Goal: Communication & Community: Answer question/provide support

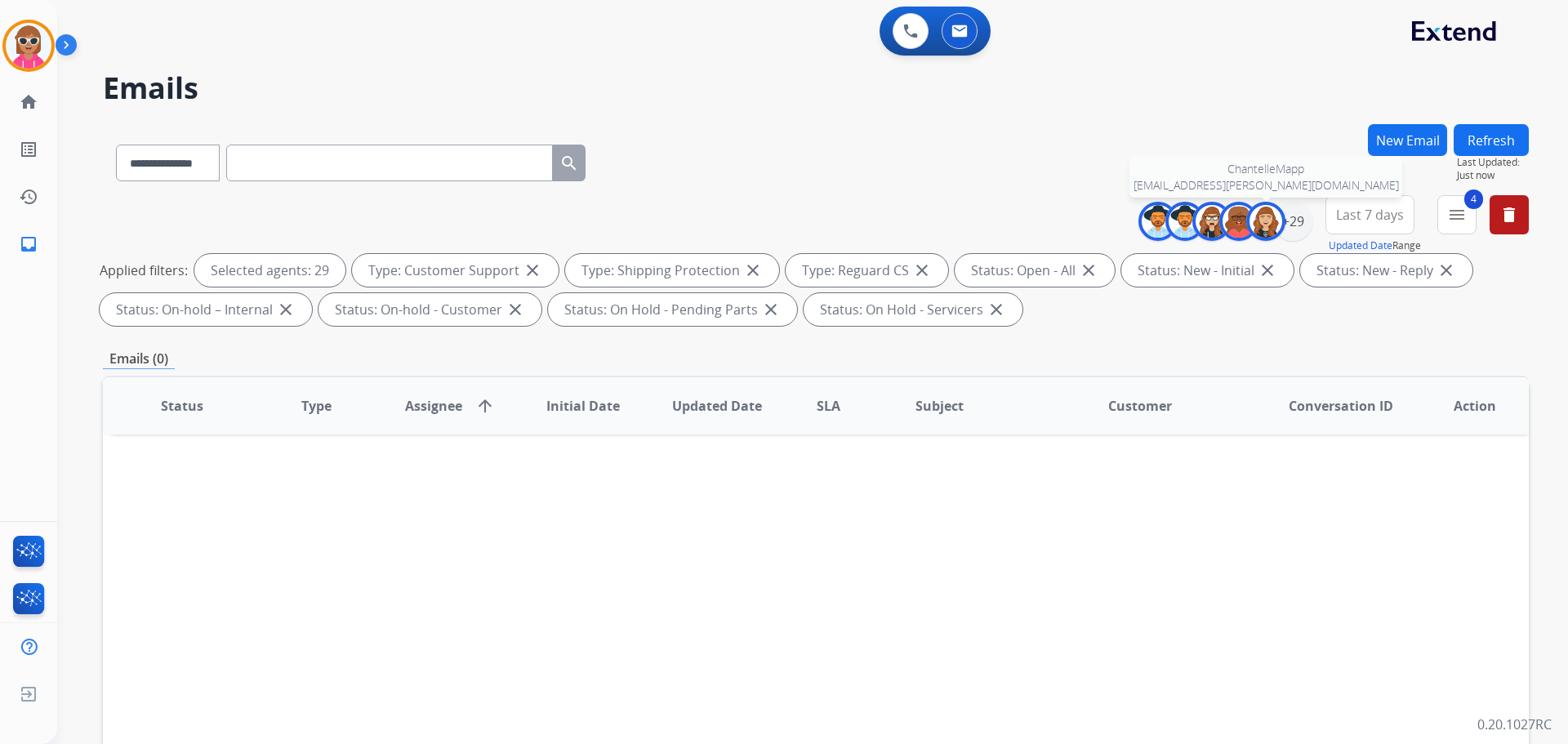
select select "**********"
click at [1286, 214] on div "+29" at bounding box center [1292, 221] width 39 height 39
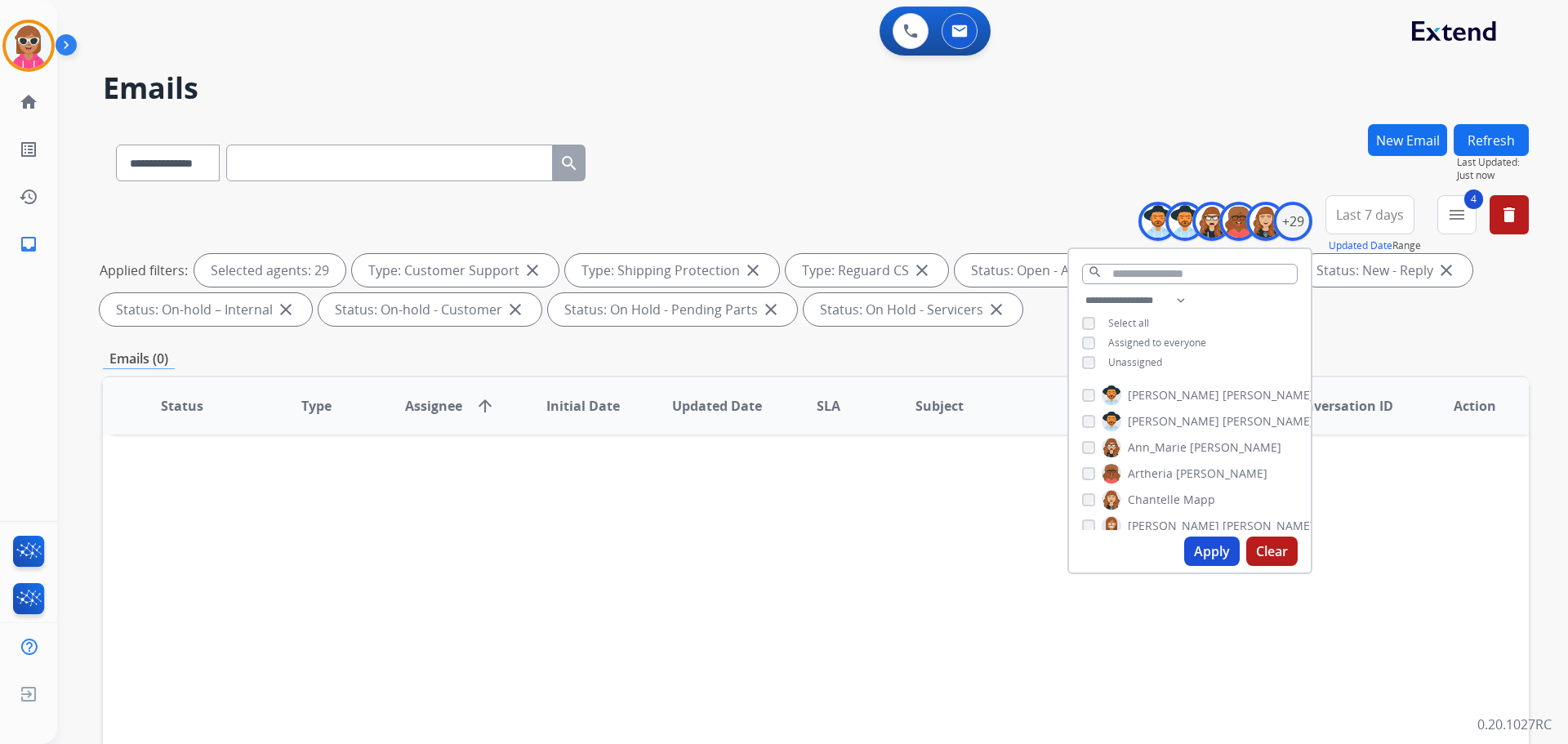
click at [1201, 556] on button "Apply" at bounding box center [1212, 551] width 56 height 29
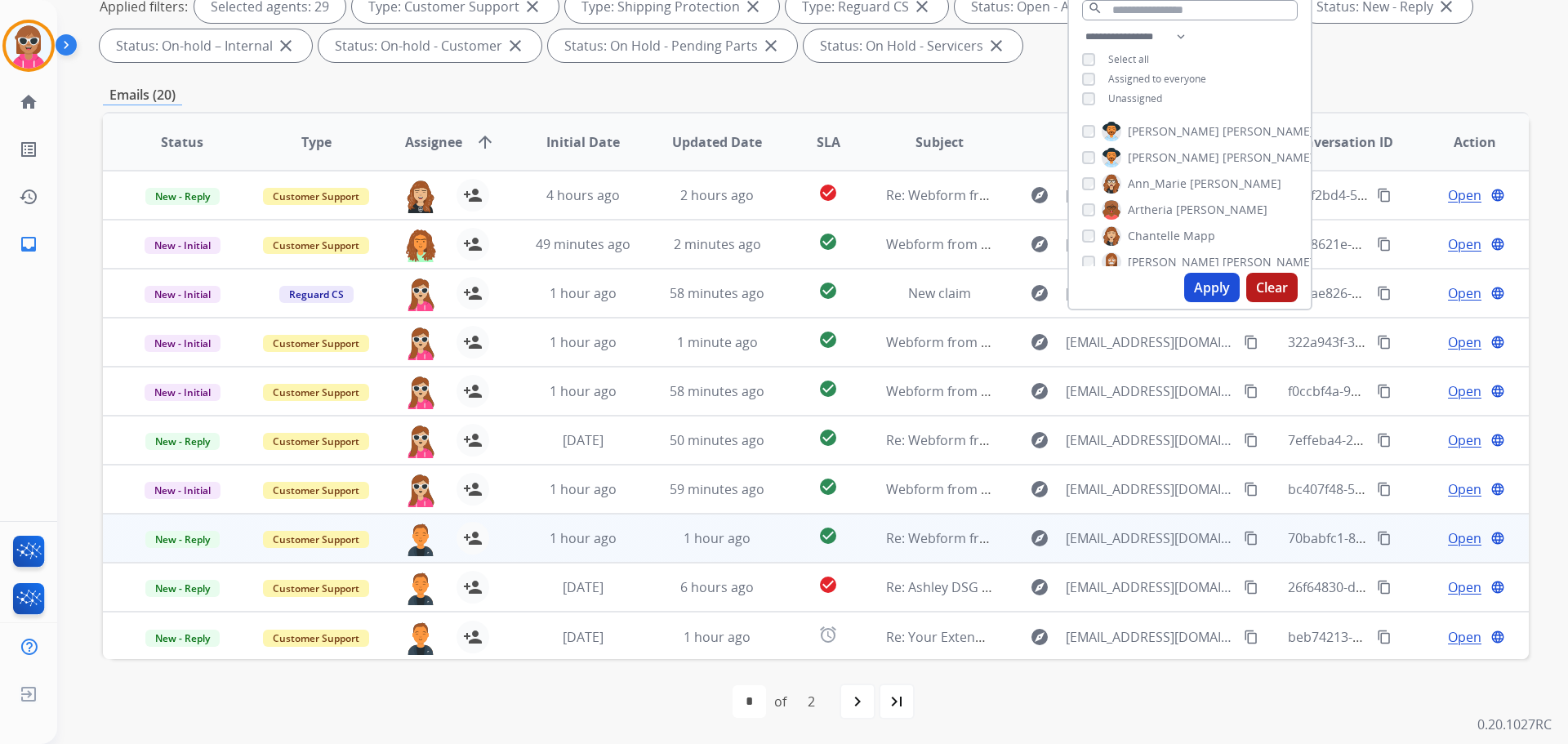
scroll to position [2, 0]
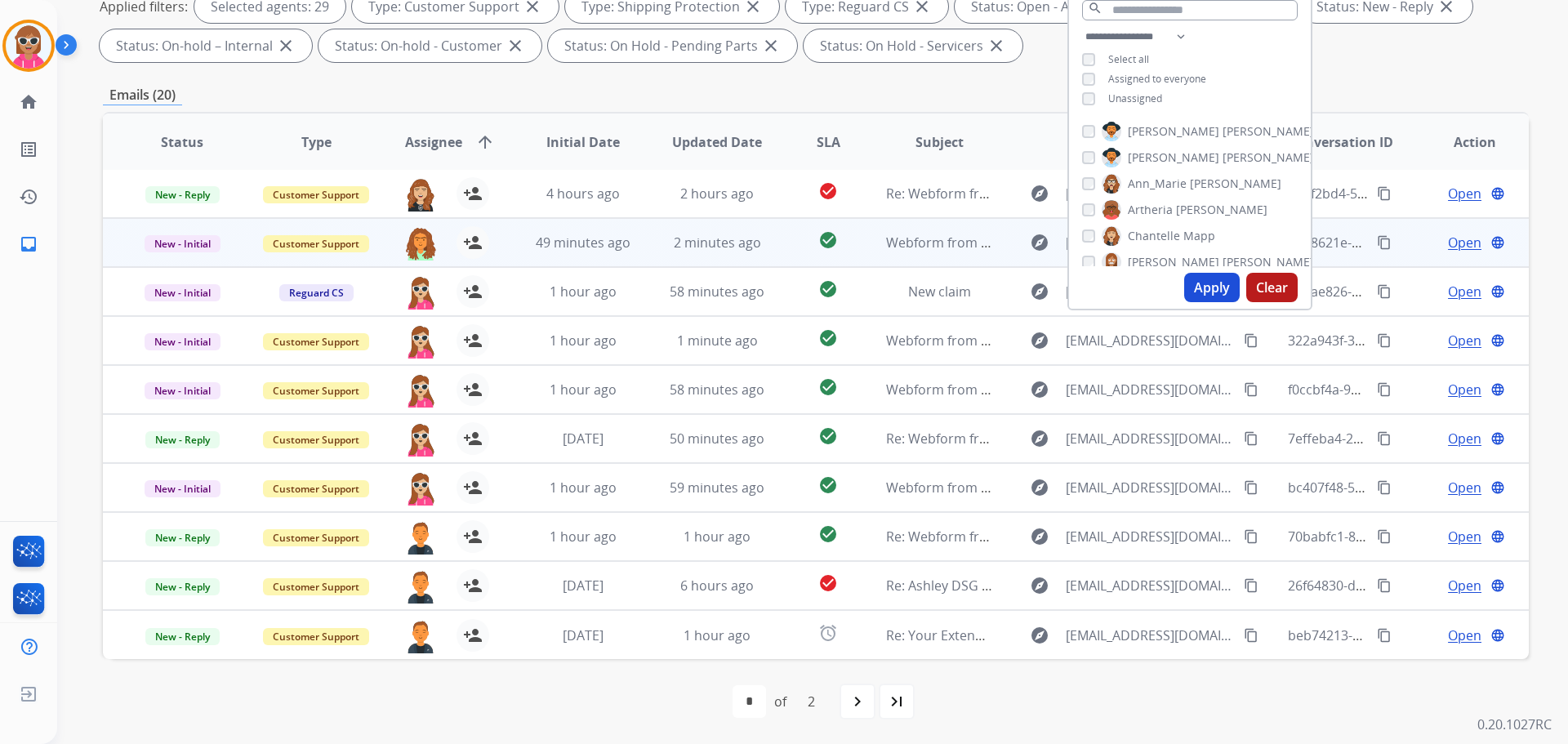
click at [526, 239] on td "49 minutes ago" at bounding box center [570, 242] width 134 height 49
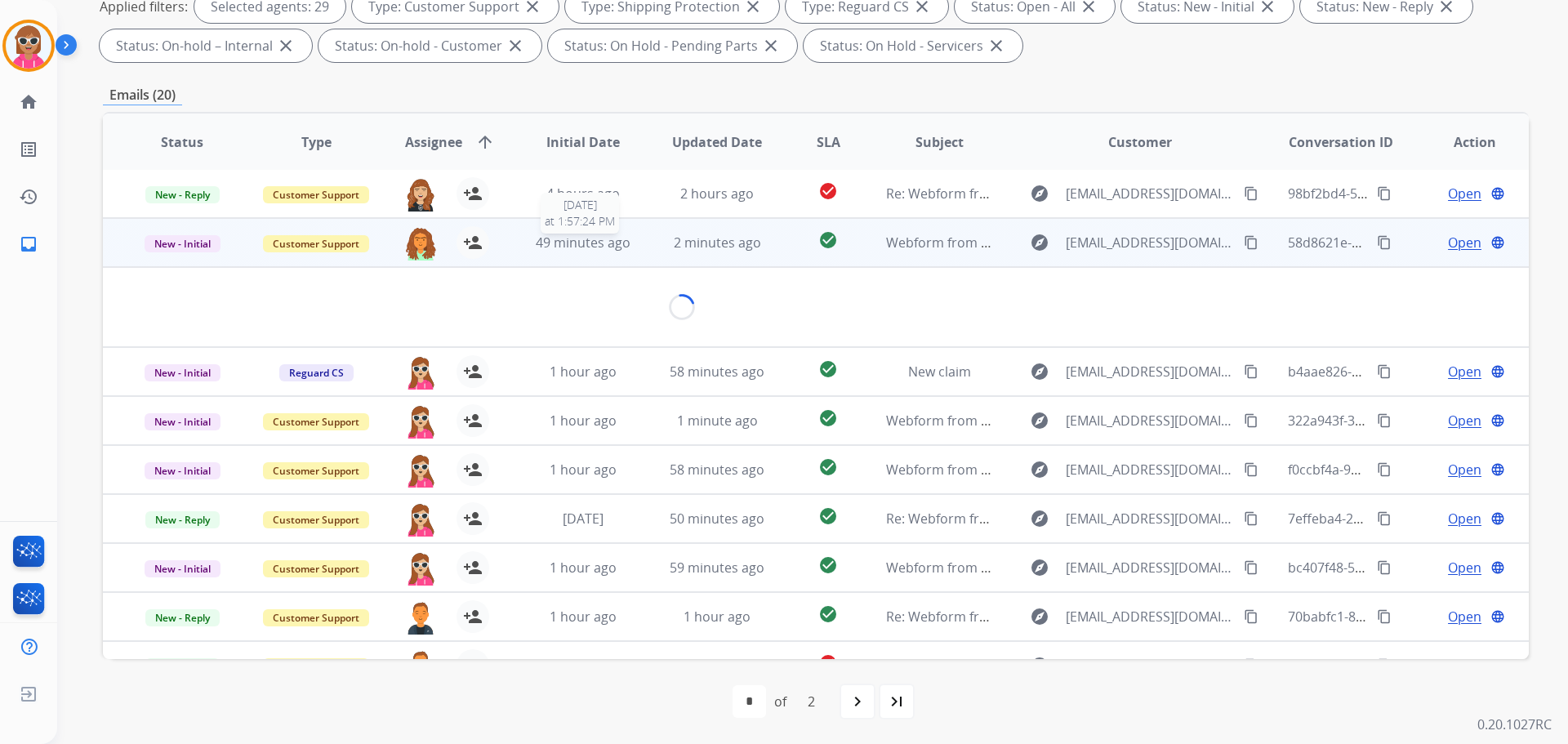
click at [530, 239] on div "49 minutes ago" at bounding box center [583, 243] width 107 height 20
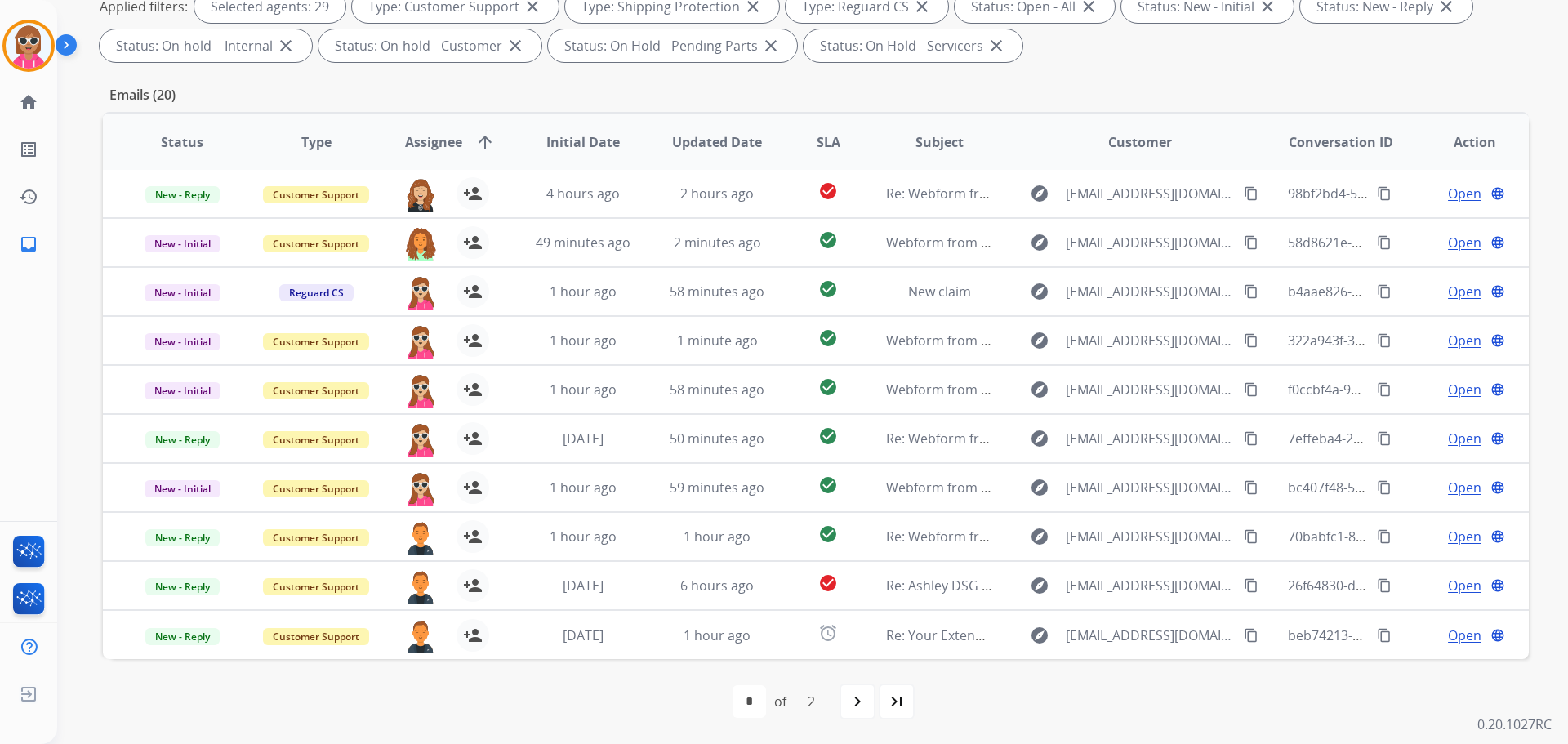
click at [415, 685] on div "first_page navigate_before * * of 2 navigate_next last_page" at bounding box center [816, 702] width 1426 height 85
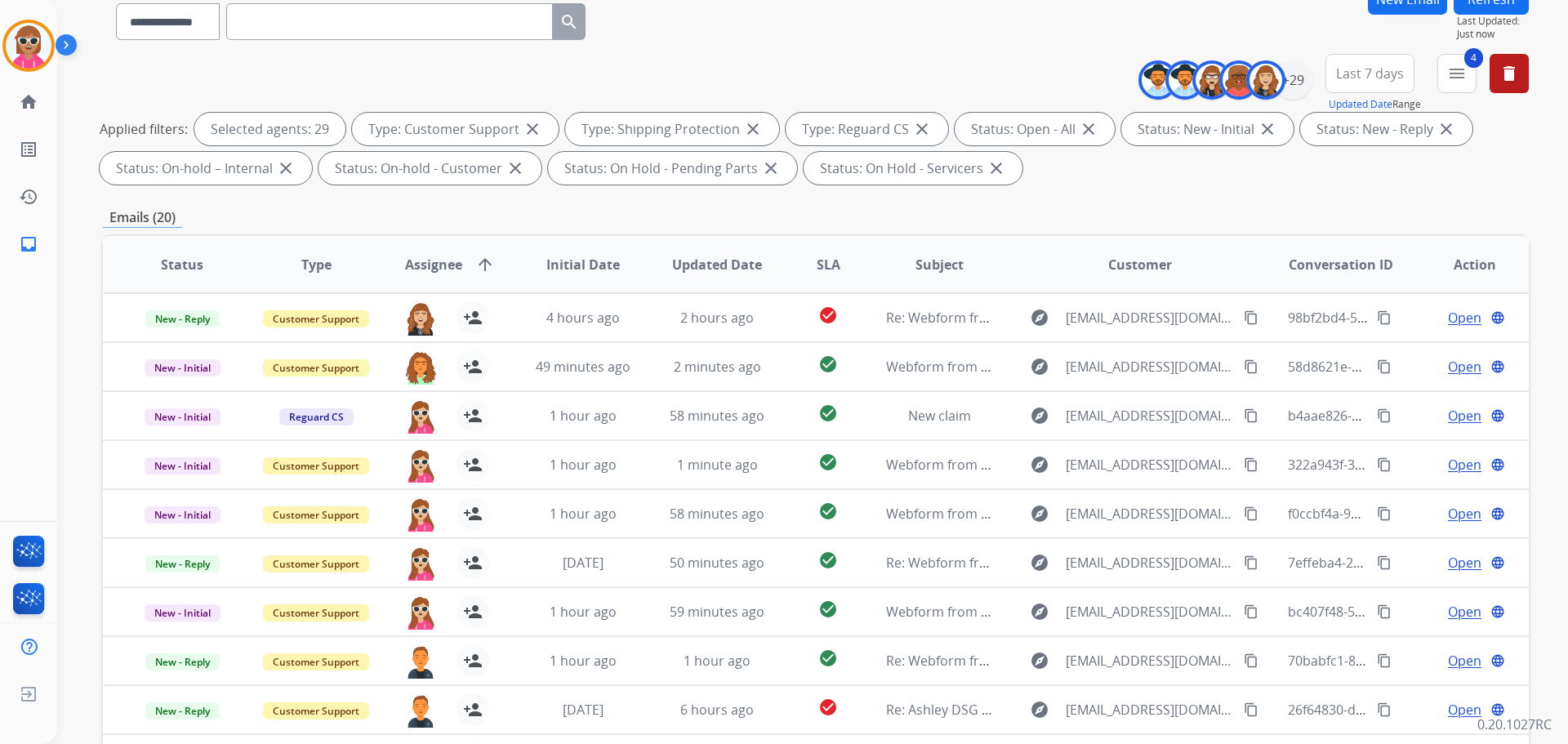
scroll to position [0, 0]
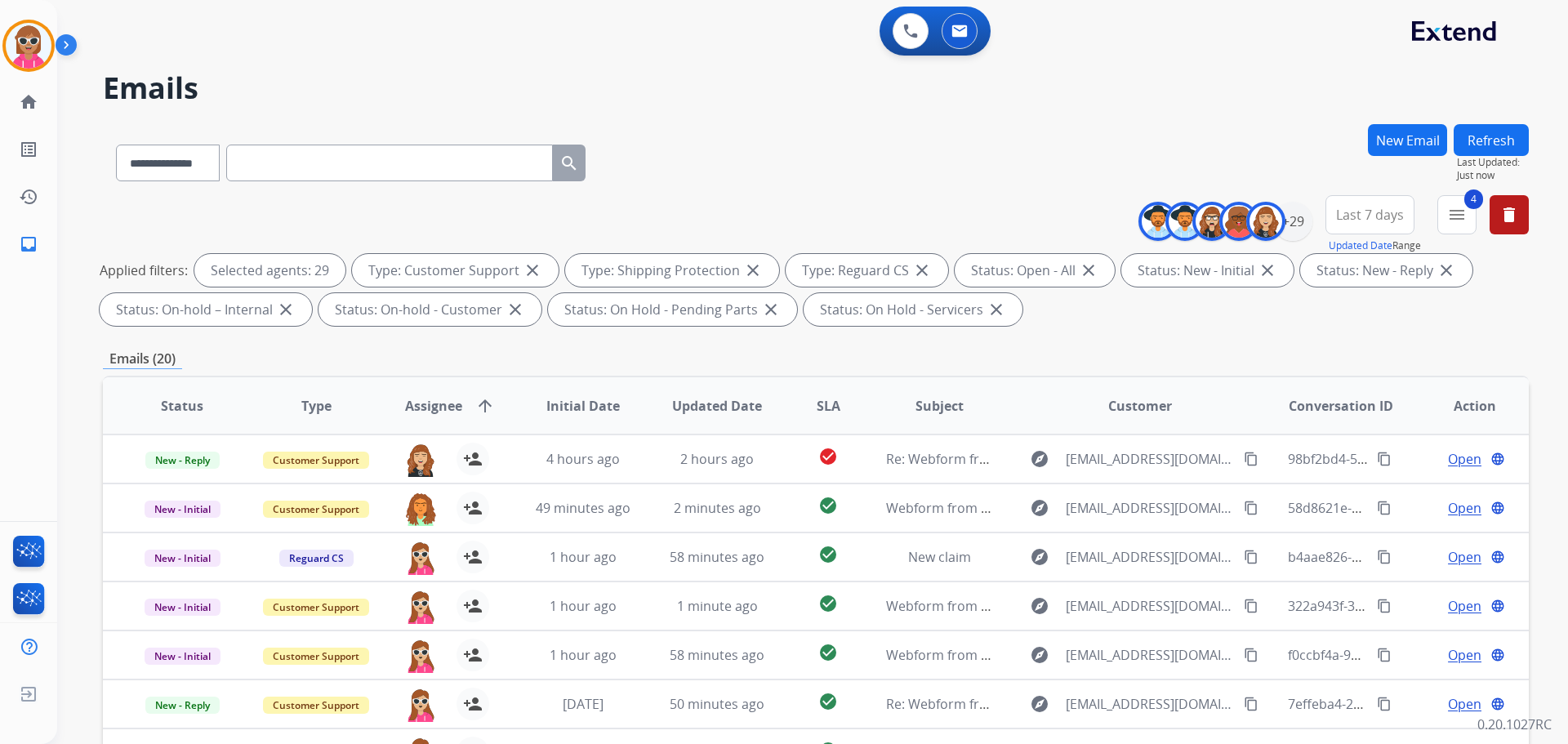
drag, startPoint x: 1501, startPoint y: 150, endPoint x: 1483, endPoint y: 148, distance: 18.1
click at [1500, 150] on button "Refresh" at bounding box center [1492, 140] width 75 height 32
click at [1504, 144] on button "Refresh" at bounding box center [1492, 140] width 75 height 32
click at [1496, 143] on button "Refresh" at bounding box center [1492, 140] width 75 height 32
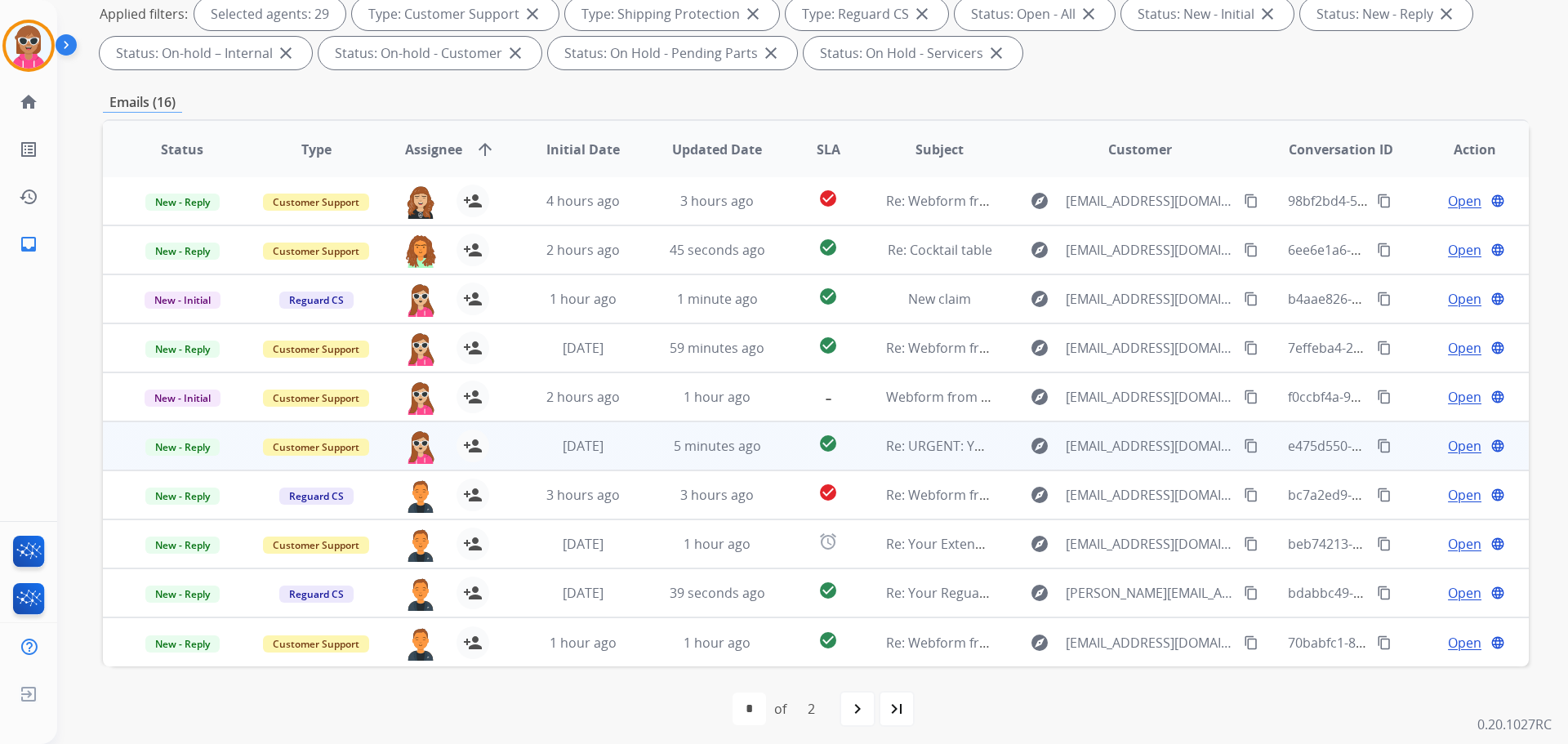
scroll to position [264, 0]
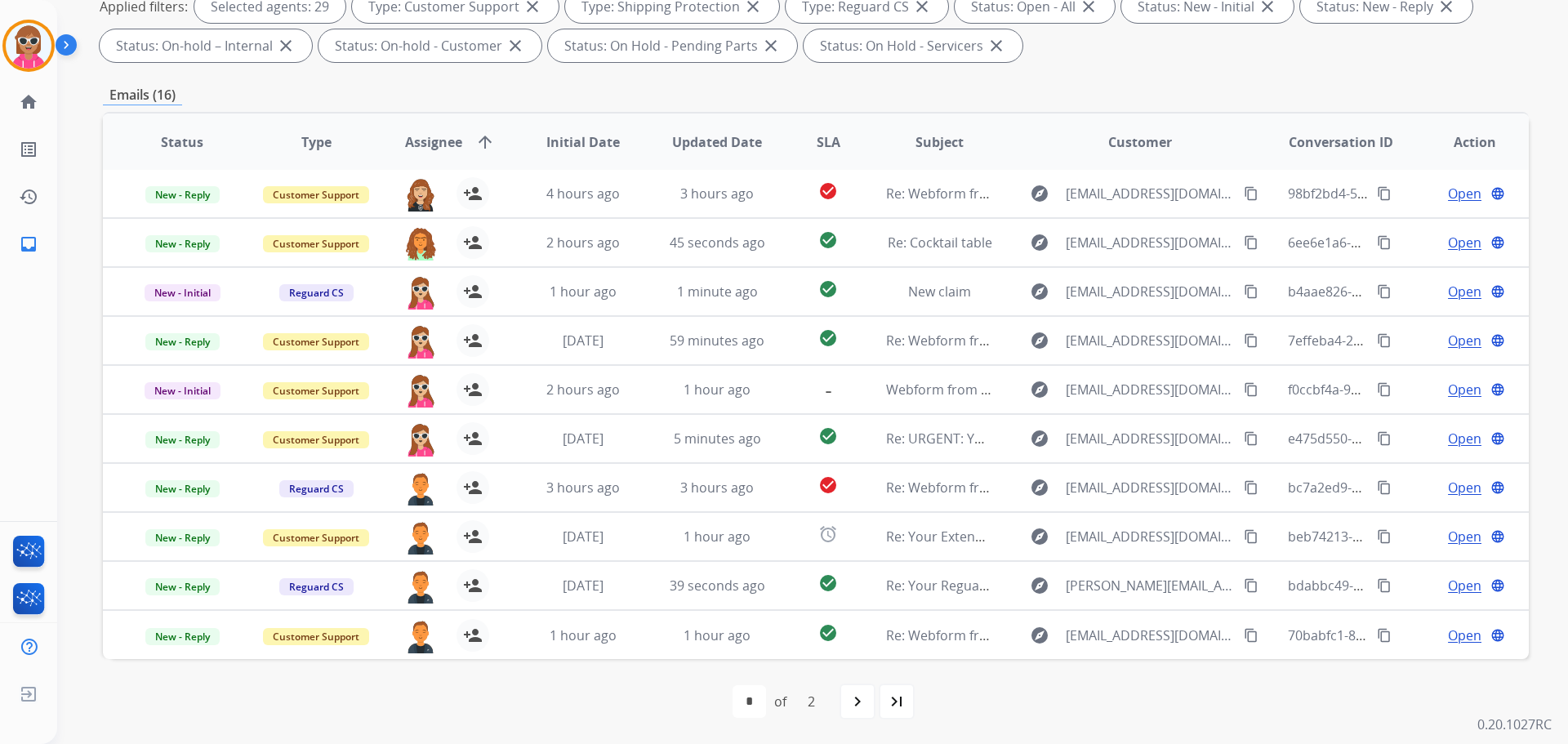
click at [863, 689] on div "navigate_next" at bounding box center [857, 702] width 36 height 36
select select "*"
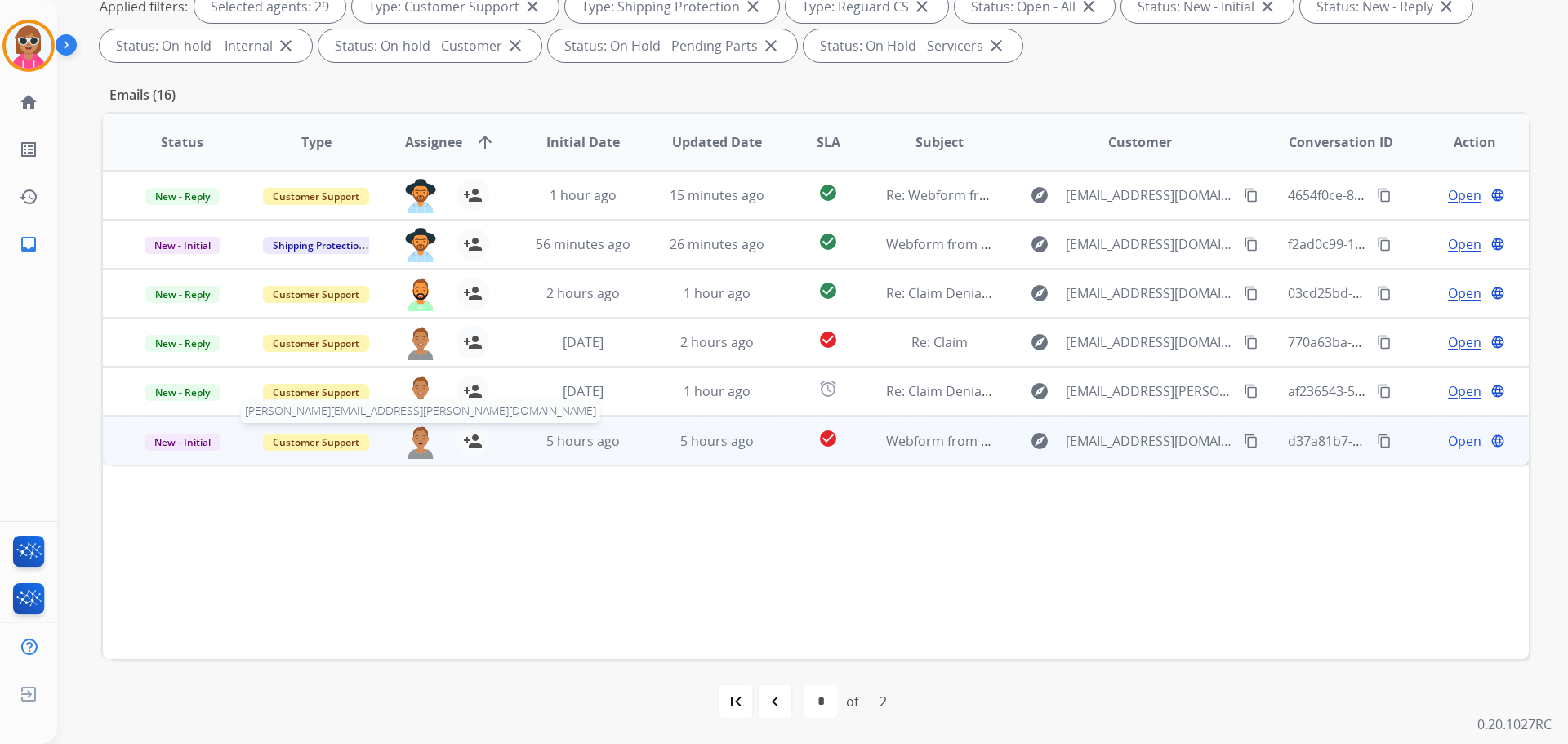
click at [407, 454] on img at bounding box center [420, 441] width 32 height 34
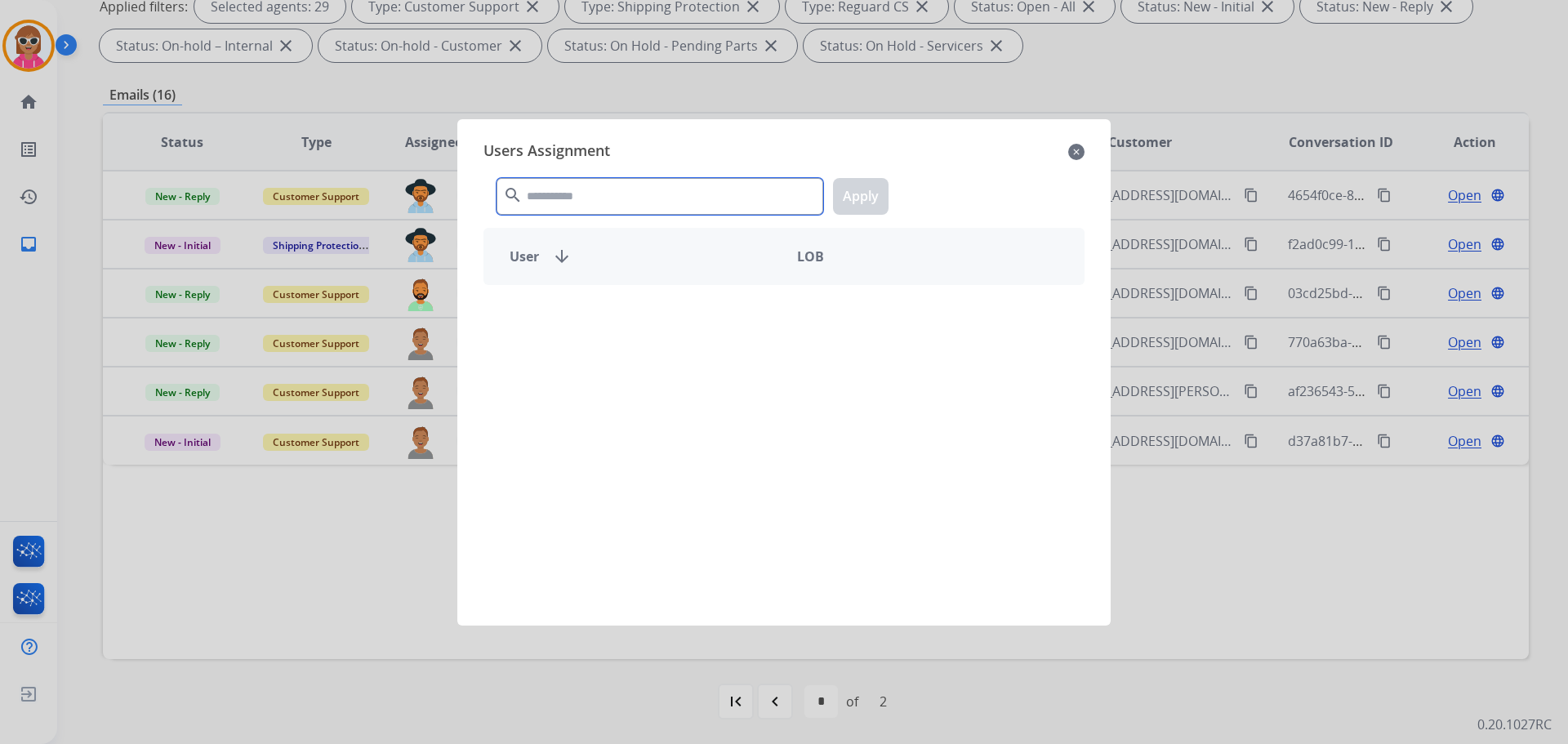
click at [597, 209] on input "text" at bounding box center [660, 196] width 327 height 37
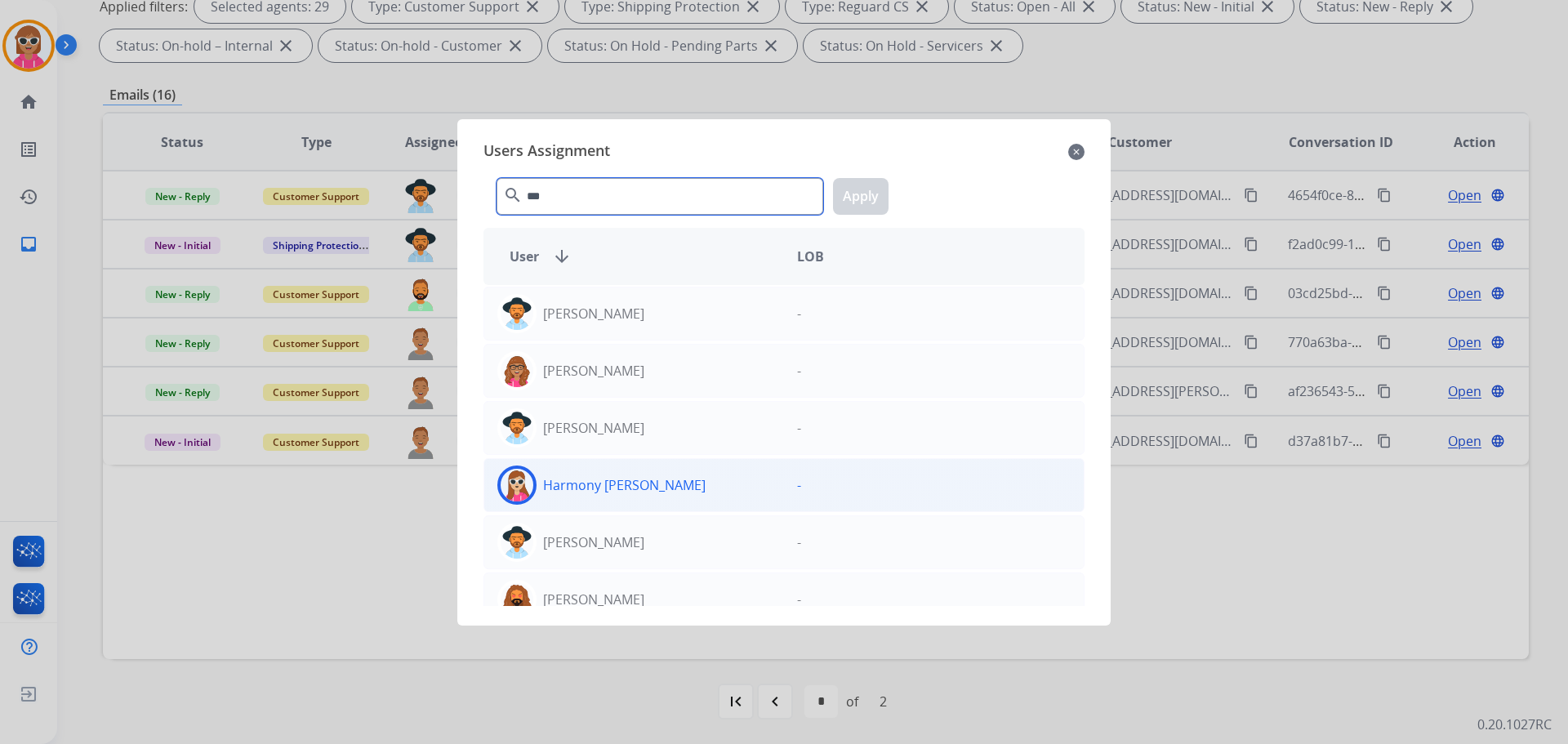
type input "***"
click at [649, 493] on div "Harmony [PERSON_NAME]" at bounding box center [634, 485] width 300 height 39
click at [869, 205] on button "Apply" at bounding box center [861, 196] width 56 height 37
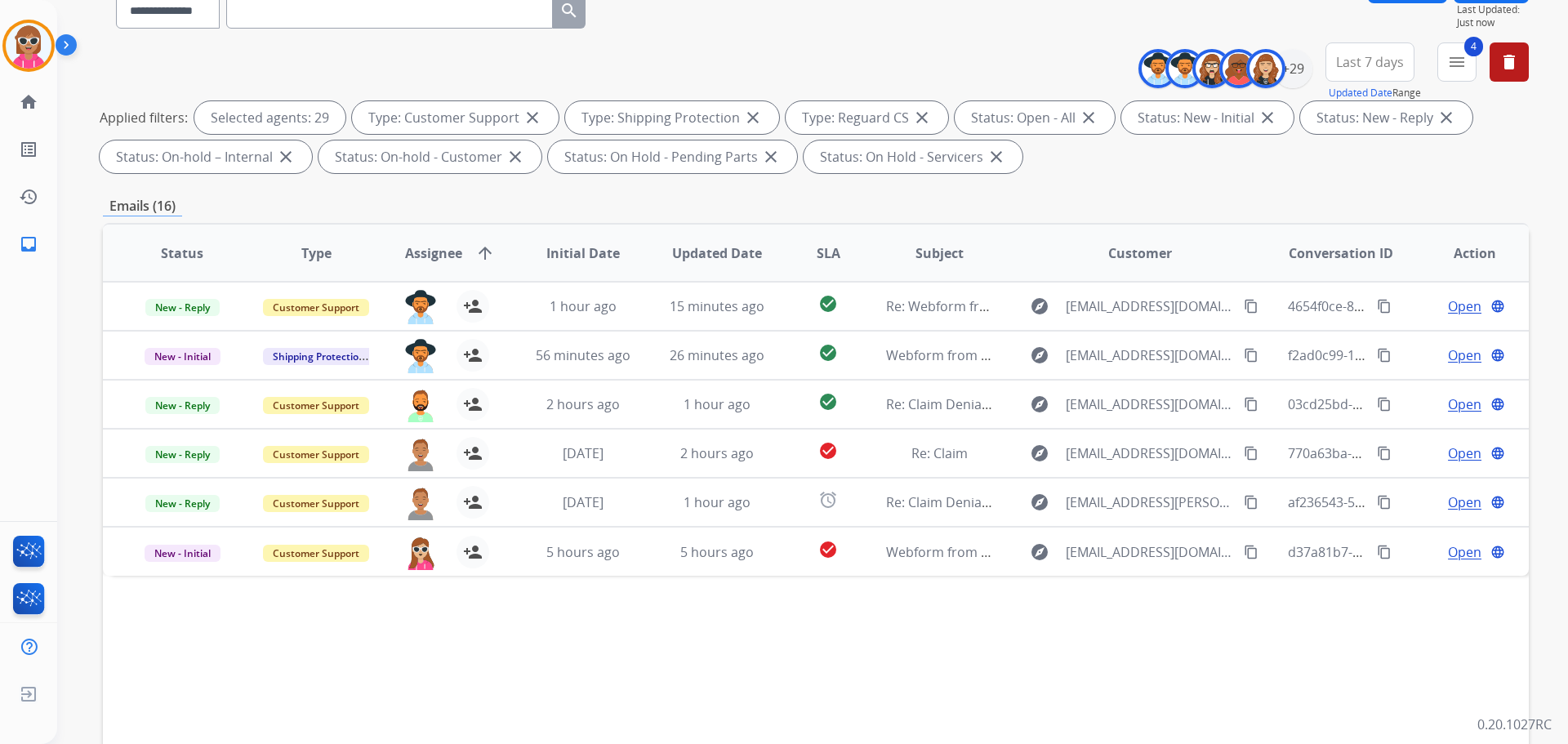
scroll to position [0, 0]
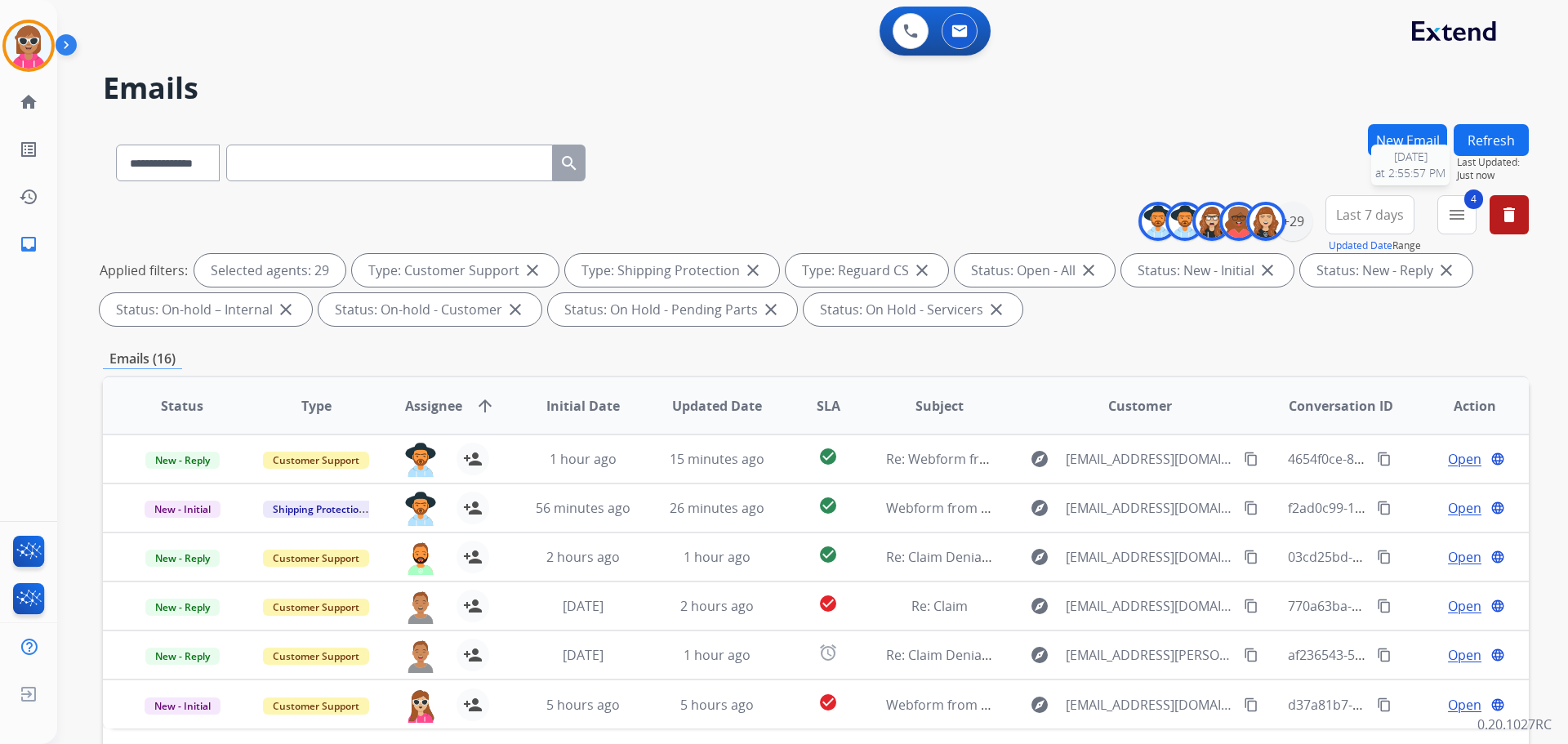
click at [1477, 156] on span "Last Updated:" at bounding box center [1492, 163] width 71 height 13
click at [1503, 126] on button "Refresh" at bounding box center [1492, 140] width 75 height 32
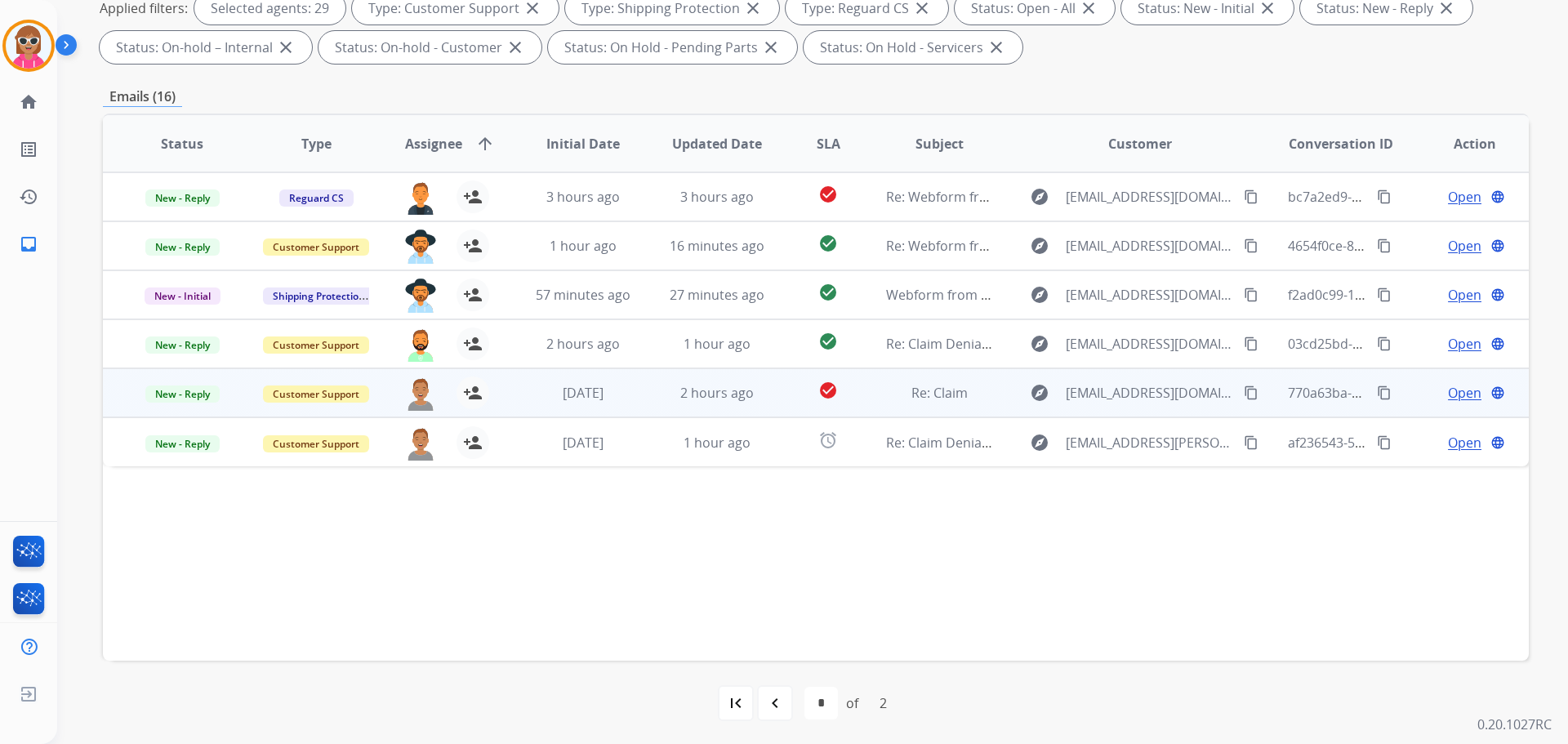
scroll to position [264, 0]
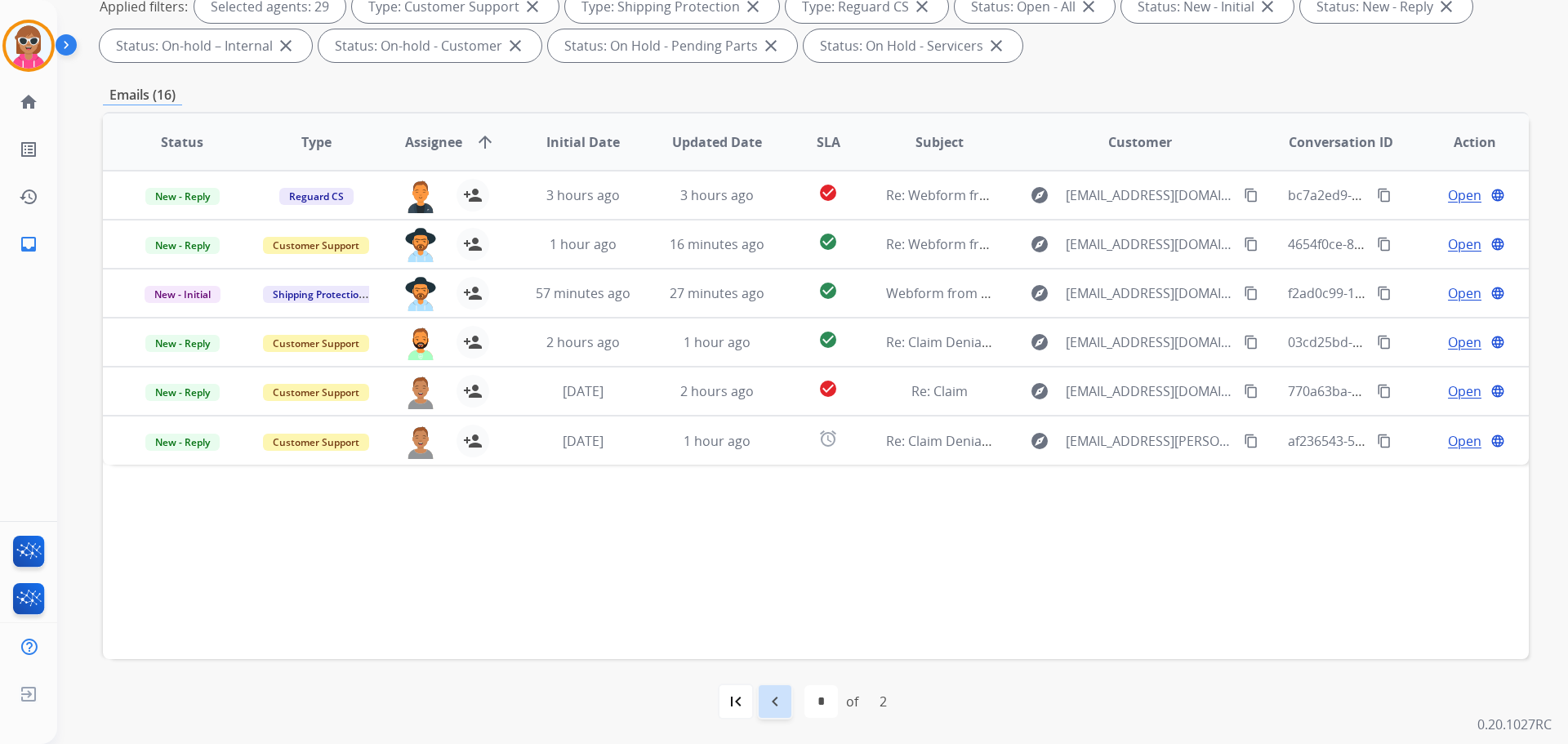
click at [763, 701] on div "navigate_before" at bounding box center [774, 702] width 36 height 36
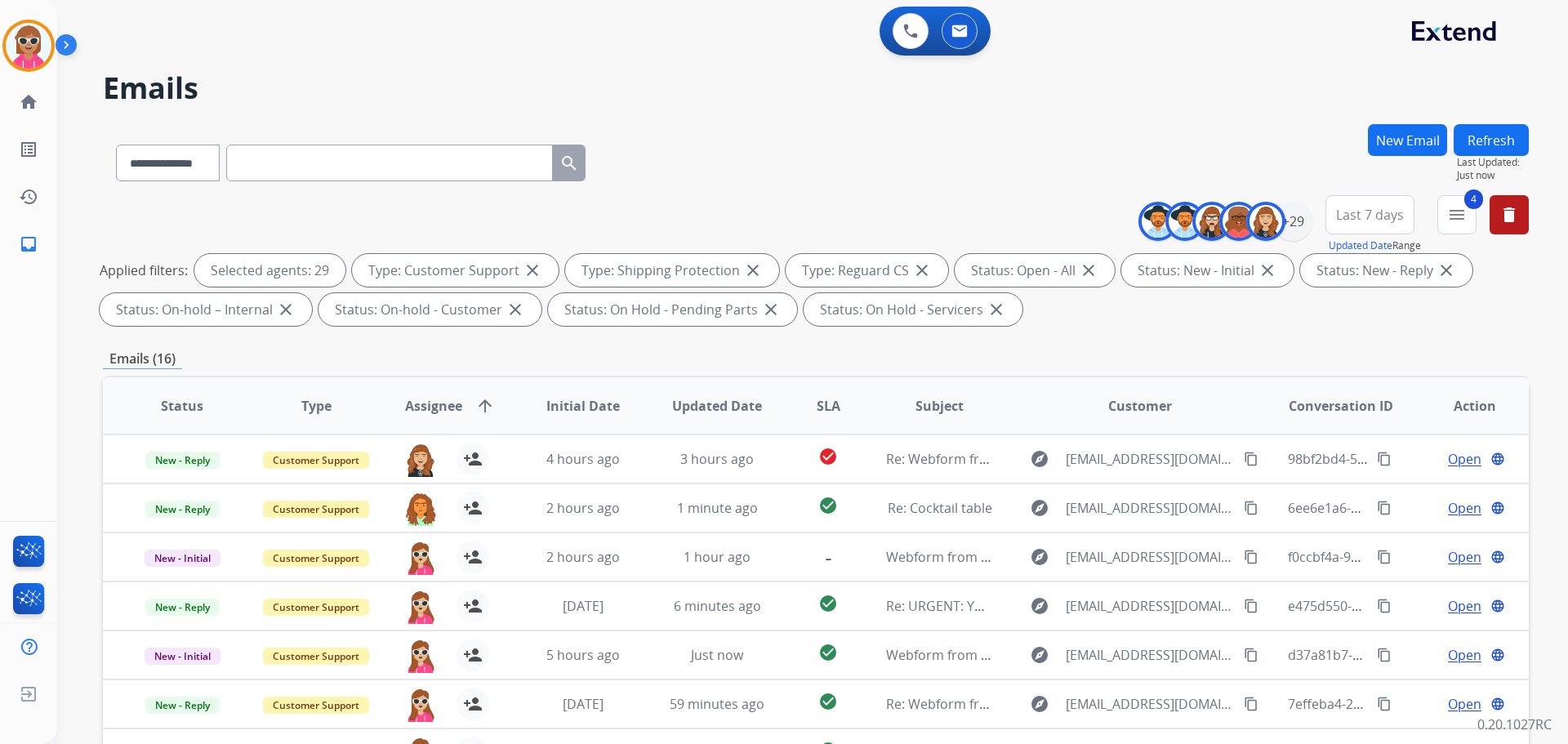
drag, startPoint x: 520, startPoint y: 336, endPoint x: 529, endPoint y: 372, distance: 37.1
click at [519, 335] on div "**********" at bounding box center [816, 565] width 1426 height 884
click at [1455, 134] on button "Refresh" at bounding box center [1492, 140] width 75 height 32
click at [1485, 140] on button "Refresh" at bounding box center [1492, 140] width 75 height 32
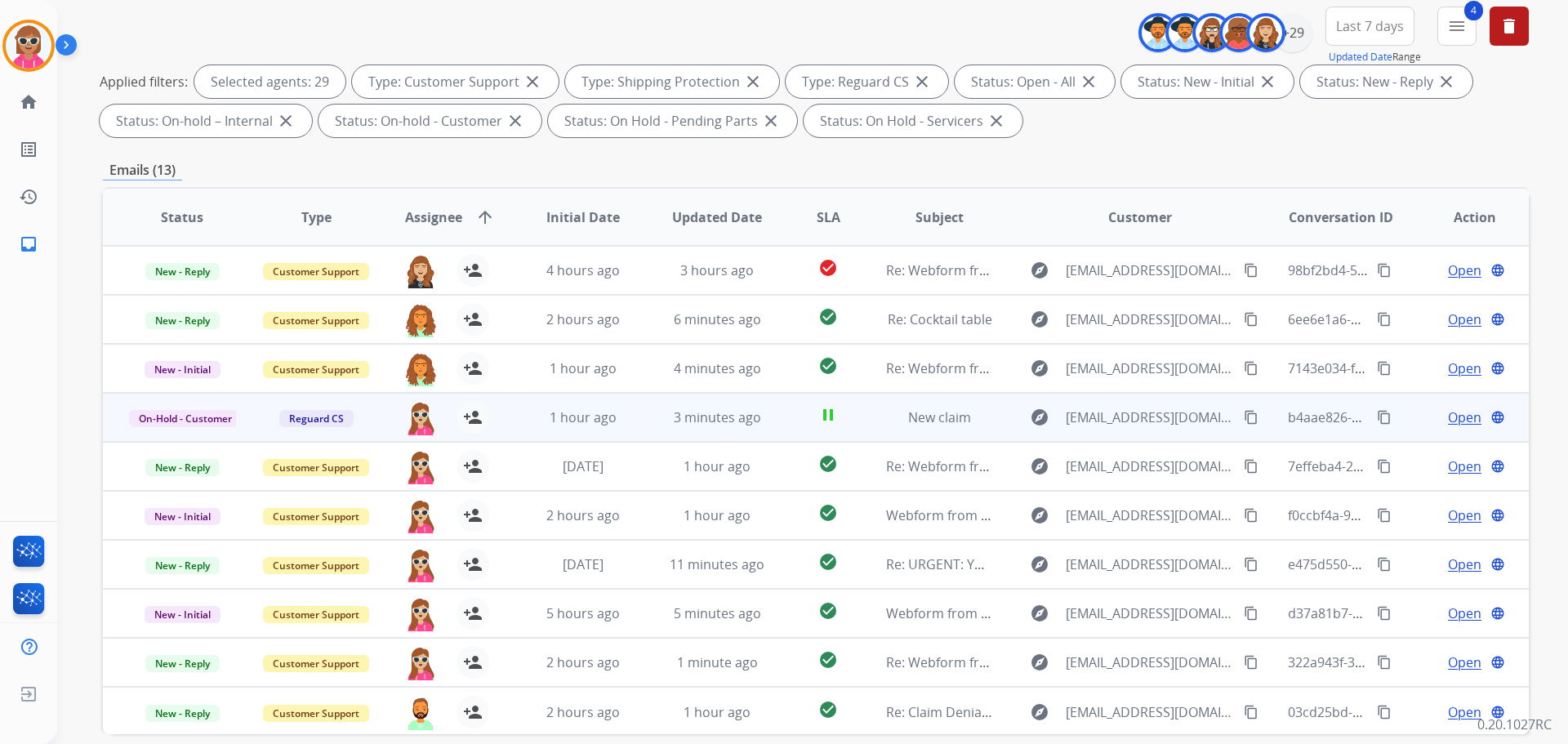
scroll to position [264, 0]
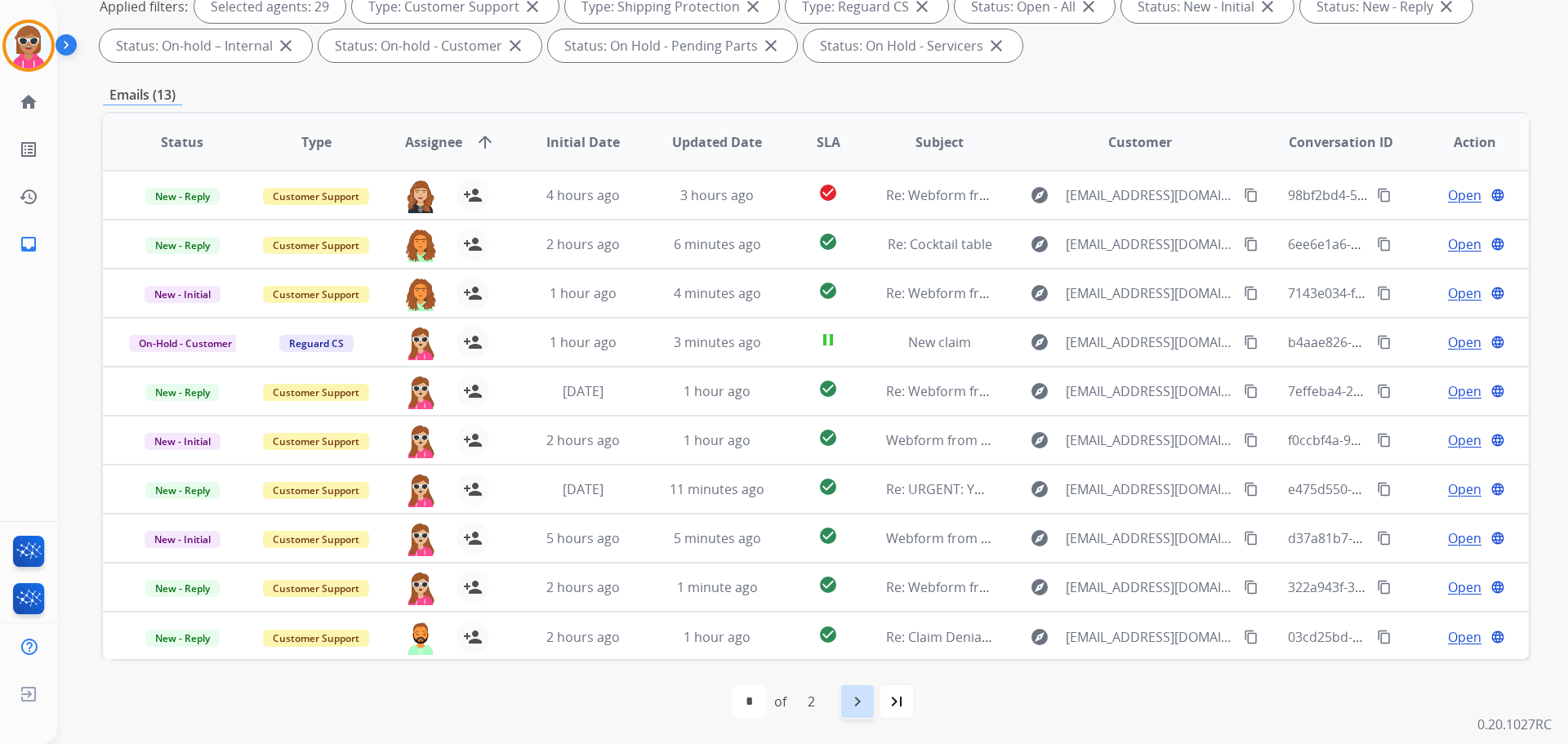
click at [850, 704] on mat-icon "navigate_next" at bounding box center [858, 702] width 20 height 20
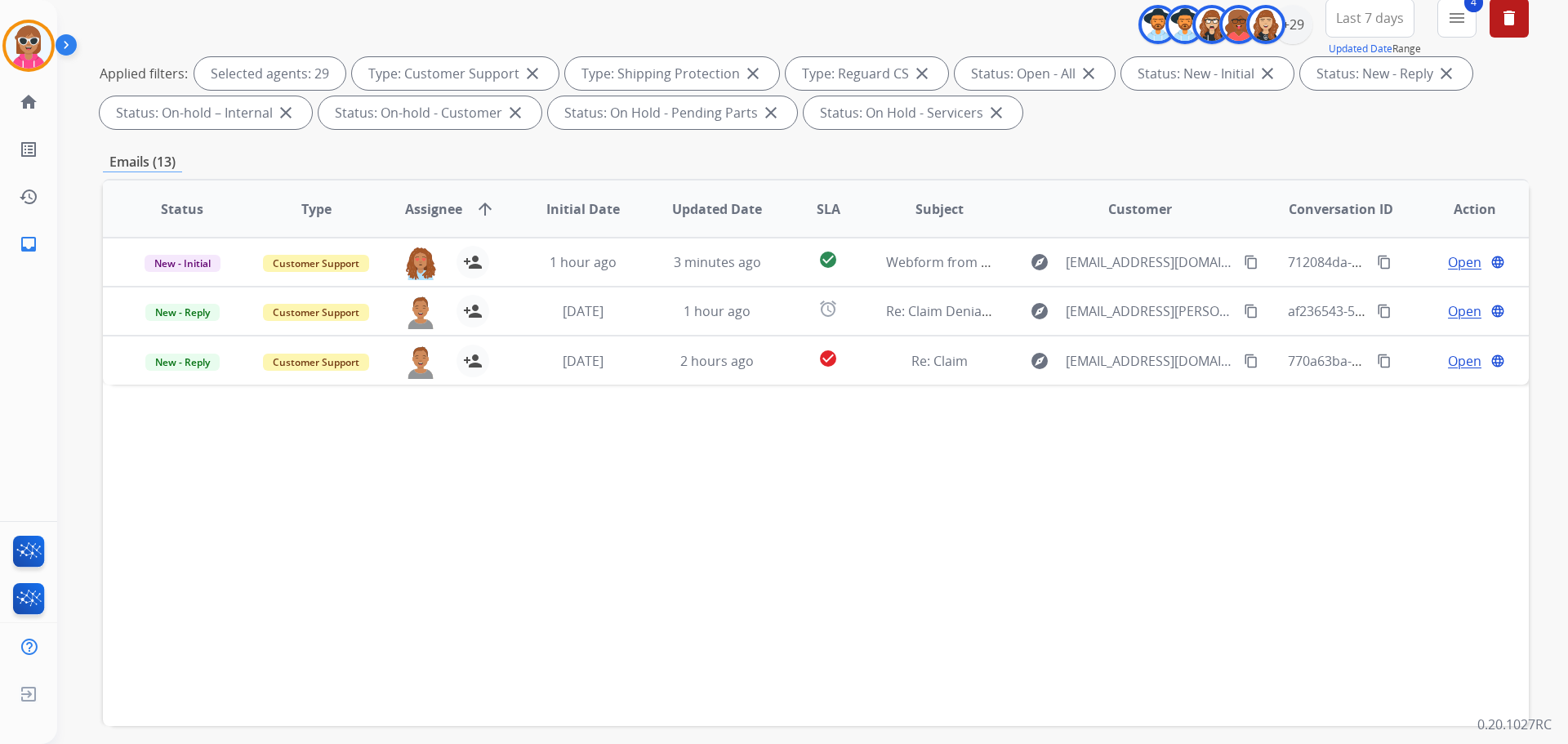
scroll to position [182, 0]
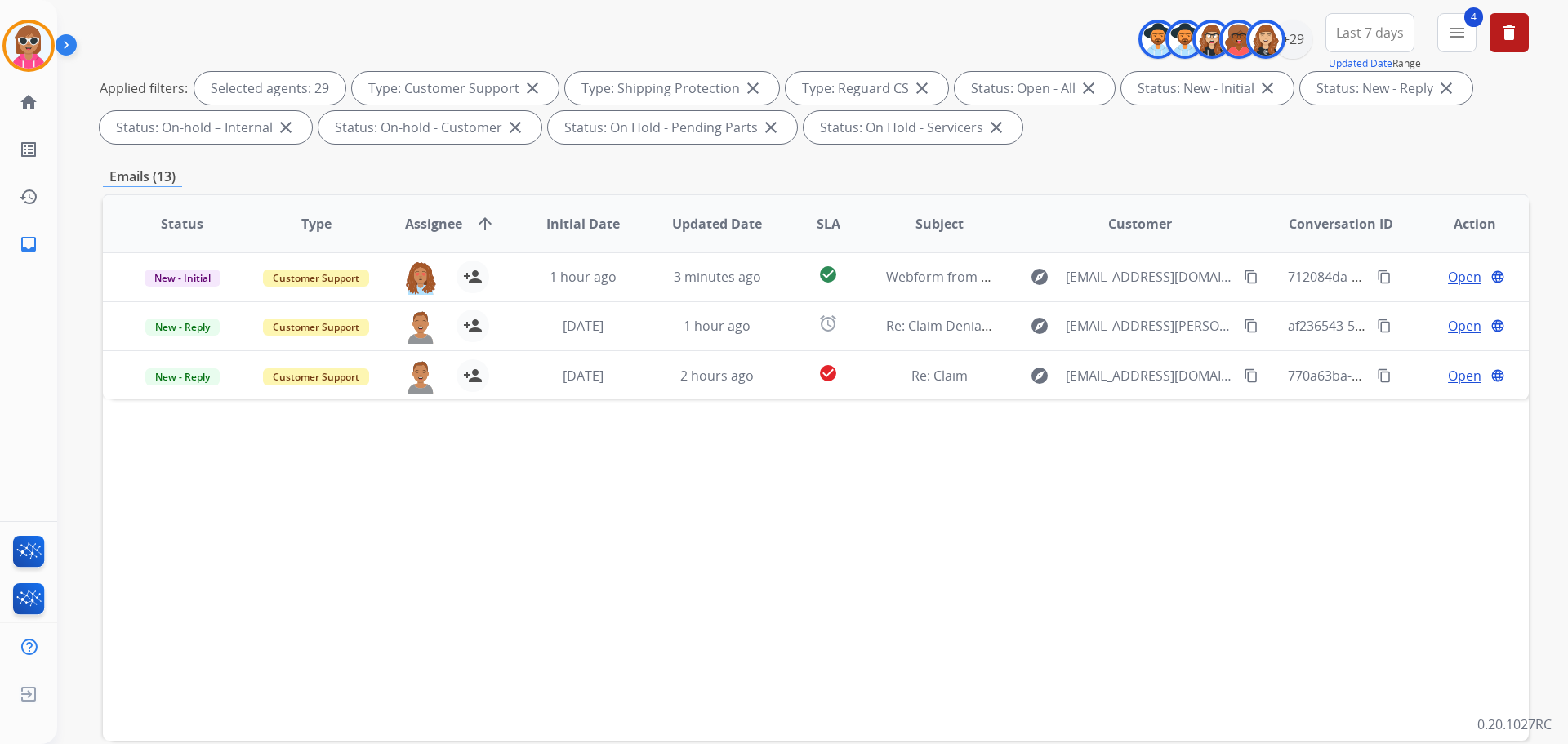
click at [774, 421] on div "Status Type Assignee arrow_upward Initial Date Updated Date SLA Subject Custome…" at bounding box center [816, 467] width 1426 height 548
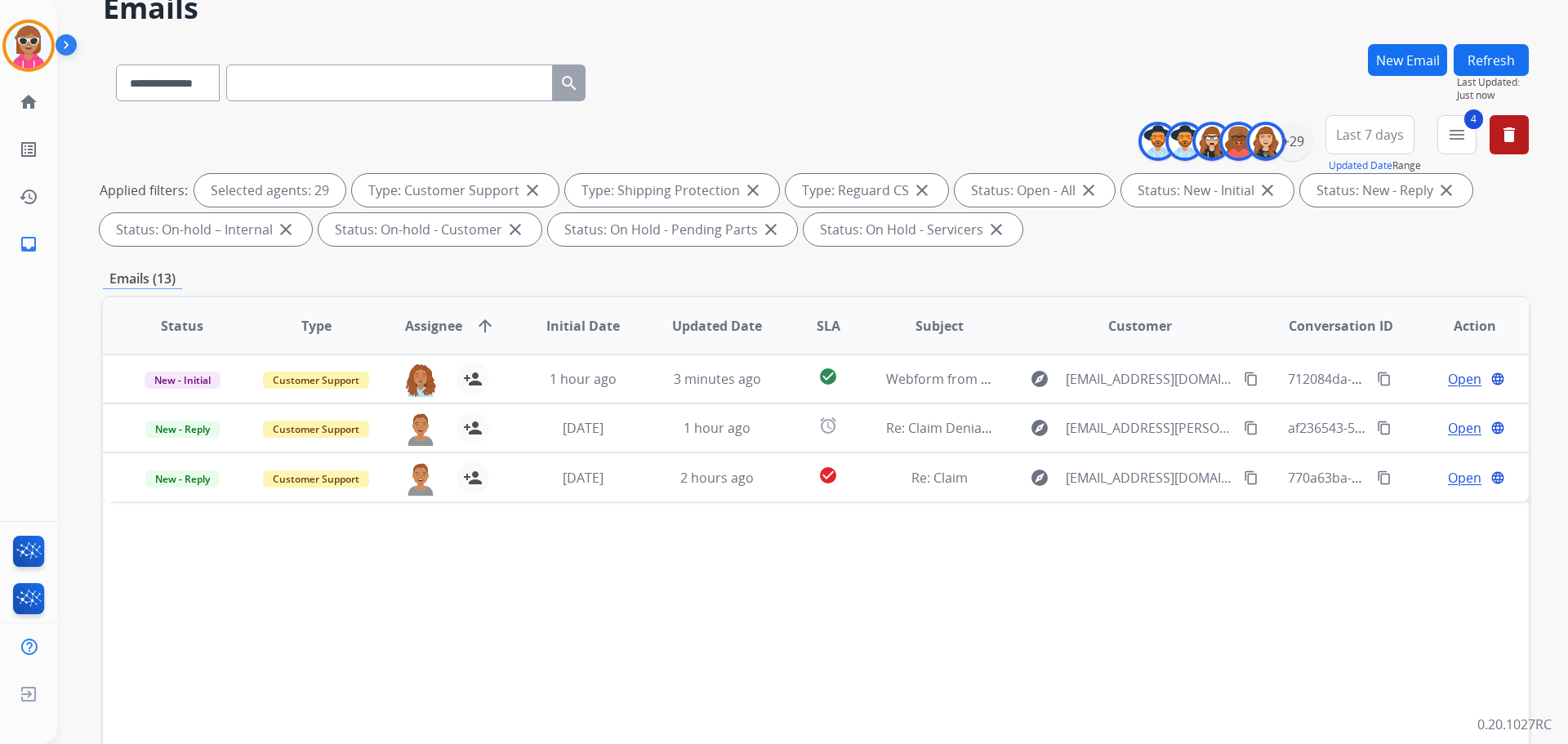
scroll to position [0, 0]
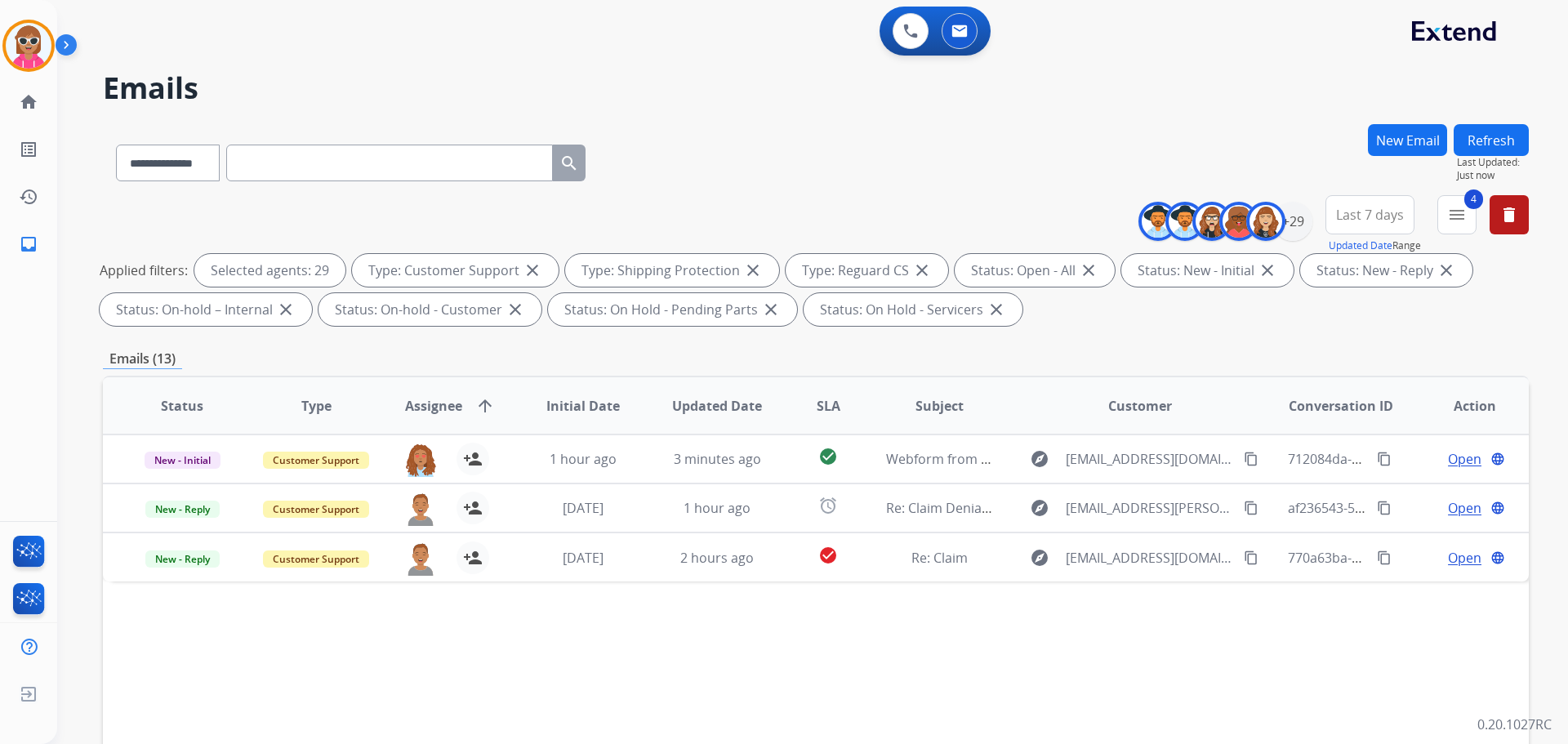
click at [1513, 140] on button "Refresh" at bounding box center [1492, 140] width 75 height 32
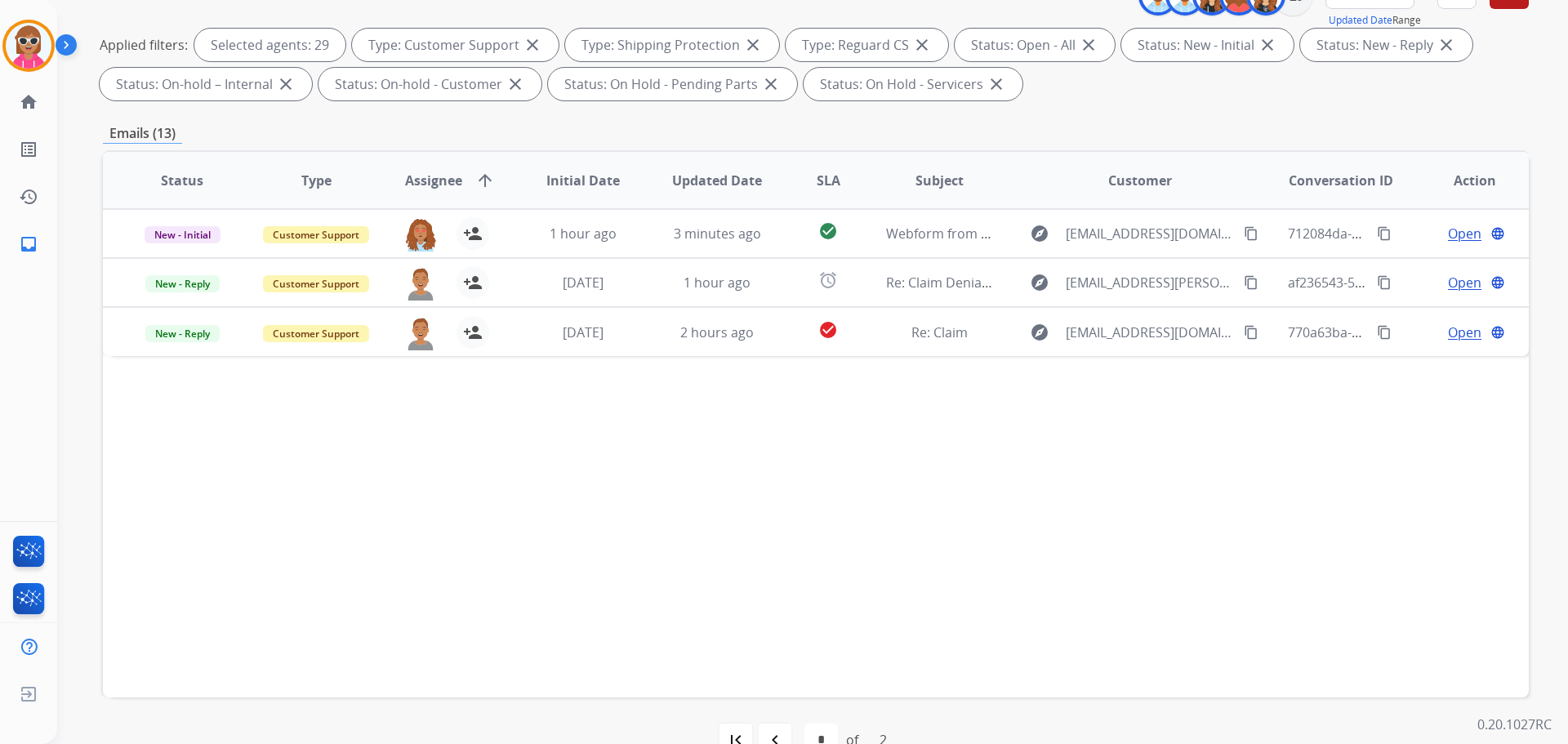
scroll to position [264, 0]
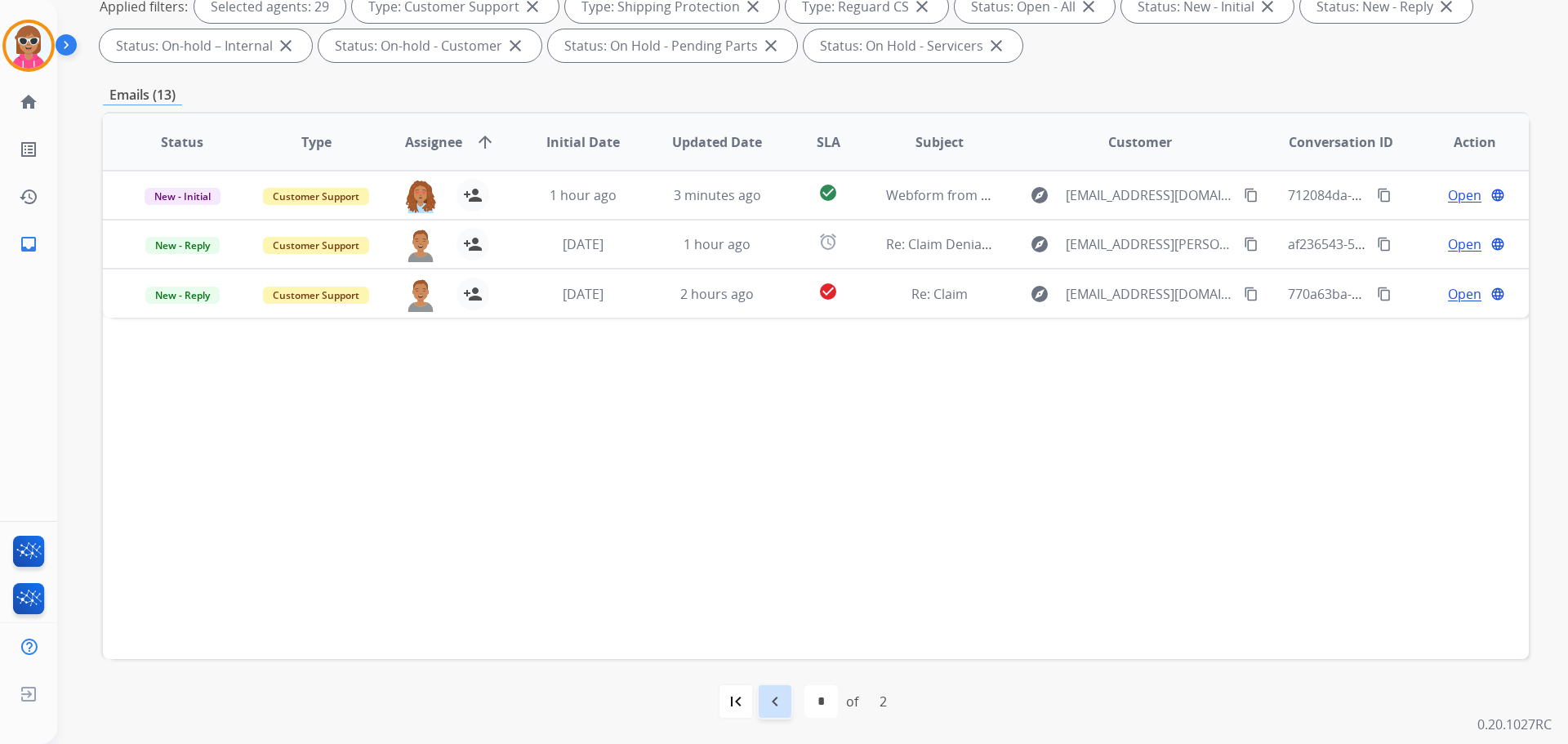
click at [780, 703] on mat-icon "navigate_before" at bounding box center [775, 702] width 20 height 20
select select "*"
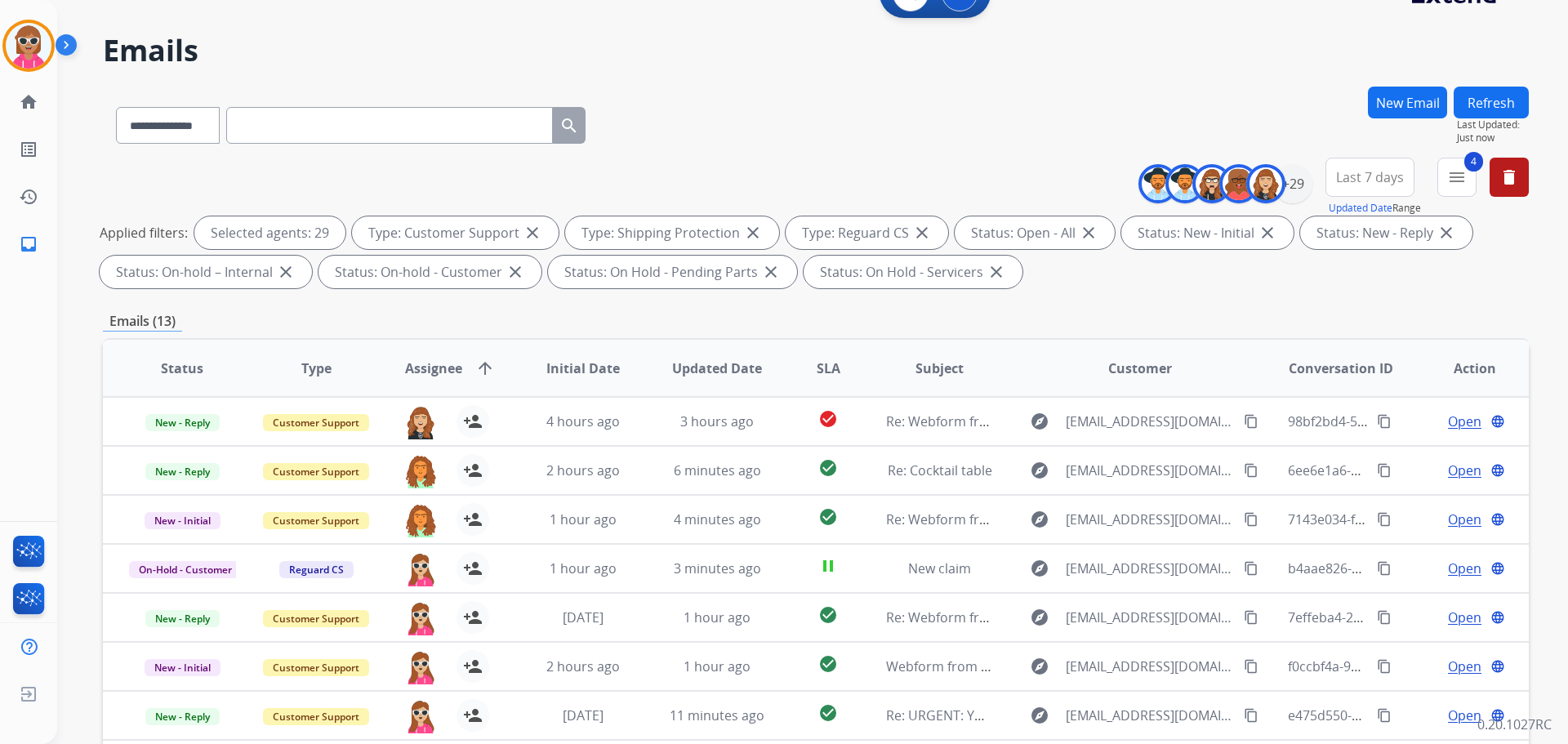
scroll to position [19, 0]
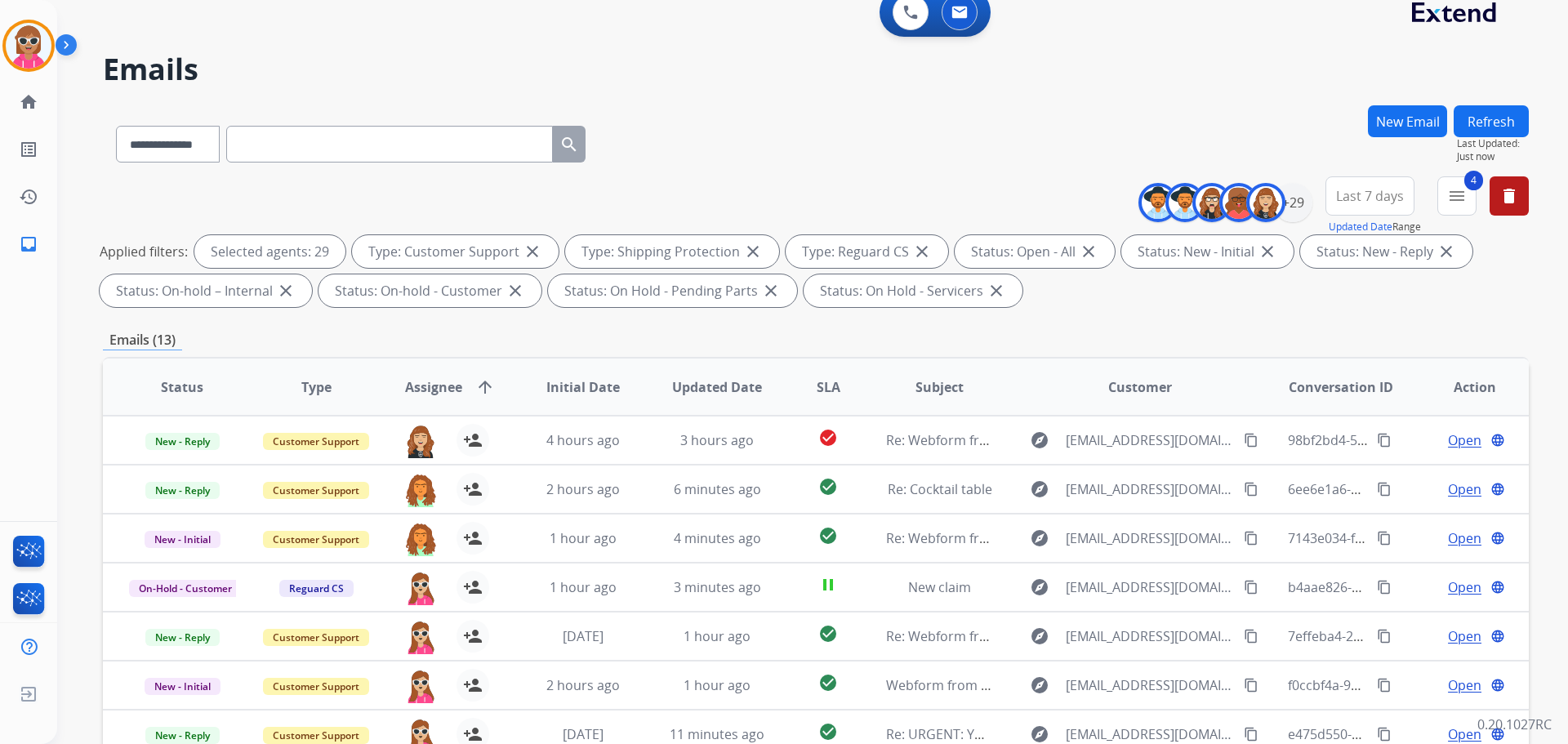
click at [1486, 122] on button "Refresh" at bounding box center [1492, 121] width 75 height 32
click at [1498, 109] on button "Refresh" at bounding box center [1492, 121] width 75 height 32
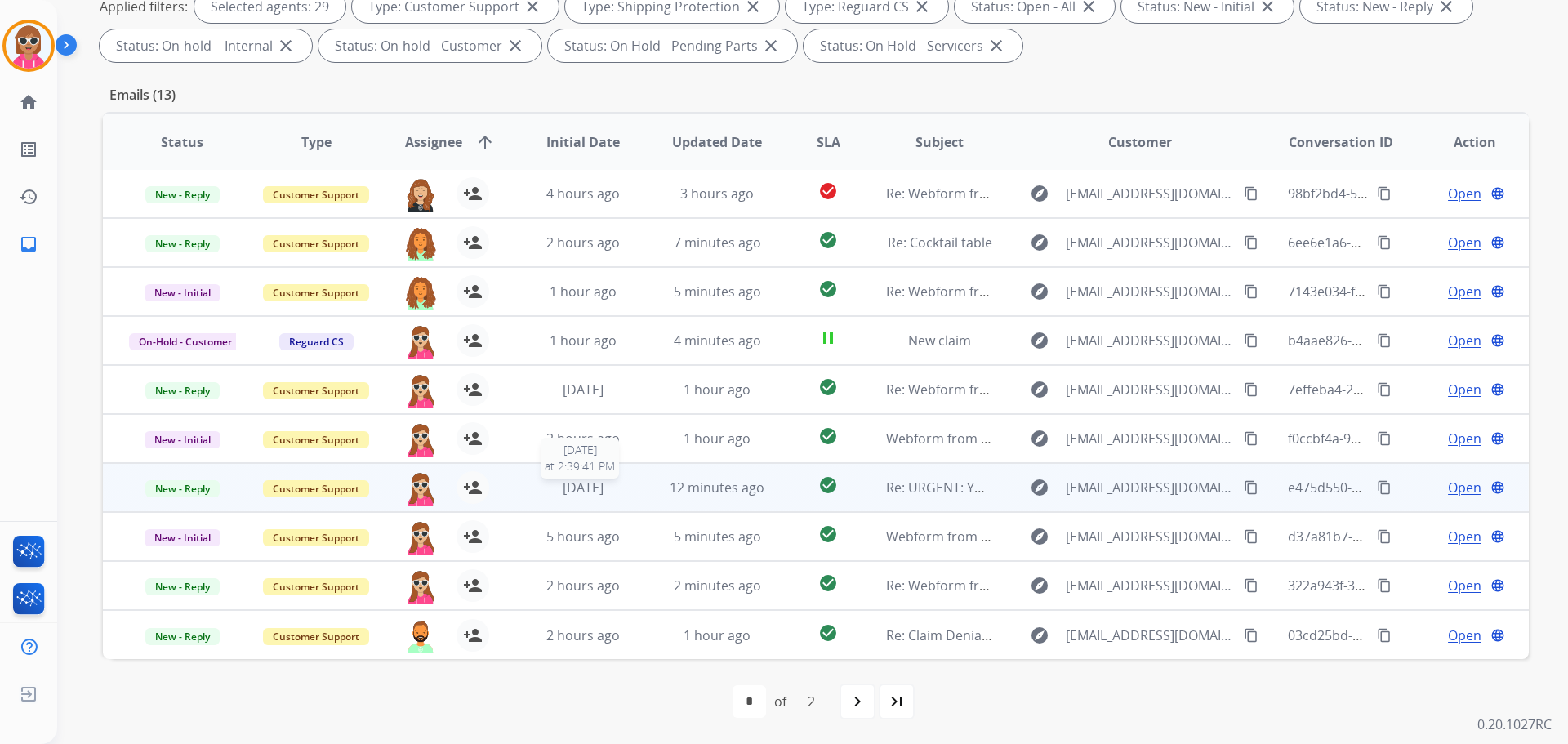
scroll to position [0, 0]
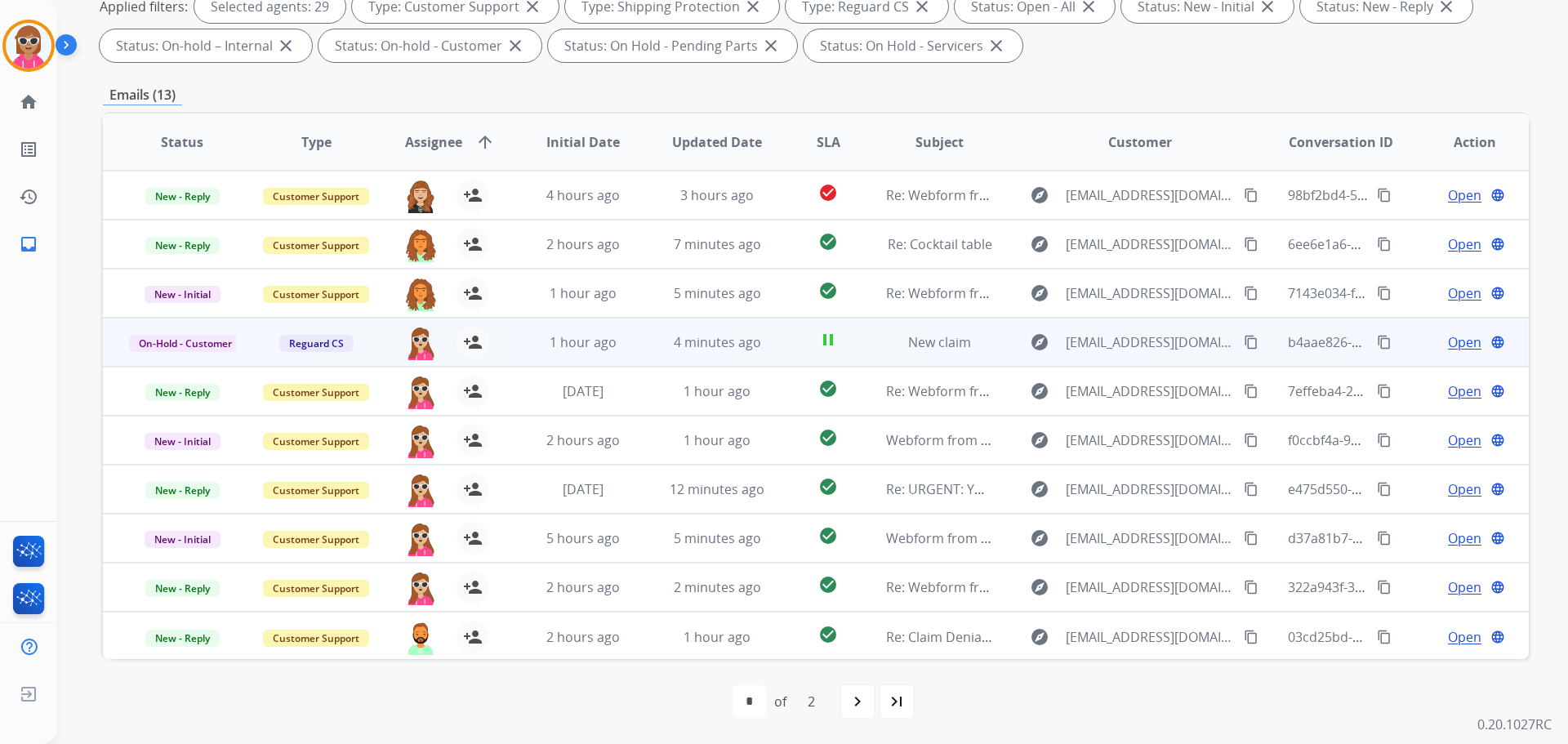
click at [750, 356] on td "4 minutes ago" at bounding box center [705, 342] width 134 height 49
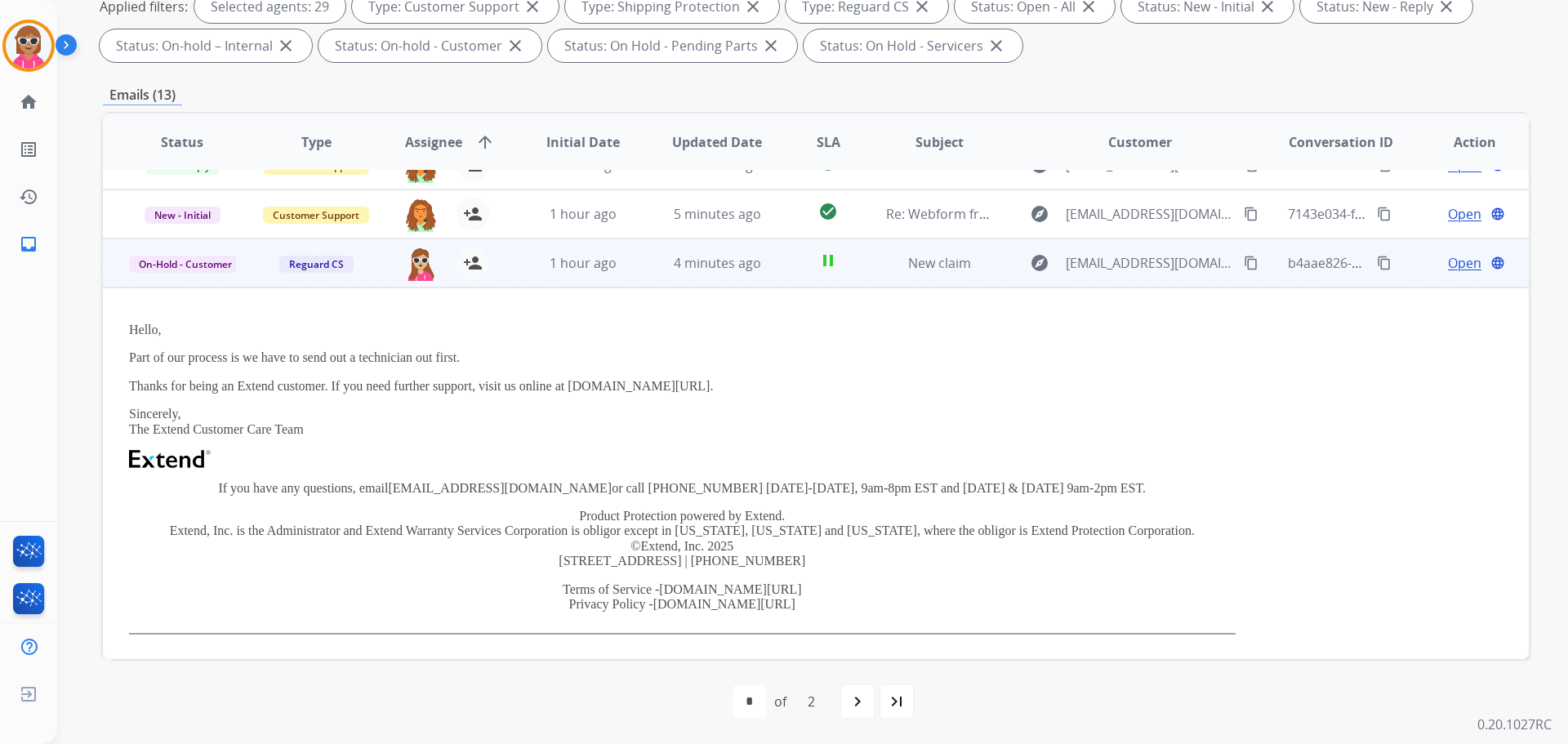
scroll to position [147, 0]
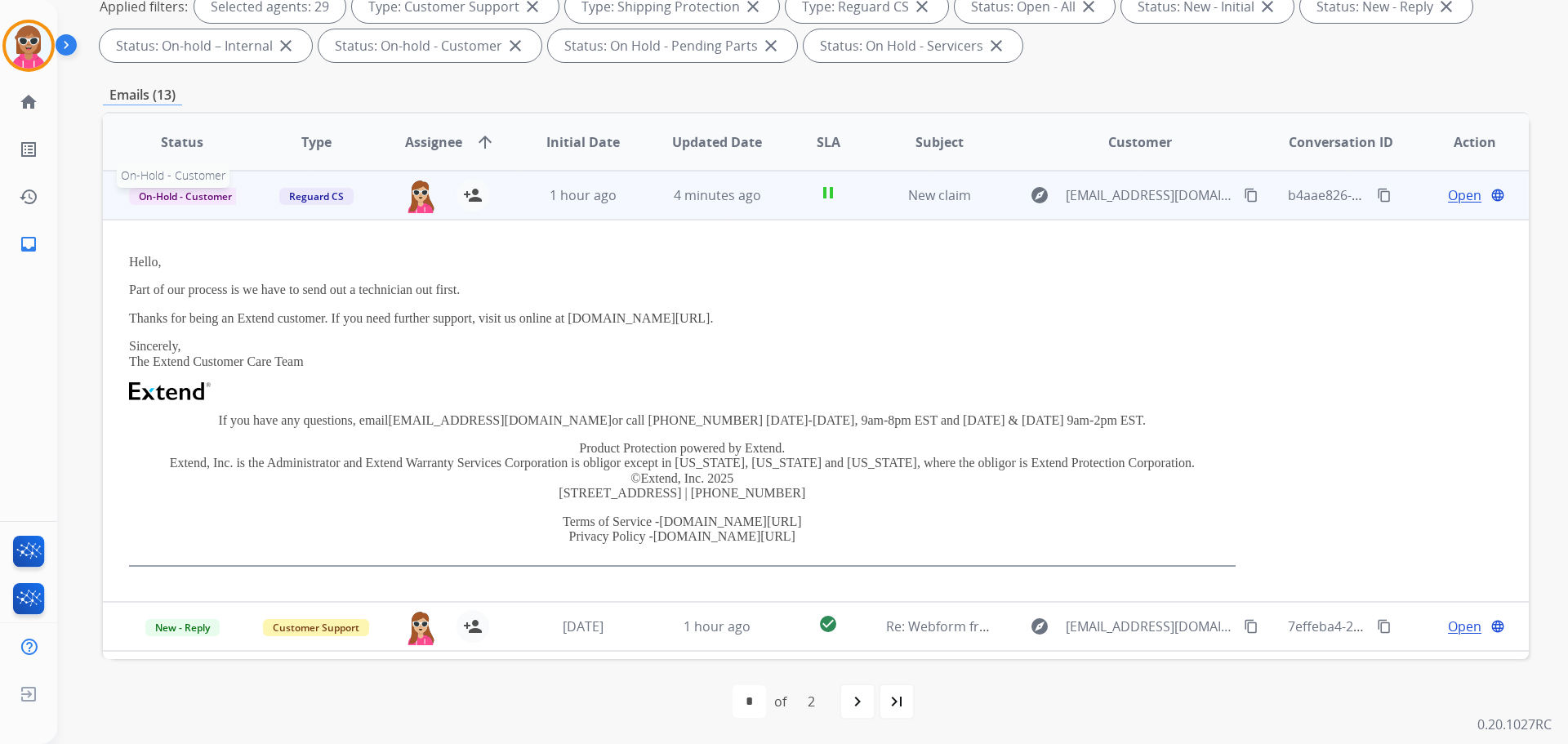
click at [231, 200] on span "On-Hold - Customer" at bounding box center [185, 196] width 113 height 17
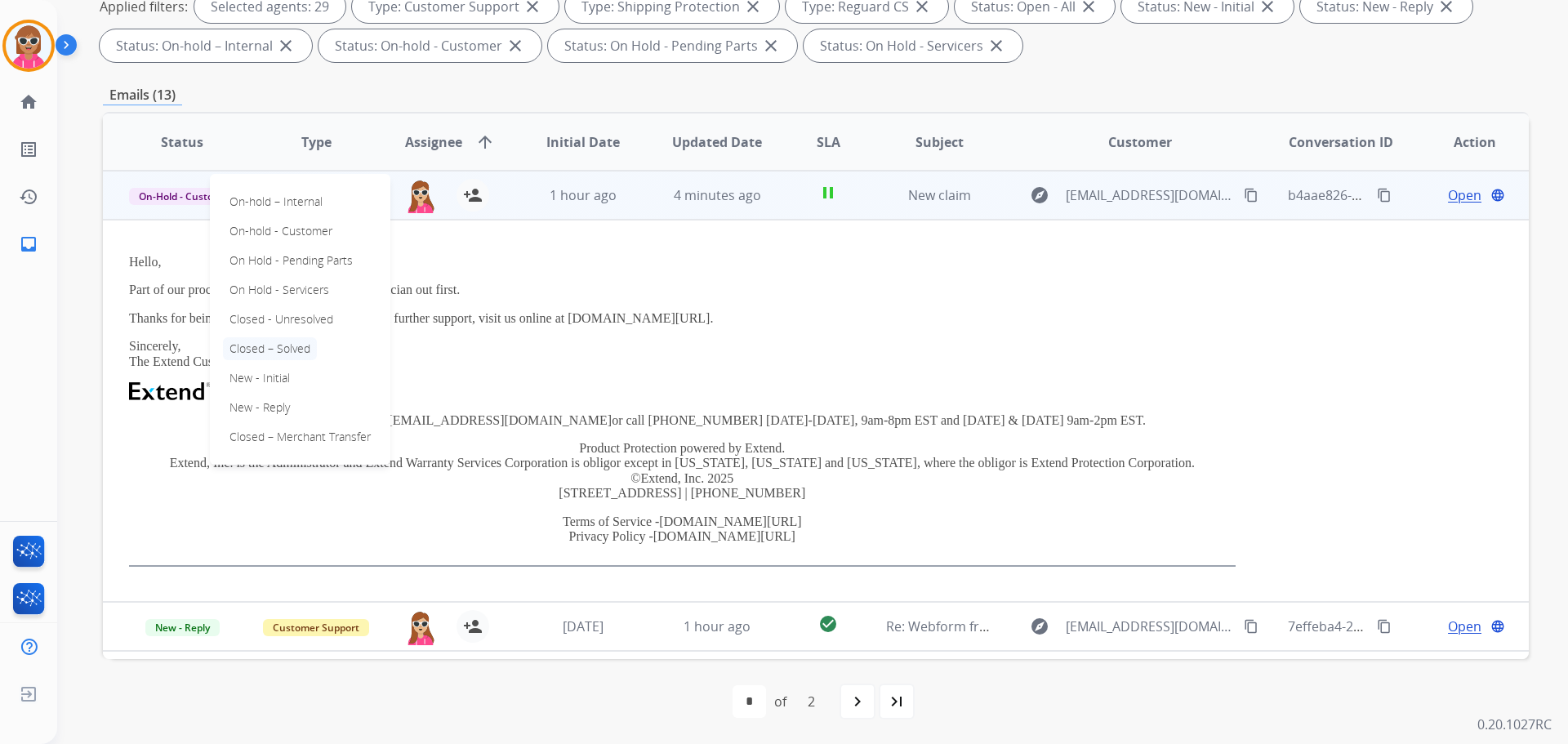
click at [289, 343] on p "Closed – Solved" at bounding box center [269, 349] width 94 height 23
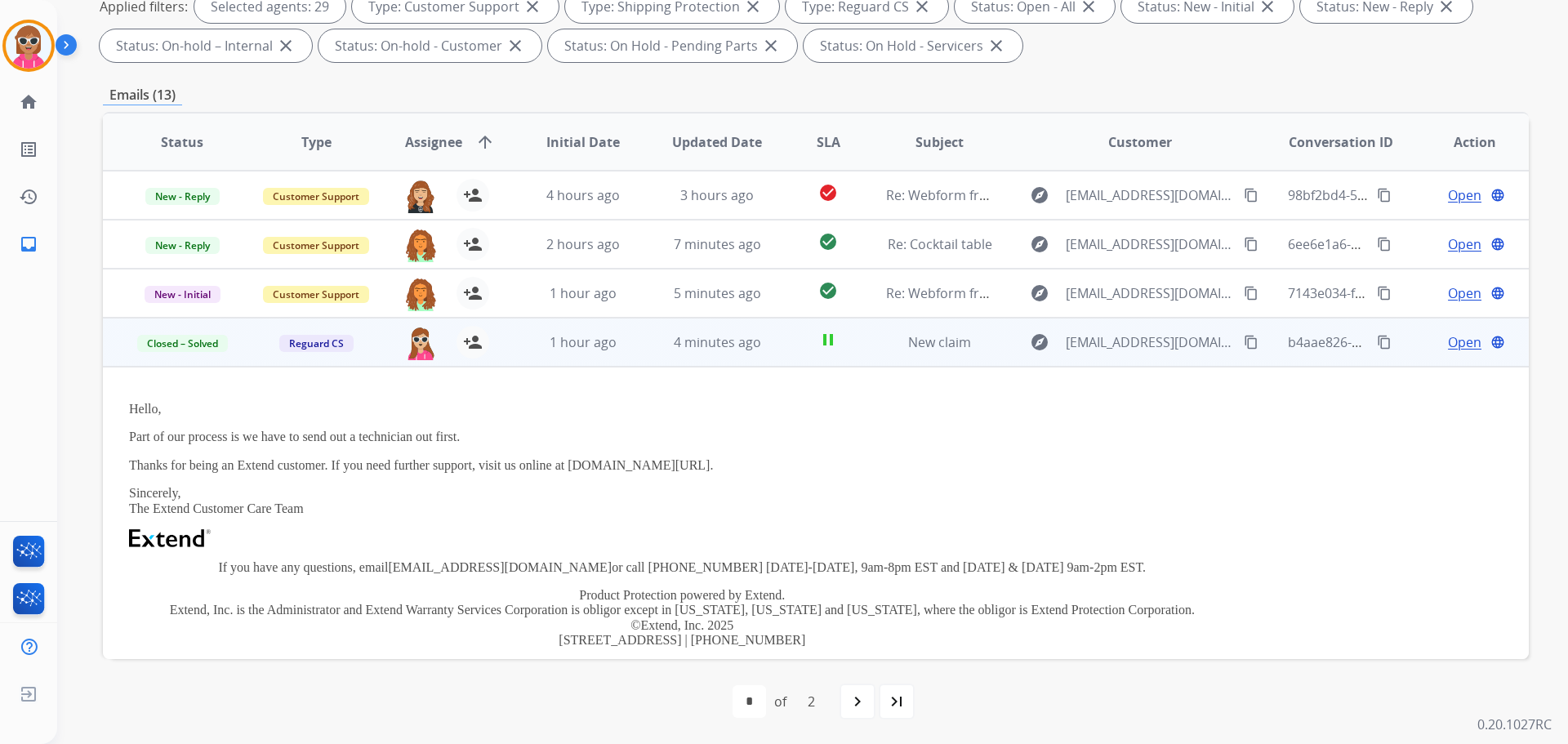
scroll to position [101, 0]
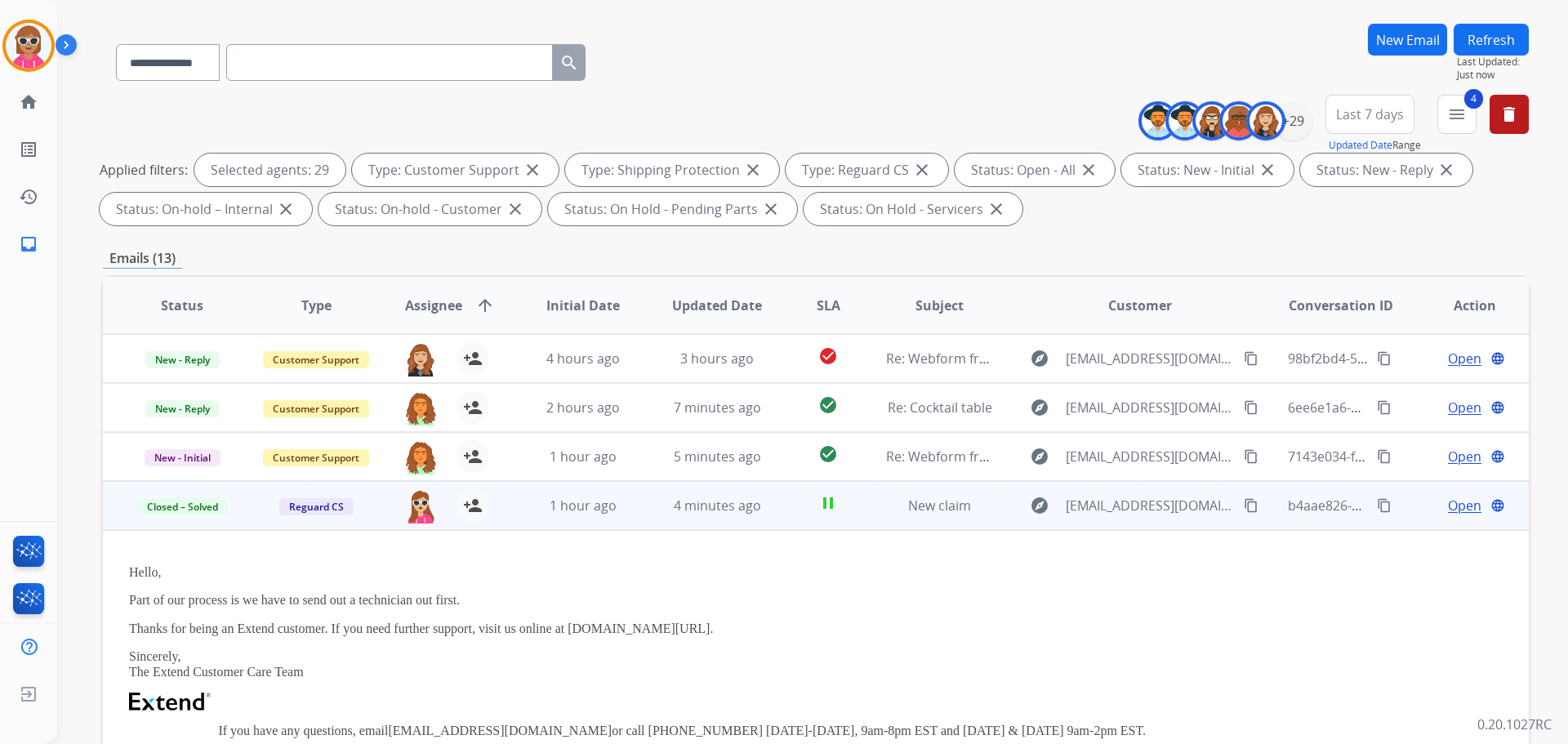
click at [1482, 47] on button "Refresh" at bounding box center [1492, 40] width 75 height 32
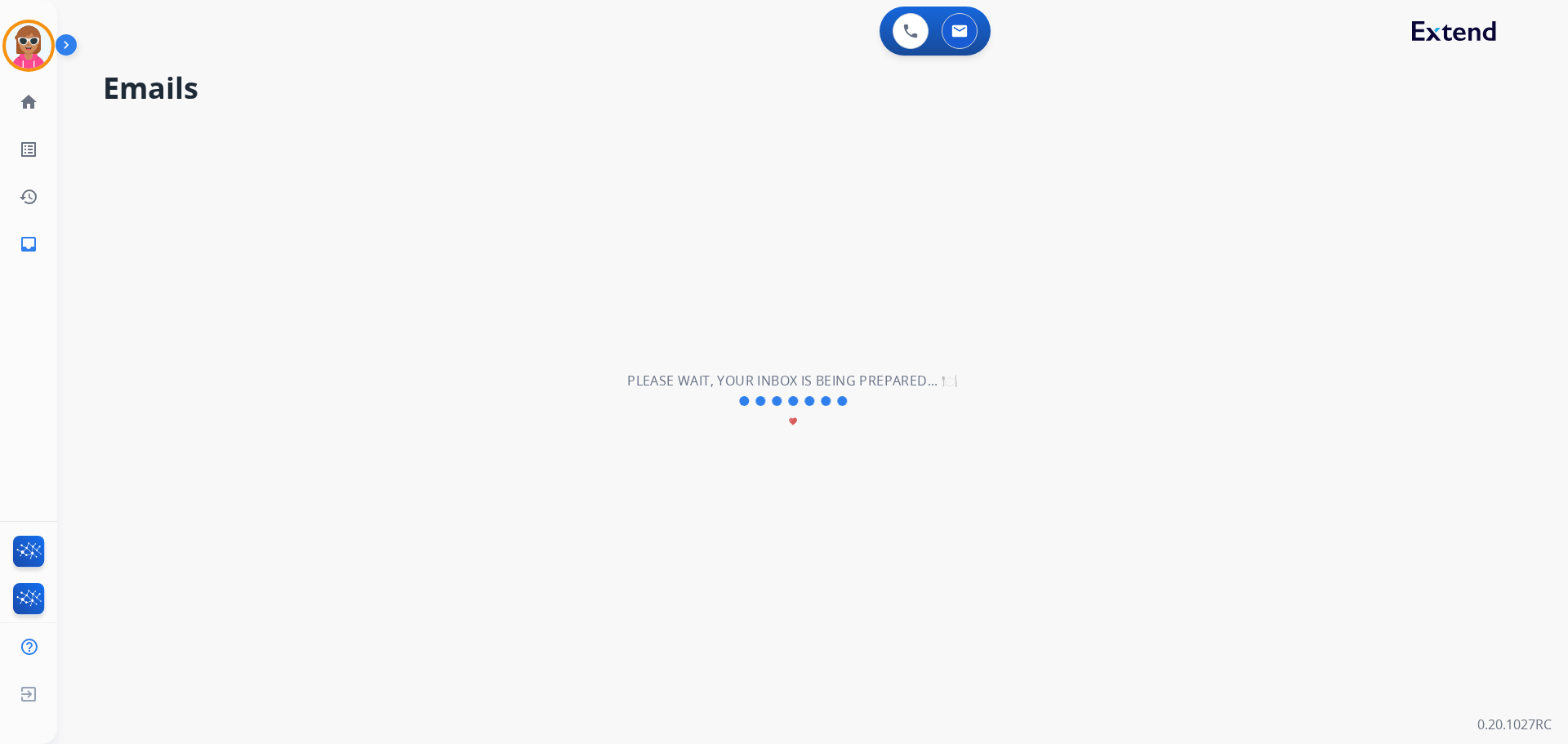
scroll to position [0, 0]
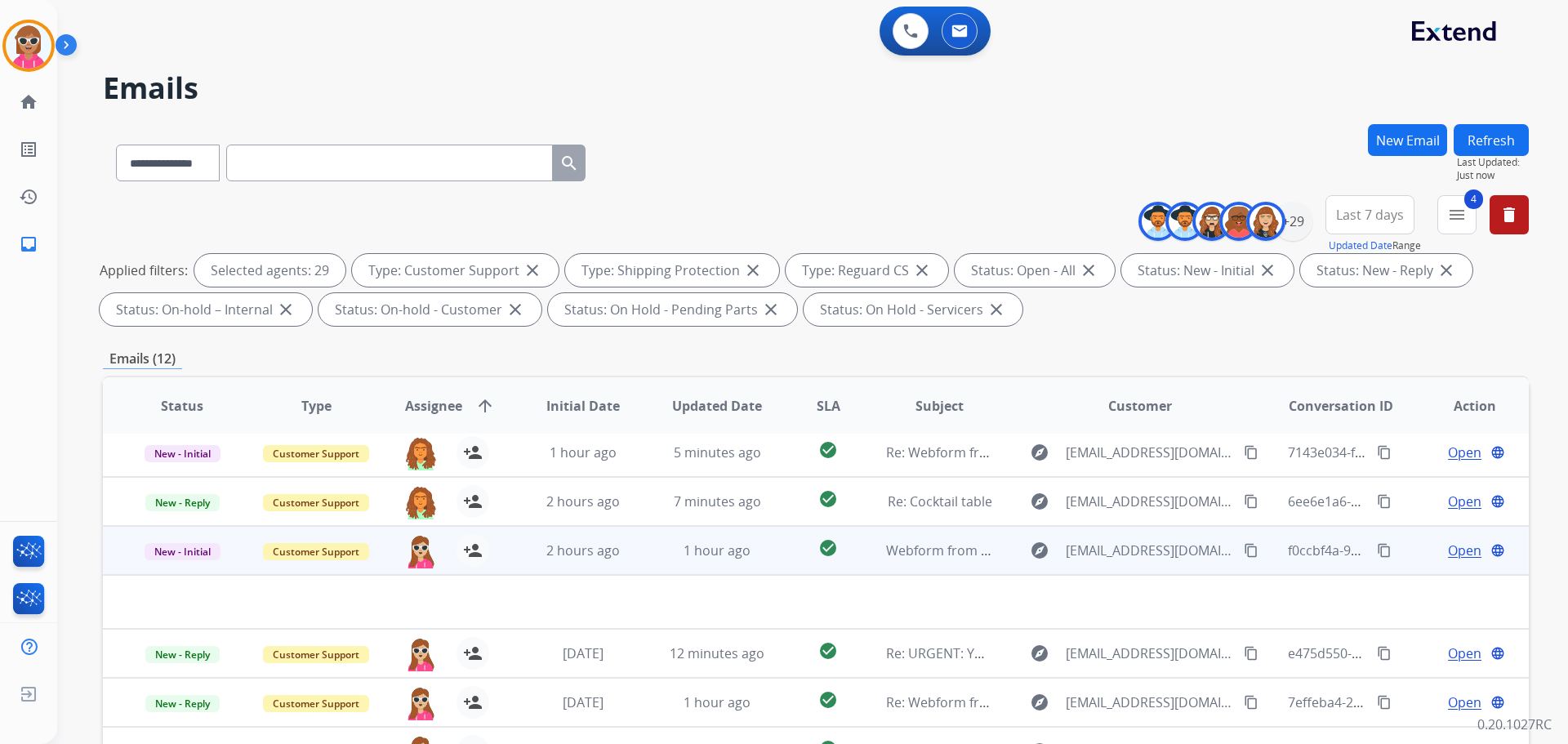
click at [601, 531] on td "2 hours ago" at bounding box center [570, 550] width 134 height 49
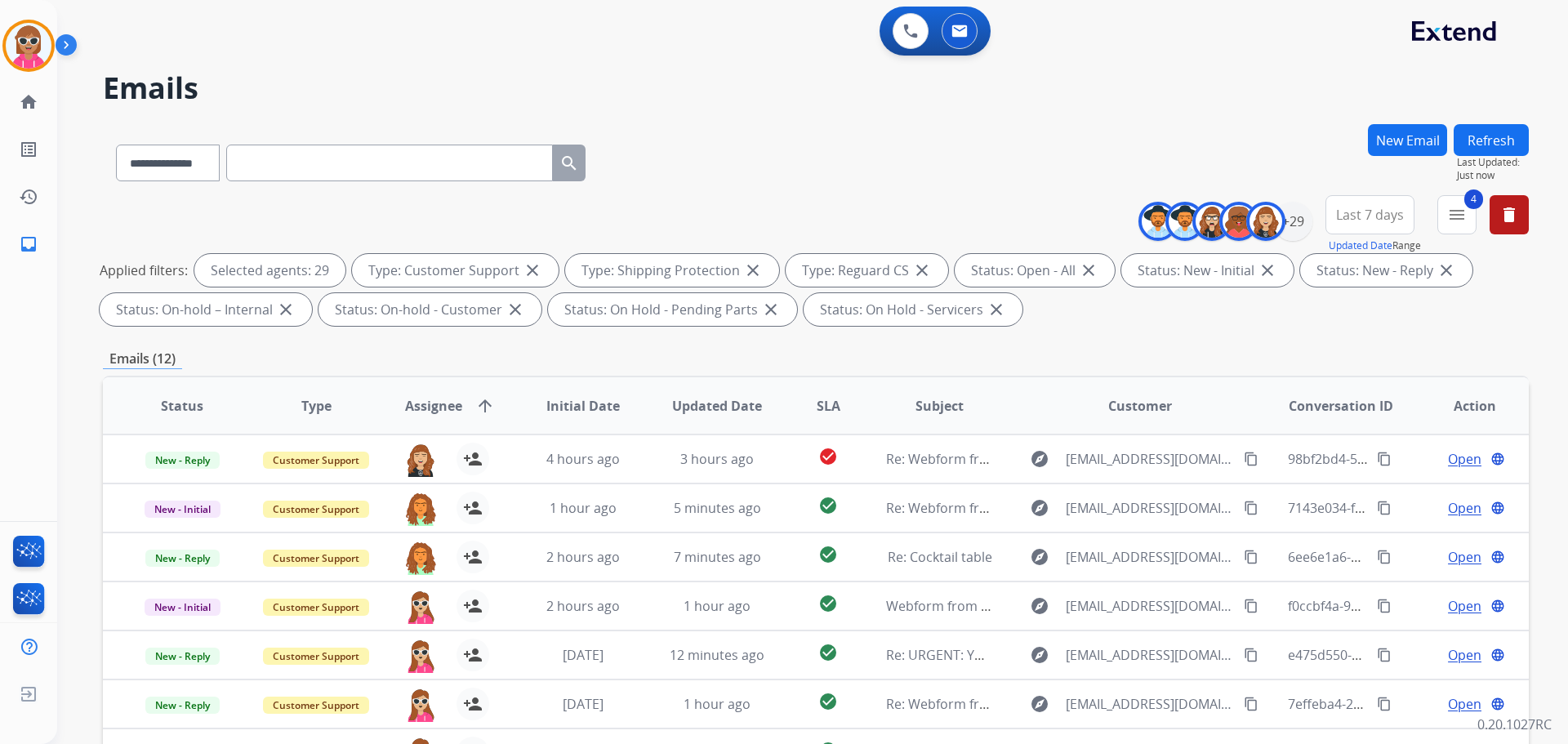
click at [1482, 155] on button "Refresh" at bounding box center [1492, 140] width 75 height 32
click at [1486, 143] on button "Refresh" at bounding box center [1492, 140] width 75 height 32
drag, startPoint x: 1516, startPoint y: 137, endPoint x: 1479, endPoint y: 132, distance: 37.3
click at [1516, 137] on button "Refresh" at bounding box center [1492, 140] width 75 height 32
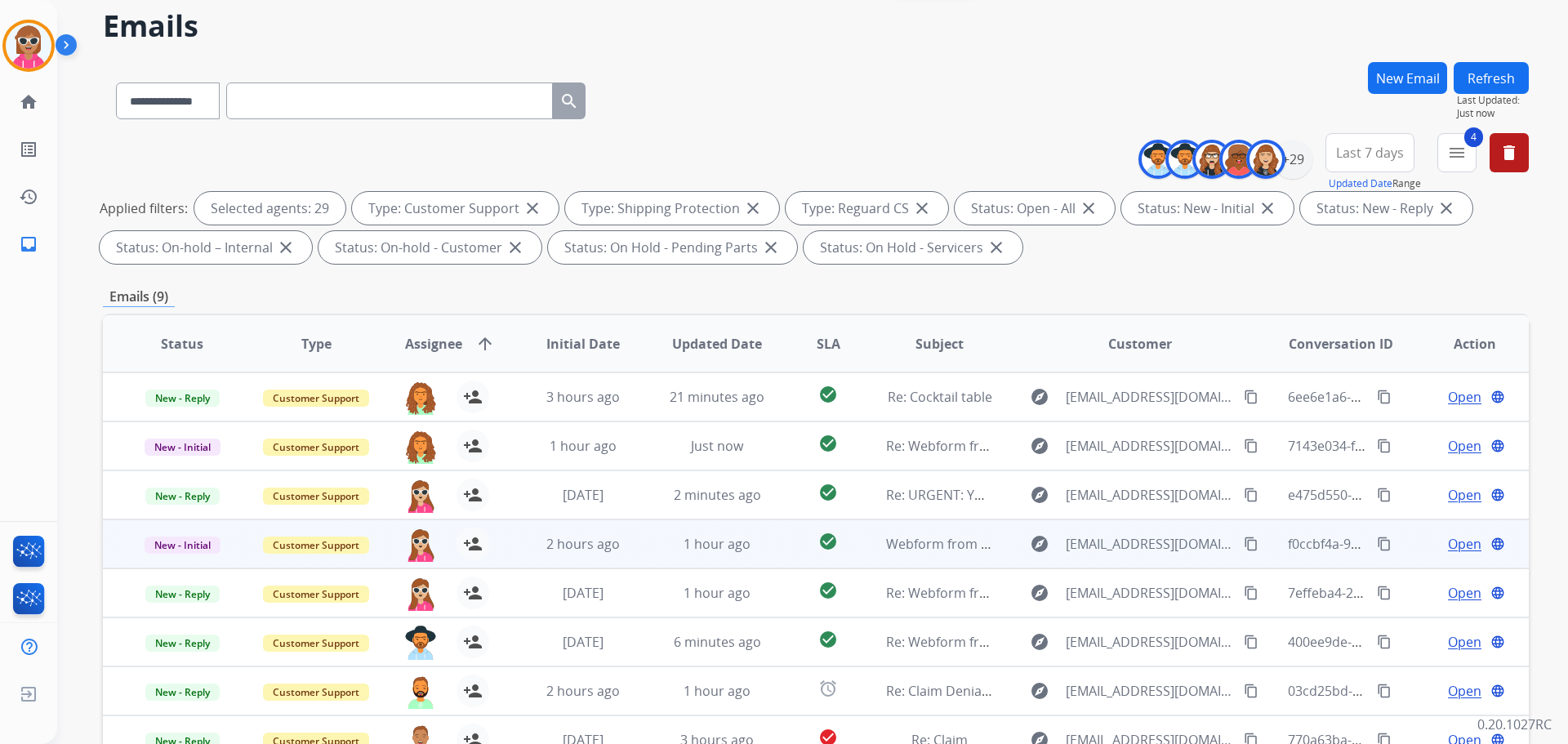
scroll to position [264, 0]
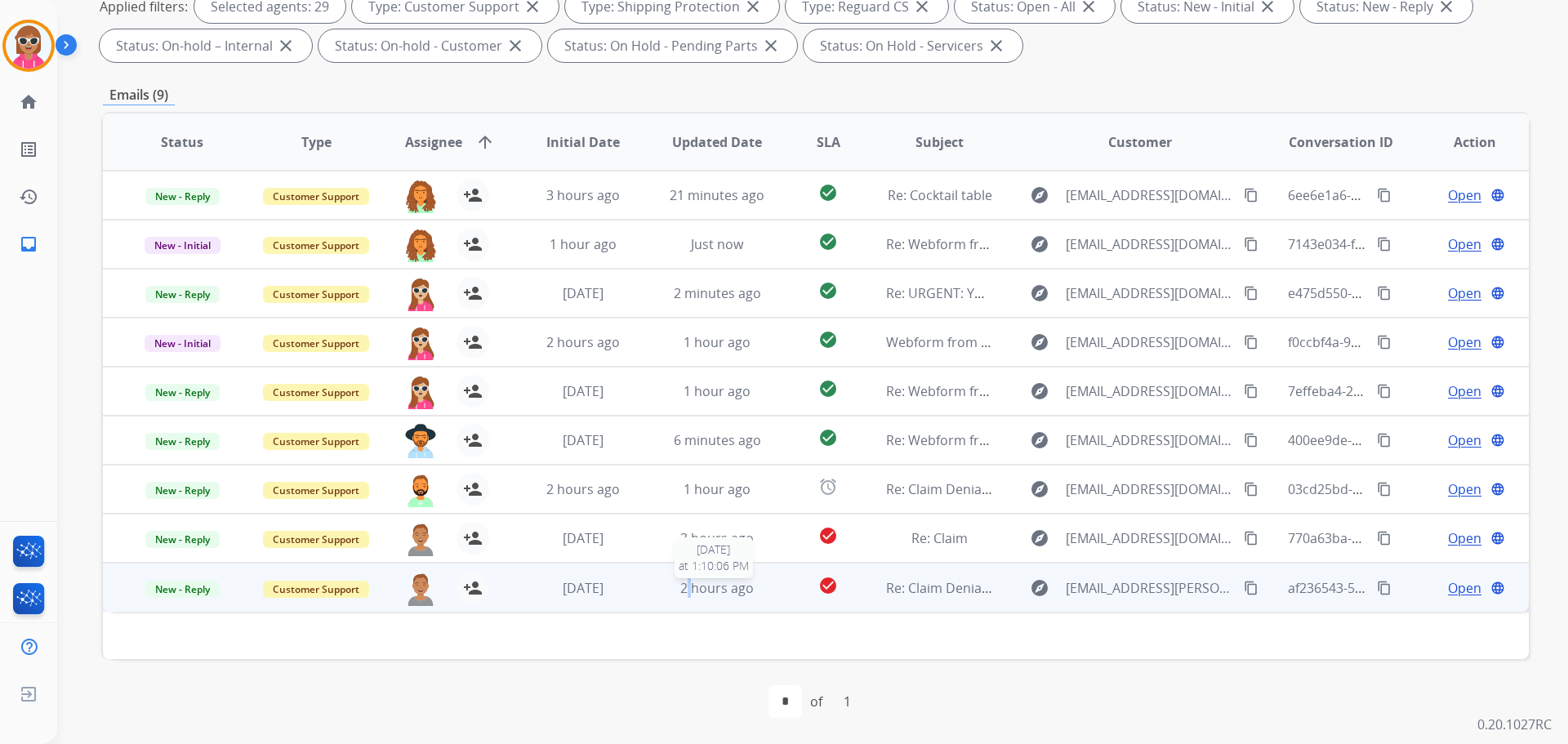
click at [686, 584] on span "2 hours ago" at bounding box center [717, 589] width 73 height 18
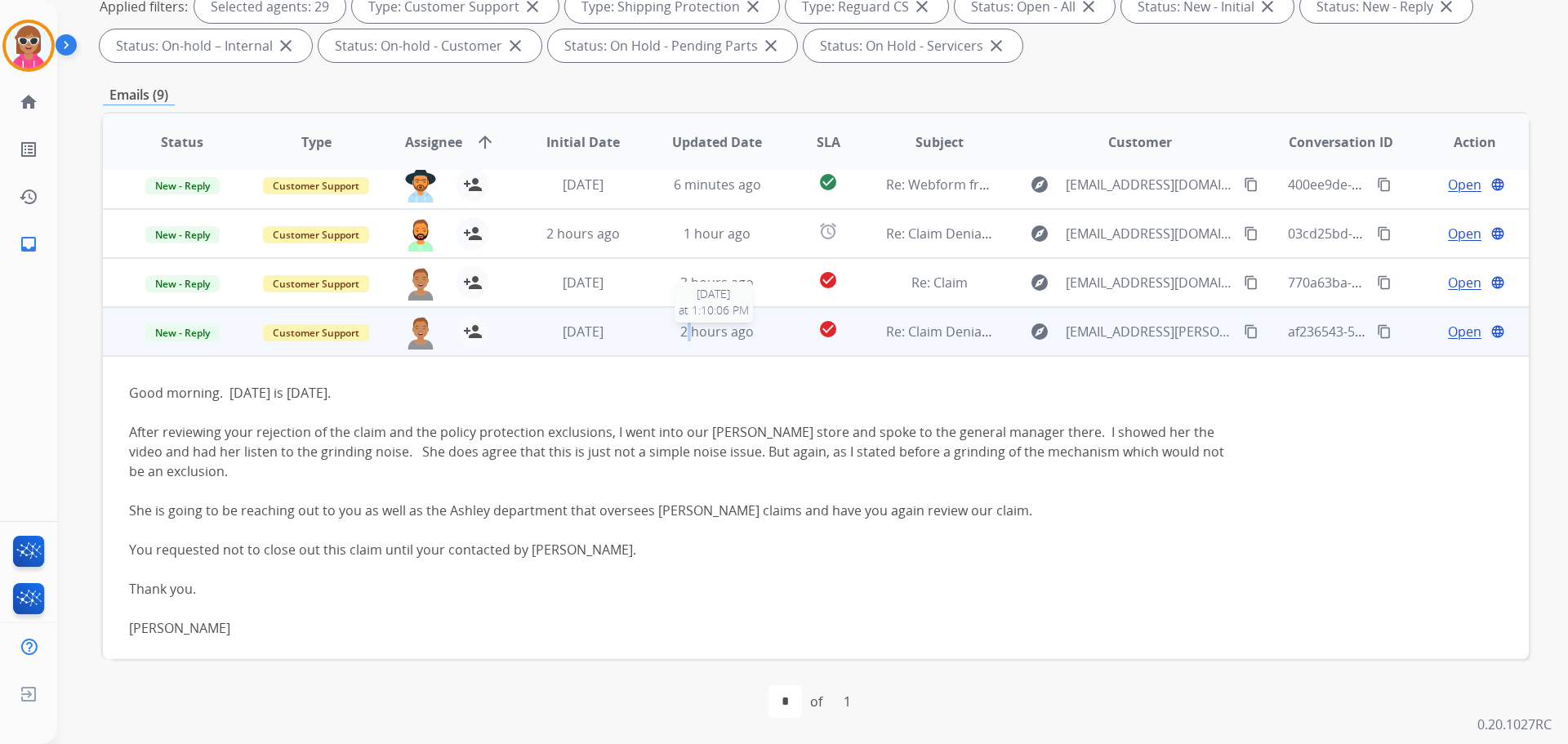
scroll to position [300, 0]
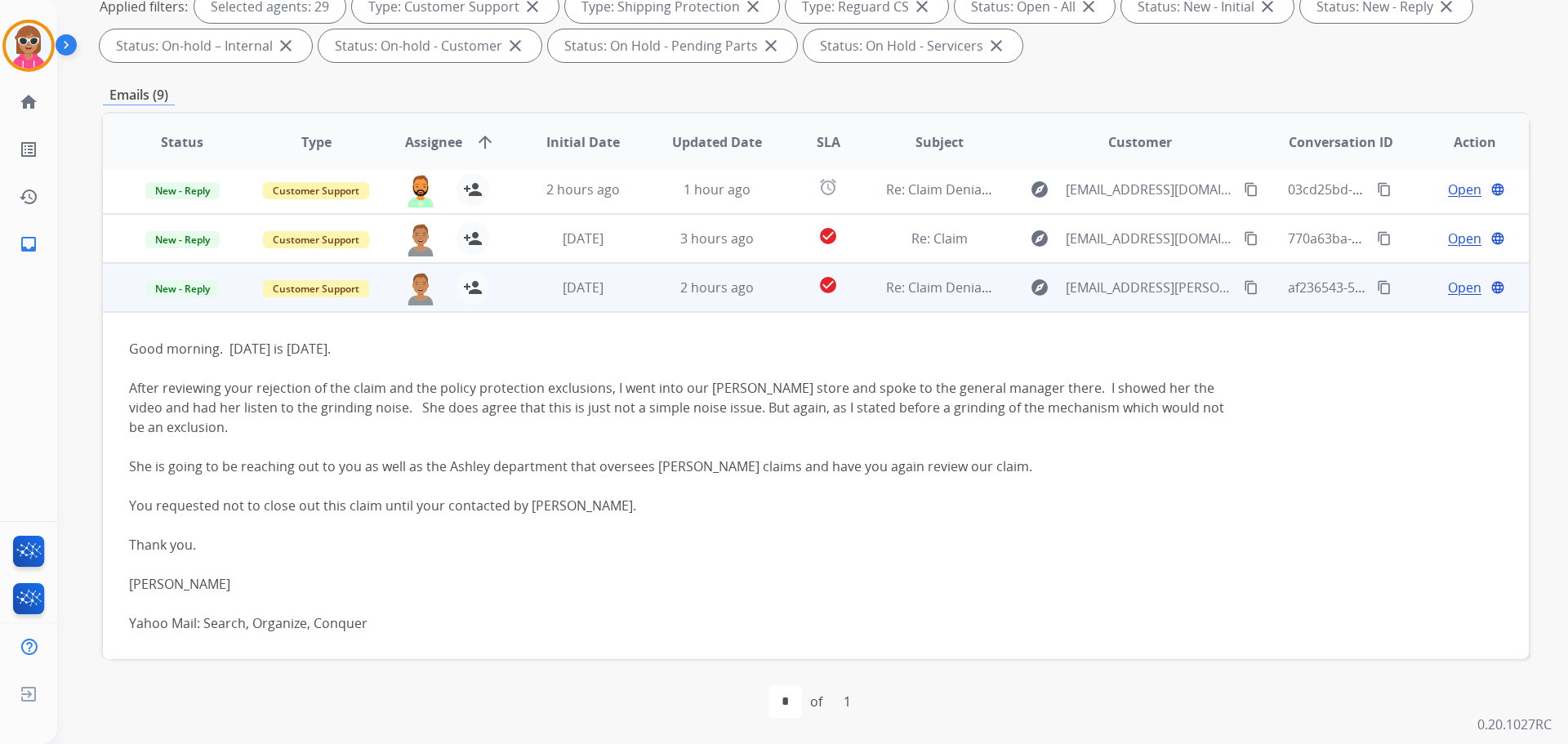
click at [1448, 289] on span "Open" at bounding box center [1465, 288] width 33 height 20
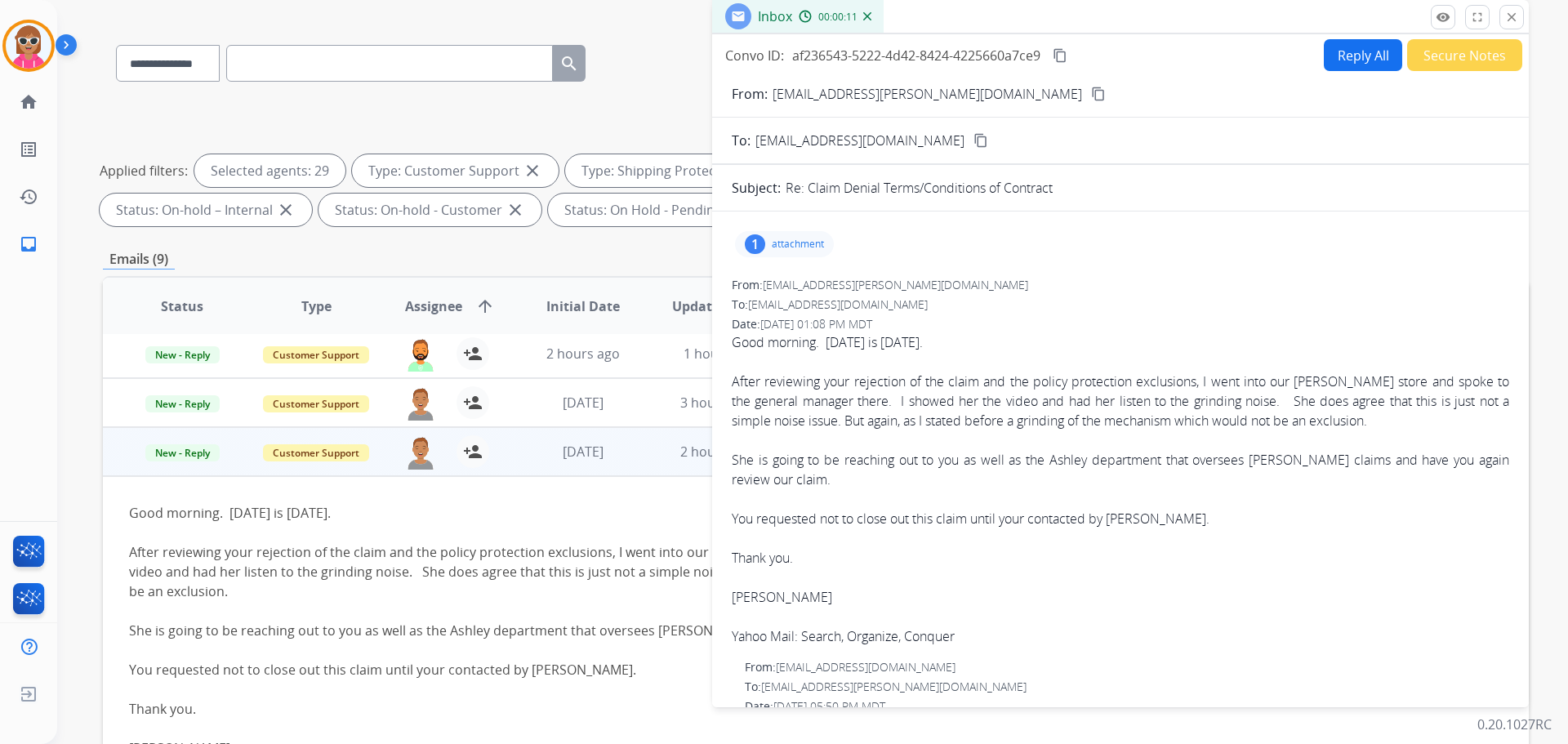
scroll to position [19, 0]
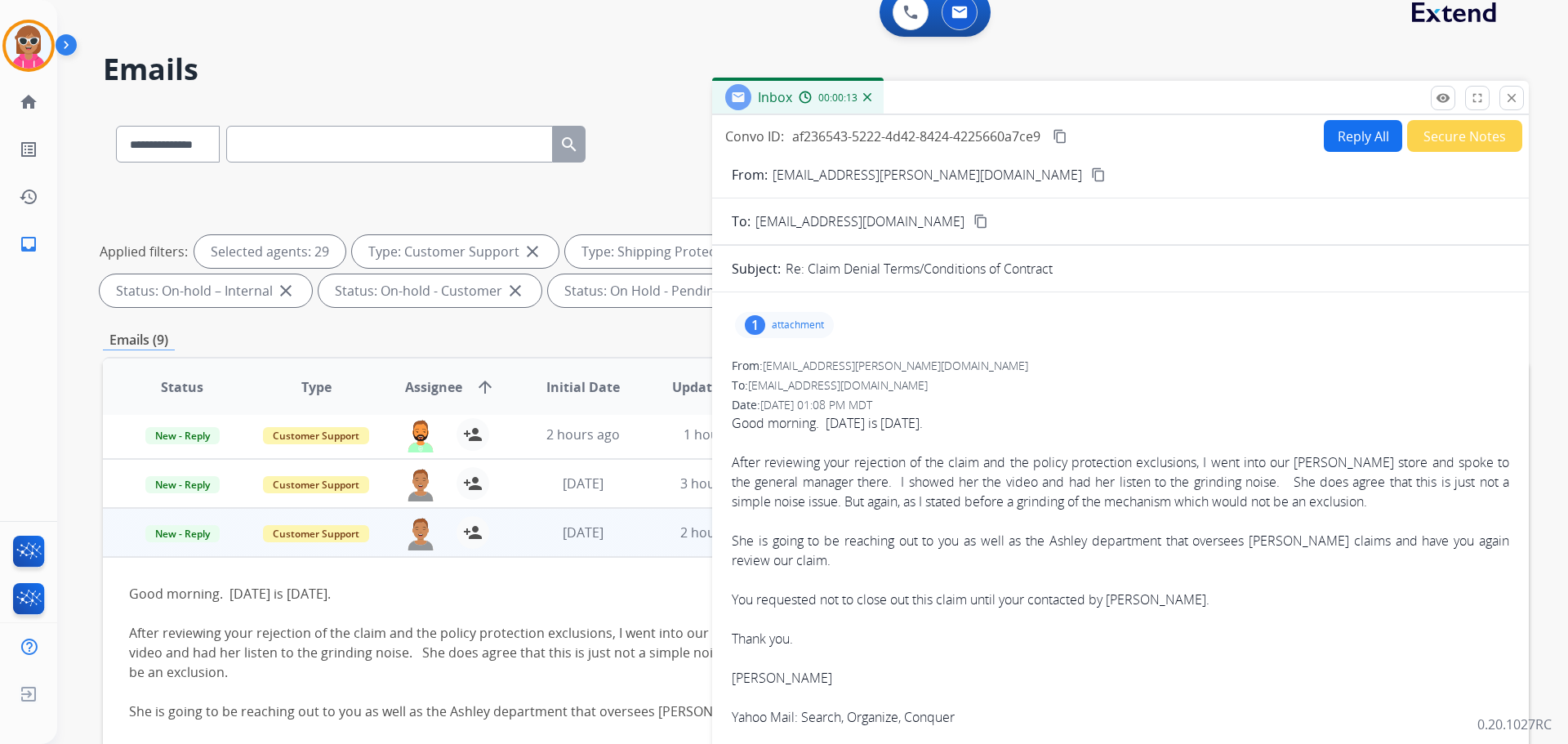
click at [1089, 167] on button "content_copy" at bounding box center [1099, 175] width 20 height 20
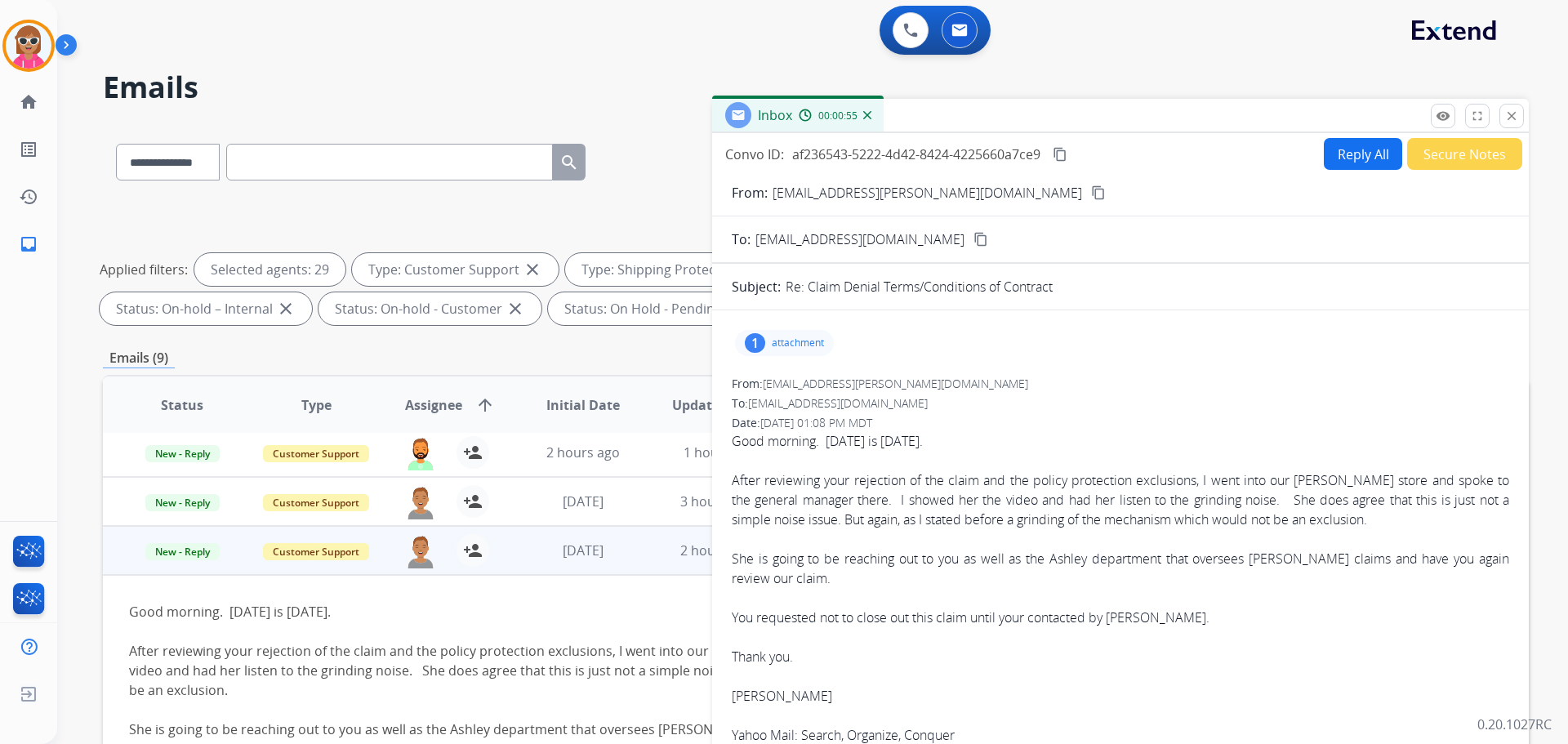
scroll to position [0, 0]
click at [1353, 169] on div "Convo ID: af236543-5222-4d42-8424-4225660a7ce9 content_copy Reply All Secure No…" at bounding box center [1120, 467] width 817 height 667
click at [1354, 158] on button "Reply All" at bounding box center [1363, 155] width 78 height 32
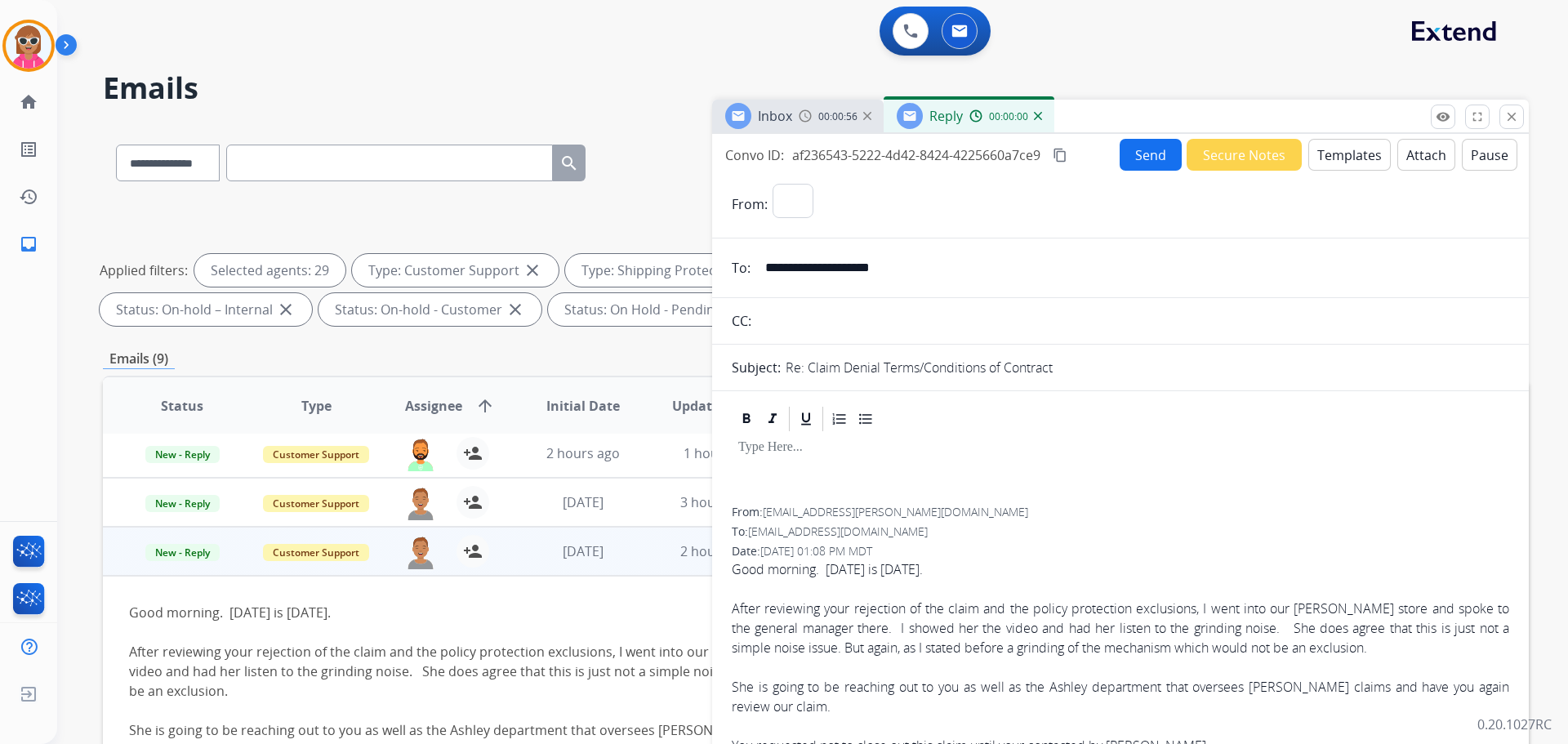
click at [1354, 161] on button "Templates" at bounding box center [1349, 155] width 82 height 32
select select "**********"
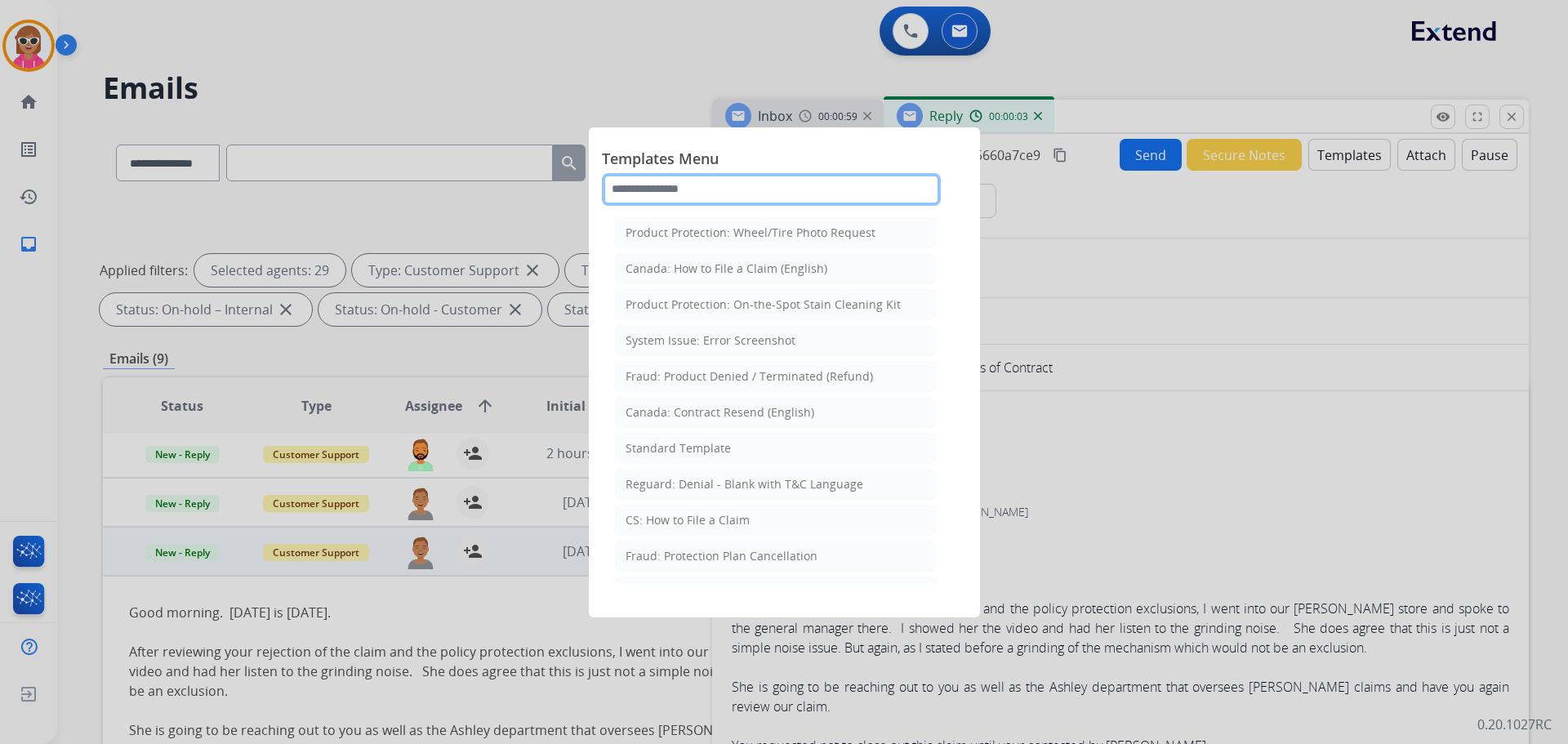
click at [684, 187] on input "text" at bounding box center [771, 189] width 339 height 32
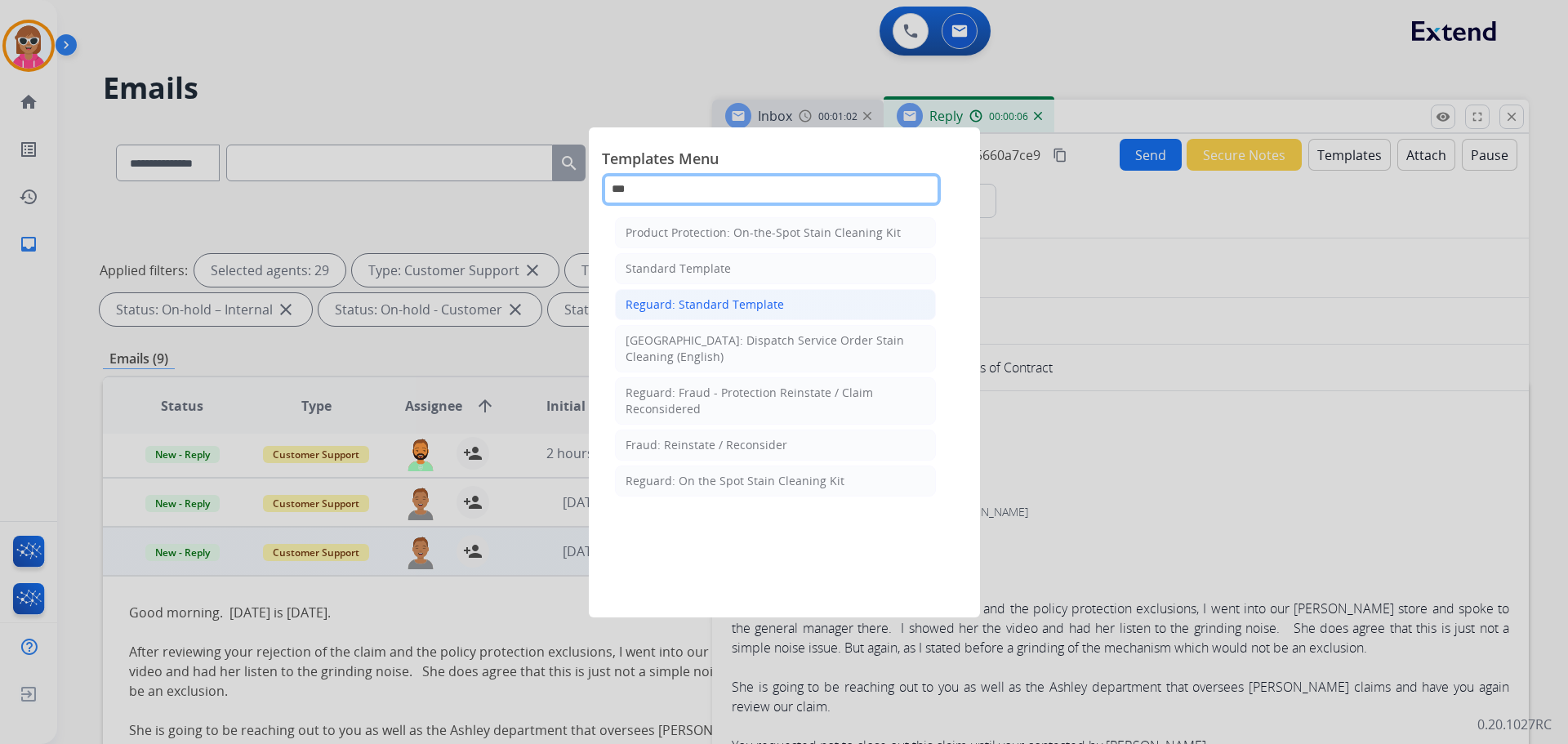
type input "***"
drag, startPoint x: 756, startPoint y: 306, endPoint x: 766, endPoint y: 313, distance: 12.2
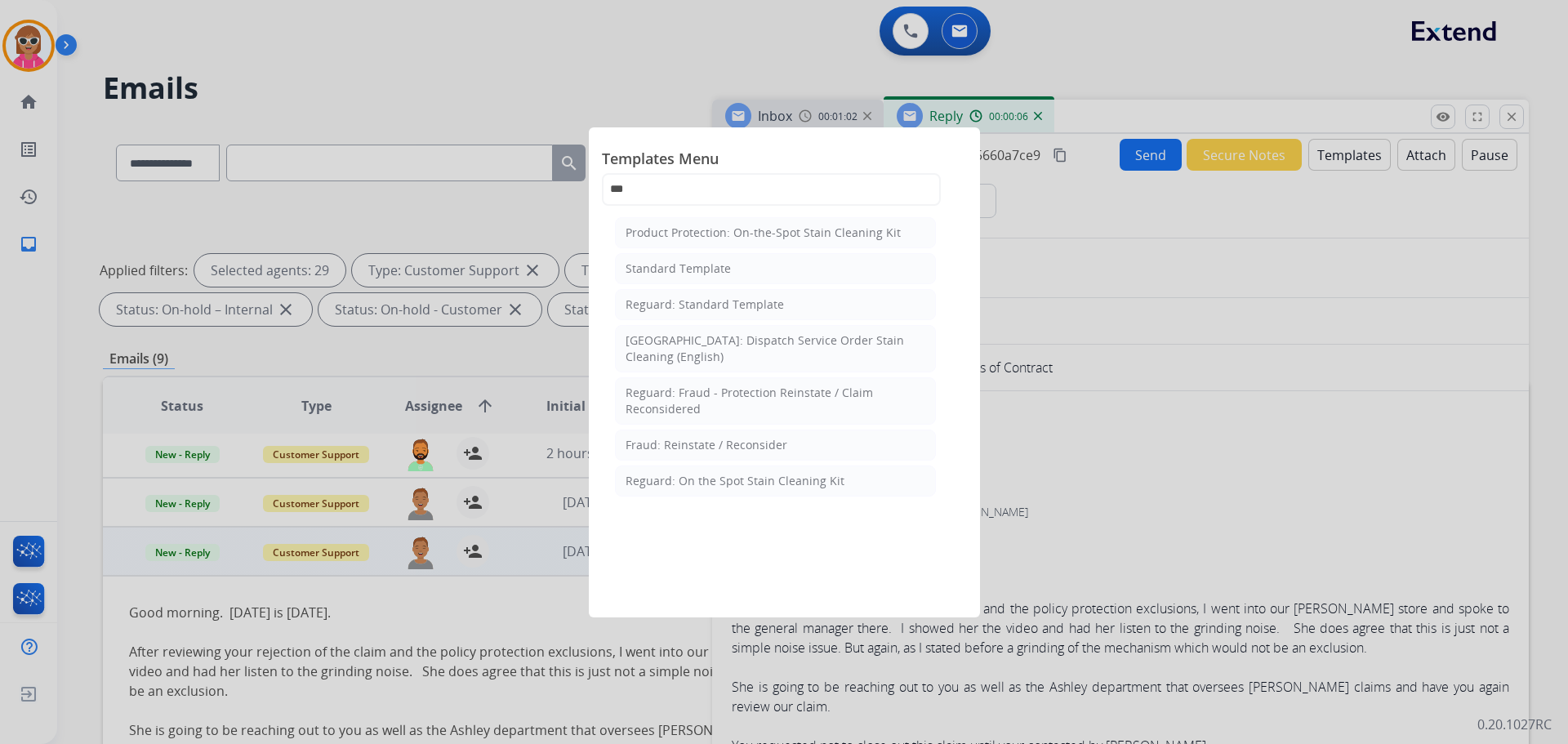
click at [756, 304] on div "Reguard: Standard Template" at bounding box center [705, 305] width 159 height 17
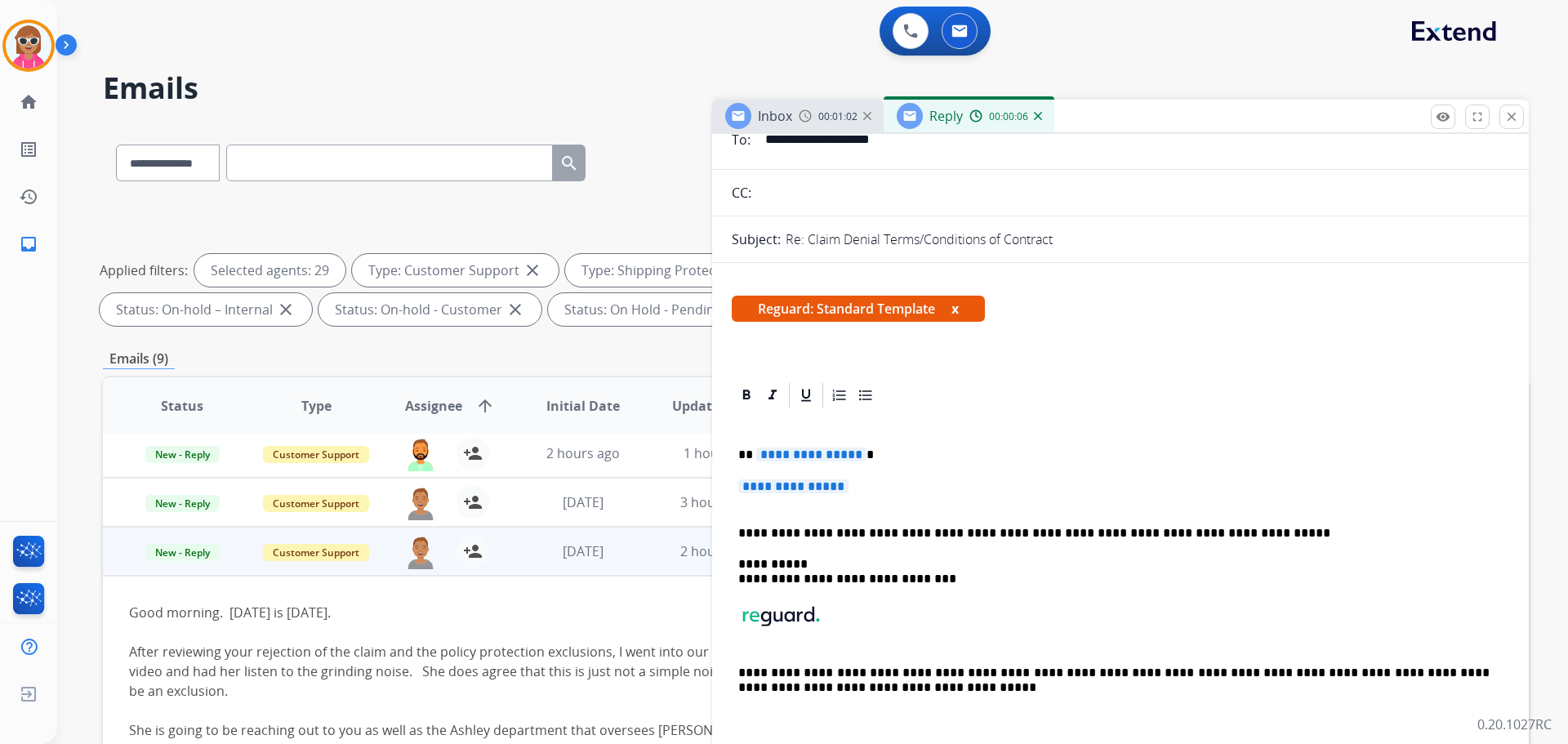
scroll to position [327, 0]
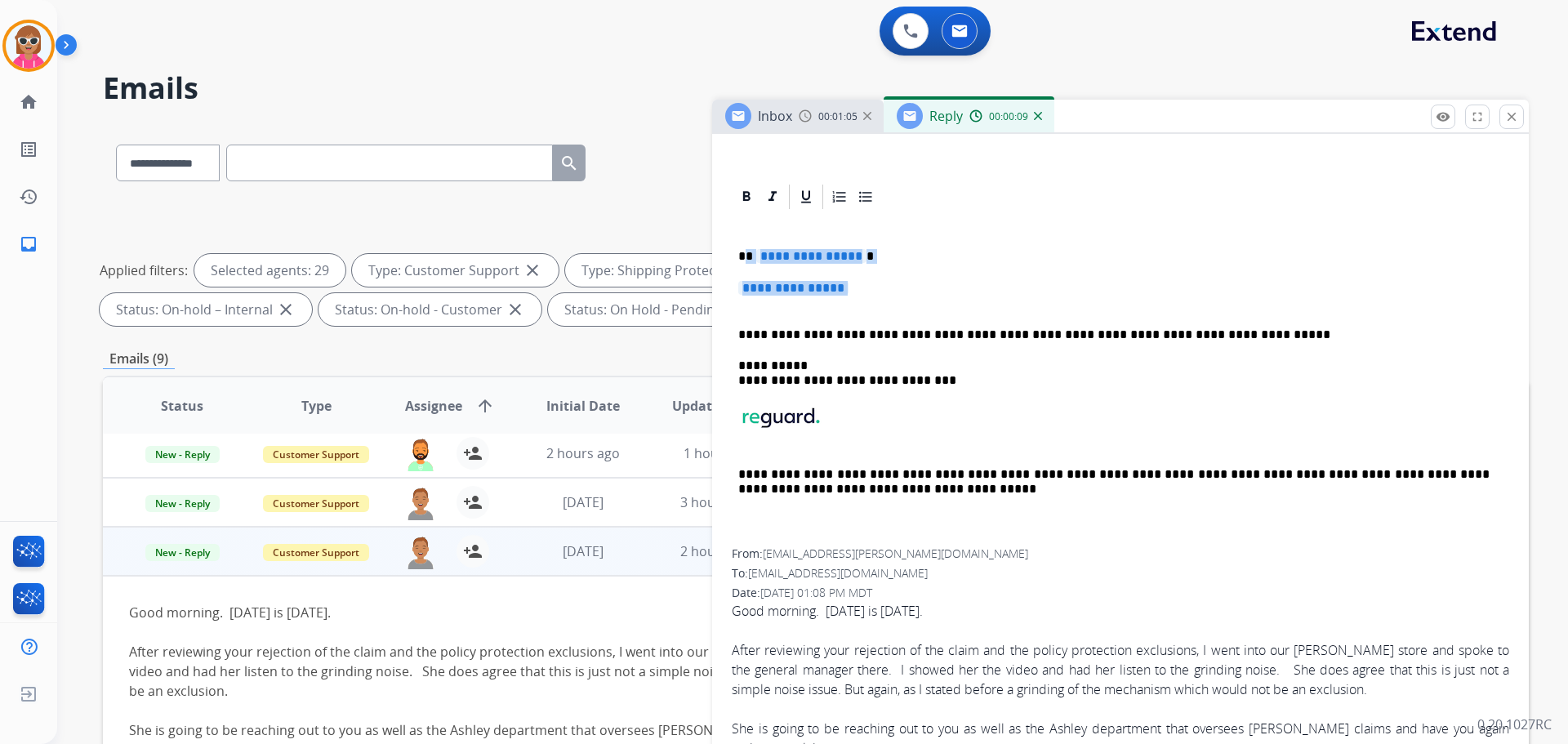
drag, startPoint x: 748, startPoint y: 259, endPoint x: 861, endPoint y: 302, distance: 120.9
click at [861, 302] on div "**********" at bounding box center [1121, 381] width 778 height 338
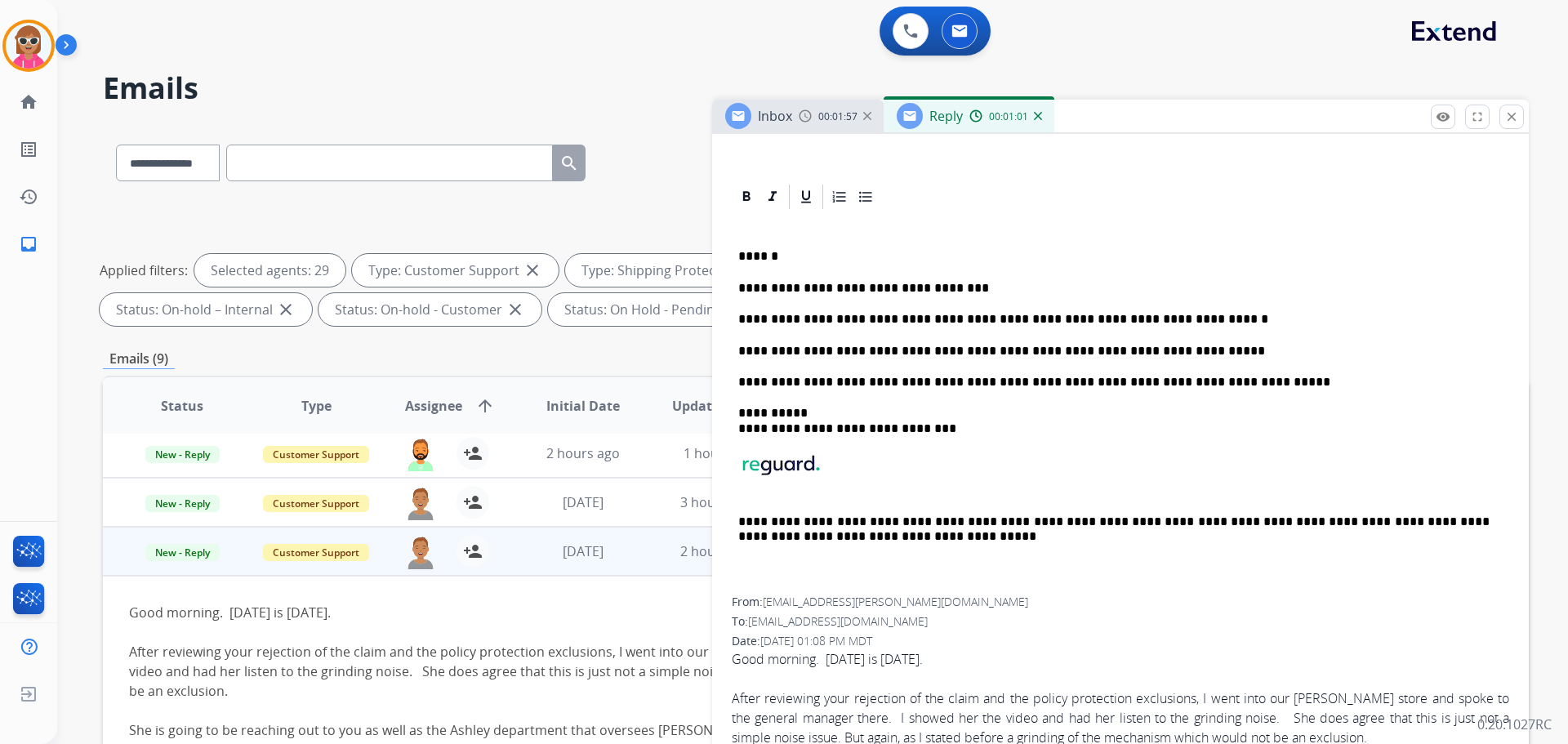
click at [800, 255] on p "******" at bounding box center [1114, 257] width 751 height 15
click at [1188, 317] on p "**********" at bounding box center [1114, 319] width 751 height 15
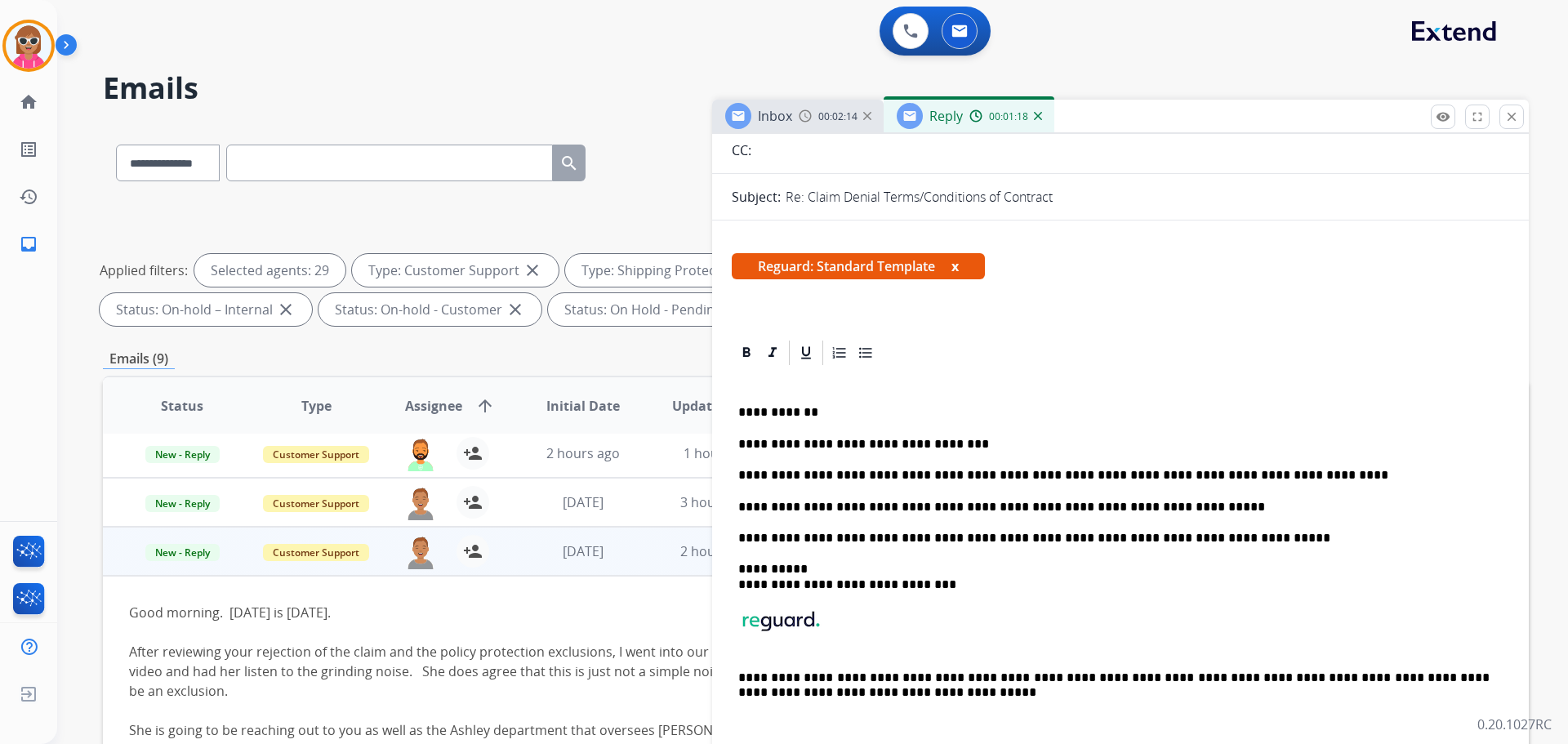
scroll to position [0, 0]
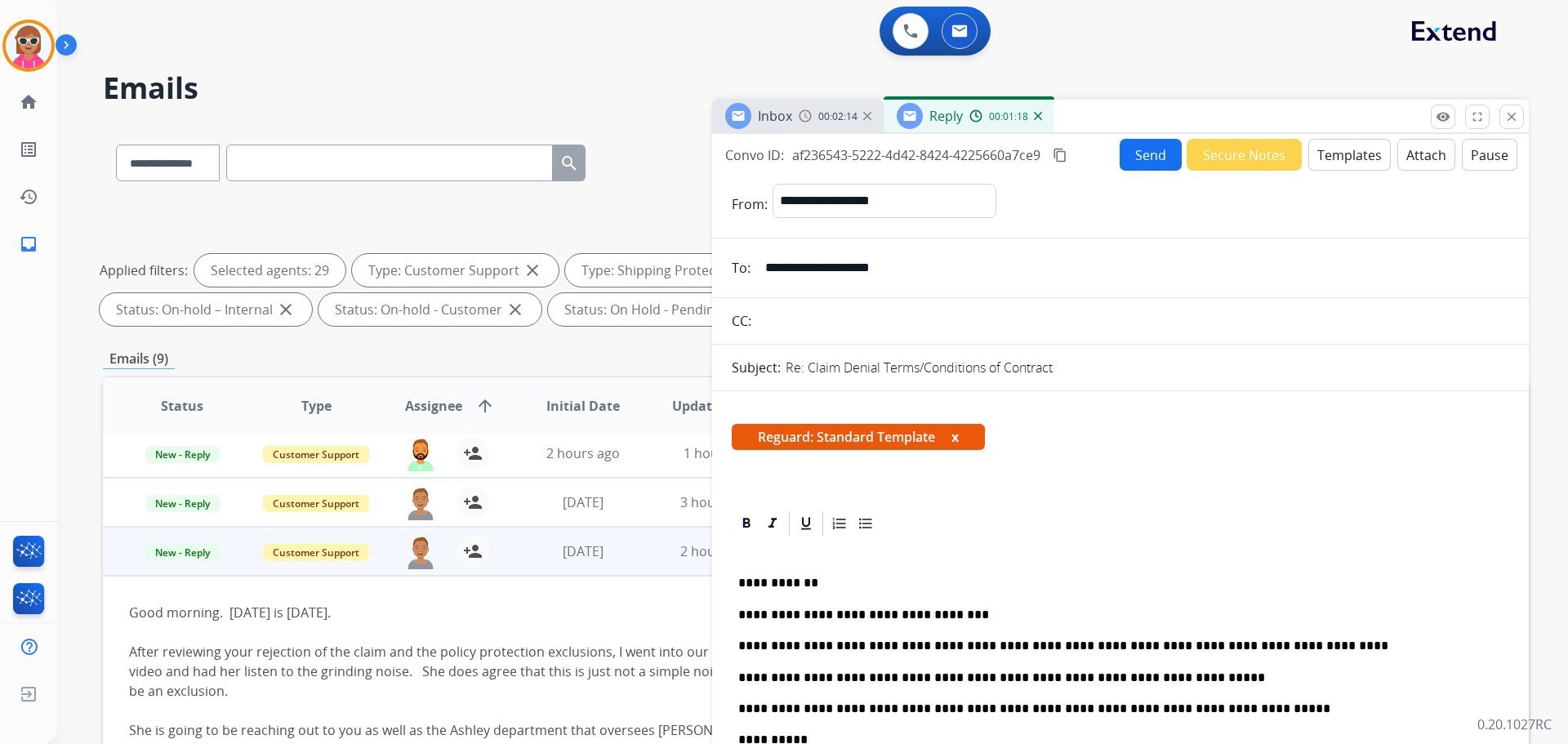
click at [1136, 163] on button "Send" at bounding box center [1151, 155] width 62 height 32
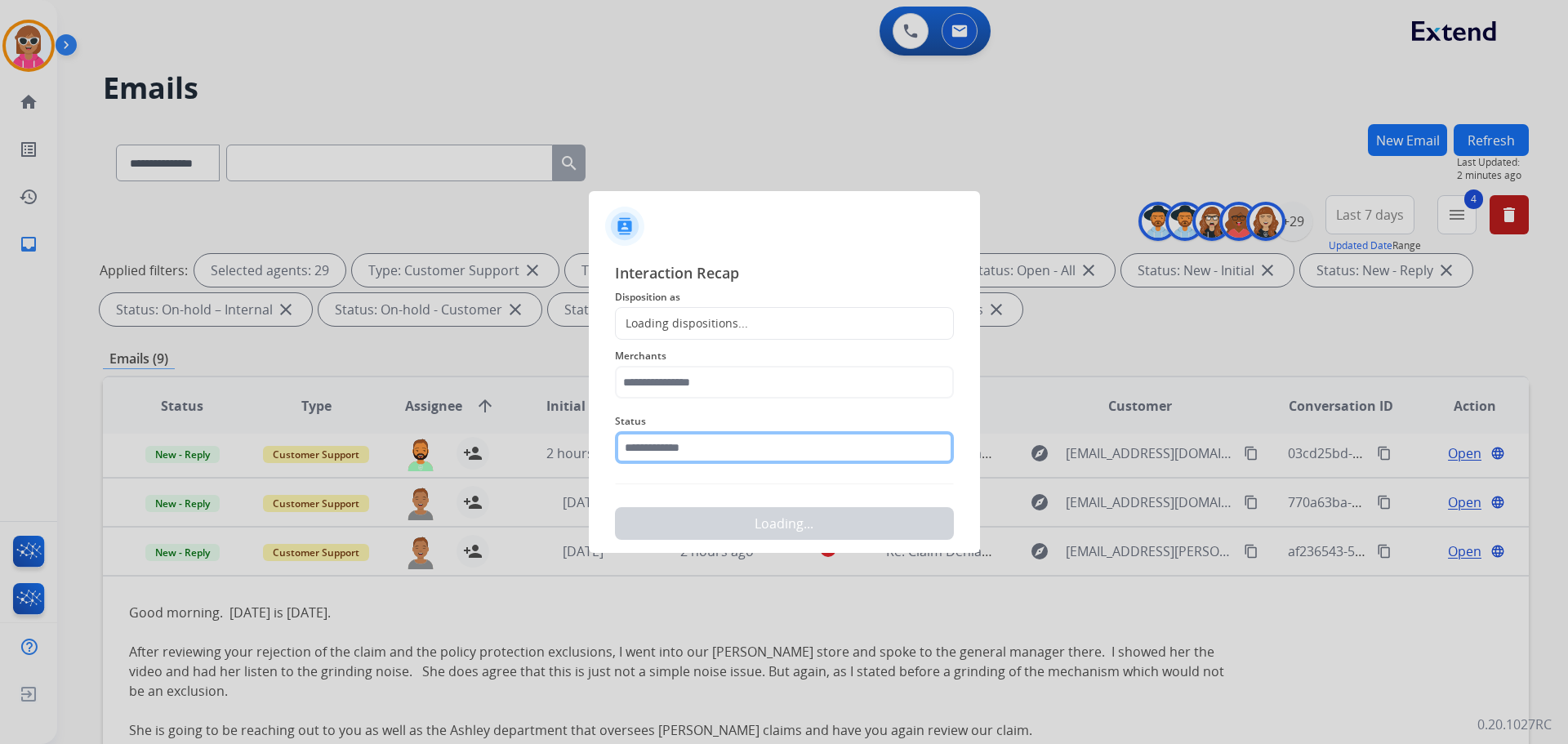
click at [718, 443] on input "text" at bounding box center [784, 447] width 339 height 32
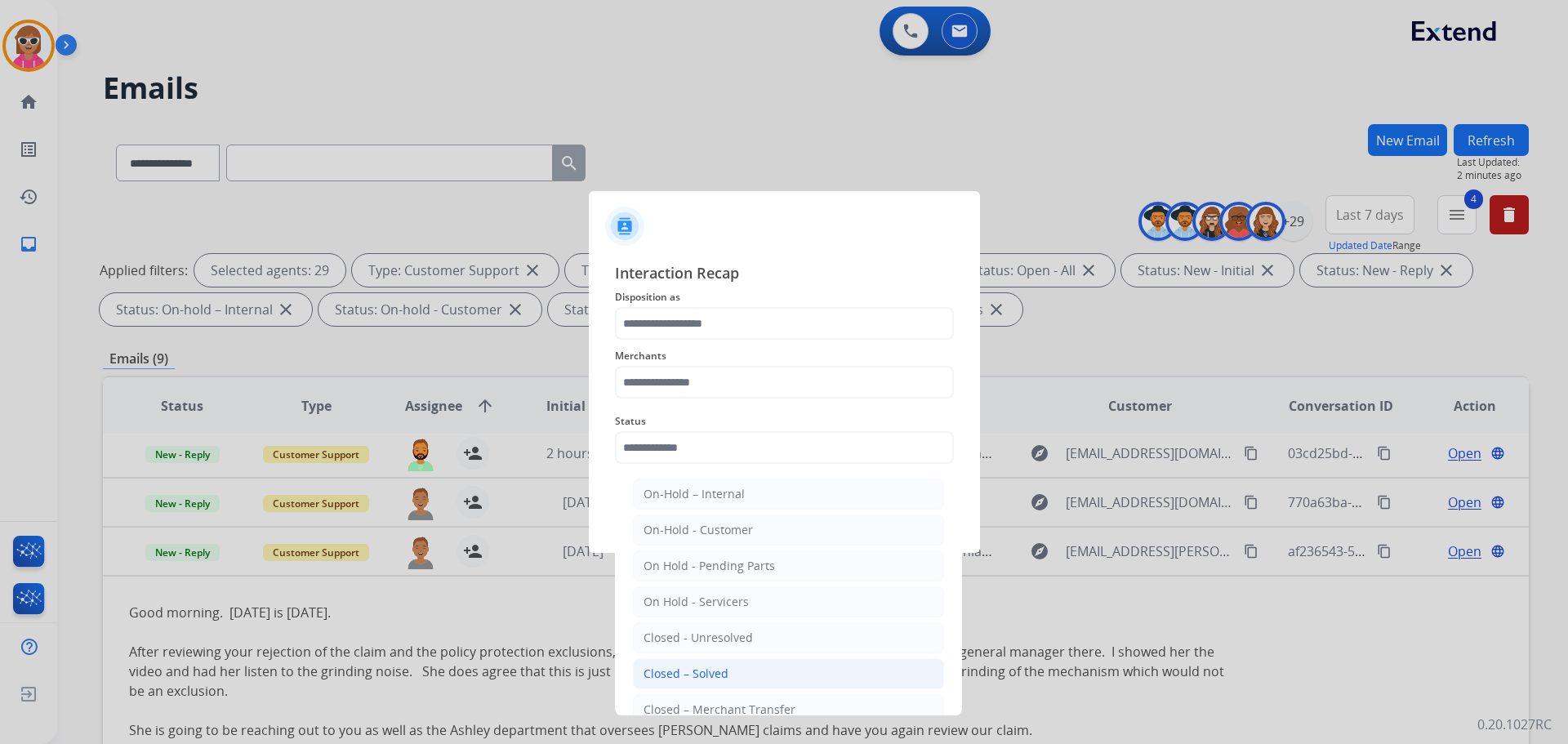
click at [730, 679] on li "Closed – Solved" at bounding box center [789, 673] width 311 height 31
type input "**********"
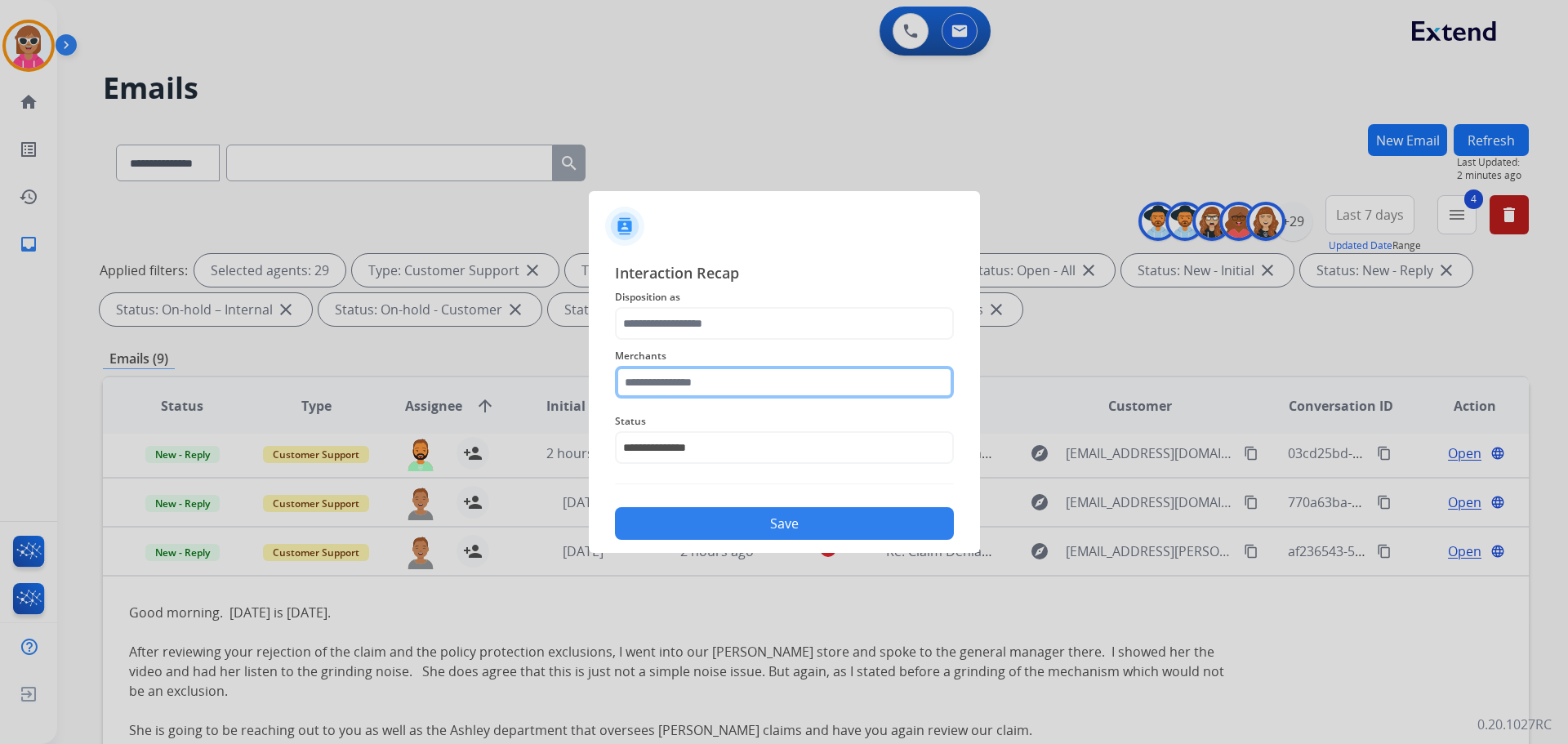
drag, startPoint x: 730, startPoint y: 367, endPoint x: 740, endPoint y: 389, distance: 24.2
click at [733, 369] on input "text" at bounding box center [784, 382] width 339 height 32
click at [717, 417] on li "[PERSON_NAME]" at bounding box center [789, 428] width 311 height 31
type input "**********"
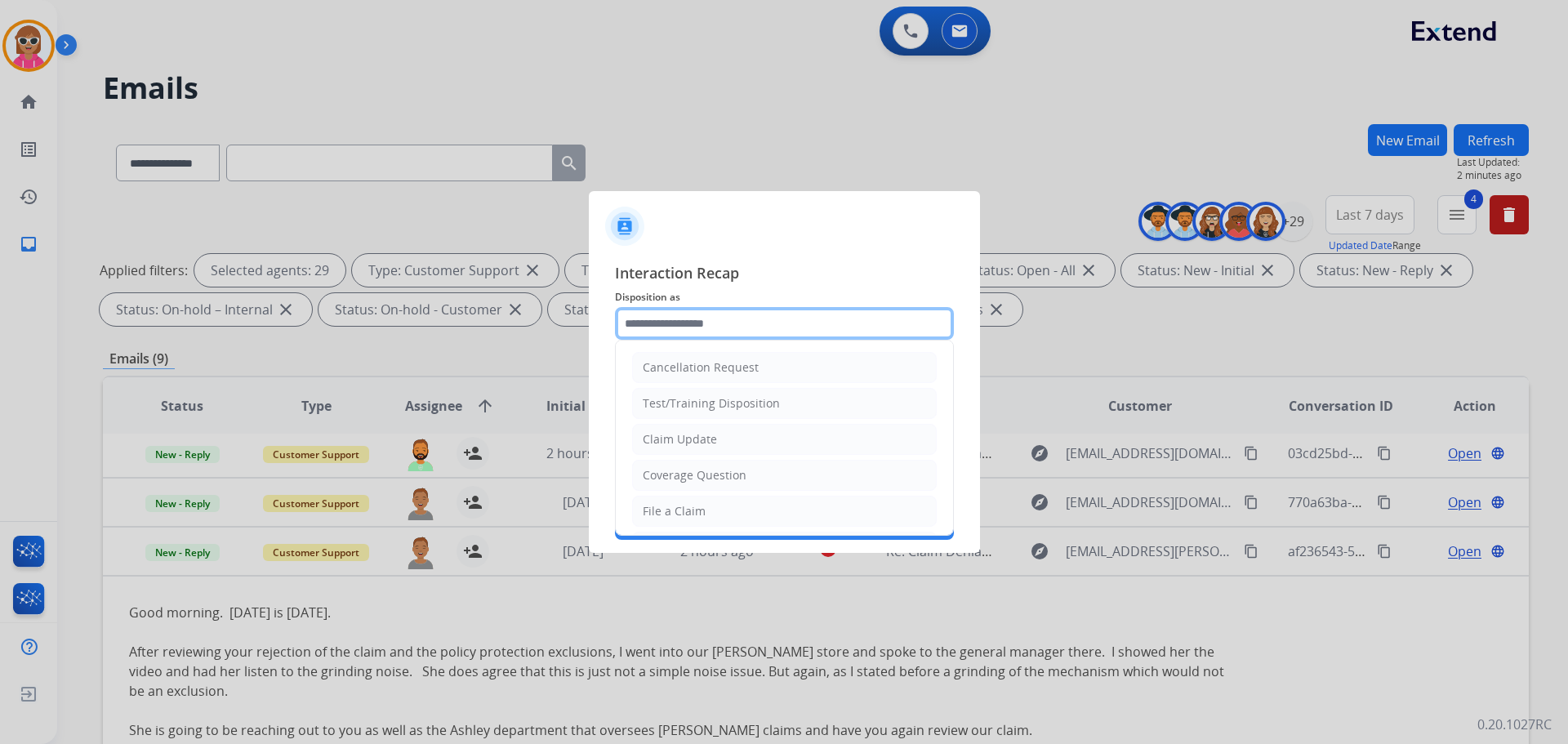
click at [751, 308] on input "text" at bounding box center [784, 323] width 339 height 32
click at [713, 447] on div "Claim Update" at bounding box center [680, 440] width 74 height 17
type input "**********"
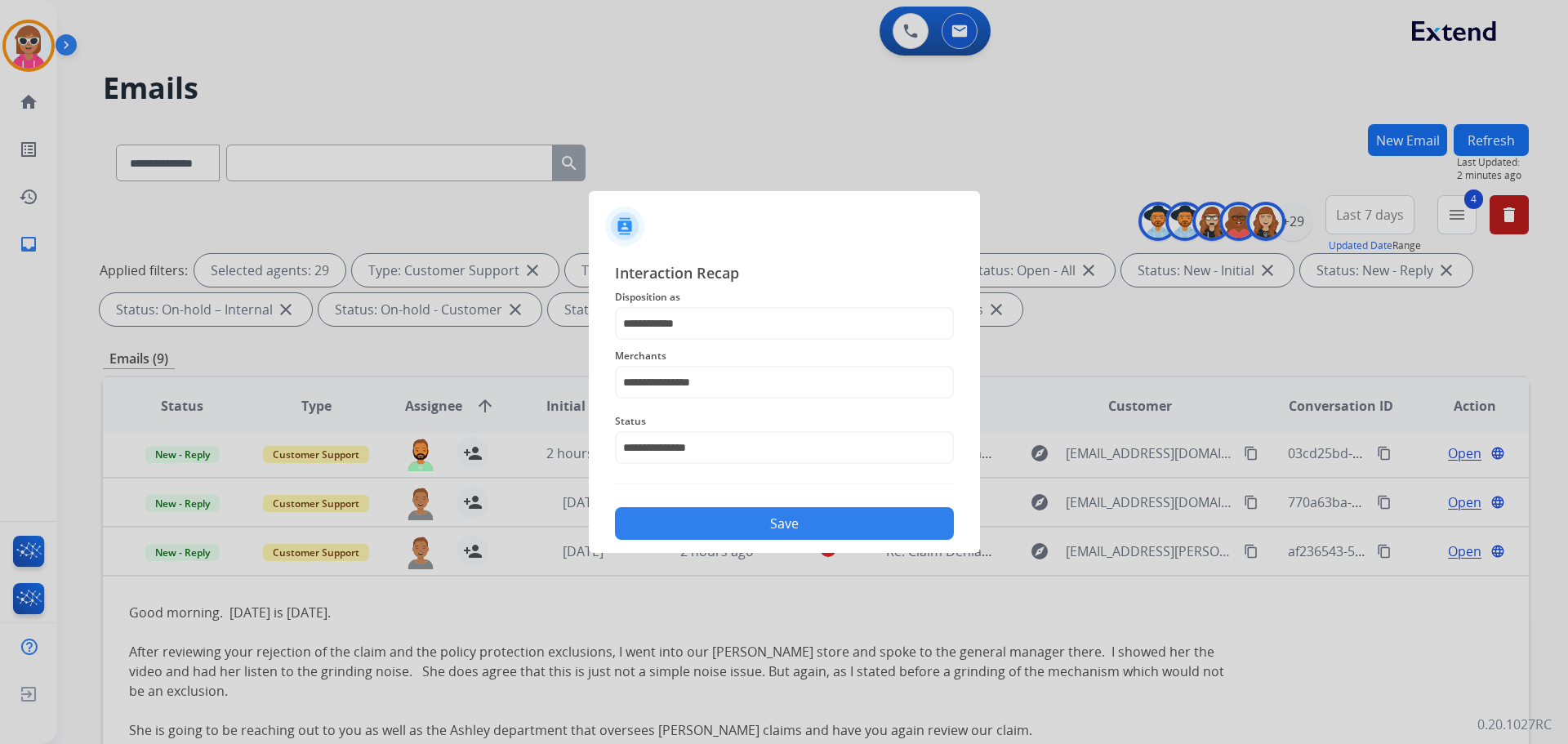
click at [735, 522] on button "Save" at bounding box center [784, 523] width 339 height 32
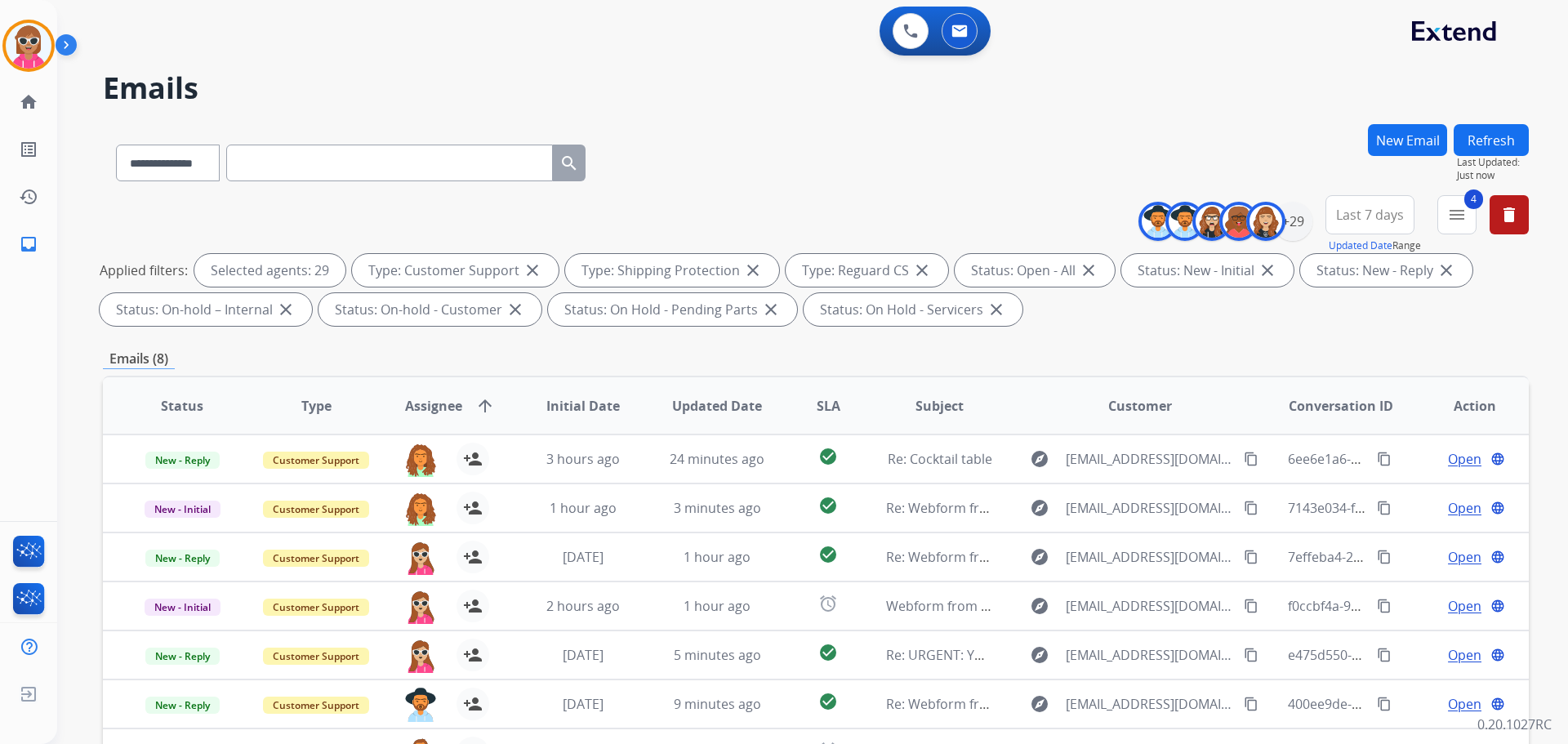
click at [1472, 147] on button "Refresh" at bounding box center [1492, 140] width 75 height 32
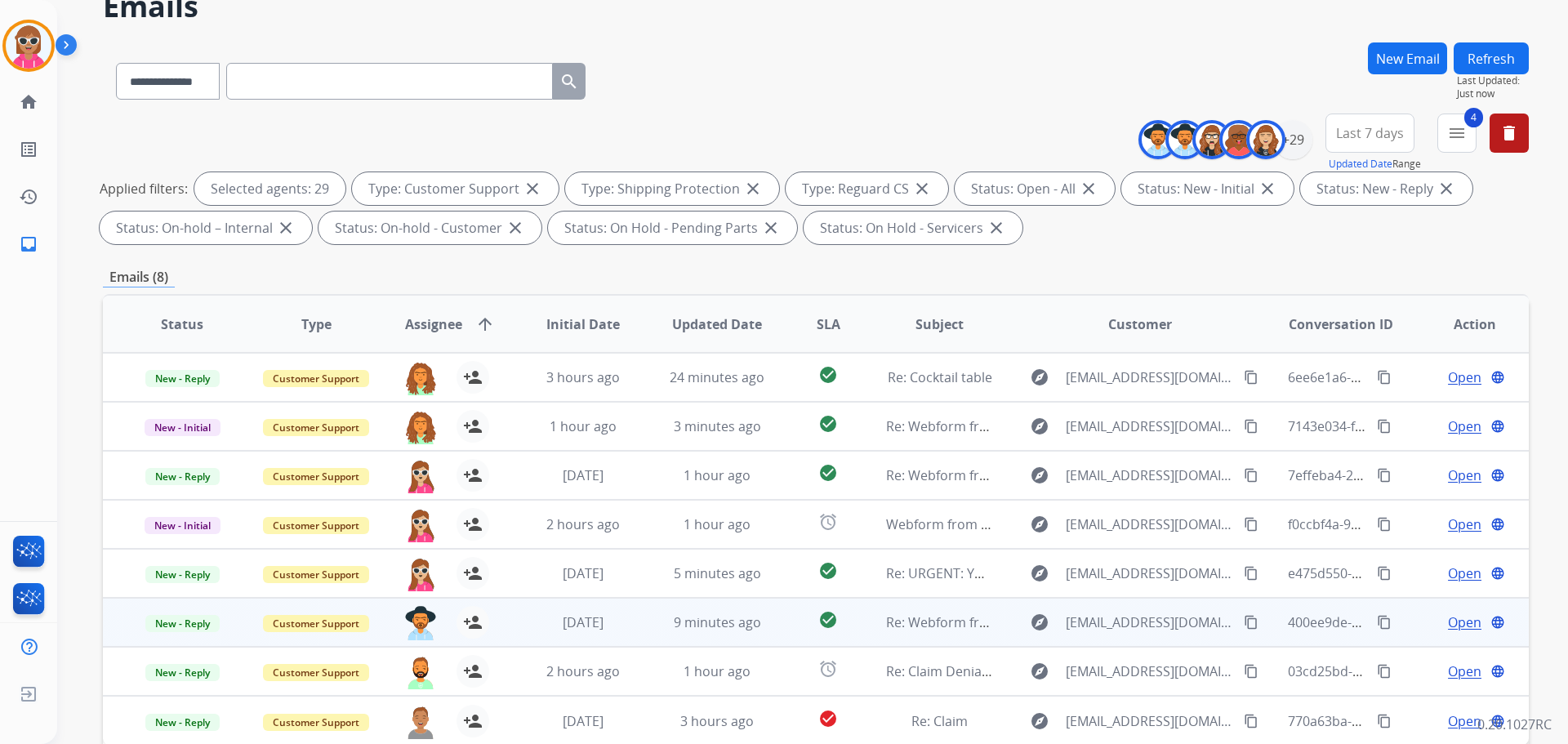
scroll to position [264, 0]
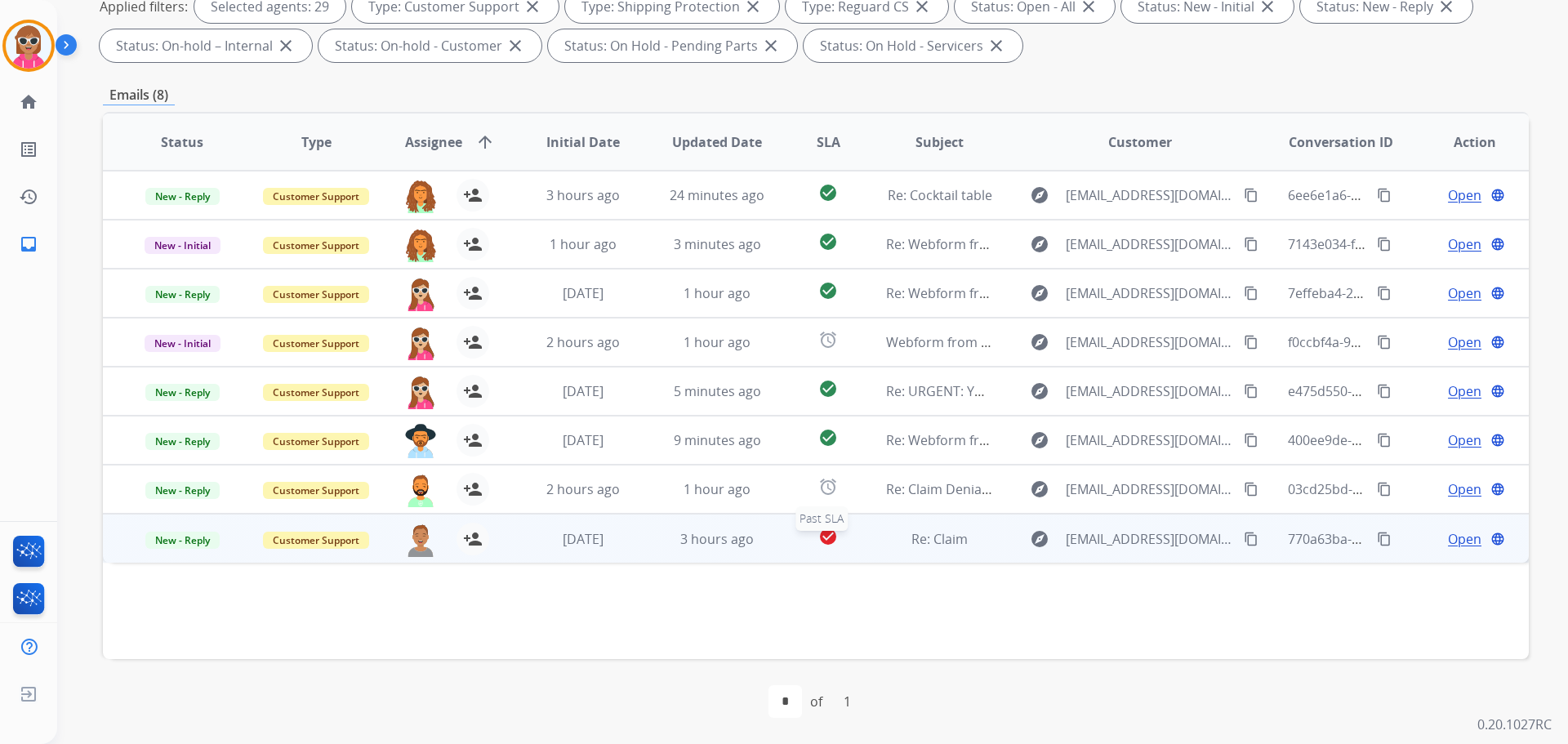
drag, startPoint x: 801, startPoint y: 536, endPoint x: 809, endPoint y: 535, distance: 8.1
click at [804, 540] on td "check_circle Past SLA" at bounding box center [815, 538] width 89 height 49
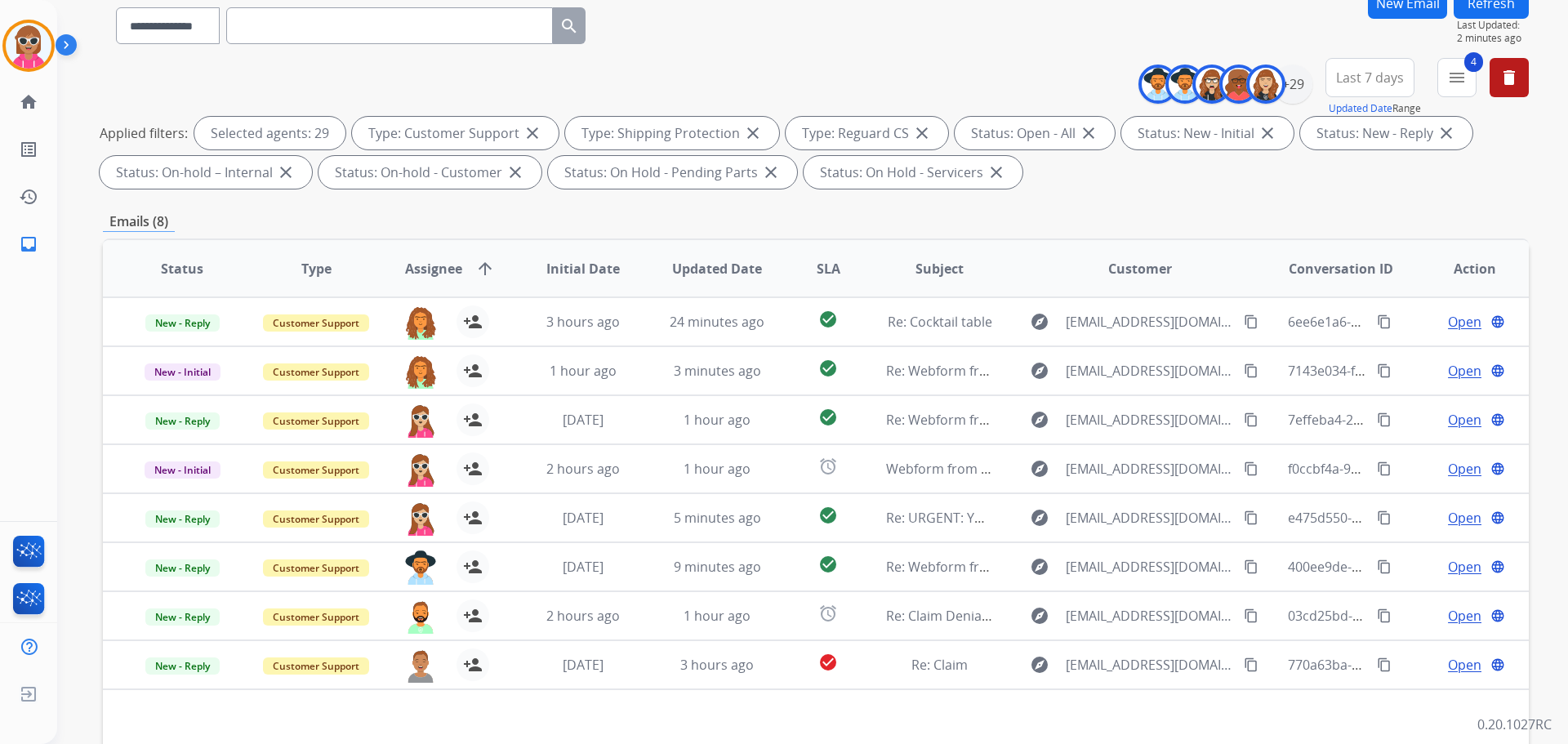
scroll to position [0, 0]
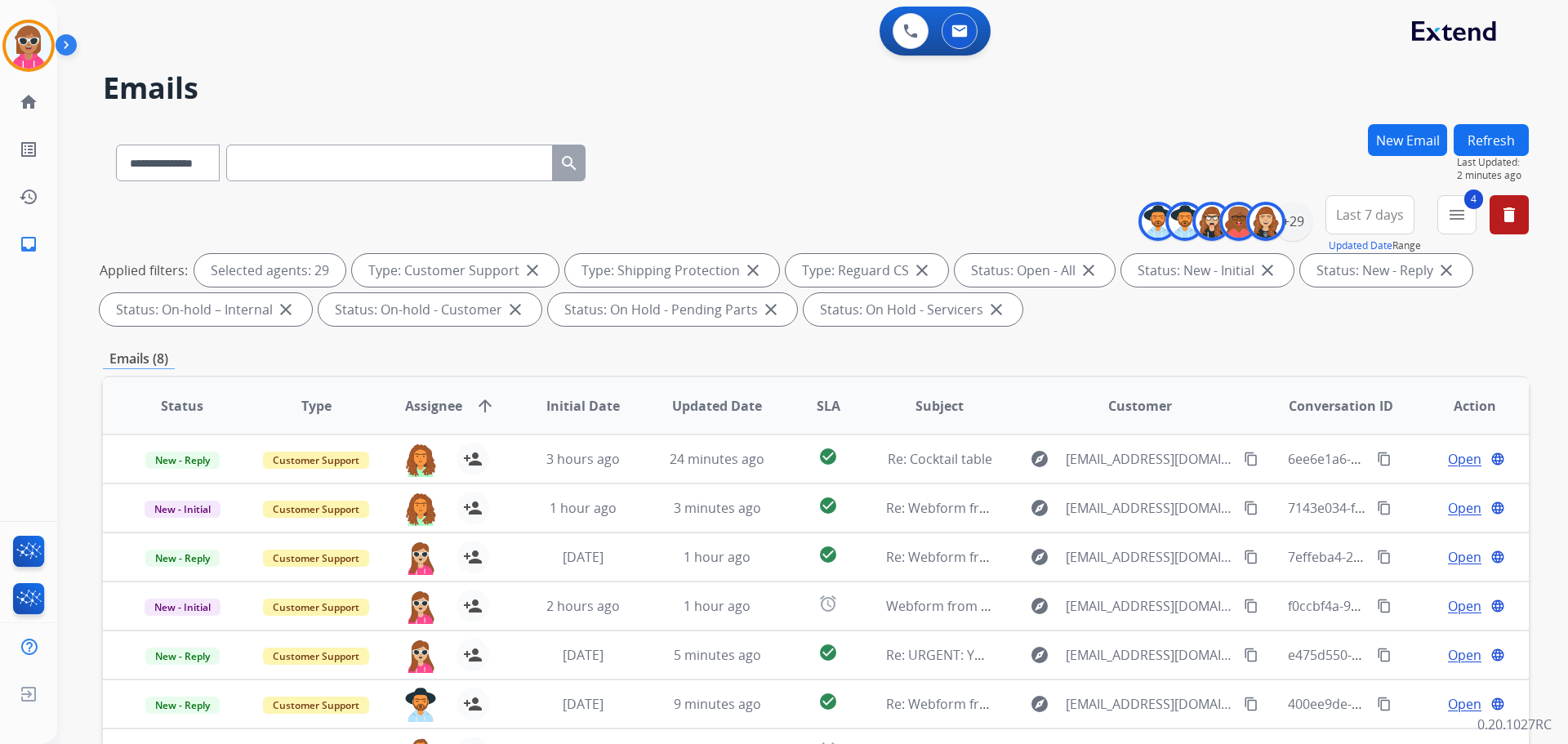
click at [1473, 118] on div "**********" at bounding box center [793, 431] width 1472 height 744
click at [1487, 124] on div "**********" at bounding box center [793, 431] width 1472 height 744
click at [1490, 139] on button "Refresh" at bounding box center [1492, 140] width 75 height 32
click at [1474, 137] on button "Refresh" at bounding box center [1492, 140] width 75 height 32
click at [1469, 131] on button "Refresh" at bounding box center [1492, 140] width 75 height 32
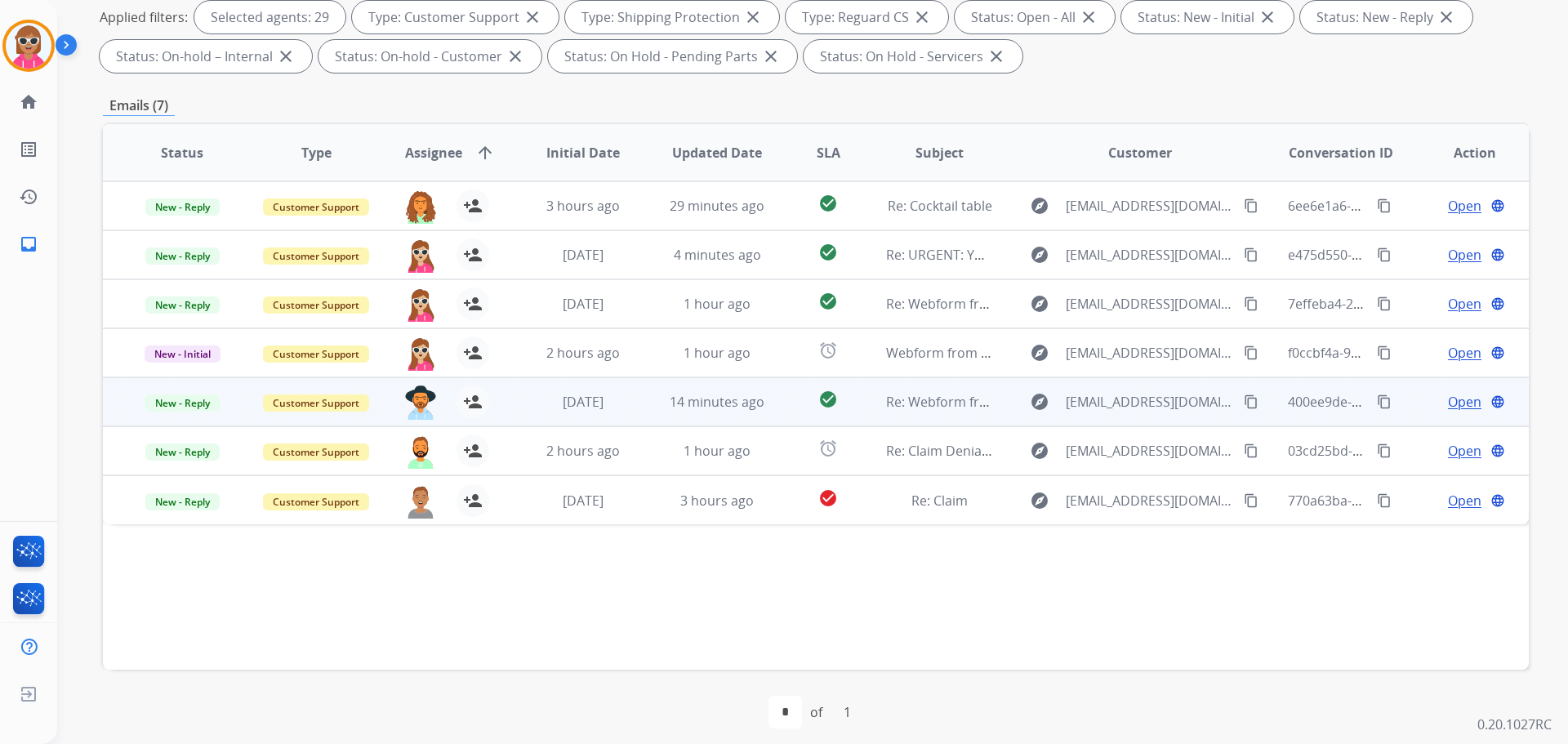
scroll to position [264, 0]
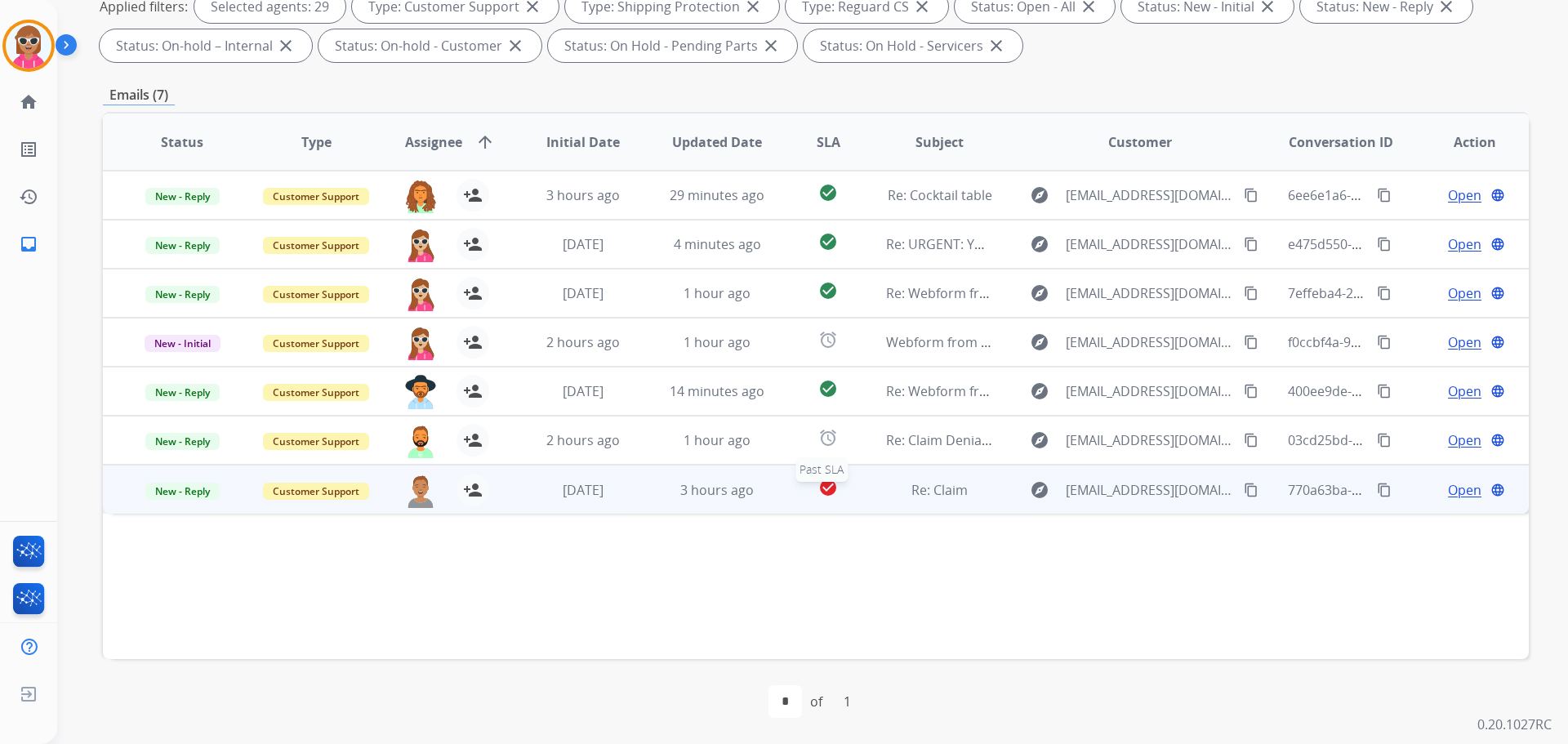
click at [801, 482] on div "check_circle" at bounding box center [828, 490] width 62 height 24
click at [797, 489] on div "check_circle" at bounding box center [828, 489] width 62 height 24
drag, startPoint x: 1226, startPoint y: 485, endPoint x: 1231, endPoint y: 501, distance: 16.8
click at [1244, 486] on mat-icon "content_copy" at bounding box center [1251, 490] width 15 height 15
click at [1377, 495] on mat-icon "content_copy" at bounding box center [1384, 490] width 15 height 15
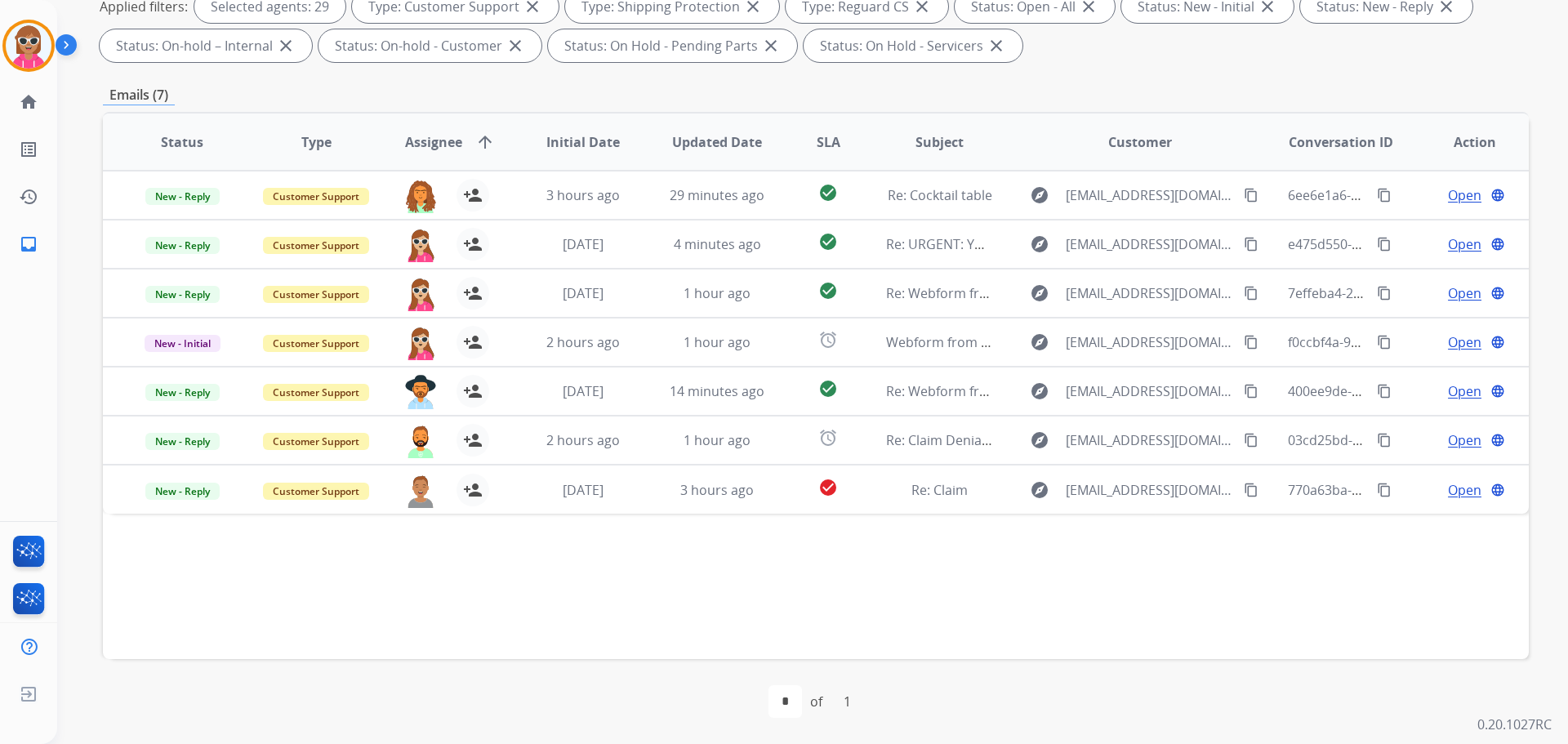
click at [474, 568] on div "Status Type Assignee arrow_upward Initial Date Updated Date SLA Subject Custome…" at bounding box center [816, 386] width 1426 height 548
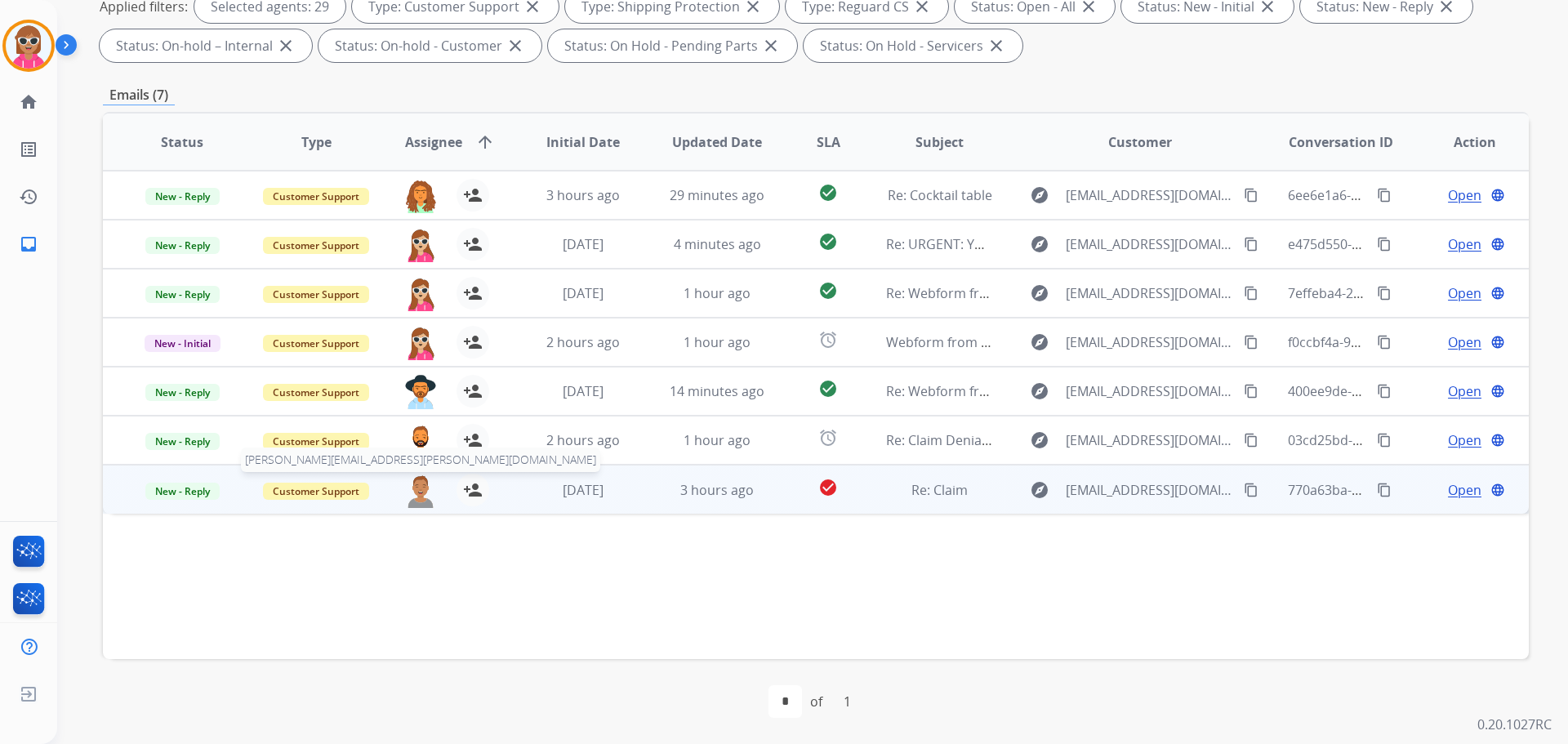
click at [417, 490] on img at bounding box center [420, 490] width 32 height 34
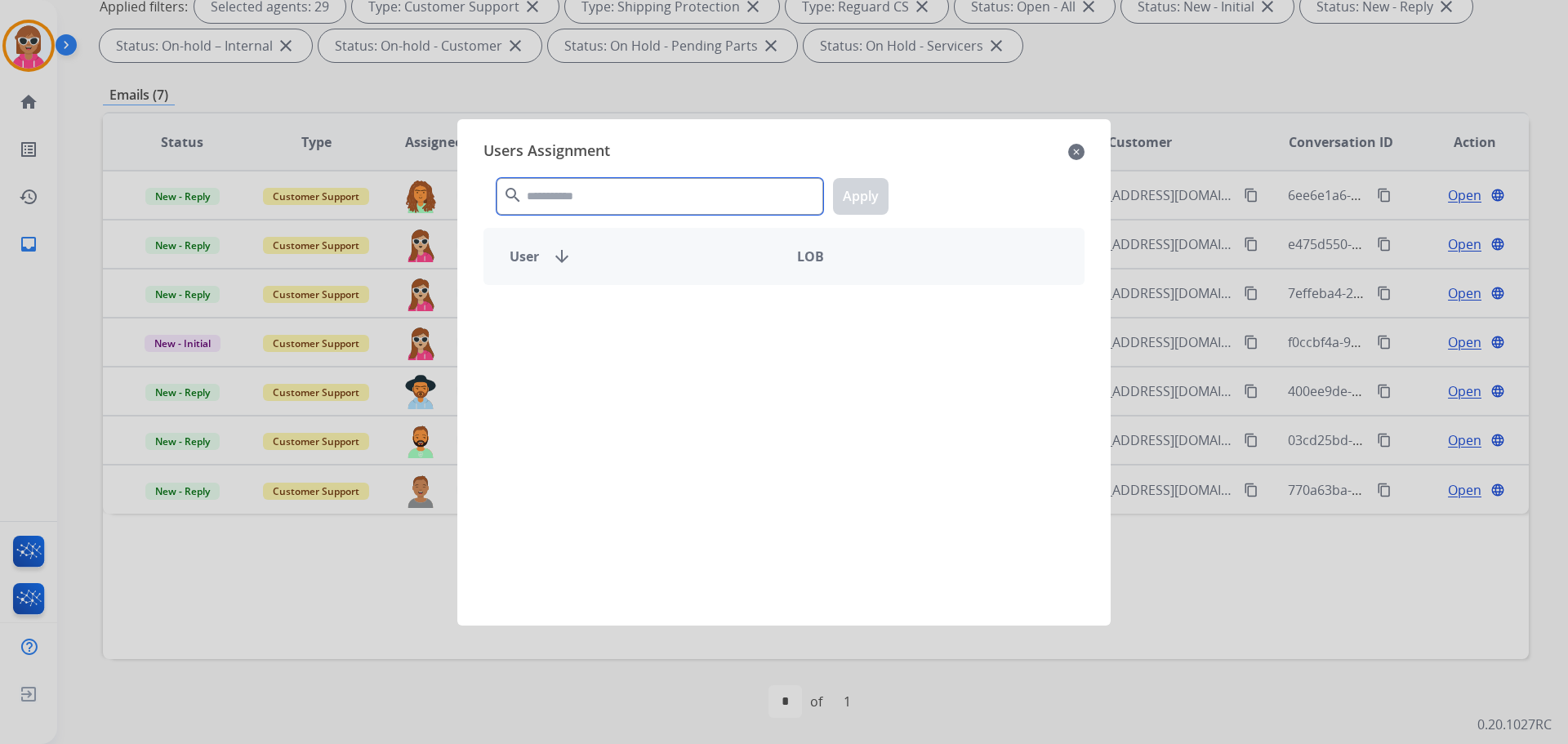
click at [569, 188] on input "text" at bounding box center [660, 196] width 327 height 37
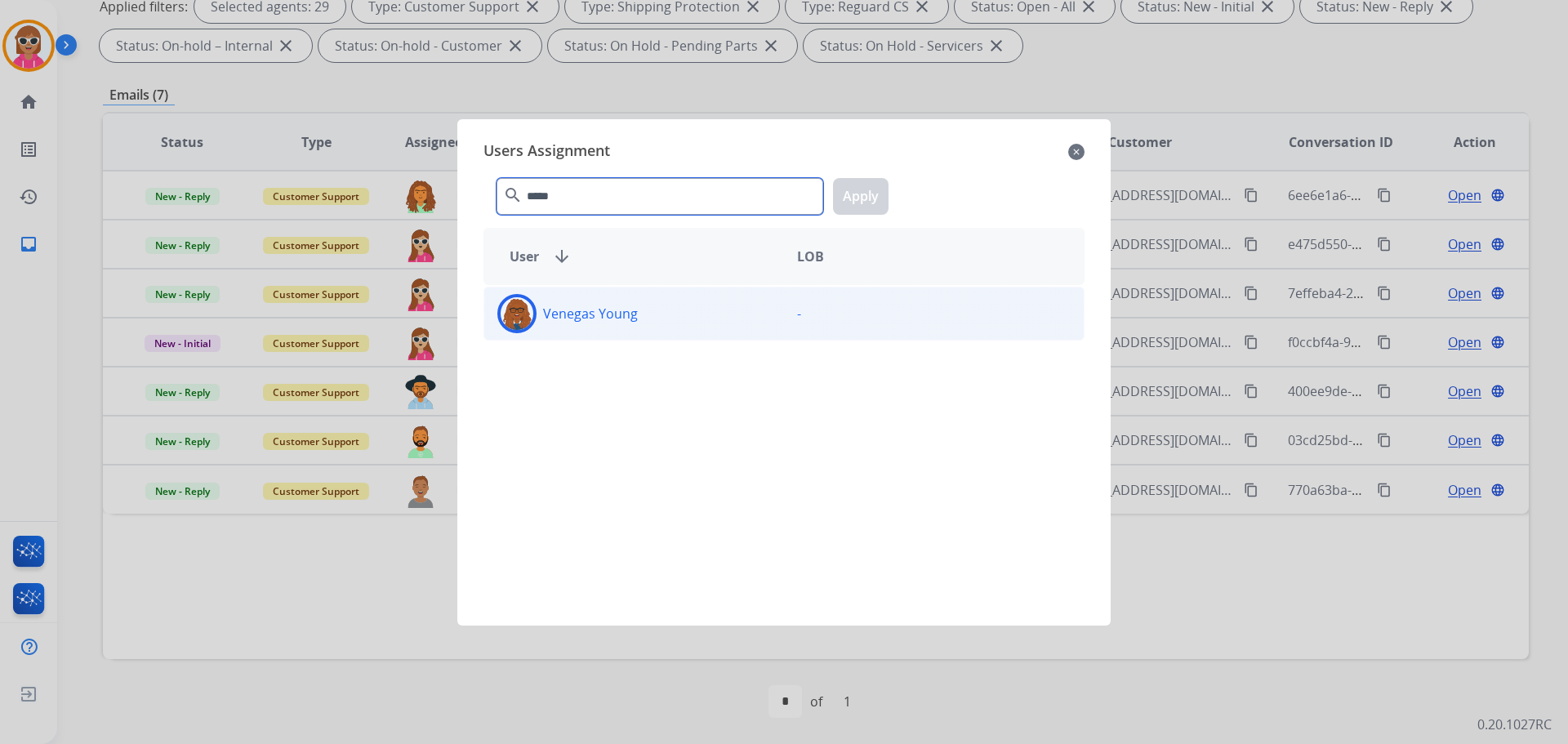
type input "*****"
click at [637, 327] on div "Venegas Young" at bounding box center [634, 313] width 300 height 39
click at [863, 201] on button "Apply" at bounding box center [861, 196] width 56 height 37
click at [625, 315] on p "Venegas Young" at bounding box center [591, 314] width 95 height 20
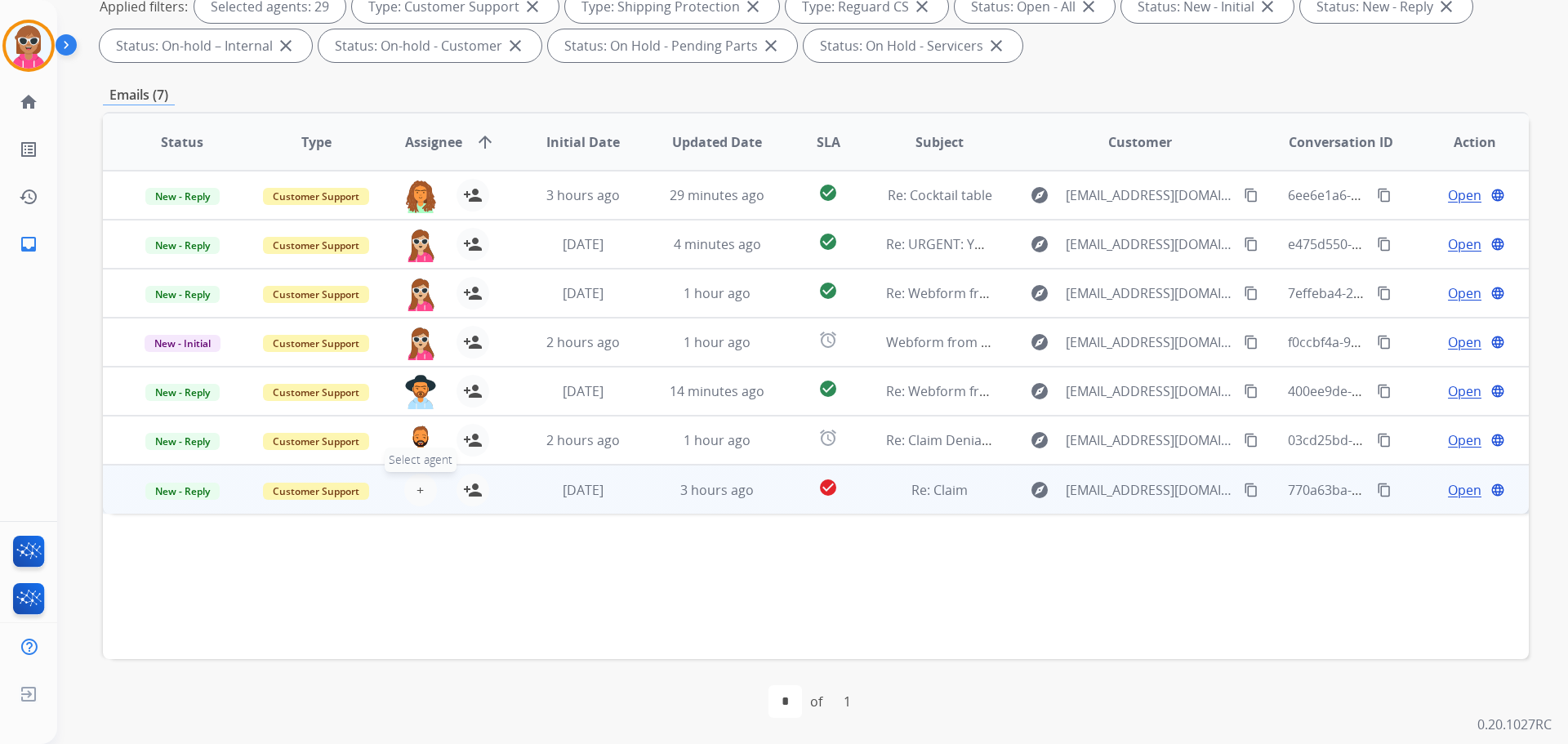
click at [420, 493] on span "+" at bounding box center [420, 490] width 7 height 20
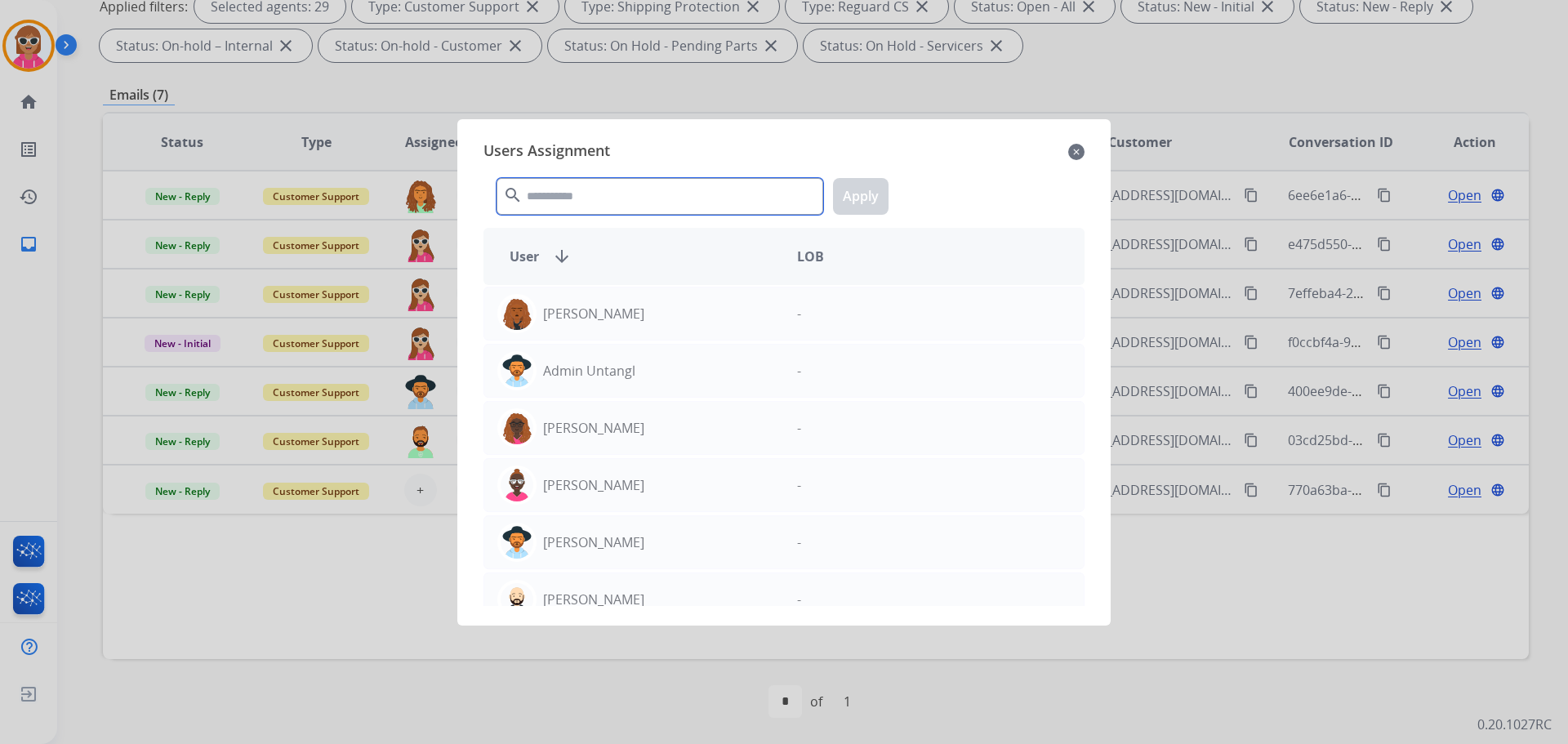
click at [691, 201] on input "text" at bounding box center [660, 196] width 327 height 37
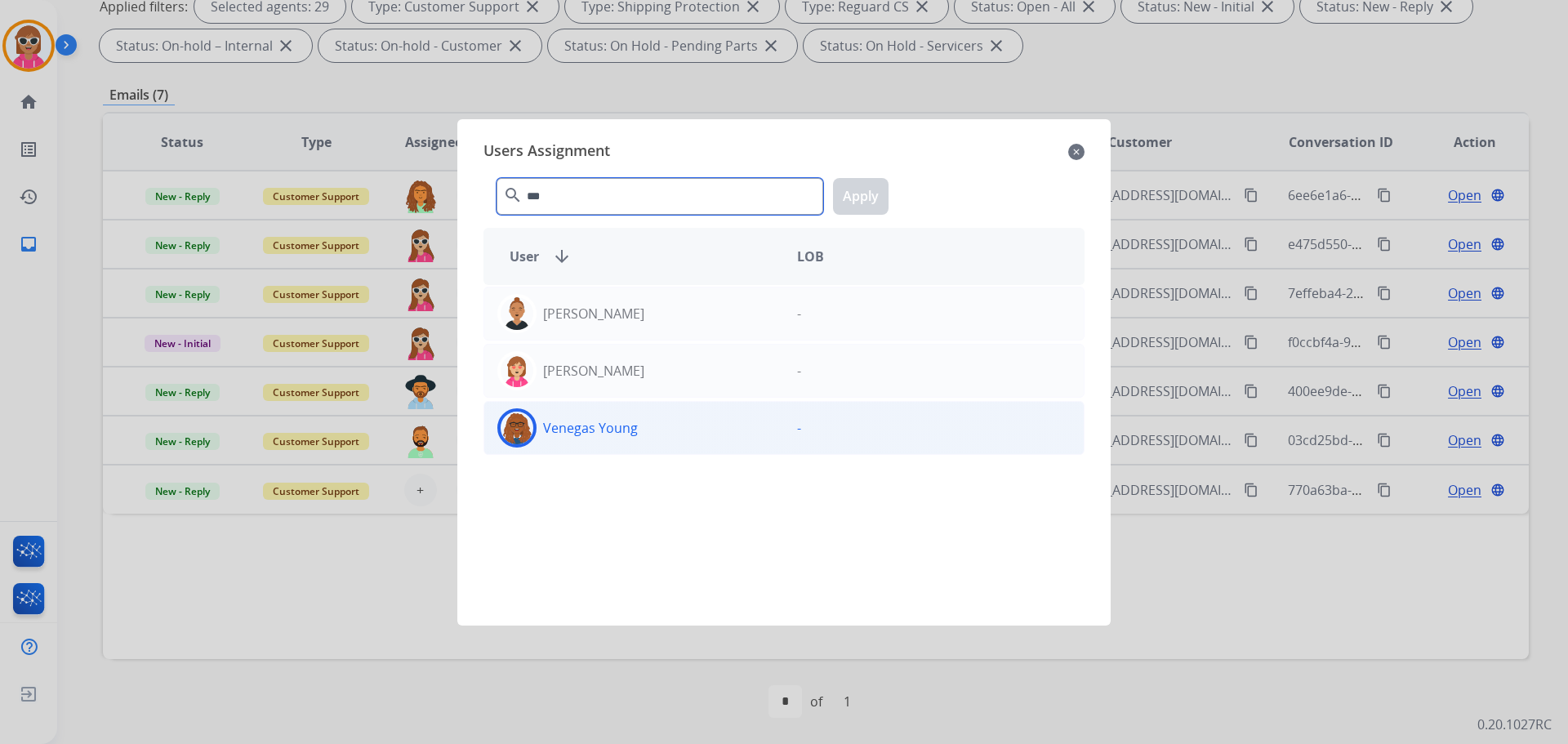
type input "***"
click at [582, 415] on div "Venegas Young" at bounding box center [634, 427] width 300 height 39
click at [890, 195] on div "*** search Apply" at bounding box center [784, 194] width 601 height 57
click at [879, 199] on button "Apply" at bounding box center [861, 196] width 56 height 37
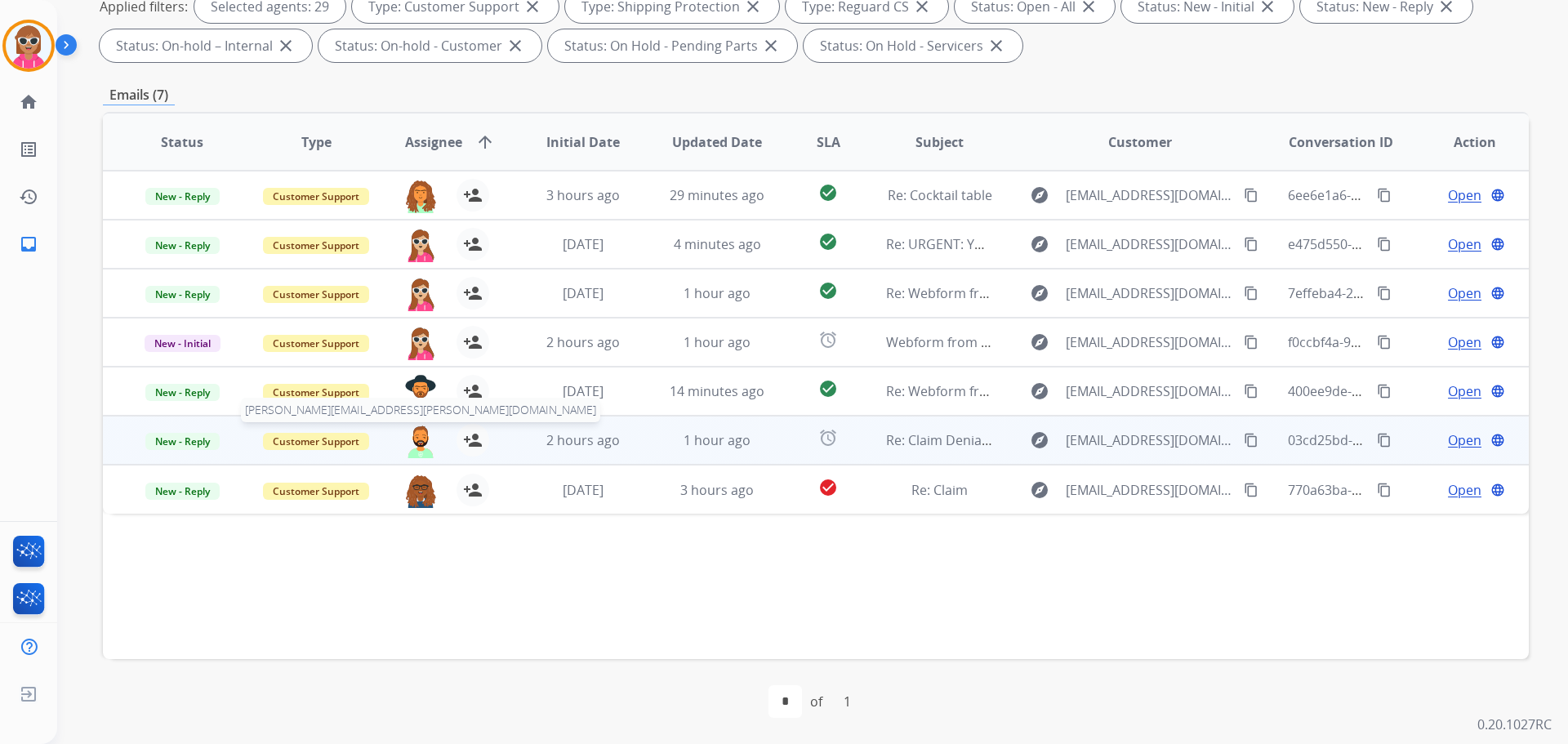
click at [424, 442] on img at bounding box center [420, 441] width 32 height 34
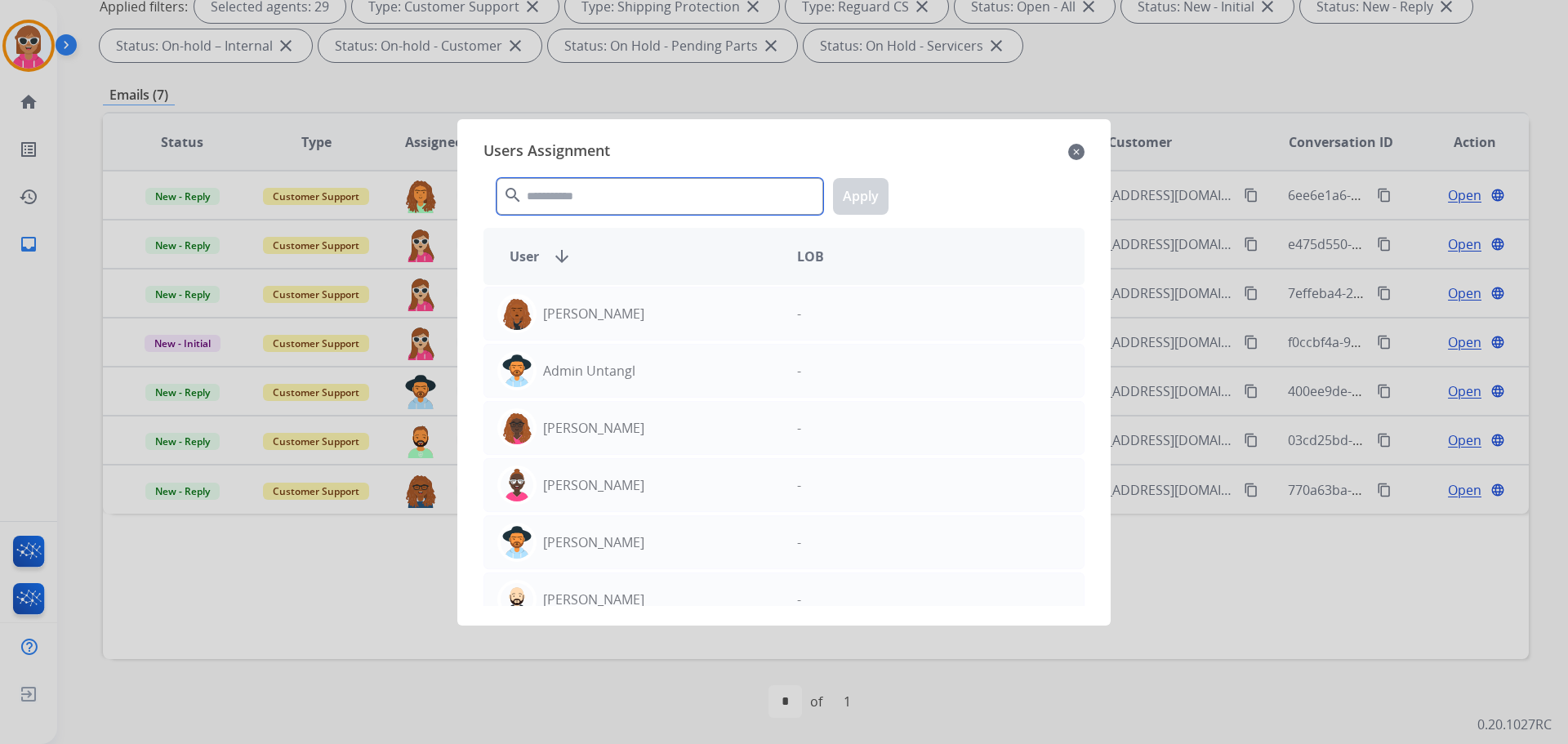
click at [656, 201] on input "text" at bounding box center [660, 196] width 327 height 37
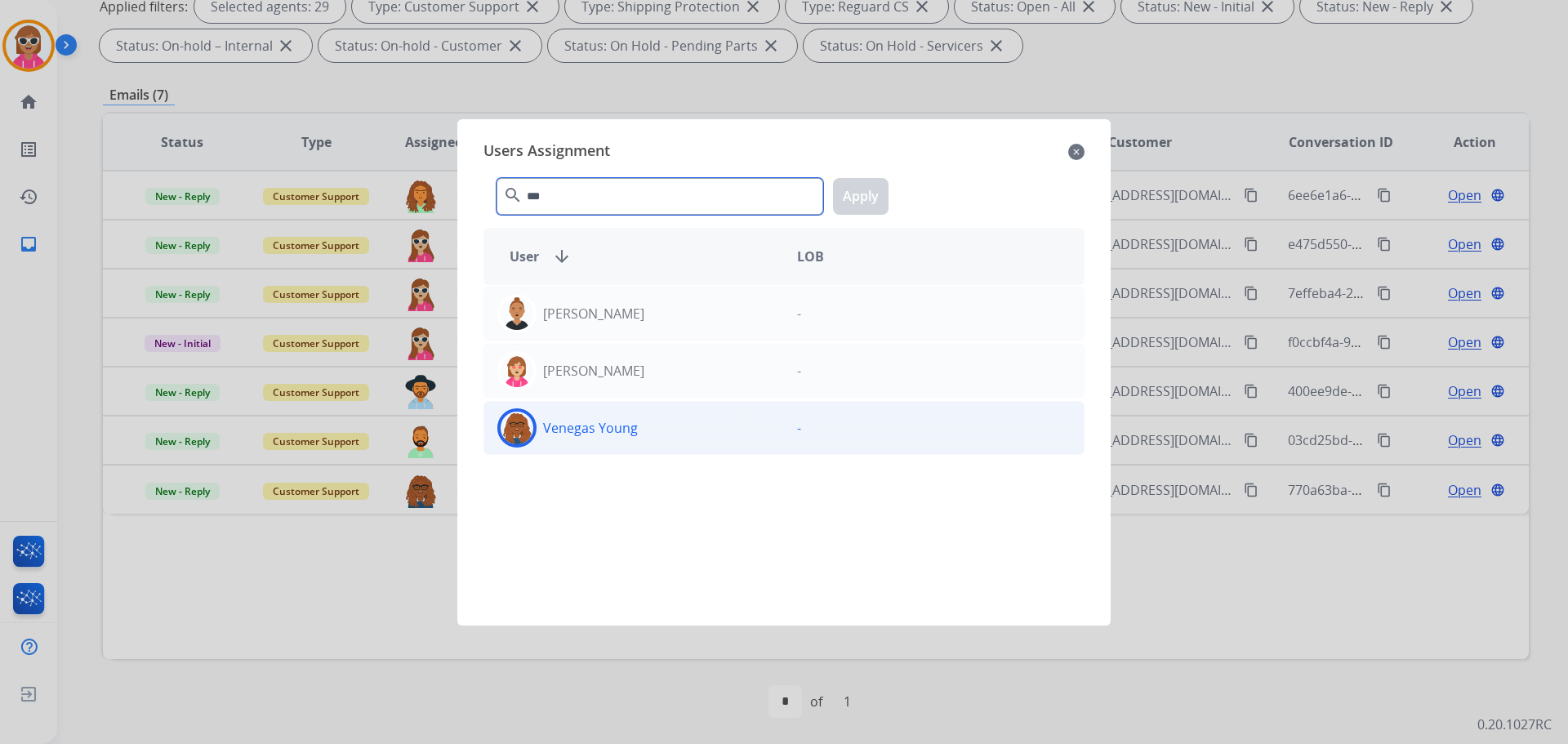
type input "***"
click at [720, 442] on div "Venegas Young" at bounding box center [634, 427] width 300 height 39
click at [853, 201] on button "Apply" at bounding box center [861, 196] width 56 height 37
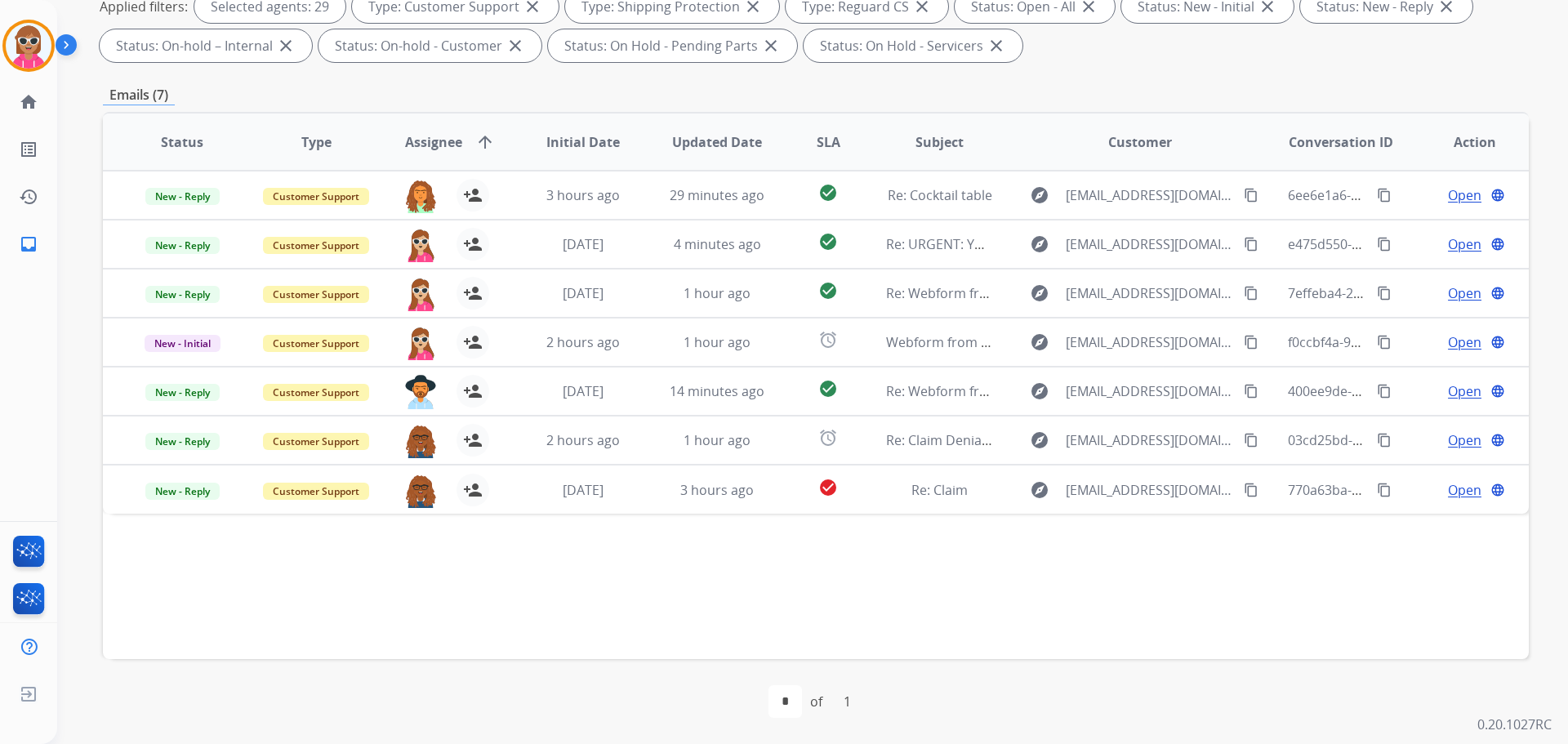
click at [553, 599] on div "Status Type Assignee arrow_upward Initial Date Updated Date SLA Subject Custome…" at bounding box center [816, 386] width 1426 height 548
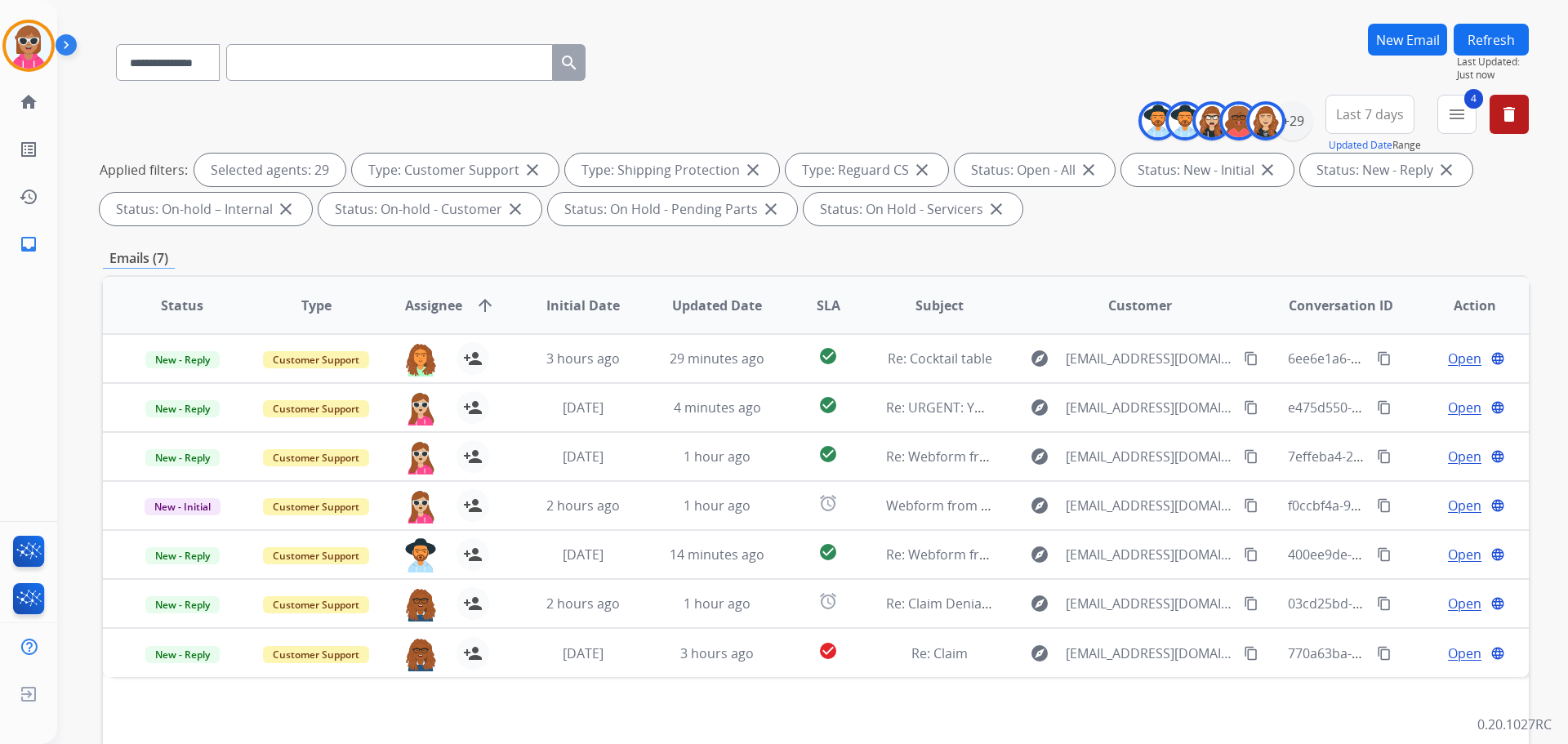
scroll to position [0, 0]
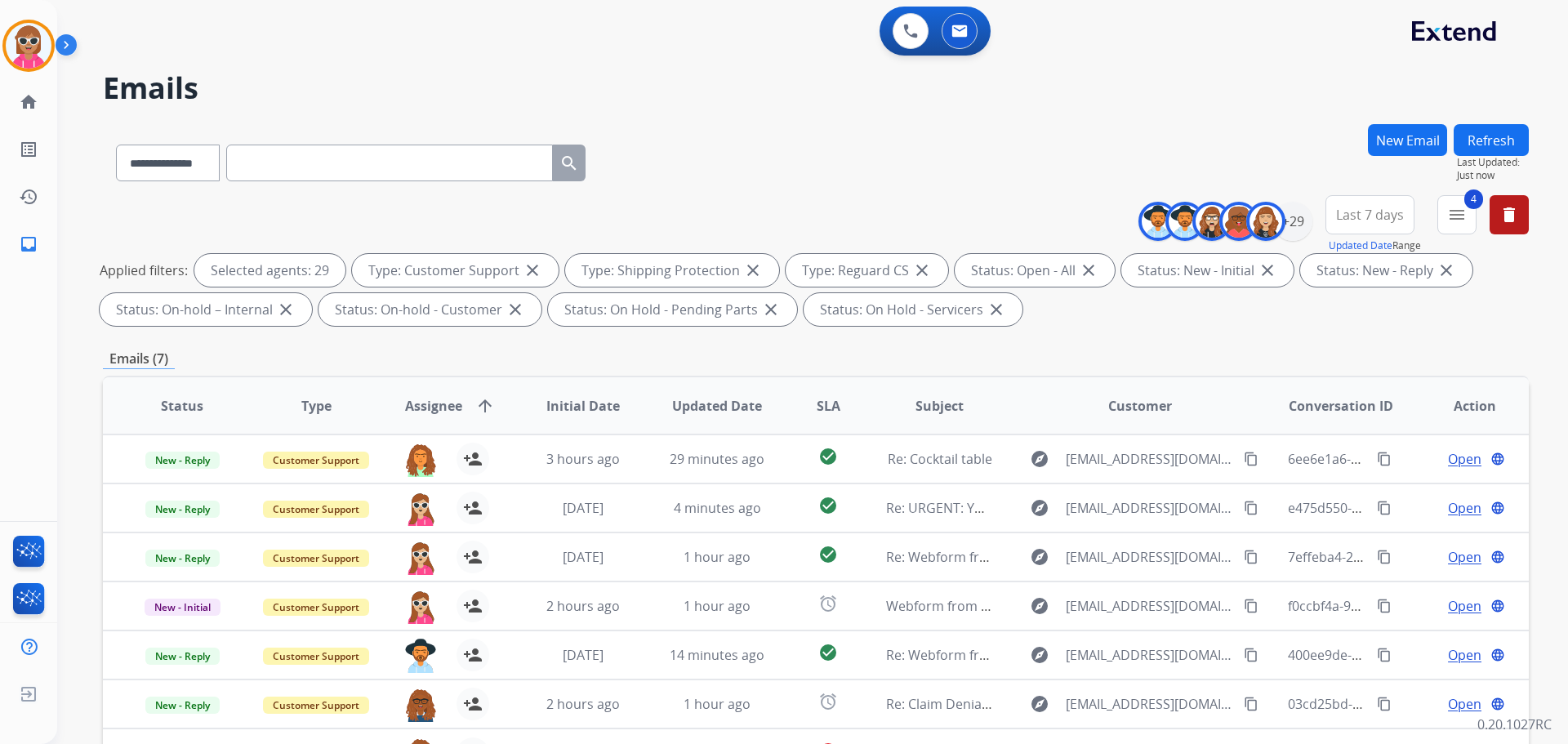
click at [1496, 138] on button "Refresh" at bounding box center [1492, 140] width 75 height 32
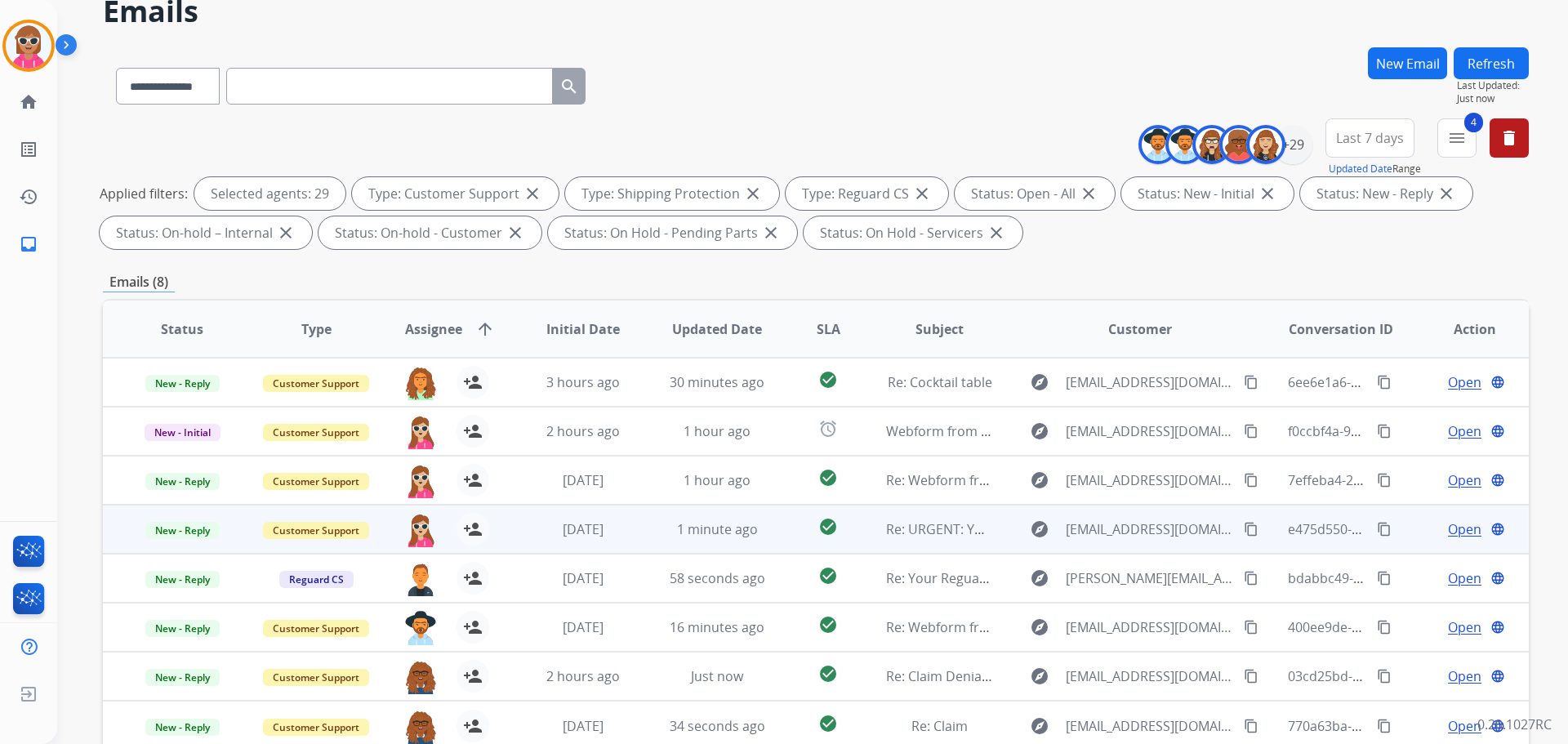
scroll to position [264, 0]
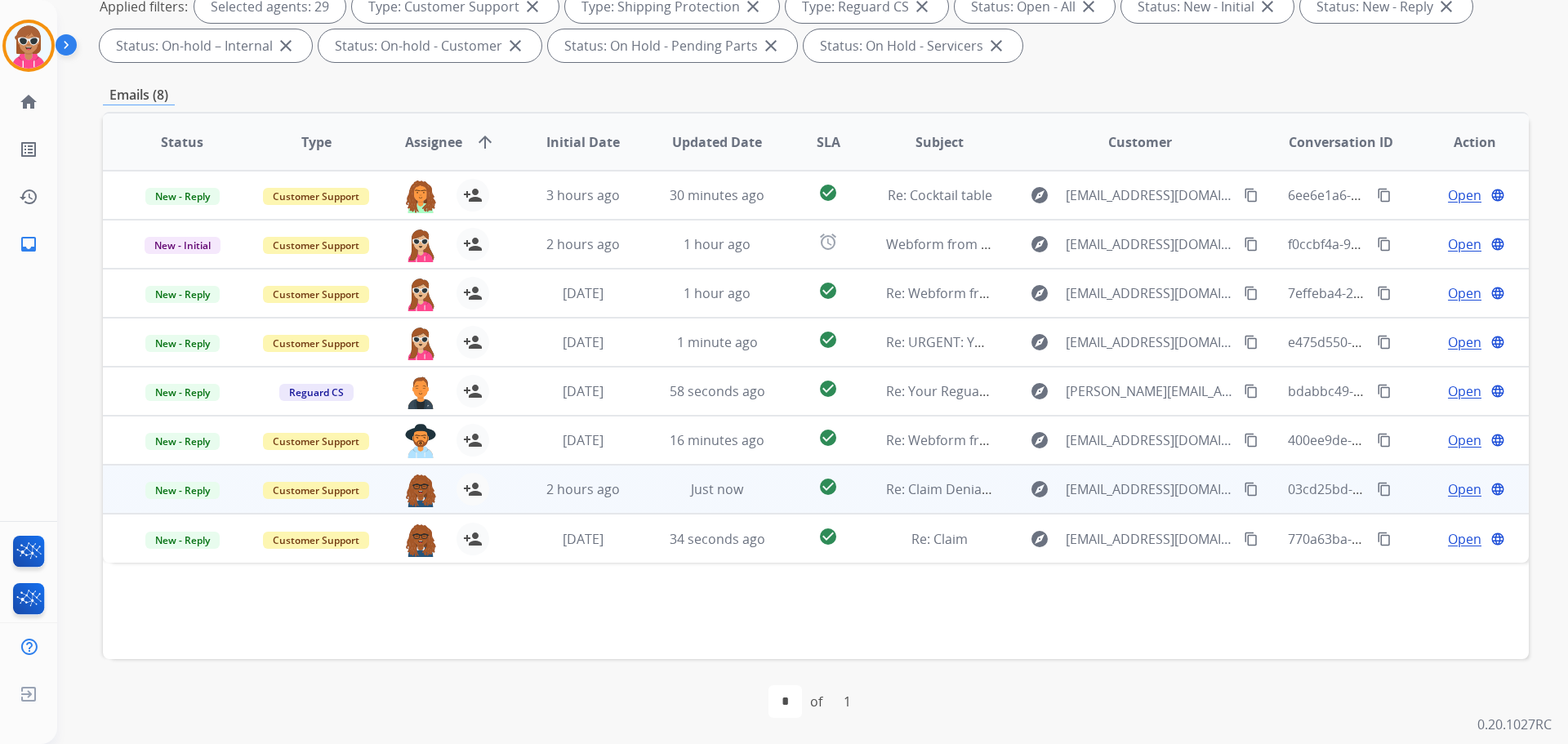
click at [1002, 497] on td "explore [EMAIL_ADDRESS][DOMAIN_NAME] content_copy" at bounding box center [1127, 489] width 267 height 49
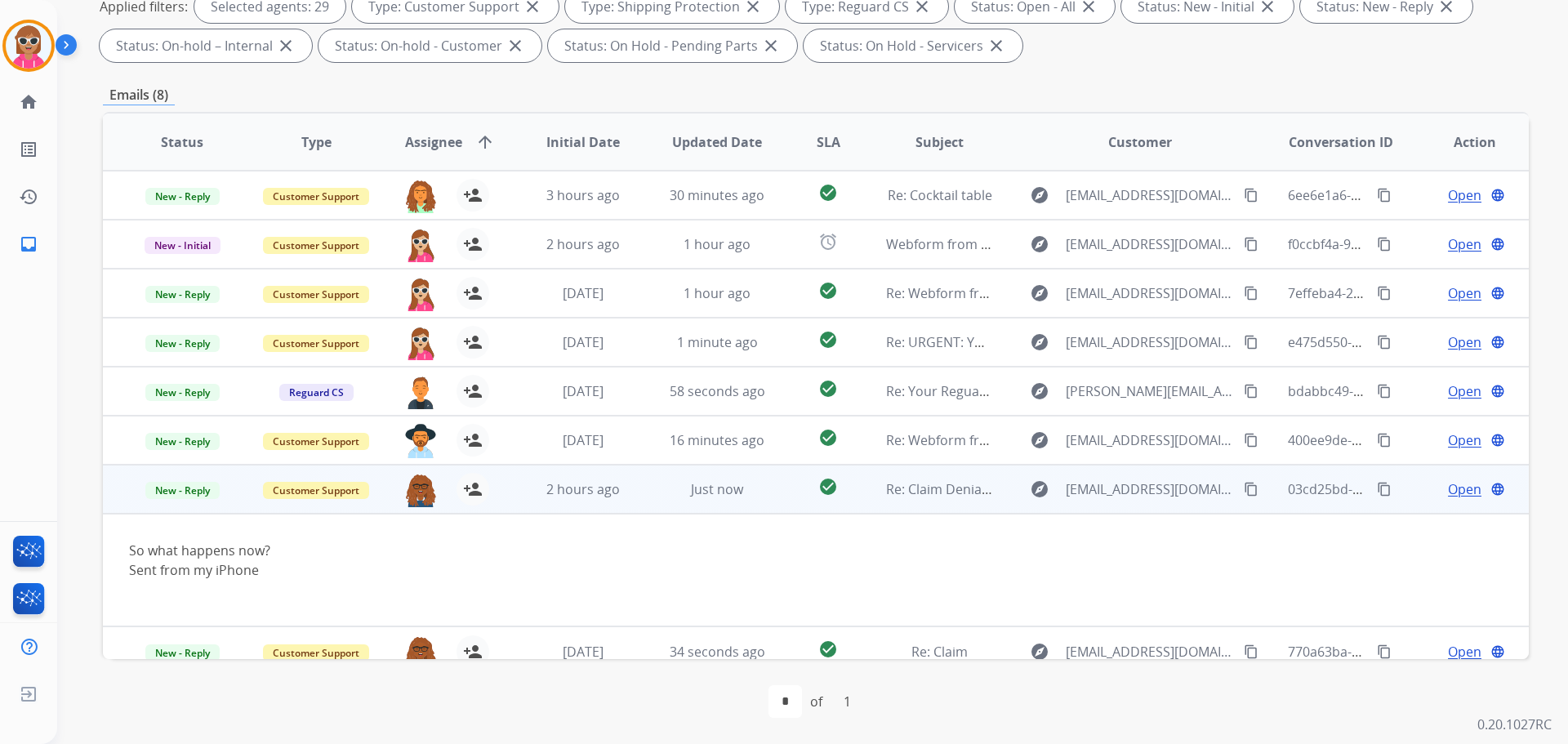
scroll to position [17, 0]
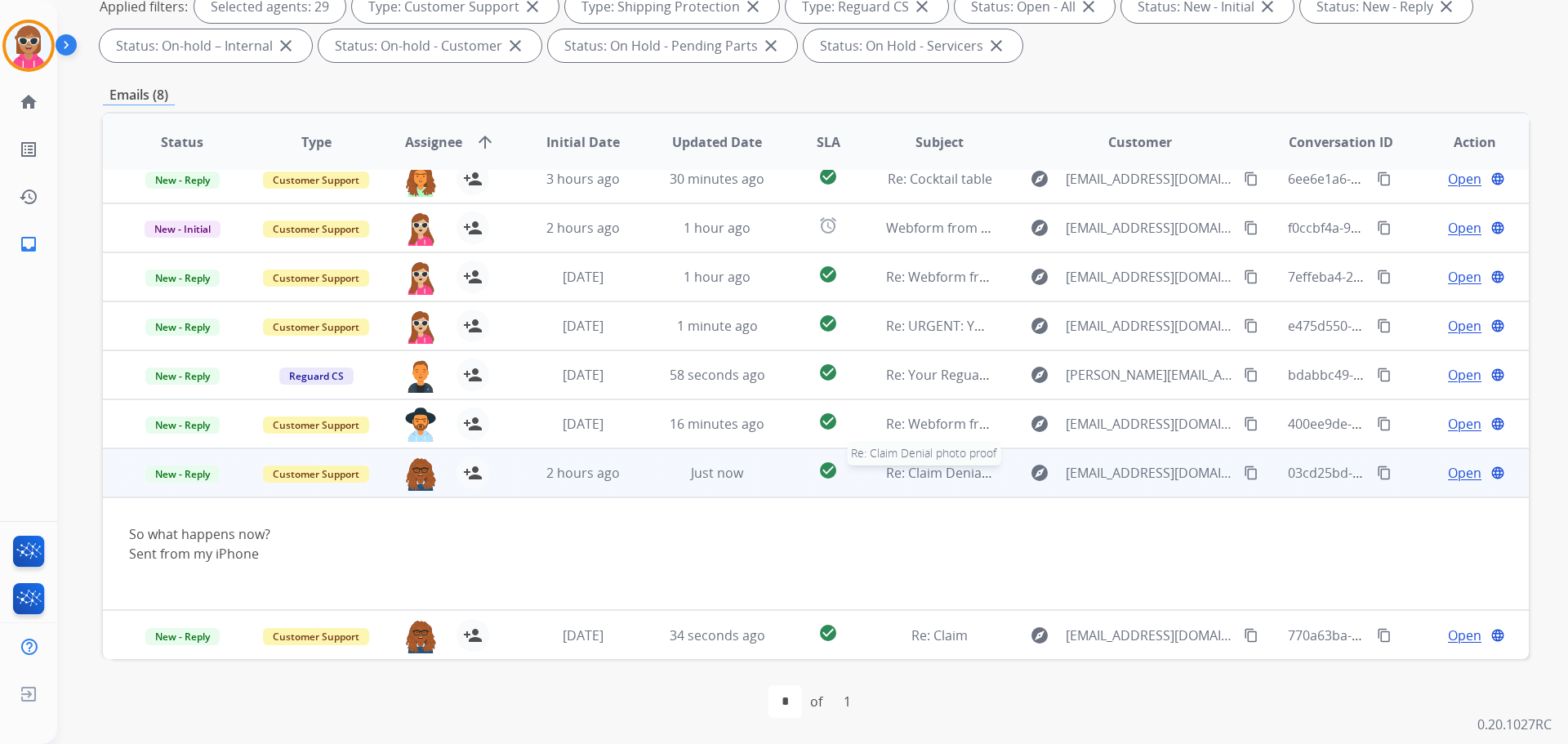
click at [977, 471] on span "Re: Claim Denial photo proof" at bounding box center [974, 473] width 177 height 18
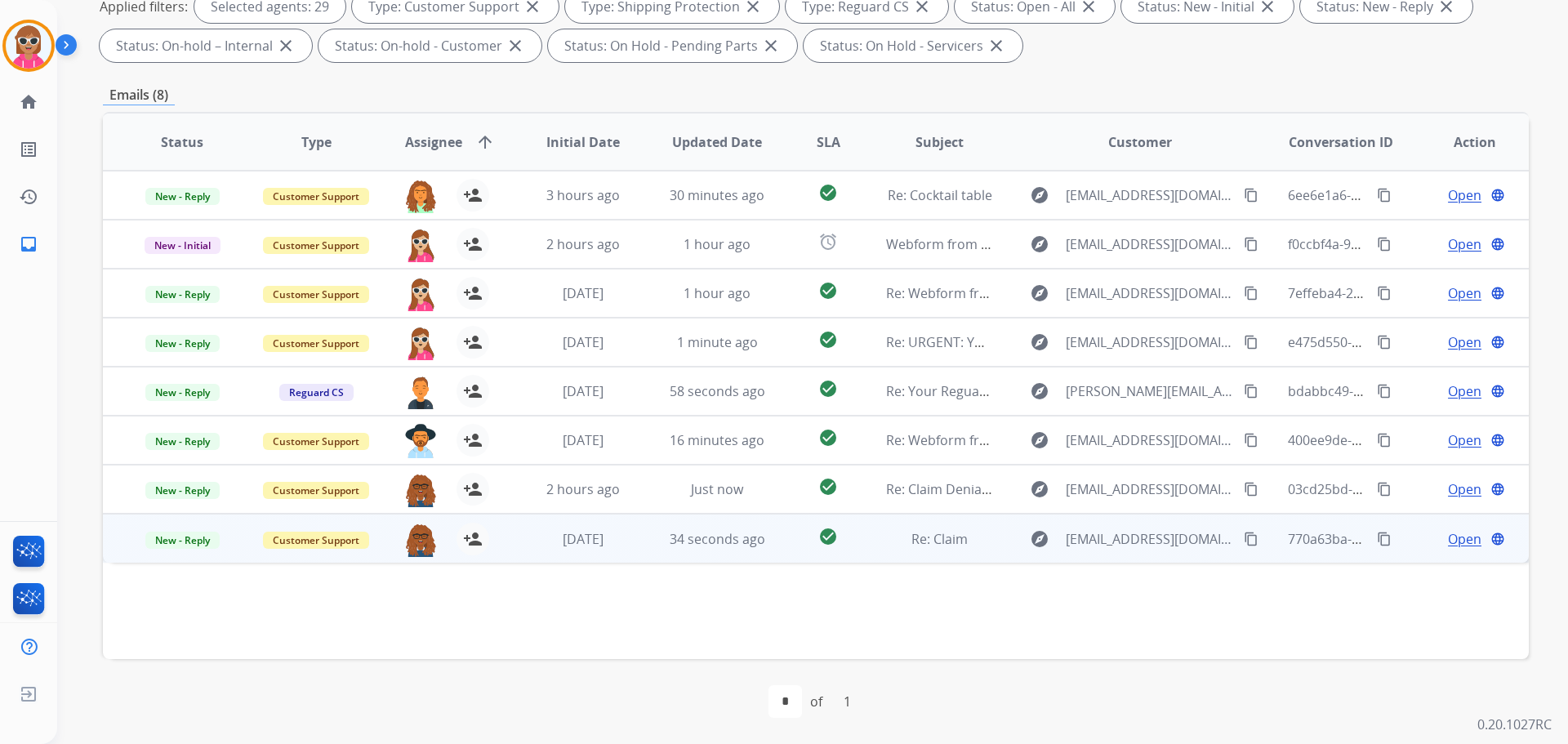
click at [961, 552] on td "Re: Claim" at bounding box center [927, 538] width 134 height 49
click at [1451, 540] on span "Open" at bounding box center [1465, 539] width 33 height 20
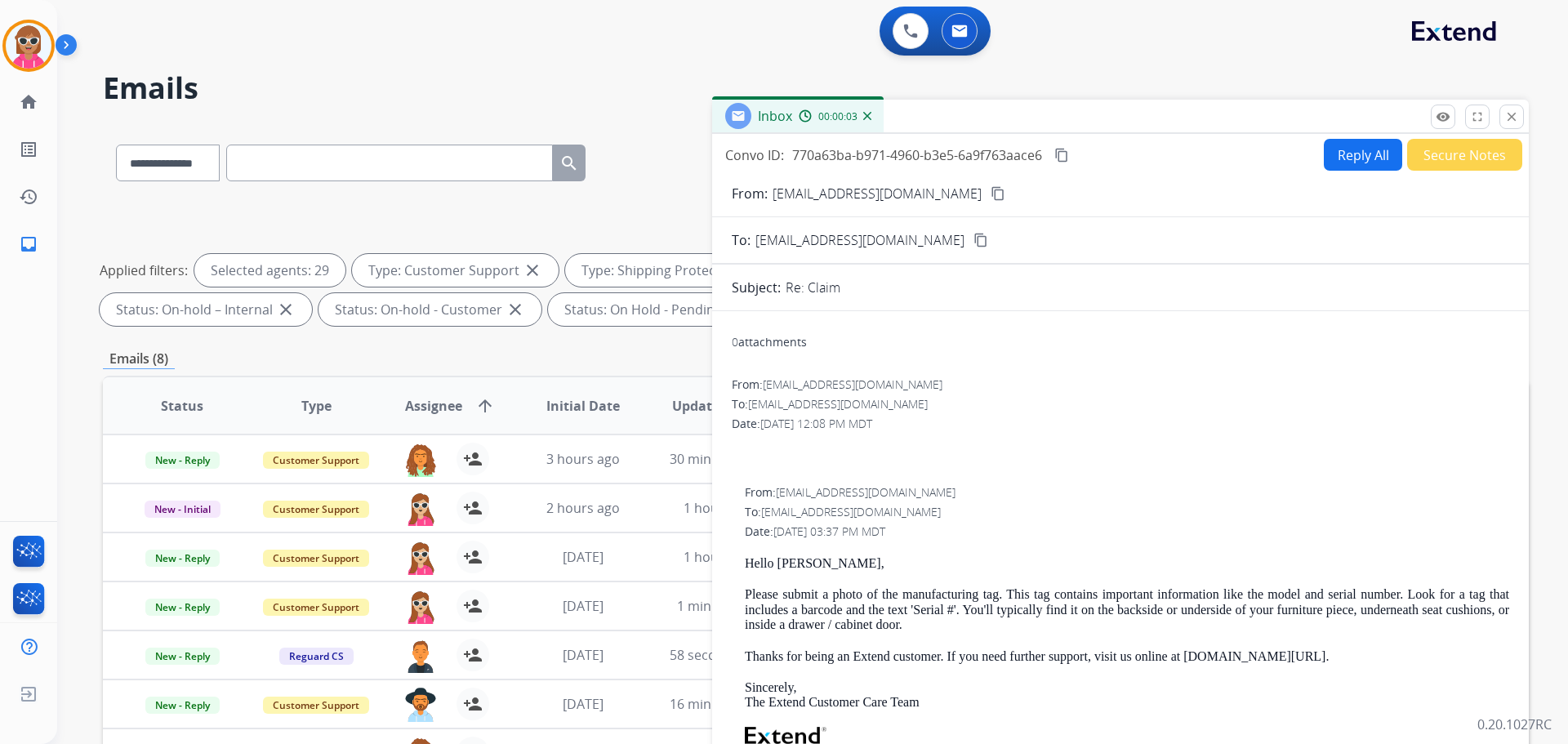
click at [1507, 112] on mat-icon "close" at bounding box center [1511, 117] width 15 height 15
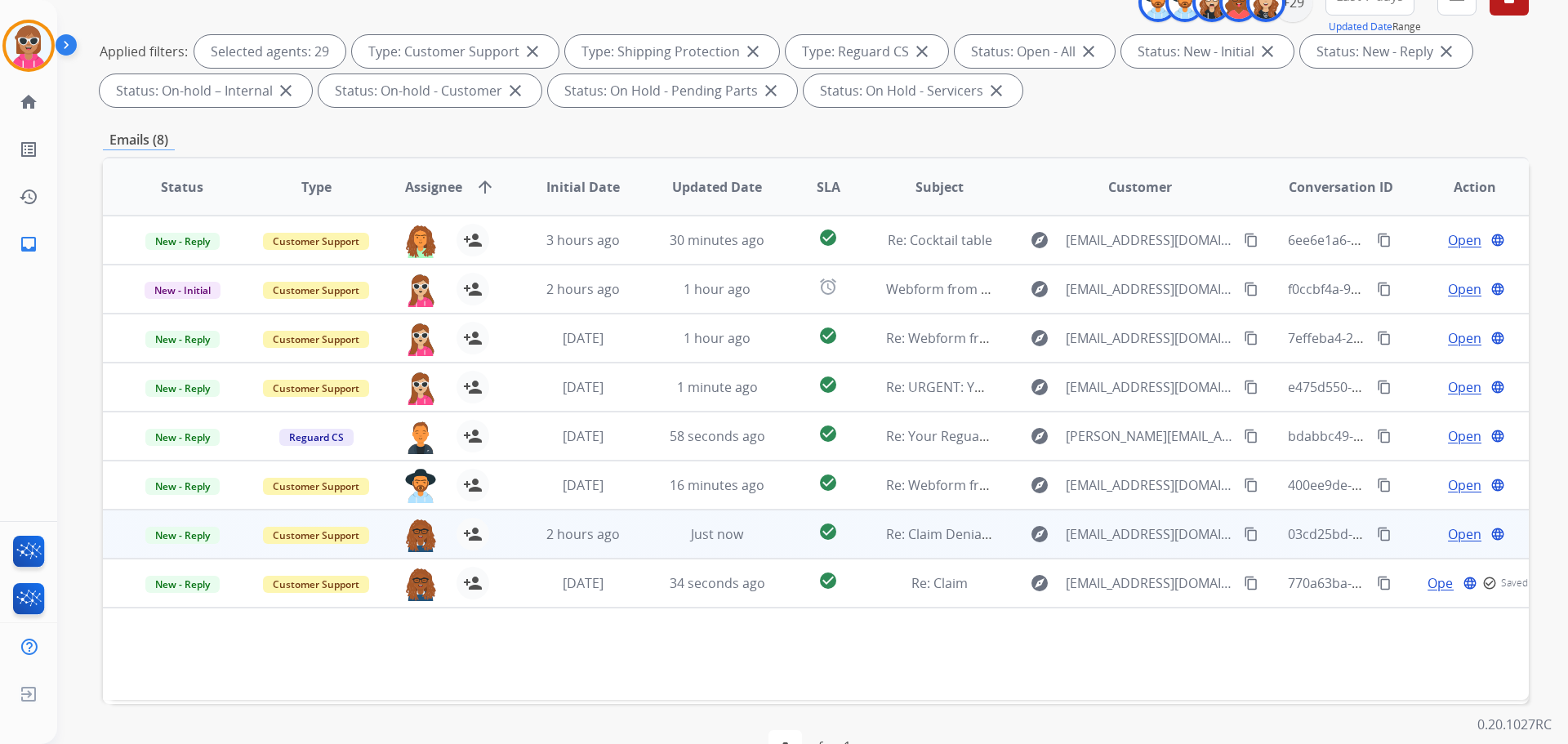
scroll to position [264, 0]
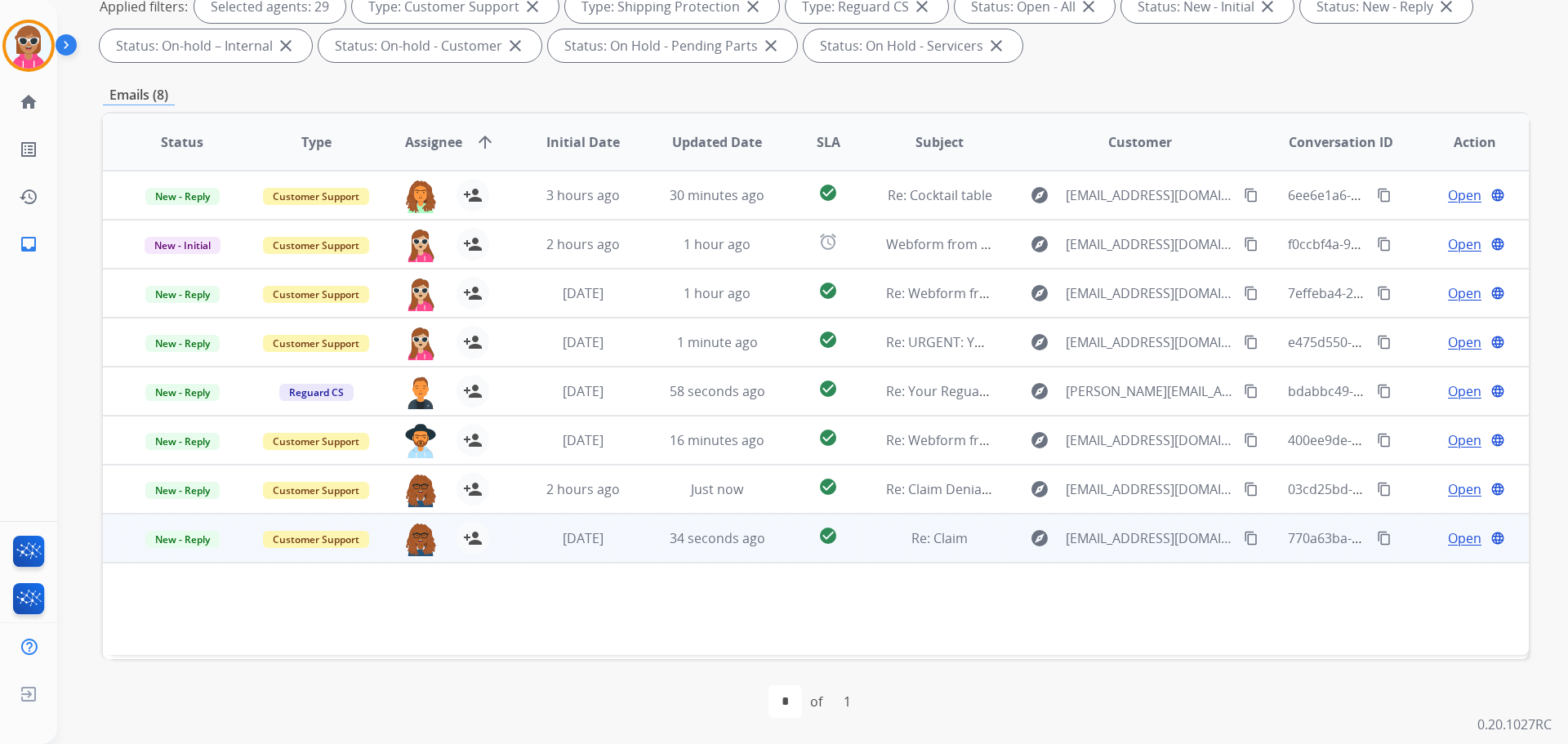
click at [682, 556] on td "34 seconds ago" at bounding box center [705, 538] width 134 height 49
click at [679, 559] on td "34 seconds ago" at bounding box center [705, 538] width 134 height 49
click at [759, 540] on div "34 seconds ago" at bounding box center [717, 539] width 107 height 20
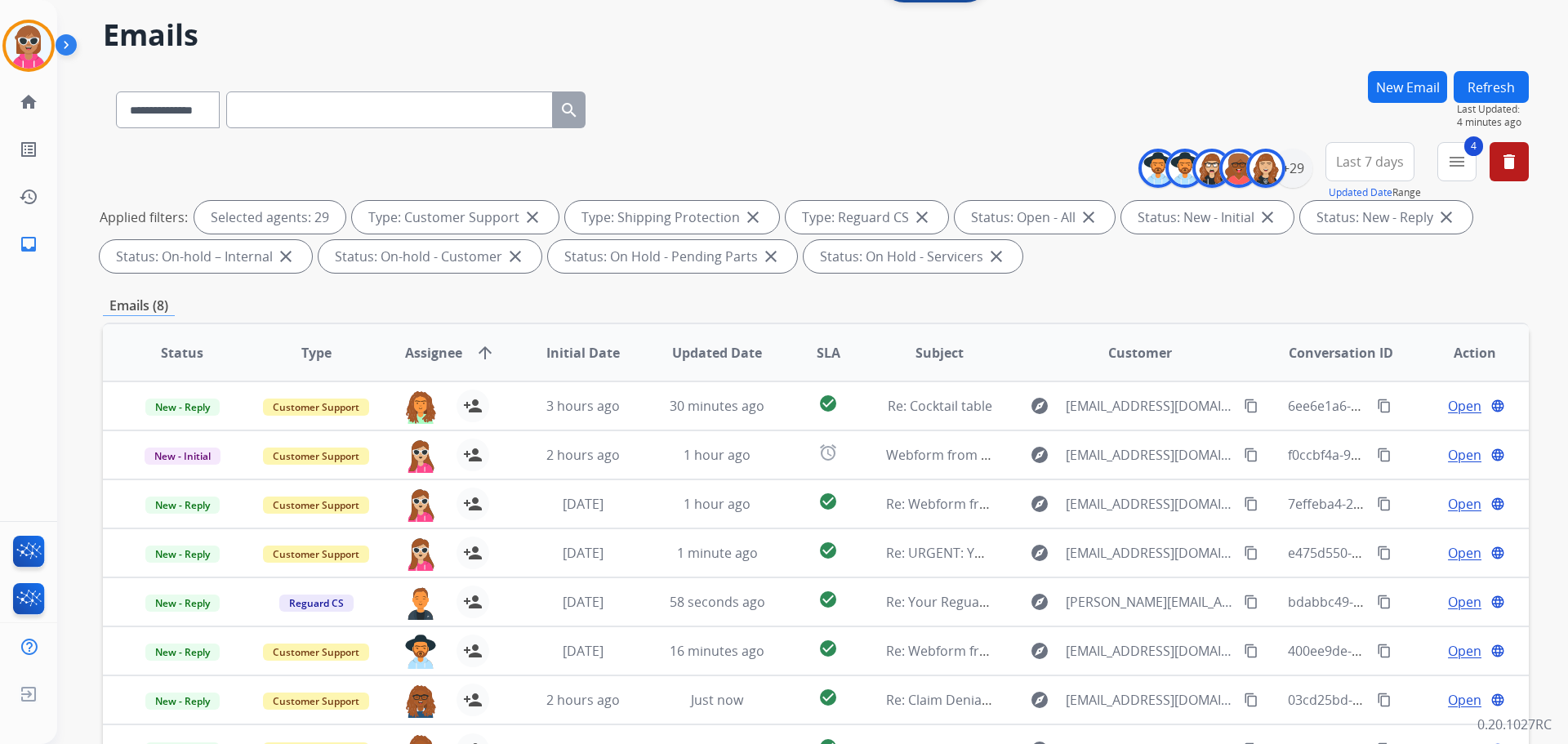
scroll to position [0, 0]
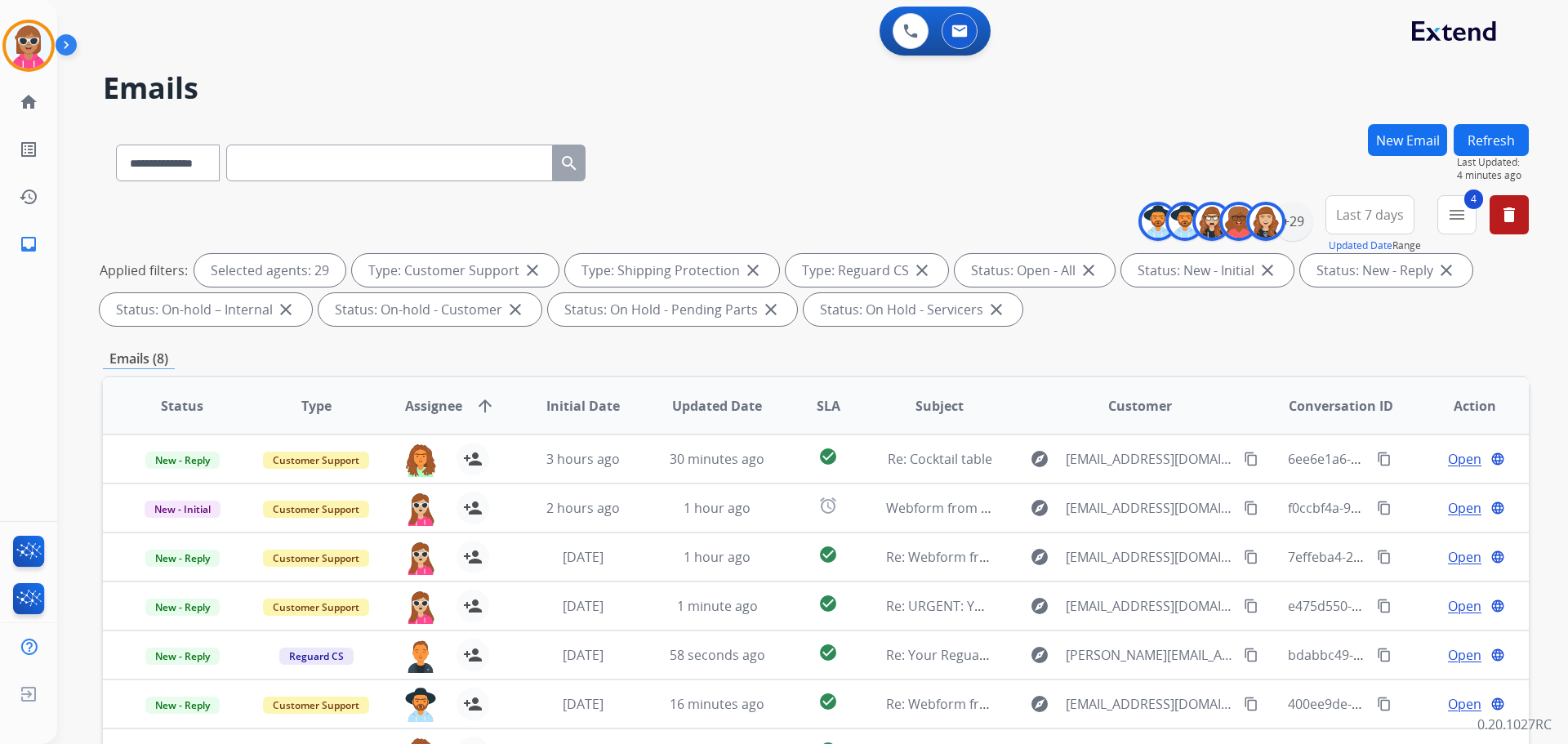
click at [1459, 138] on button "Refresh" at bounding box center [1492, 140] width 75 height 32
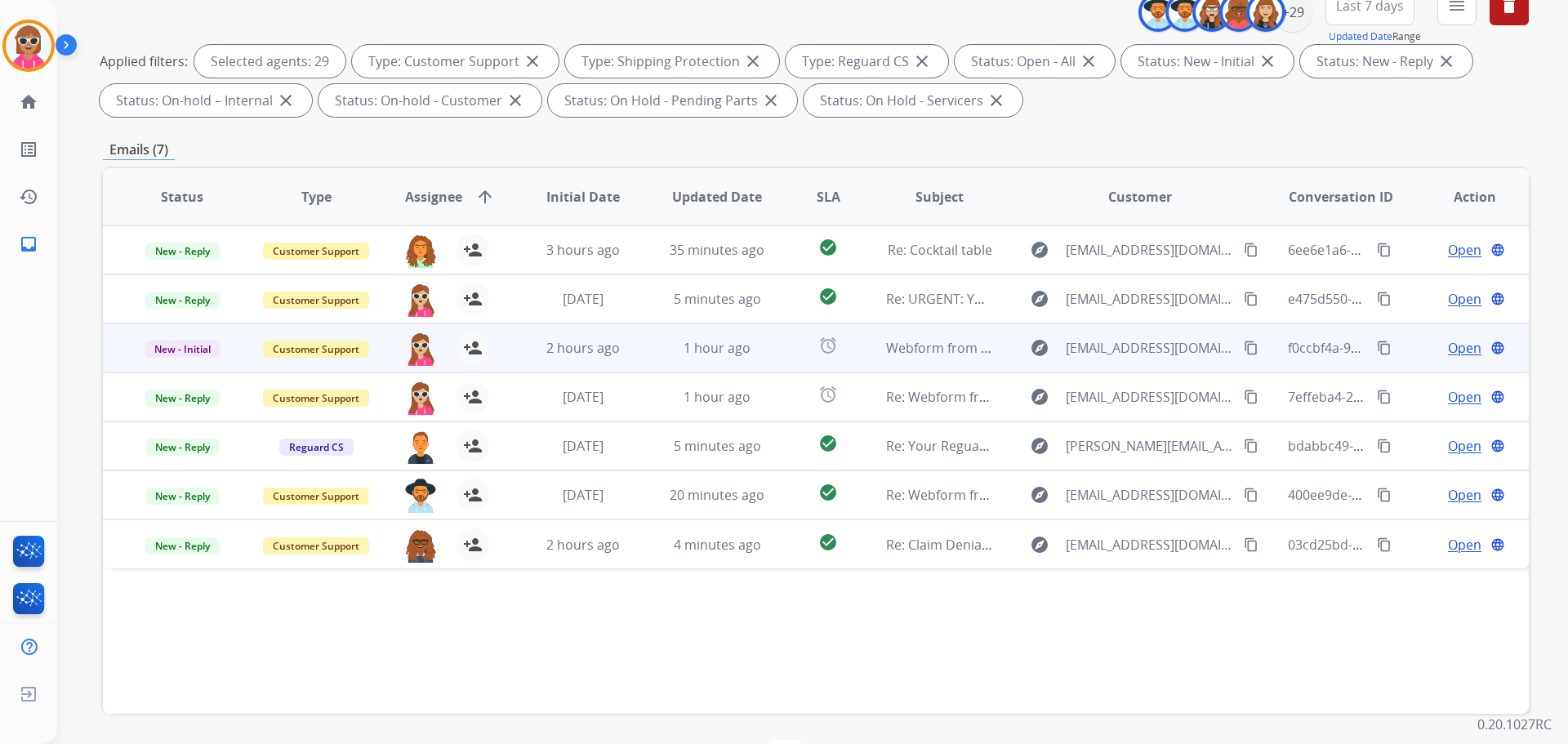
scroll to position [182, 0]
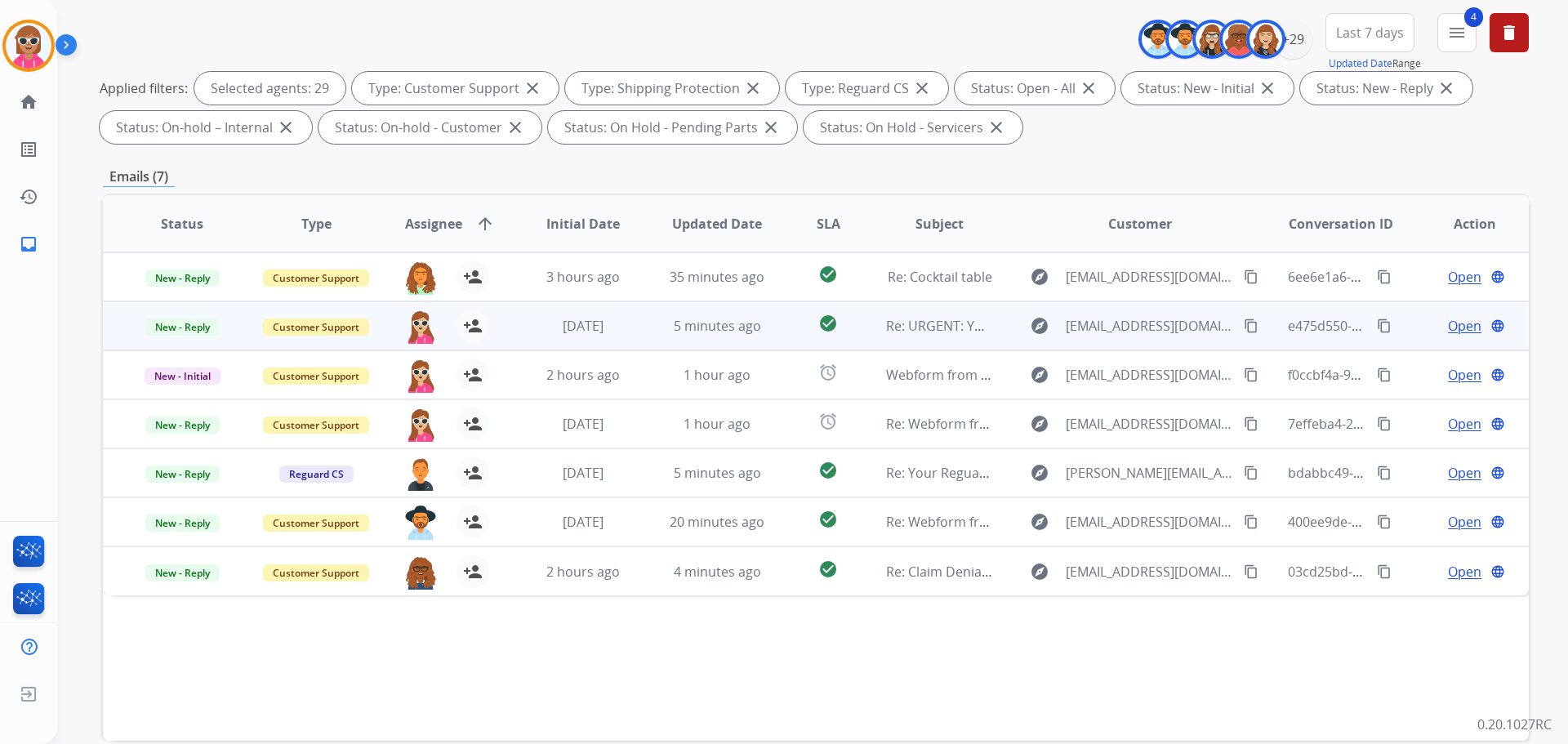
click at [907, 315] on td "Re: URGENT: Your Bed Bath & Beyond virtual card is here" at bounding box center [927, 326] width 134 height 49
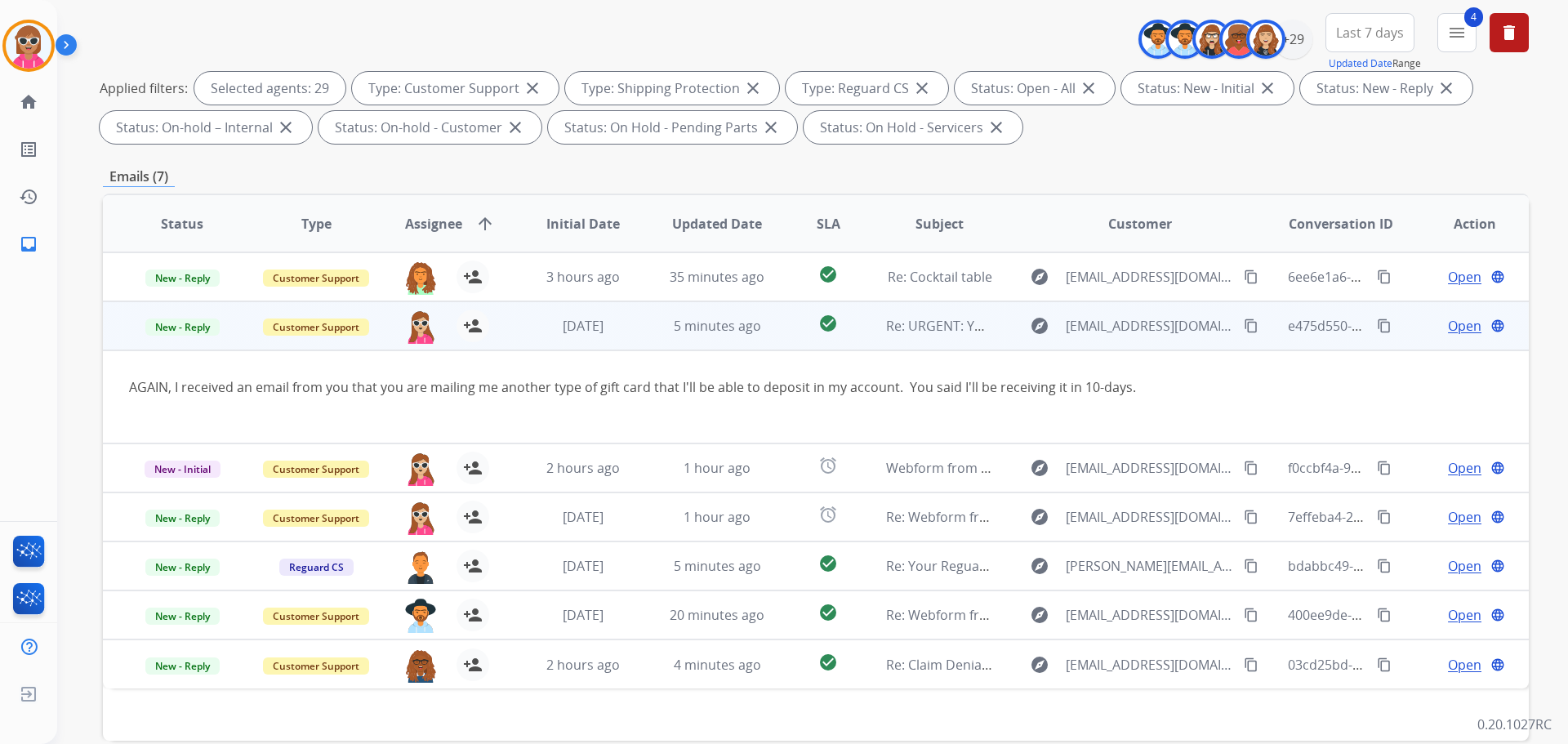
drag, startPoint x: 289, startPoint y: 389, endPoint x: 1201, endPoint y: 382, distance: 912.0
click at [1201, 382] on div "AGAIN, I received an email from you that you are mailing me another type of gif…" at bounding box center [682, 387] width 1107 height 20
click at [1244, 322] on mat-icon "content_copy" at bounding box center [1251, 326] width 15 height 15
click at [1450, 333] on span "Open" at bounding box center [1465, 326] width 33 height 20
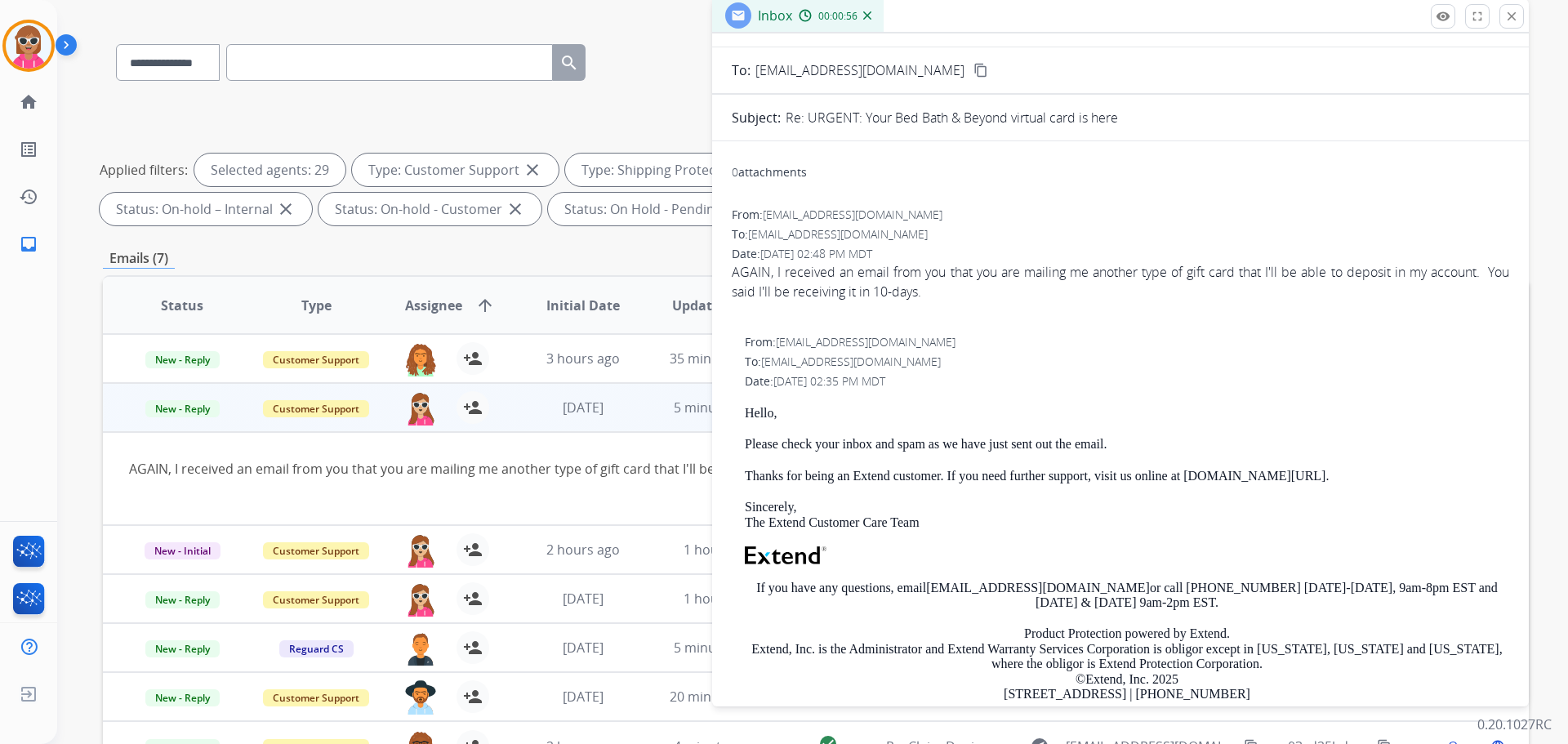
scroll to position [0, 0]
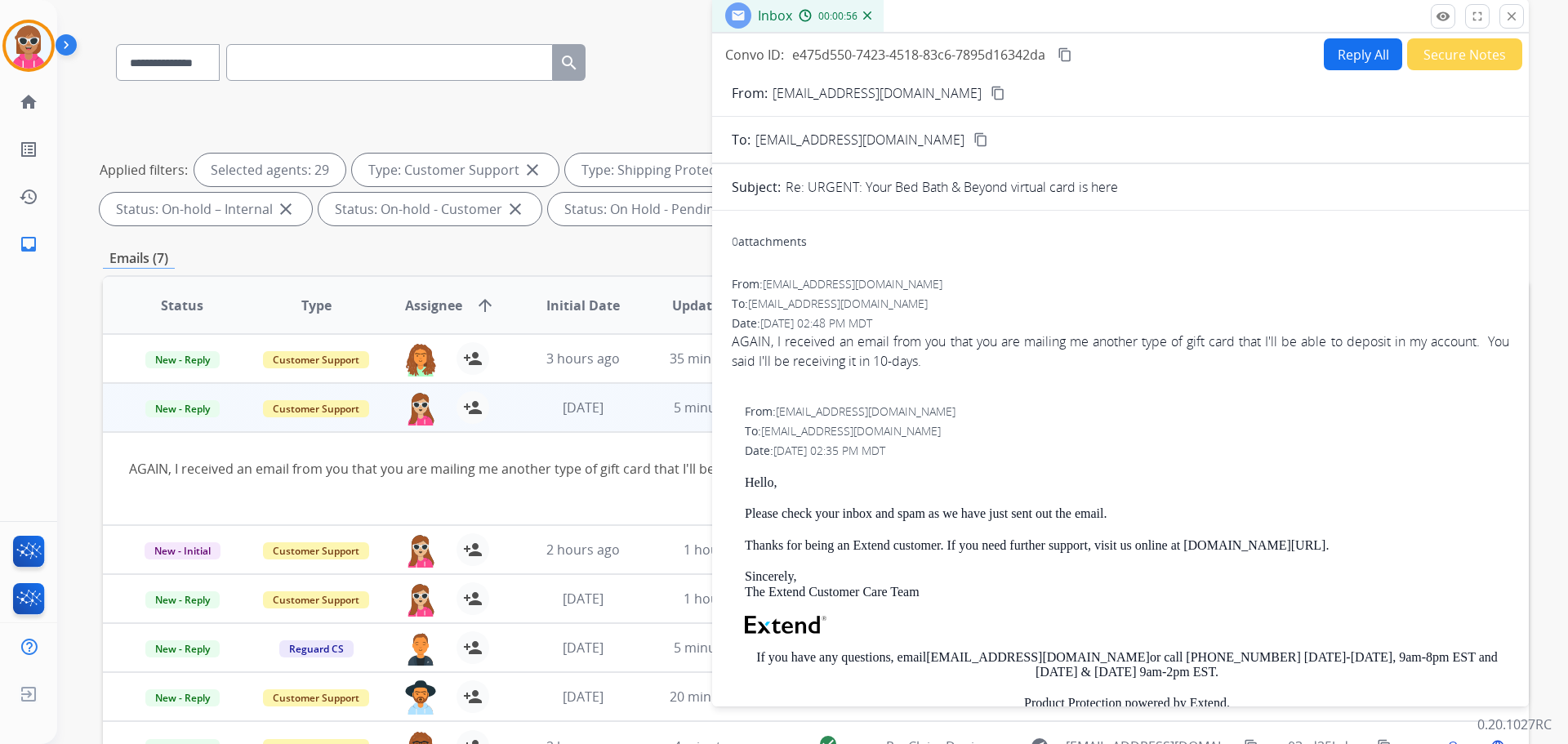
click at [1350, 45] on button "Reply All" at bounding box center [1363, 54] width 78 height 32
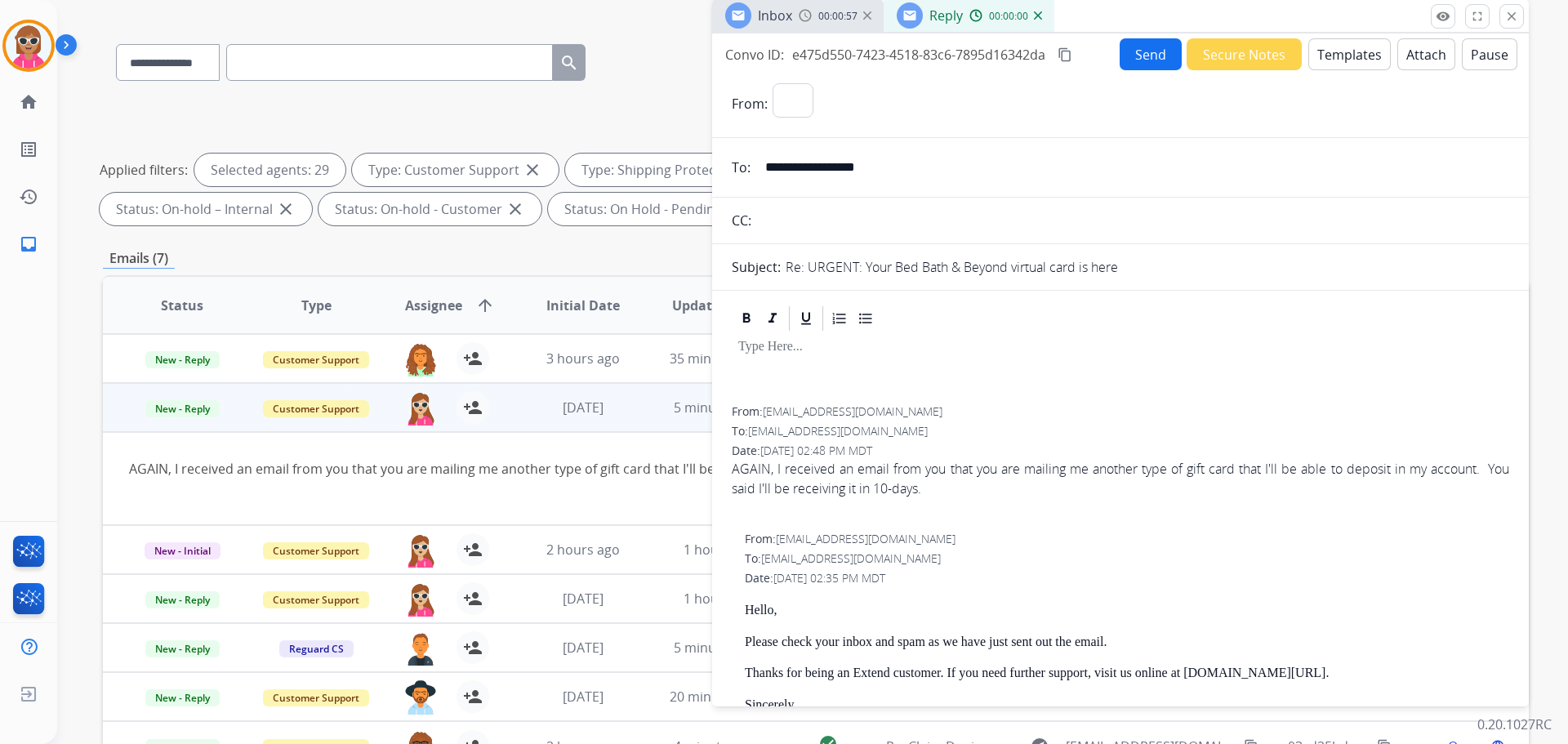
select select "**********"
click at [1351, 48] on button "Templates" at bounding box center [1349, 54] width 82 height 32
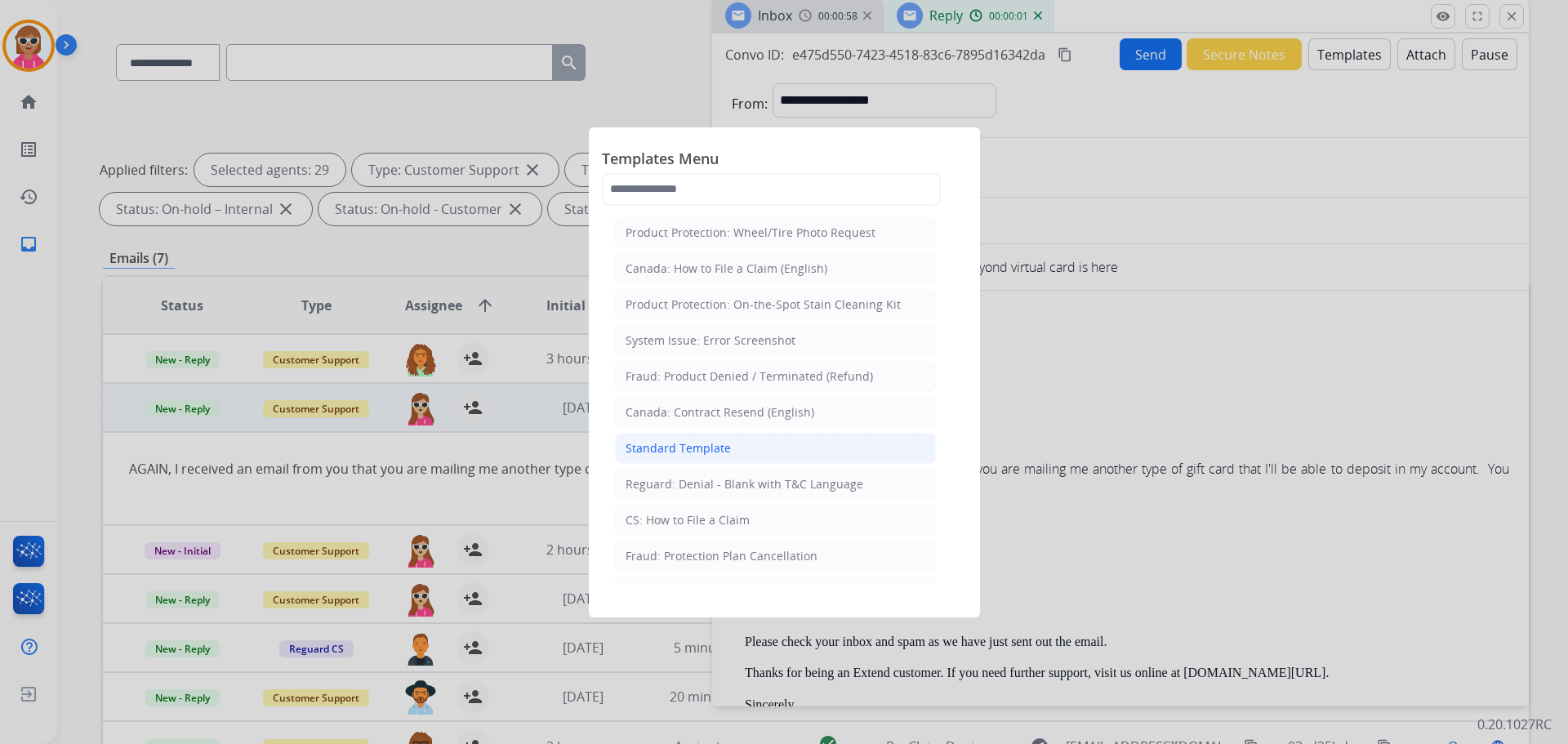
click at [695, 444] on div "Standard Template" at bounding box center [678, 449] width 106 height 17
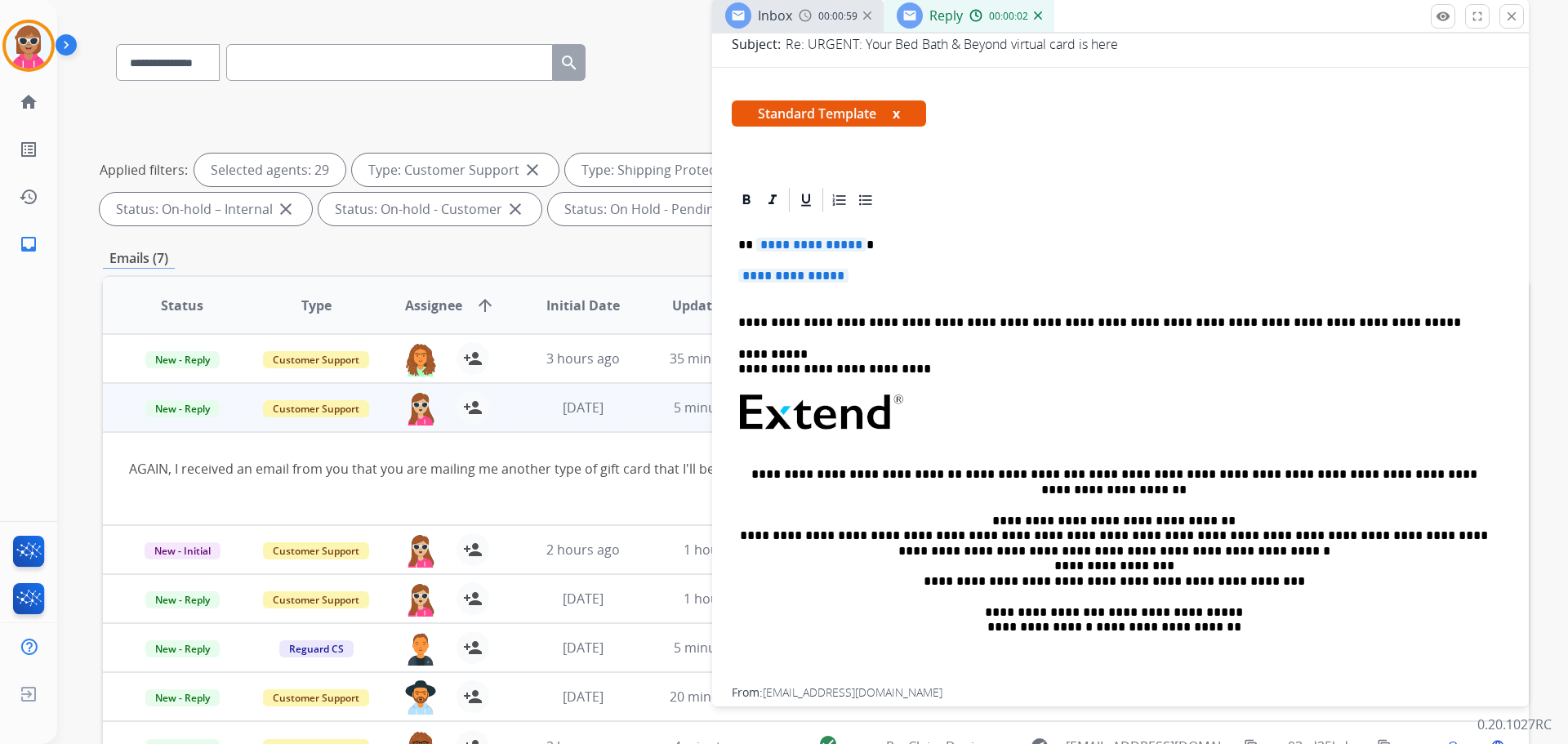
scroll to position [327, 0]
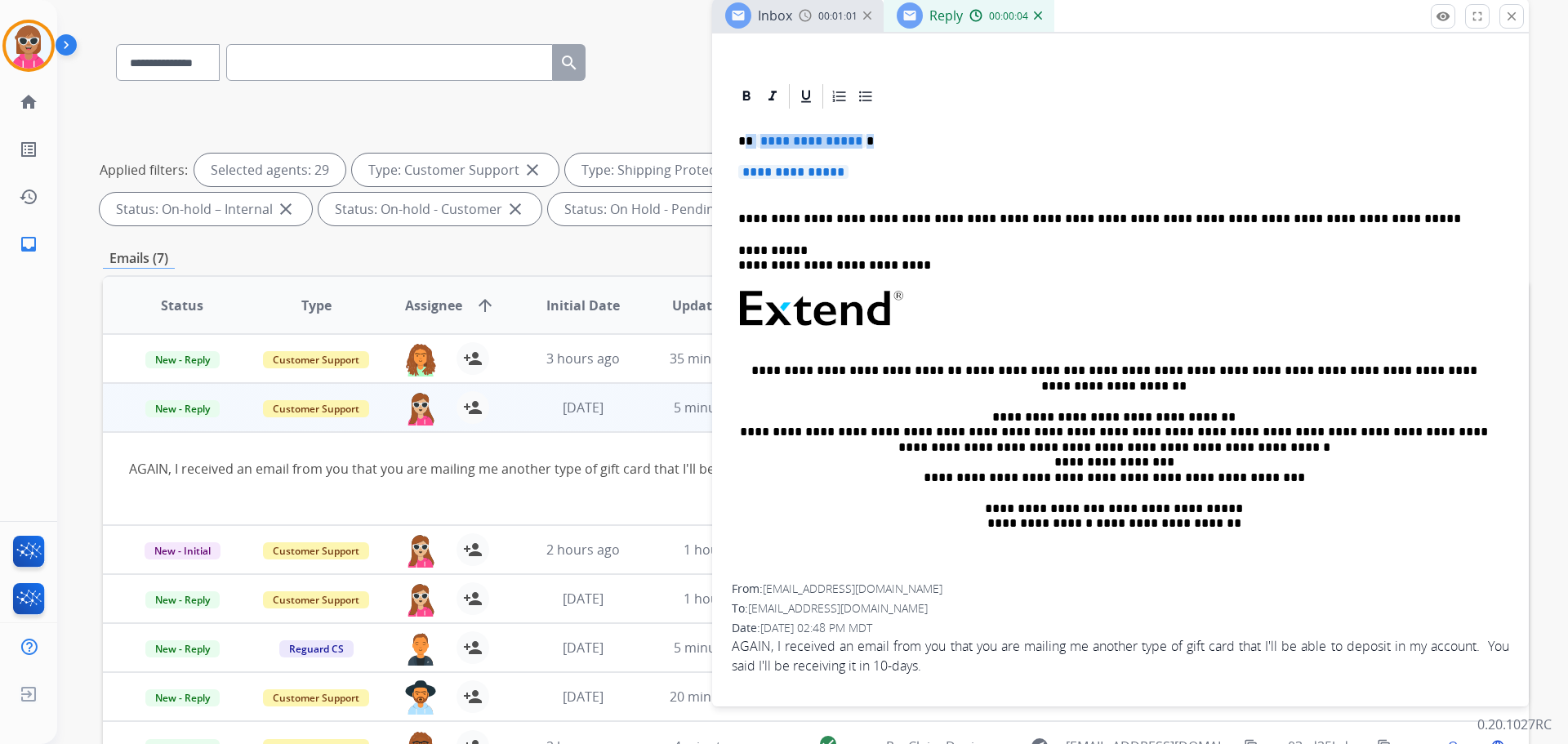
drag, startPoint x: 748, startPoint y: 143, endPoint x: 879, endPoint y: 173, distance: 134.4
click at [879, 173] on div "**********" at bounding box center [1121, 347] width 778 height 473
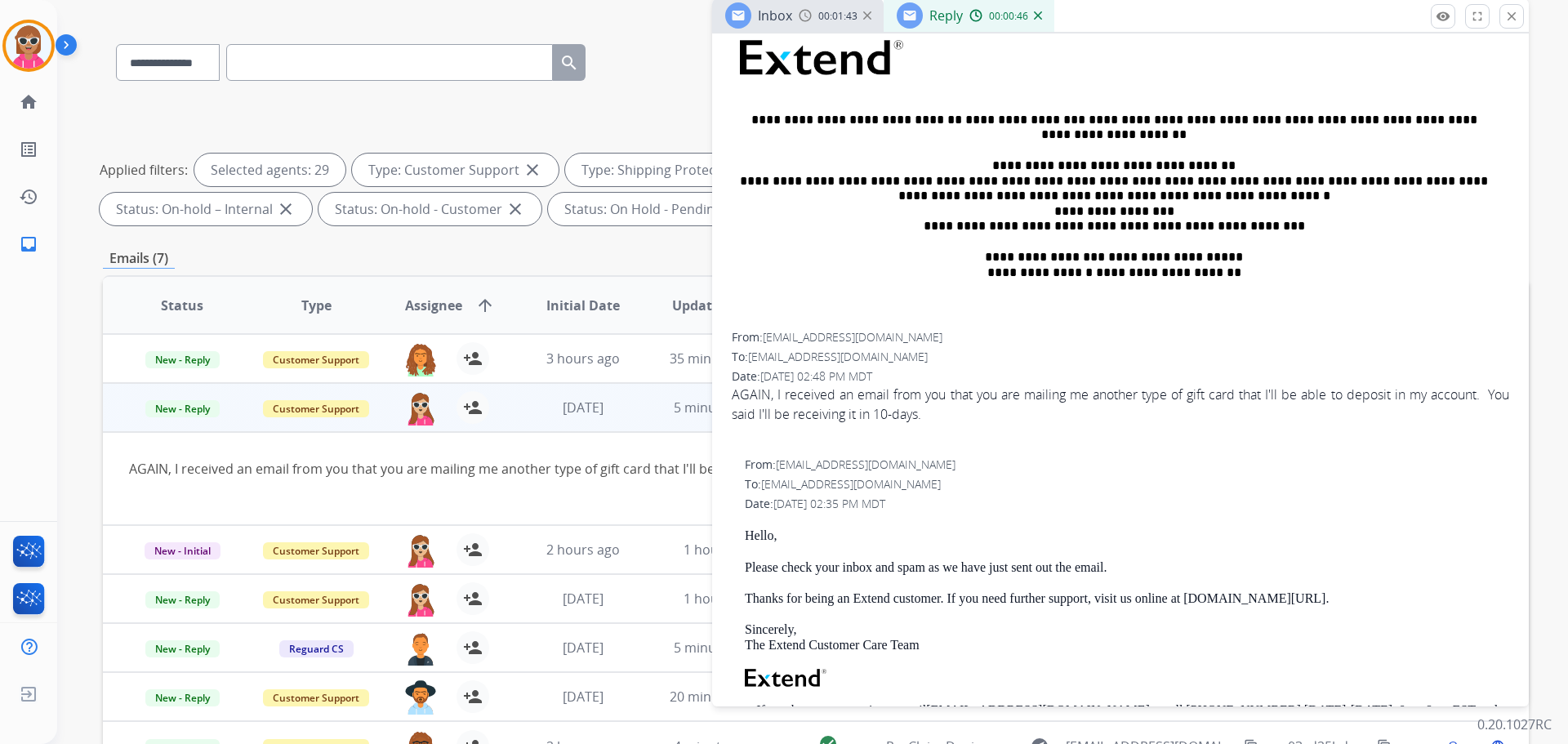
scroll to position [817, 0]
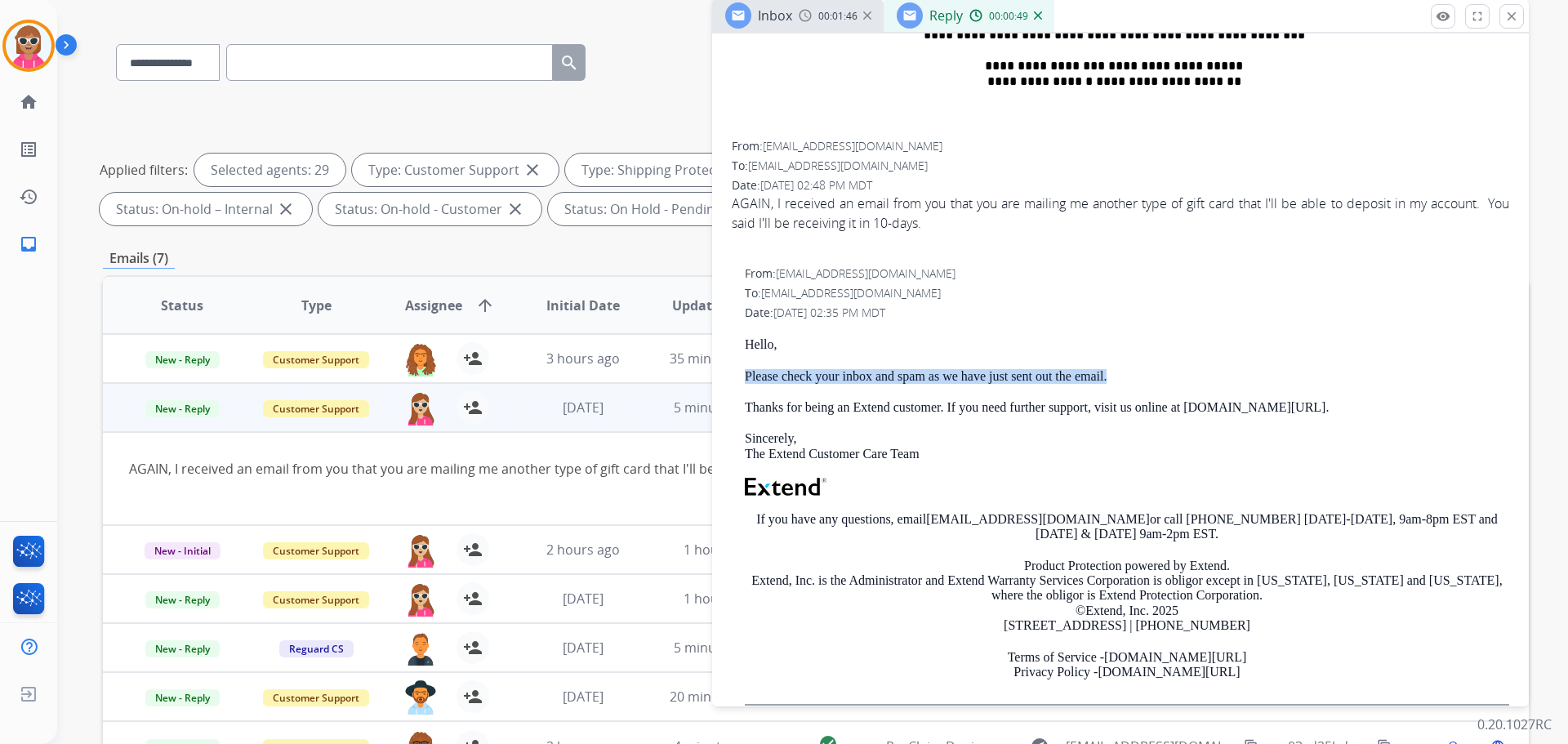
drag, startPoint x: 786, startPoint y: 367, endPoint x: 1031, endPoint y: 383, distance: 245.5
click at [1119, 377] on div "From: [EMAIL_ADDRESS][DOMAIN_NAME] To: [EMAIL_ADDRESS][DOMAIN_NAME] Date: [DATE…" at bounding box center [1121, 485] width 778 height 441
copy p "Please check your inbox and spam as we have just sent out the email."
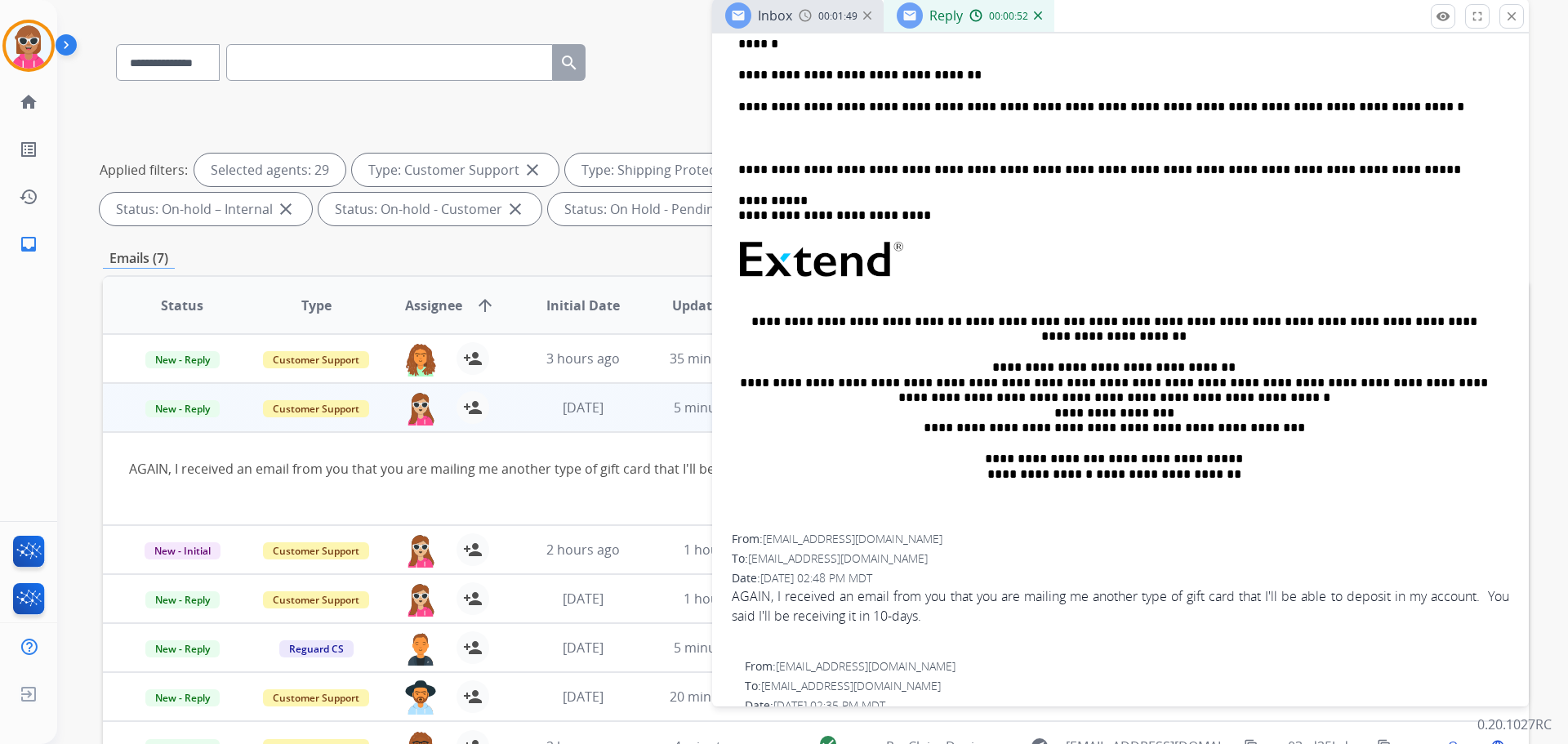
scroll to position [245, 0]
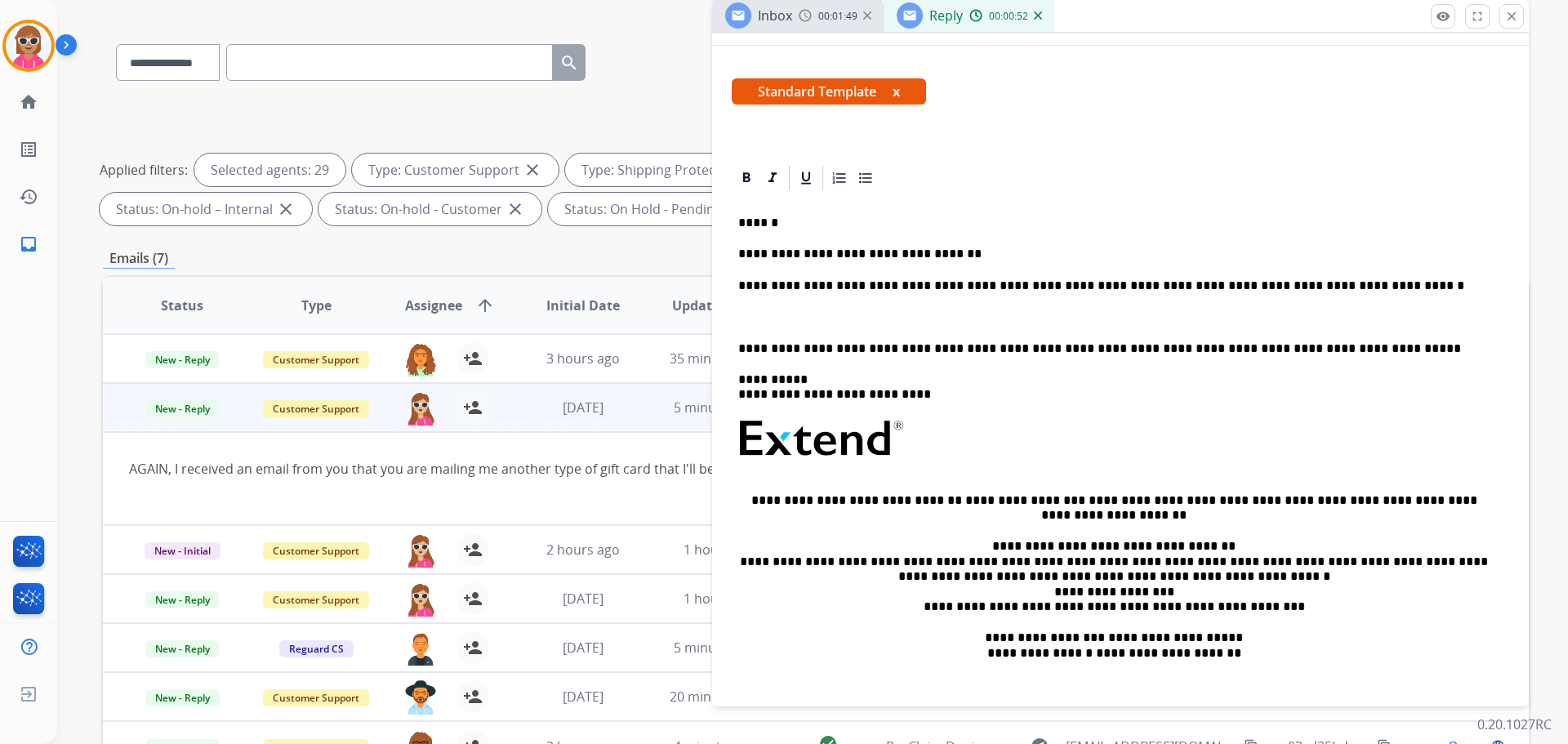
click at [776, 322] on p at bounding box center [1121, 318] width 764 height 15
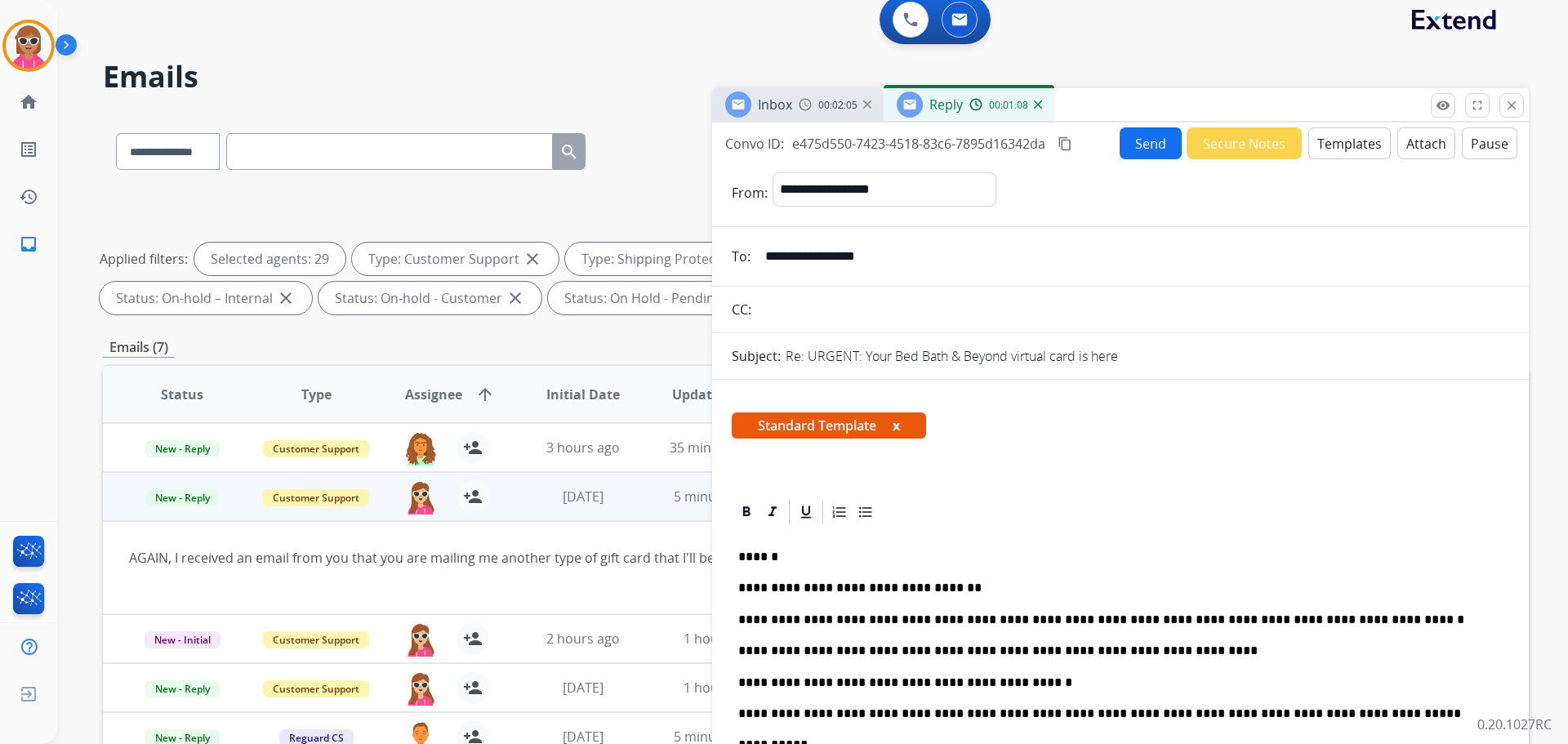
scroll to position [0, 0]
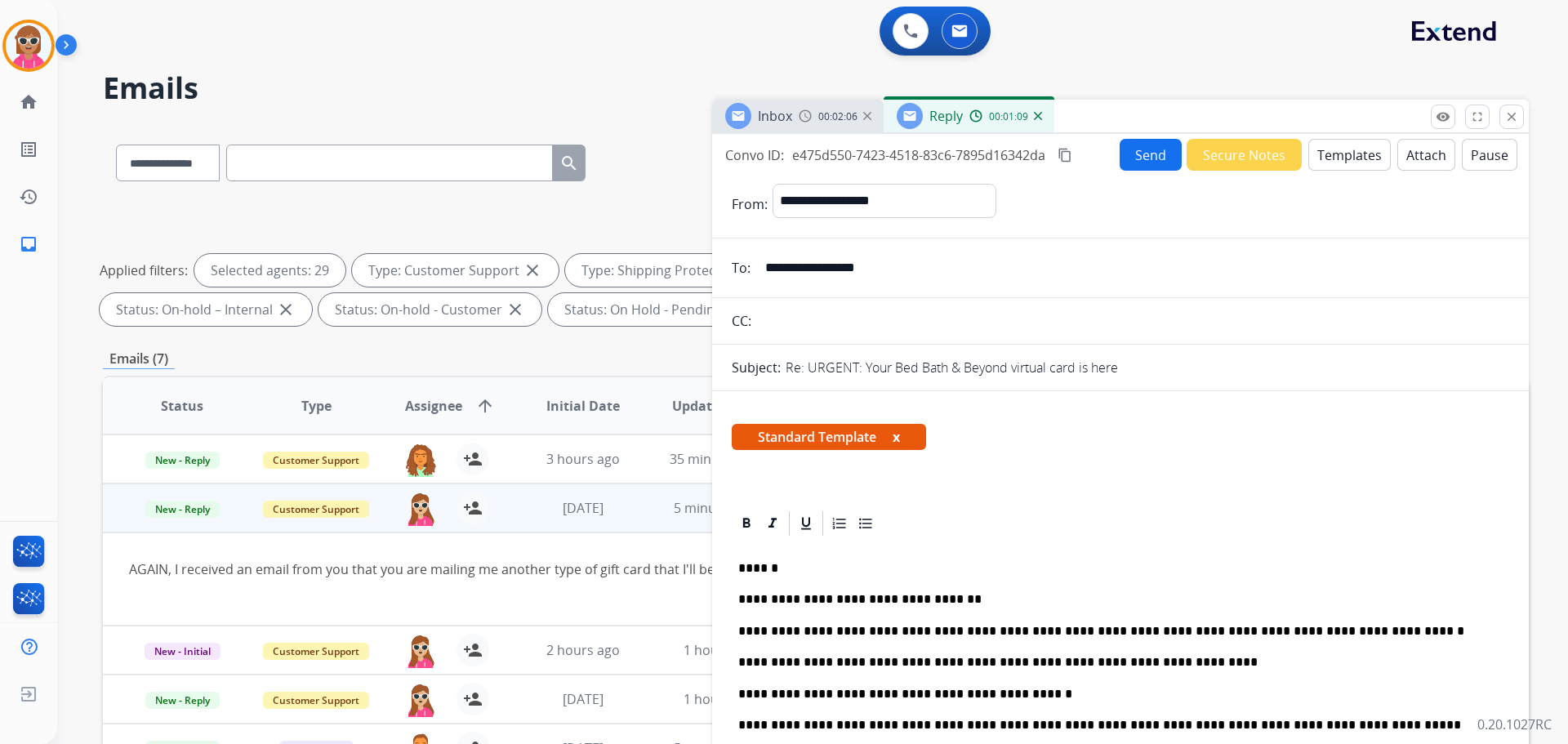
click at [1137, 167] on button "Send" at bounding box center [1151, 155] width 62 height 32
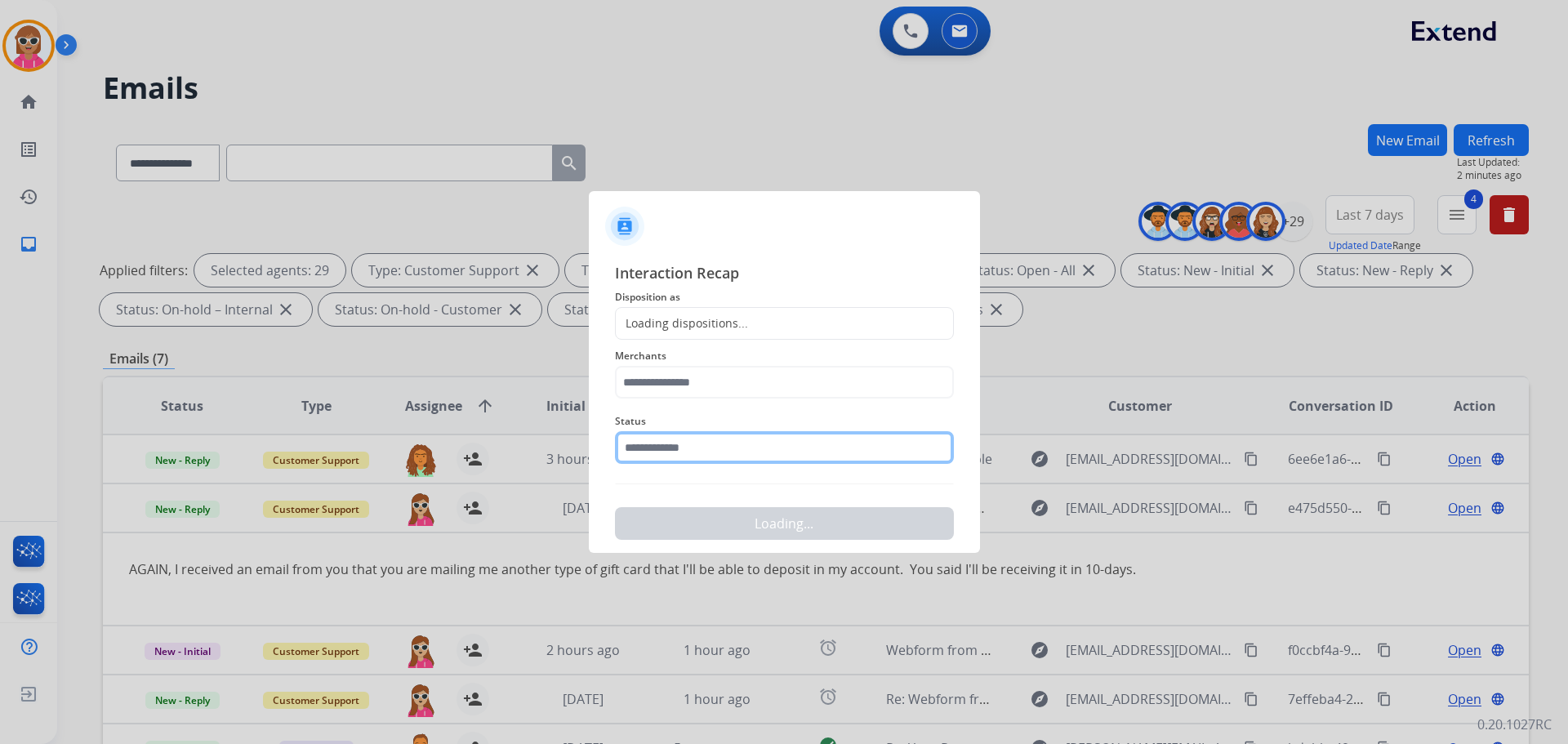
click at [733, 444] on input "text" at bounding box center [784, 447] width 339 height 32
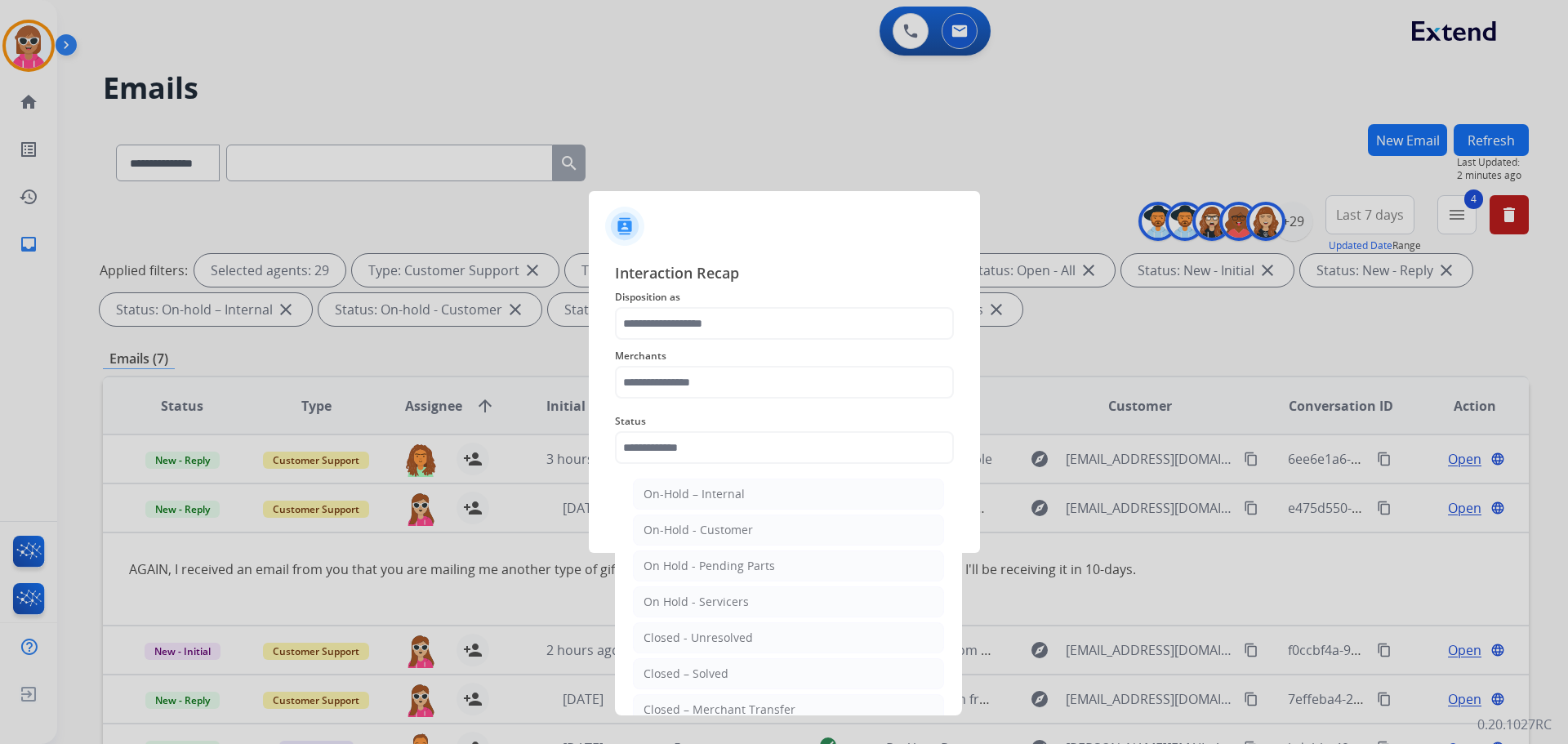
drag, startPoint x: 767, startPoint y: 673, endPoint x: 753, endPoint y: 543, distance: 130.8
click at [767, 669] on li "Closed – Solved" at bounding box center [789, 673] width 311 height 31
type input "**********"
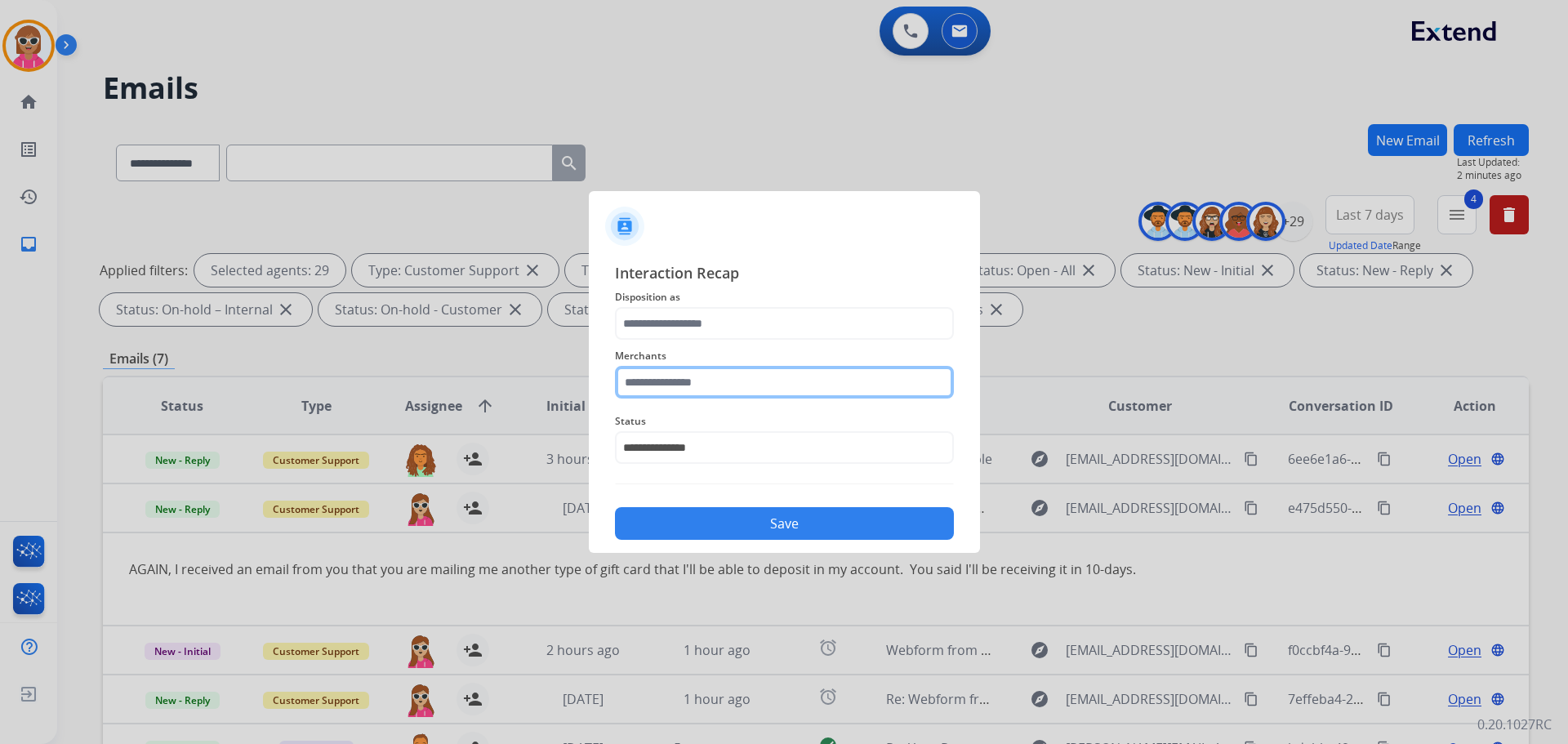
click at [728, 372] on input "text" at bounding box center [784, 382] width 339 height 32
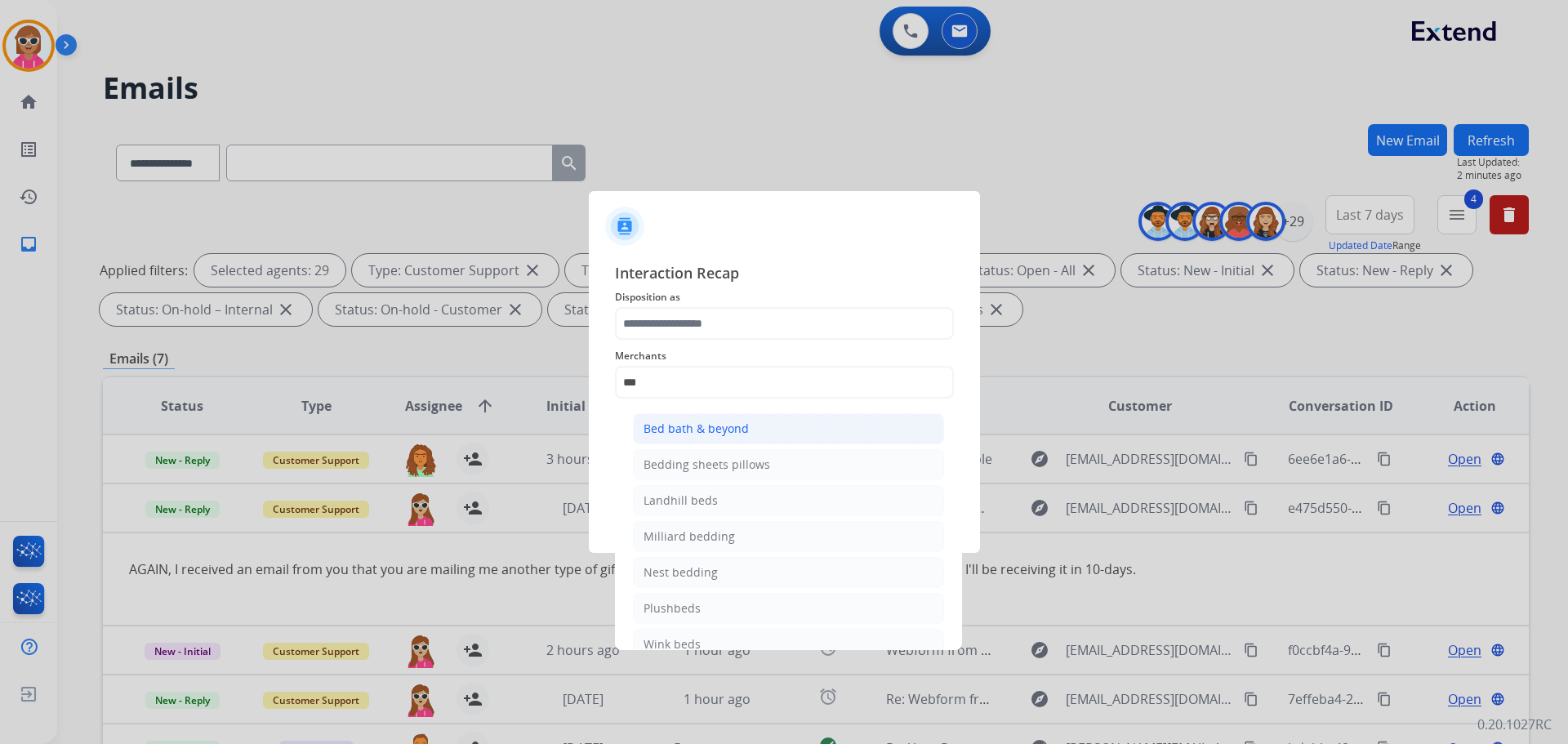
click at [740, 427] on div "Bed bath & beyond" at bounding box center [696, 429] width 106 height 17
type input "**********"
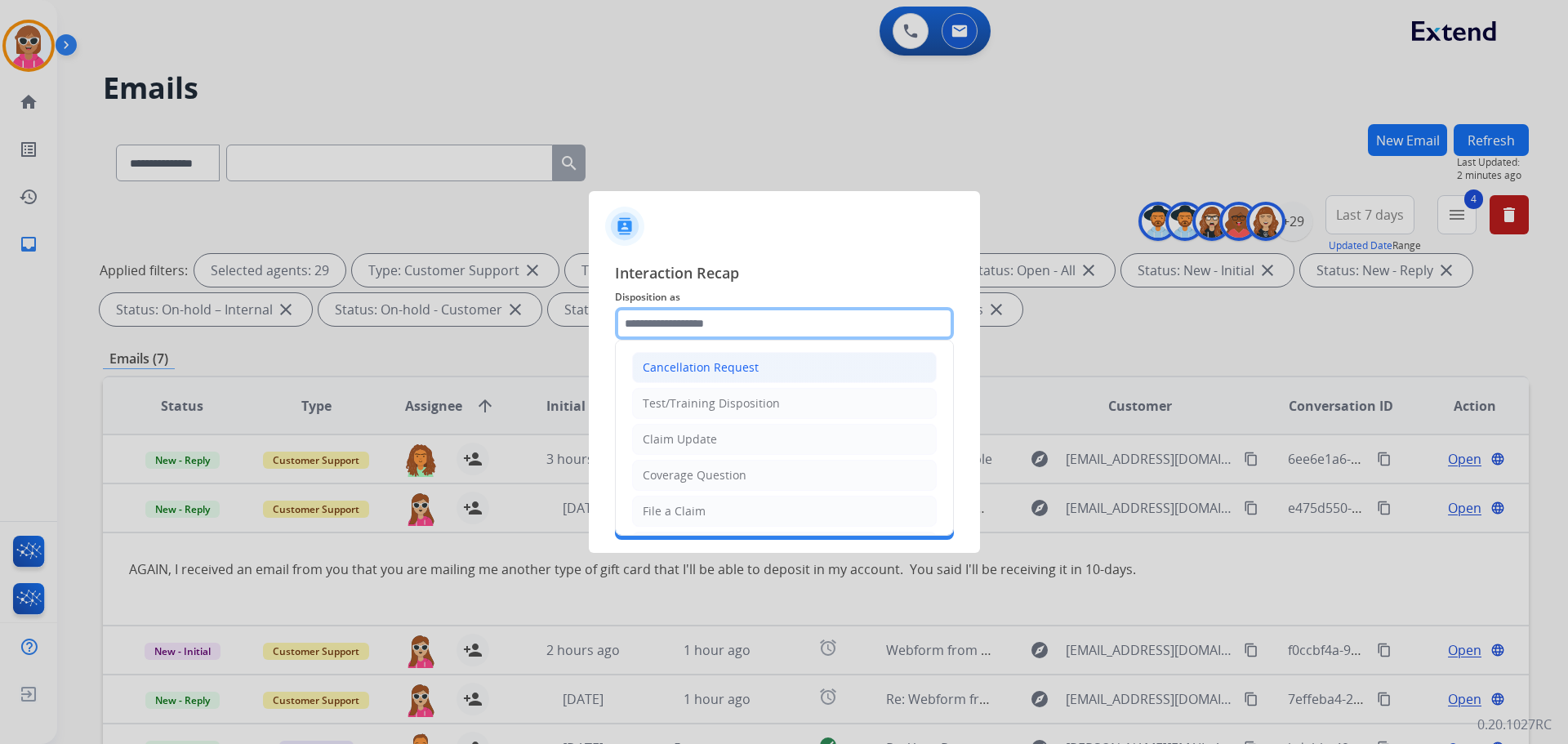
drag, startPoint x: 760, startPoint y: 320, endPoint x: 757, endPoint y: 357, distance: 37.1
click at [761, 321] on input "text" at bounding box center [784, 323] width 339 height 32
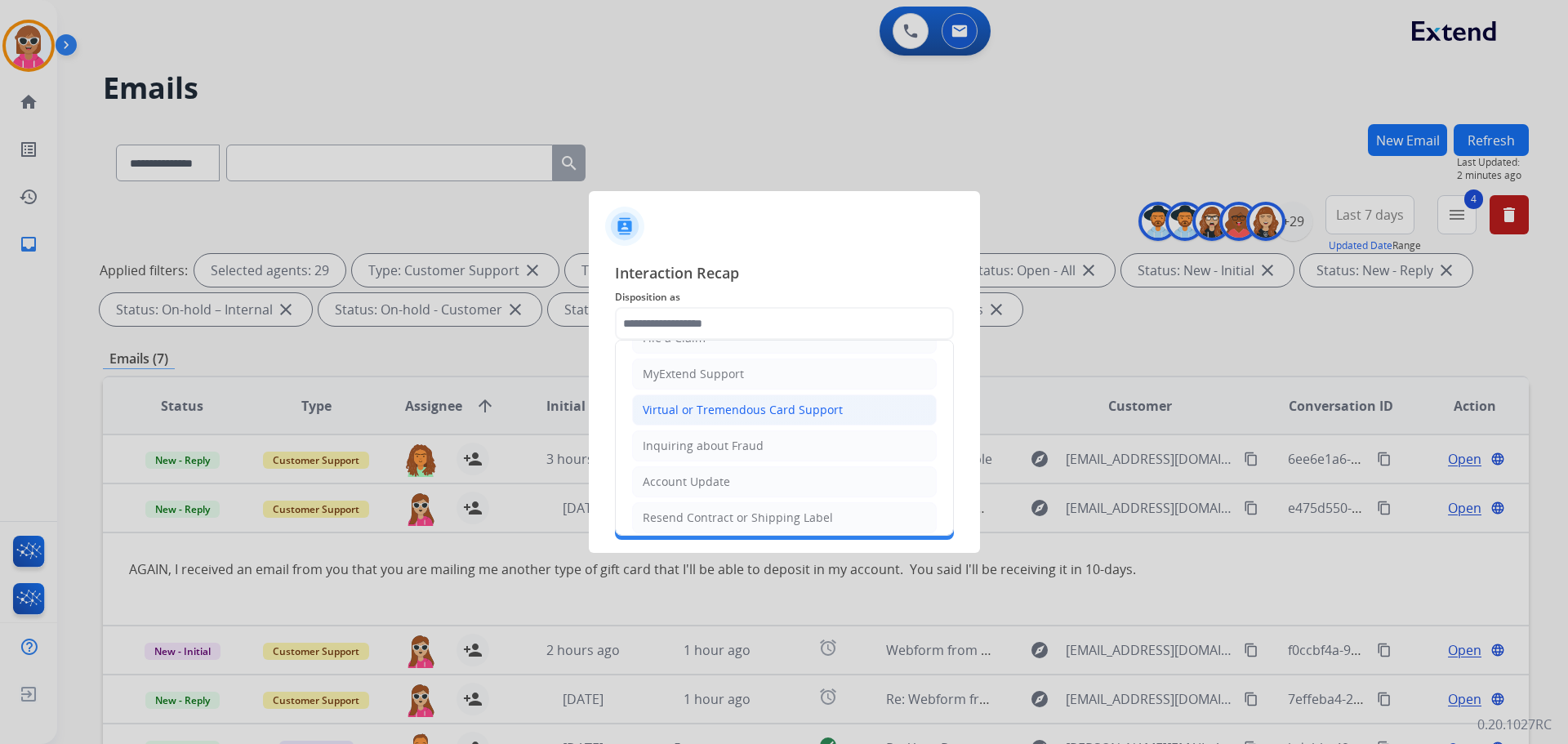
drag, startPoint x: 759, startPoint y: 416, endPoint x: 745, endPoint y: 464, distance: 50.0
click at [759, 416] on div "Virtual or Tremendous Card Support" at bounding box center [743, 411] width 200 height 17
type input "**********"
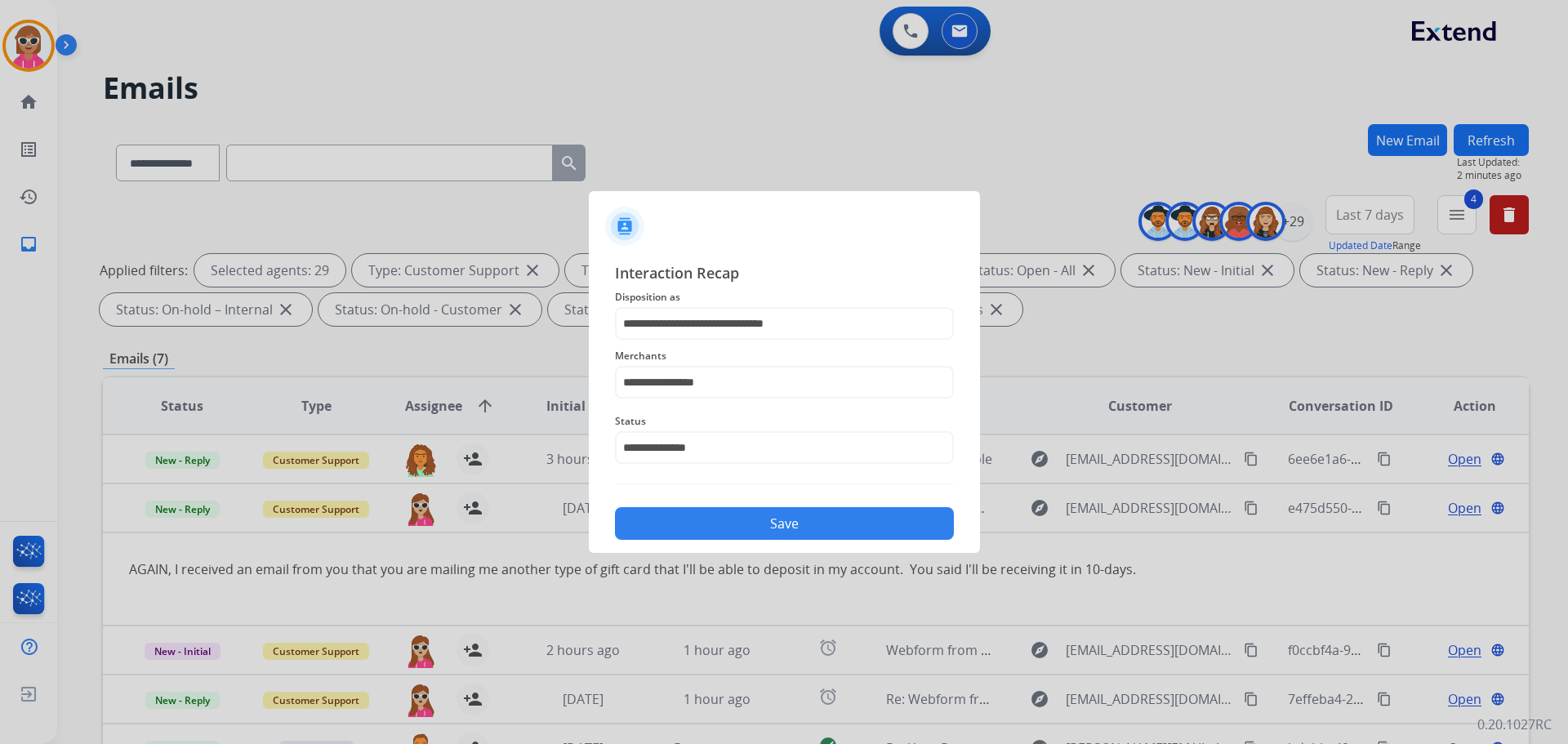
click at [770, 524] on button "Save" at bounding box center [784, 523] width 339 height 32
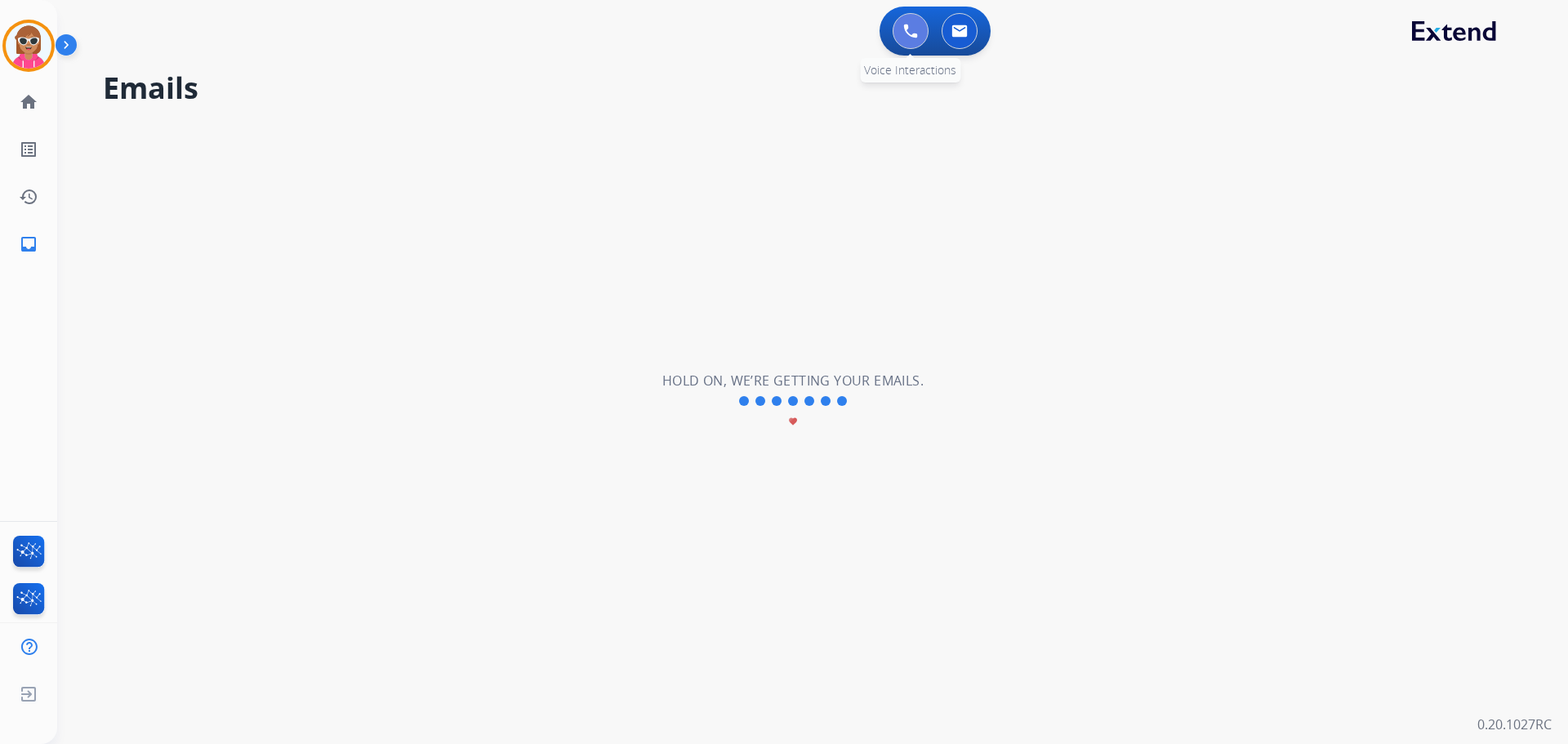
click at [921, 37] on button at bounding box center [910, 31] width 36 height 36
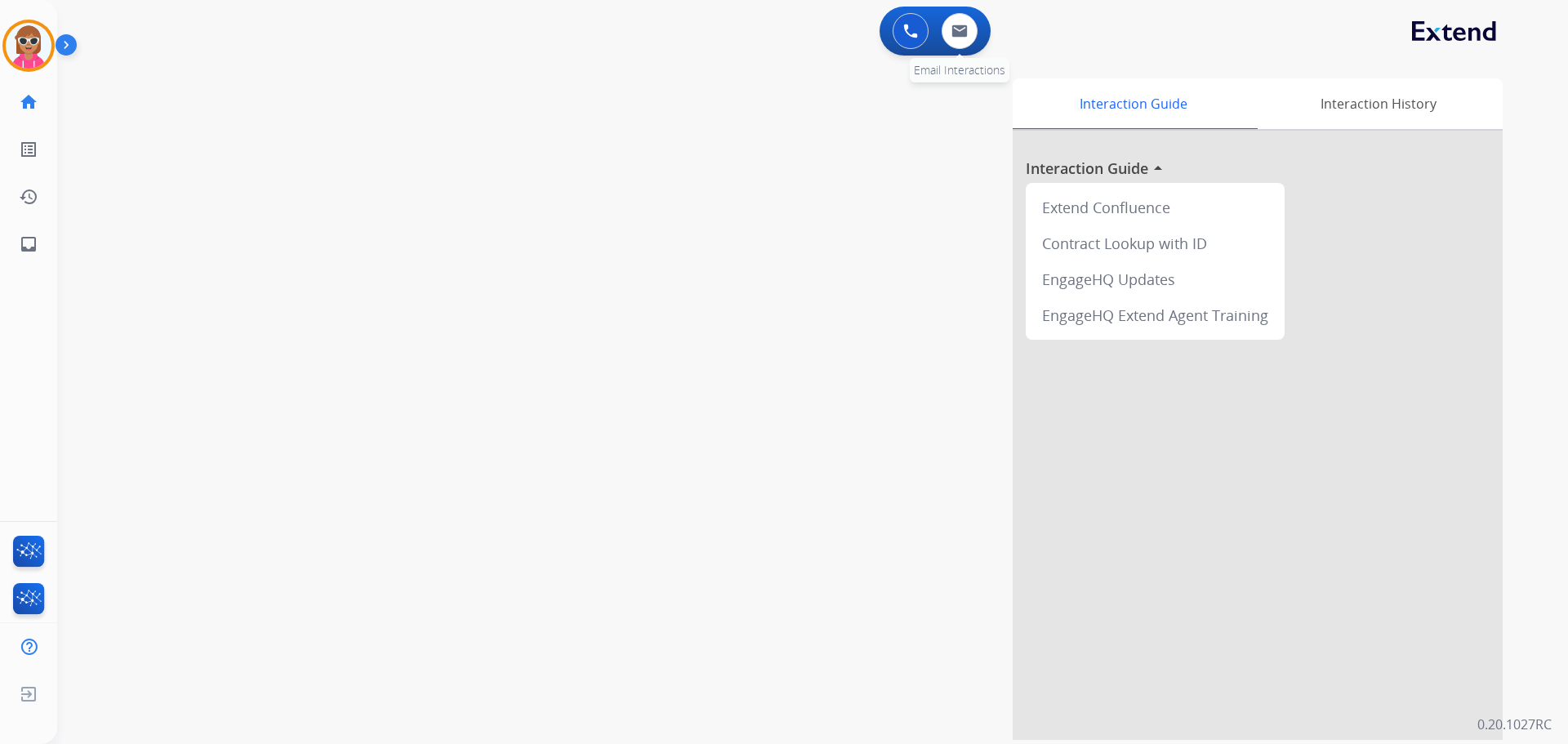
click at [977, 43] on div "0 Email Interactions" at bounding box center [959, 31] width 49 height 36
click at [972, 38] on button at bounding box center [959, 31] width 36 height 36
select select "**********"
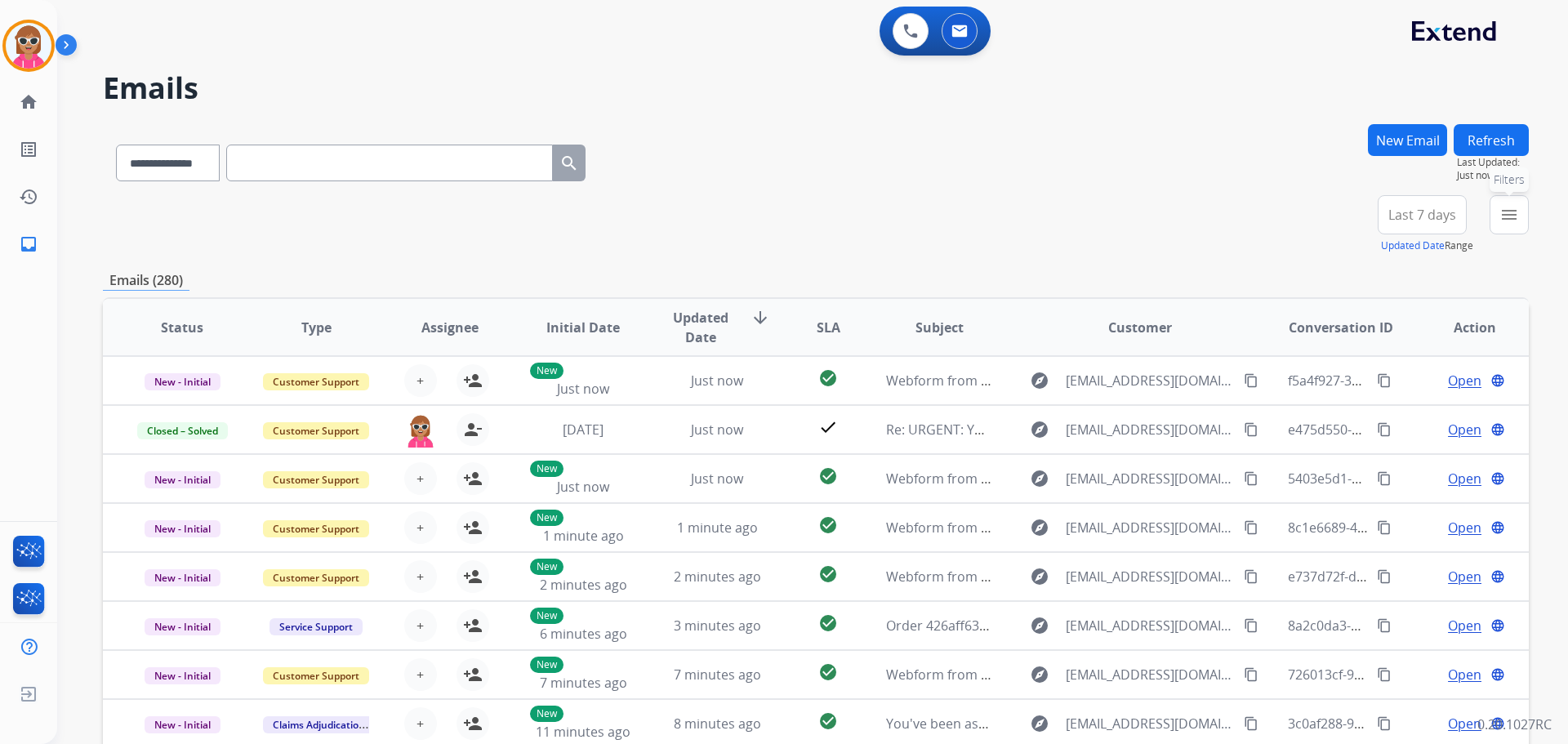
click at [1502, 212] on mat-icon "menu" at bounding box center [1510, 215] width 20 height 20
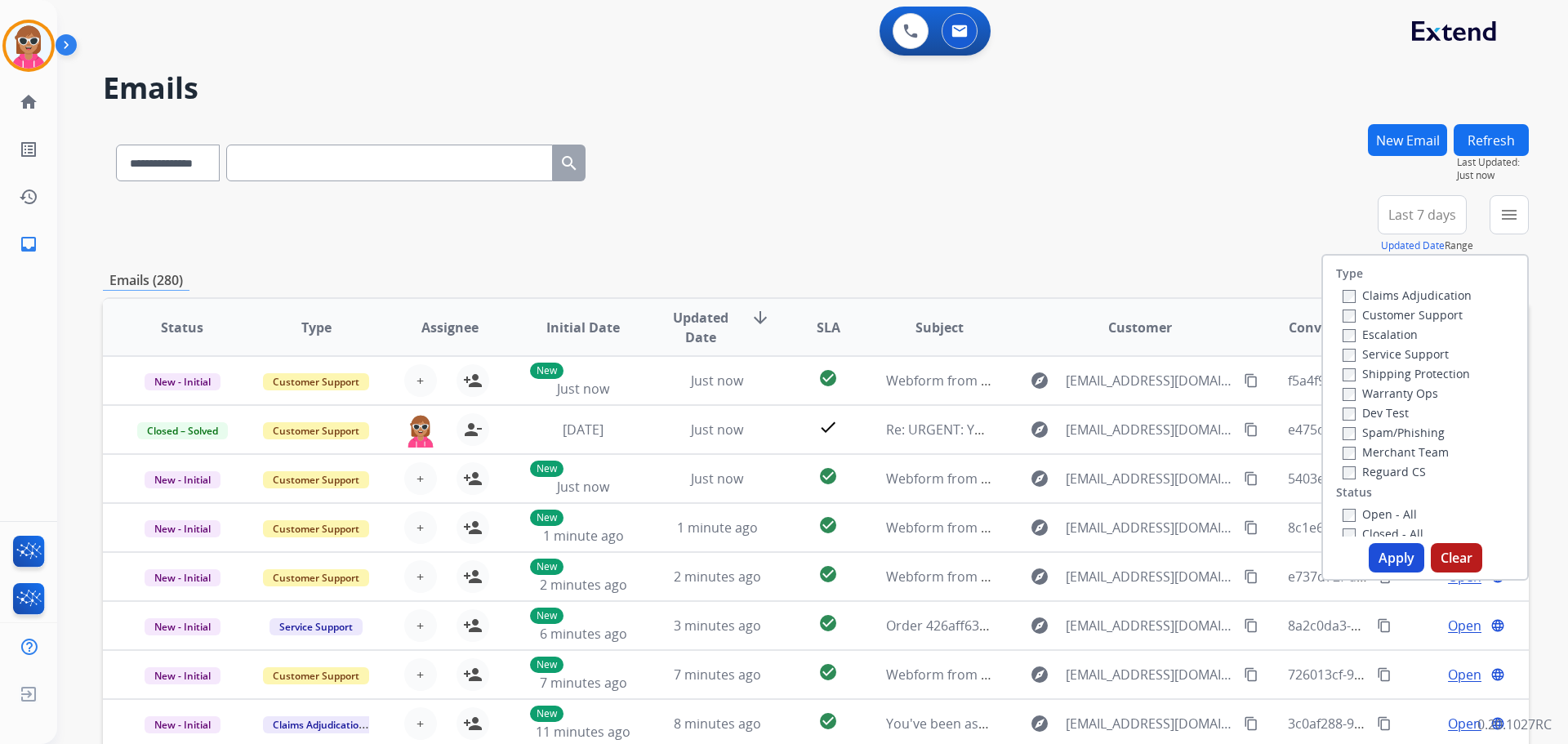
drag, startPoint x: 1402, startPoint y: 310, endPoint x: 1379, endPoint y: 377, distance: 70.8
click at [1399, 310] on label "Customer Support" at bounding box center [1403, 315] width 120 height 16
click at [1379, 380] on label "Shipping Protection" at bounding box center [1406, 373] width 127 height 16
drag, startPoint x: 1380, startPoint y: 466, endPoint x: 1385, endPoint y: 520, distance: 54.2
click at [1379, 466] on label "Reguard CS" at bounding box center [1384, 471] width 83 height 16
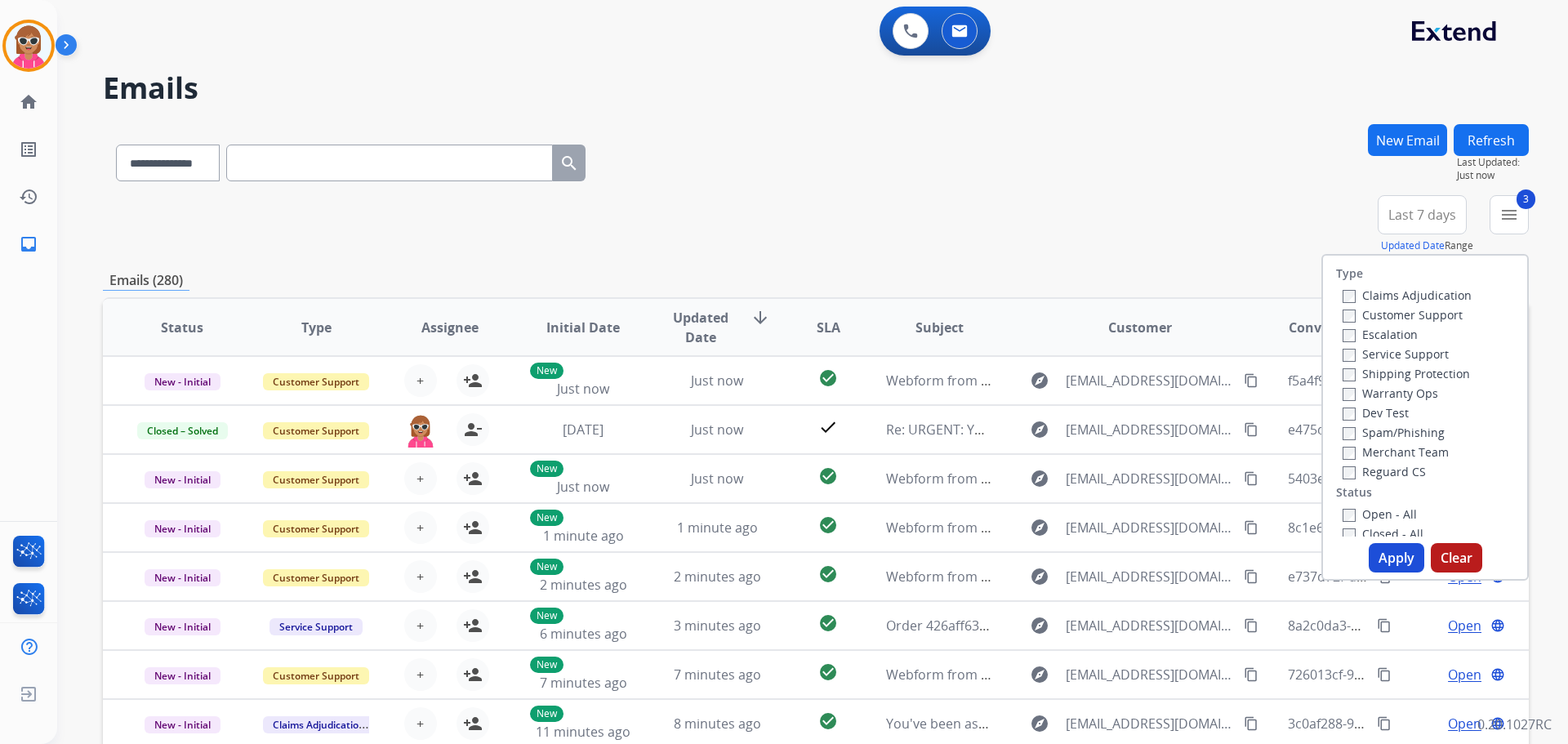
drag, startPoint x: 1384, startPoint y: 556, endPoint x: 1368, endPoint y: 543, distance: 20.6
click at [1384, 557] on button "Apply" at bounding box center [1396, 558] width 56 height 29
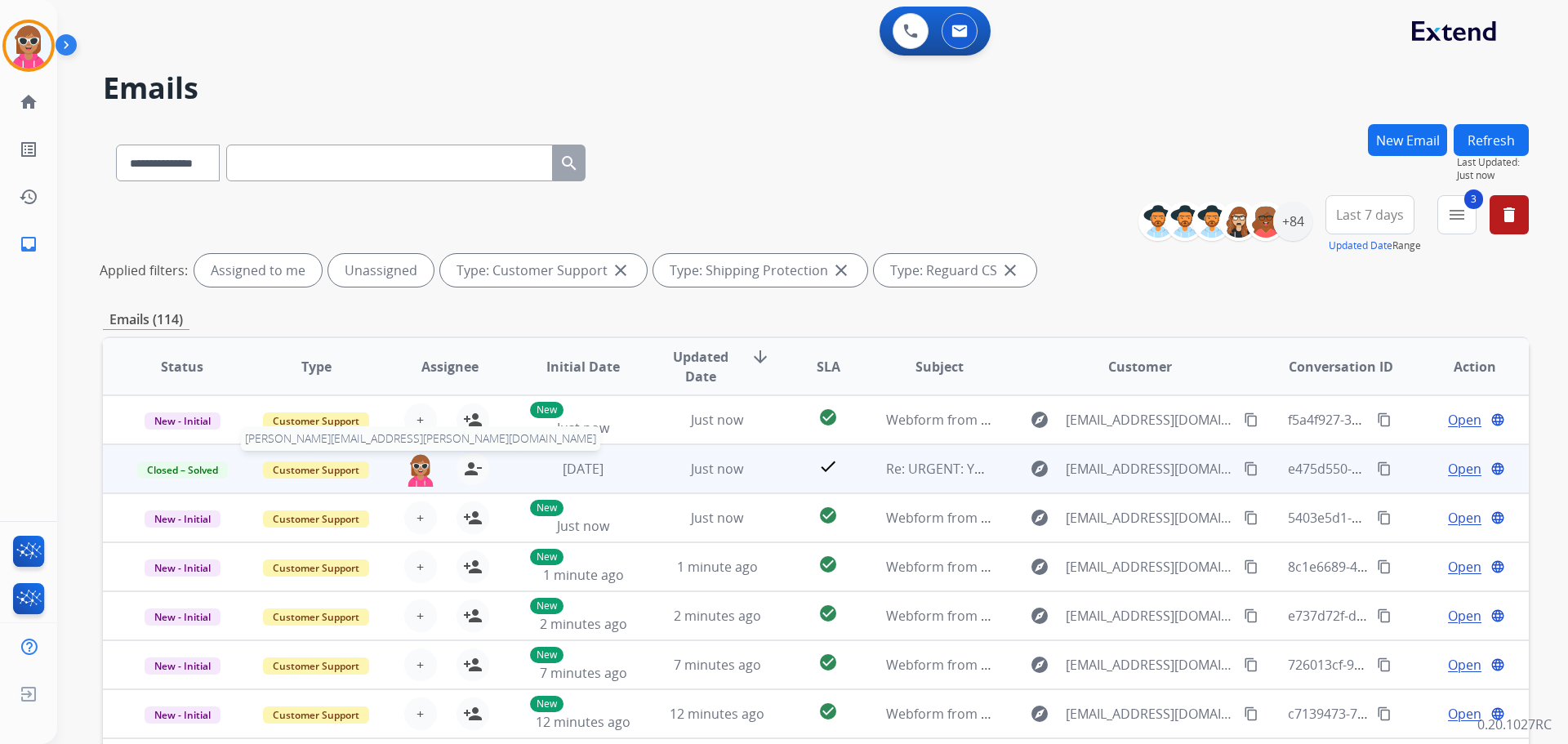
click at [417, 470] on img at bounding box center [420, 470] width 32 height 34
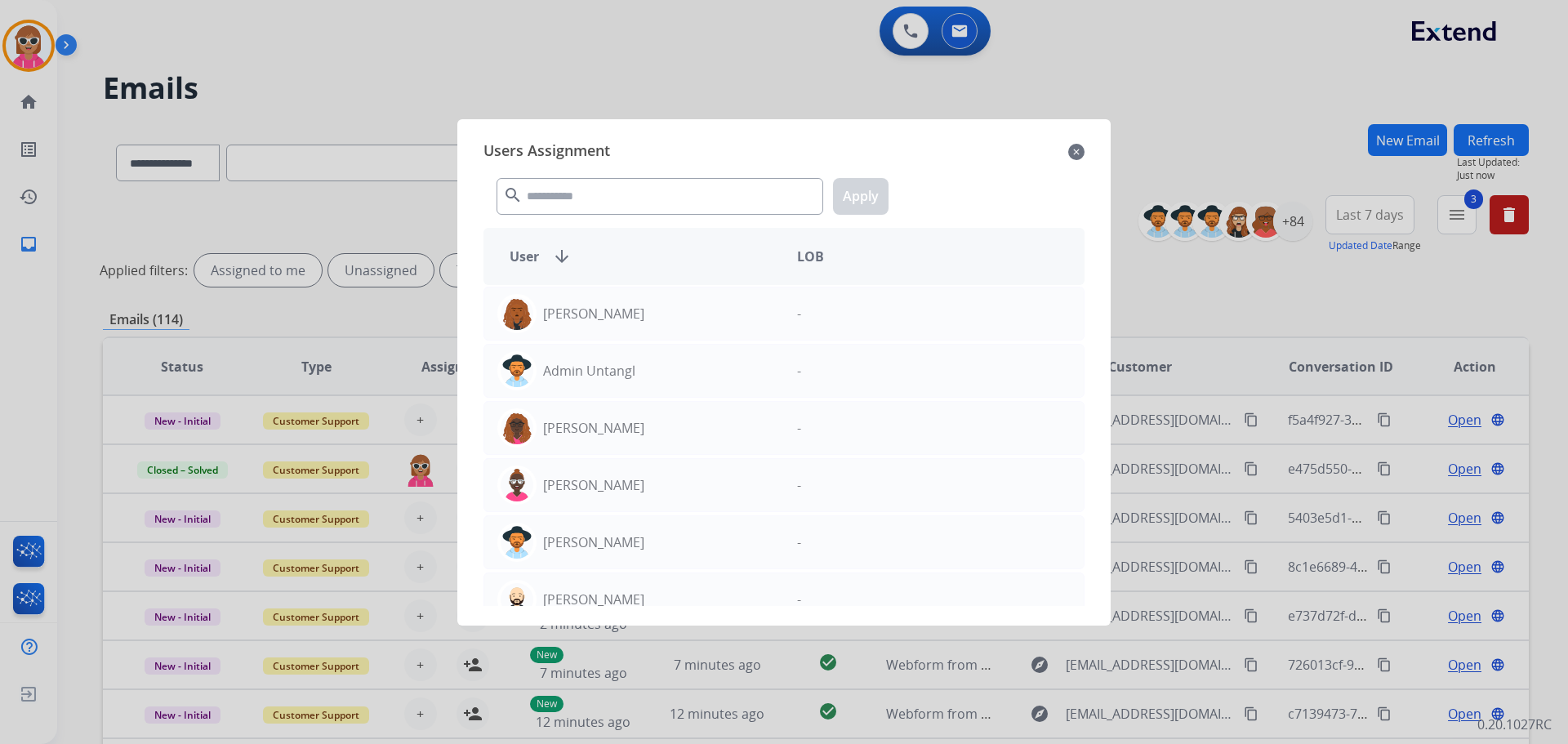
click at [602, 180] on div "search Apply" at bounding box center [784, 194] width 601 height 57
click at [602, 185] on input "text" at bounding box center [660, 196] width 327 height 37
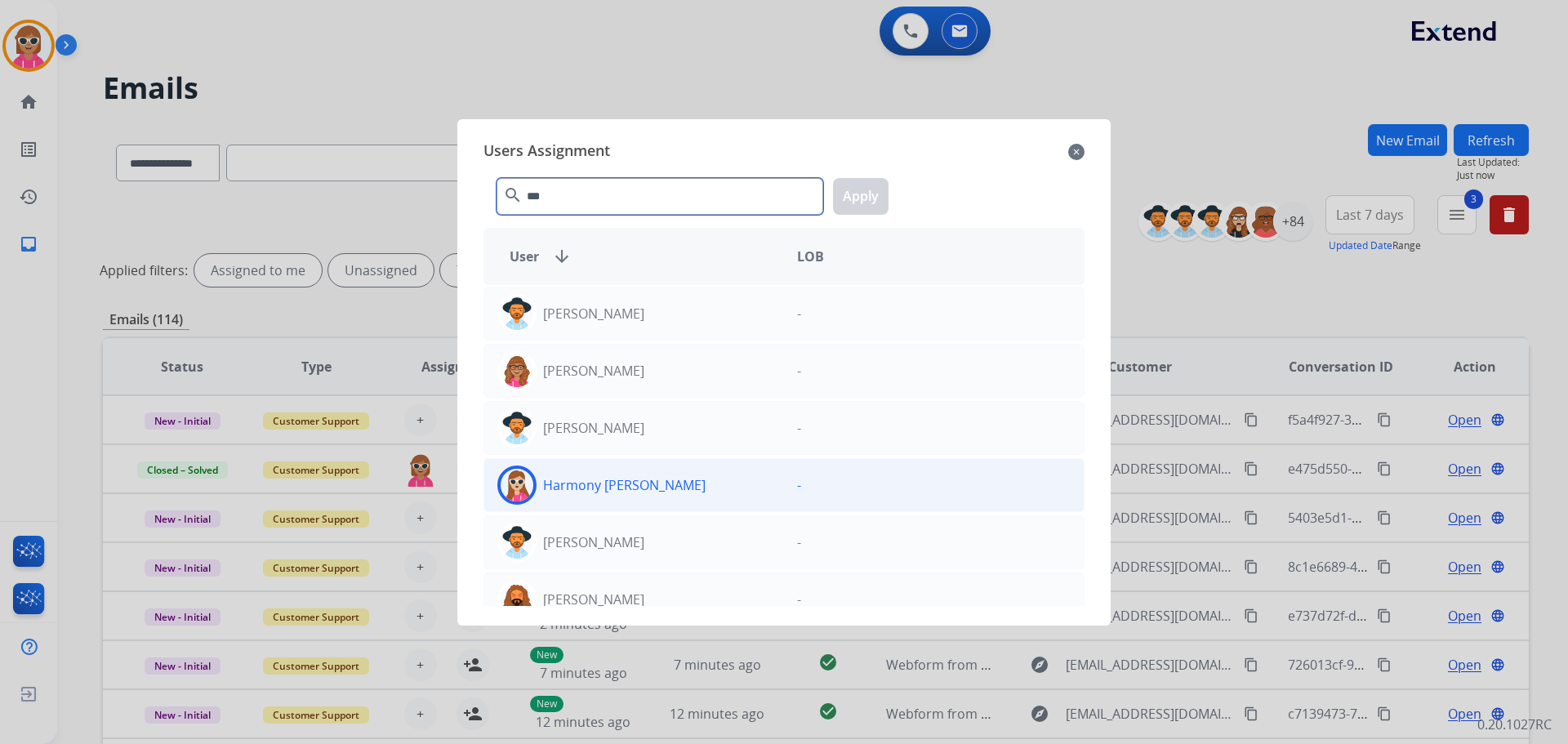
type input "***"
click at [713, 477] on div "Harmony [PERSON_NAME]" at bounding box center [634, 485] width 300 height 39
click at [873, 185] on button "Apply" at bounding box center [861, 196] width 56 height 37
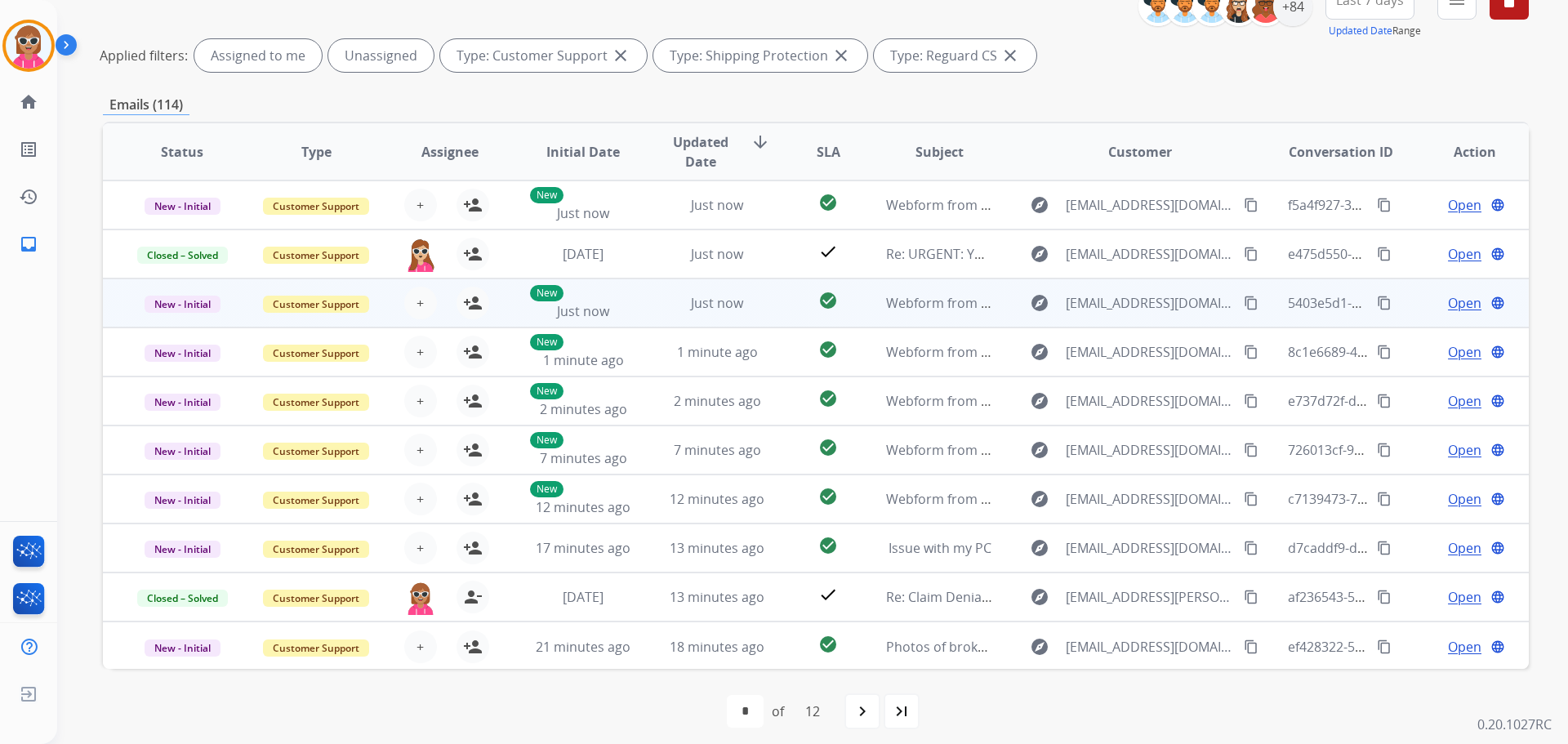
scroll to position [224, 0]
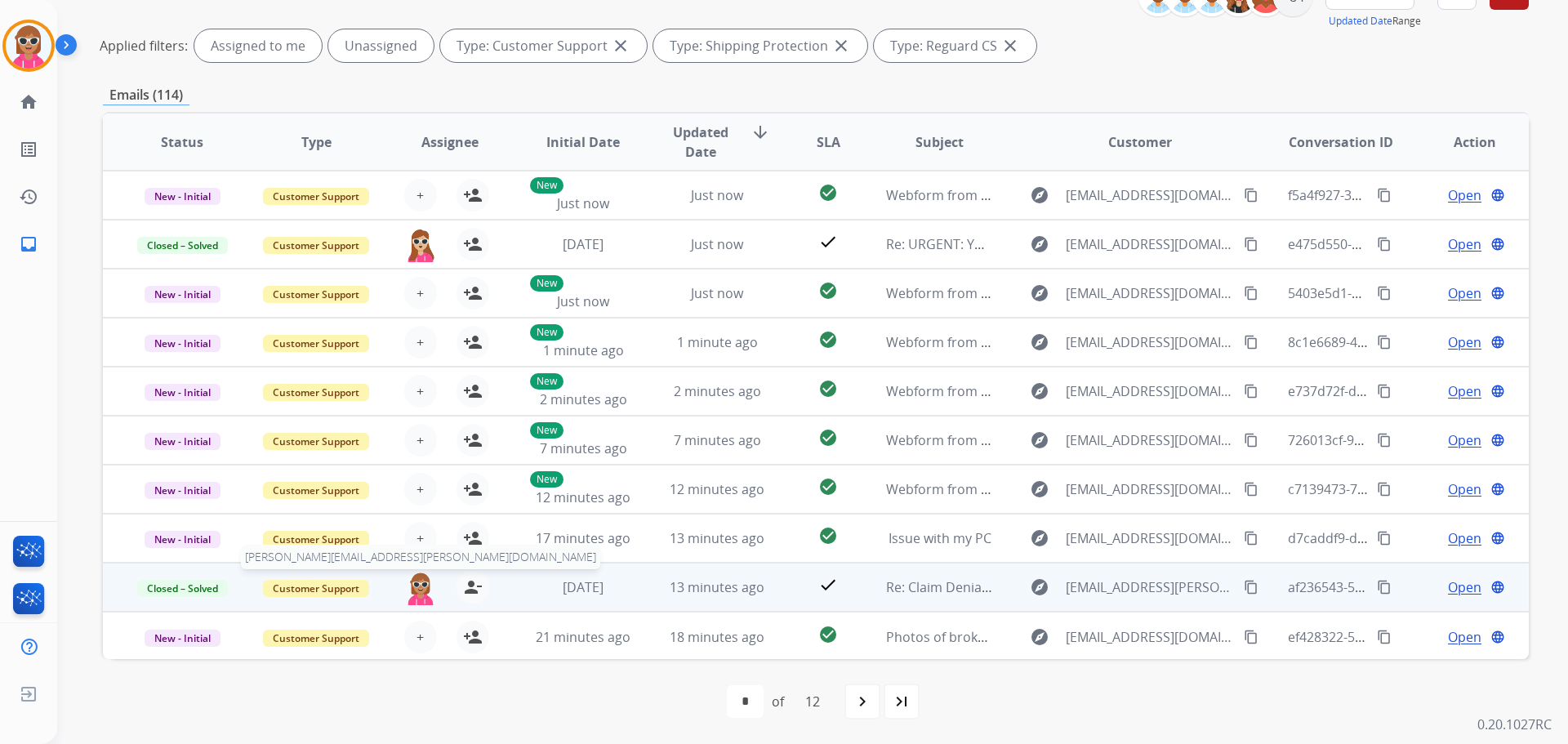
click at [424, 586] on img at bounding box center [420, 588] width 32 height 34
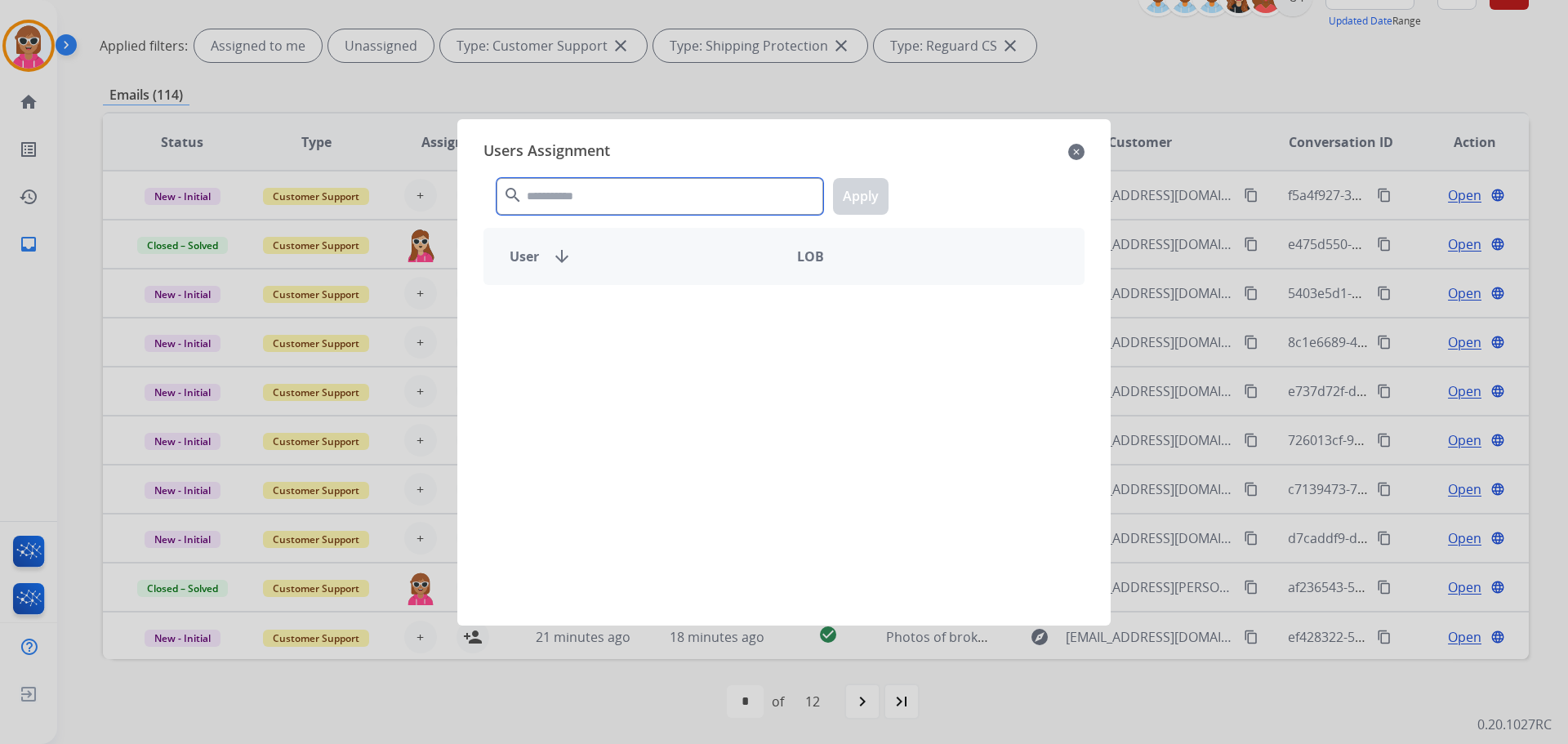
click at [640, 192] on input "text" at bounding box center [660, 196] width 327 height 37
type input "*****"
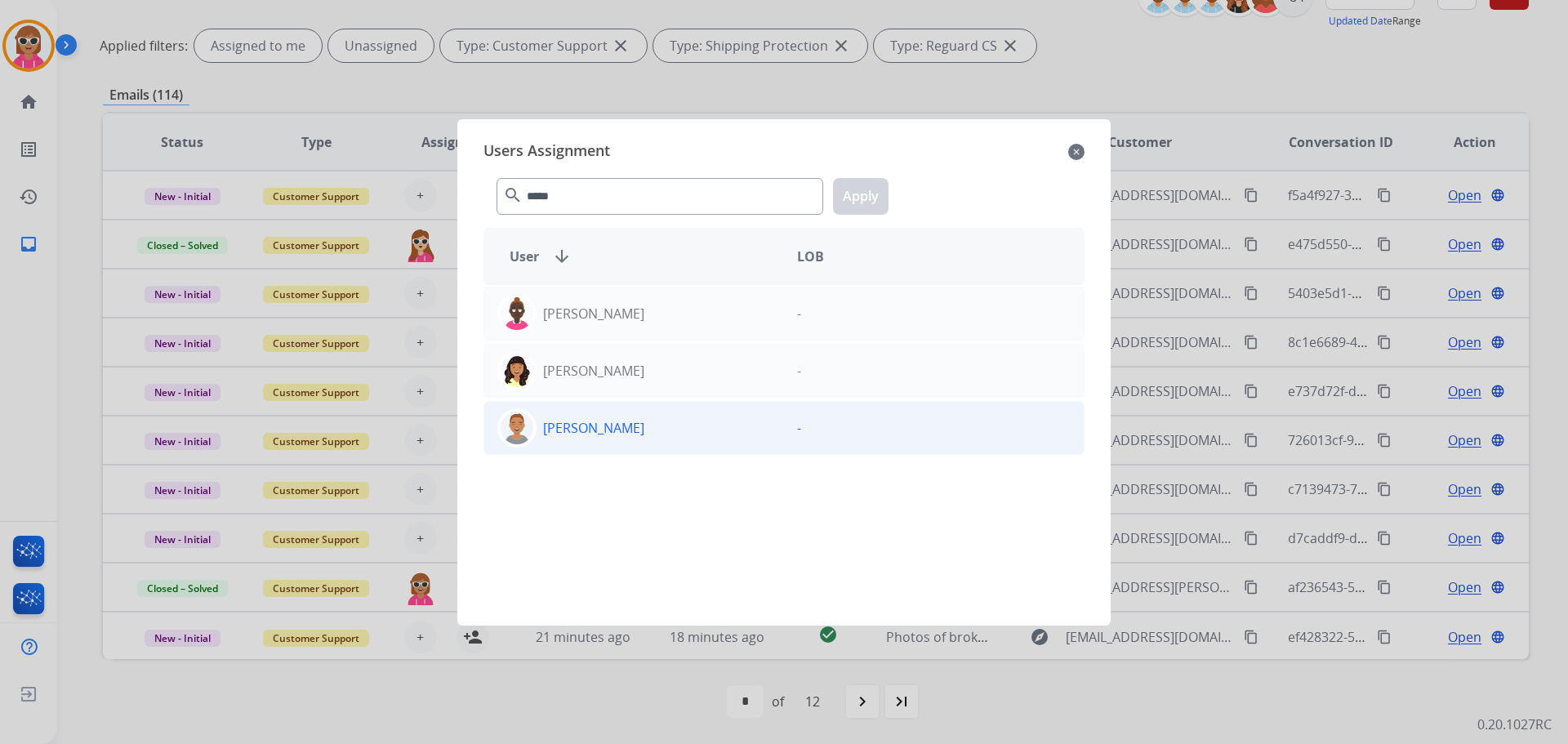
drag, startPoint x: 619, startPoint y: 457, endPoint x: 625, endPoint y: 441, distance: 17.1
click at [622, 451] on div "[PERSON_NAME] - [PERSON_NAME] - [PERSON_NAME] -" at bounding box center [784, 446] width 601 height 321
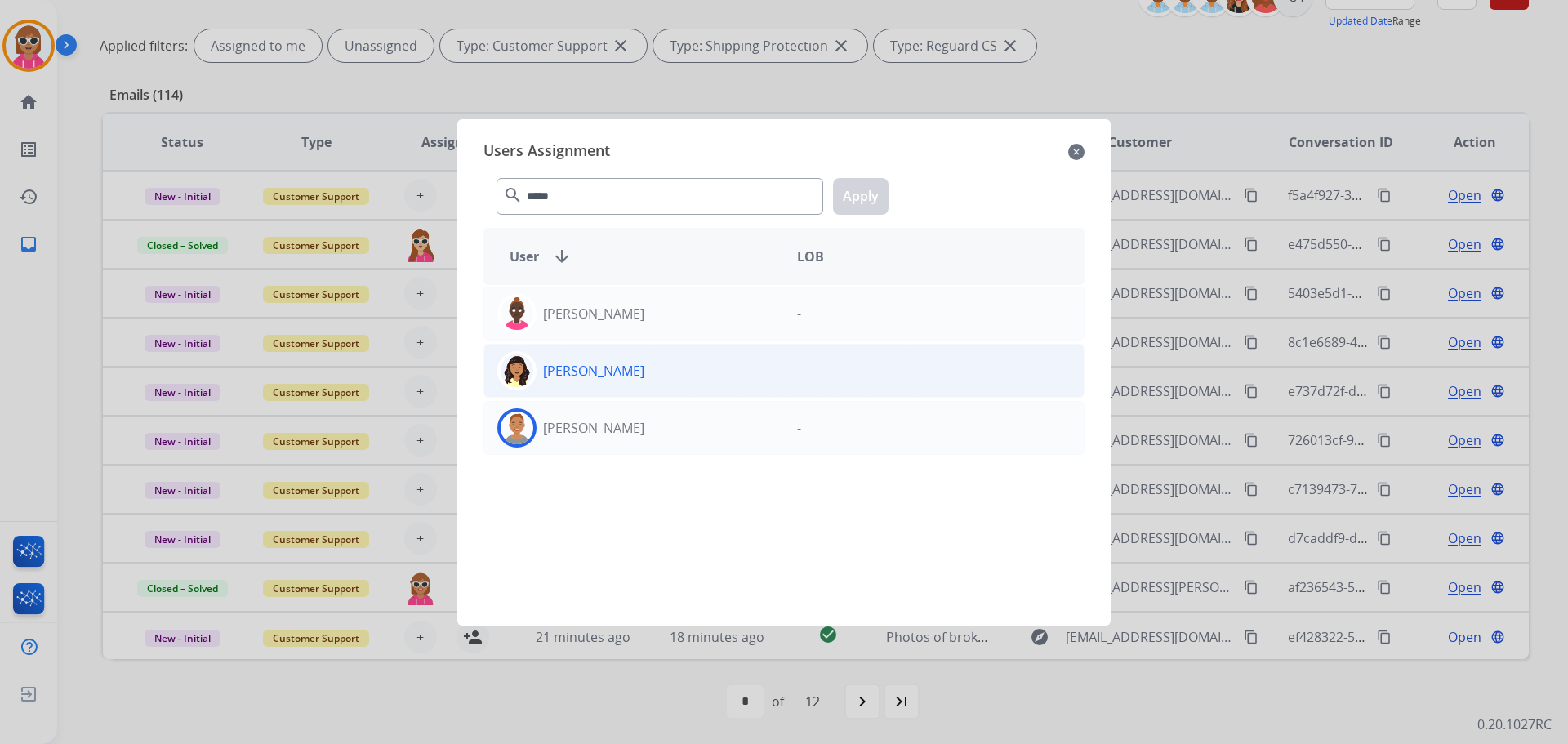
drag, startPoint x: 625, startPoint y: 441, endPoint x: 747, endPoint y: 384, distance: 134.7
click at [625, 441] on div "[PERSON_NAME]" at bounding box center [634, 427] width 300 height 39
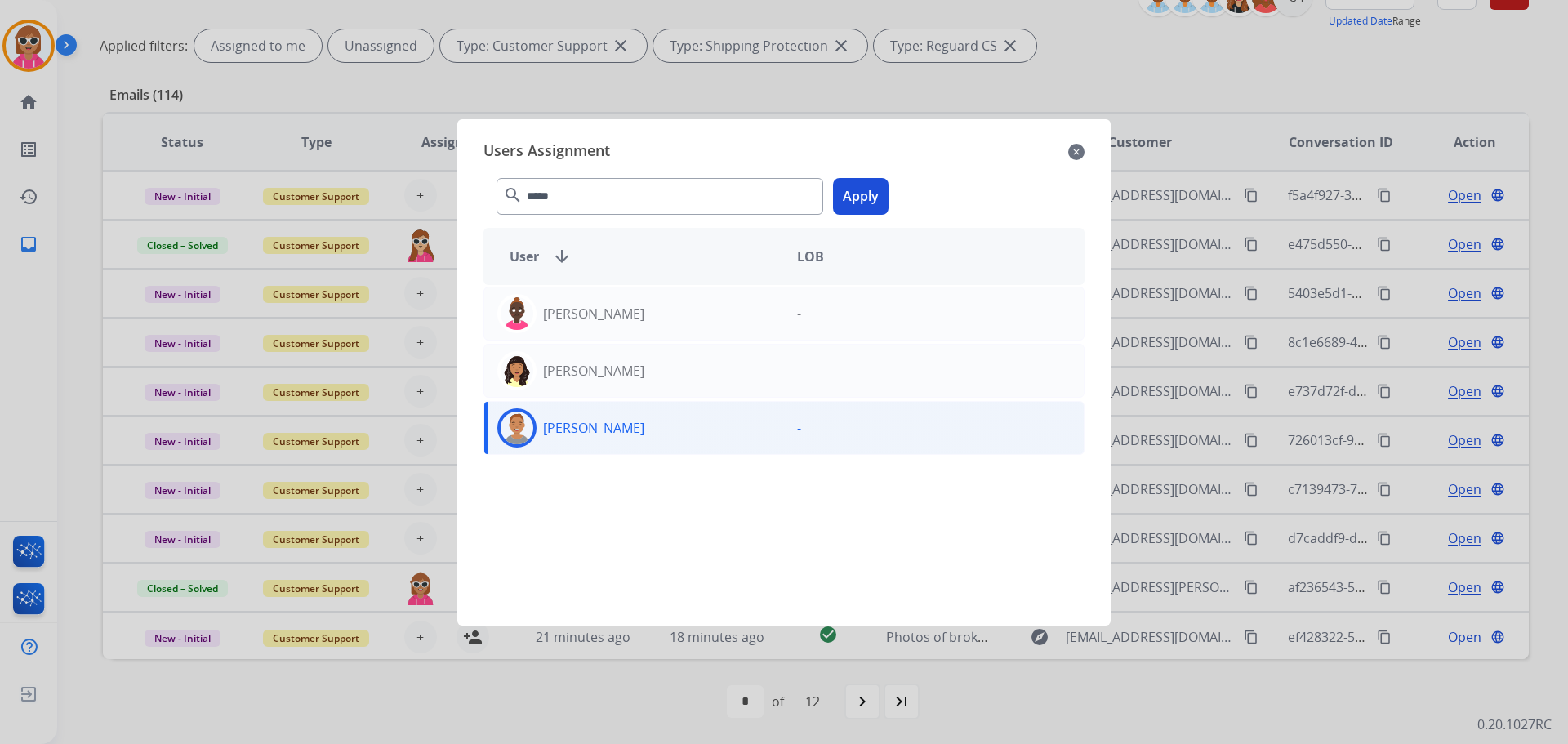
click at [852, 197] on button "Apply" at bounding box center [861, 196] width 56 height 37
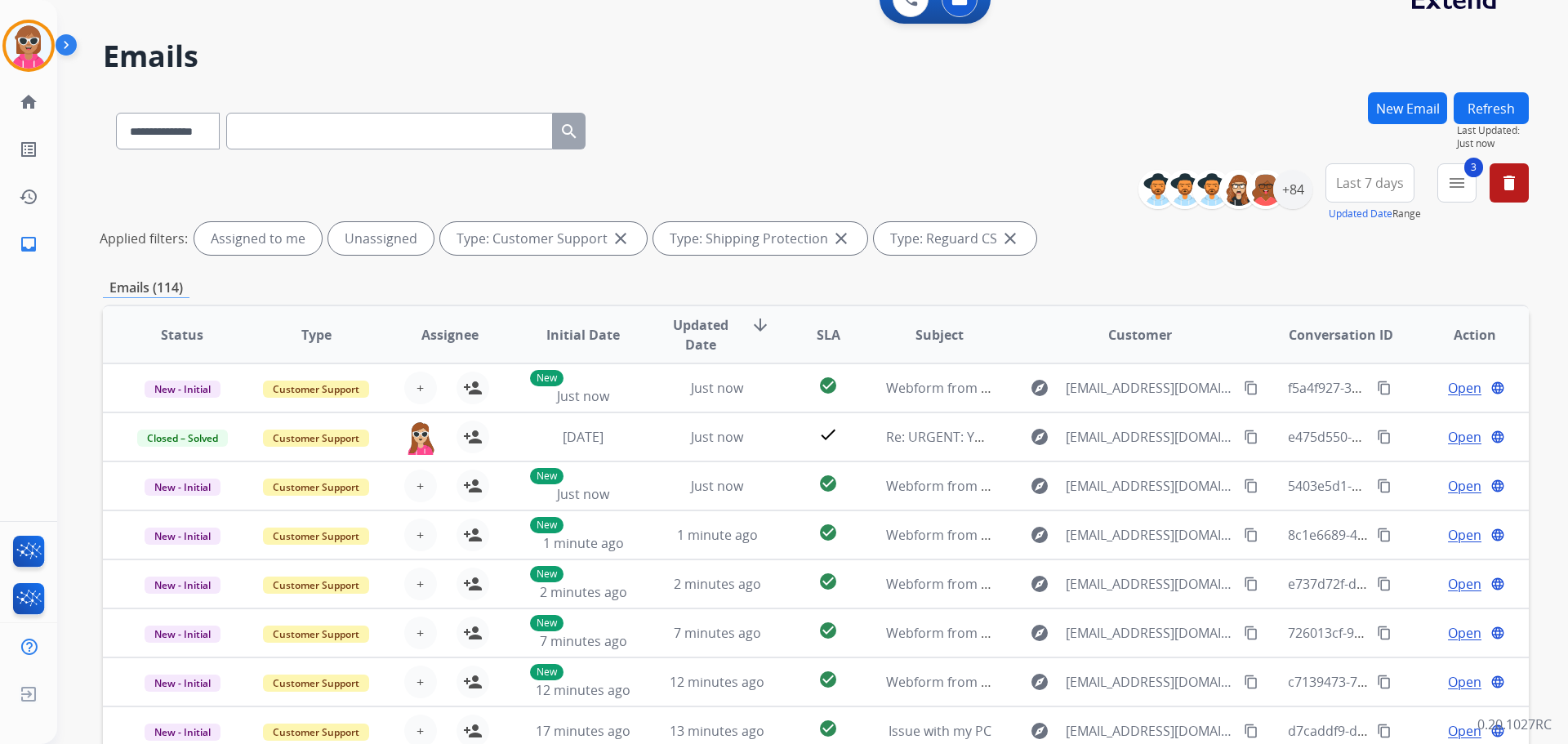
scroll to position [0, 0]
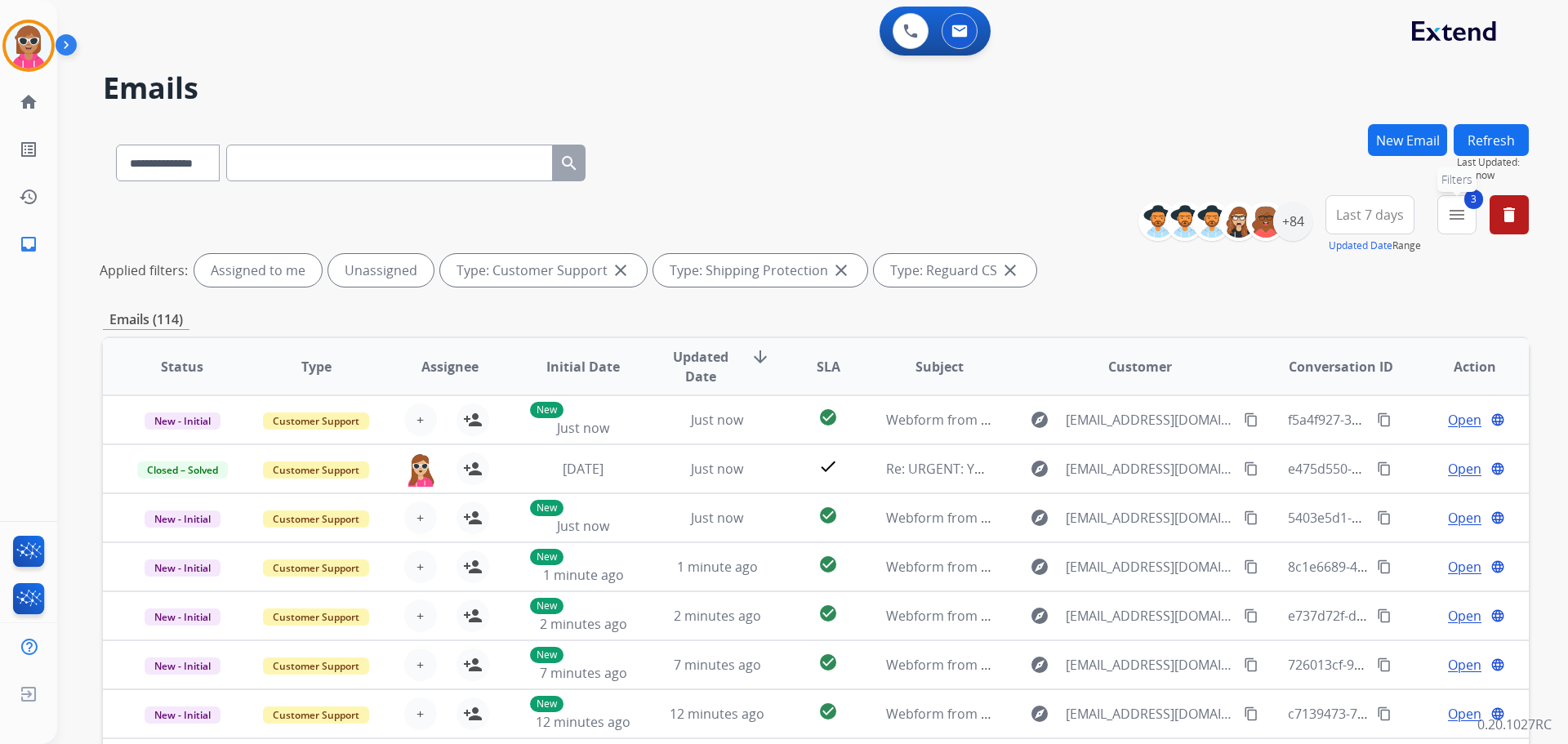
click at [1461, 223] on mat-icon "menu" at bounding box center [1457, 215] width 20 height 20
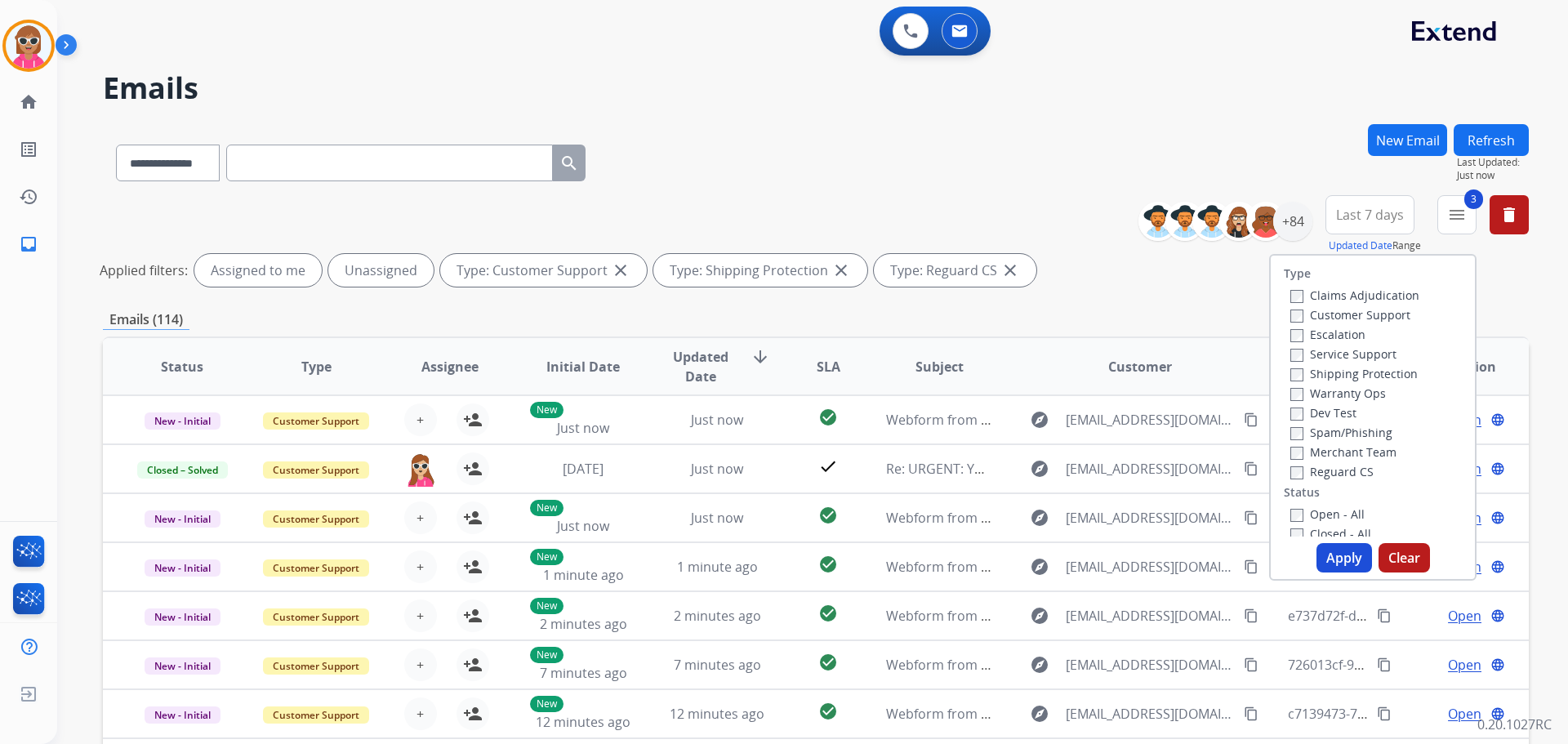
click at [1320, 511] on label "Open - All" at bounding box center [1327, 514] width 74 height 16
click at [1332, 549] on button "Apply" at bounding box center [1344, 558] width 56 height 29
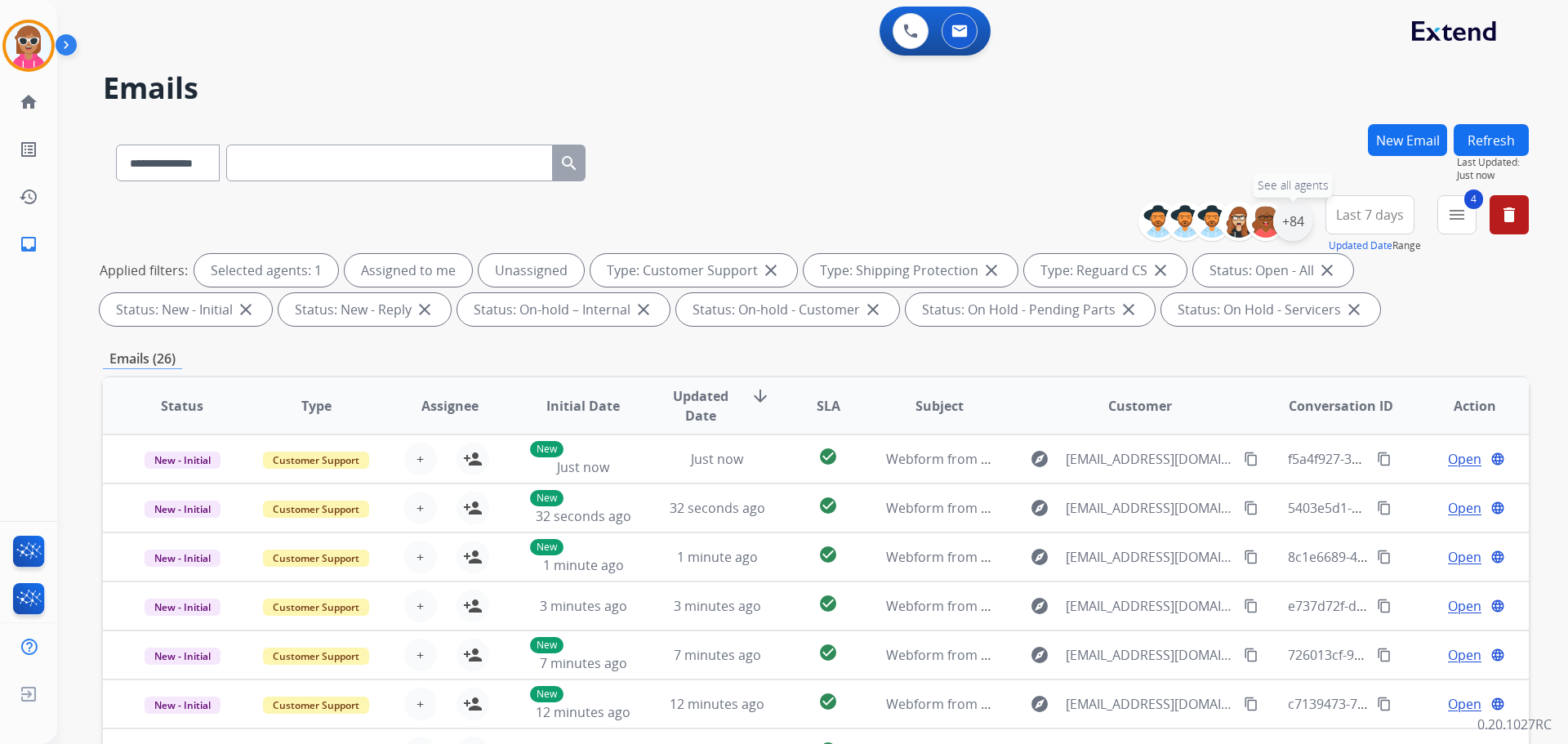
click at [1295, 214] on div "+84" at bounding box center [1292, 221] width 39 height 39
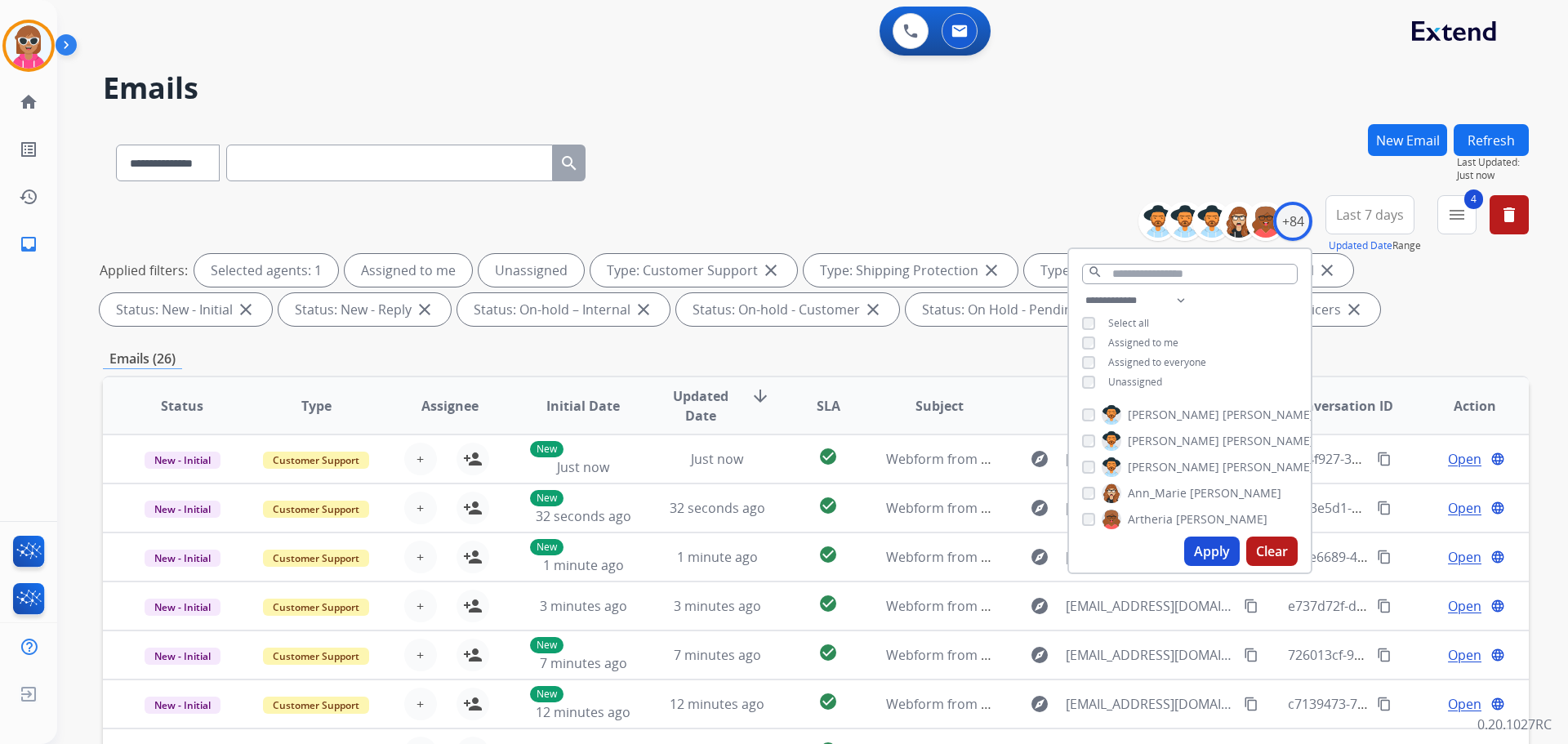
click at [1158, 339] on span "Assigned to me" at bounding box center [1143, 342] width 71 height 14
click at [1203, 546] on button "Apply" at bounding box center [1212, 551] width 56 height 29
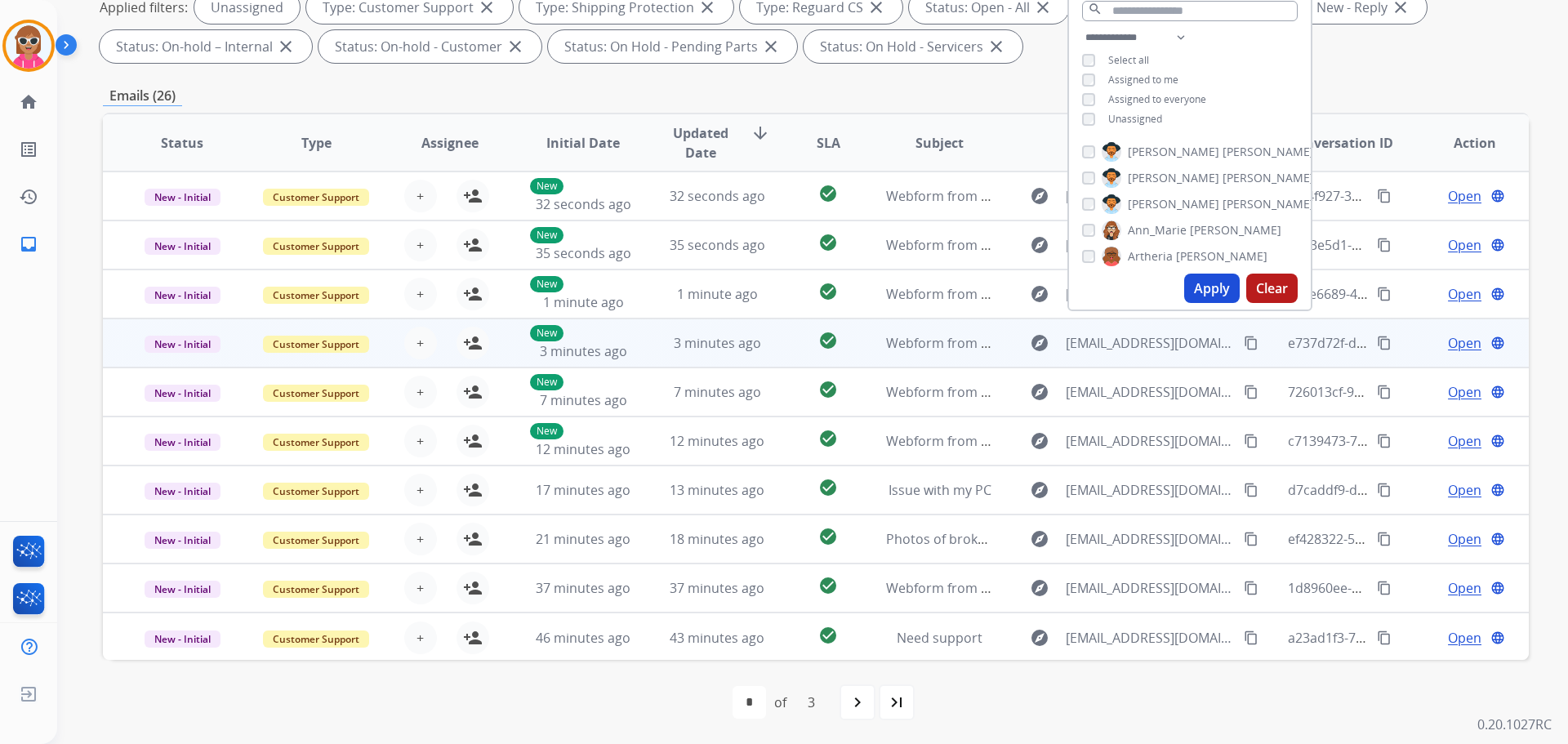
scroll to position [264, 0]
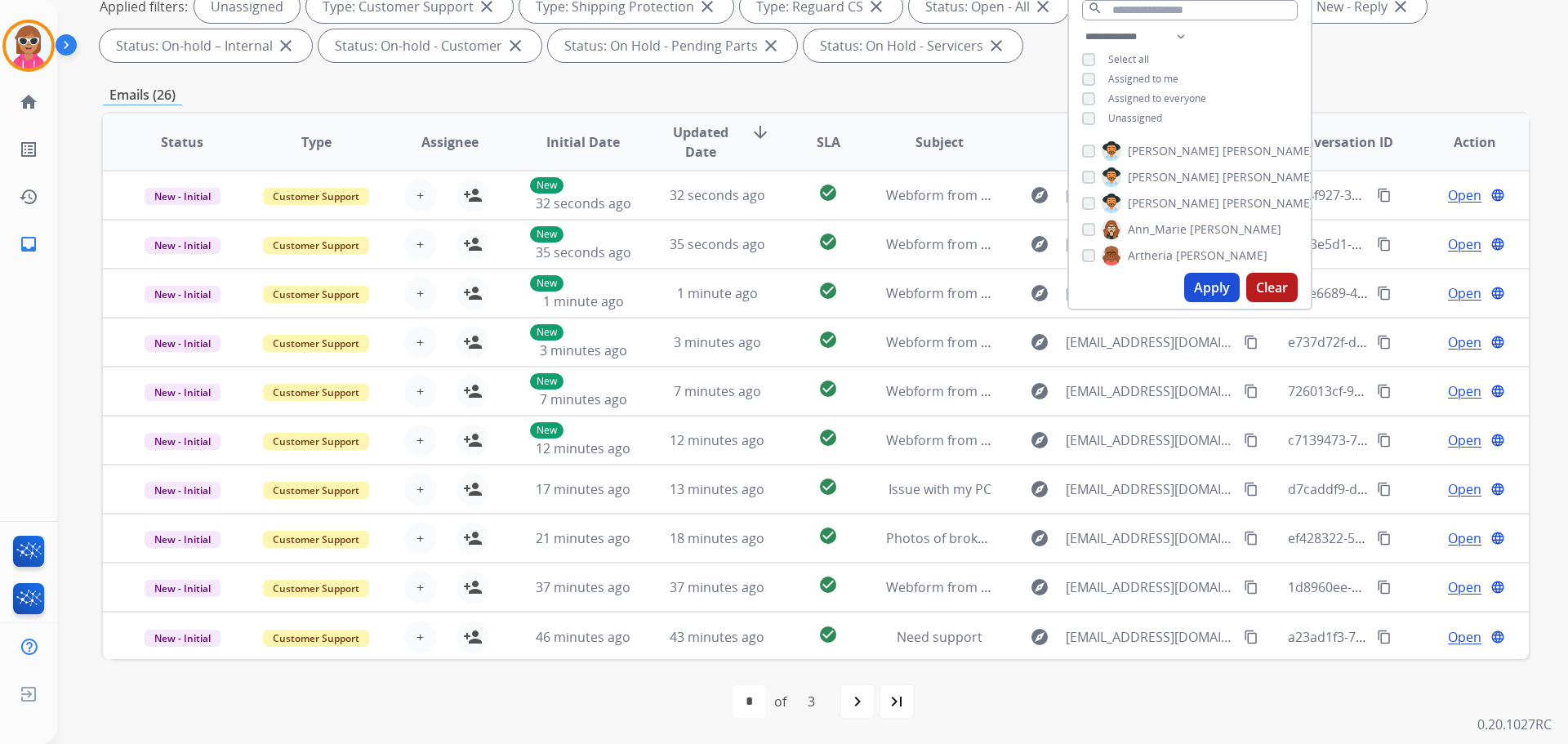
click at [1409, 71] on div "**********" at bounding box center [816, 302] width 1426 height 884
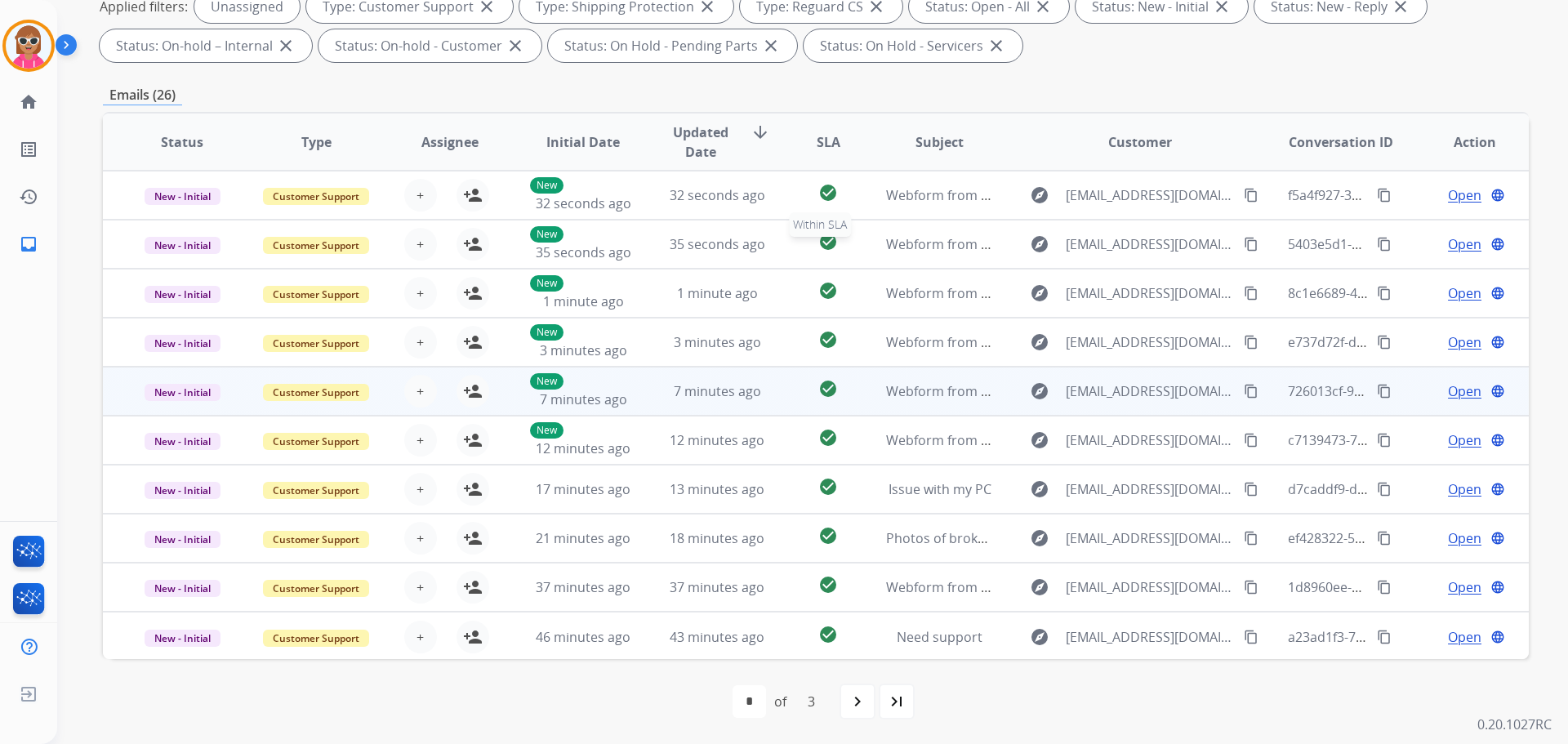
scroll to position [2, 0]
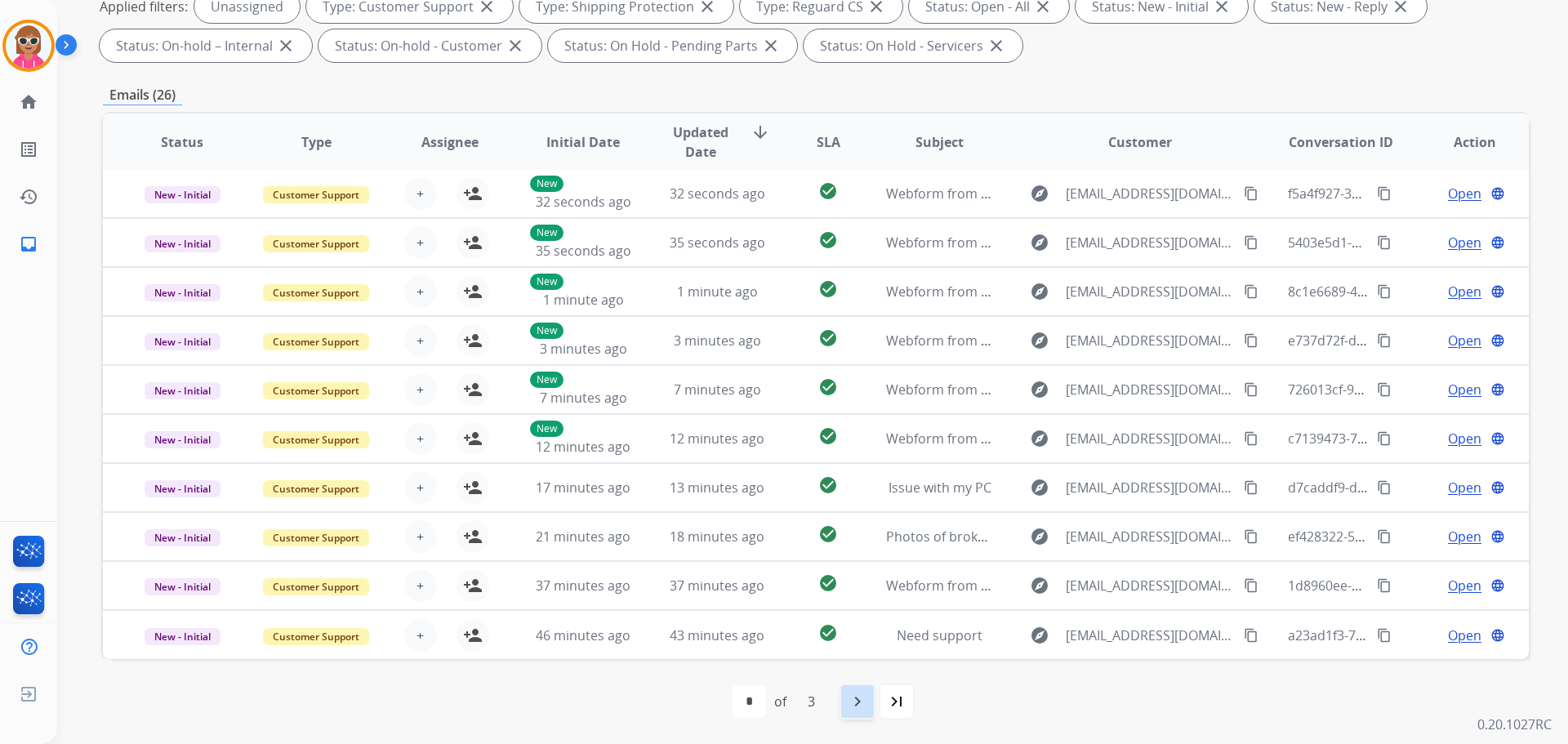
click at [857, 704] on mat-icon "navigate_next" at bounding box center [858, 702] width 20 height 20
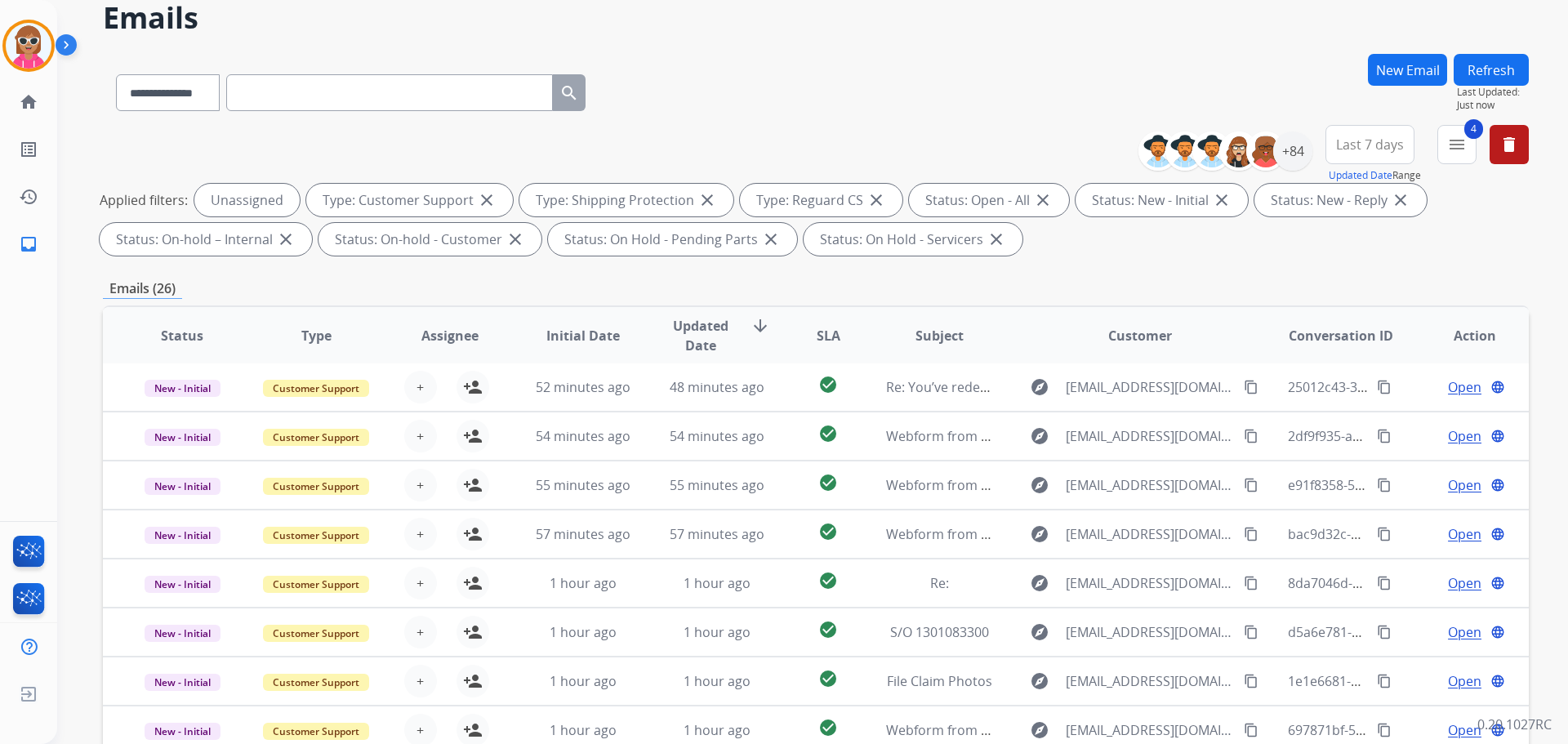
scroll to position [264, 0]
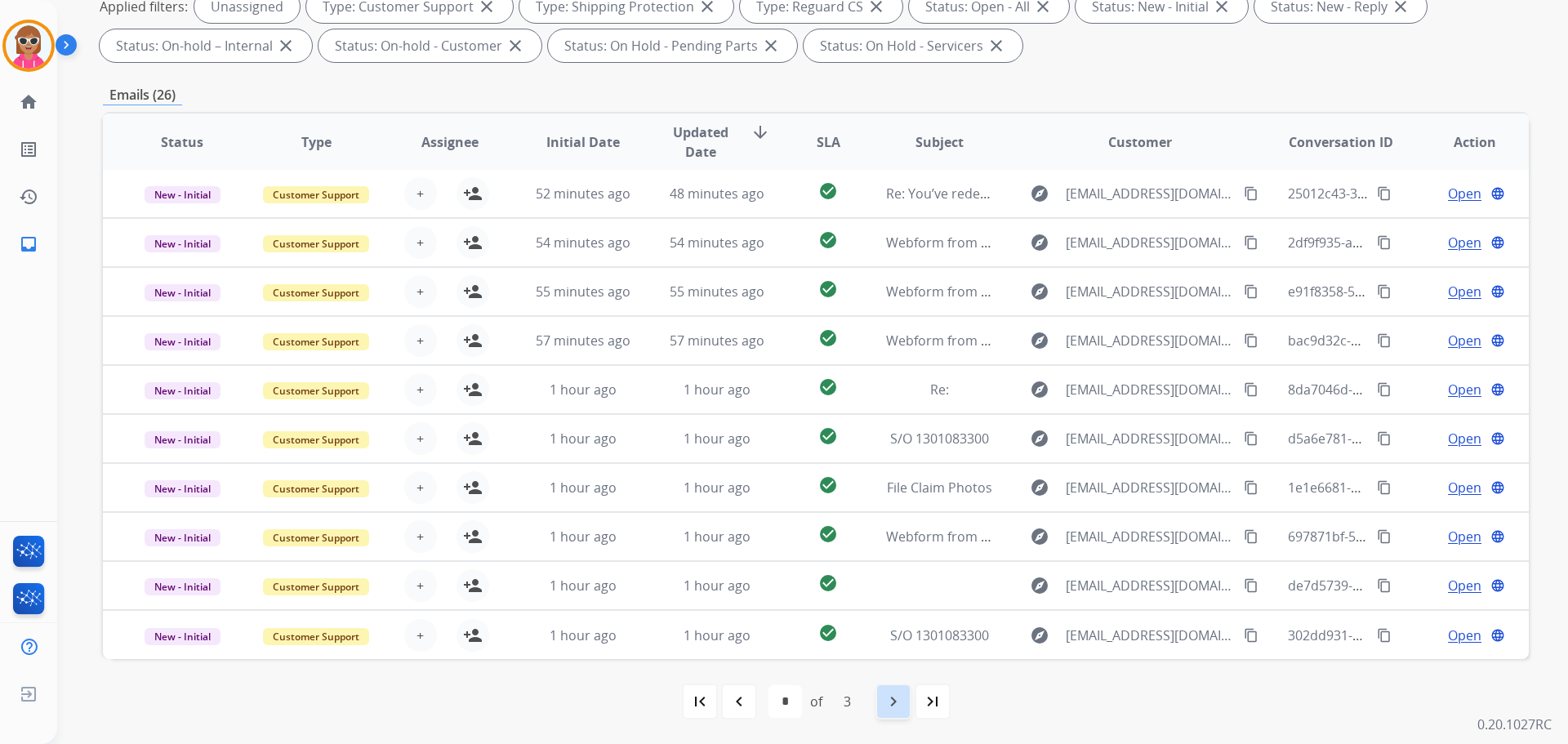
click at [892, 697] on mat-icon "navigate_next" at bounding box center [893, 702] width 20 height 20
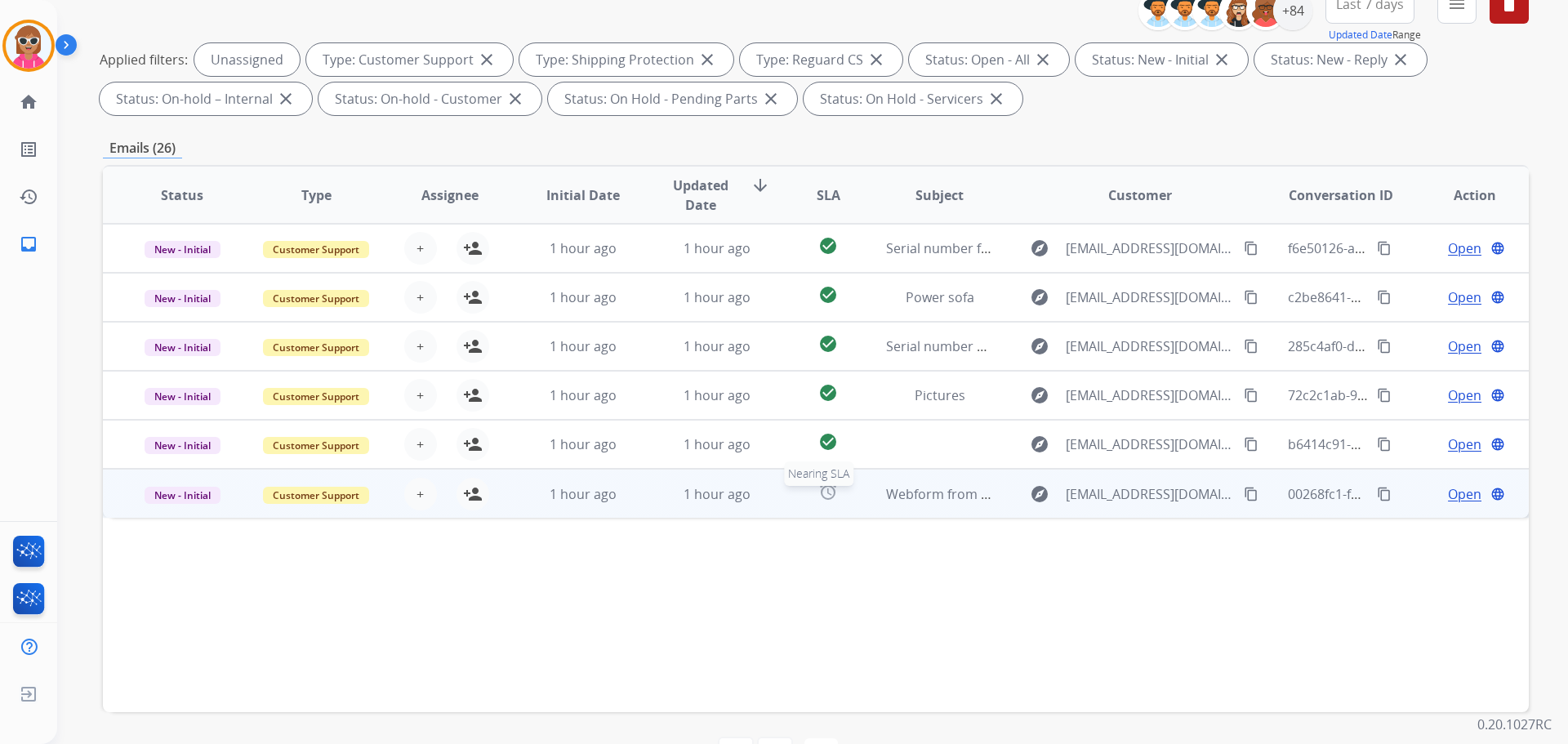
scroll to position [182, 0]
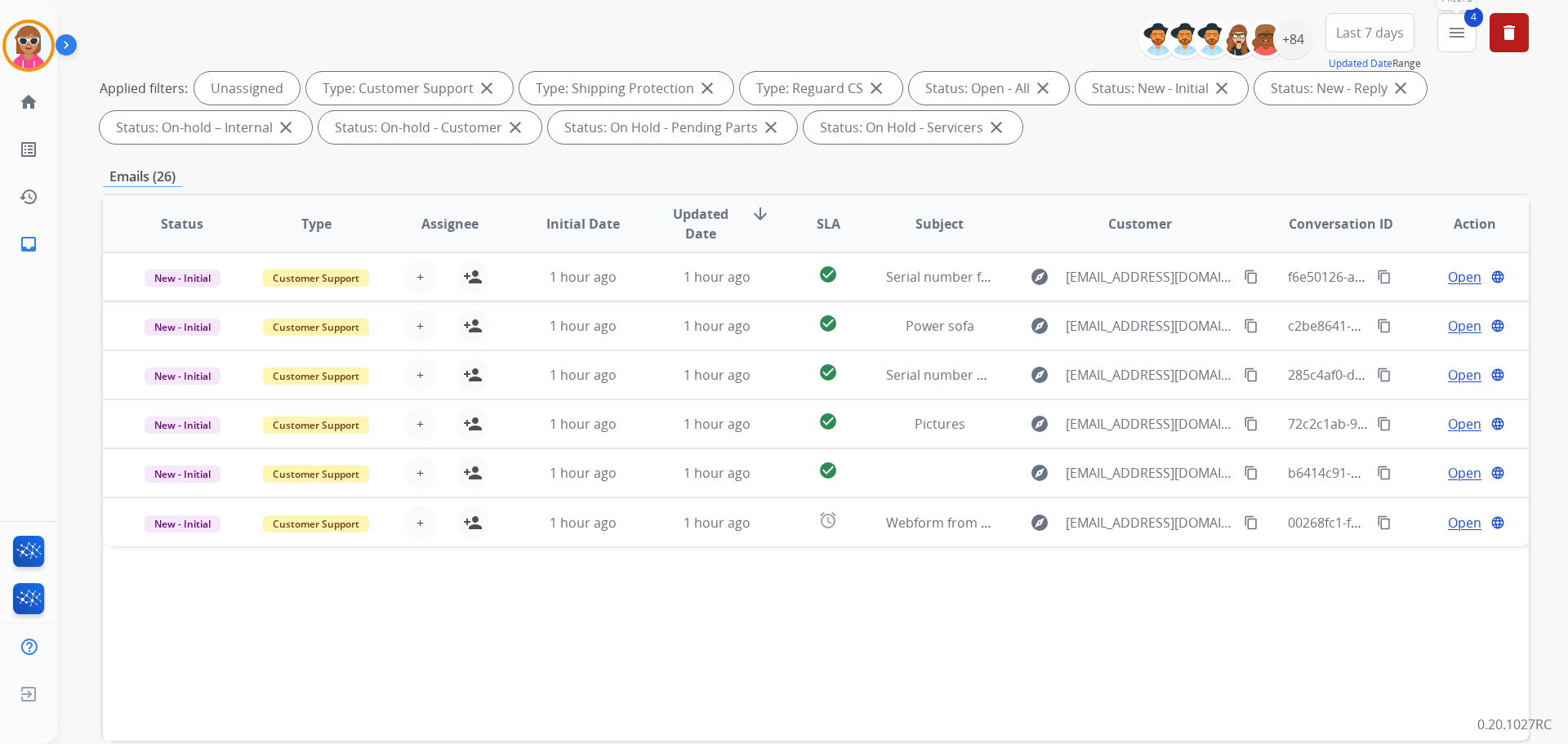
click at [1441, 43] on button "4 menu Filters" at bounding box center [1457, 32] width 39 height 39
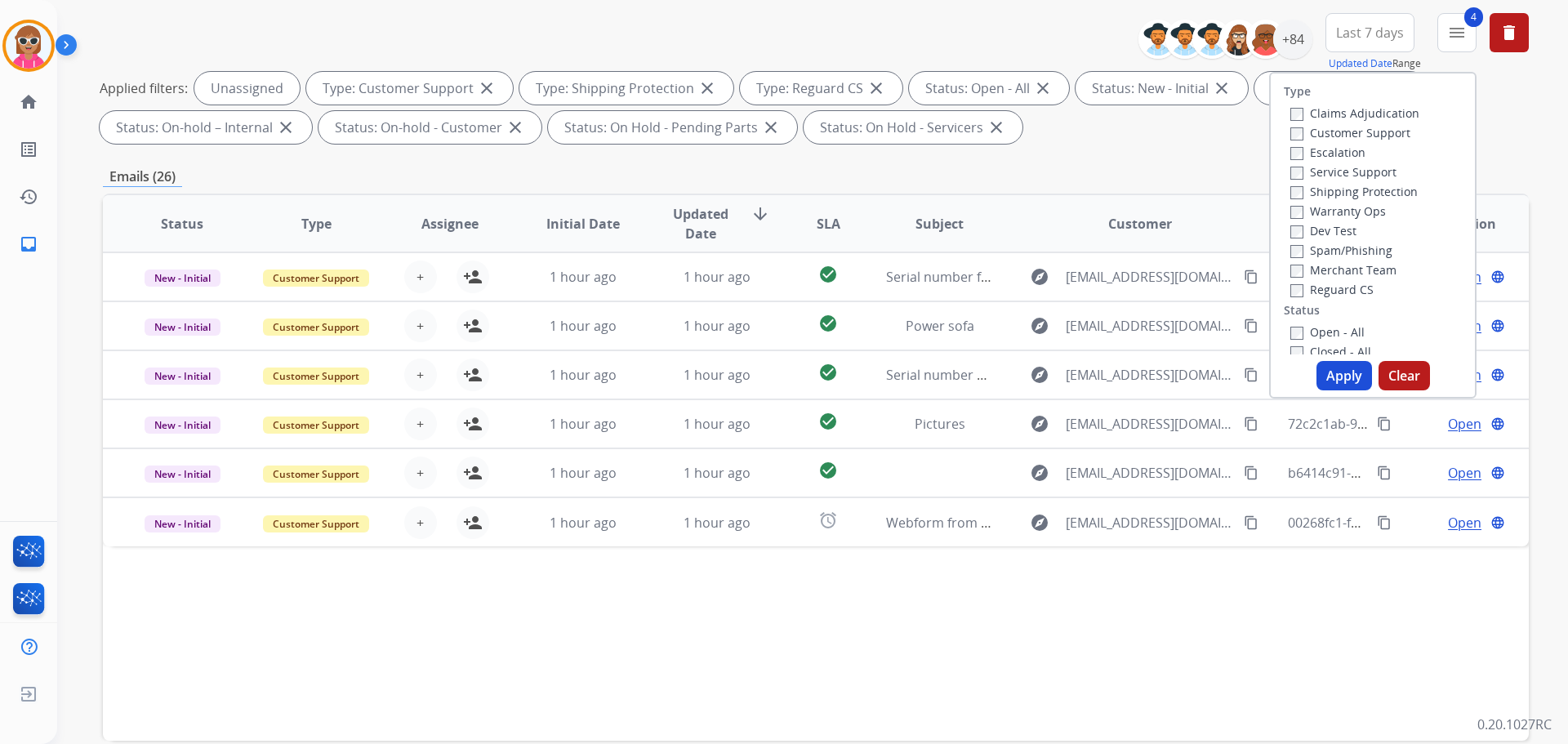
click at [1324, 328] on label "Open - All" at bounding box center [1327, 332] width 74 height 16
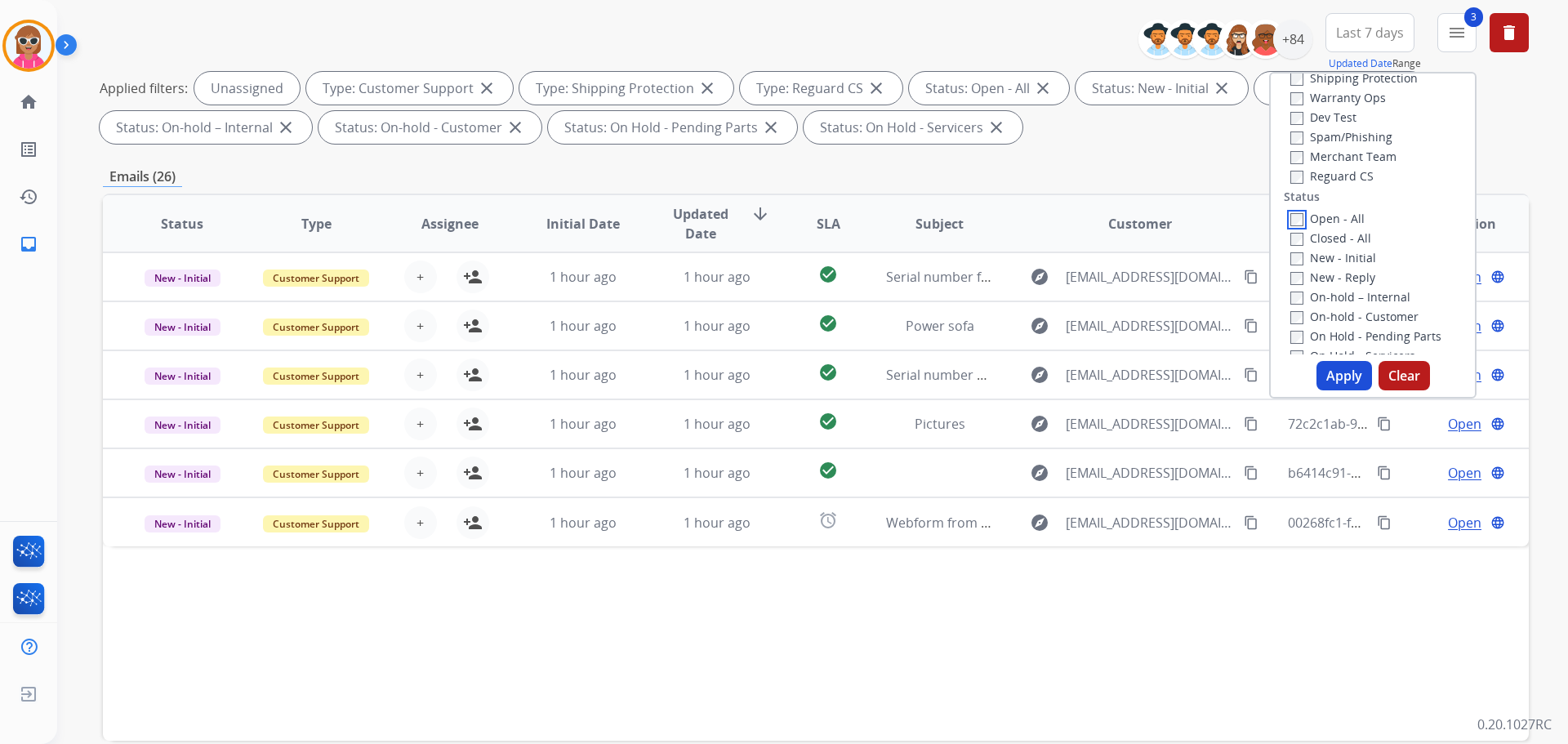
scroll to position [164, 0]
drag, startPoint x: 1330, startPoint y: 160, endPoint x: 1326, endPoint y: 171, distance: 11.7
click at [1329, 162] on div "Open - All" at bounding box center [1376, 169] width 171 height 20
click at [1326, 171] on label "Open - All" at bounding box center [1327, 169] width 74 height 16
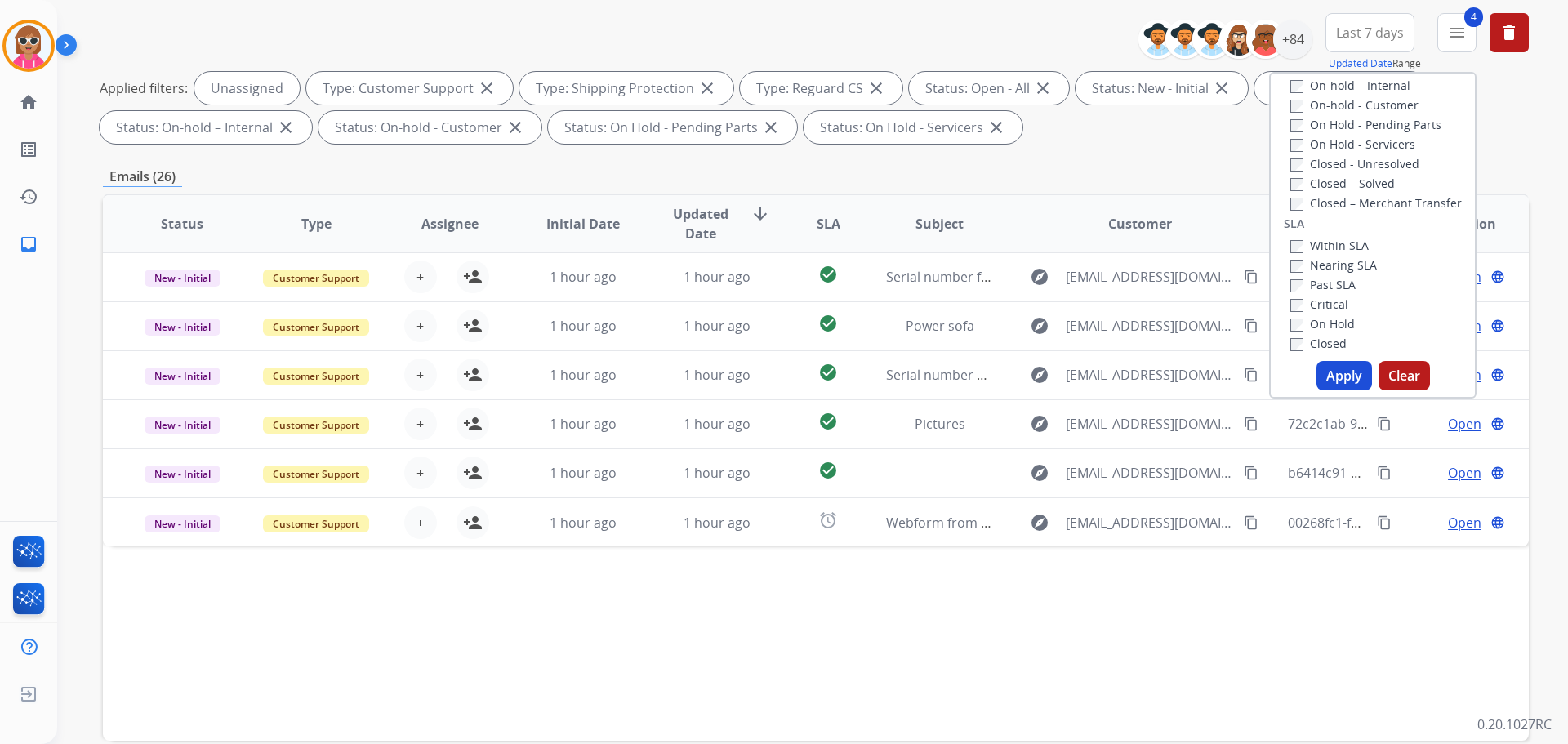
scroll to position [327, 0]
click at [1322, 283] on label "Past SLA" at bounding box center [1323, 283] width 66 height 16
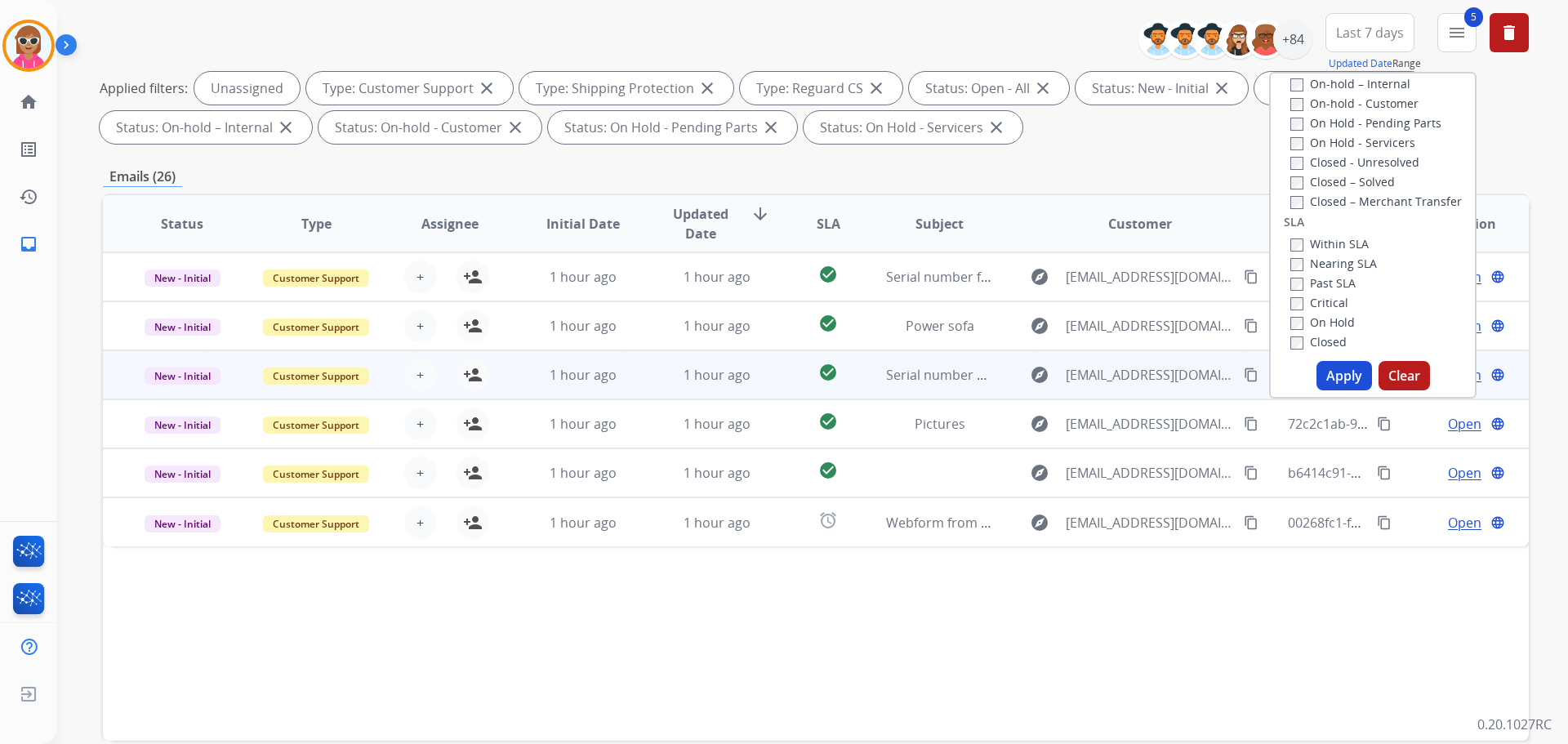
drag, startPoint x: 1344, startPoint y: 407, endPoint x: 1346, endPoint y: 377, distance: 30.1
click at [1342, 401] on td "72c2c1ab-9b0f-48b2-9222-e123d53c5611 content_copy" at bounding box center [1329, 424] width 134 height 49
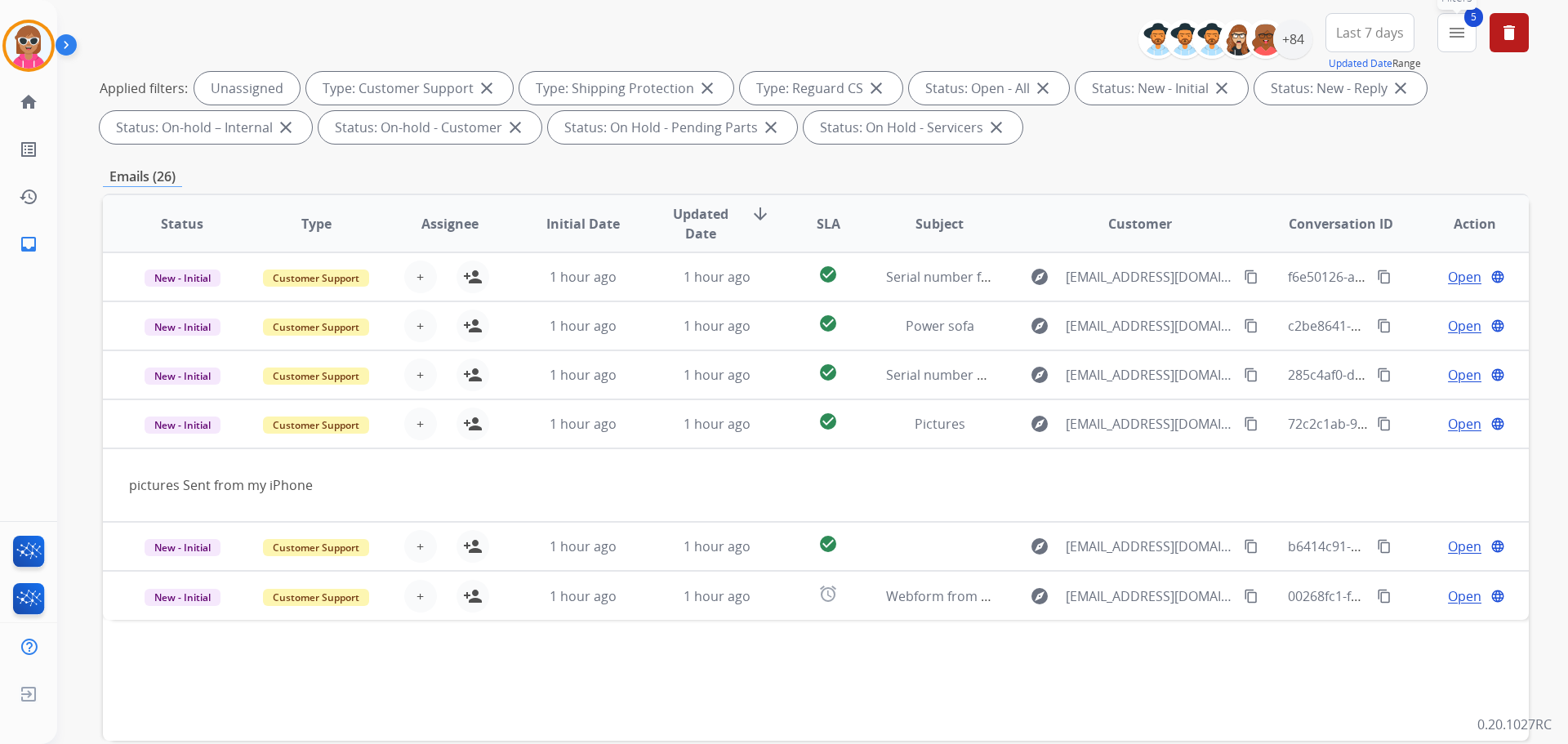
drag, startPoint x: 1454, startPoint y: 36, endPoint x: 1429, endPoint y: 73, distance: 44.7
click at [1449, 38] on mat-icon "menu" at bounding box center [1457, 33] width 20 height 20
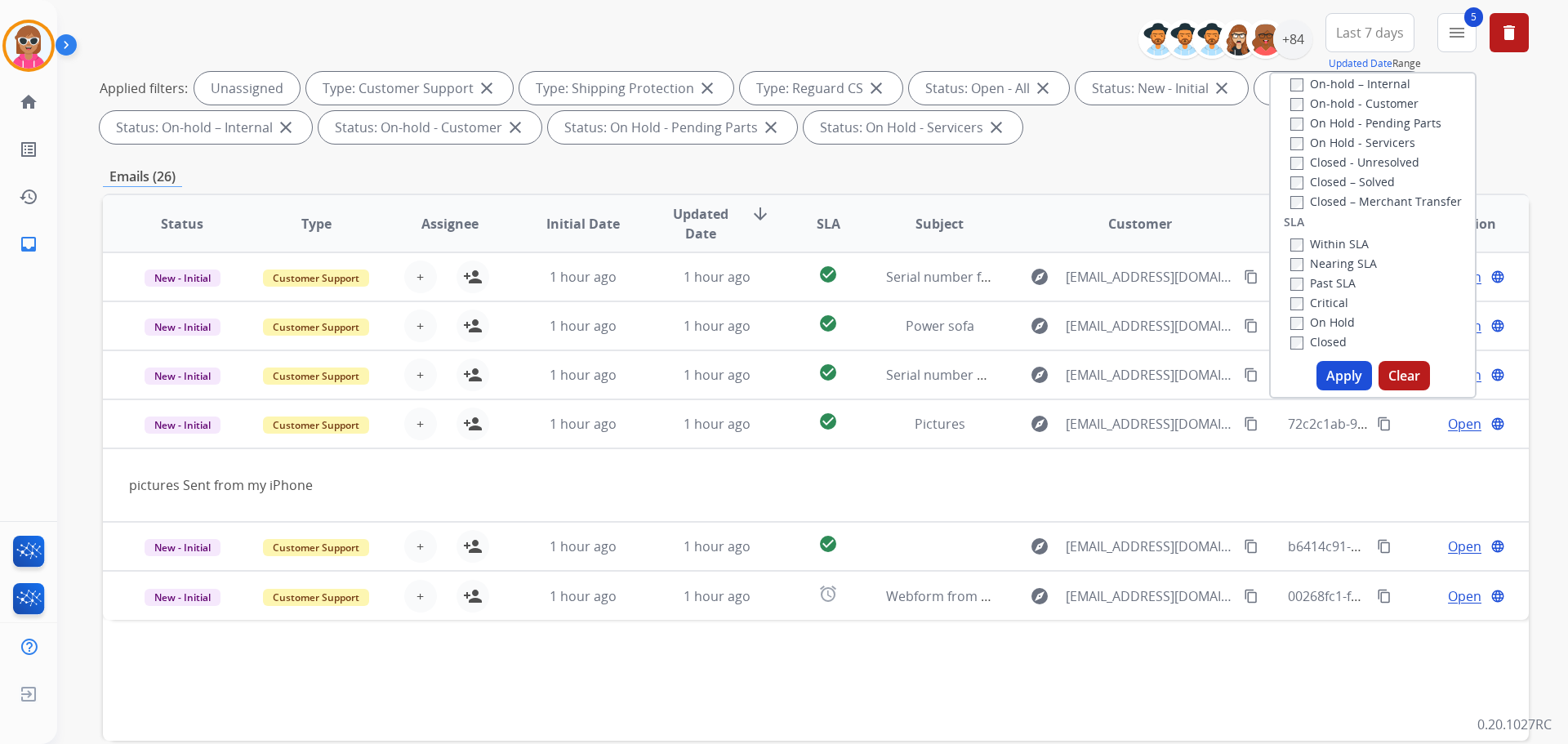
click at [1328, 381] on button "Apply" at bounding box center [1344, 375] width 56 height 29
select select "*"
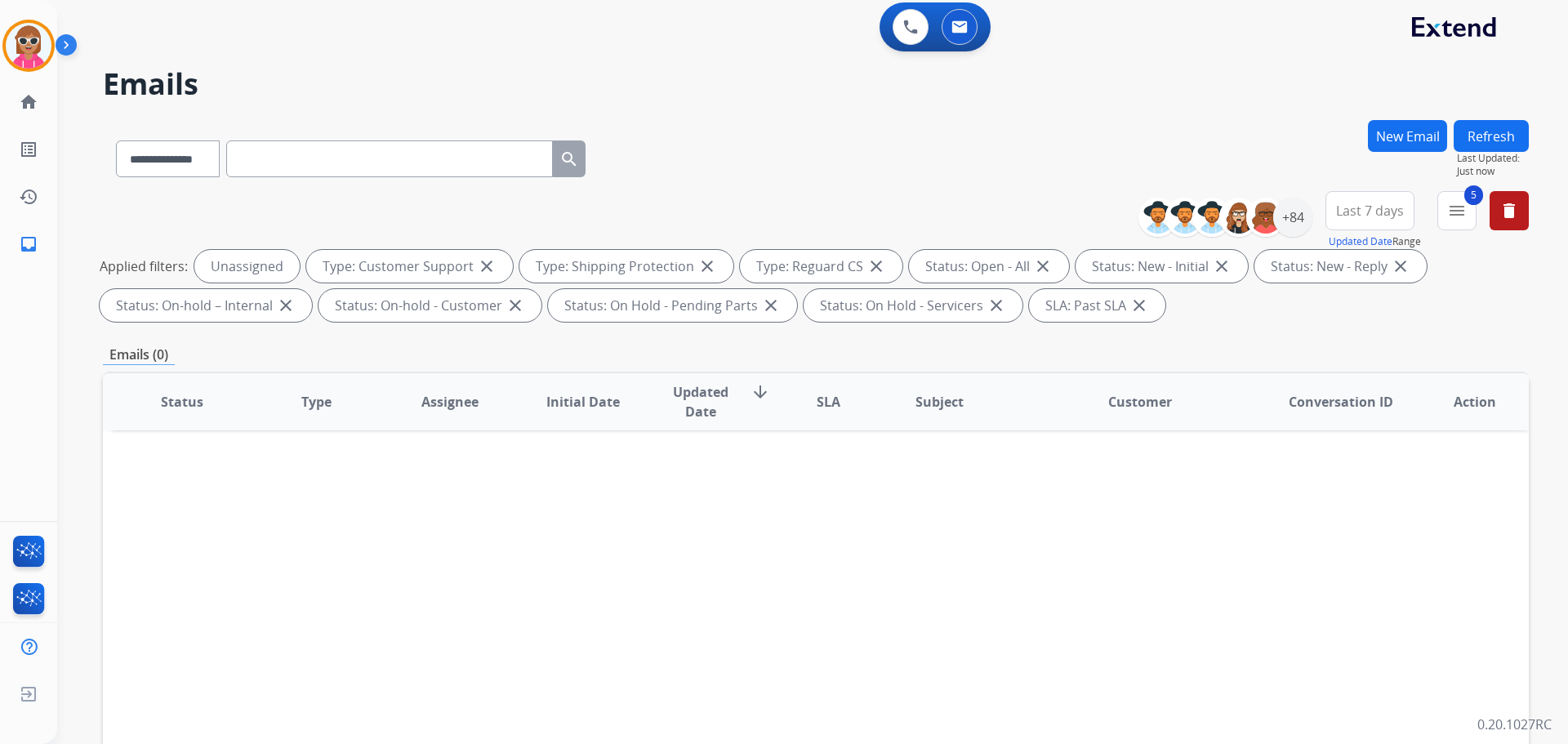
scroll to position [0, 0]
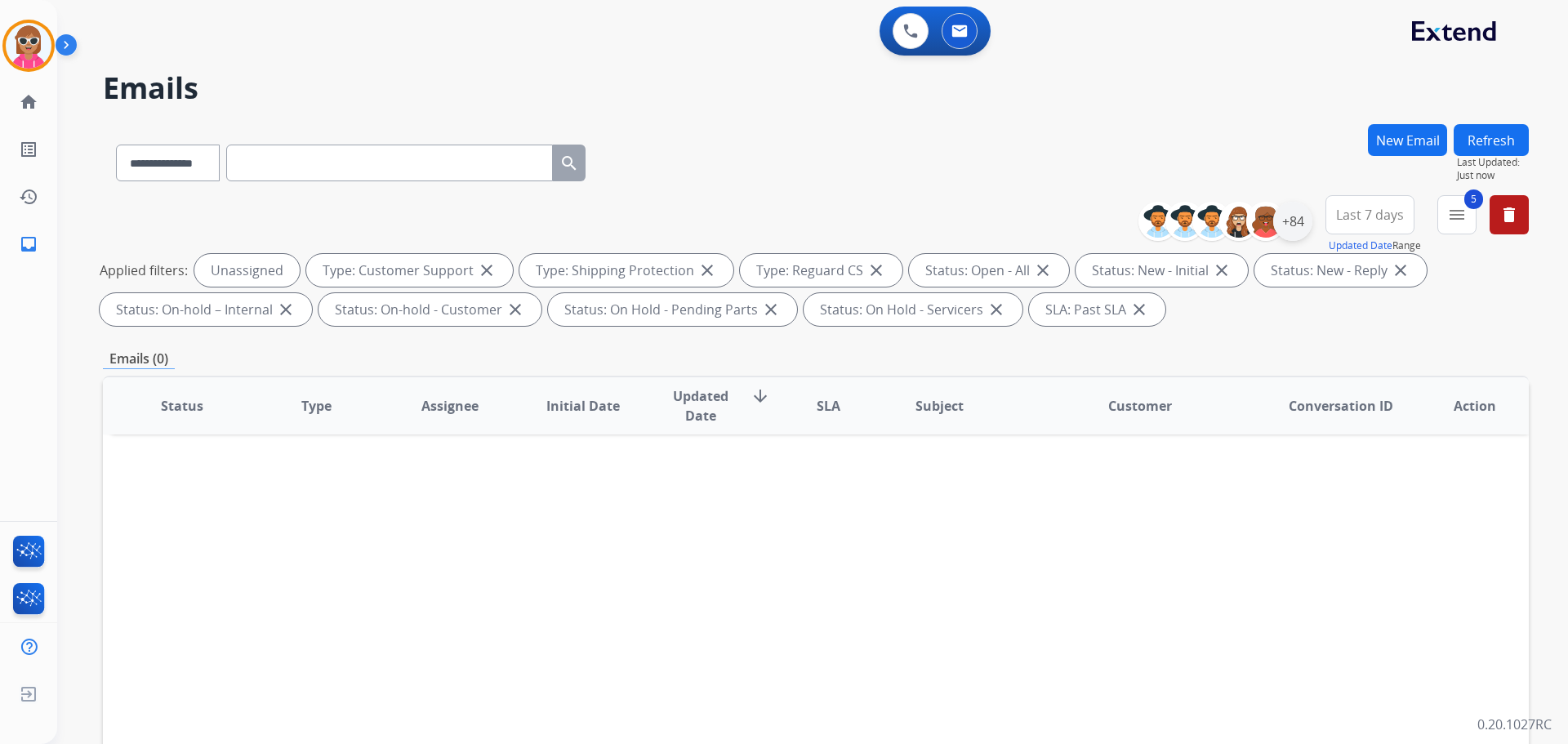
drag, startPoint x: 1311, startPoint y: 218, endPoint x: 1300, endPoint y: 224, distance: 12.5
click at [1308, 220] on div "**********" at bounding box center [1339, 224] width 378 height 59
drag, startPoint x: 1300, startPoint y: 224, endPoint x: 1285, endPoint y: 251, distance: 30.9
click at [1300, 224] on div "+84" at bounding box center [1292, 221] width 39 height 39
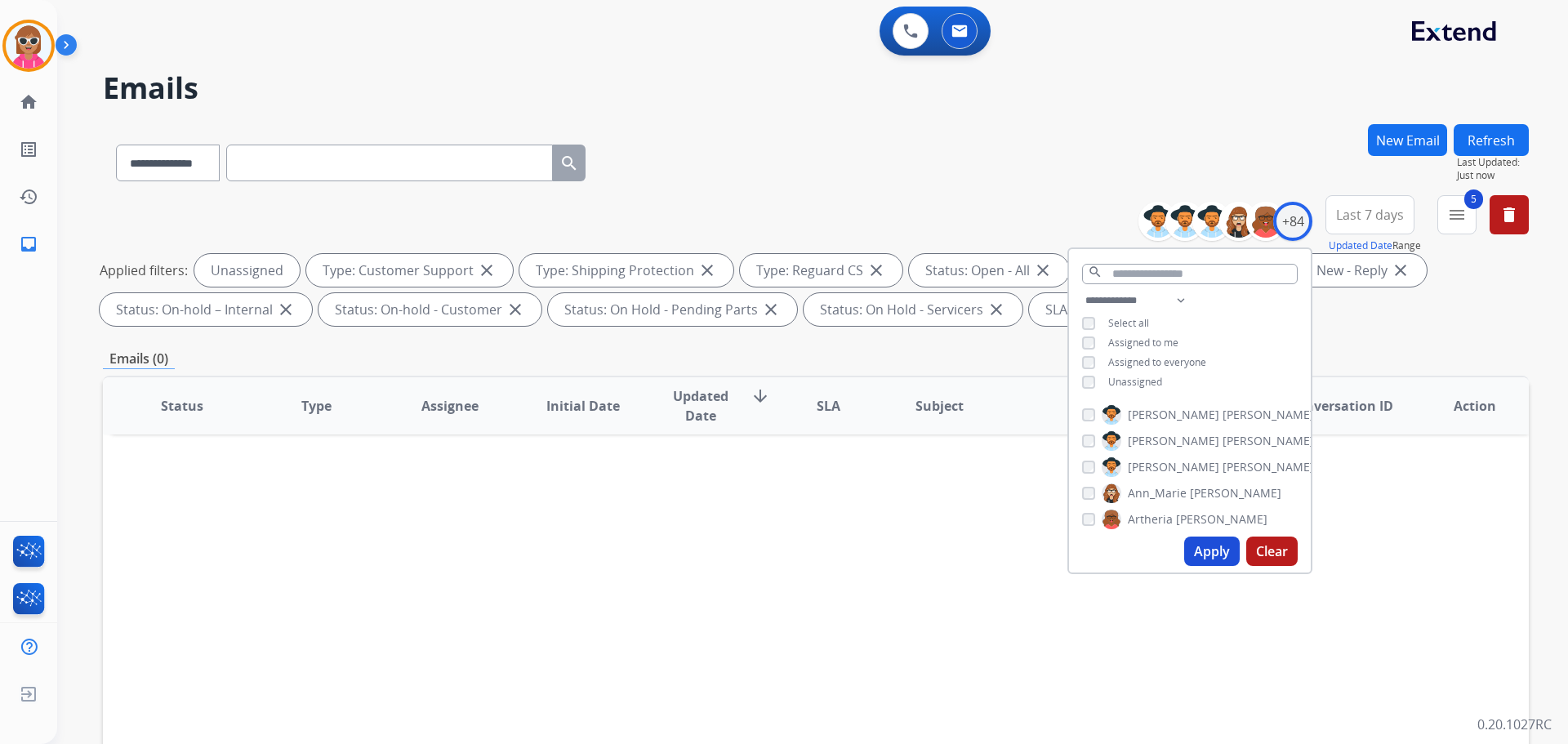
drag, startPoint x: 1128, startPoint y: 380, endPoint x: 1139, endPoint y: 372, distance: 13.6
click at [1133, 378] on span "Unassigned" at bounding box center [1135, 382] width 54 height 14
click at [1177, 303] on select "**********" at bounding box center [1138, 301] width 113 height 20
select select "**********"
click at [1082, 291] on select "**********" at bounding box center [1138, 301] width 113 height 20
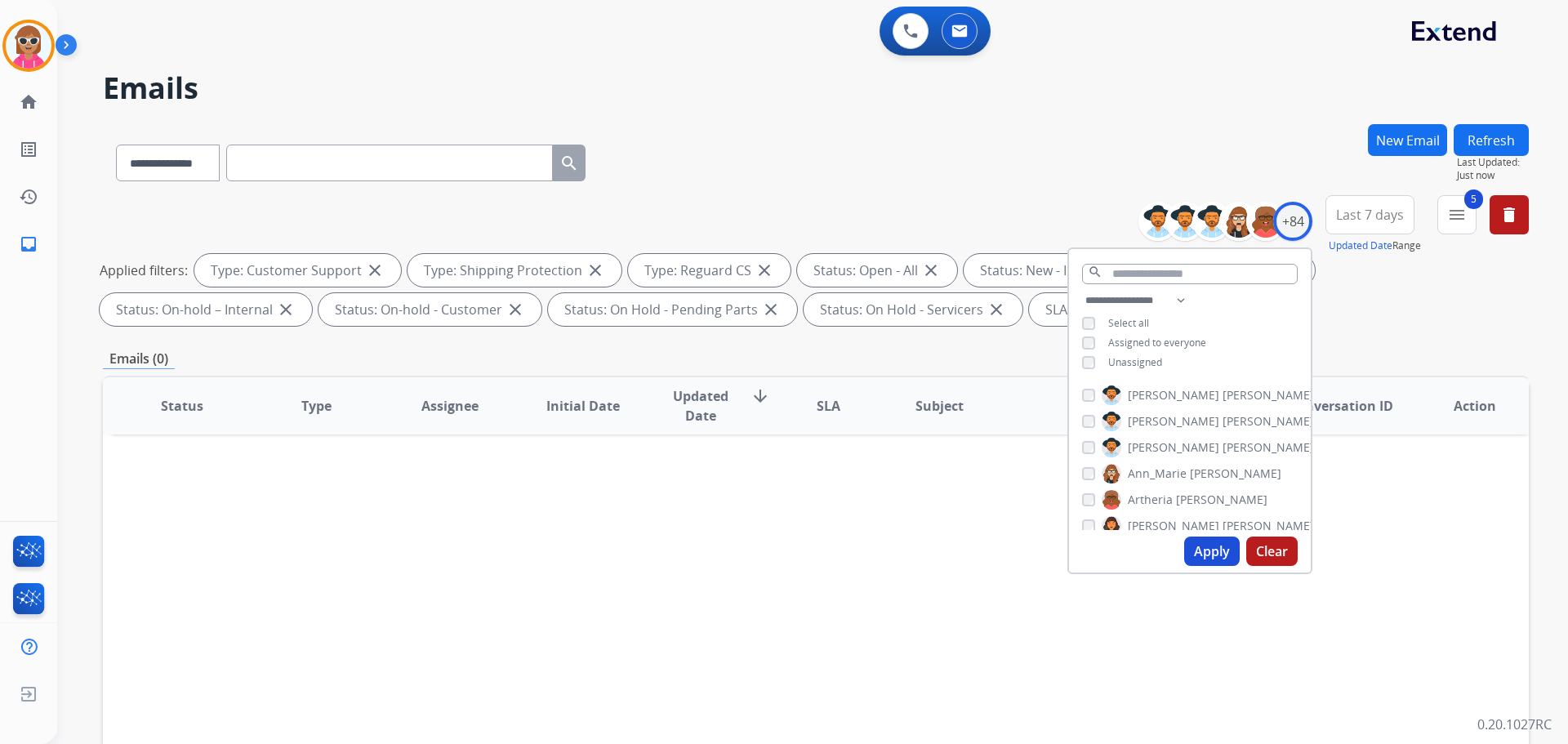
click at [1264, 313] on div "**********" at bounding box center [1190, 333] width 242 height 85
drag, startPoint x: 1152, startPoint y: 396, endPoint x: 1159, endPoint y: 409, distance: 14.8
click at [1153, 394] on span "[PERSON_NAME]" at bounding box center [1173, 396] width 91 height 17
drag, startPoint x: 1159, startPoint y: 416, endPoint x: 1158, endPoint y: 426, distance: 10.0
click at [1158, 416] on span "[PERSON_NAME]" at bounding box center [1173, 421] width 91 height 17
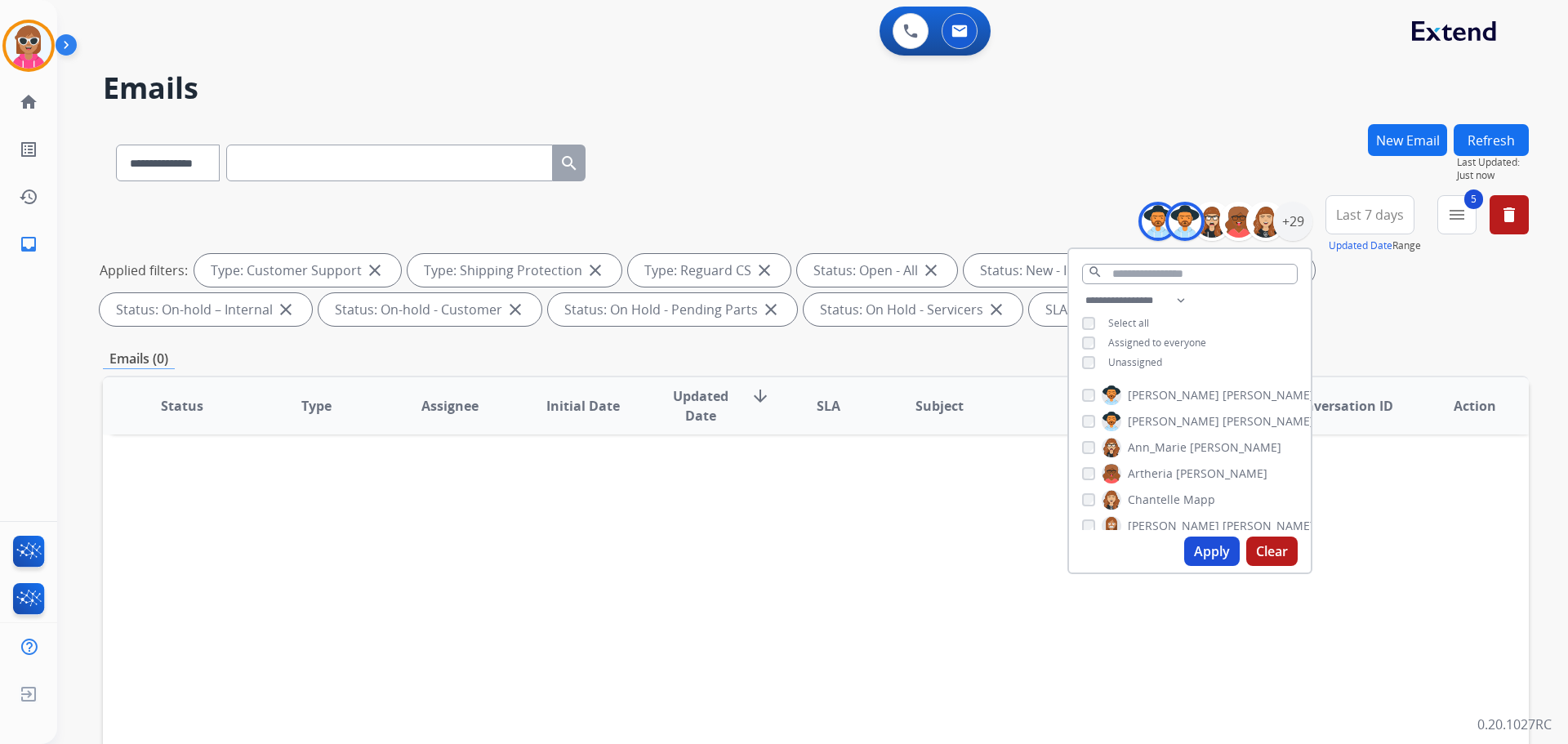
click at [1164, 446] on span "Ann_Marie" at bounding box center [1157, 448] width 59 height 17
click at [1171, 478] on div "[PERSON_NAME] [PERSON_NAME] [PERSON_NAME] [PERSON_NAME] [PERSON_NAME] [PERSON_N…" at bounding box center [1190, 455] width 242 height 151
click at [1169, 472] on label "[PERSON_NAME]" at bounding box center [1185, 474] width 166 height 20
click at [1173, 497] on span "Chantelle" at bounding box center [1153, 500] width 52 height 17
click at [1163, 526] on span "[PERSON_NAME]" at bounding box center [1173, 526] width 91 height 17
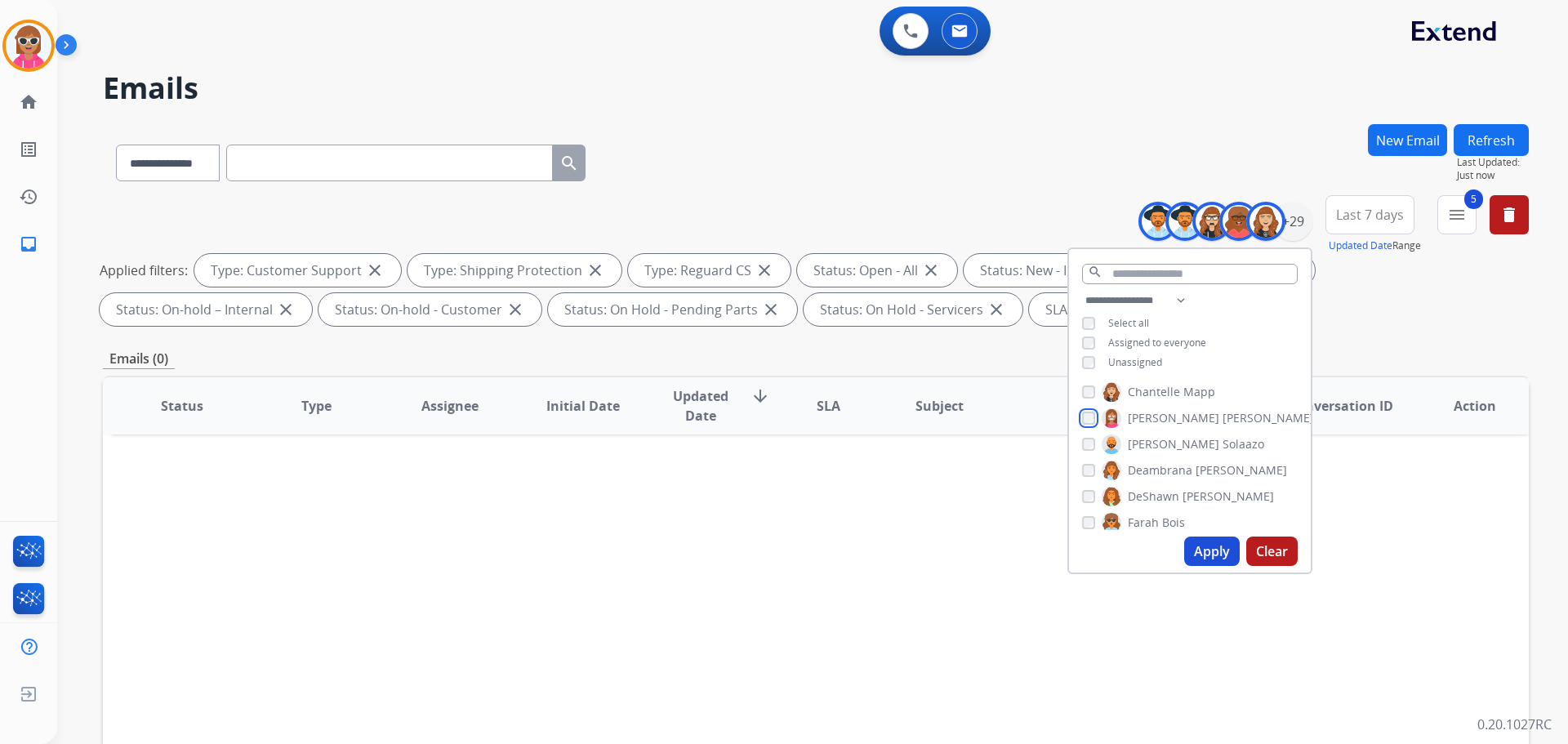
scroll to position [165, 0]
click at [1222, 382] on span "Solaazo" at bounding box center [1243, 388] width 42 height 17
click at [1162, 406] on span "Deambrana" at bounding box center [1160, 414] width 65 height 17
click at [1160, 432] on span "DeShawn" at bounding box center [1153, 441] width 52 height 17
drag, startPoint x: 1159, startPoint y: 468, endPoint x: 1159, endPoint y: 490, distance: 22.0
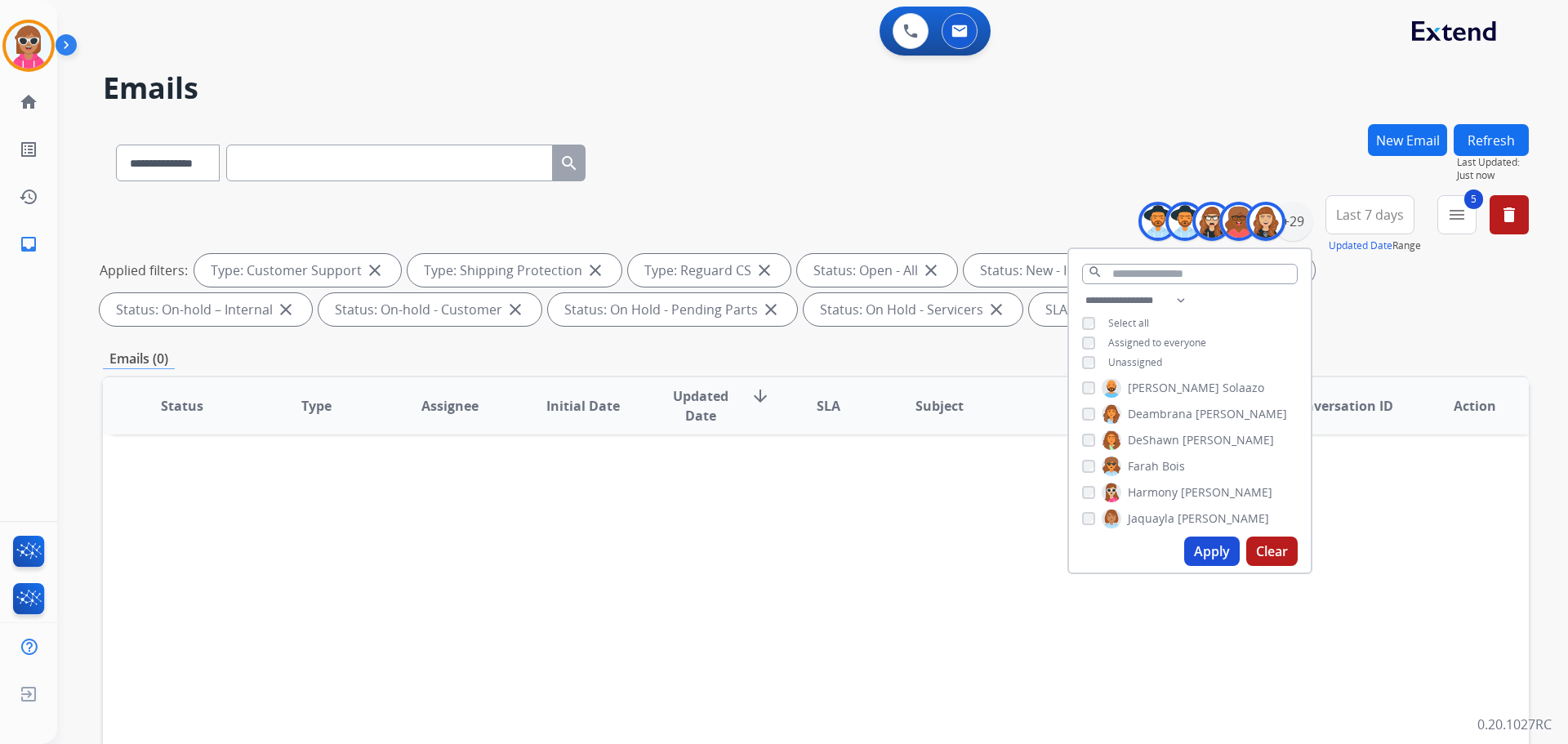
click at [1162, 469] on span "Bois" at bounding box center [1174, 466] width 23 height 17
click at [1159, 495] on span "Harmony" at bounding box center [1153, 493] width 50 height 17
drag, startPoint x: 1157, startPoint y: 511, endPoint x: 1160, endPoint y: 490, distance: 21.2
click at [1157, 510] on span "Jaquayla" at bounding box center [1151, 519] width 47 height 17
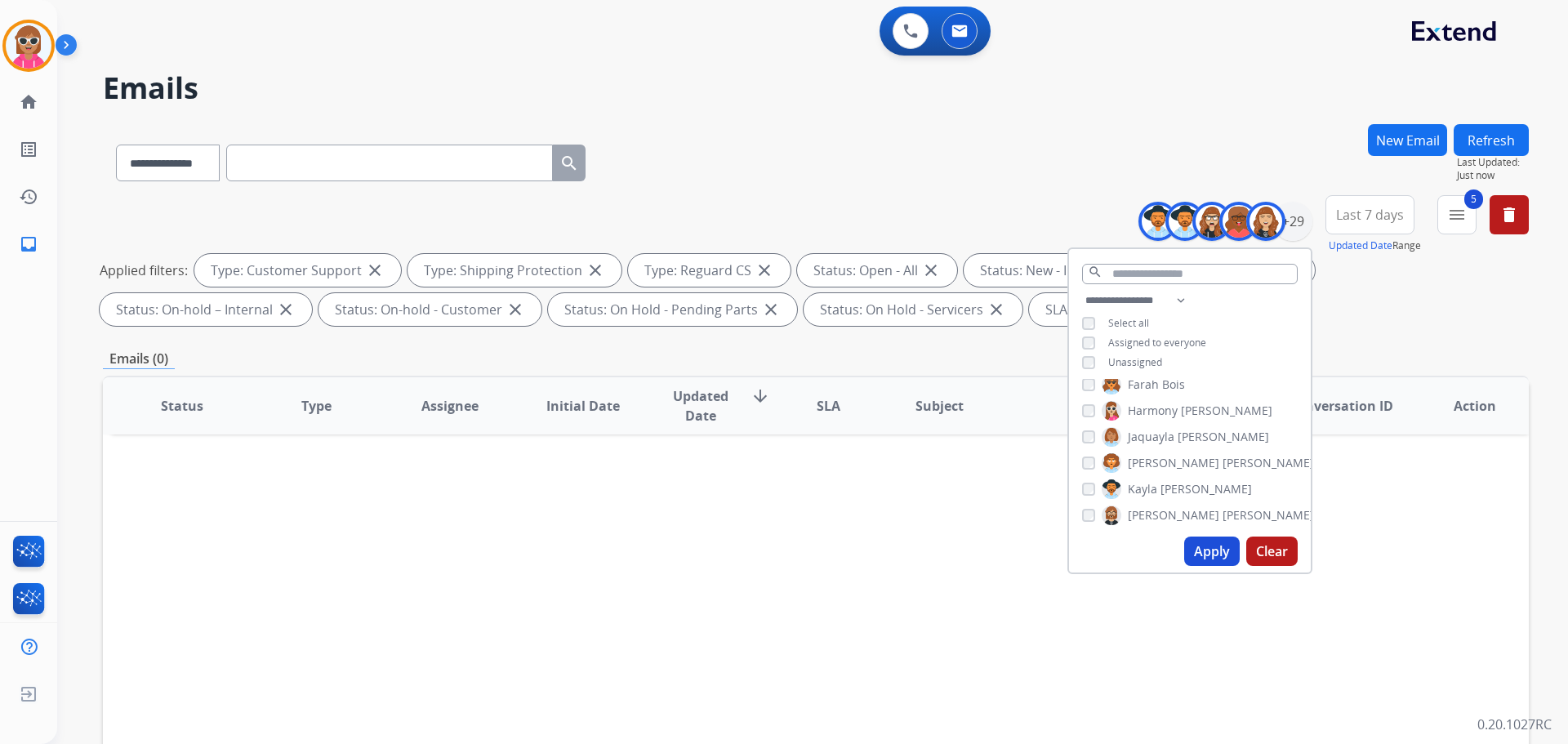
drag, startPoint x: 1159, startPoint y: 461, endPoint x: 1153, endPoint y: 492, distance: 31.6
click at [1222, 463] on span "[PERSON_NAME]" at bounding box center [1268, 463] width 91 height 17
click at [1153, 495] on span "Kayla" at bounding box center [1142, 490] width 29 height 17
click at [1222, 508] on span "[PERSON_NAME]" at bounding box center [1268, 515] width 91 height 17
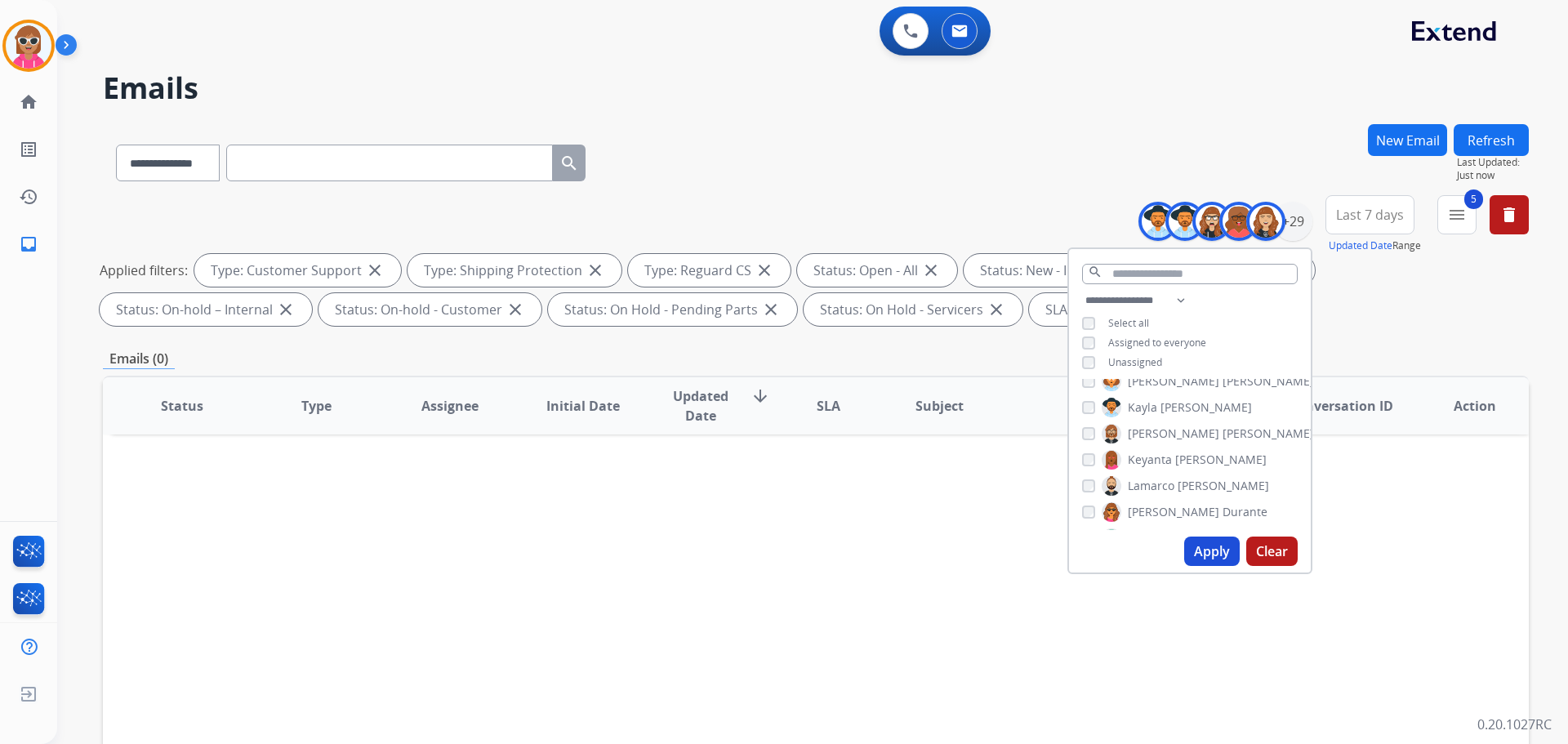
click at [1146, 454] on span "Keyanta" at bounding box center [1149, 461] width 44 height 17
drag, startPoint x: 1150, startPoint y: 487, endPoint x: 1147, endPoint y: 509, distance: 22.2
click at [1148, 487] on span "Lamarco" at bounding box center [1151, 486] width 47 height 17
click at [1143, 515] on span "[PERSON_NAME]" at bounding box center [1173, 512] width 91 height 17
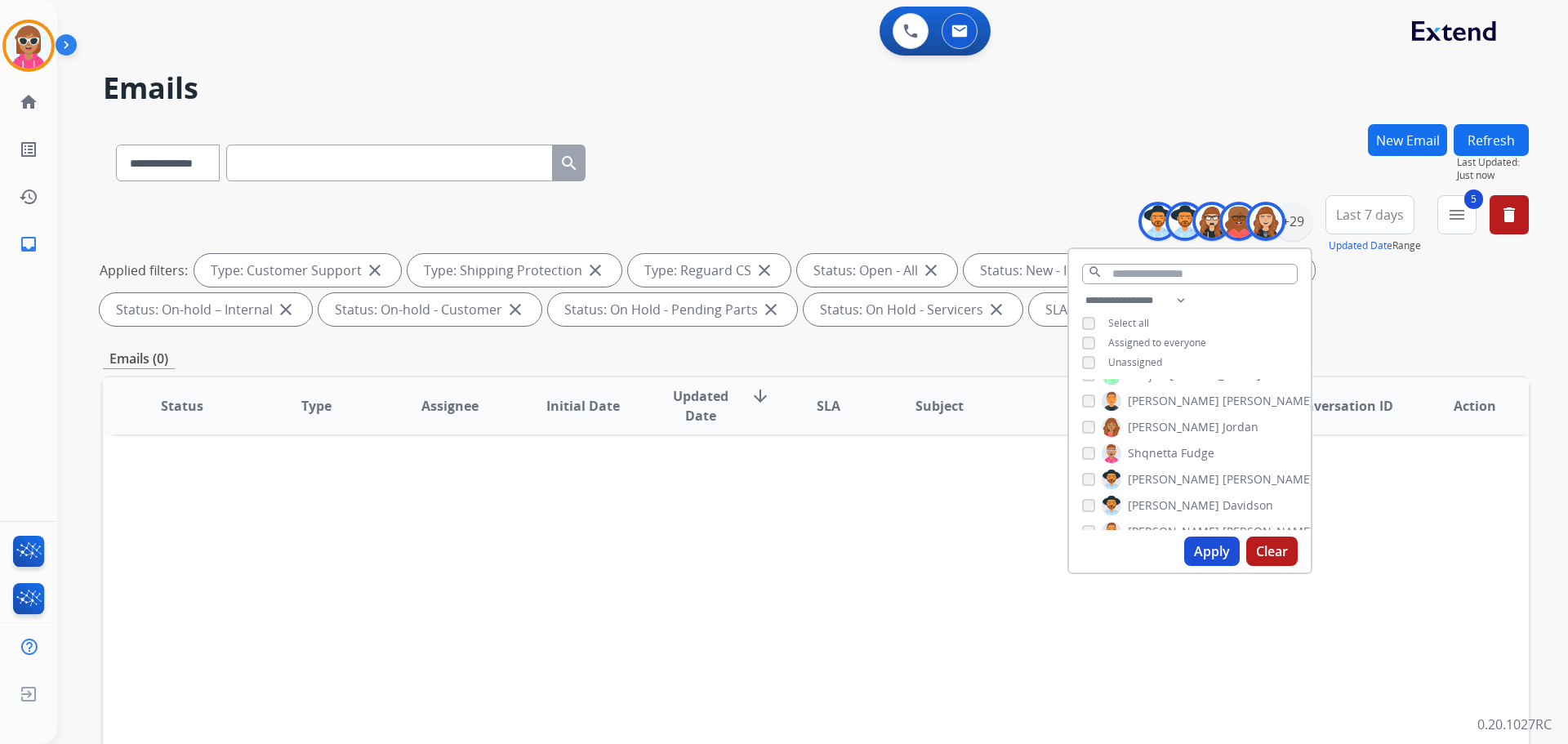
click at [1155, 402] on span "[PERSON_NAME]" at bounding box center [1173, 402] width 91 height 17
drag, startPoint x: 1151, startPoint y: 459, endPoint x: 1152, endPoint y: 479, distance: 20.0
click at [1150, 459] on span "Raujon" at bounding box center [1147, 457] width 38 height 17
drag, startPoint x: 1148, startPoint y: 508, endPoint x: 1147, endPoint y: 522, distance: 14.0
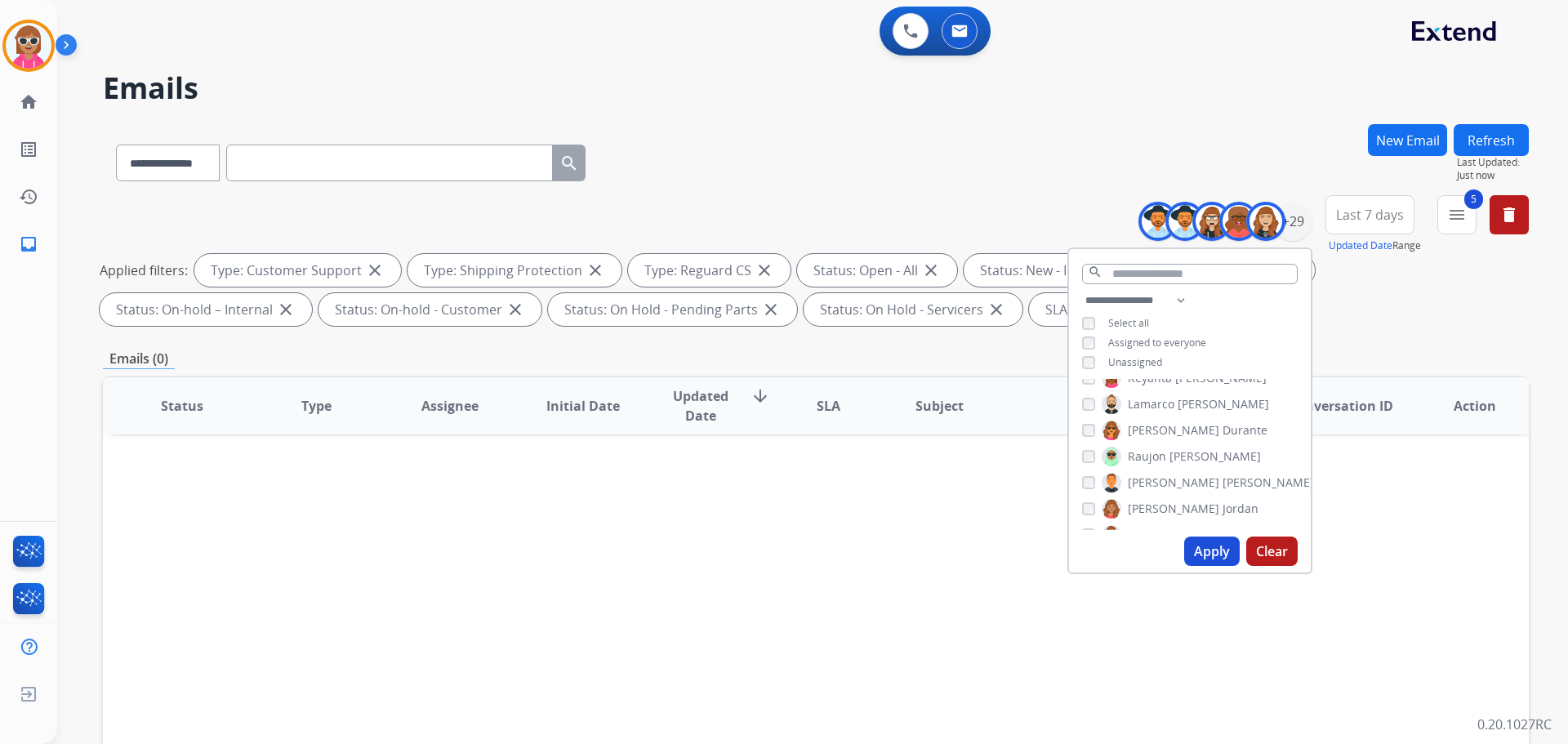
click at [1148, 511] on span "[PERSON_NAME]" at bounding box center [1173, 510] width 91 height 17
click at [1148, 528] on span "Shqnetta" at bounding box center [1153, 535] width 50 height 17
drag, startPoint x: 1157, startPoint y: 465, endPoint x: 1148, endPoint y: 496, distance: 32.3
click at [1156, 465] on span "[PERSON_NAME]" at bounding box center [1173, 470] width 91 height 17
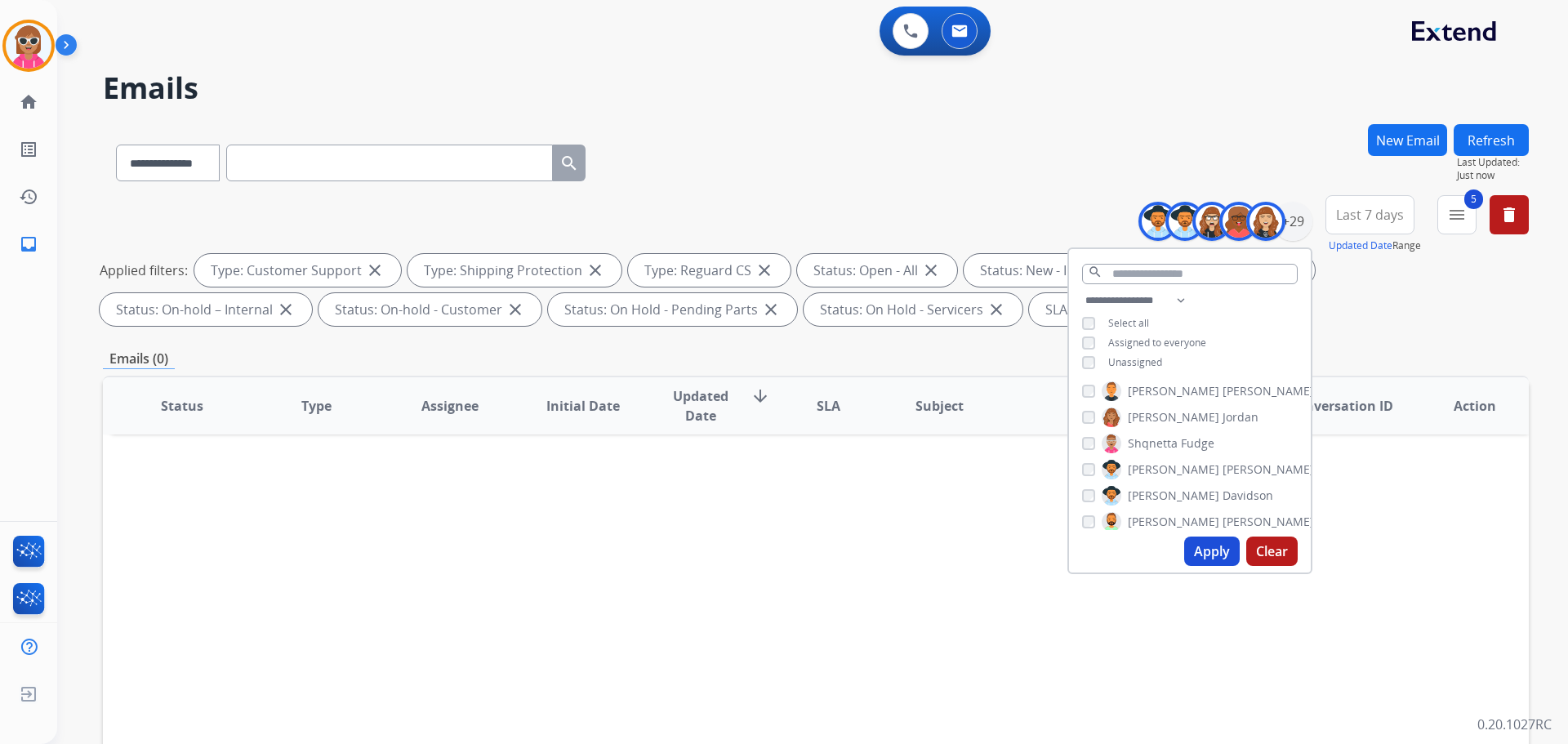
click at [1147, 503] on div "[PERSON_NAME] [PERSON_NAME] [PERSON_NAME] [PERSON_NAME] [PERSON_NAME] [PERSON_N…" at bounding box center [1190, 455] width 242 height 151
click at [1146, 498] on span "[PERSON_NAME]" at bounding box center [1173, 496] width 91 height 17
click at [1148, 514] on span "[PERSON_NAME]" at bounding box center [1173, 522] width 91 height 17
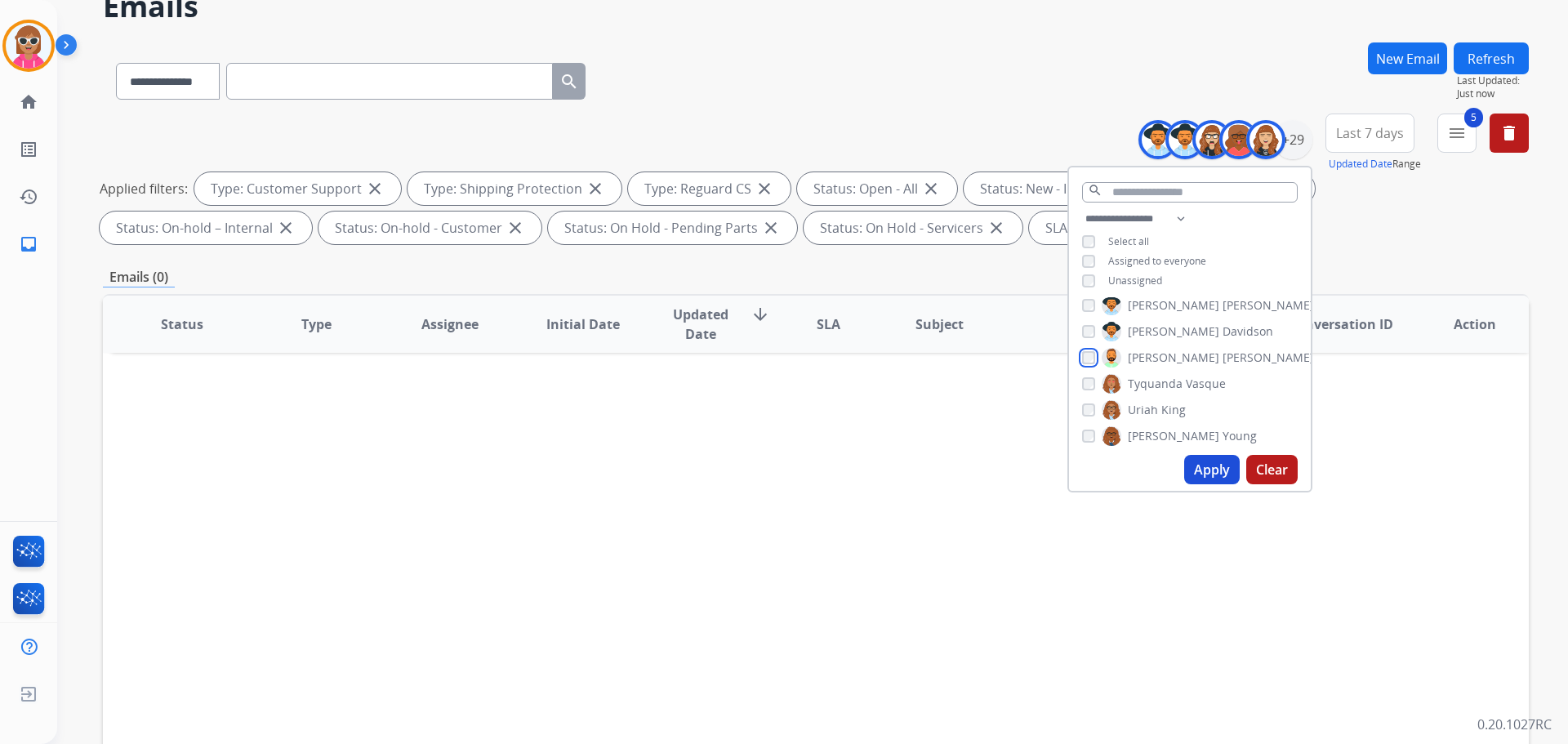
scroll to position [618, 0]
click at [1158, 356] on label "Tyquanda Vasque" at bounding box center [1163, 349] width 124 height 20
drag, startPoint x: 1156, startPoint y: 376, endPoint x: 1155, endPoint y: 397, distance: 21.0
click at [1156, 377] on label "[PERSON_NAME]" at bounding box center [1143, 375] width 84 height 20
click at [1155, 403] on span "[PERSON_NAME]" at bounding box center [1173, 402] width 91 height 17
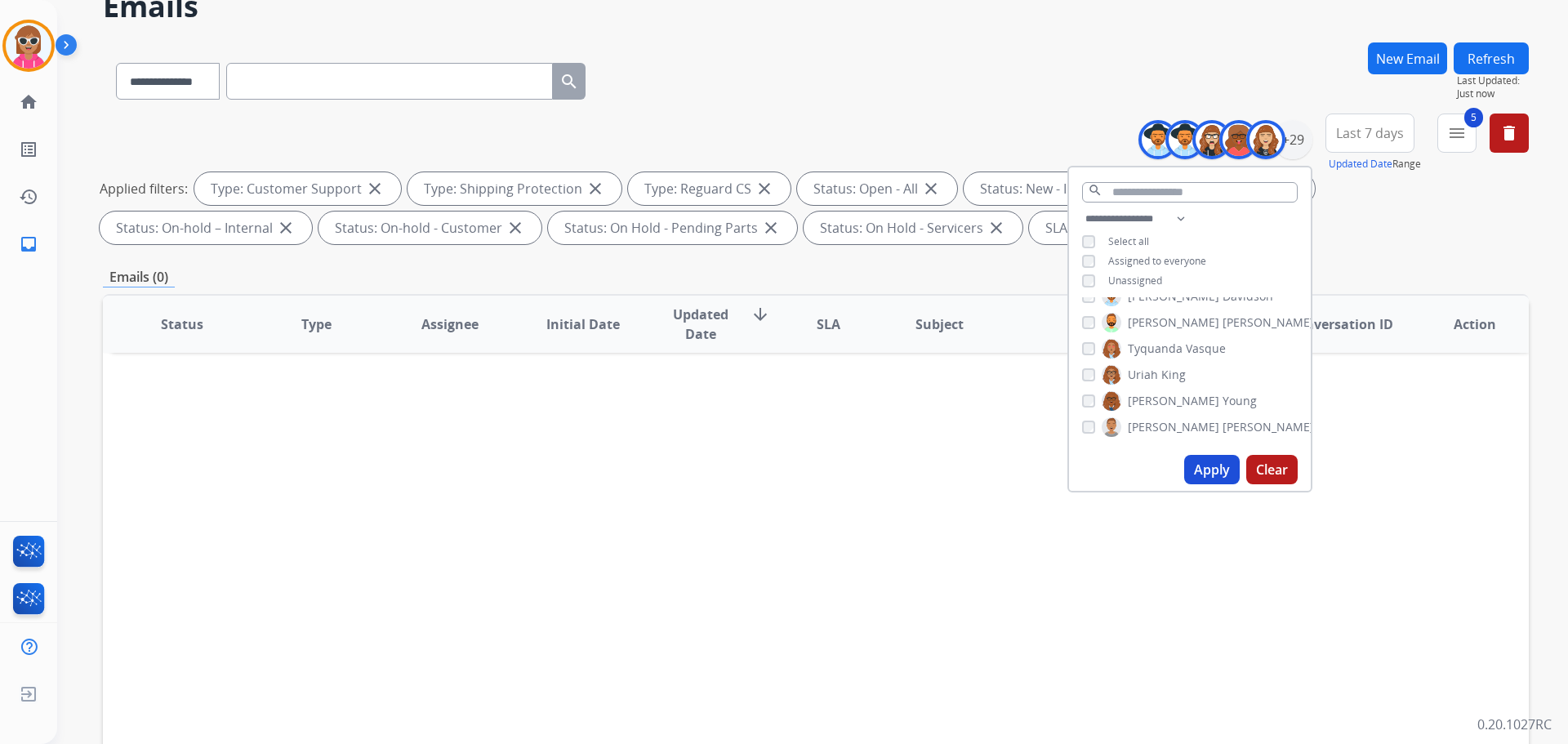
click at [1157, 432] on span "[PERSON_NAME]" at bounding box center [1173, 427] width 91 height 17
click at [1227, 476] on button "Apply" at bounding box center [1212, 469] width 56 height 29
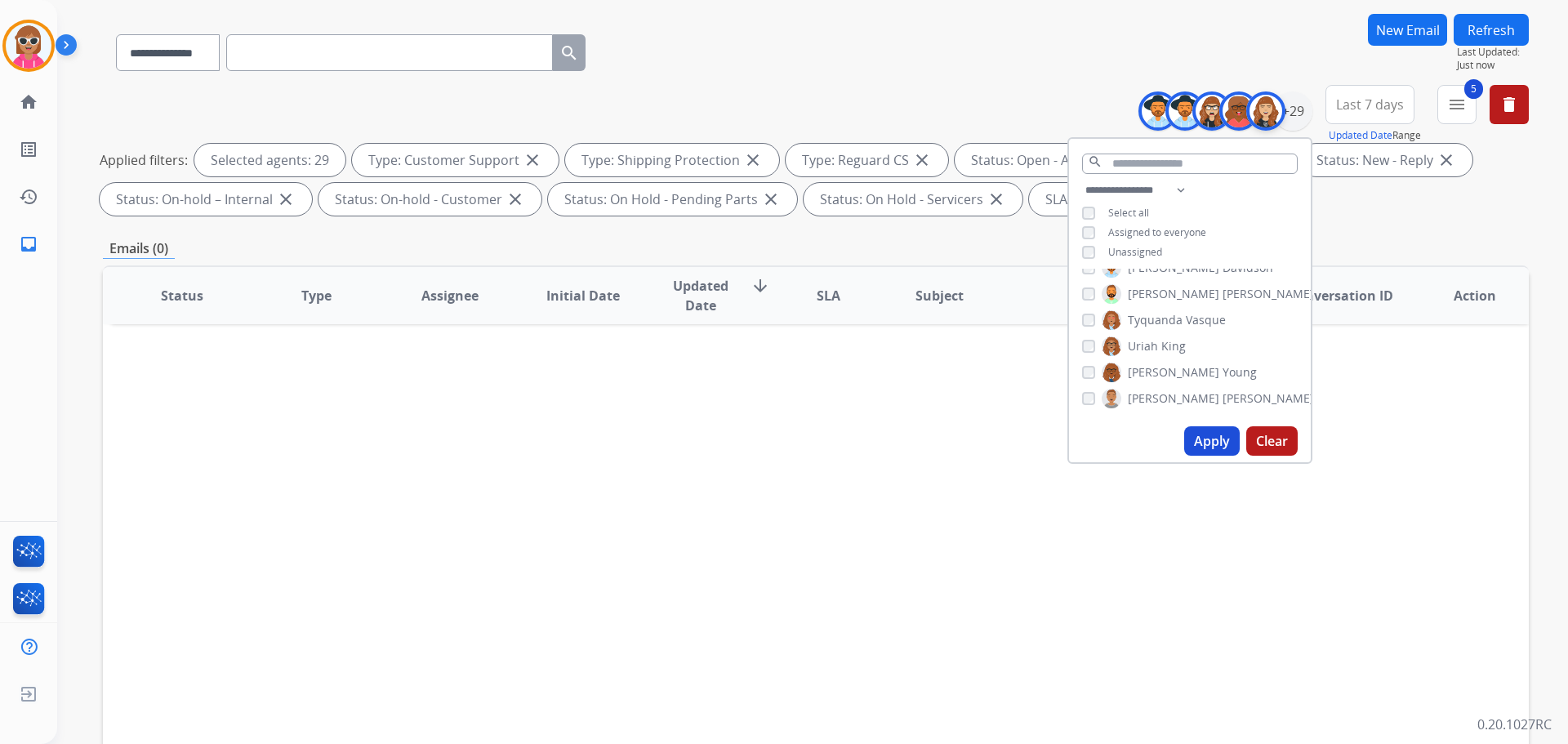
scroll to position [0, 0]
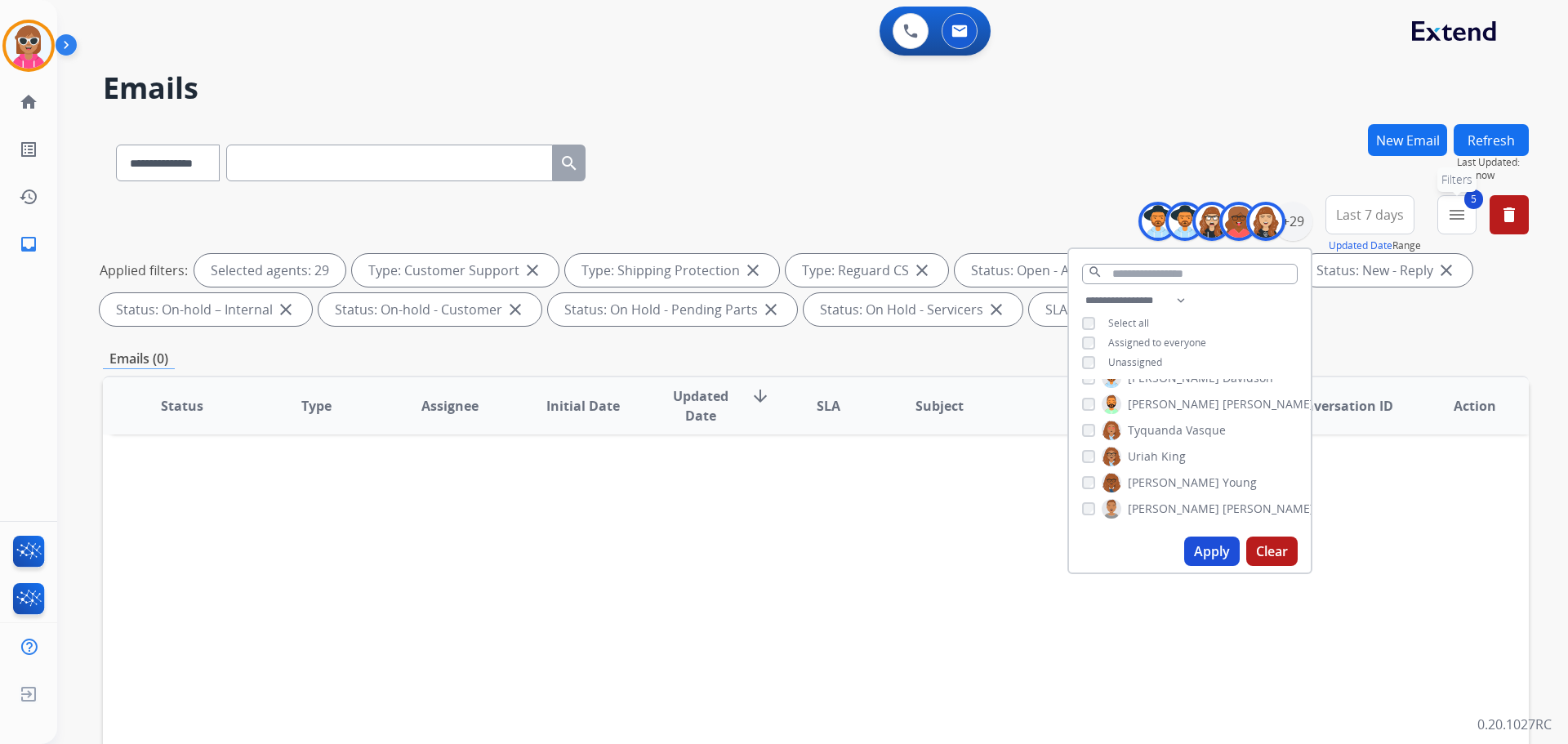
drag, startPoint x: 1449, startPoint y: 209, endPoint x: 1415, endPoint y: 300, distance: 97.1
click at [1448, 210] on mat-icon "menu" at bounding box center [1457, 215] width 20 height 20
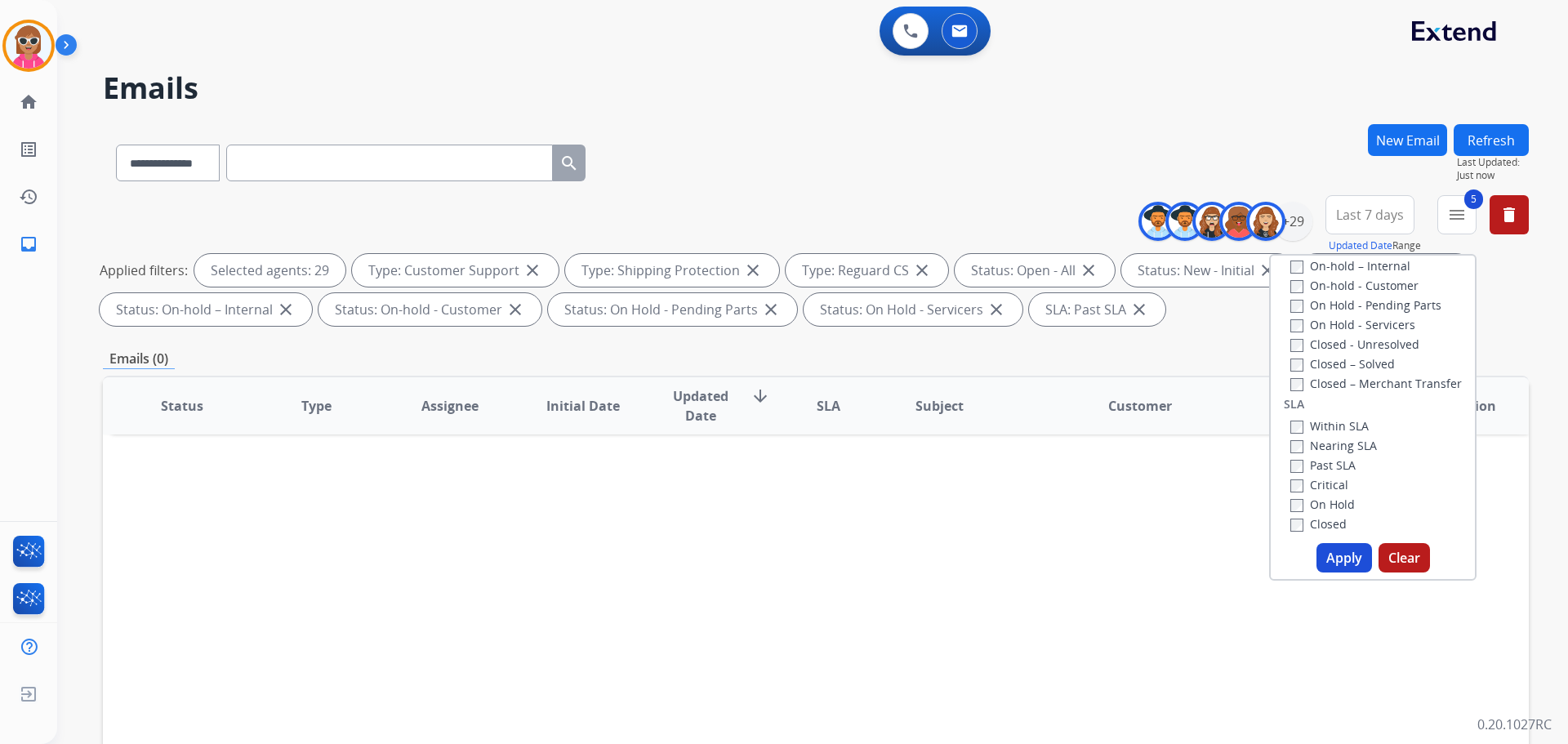
click at [1327, 470] on label "Past SLA" at bounding box center [1323, 465] width 66 height 16
click at [1333, 576] on div "Type Claims Adjudication Customer Support Escalation Service Support Shipping P…" at bounding box center [1373, 417] width 208 height 327
click at [1329, 560] on button "Apply" at bounding box center [1344, 558] width 56 height 29
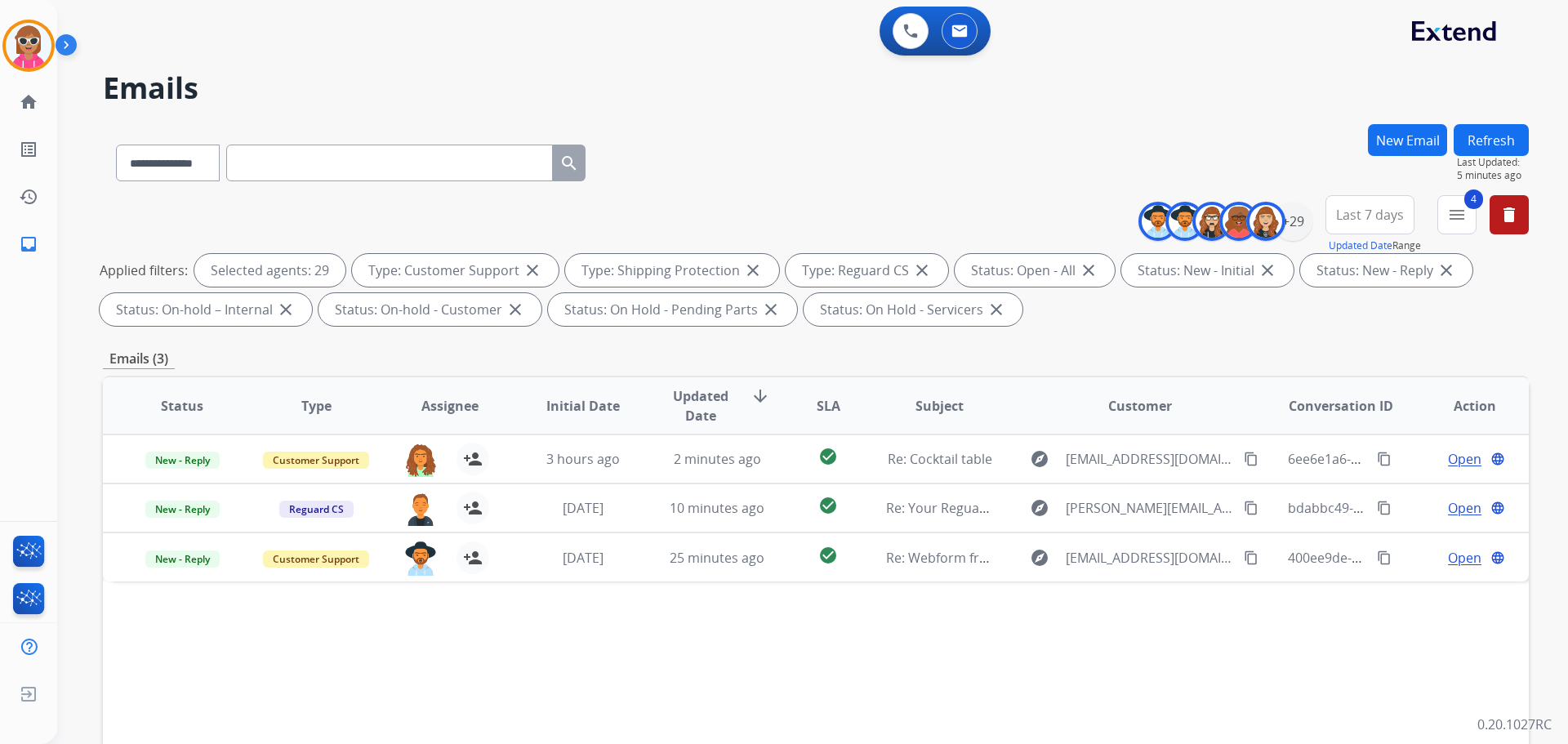
click at [1497, 140] on button "Refresh" at bounding box center [1492, 140] width 75 height 32
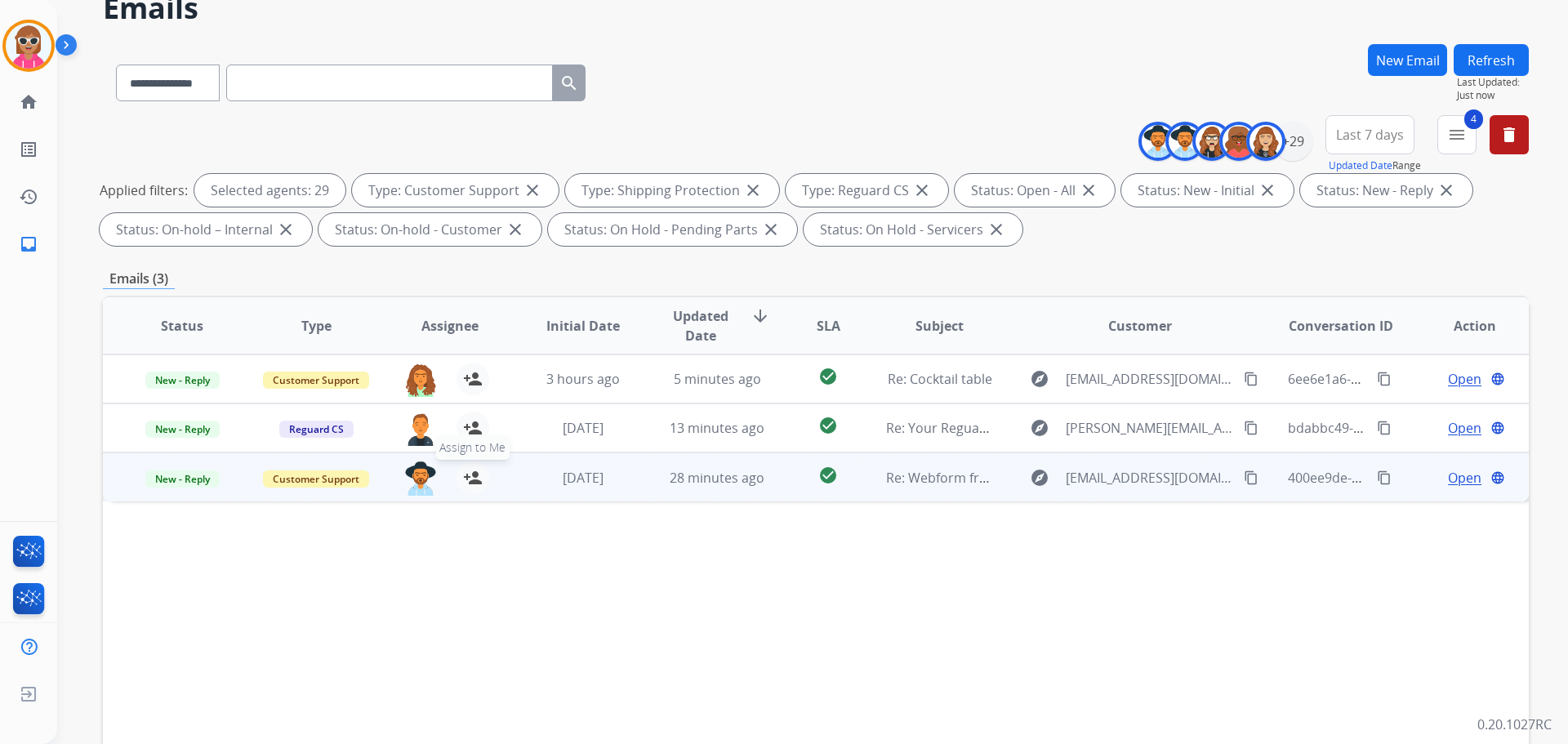
scroll to position [164, 0]
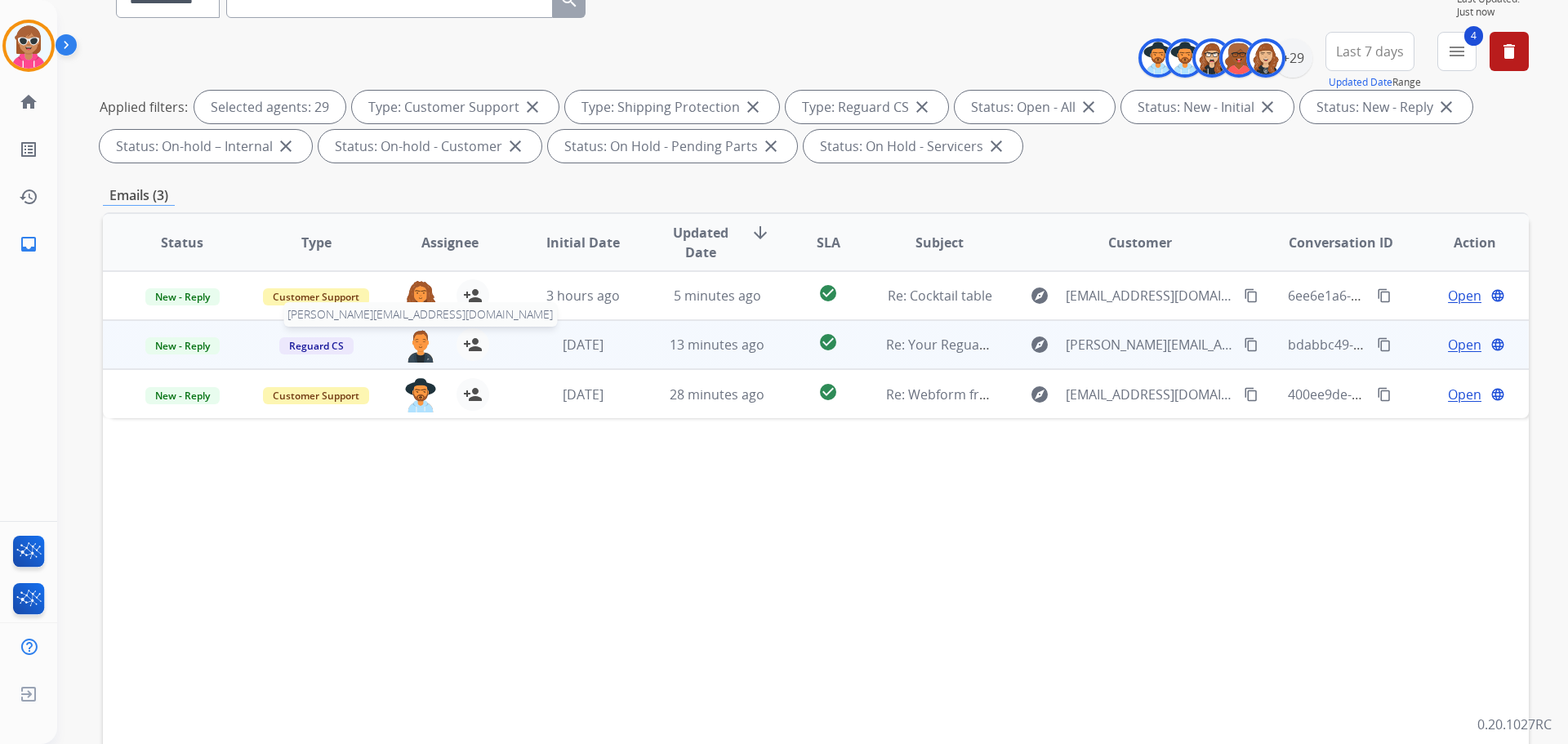
click at [428, 346] on img at bounding box center [420, 345] width 32 height 34
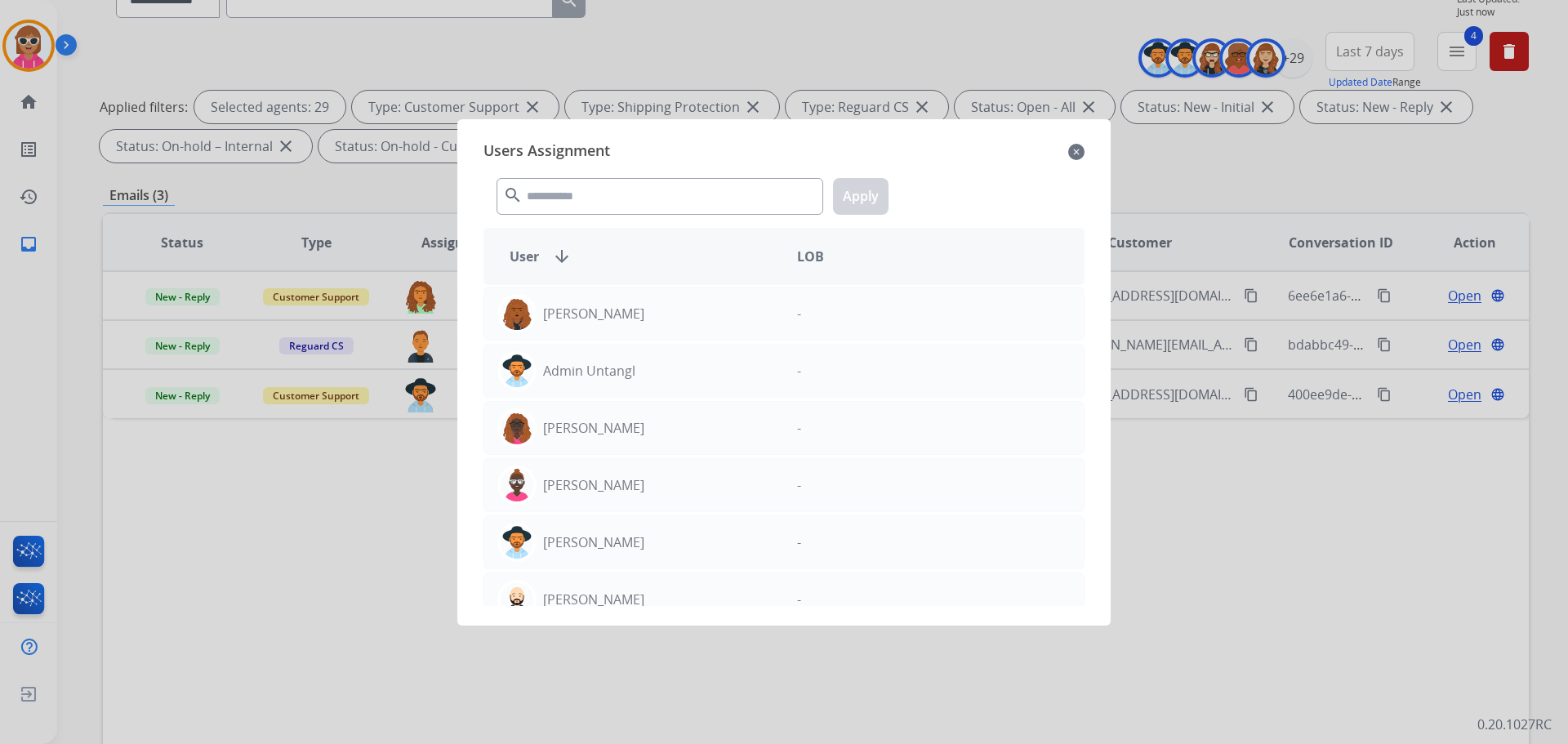
click at [1076, 158] on mat-icon "close" at bounding box center [1077, 152] width 17 height 20
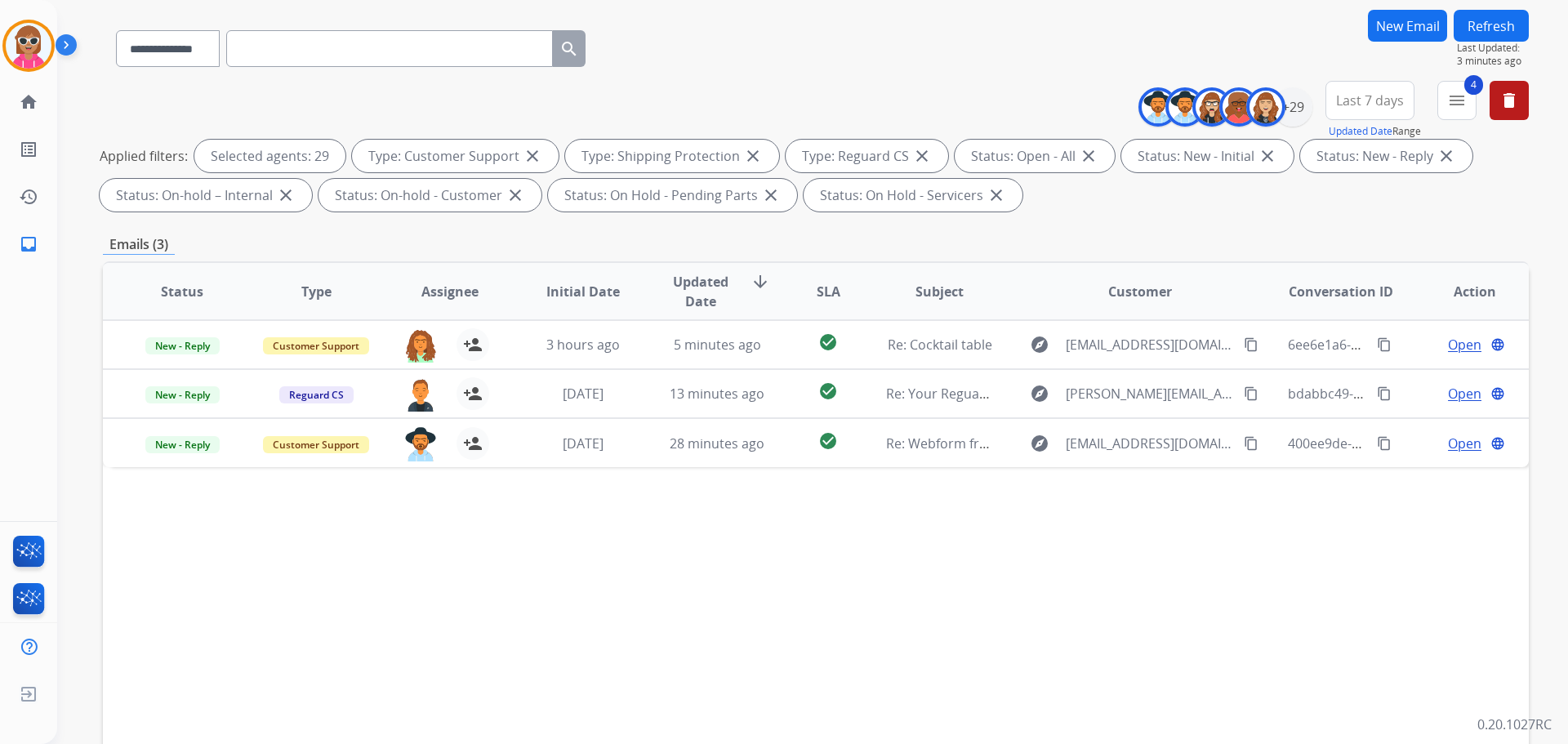
scroll to position [0, 0]
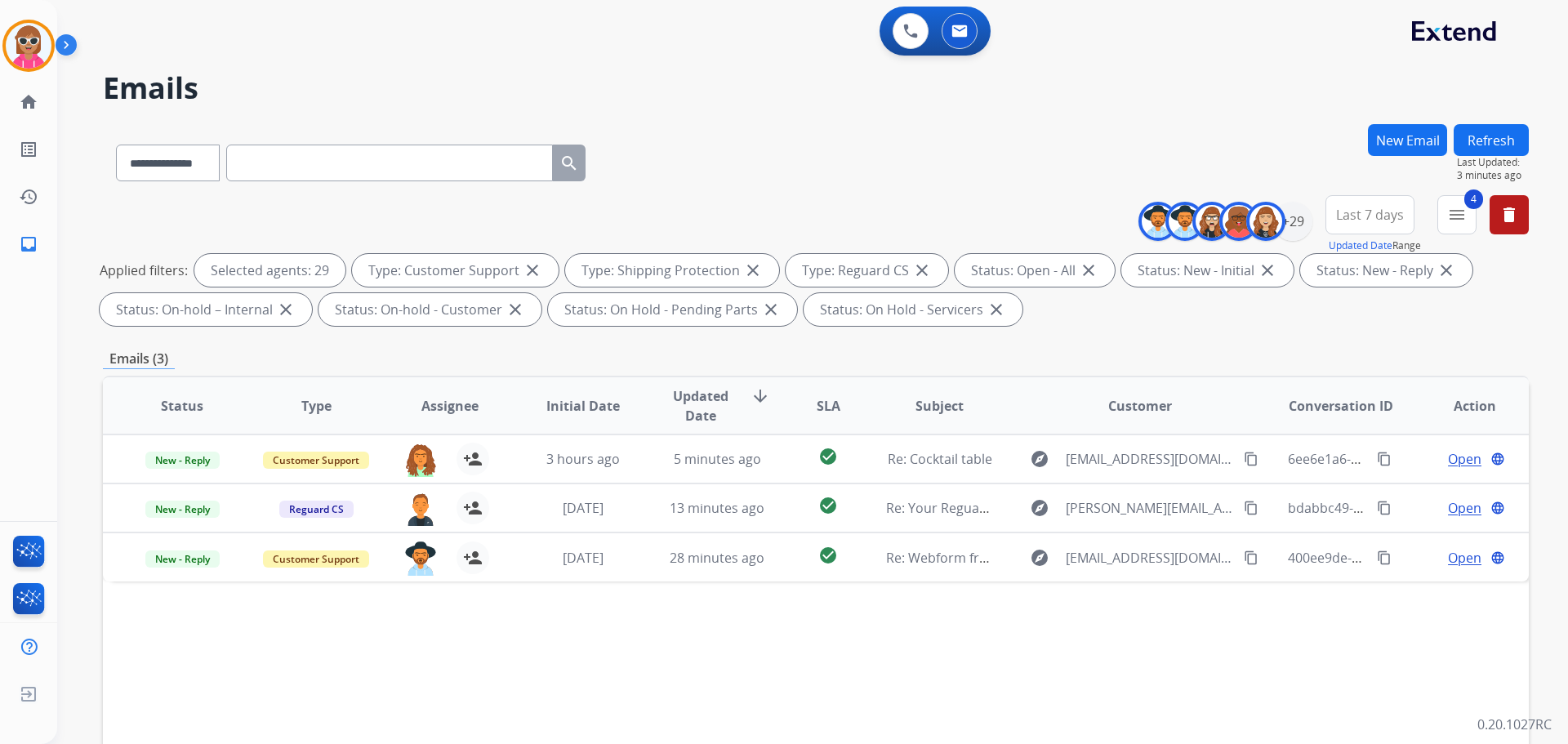
click at [1497, 140] on button "Refresh" at bounding box center [1492, 140] width 75 height 32
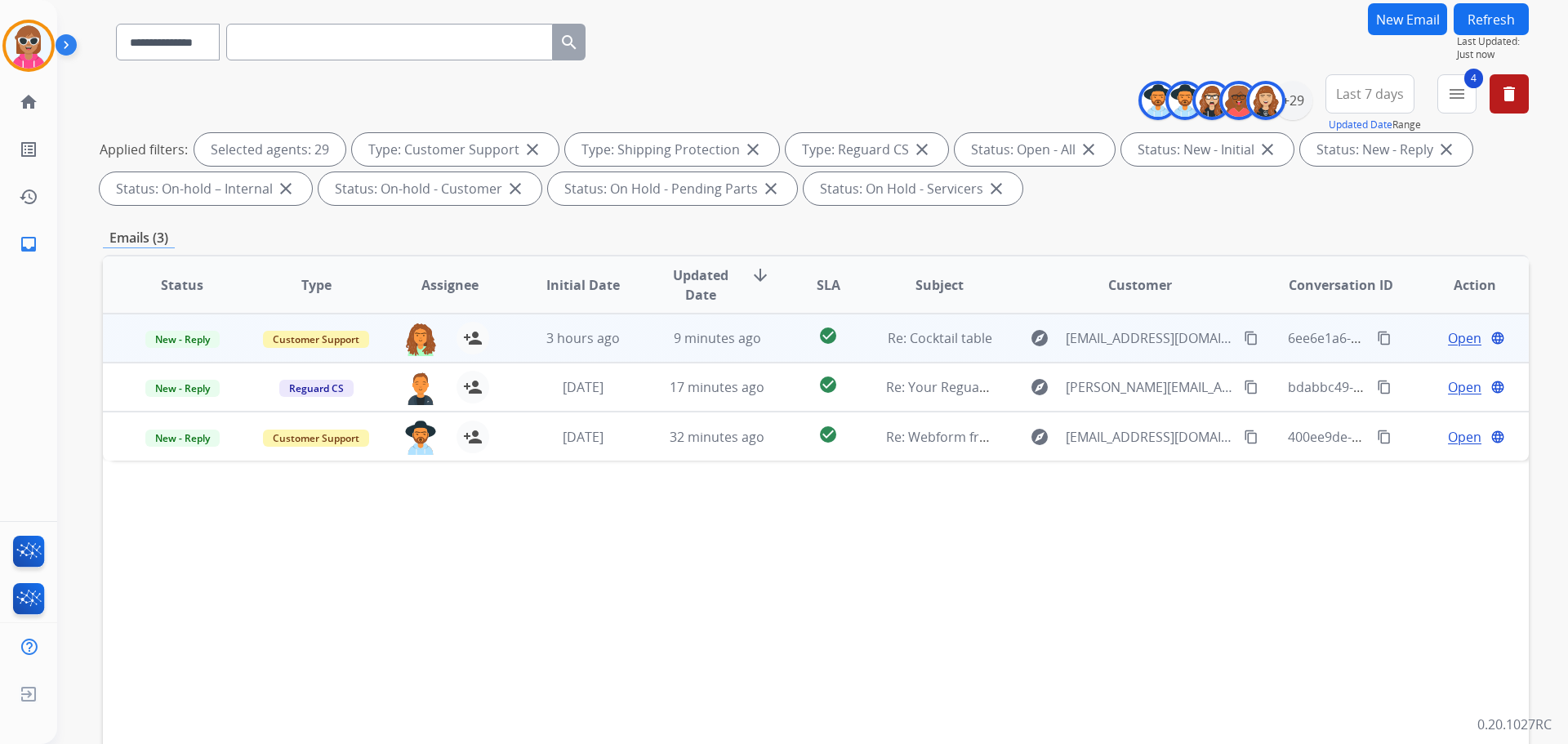
scroll to position [264, 0]
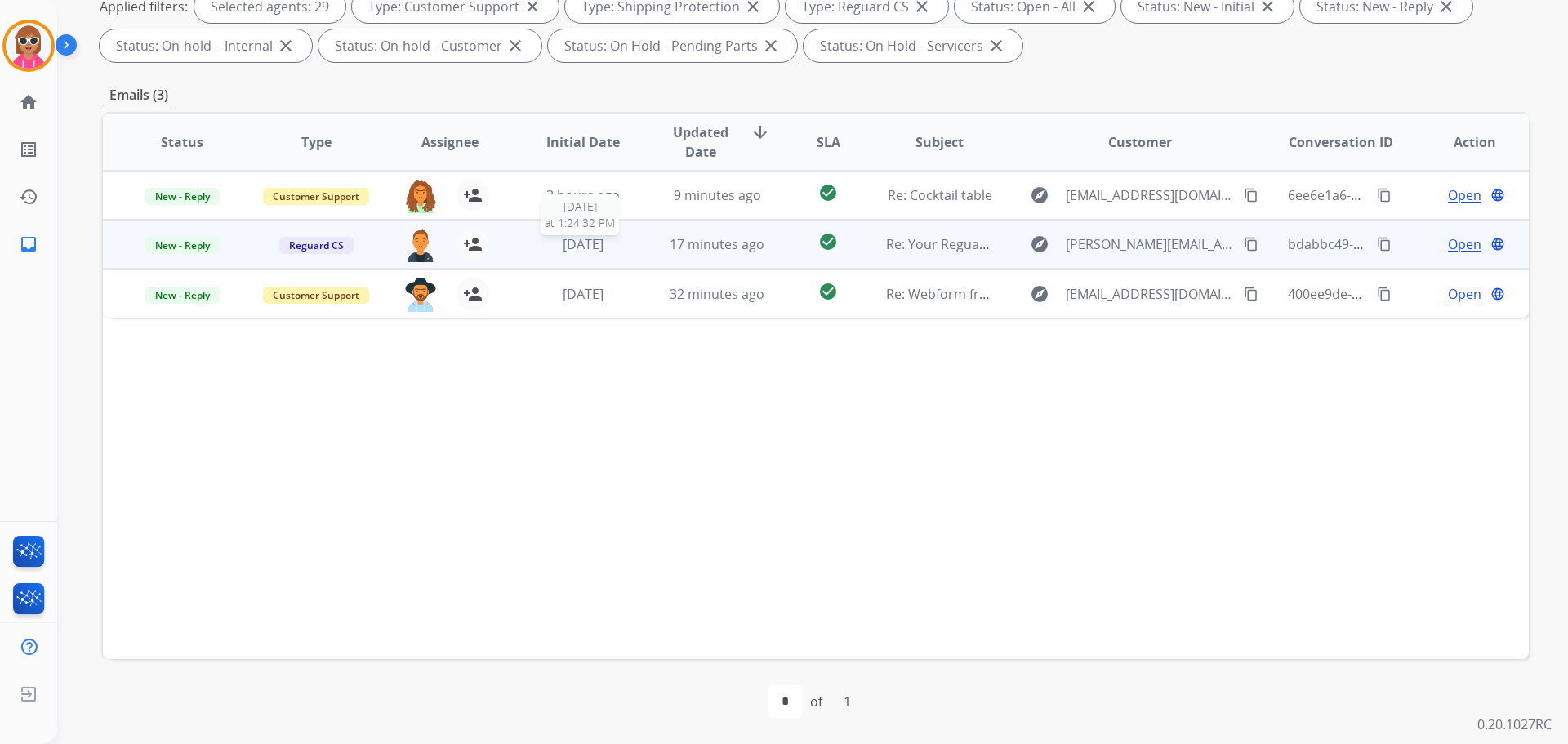
click at [603, 242] on span "[DATE]" at bounding box center [582, 244] width 41 height 18
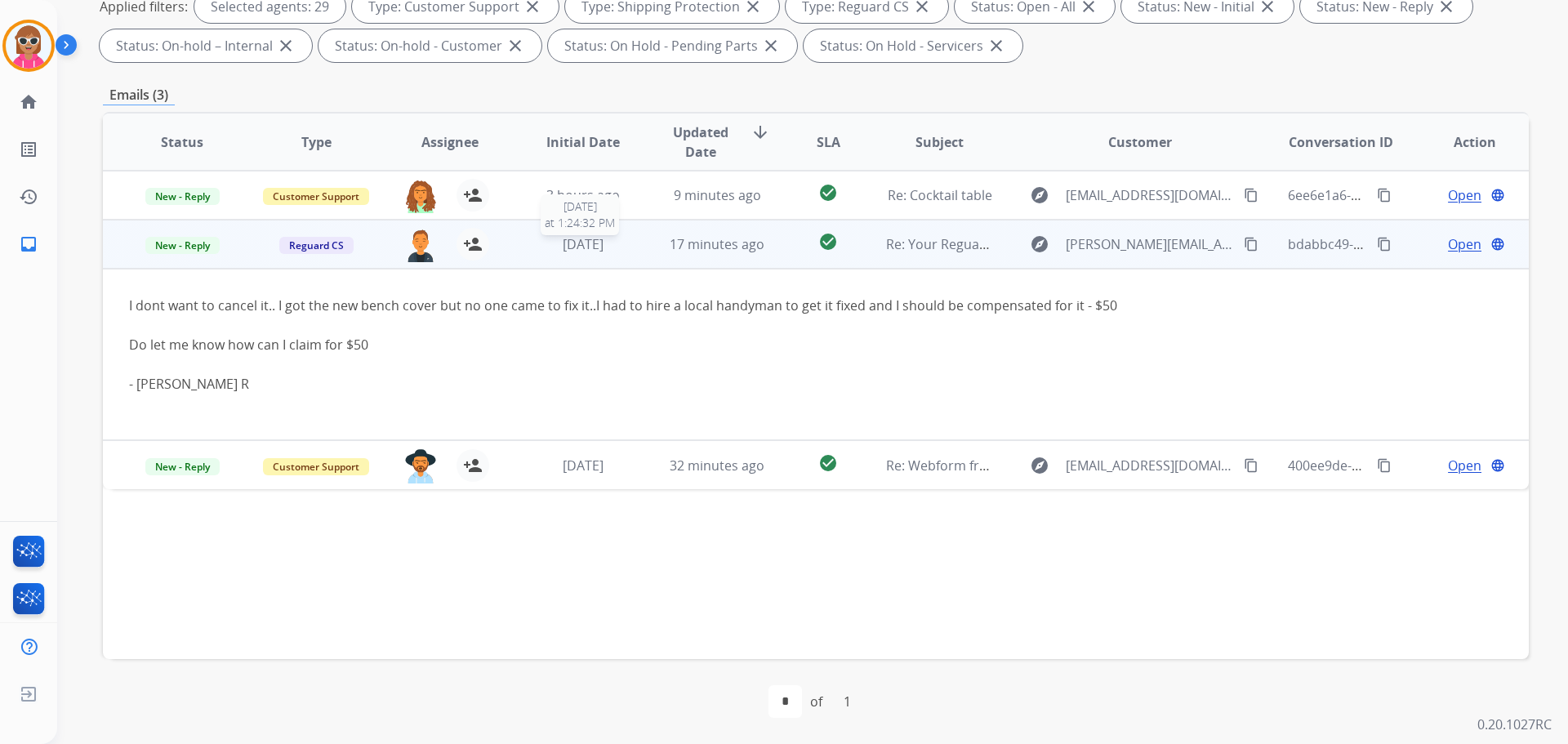
click at [603, 244] on span "[DATE]" at bounding box center [582, 244] width 41 height 18
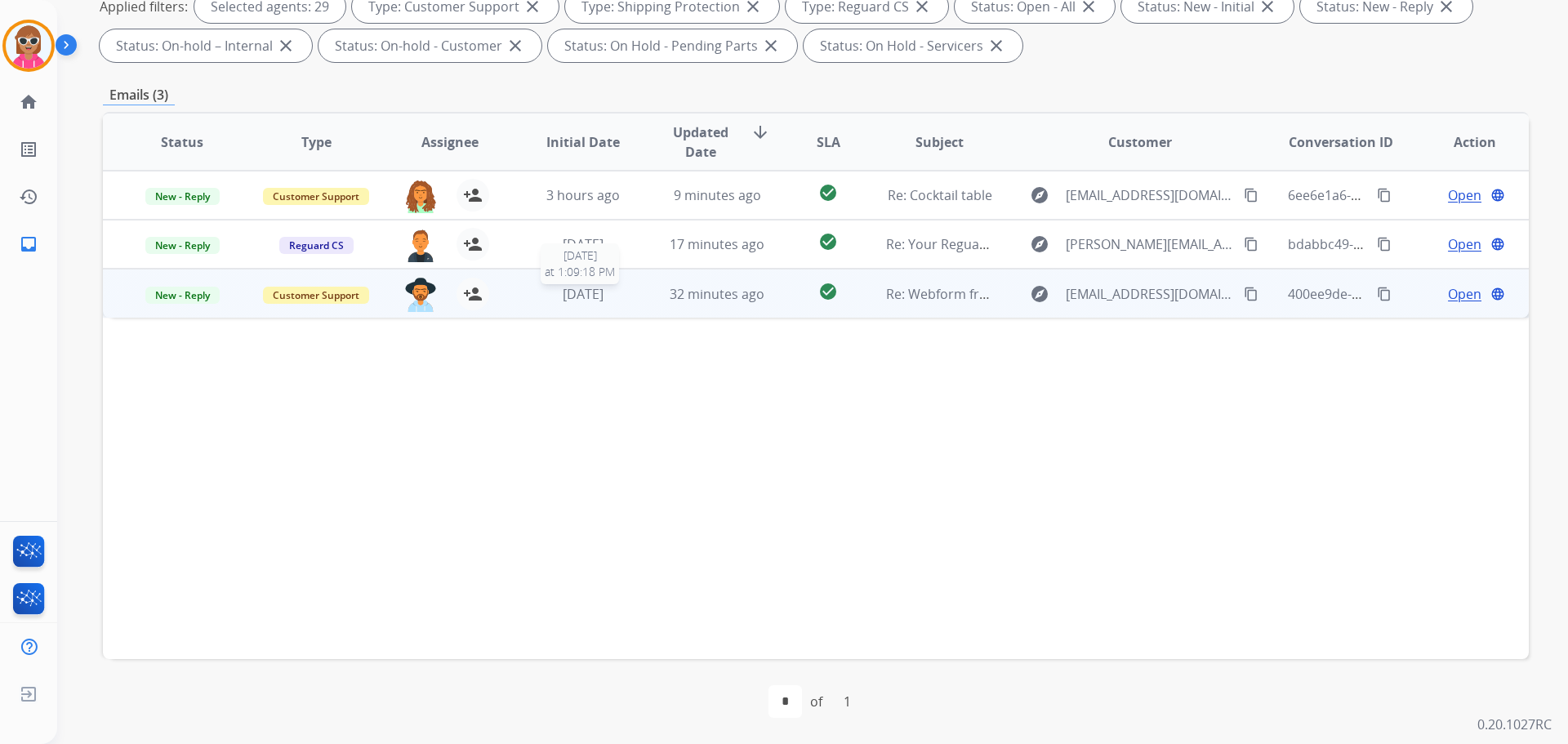
click at [613, 287] on div "[DATE]" at bounding box center [583, 294] width 107 height 20
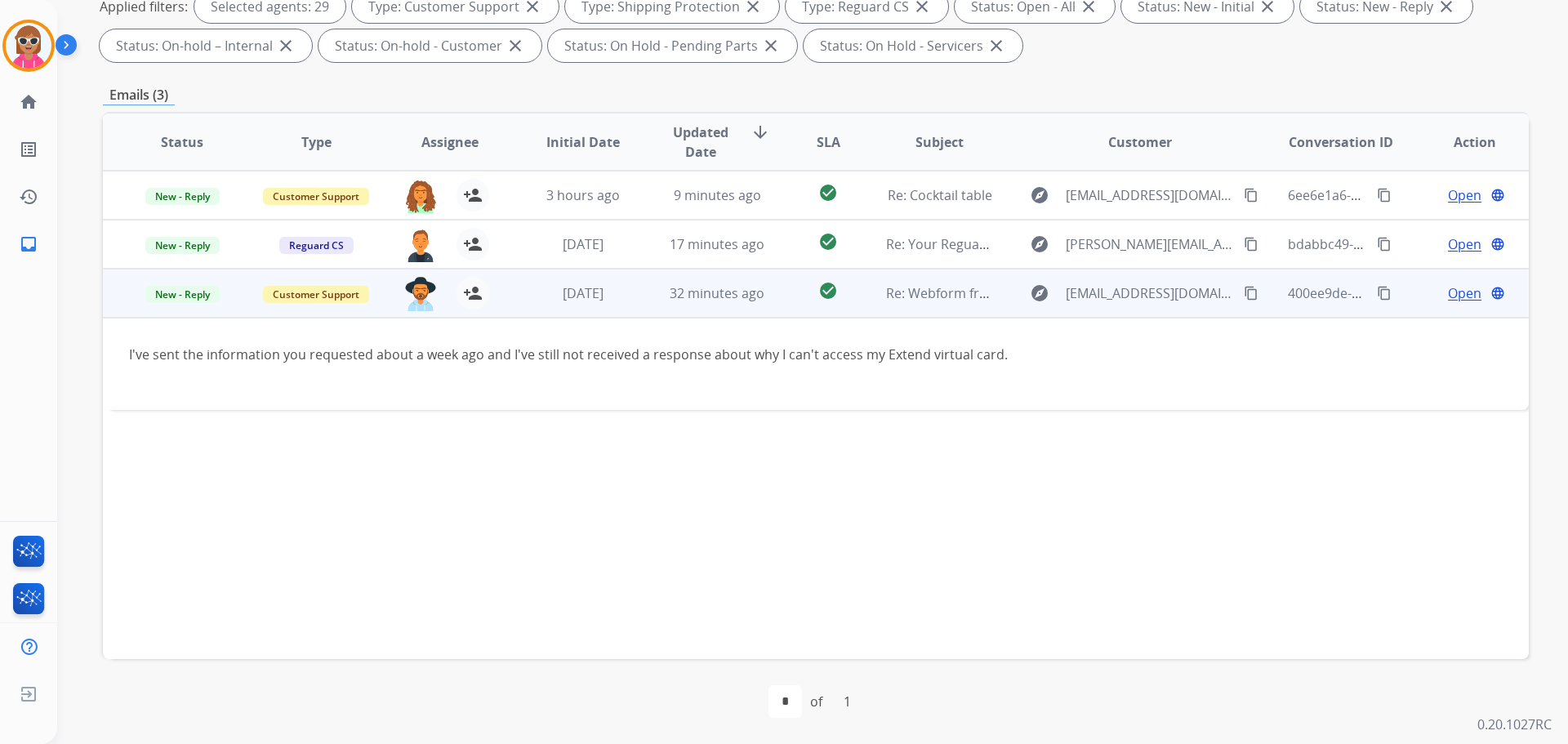
drag, startPoint x: 347, startPoint y: 352, endPoint x: 1035, endPoint y: 355, distance: 688.0
click at [1034, 355] on div "I've sent the information you requested about a week ago and I've still not rec…" at bounding box center [682, 355] width 1107 height 20
click at [1454, 293] on span "Open" at bounding box center [1465, 293] width 33 height 20
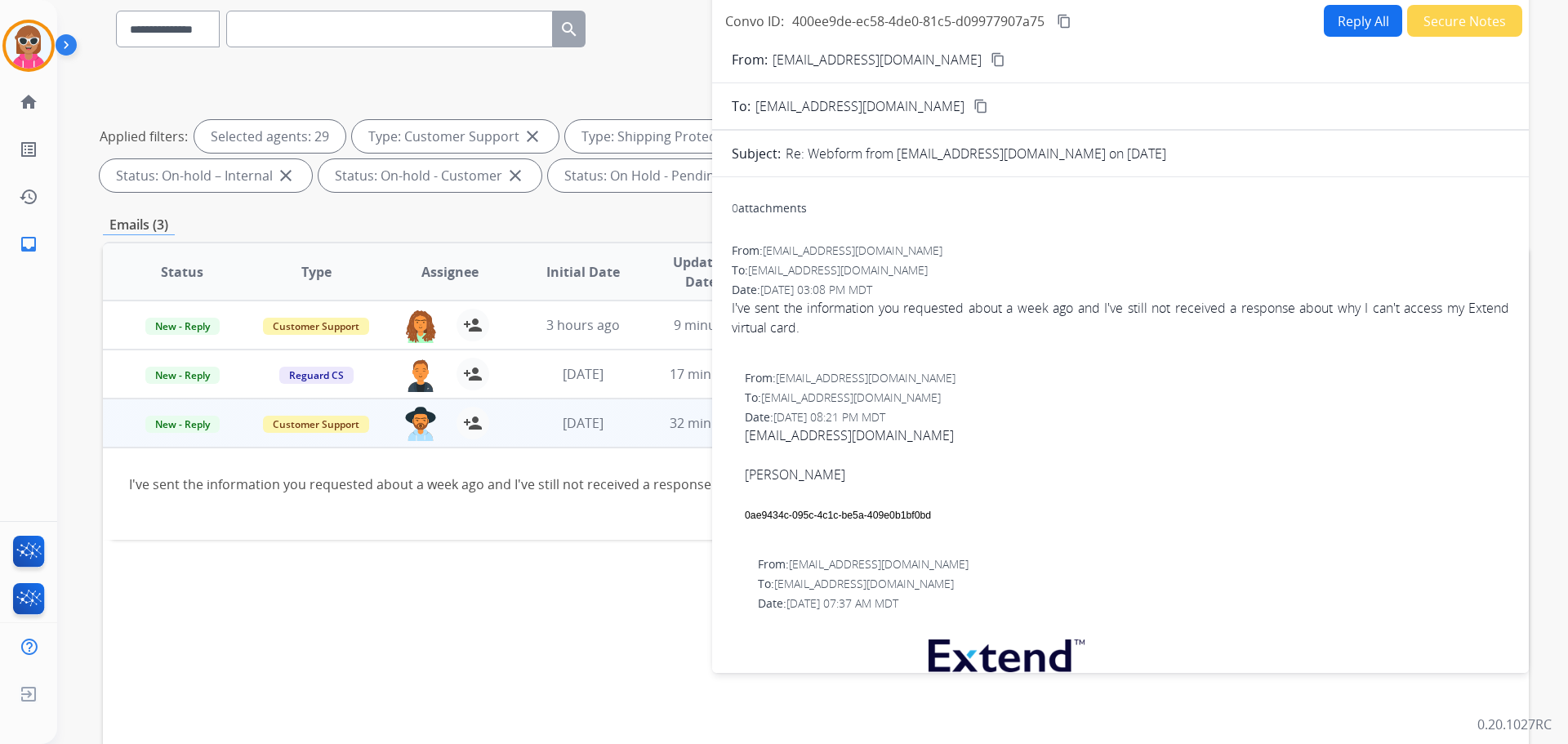
scroll to position [0, 0]
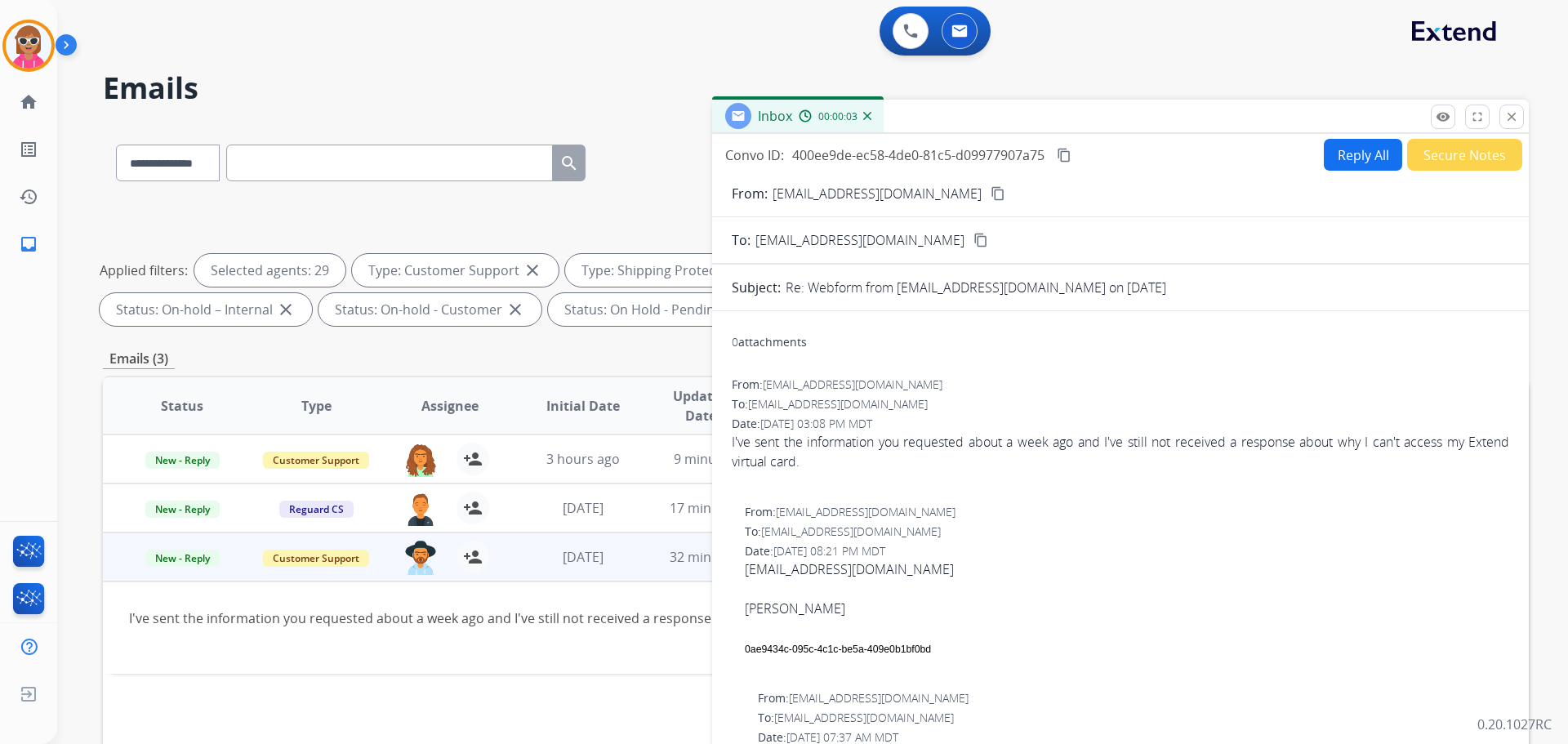
click at [990, 198] on mat-icon "content_copy" at bounding box center [998, 194] width 15 height 15
click at [804, 638] on span "[EMAIL_ADDRESS][DOMAIN_NAME] [PERSON_NAME] 0ae9434c-095c-4c1c-be5a- 409e0b1bf0bd" at bounding box center [1127, 618] width 764 height 118
click at [804, 639] on div "0ae9434c-095c-4c1c-be5a- 409e0b1bf0bd" at bounding box center [1127, 648] width 764 height 20
drag, startPoint x: 804, startPoint y: 639, endPoint x: 807, endPoint y: 648, distance: 9.5
click at [804, 640] on div "0ae9434c-095c-4c1c-be5a- 409e0b1bf0bd" at bounding box center [1127, 648] width 764 height 20
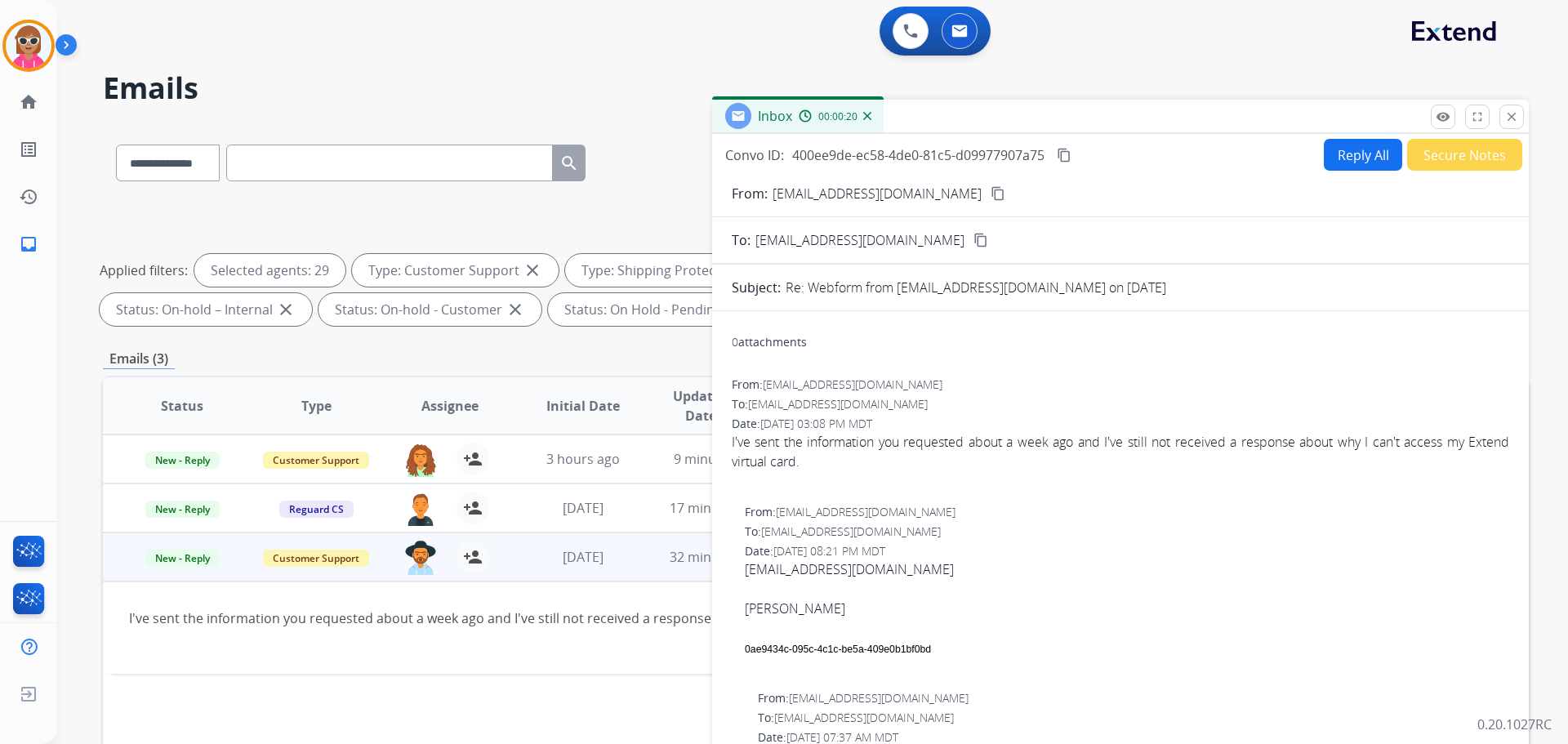
click at [850, 579] on div at bounding box center [1127, 589] width 764 height 20
click at [851, 574] on link "[EMAIL_ADDRESS][DOMAIN_NAME]" at bounding box center [849, 569] width 209 height 18
drag, startPoint x: 924, startPoint y: 572, endPoint x: 745, endPoint y: 569, distance: 179.0
click at [745, 569] on div "[EMAIL_ADDRESS][DOMAIN_NAME]" at bounding box center [1127, 569] width 764 height 20
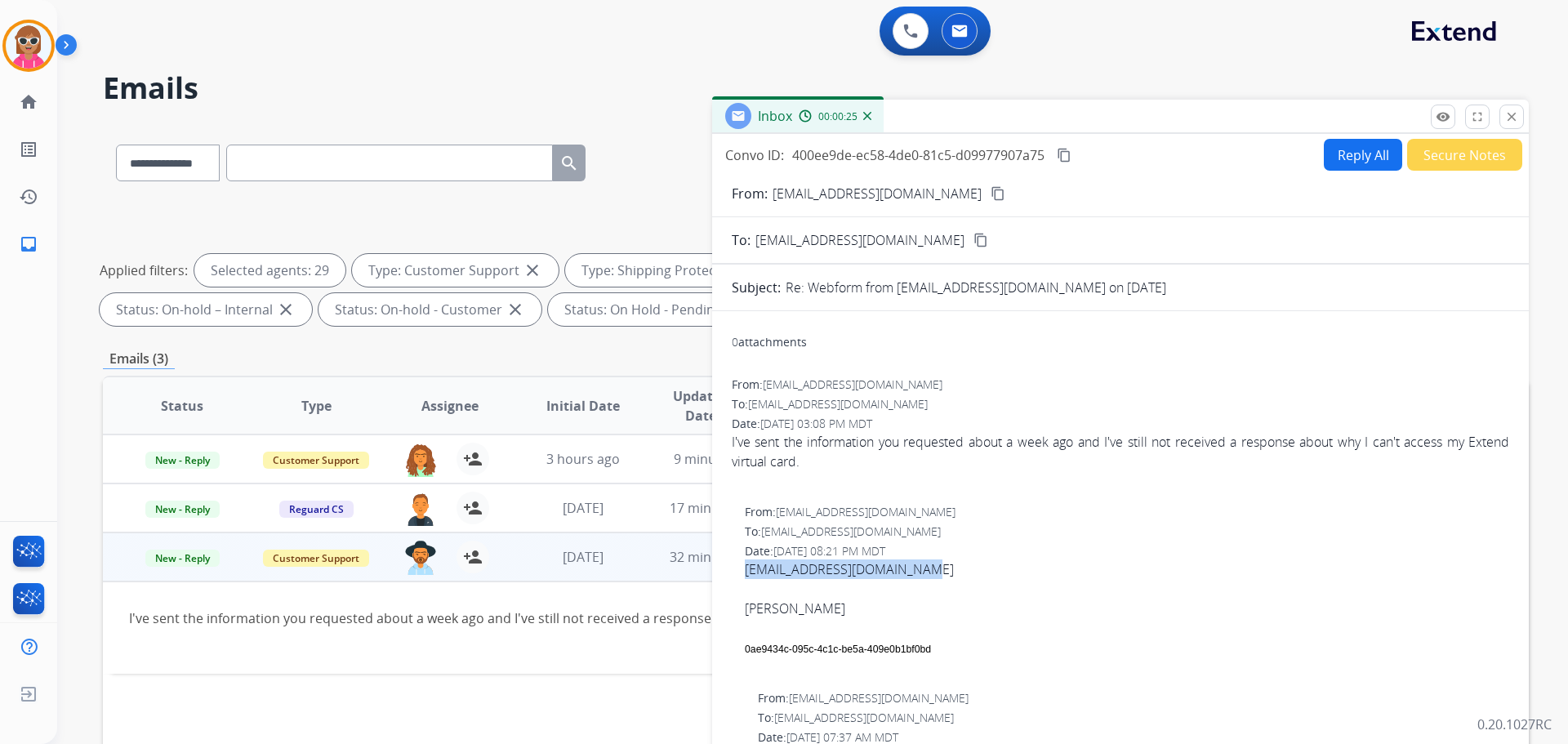
copy link "[EMAIL_ADDRESS][DOMAIN_NAME]"
click at [1350, 157] on button "Reply All" at bounding box center [1363, 155] width 78 height 32
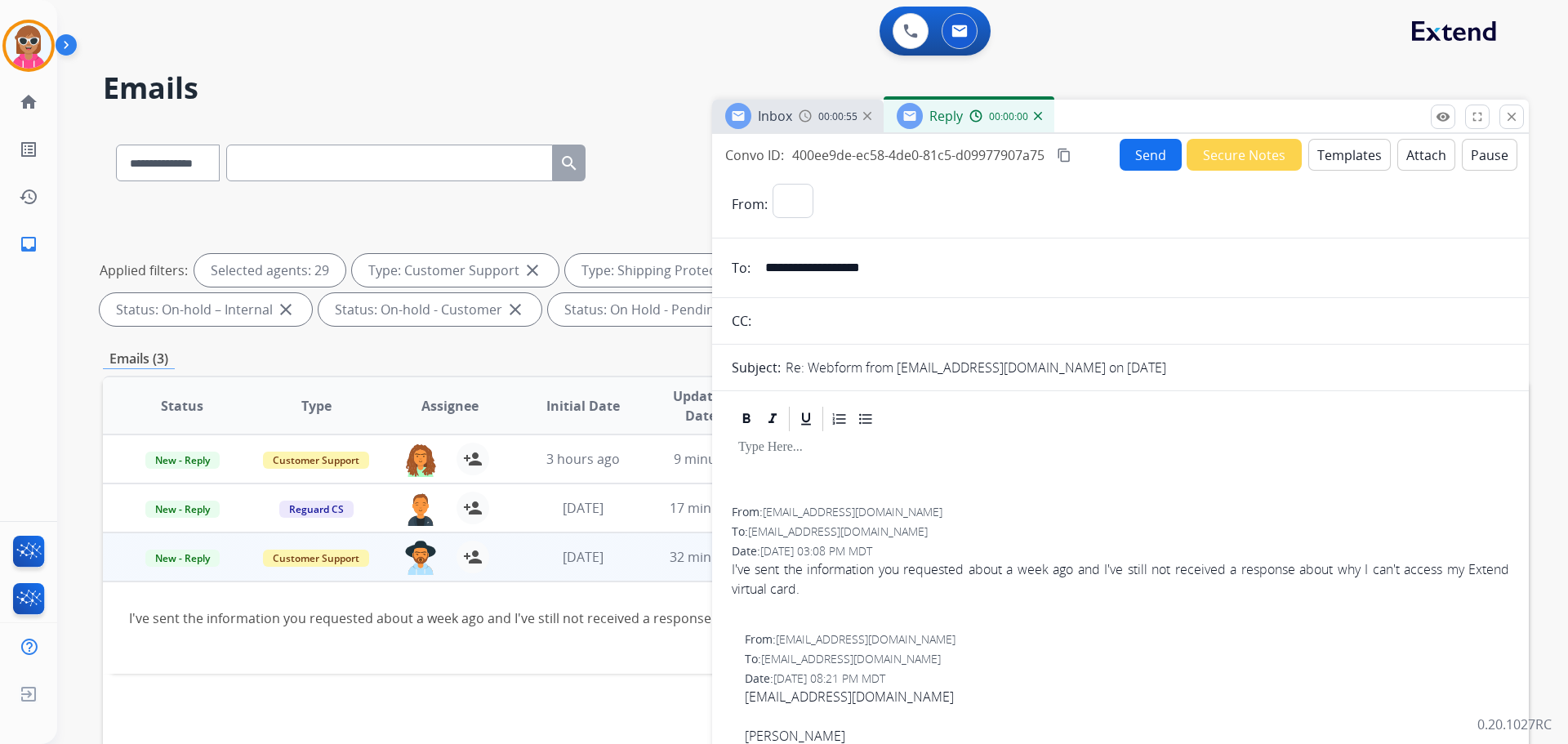
click at [1349, 157] on button "Templates" at bounding box center [1349, 155] width 82 height 32
select select "**********"
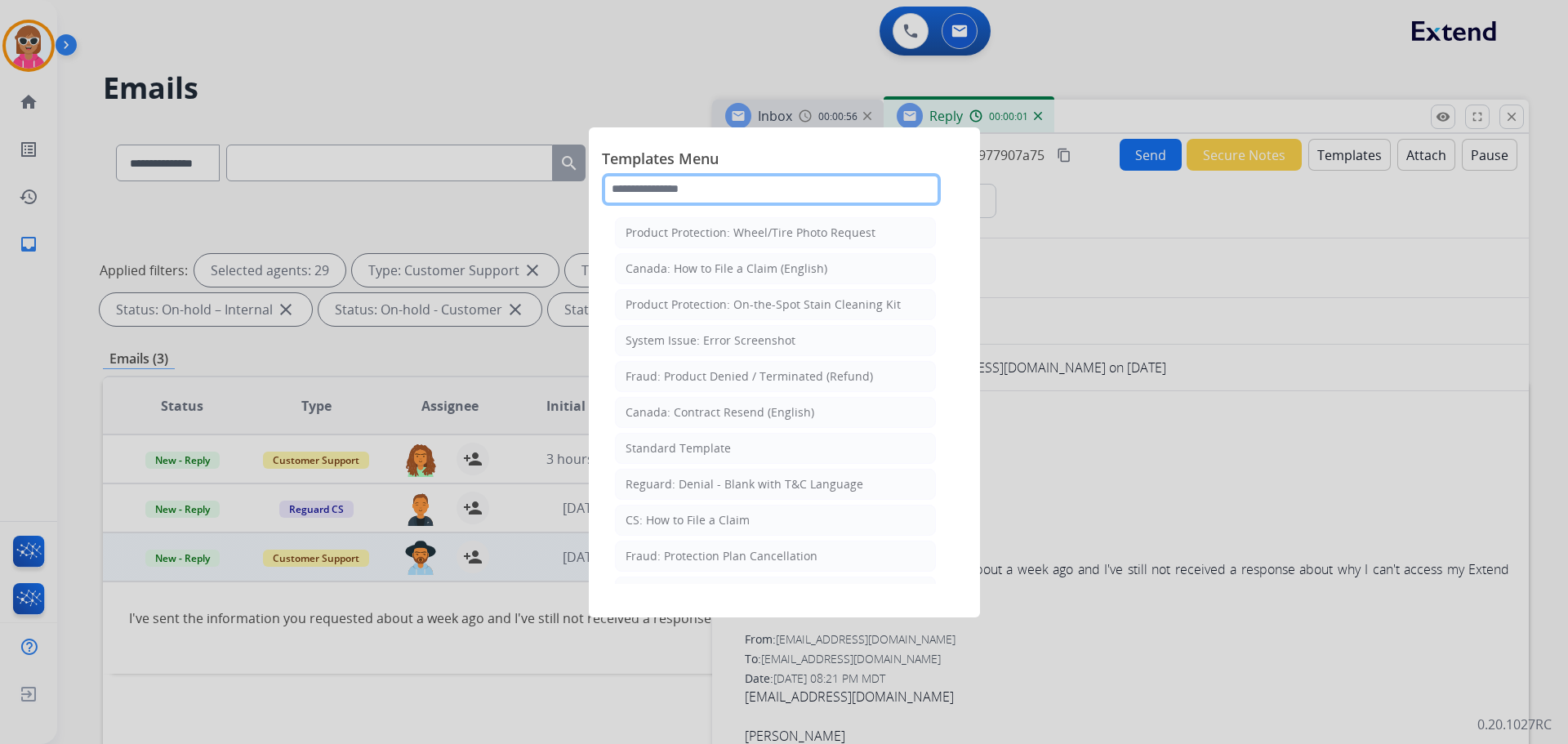
drag, startPoint x: 722, startPoint y: 192, endPoint x: 754, endPoint y: 207, distance: 35.3
click at [724, 194] on input "text" at bounding box center [771, 189] width 339 height 32
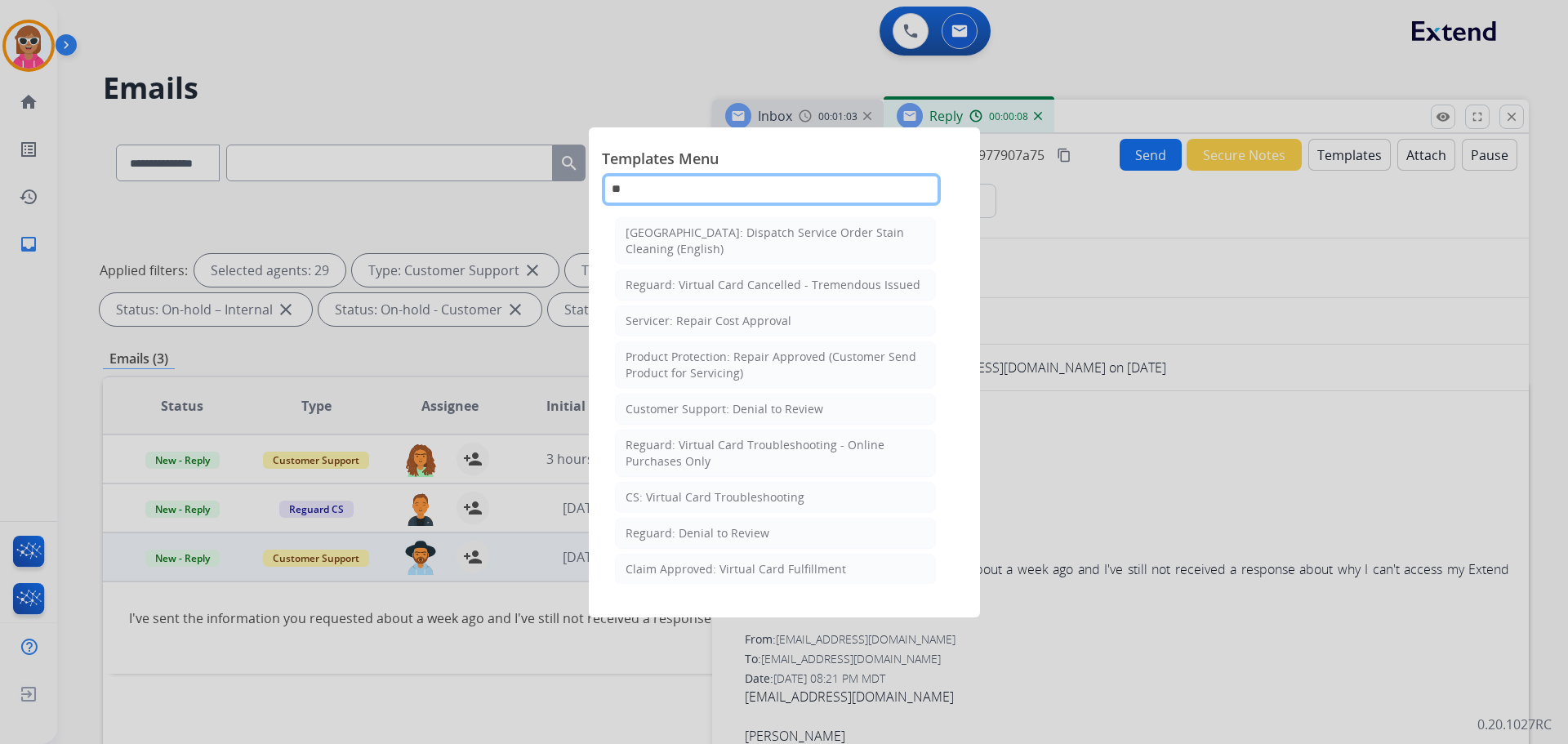
type input "*"
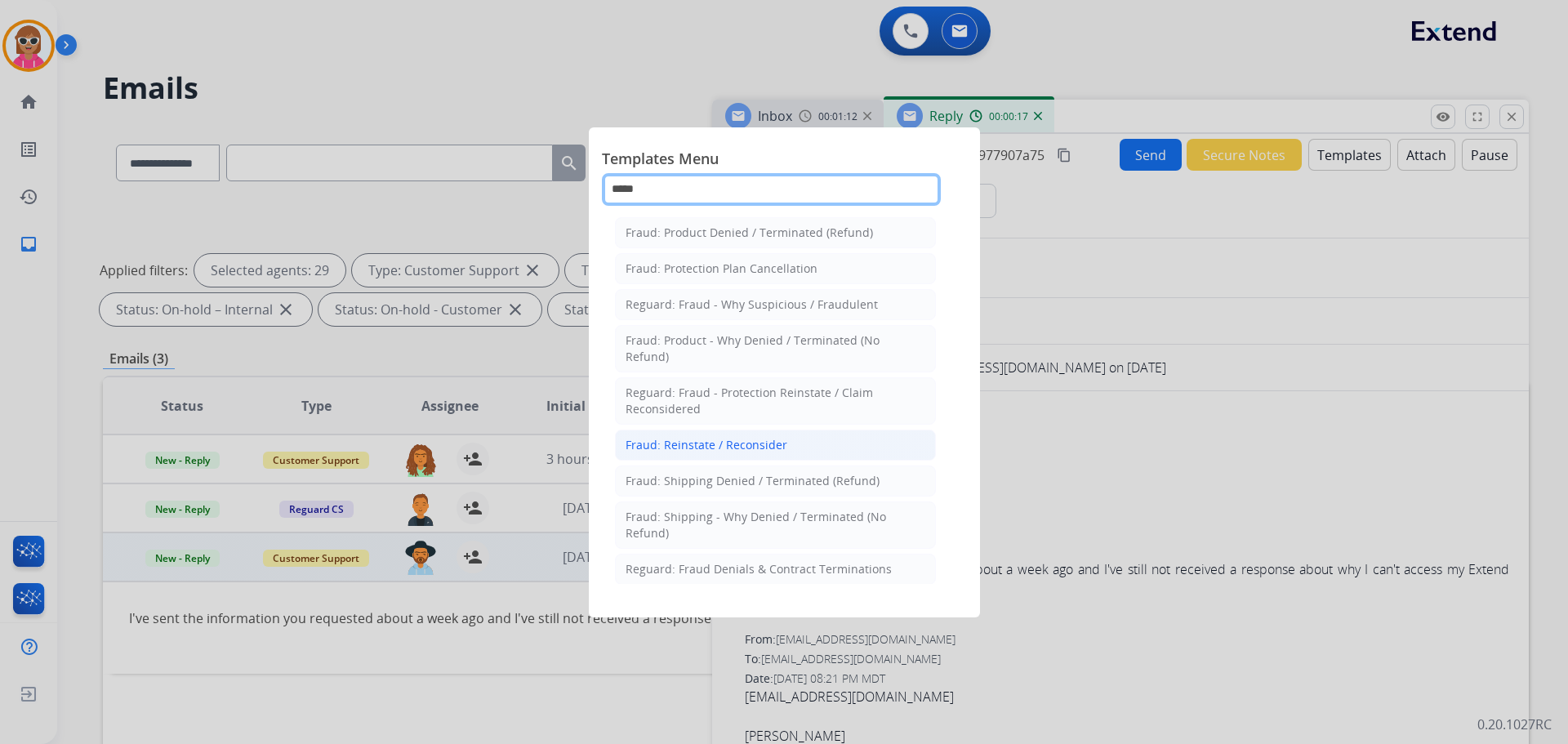
scroll to position [42, 0]
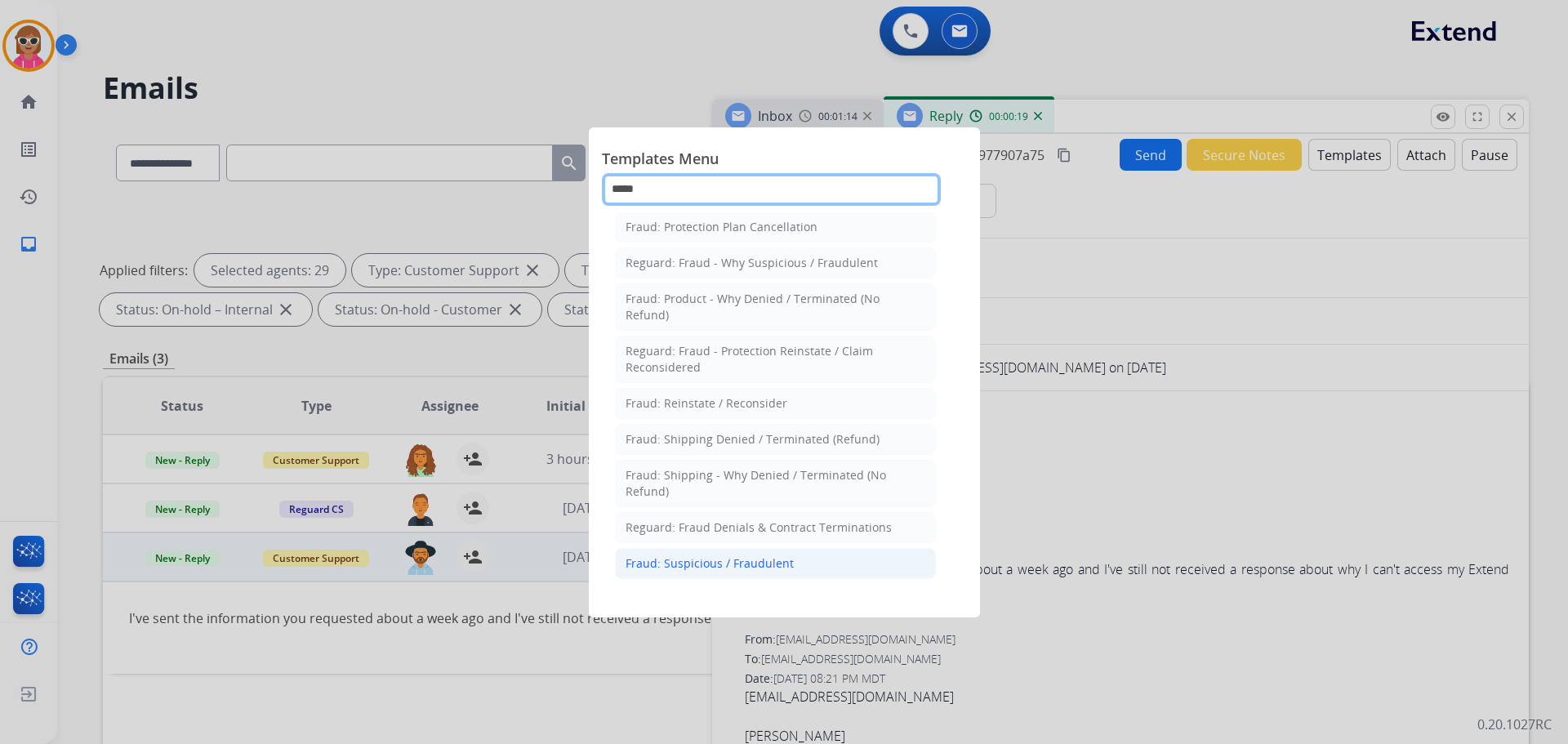
type input "*****"
click at [769, 561] on div "Fraud: Suspicious / Fraudulent" at bounding box center [710, 564] width 168 height 17
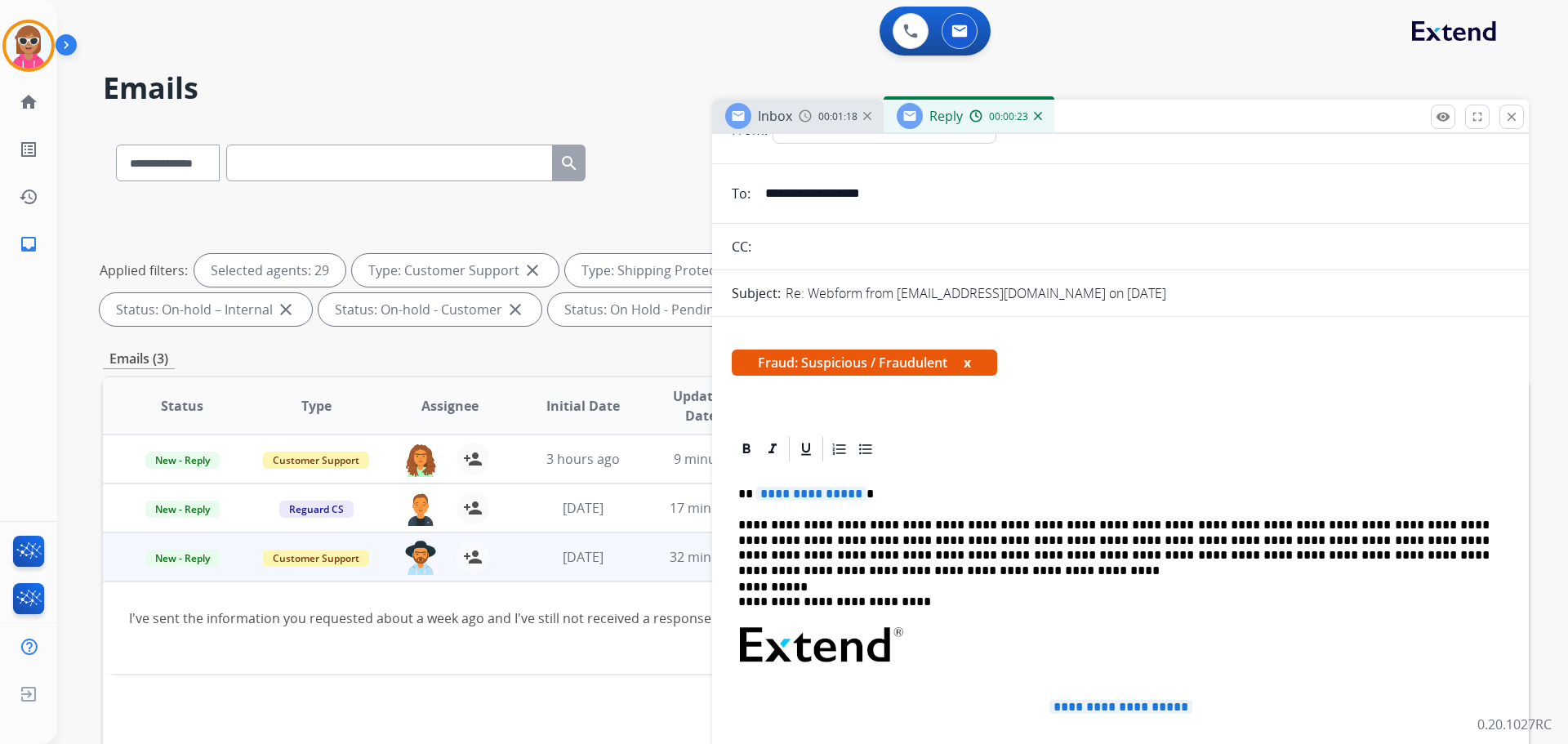
scroll to position [0, 0]
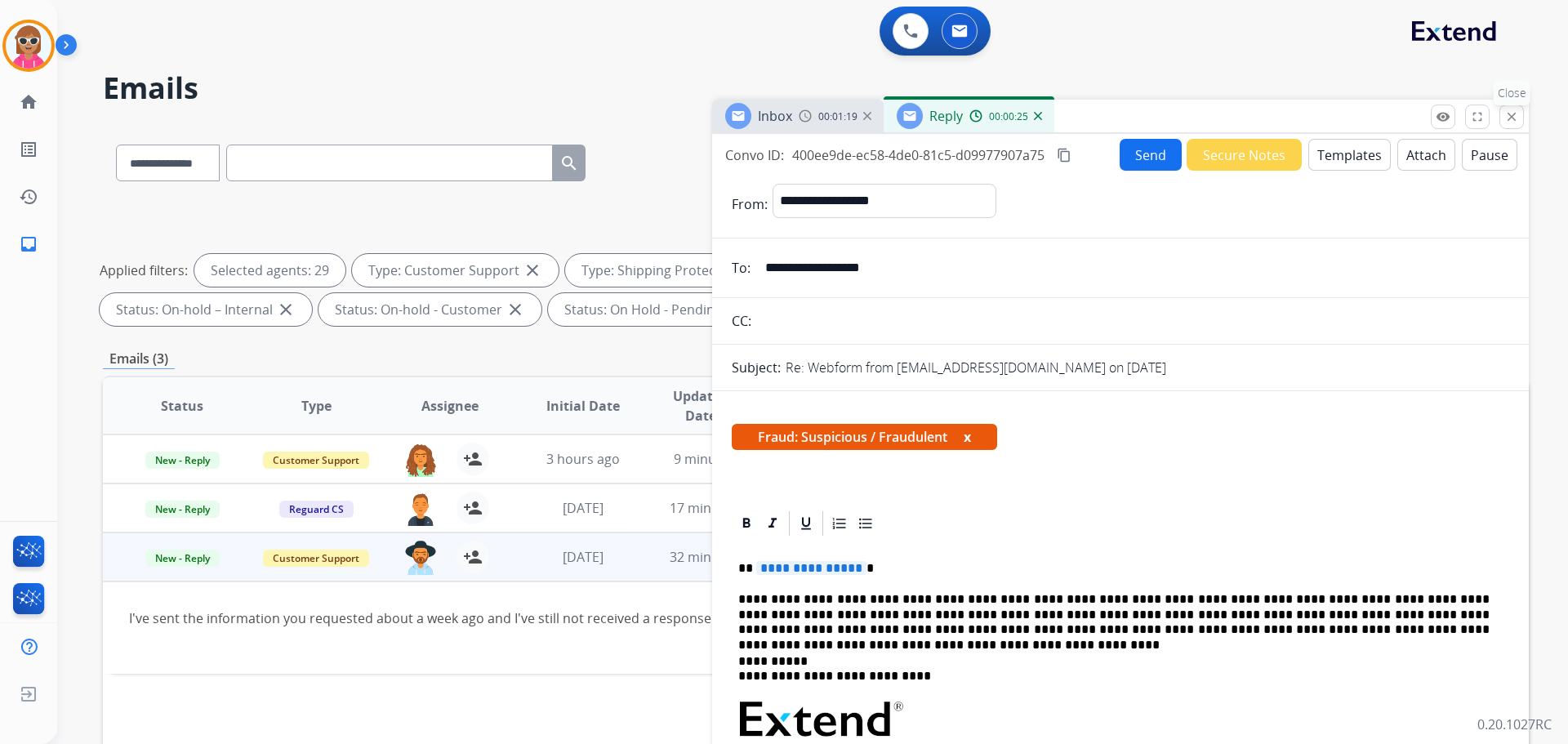
click at [1517, 119] on mat-icon "close" at bounding box center [1511, 117] width 15 height 15
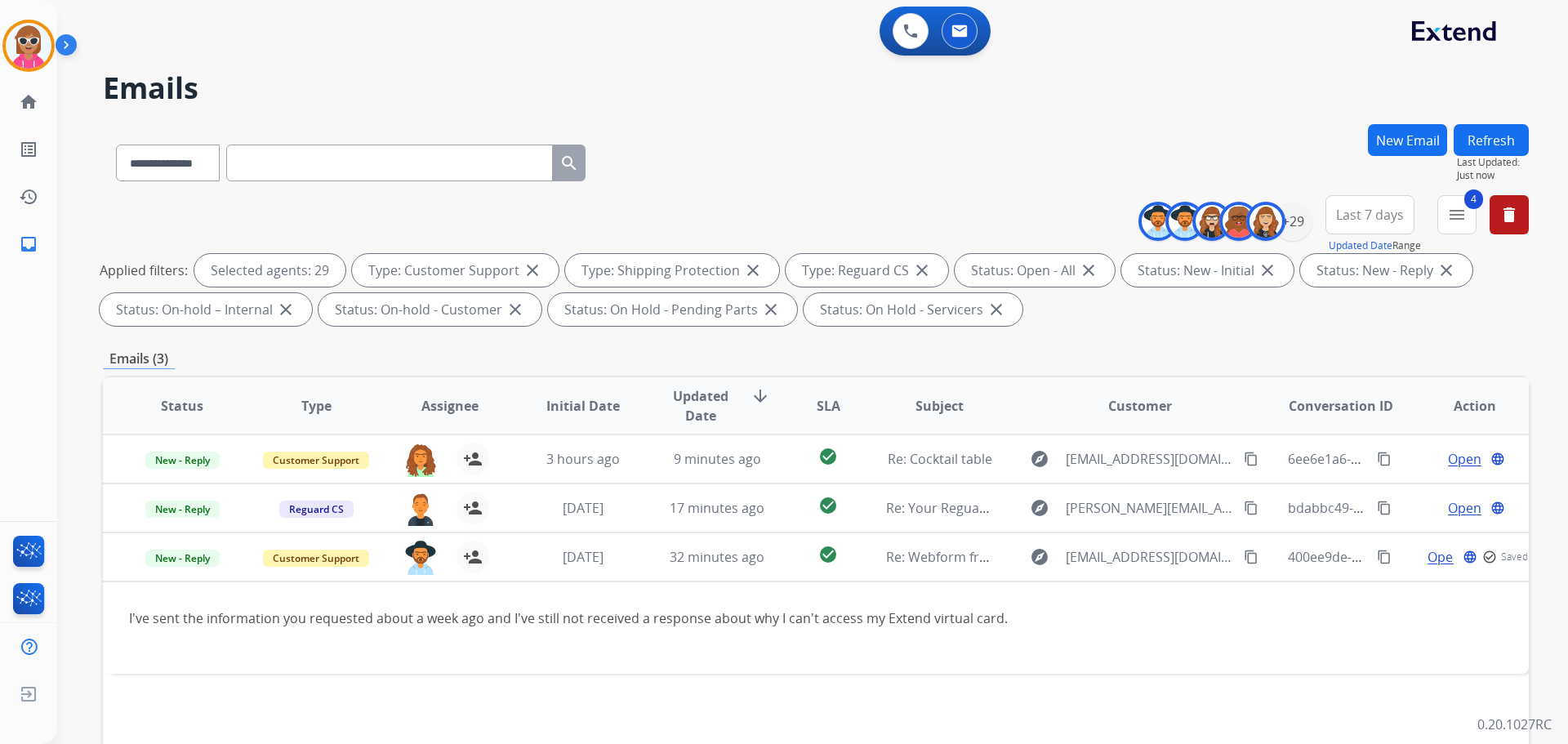
click at [1510, 146] on button "Refresh" at bounding box center [1492, 140] width 75 height 32
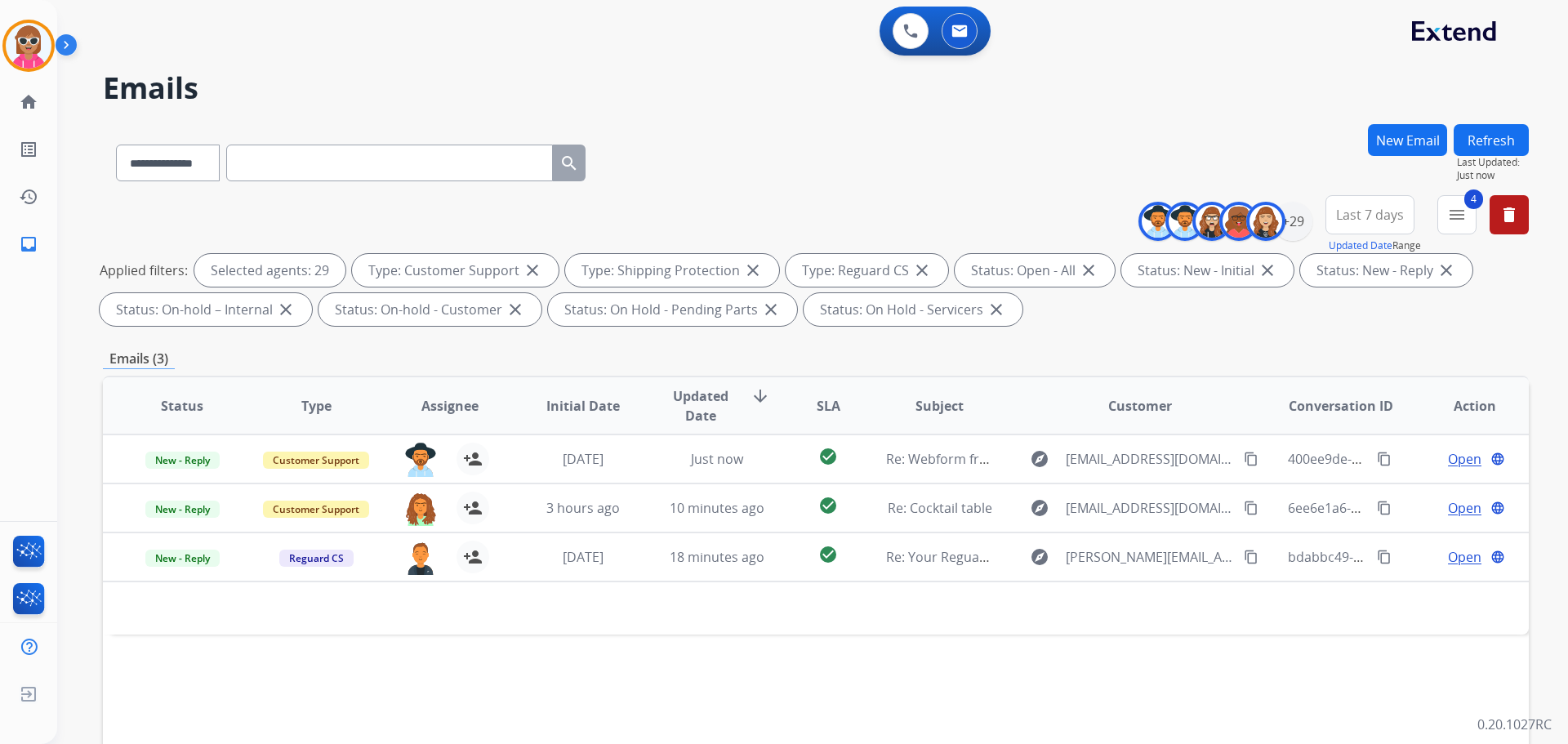
click at [494, 658] on div "Status Type Assignee Initial Date Updated Date arrow_downward SLA Subject Custo…" at bounding box center [816, 649] width 1426 height 548
click at [1479, 133] on button "Refresh" at bounding box center [1492, 140] width 75 height 32
click at [1487, 151] on button "Refresh" at bounding box center [1492, 140] width 75 height 32
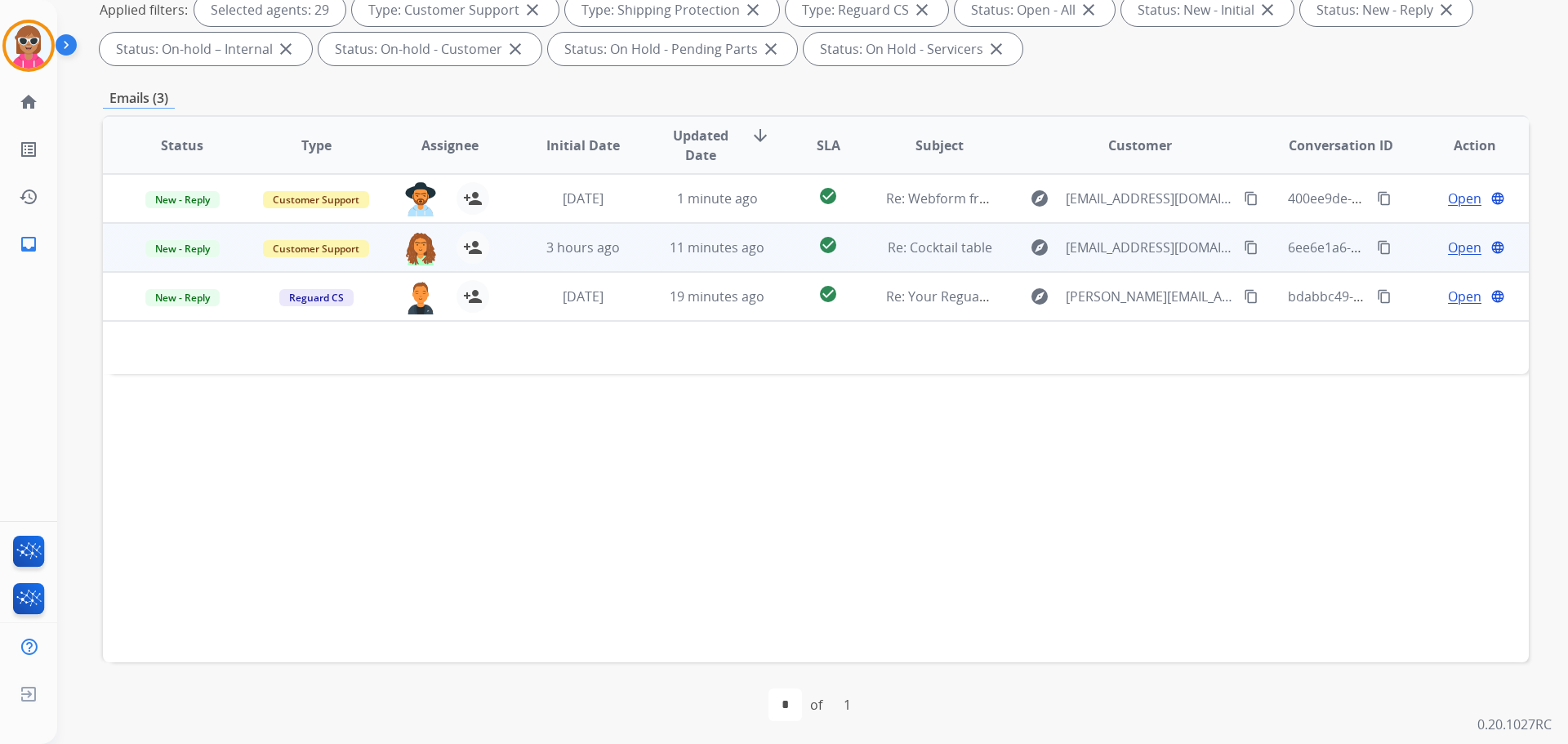
scroll to position [264, 0]
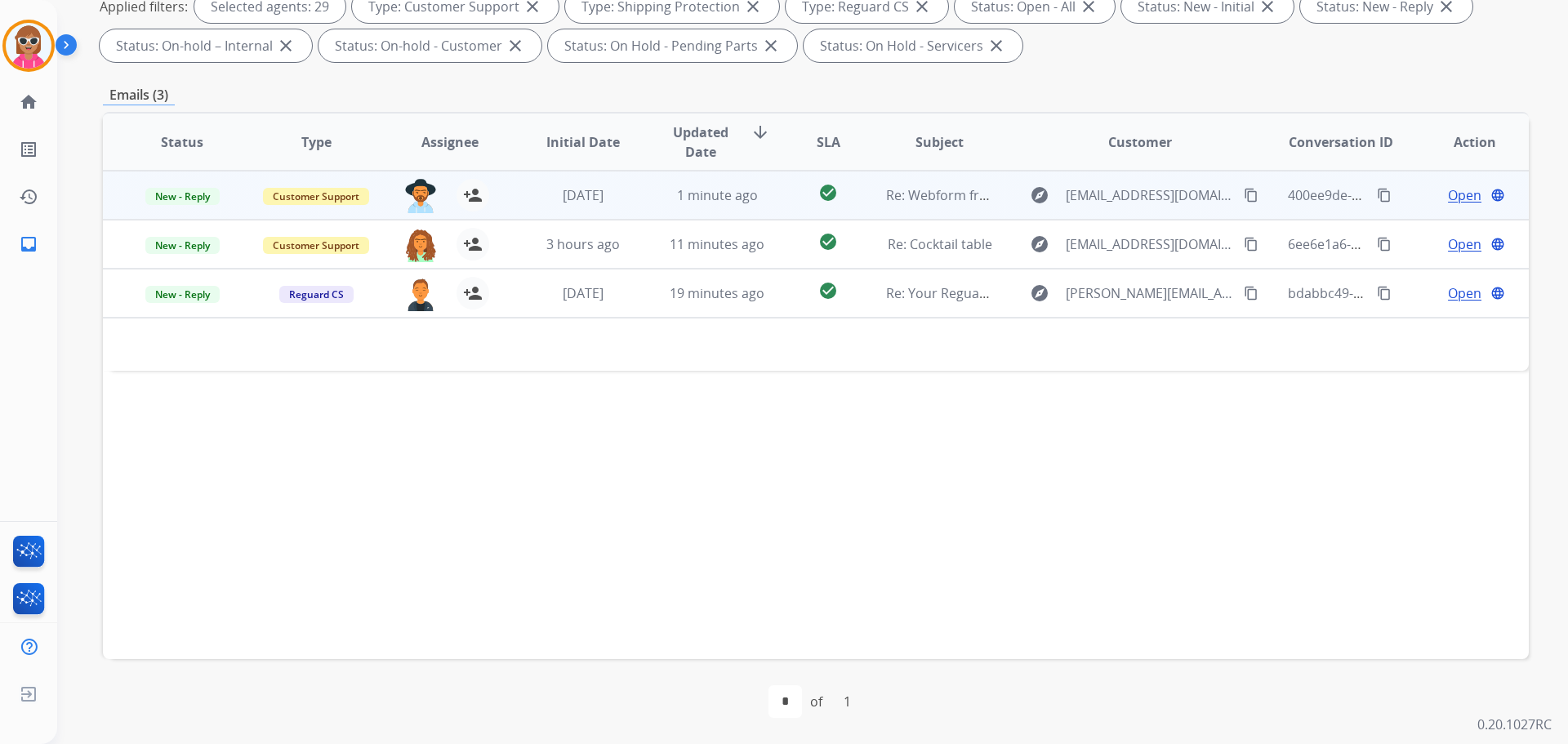
click at [650, 190] on td "1 minute ago" at bounding box center [705, 195] width 134 height 49
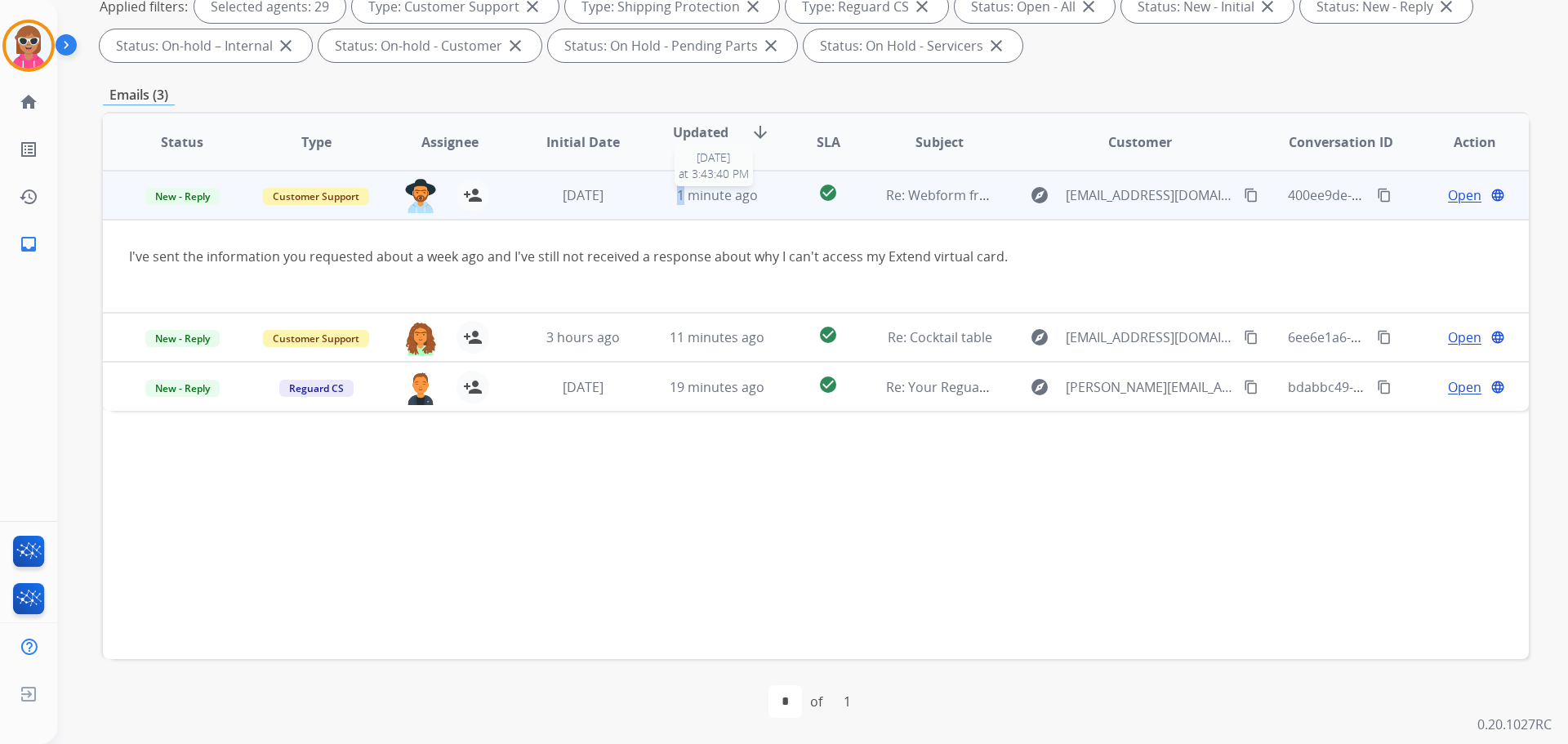
drag, startPoint x: 674, startPoint y: 191, endPoint x: 682, endPoint y: 185, distance: 10.0
click at [681, 185] on td "1 minute ago [DATE] 3:43:40 PM" at bounding box center [705, 195] width 134 height 49
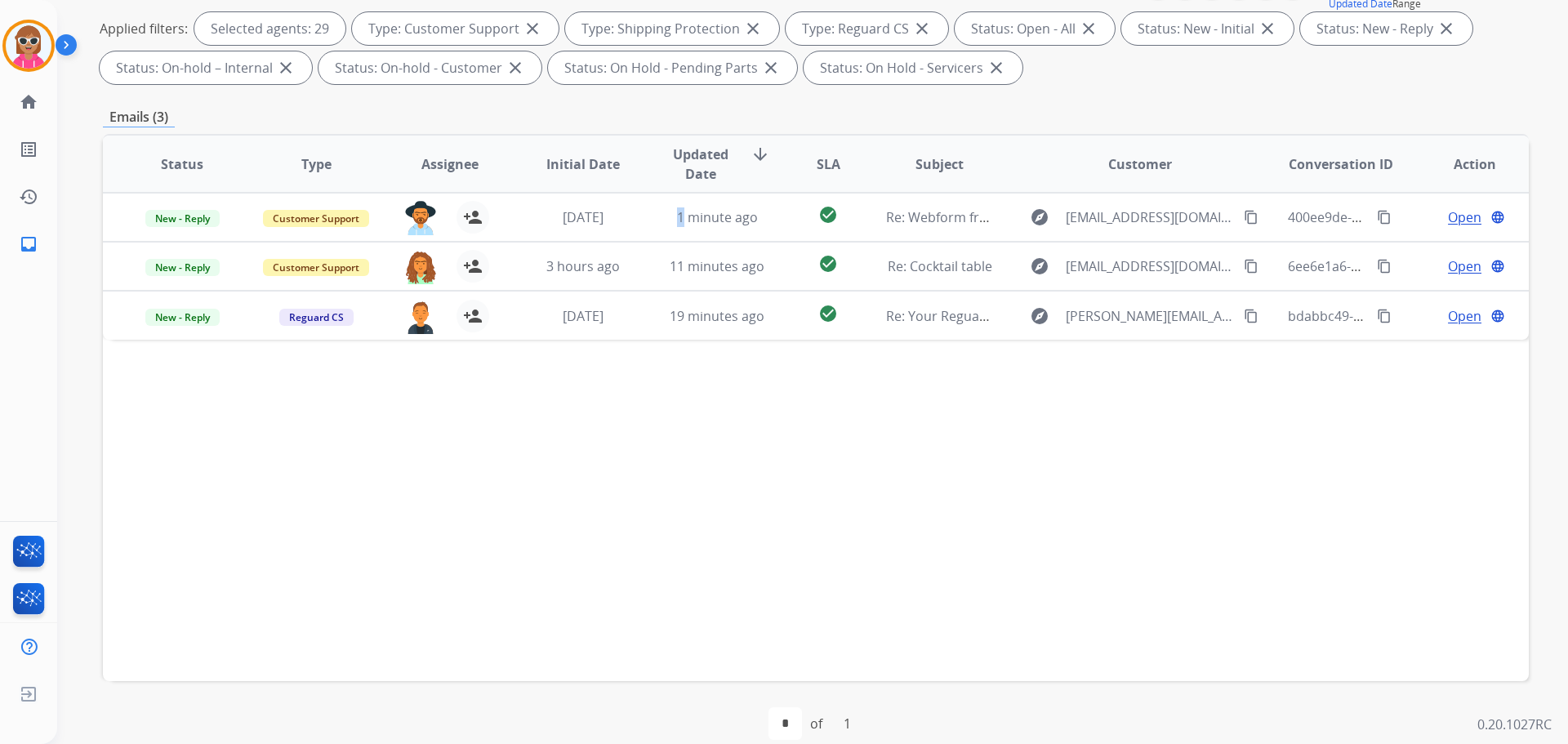
scroll to position [101, 0]
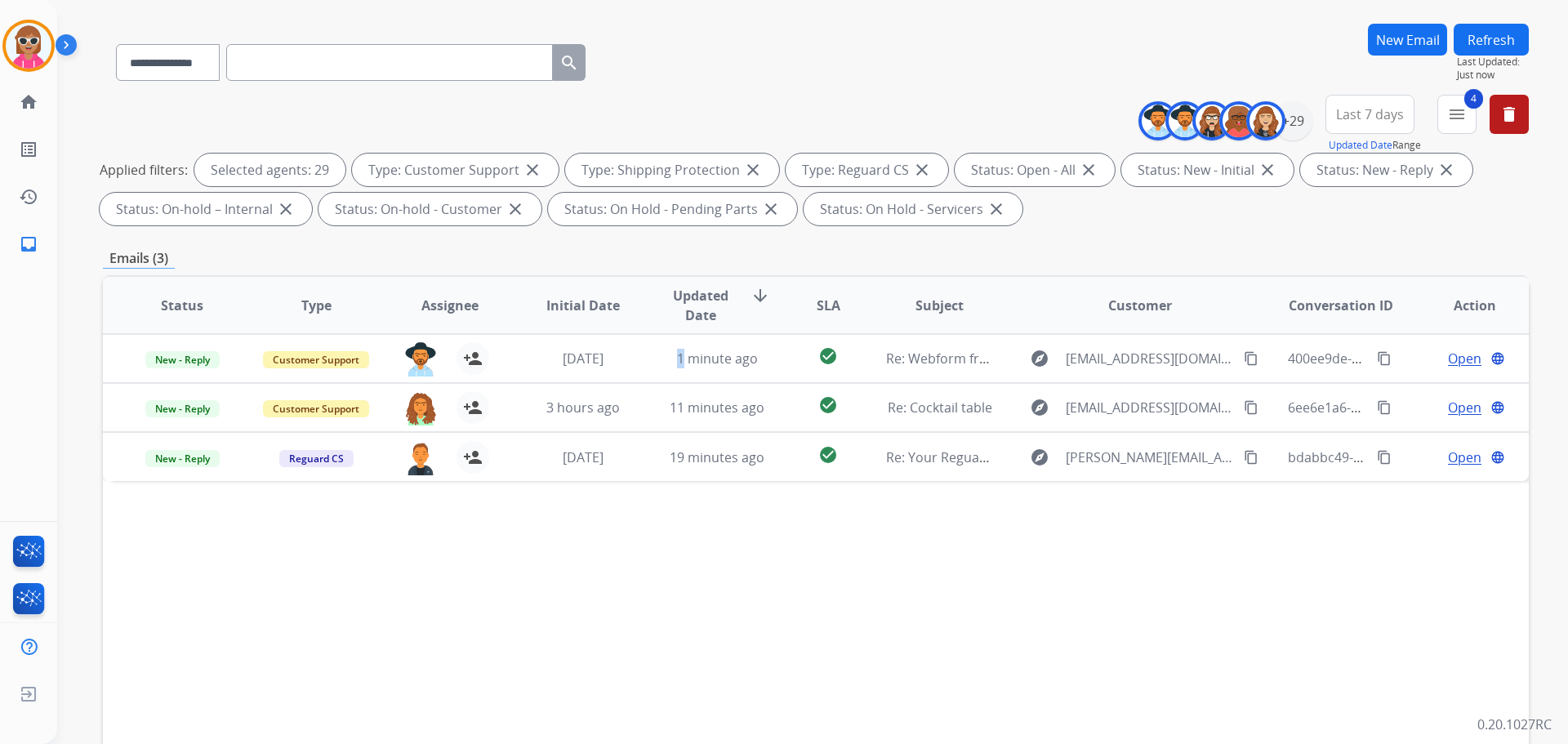
click at [1498, 49] on button "Refresh" at bounding box center [1492, 40] width 75 height 32
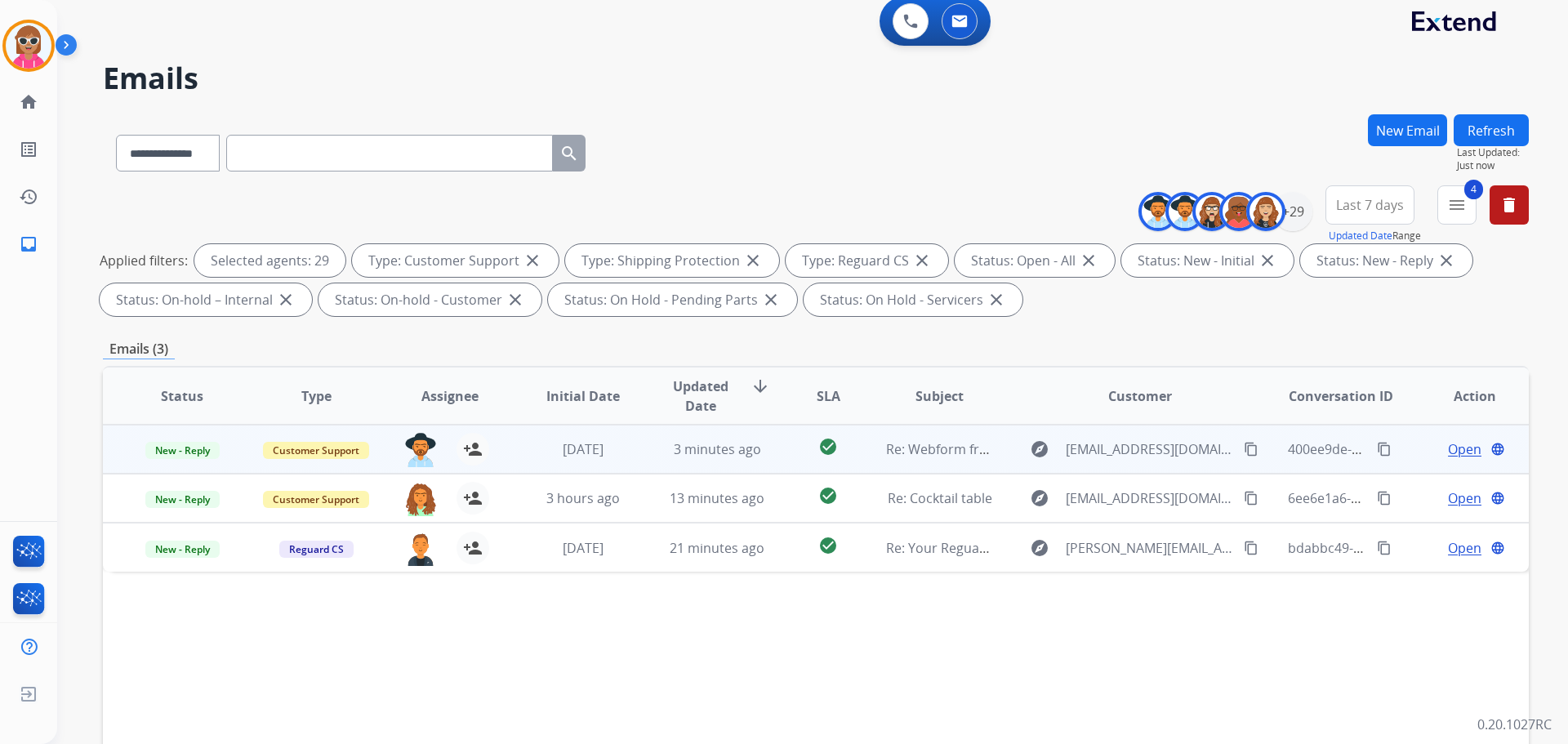
scroll to position [0, 0]
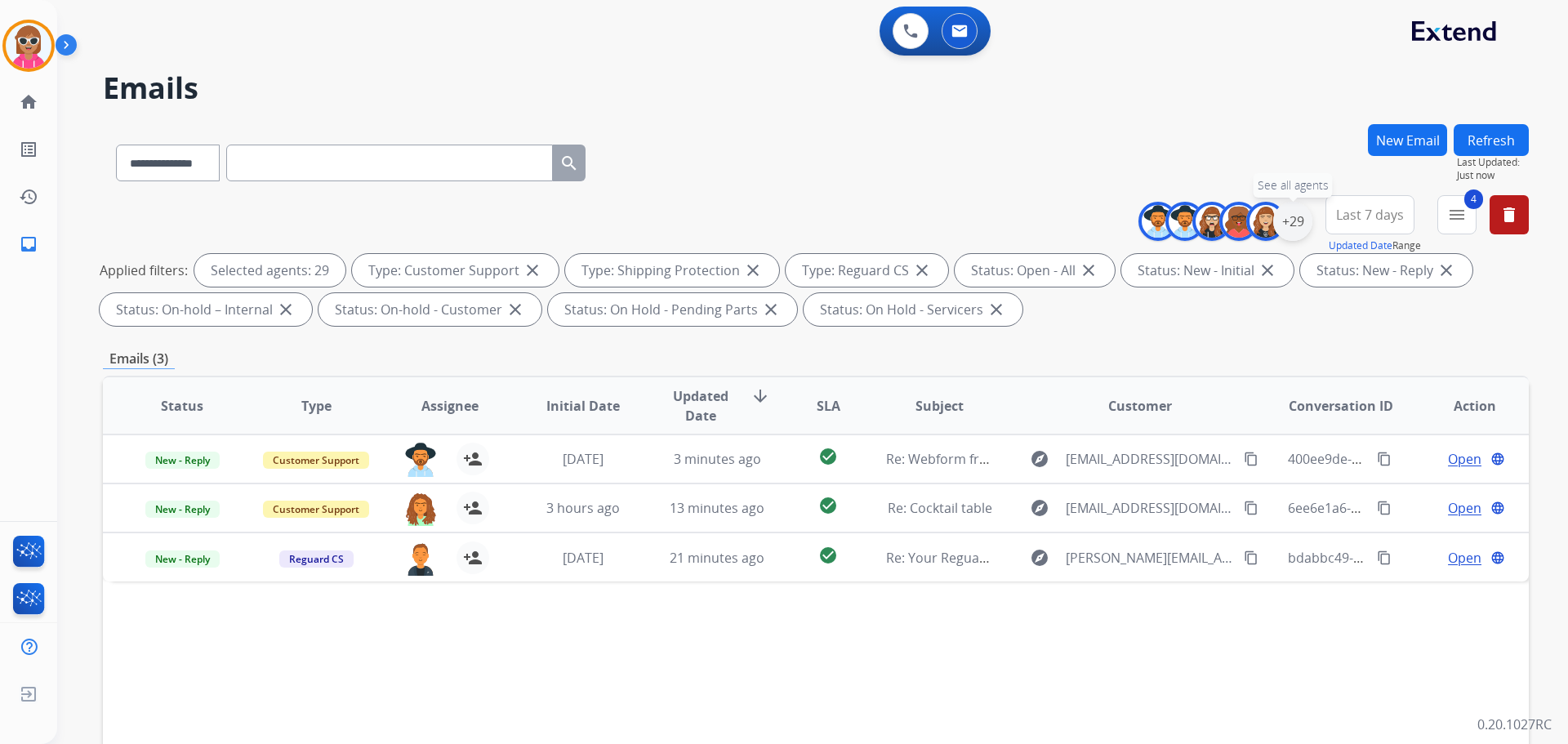
click at [1293, 224] on div "+29" at bounding box center [1292, 221] width 39 height 39
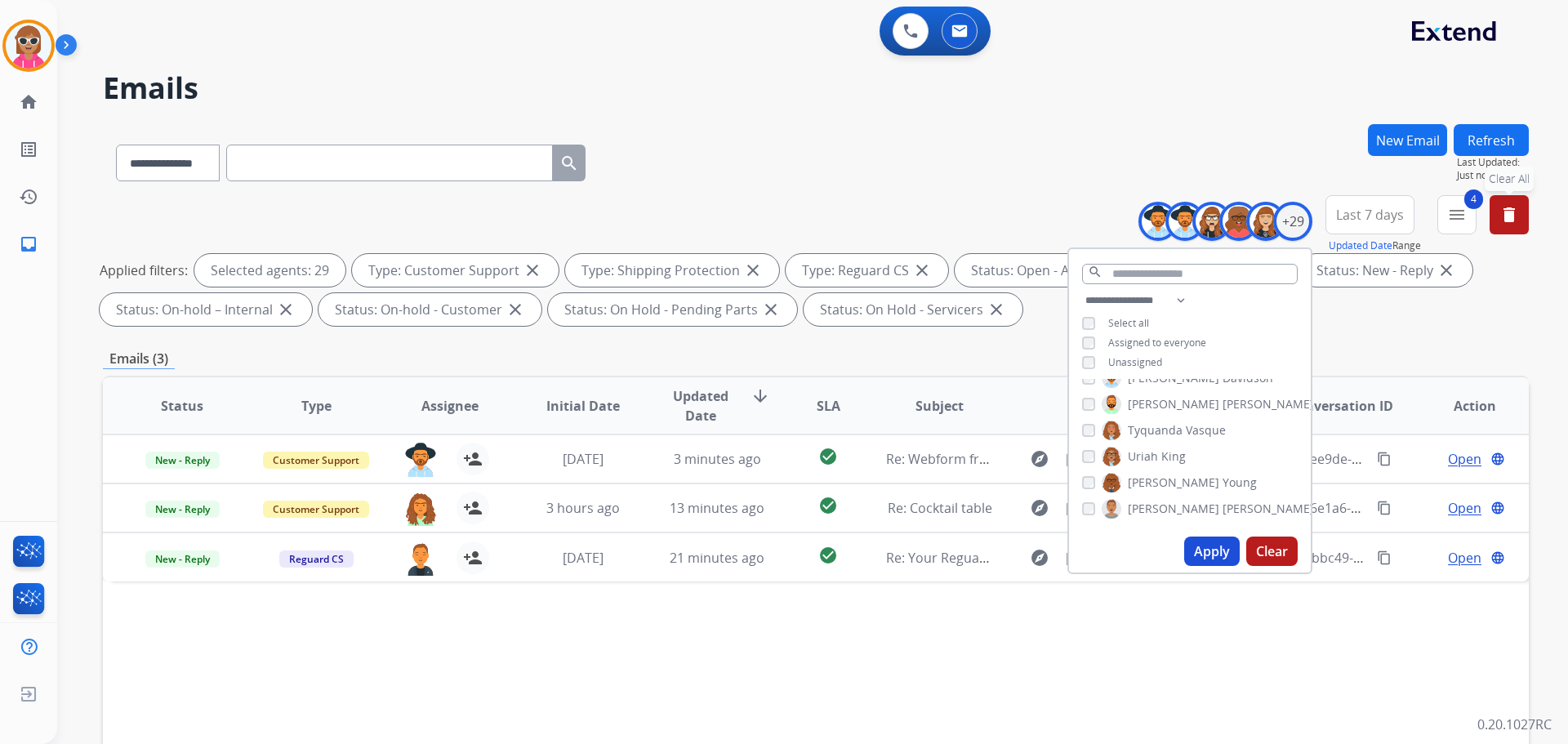
click at [1519, 216] on button "delete Clear All" at bounding box center [1509, 214] width 39 height 39
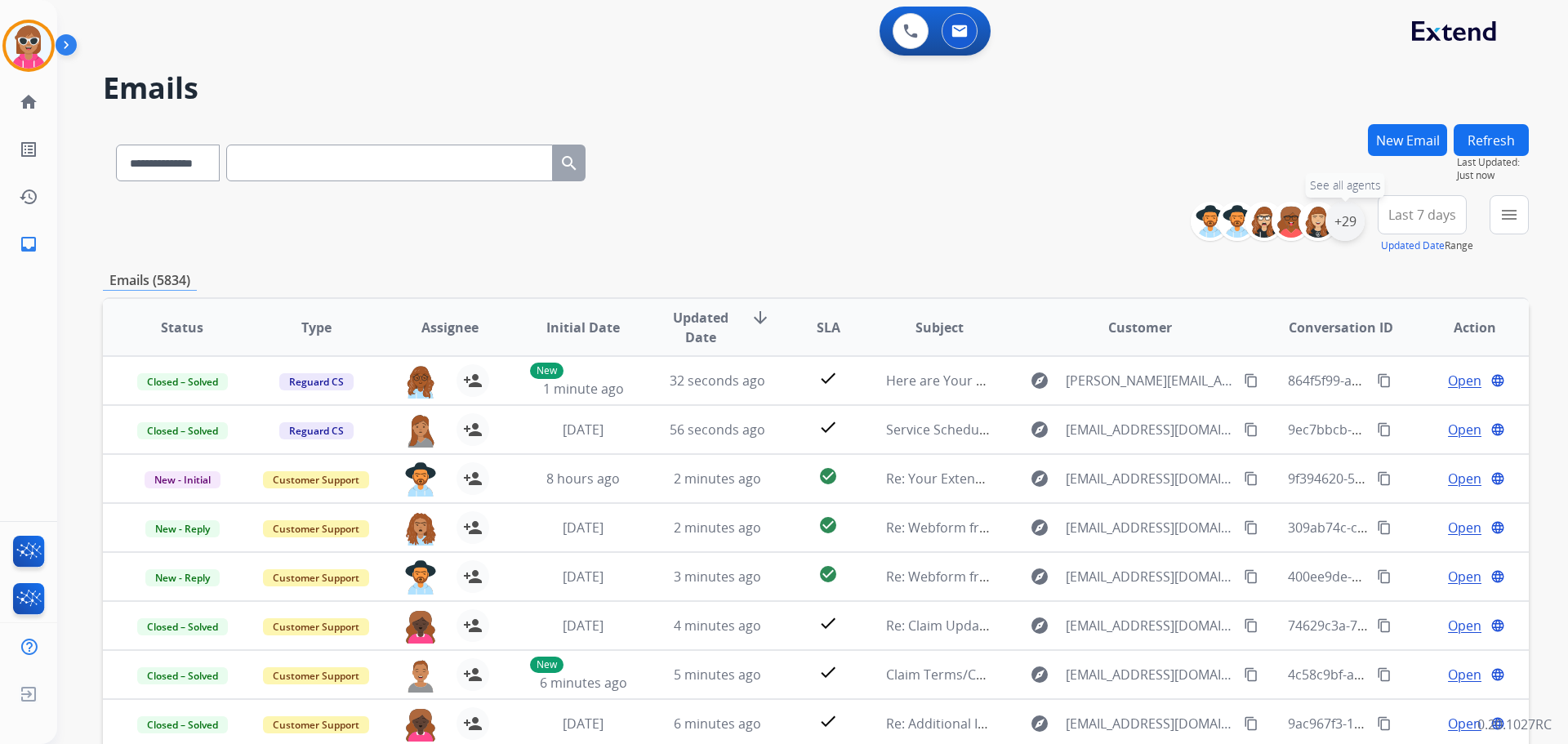
drag, startPoint x: 1352, startPoint y: 227, endPoint x: 1290, endPoint y: 276, distance: 79.0
click at [1352, 226] on div "+29" at bounding box center [1344, 221] width 39 height 39
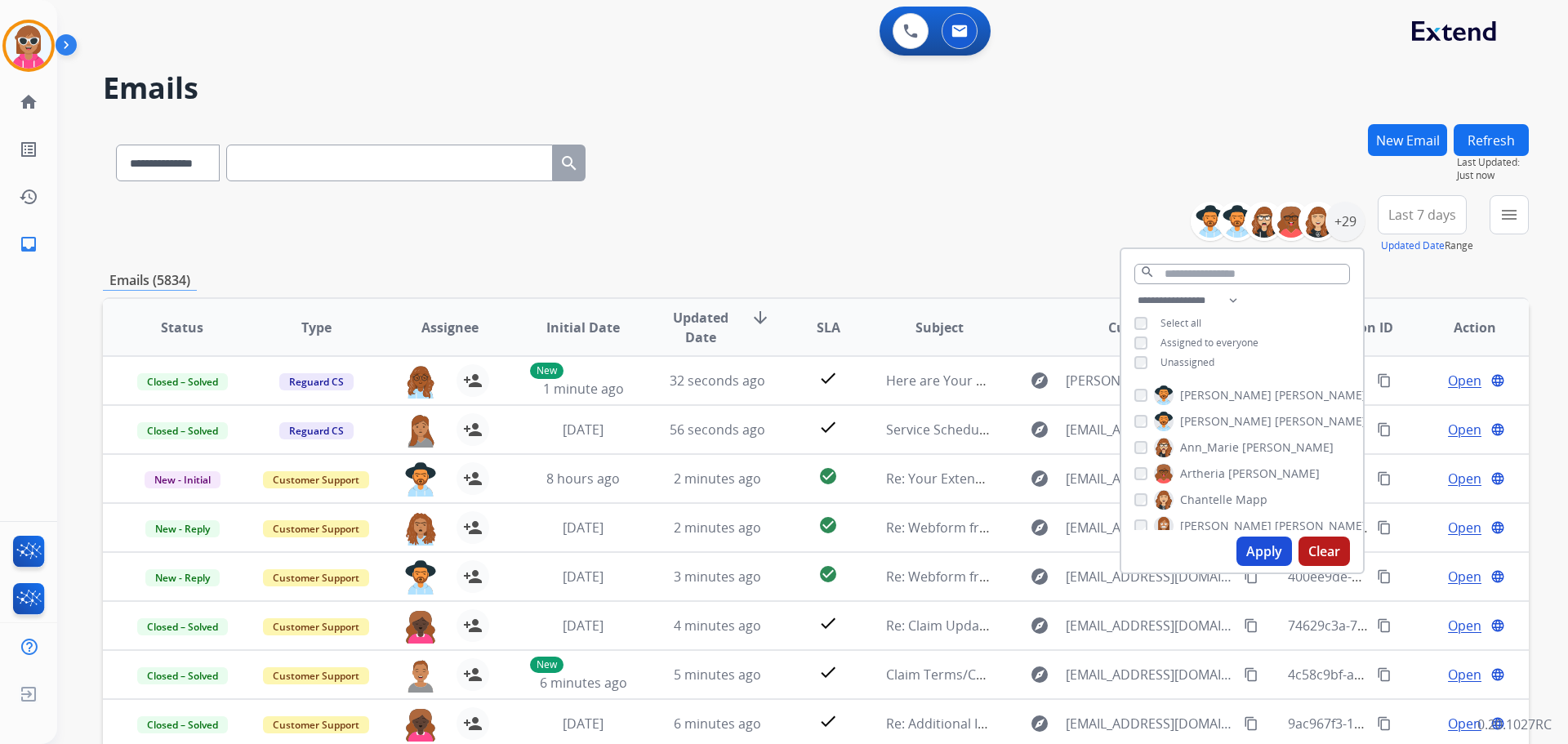
click at [1199, 358] on span "Unassigned" at bounding box center [1187, 362] width 54 height 14
drag, startPoint x: 1267, startPoint y: 549, endPoint x: 1337, endPoint y: 492, distance: 90.3
click at [1266, 549] on button "Apply" at bounding box center [1264, 551] width 56 height 29
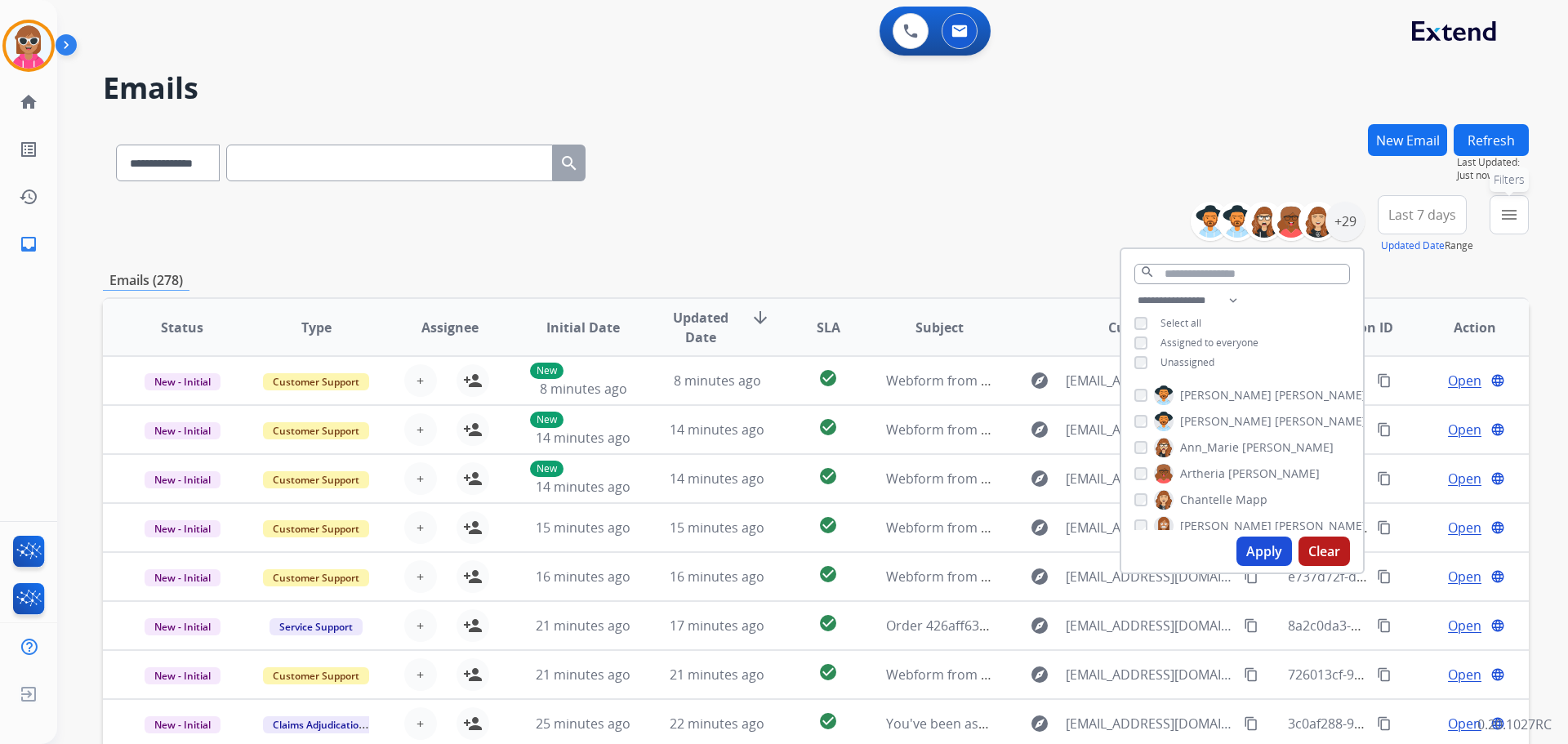
click at [1504, 228] on button "menu Filters" at bounding box center [1509, 214] width 39 height 39
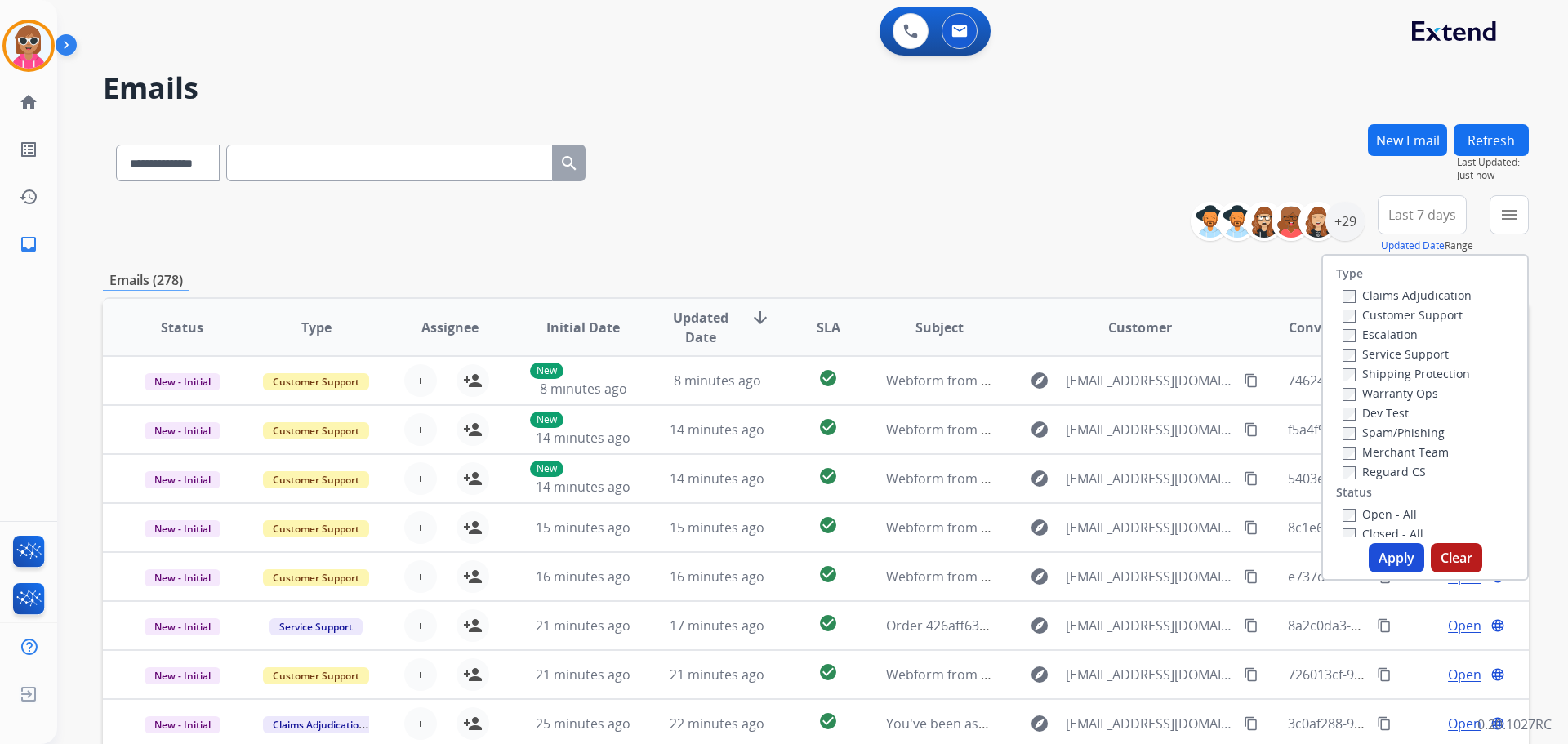
click at [1422, 314] on label "Customer Support" at bounding box center [1403, 315] width 120 height 16
drag, startPoint x: 1411, startPoint y: 371, endPoint x: 1388, endPoint y: 435, distance: 68.0
click at [1411, 372] on label "Shipping Protection" at bounding box center [1406, 373] width 127 height 16
click at [1374, 477] on label "Reguard CS" at bounding box center [1384, 471] width 83 height 16
drag, startPoint x: 1369, startPoint y: 515, endPoint x: 1372, endPoint y: 539, distance: 24.2
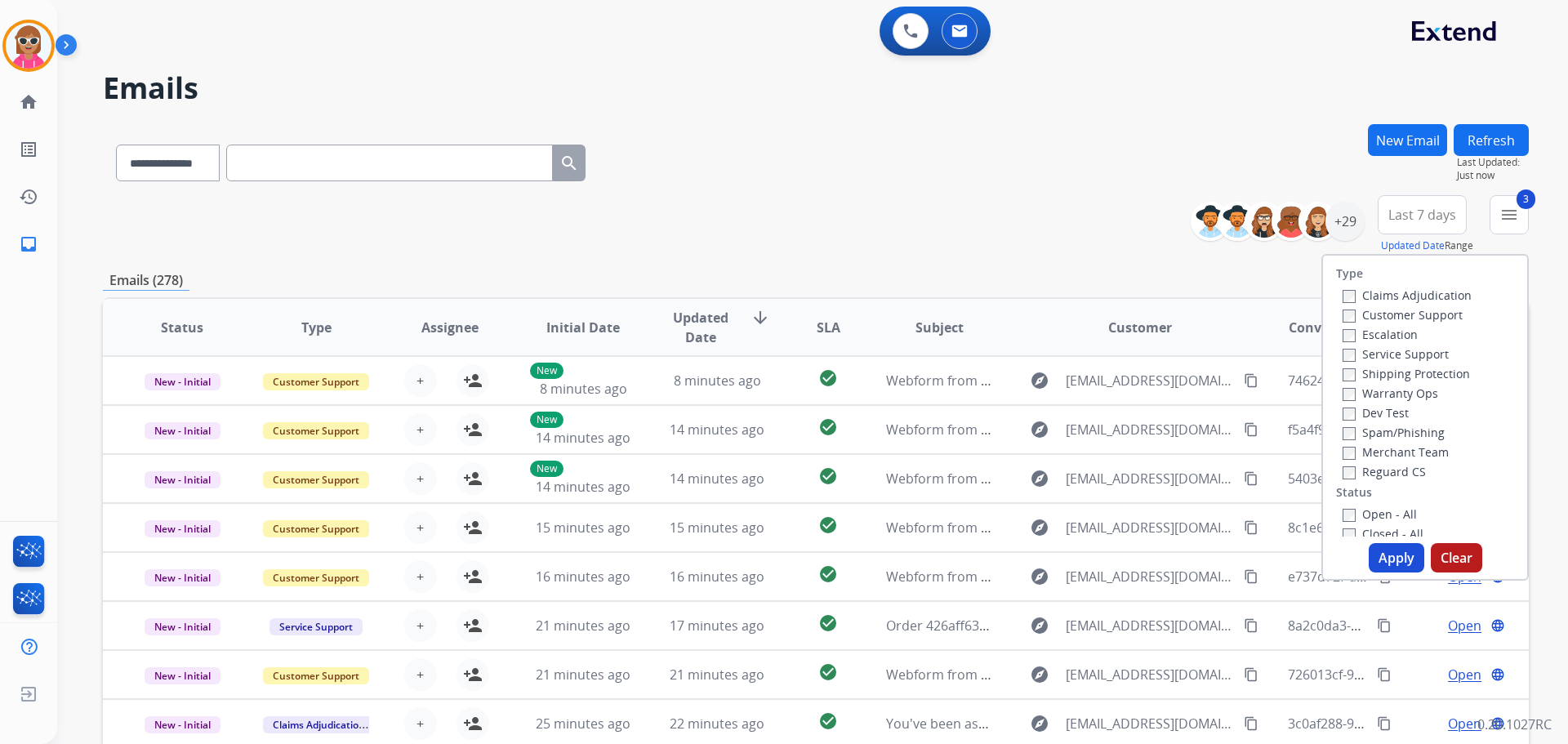
click at [1368, 516] on label "Open - All" at bounding box center [1379, 514] width 74 height 16
click at [1382, 569] on button "Apply" at bounding box center [1396, 558] width 56 height 29
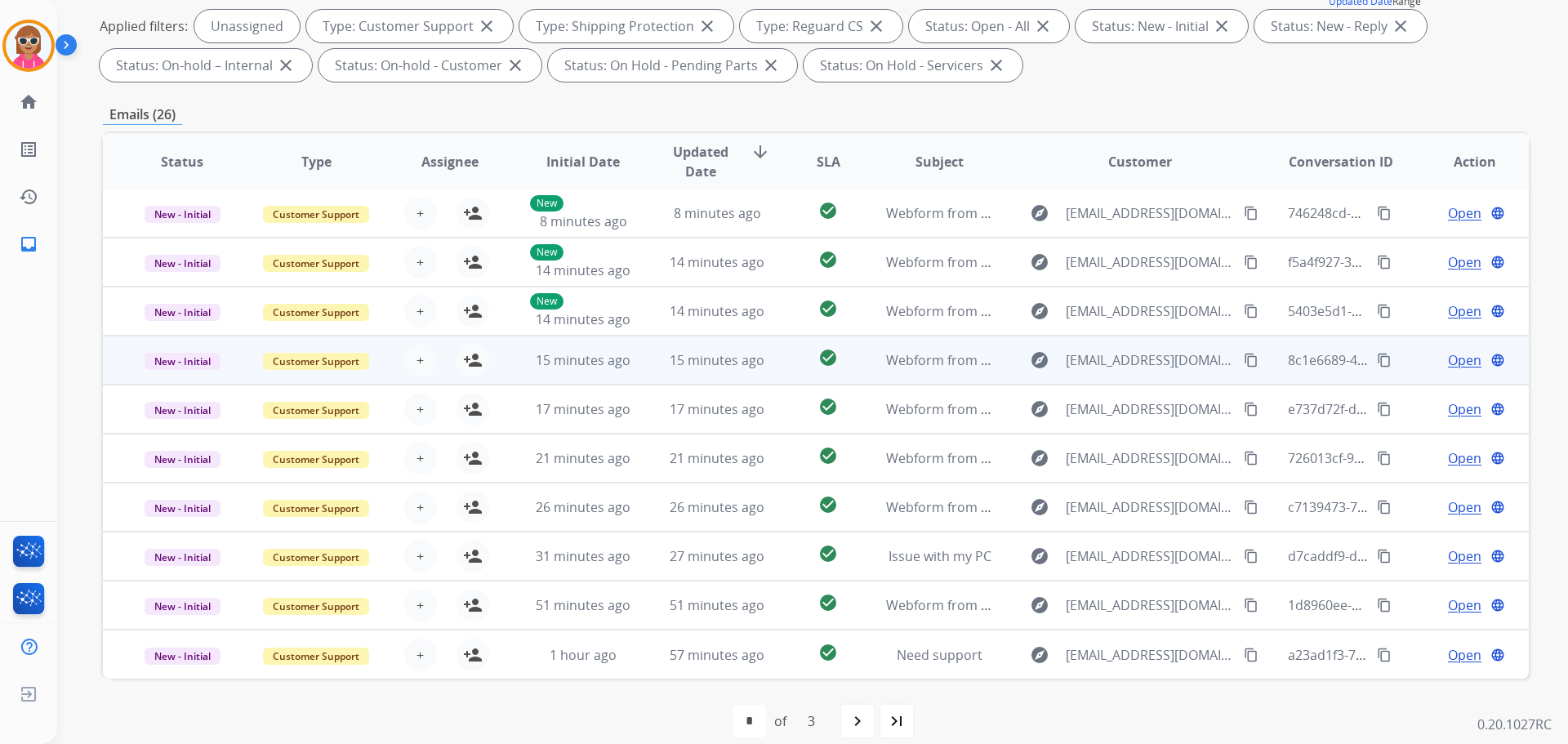
scroll to position [245, 0]
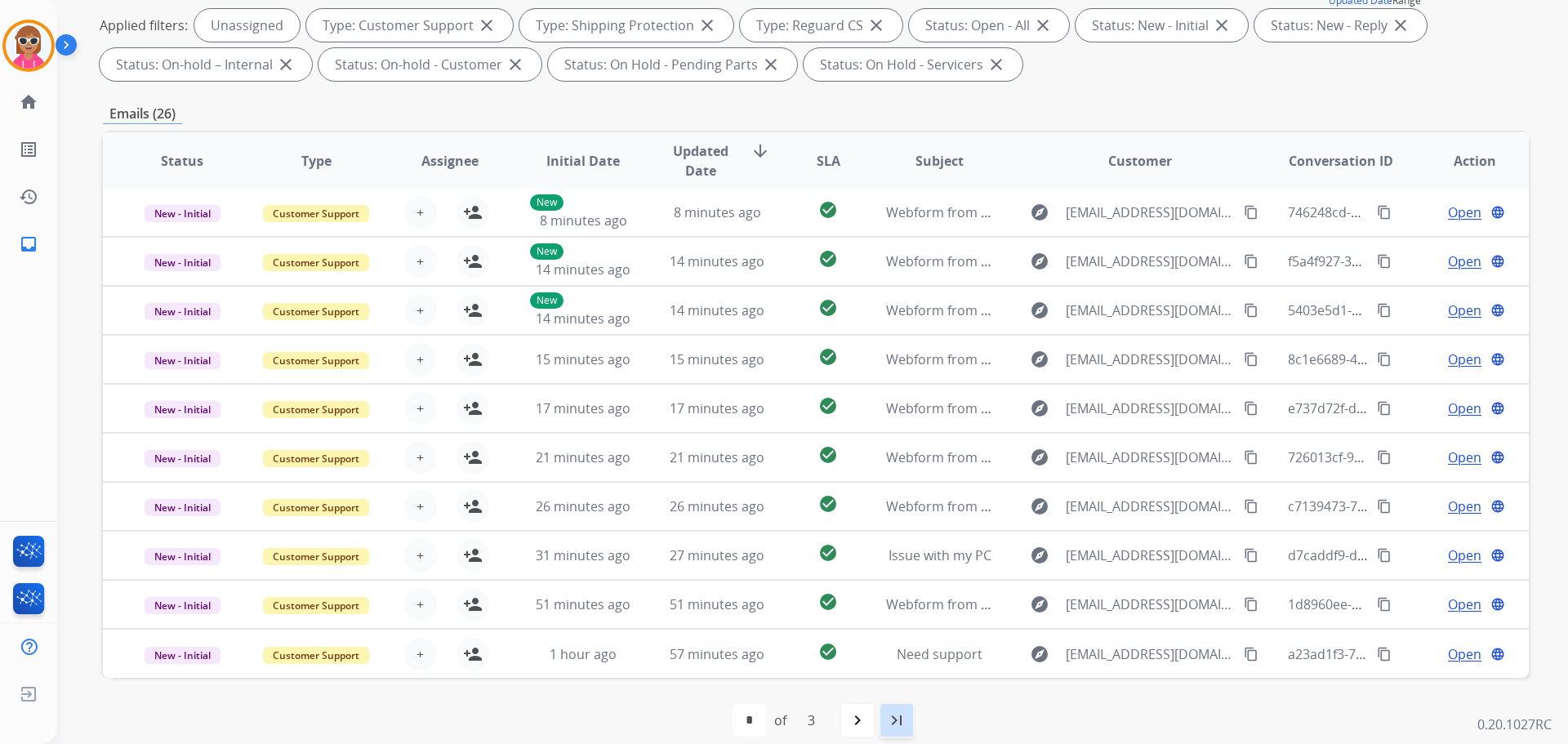
click at [899, 715] on mat-icon "last_page" at bounding box center [897, 721] width 20 height 20
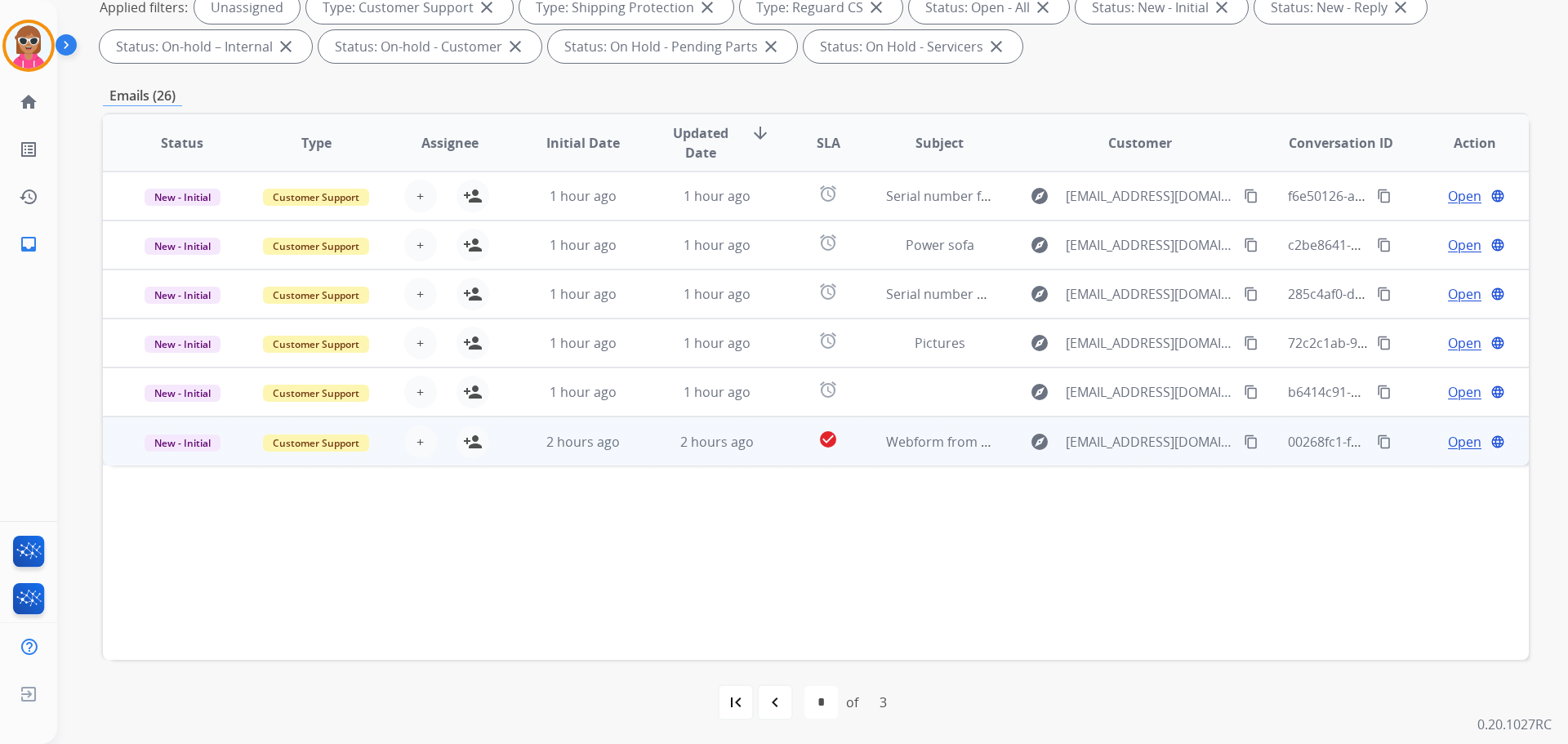
scroll to position [264, 0]
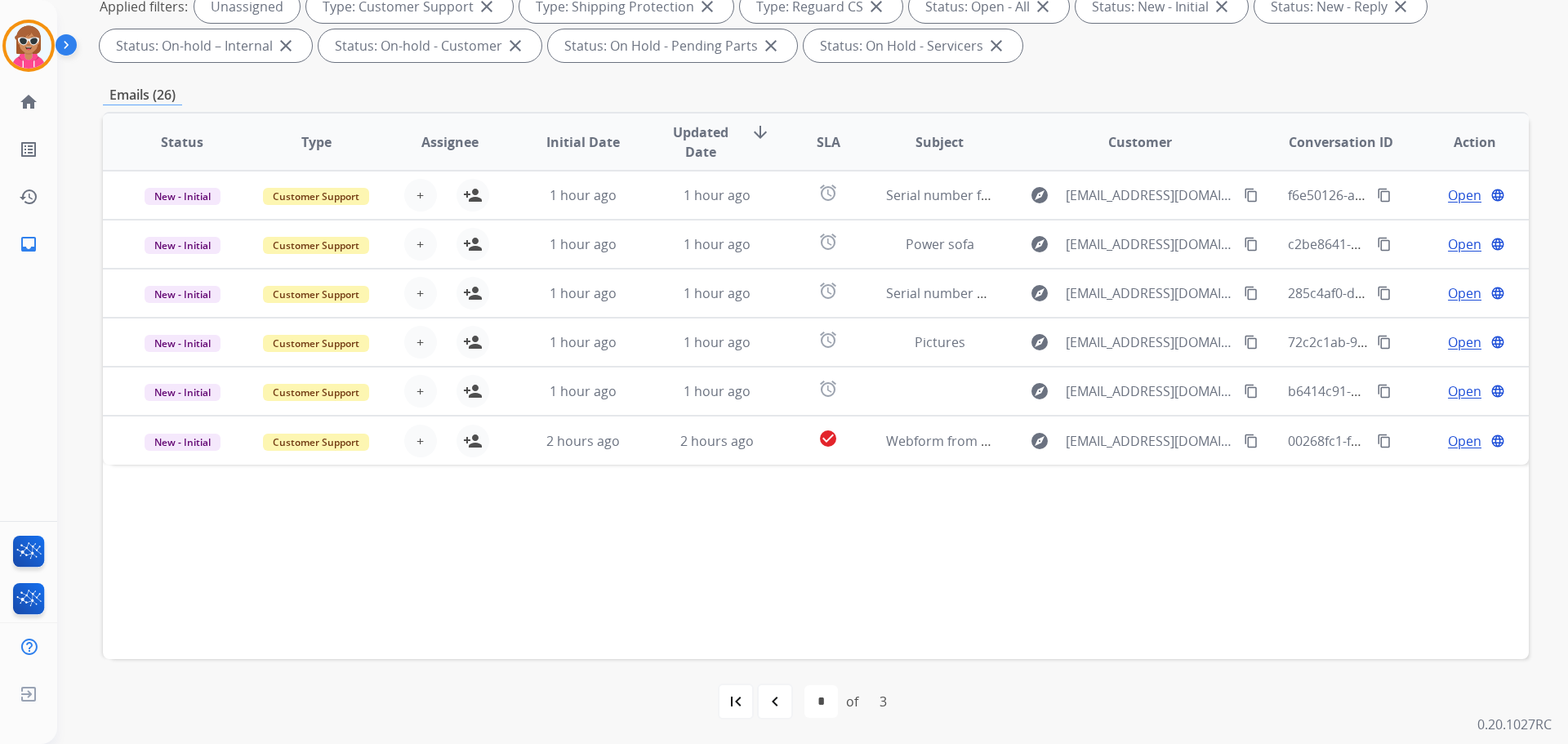
click at [701, 609] on div "Status Type Assignee Initial Date Updated Date arrow_downward SLA Subject Custo…" at bounding box center [816, 386] width 1426 height 548
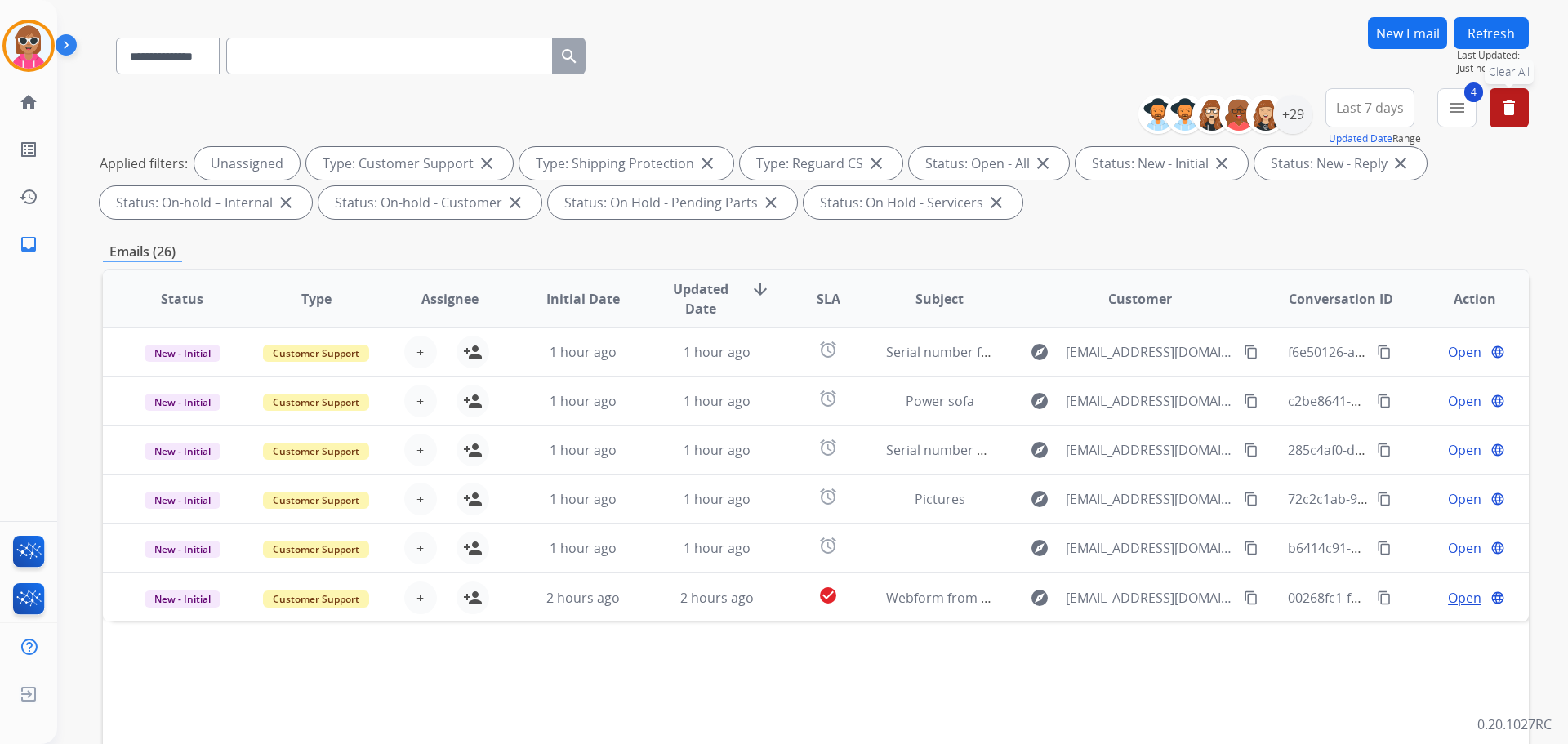
scroll to position [19, 0]
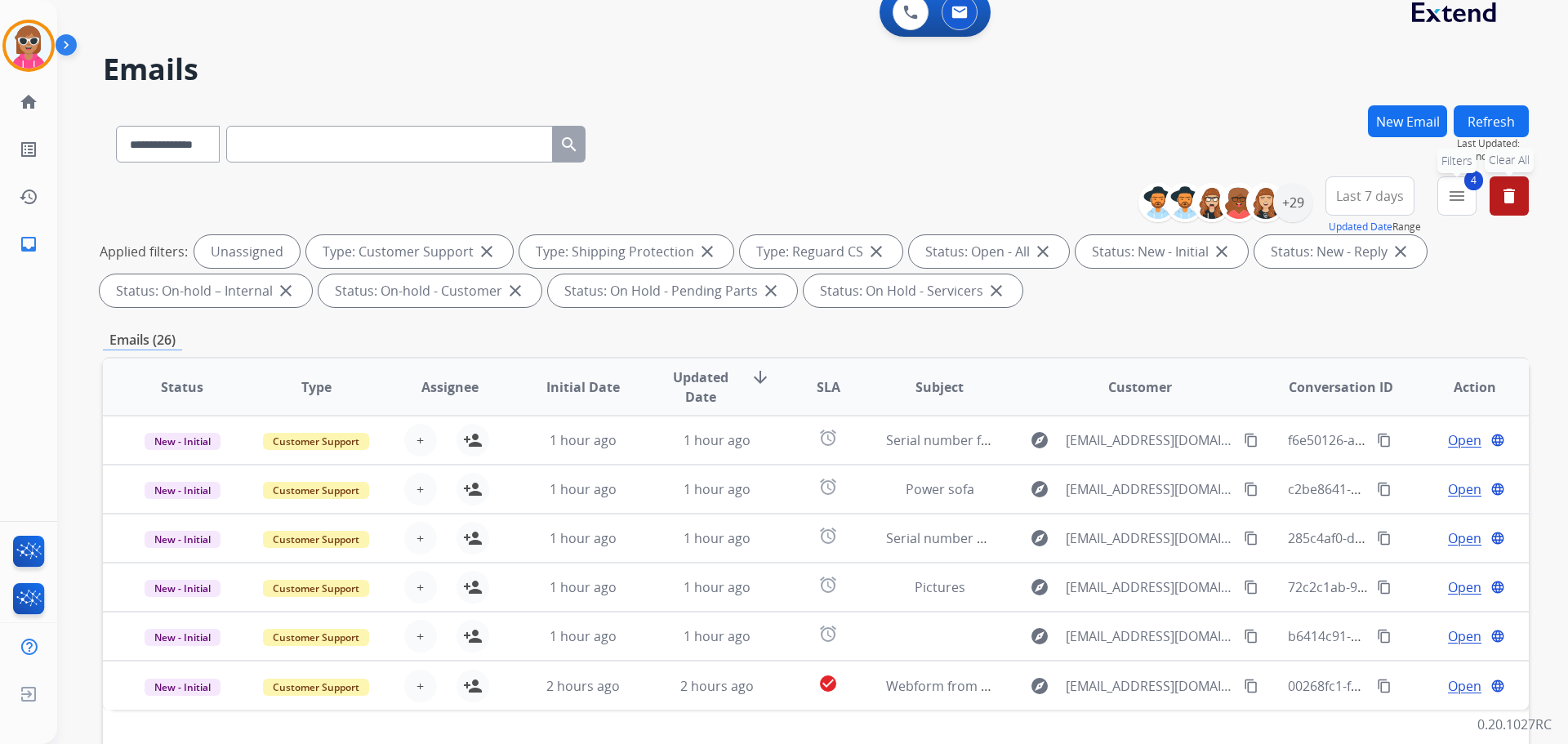
click at [1465, 200] on mat-icon "menu" at bounding box center [1457, 196] width 20 height 20
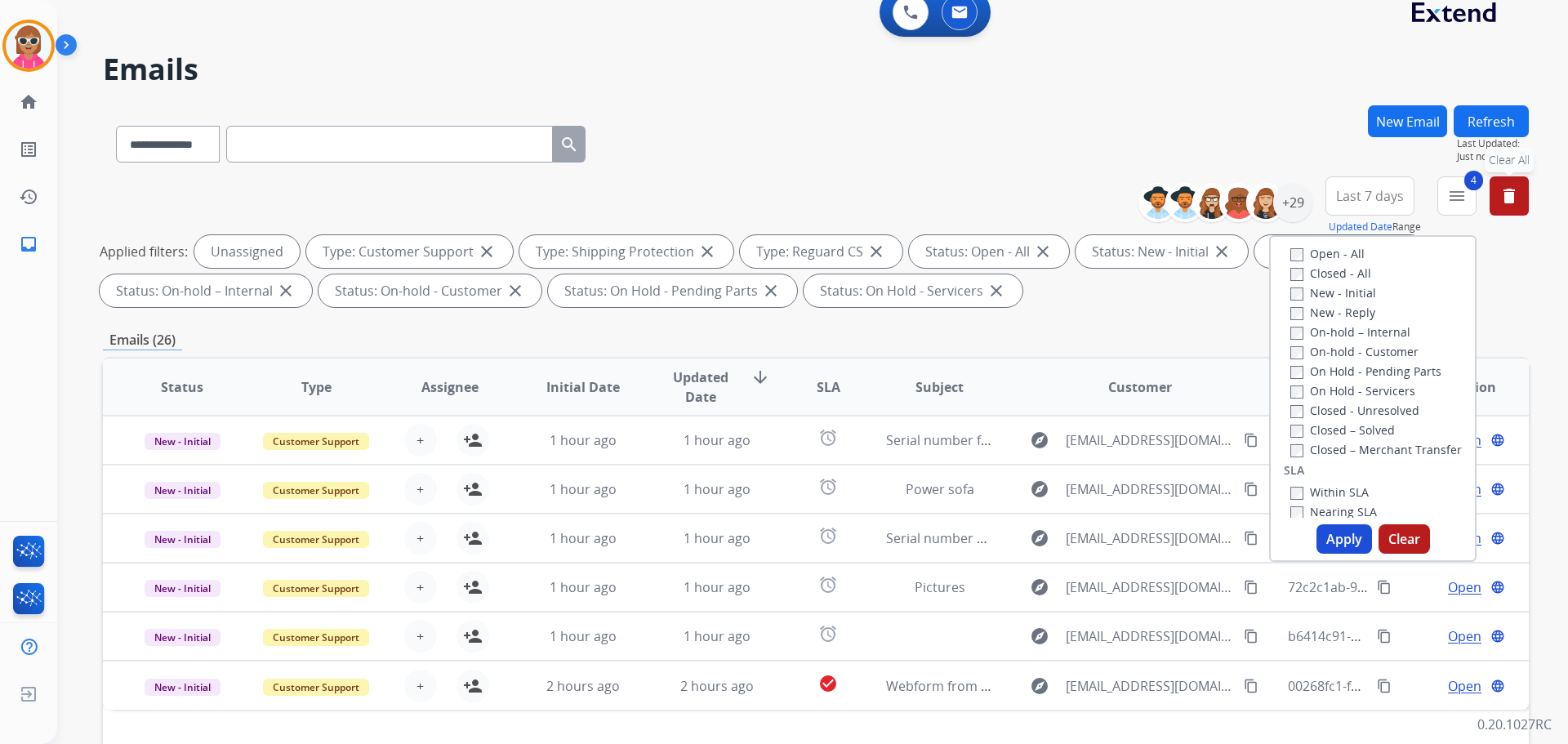
scroll to position [245, 0]
click at [1333, 505] on label "Nearing SLA" at bounding box center [1334, 509] width 86 height 16
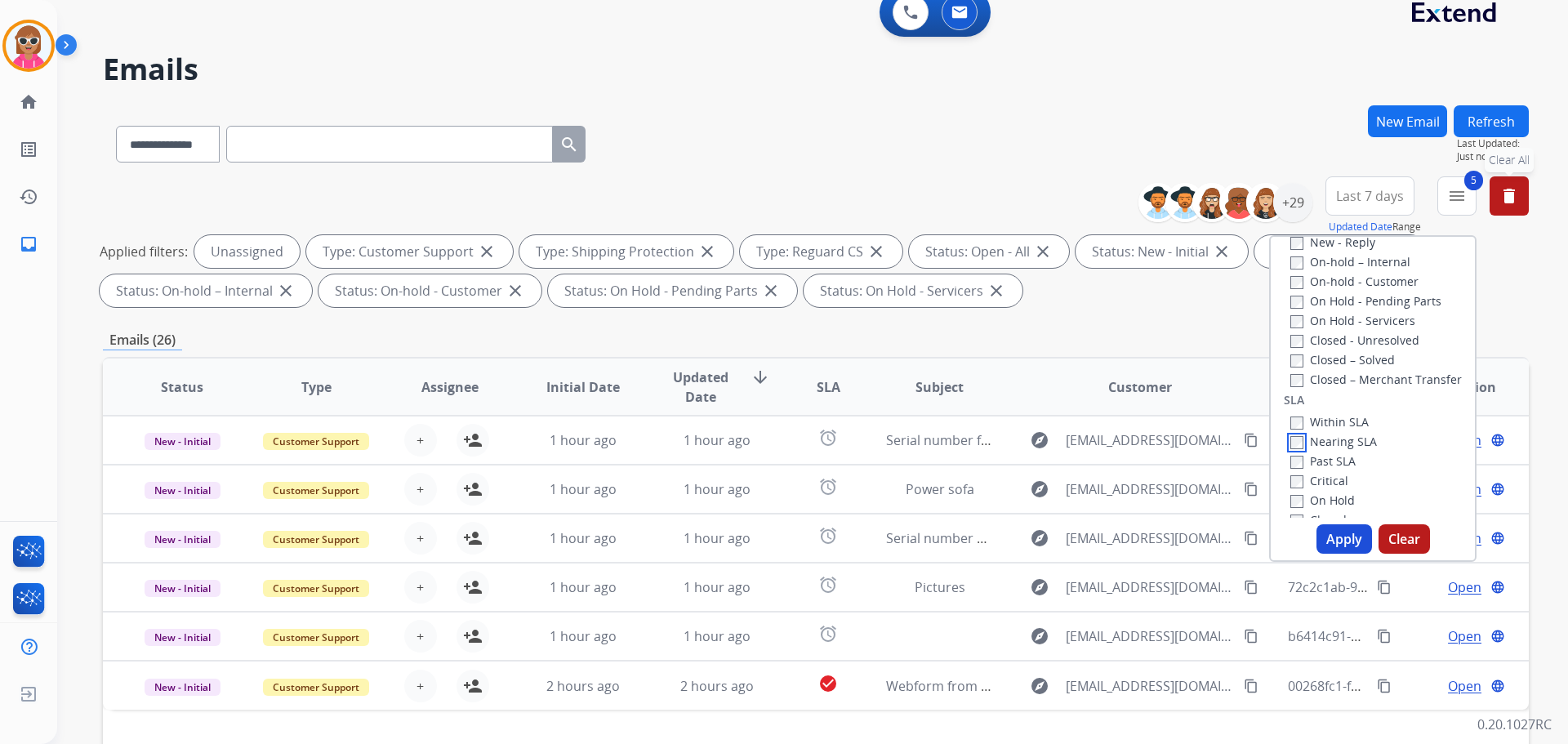
scroll to position [327, 0]
drag, startPoint x: 1338, startPoint y: 427, endPoint x: 1338, endPoint y: 451, distance: 24.0
click at [1337, 429] on label "Nearing SLA" at bounding box center [1334, 426] width 86 height 16
click at [1338, 452] on label "Past SLA" at bounding box center [1323, 446] width 66 height 16
click at [1333, 538] on button "Apply" at bounding box center [1344, 539] width 56 height 29
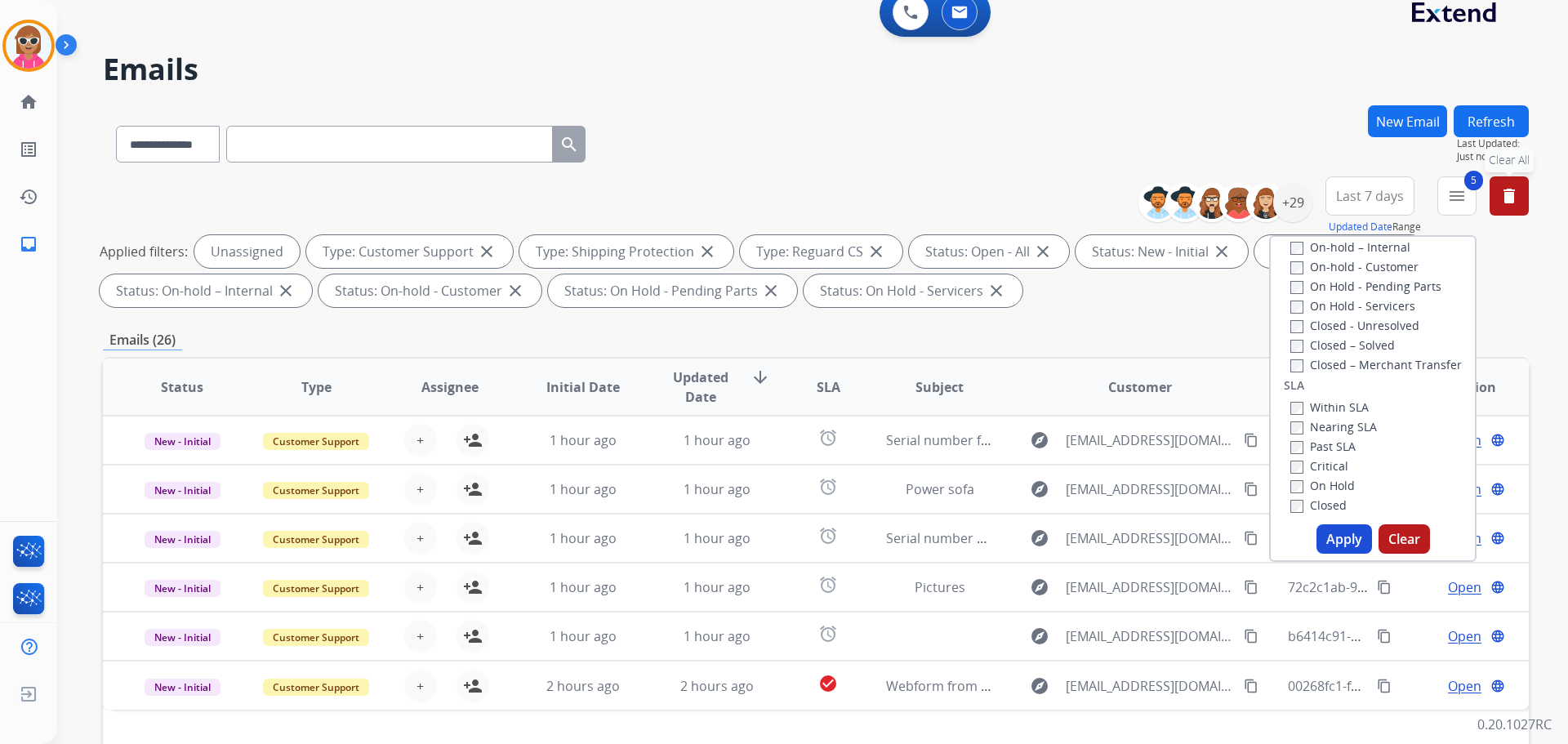
select select "*"
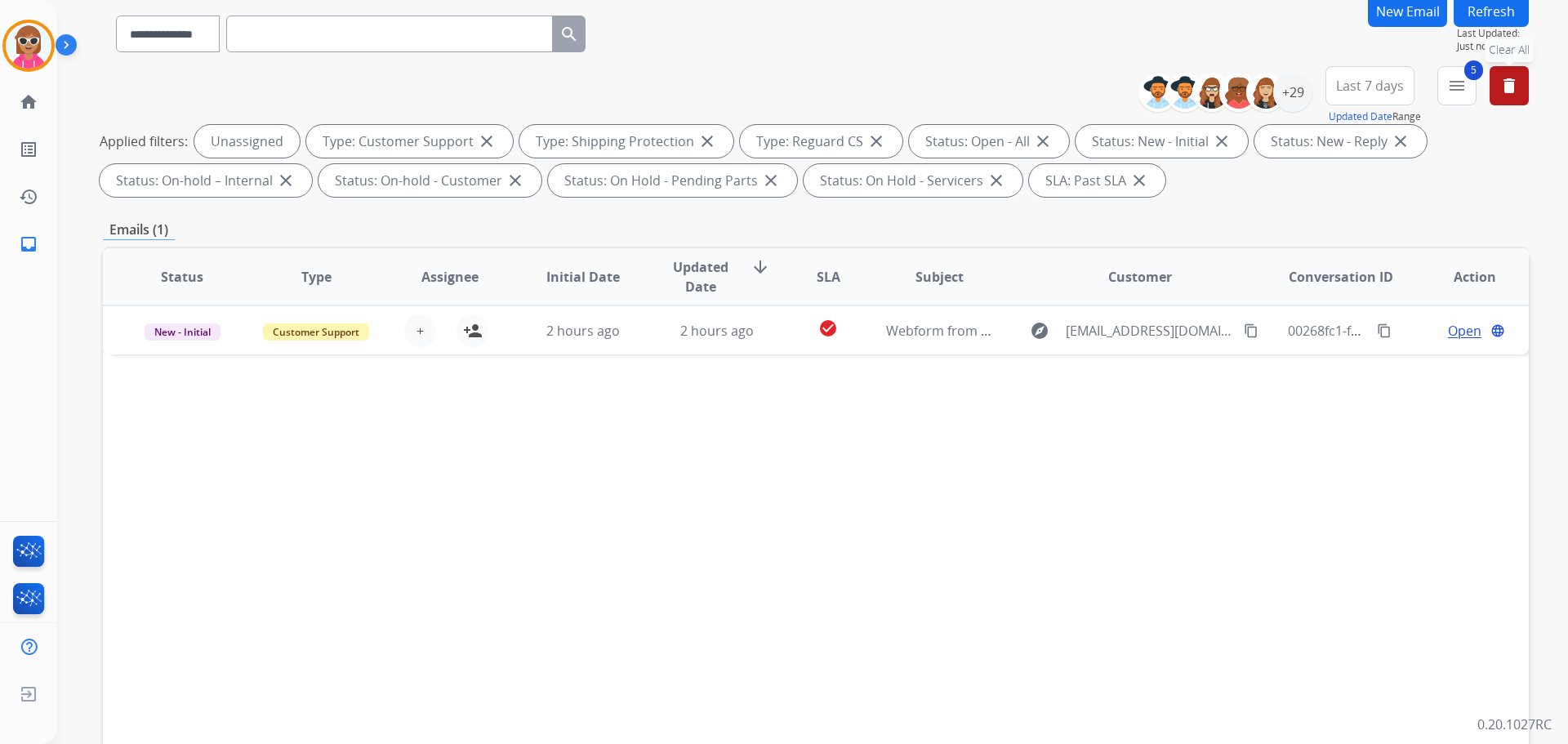
scroll to position [164, 0]
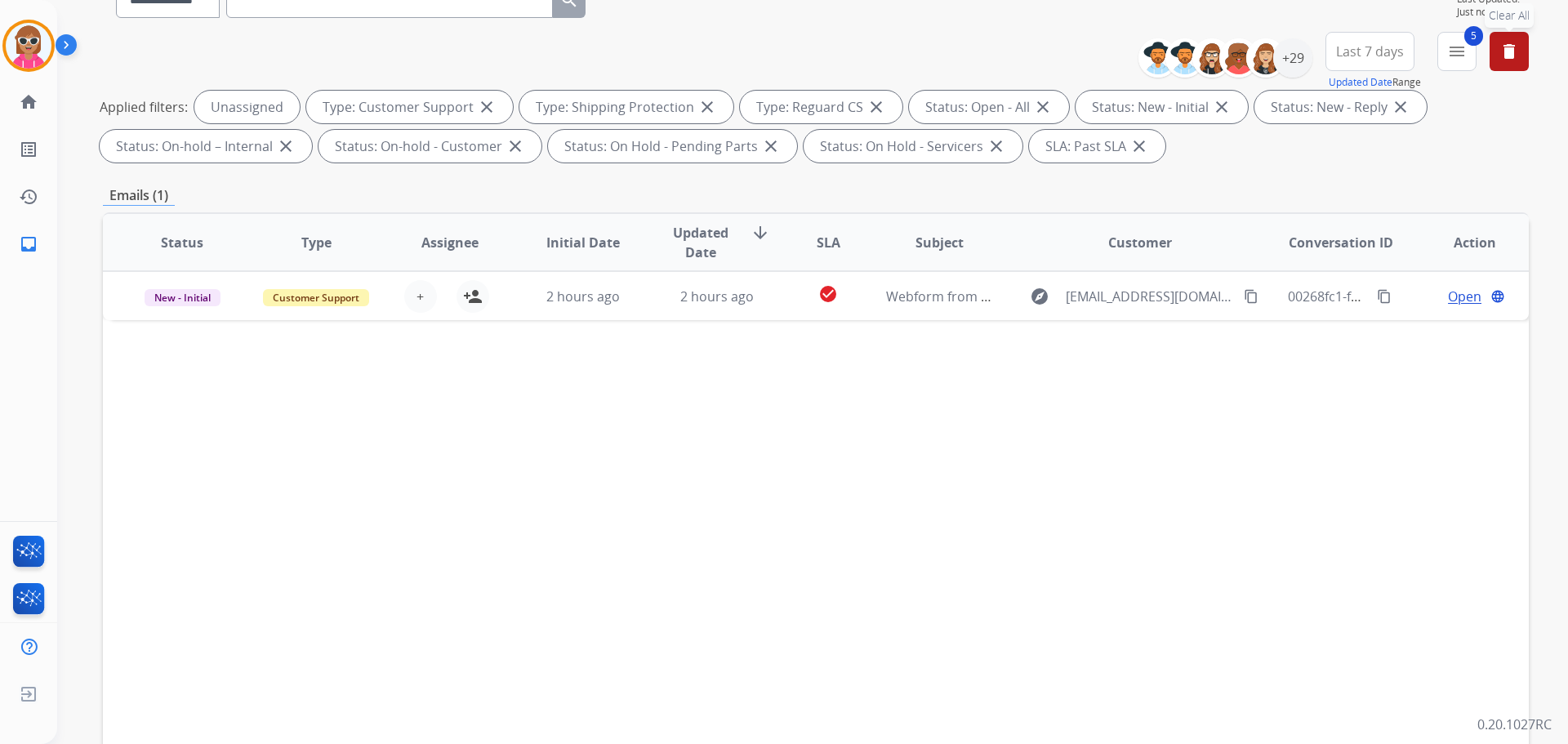
click at [833, 662] on div "Status Type Assignee Initial Date Updated Date arrow_downward SLA Subject Custo…" at bounding box center [816, 486] width 1426 height 548
click at [1445, 65] on button "5 menu Filters" at bounding box center [1457, 51] width 39 height 39
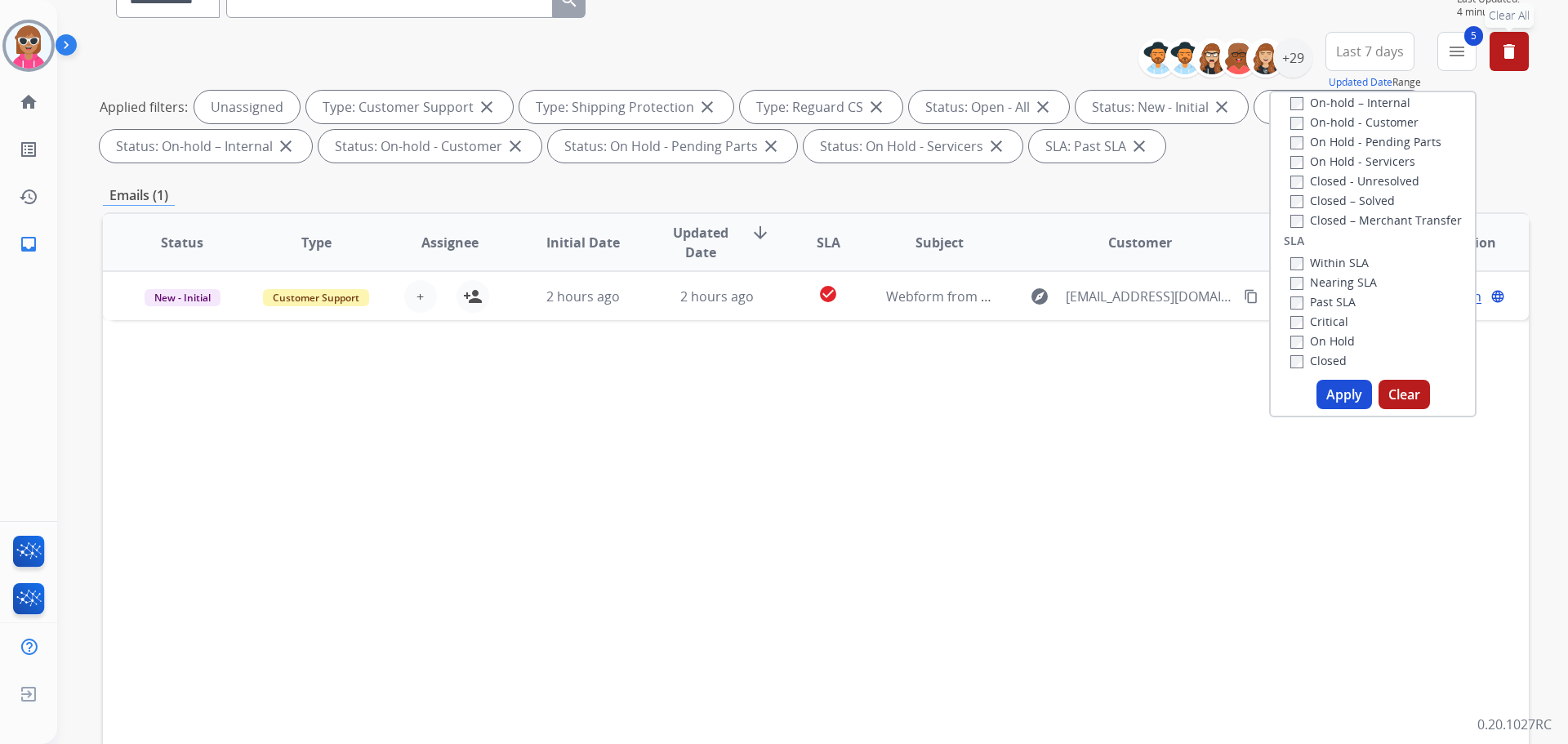
drag, startPoint x: 771, startPoint y: 475, endPoint x: 653, endPoint y: 486, distance: 118.5
click at [728, 468] on div "Status Type Assignee Initial Date Updated Date arrow_downward SLA Subject Custo…" at bounding box center [816, 486] width 1426 height 548
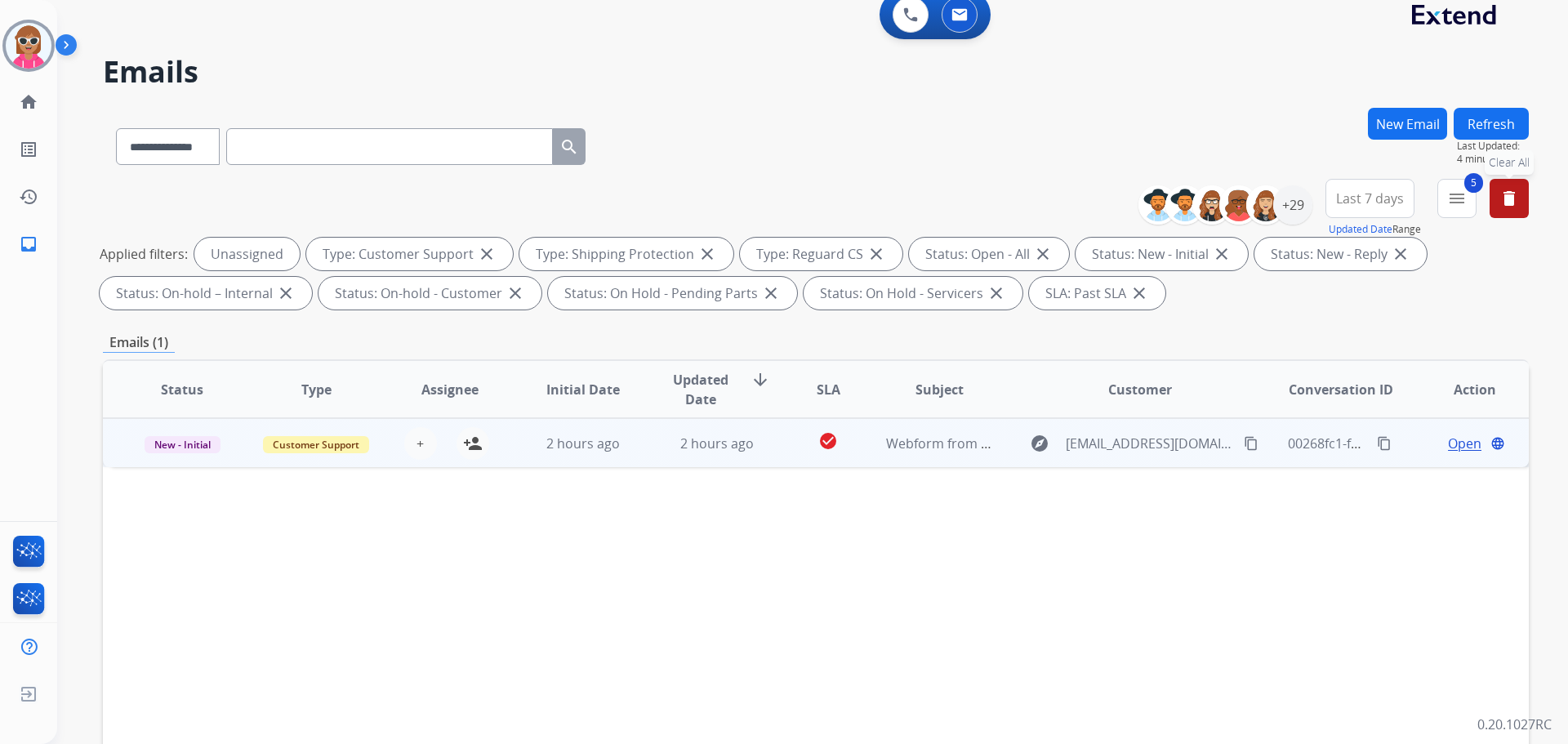
scroll to position [0, 0]
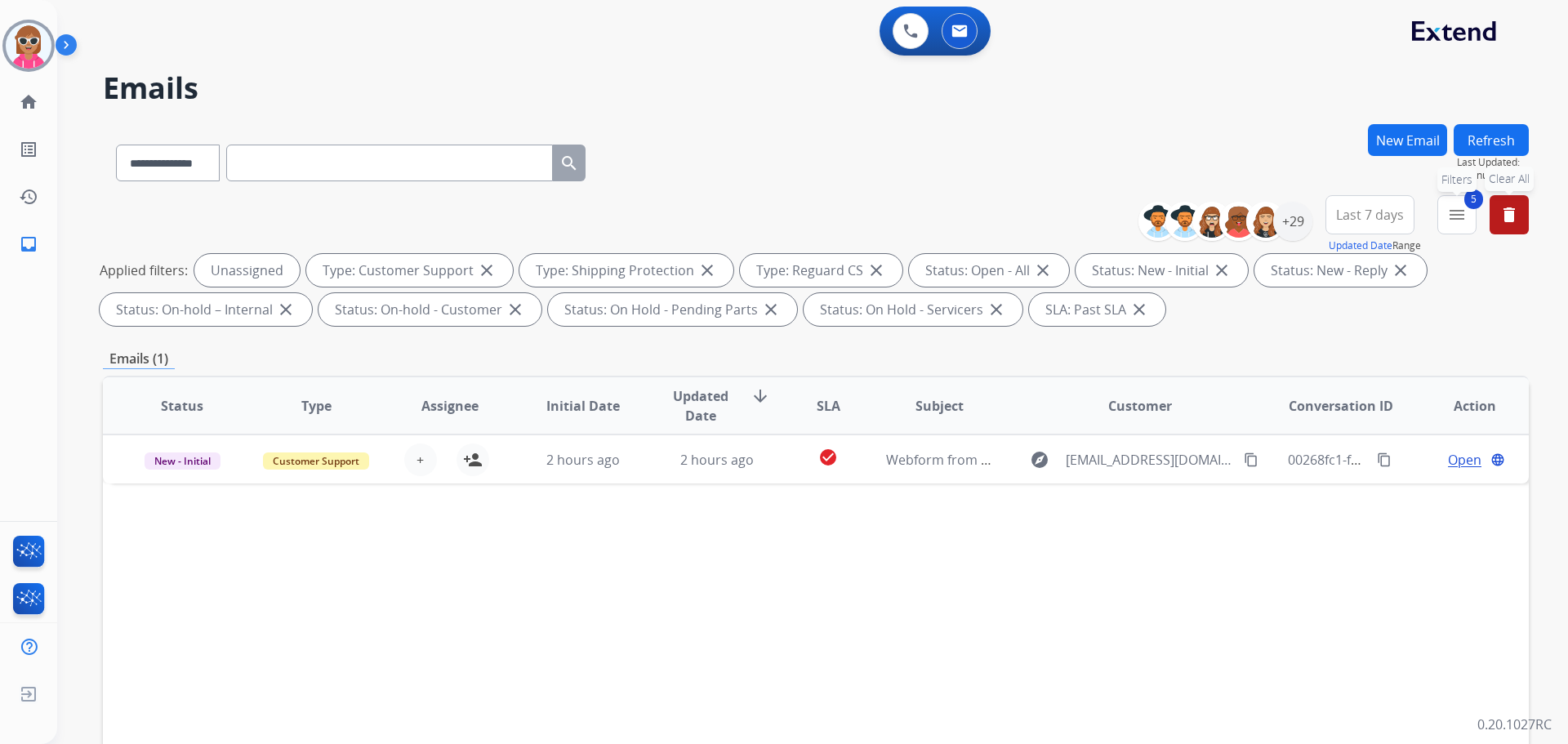
click at [1459, 220] on mat-icon "menu" at bounding box center [1457, 215] width 20 height 20
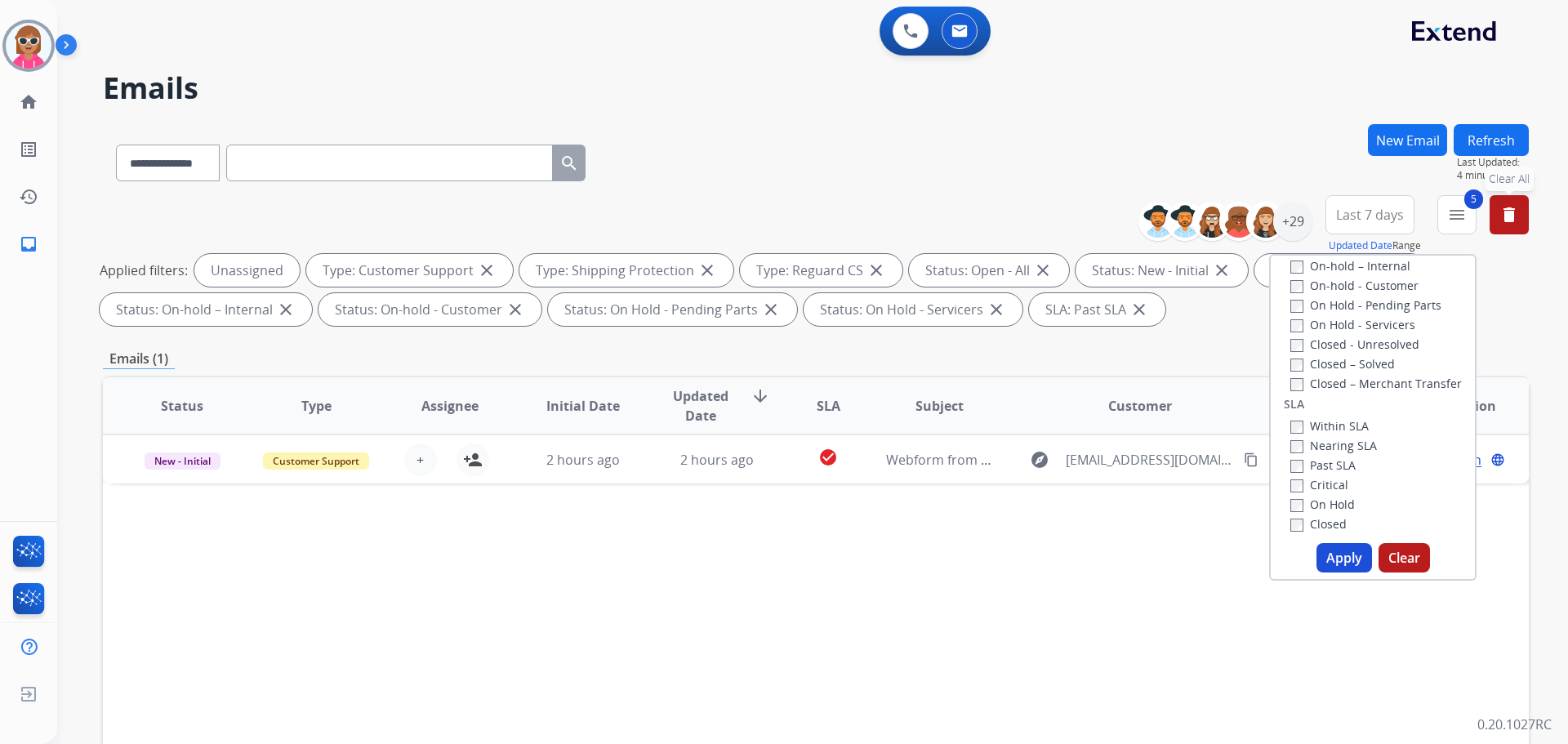
click at [1335, 472] on label "Past SLA" at bounding box center [1323, 465] width 66 height 16
click at [1141, 554] on div "Status Type Assignee Initial Date Updated Date arrow_downward SLA Subject Custo…" at bounding box center [816, 649] width 1426 height 548
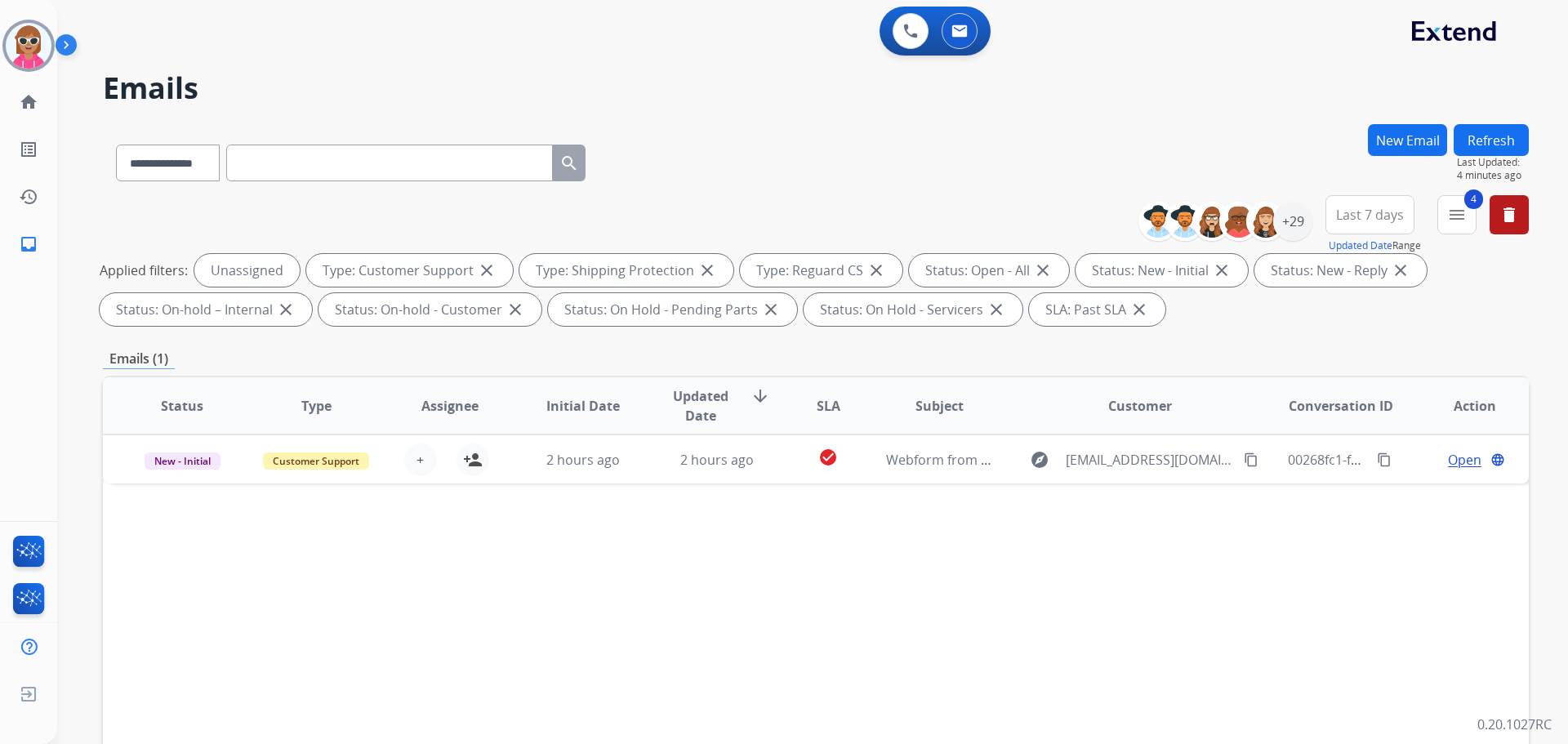
click at [1487, 142] on button "Refresh" at bounding box center [1492, 140] width 75 height 32
click at [1441, 212] on button "4 menu Filters" at bounding box center [1457, 214] width 39 height 39
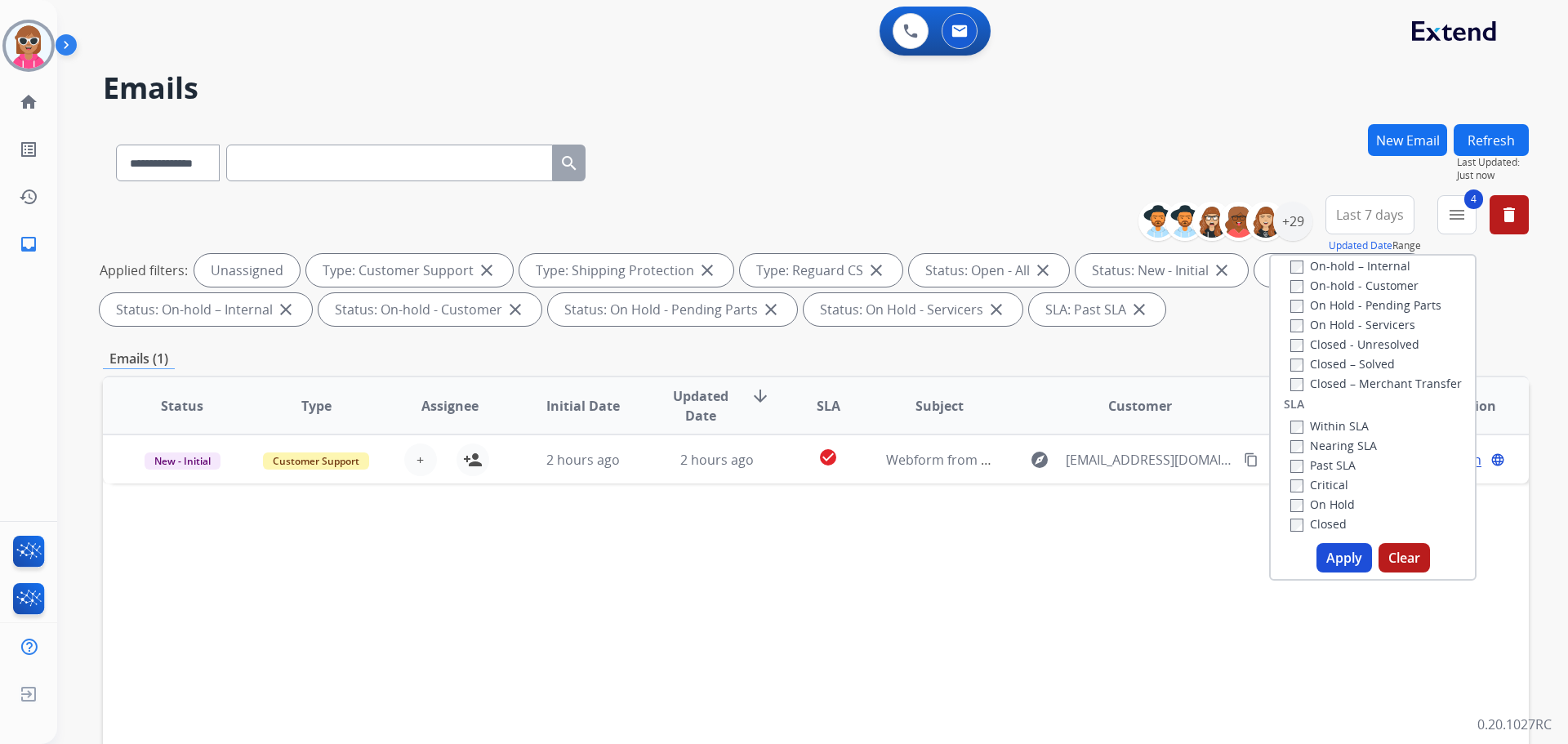
click at [1343, 559] on button "Apply" at bounding box center [1344, 558] width 56 height 29
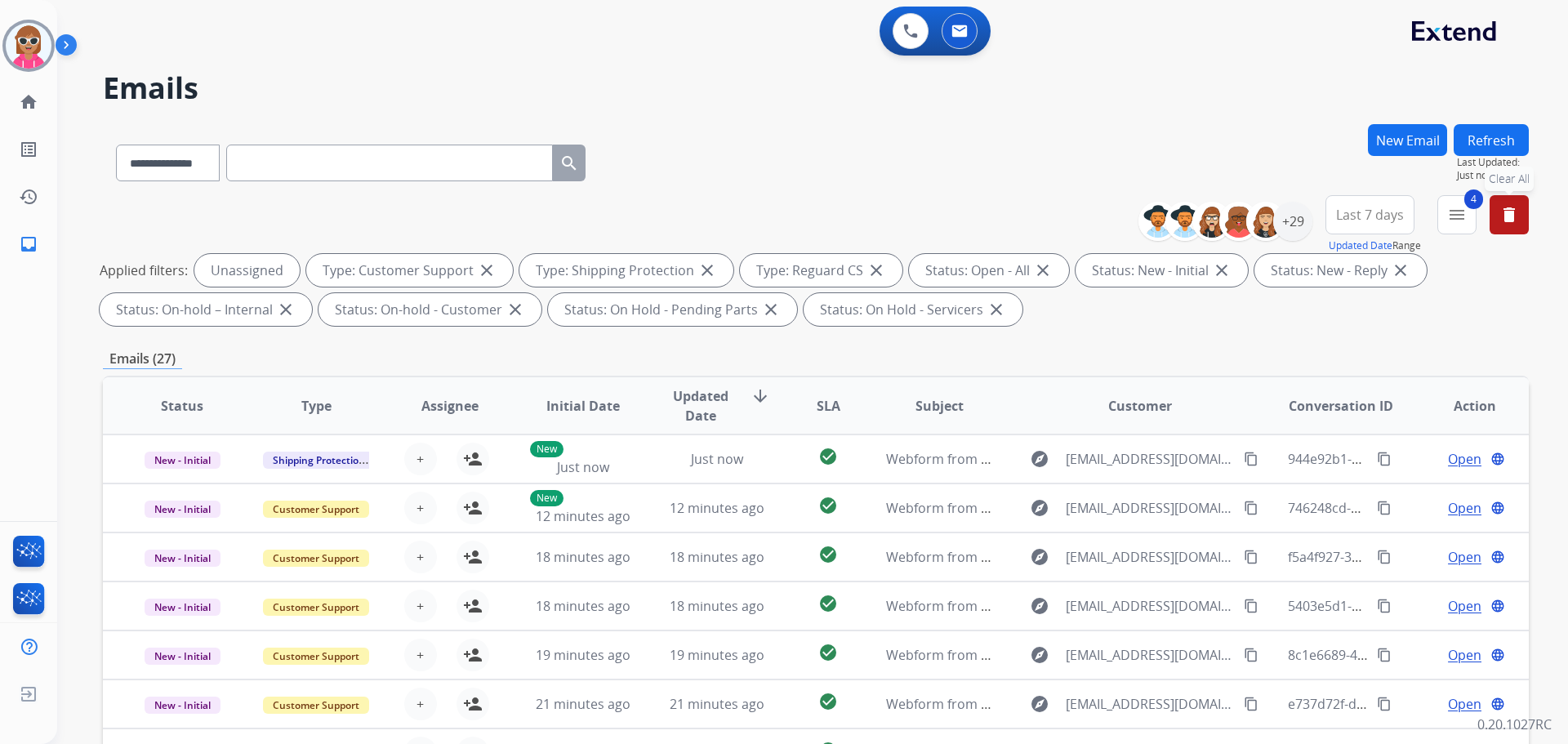
click at [1505, 214] on mat-icon "delete" at bounding box center [1510, 215] width 20 height 20
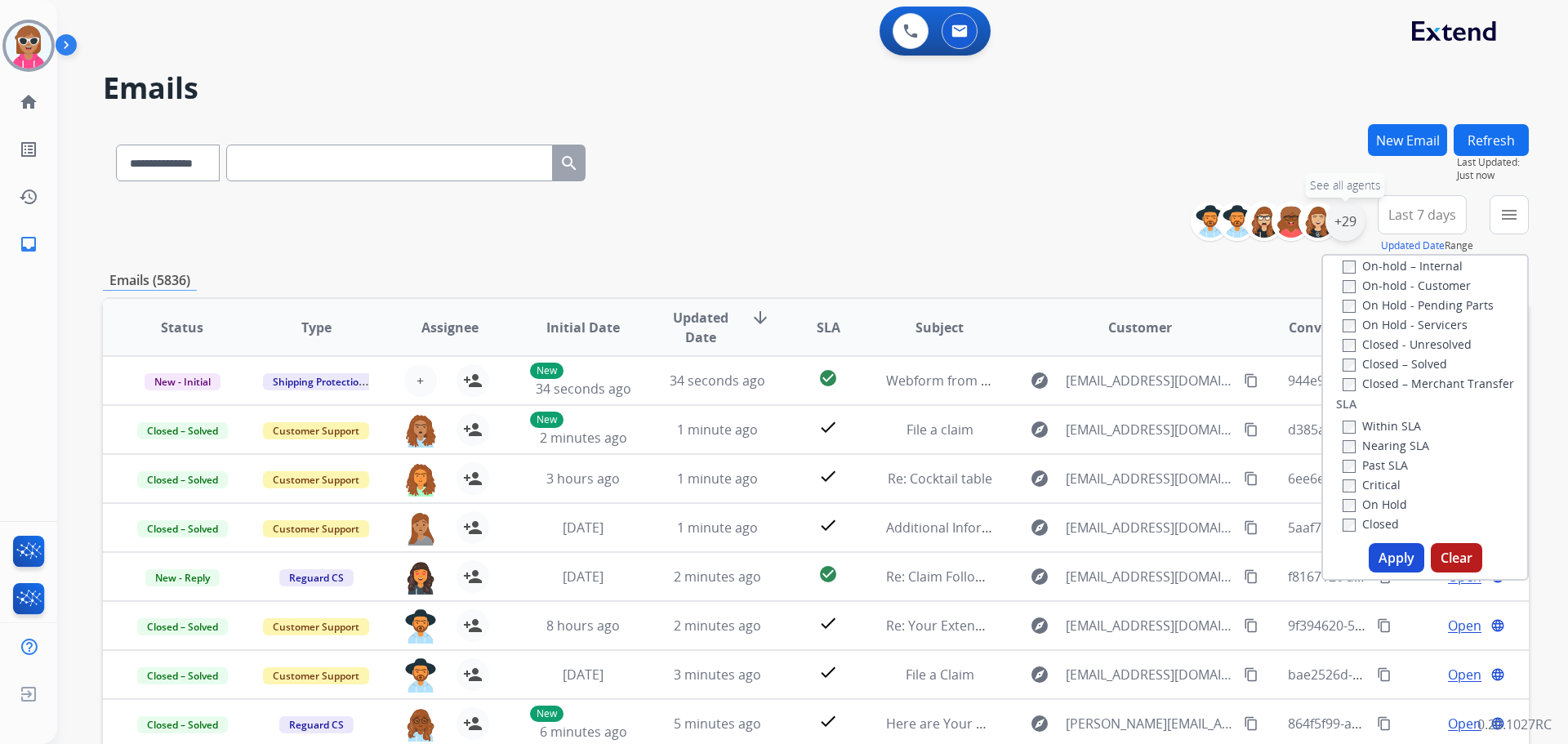
click at [1350, 218] on div "+29" at bounding box center [1344, 221] width 39 height 39
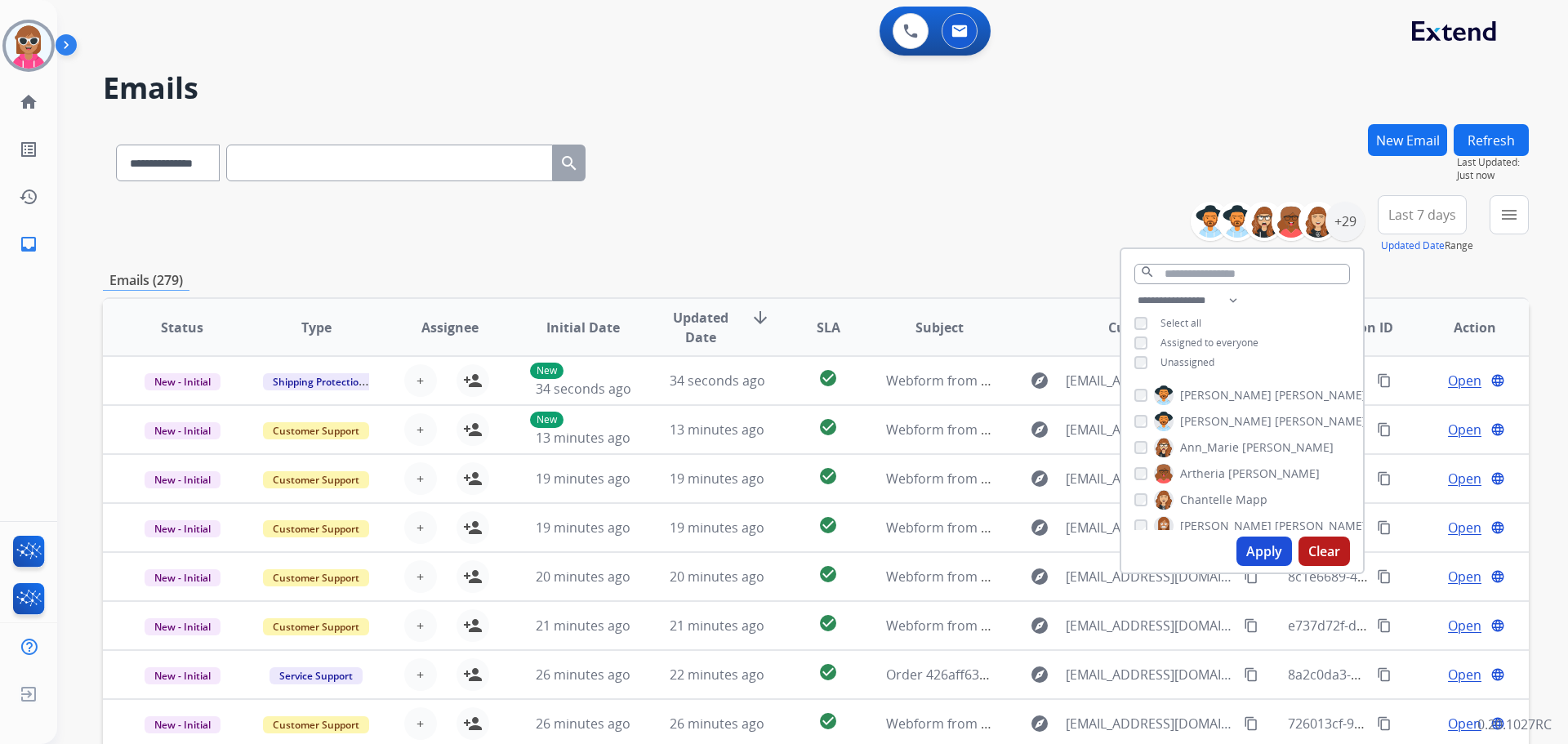
click at [1275, 395] on span "[PERSON_NAME]" at bounding box center [1320, 396] width 91 height 17
click at [1275, 413] on span "[PERSON_NAME]" at bounding box center [1320, 421] width 91 height 17
click at [1232, 446] on span "Ann_Marie" at bounding box center [1209, 448] width 59 height 17
drag, startPoint x: 1232, startPoint y: 467, endPoint x: 1236, endPoint y: 496, distance: 29.3
click at [1231, 469] on span "[PERSON_NAME]" at bounding box center [1274, 474] width 91 height 17
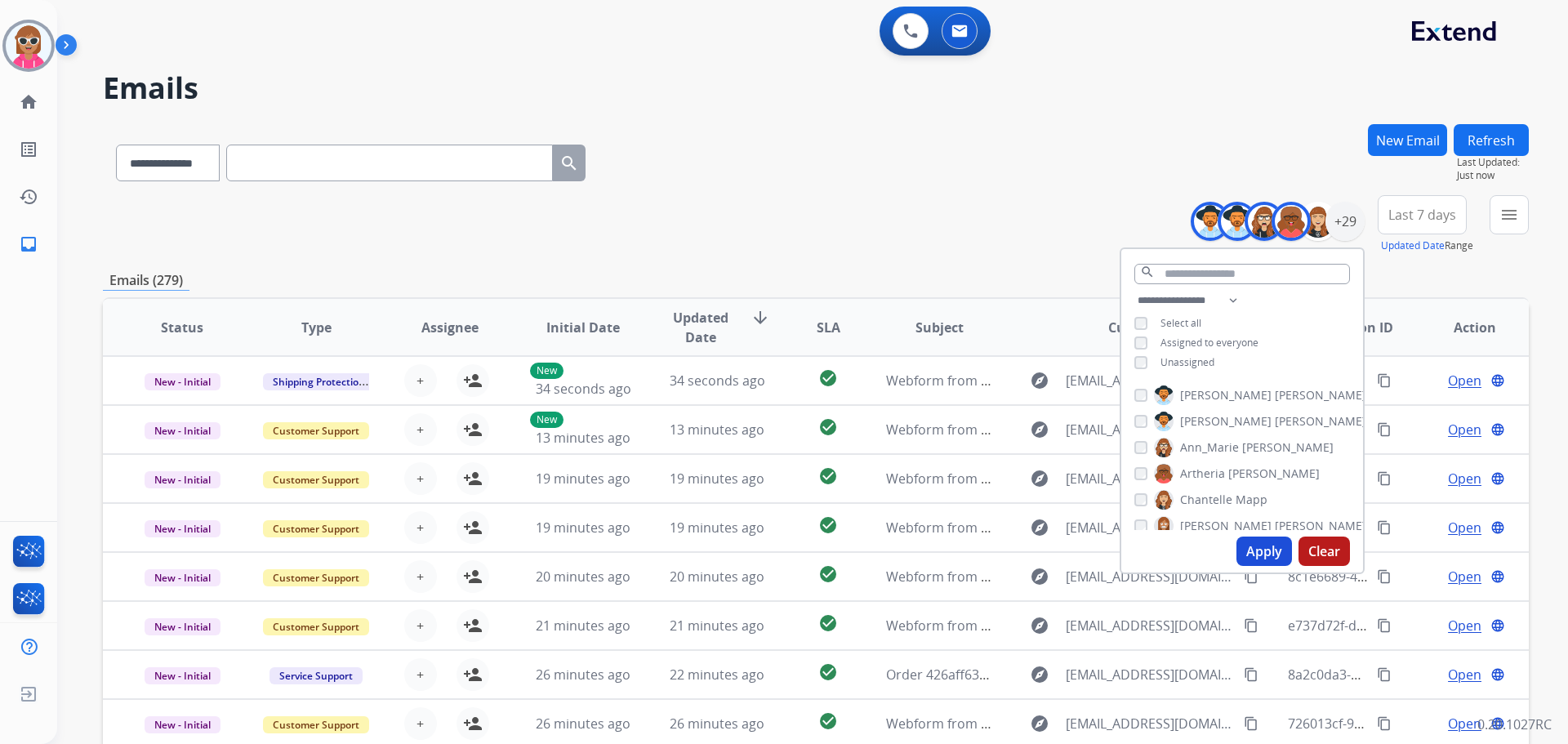
drag, startPoint x: 1236, startPoint y: 501, endPoint x: 1236, endPoint y: 530, distance: 29.0
click at [1236, 501] on span "Mapp" at bounding box center [1251, 500] width 32 height 17
click at [1235, 532] on div "Apply Clear" at bounding box center [1241, 551] width 242 height 42
click at [1238, 526] on span "[PERSON_NAME]" at bounding box center [1226, 526] width 91 height 17
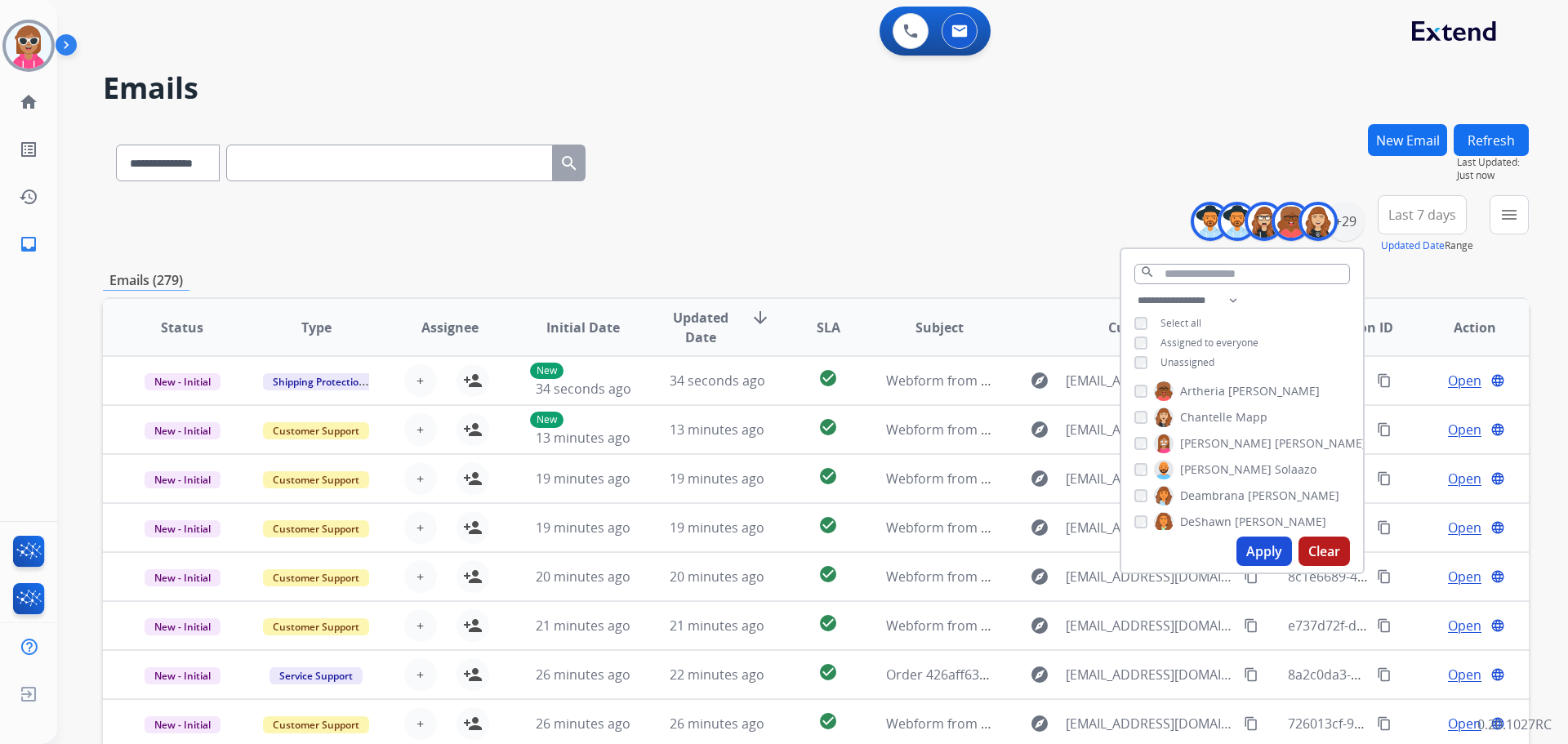
click at [1275, 467] on span "Solaazo" at bounding box center [1295, 470] width 42 height 17
click at [1234, 486] on label "[PERSON_NAME]" at bounding box center [1246, 496] width 185 height 20
click at [1232, 510] on div "[PERSON_NAME] [PERSON_NAME] [PERSON_NAME] [PERSON_NAME] [PERSON_NAME] [PERSON_N…" at bounding box center [1241, 455] width 242 height 151
click at [1223, 522] on span "DeShawn" at bounding box center [1206, 522] width 52 height 17
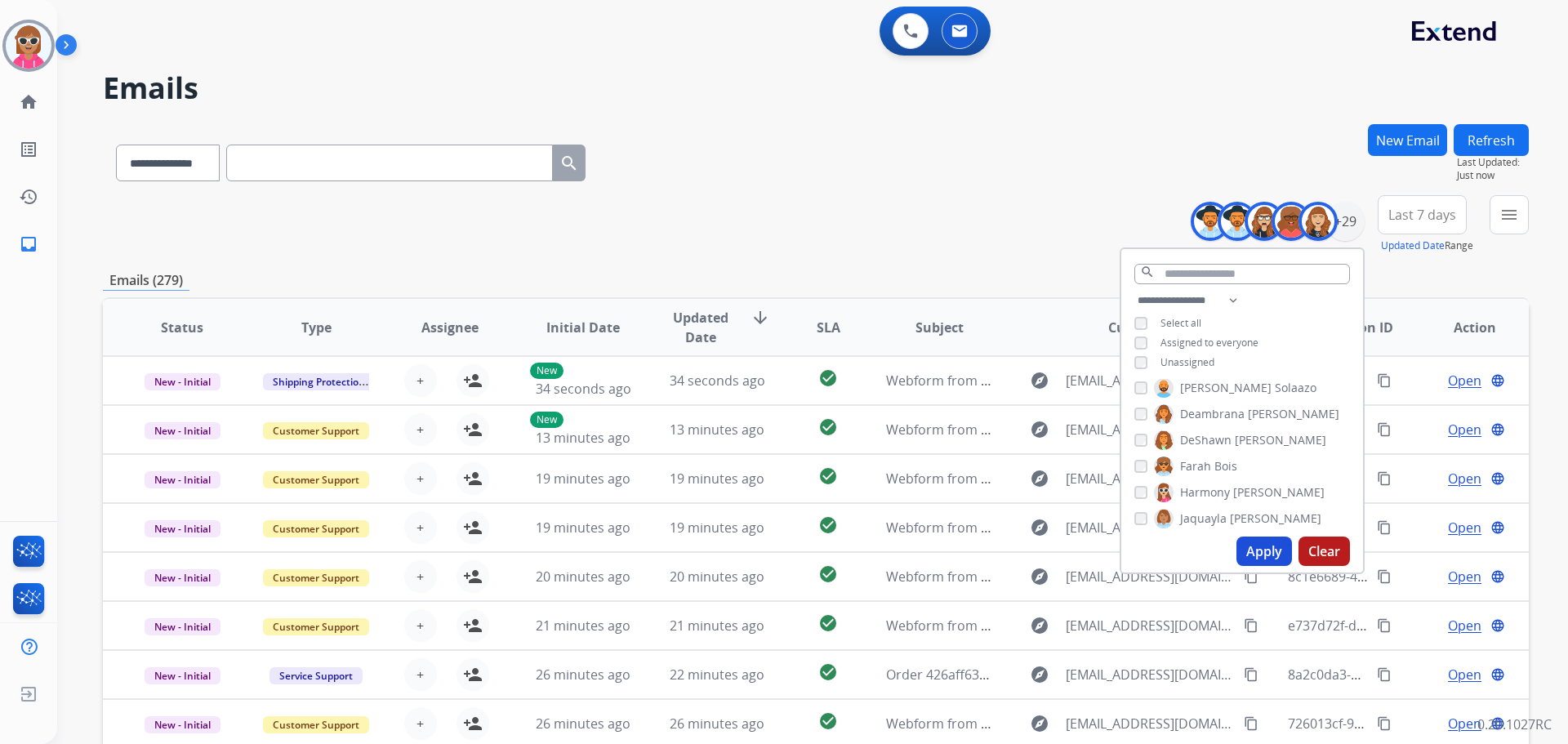
click at [1218, 472] on span "Bois" at bounding box center [1226, 466] width 23 height 17
click at [1222, 488] on span "Harmony" at bounding box center [1205, 493] width 50 height 17
click at [1221, 510] on span "Jaquayla" at bounding box center [1203, 519] width 47 height 17
click at [1275, 466] on span "[PERSON_NAME]" at bounding box center [1320, 463] width 91 height 17
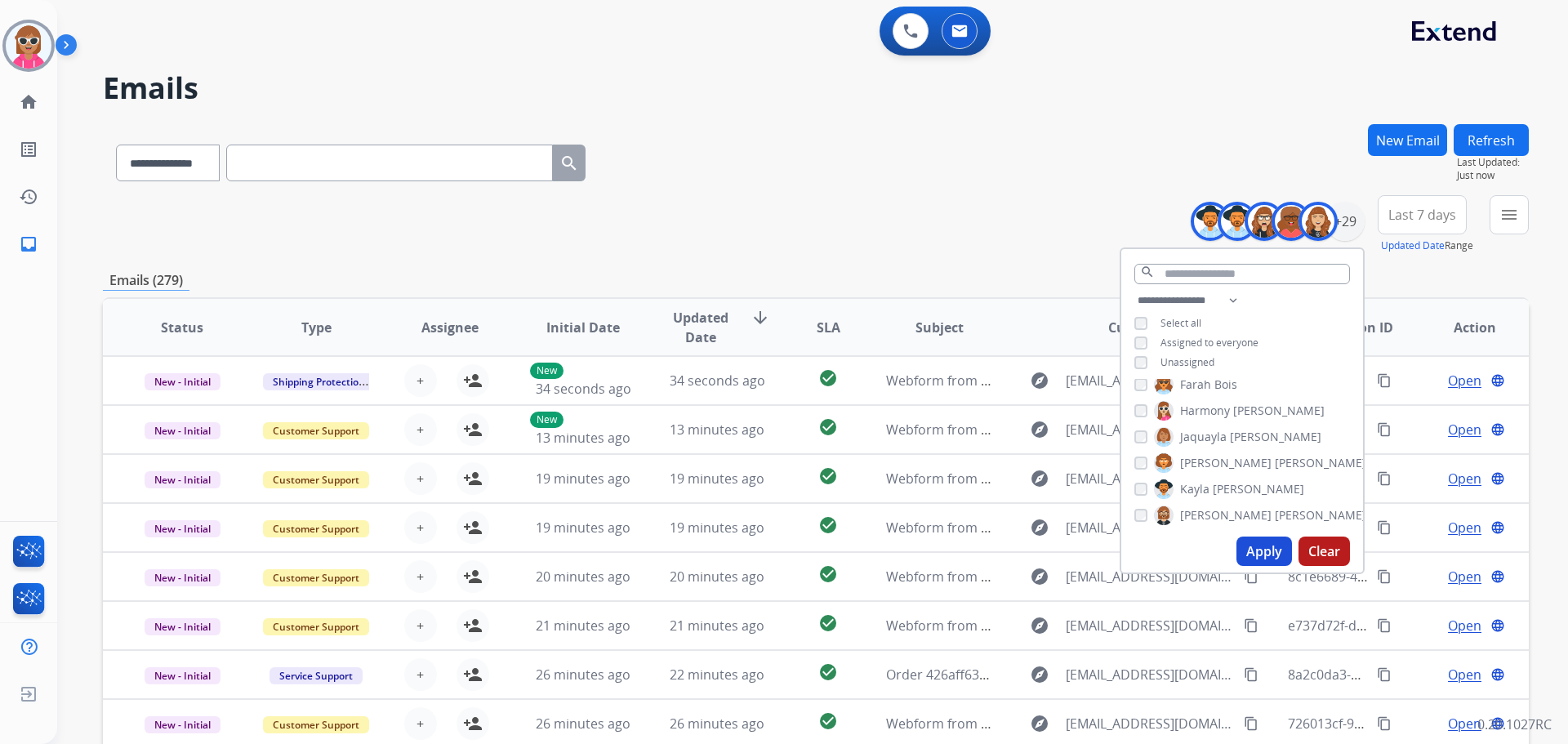
click at [1226, 490] on span "[PERSON_NAME]" at bounding box center [1259, 490] width 91 height 17
drag, startPoint x: 1224, startPoint y: 508, endPoint x: 1228, endPoint y: 493, distance: 15.5
click at [1275, 508] on span "[PERSON_NAME]" at bounding box center [1320, 515] width 91 height 17
drag, startPoint x: 1229, startPoint y: 461, endPoint x: 1226, endPoint y: 486, distance: 25.2
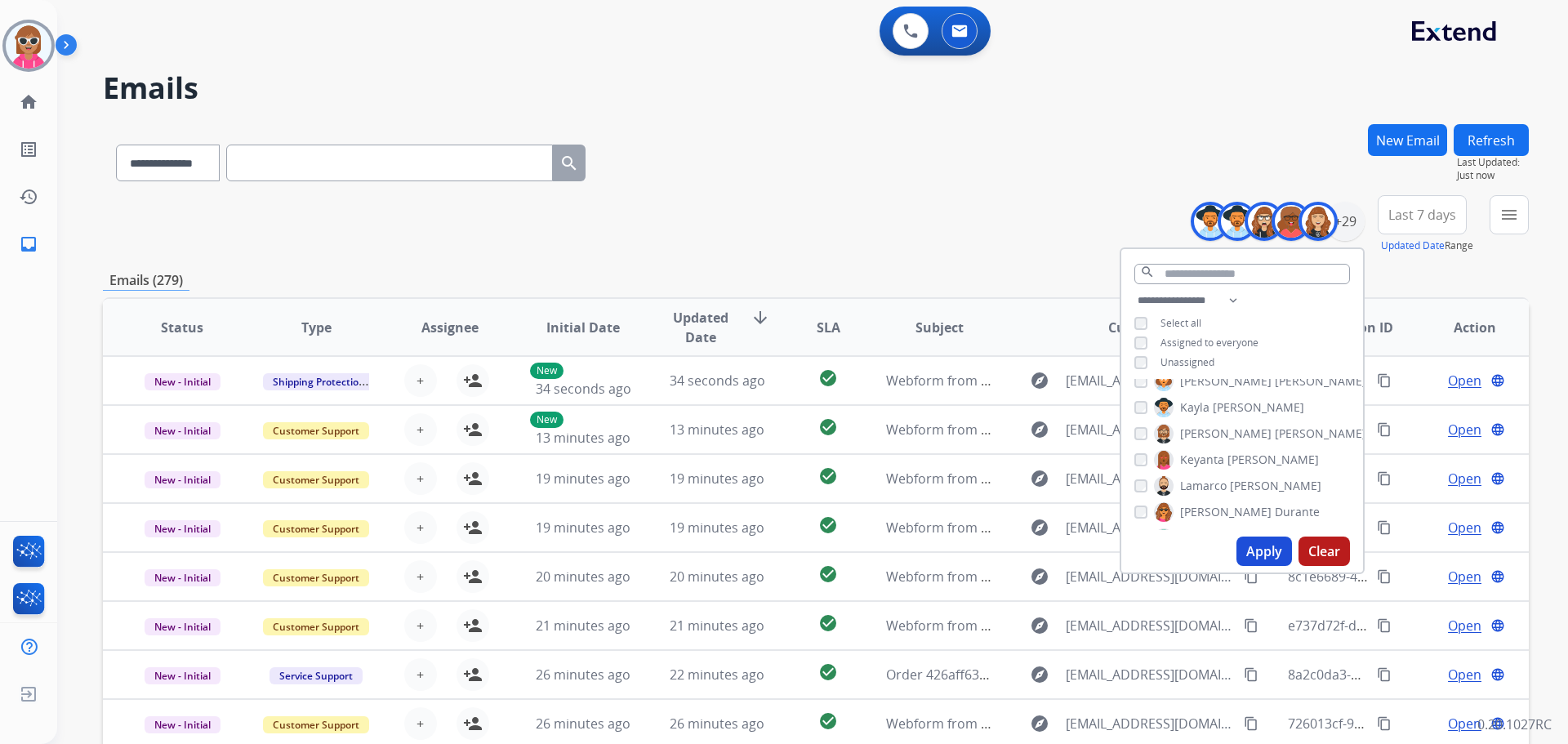
click at [1228, 461] on span "[PERSON_NAME]" at bounding box center [1273, 461] width 91 height 17
click at [1226, 486] on label "[PERSON_NAME]" at bounding box center [1237, 486] width 167 height 20
click at [1275, 507] on span "Durante" at bounding box center [1297, 512] width 45 height 17
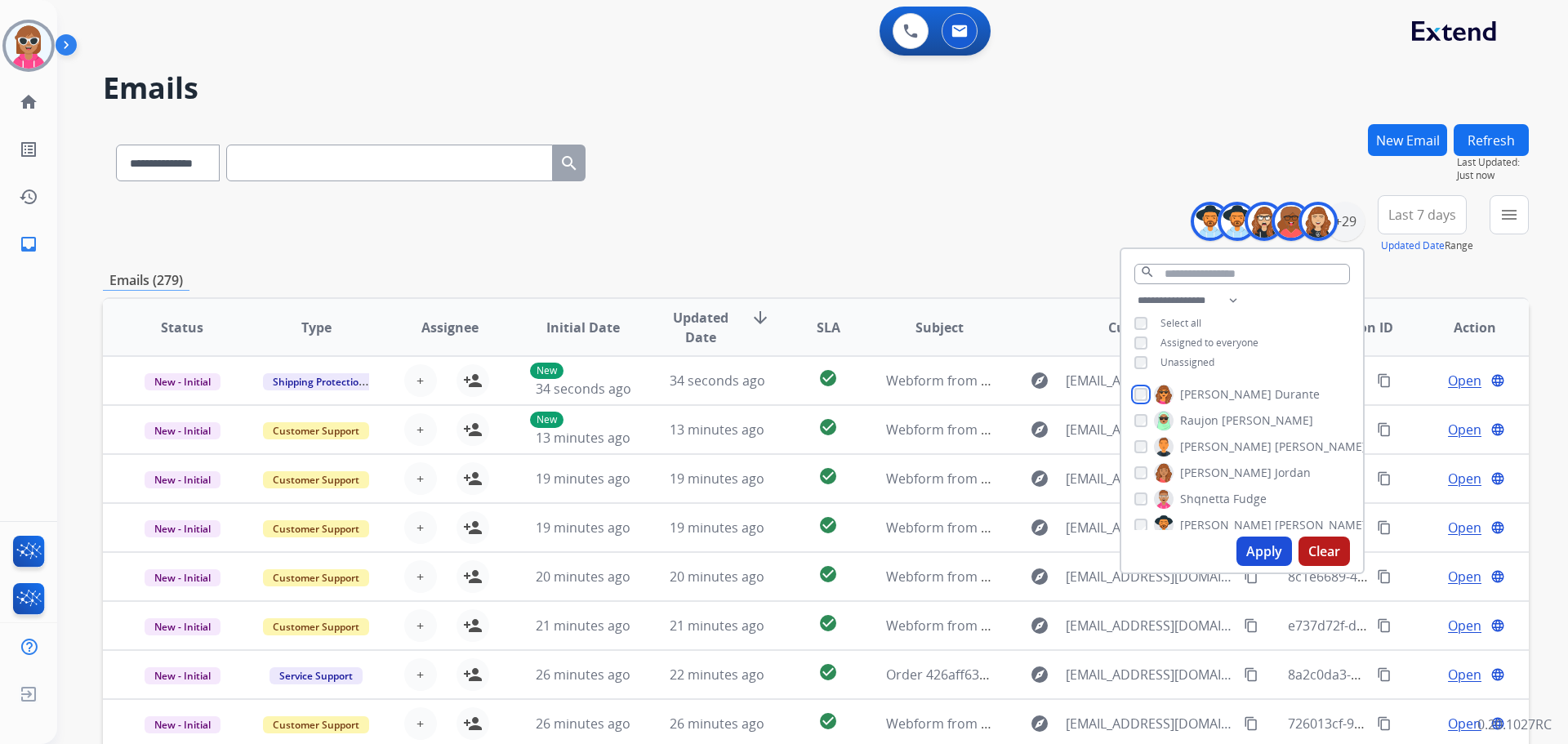
scroll to position [491, 0]
click at [1212, 394] on label "[PERSON_NAME]" at bounding box center [1261, 402] width 213 height 20
click at [1203, 460] on span "Raujon" at bounding box center [1199, 457] width 38 height 17
click at [1206, 426] on span "[PERSON_NAME]" at bounding box center [1226, 427] width 91 height 17
click at [1207, 446] on span "Shqnetta" at bounding box center [1205, 454] width 50 height 17
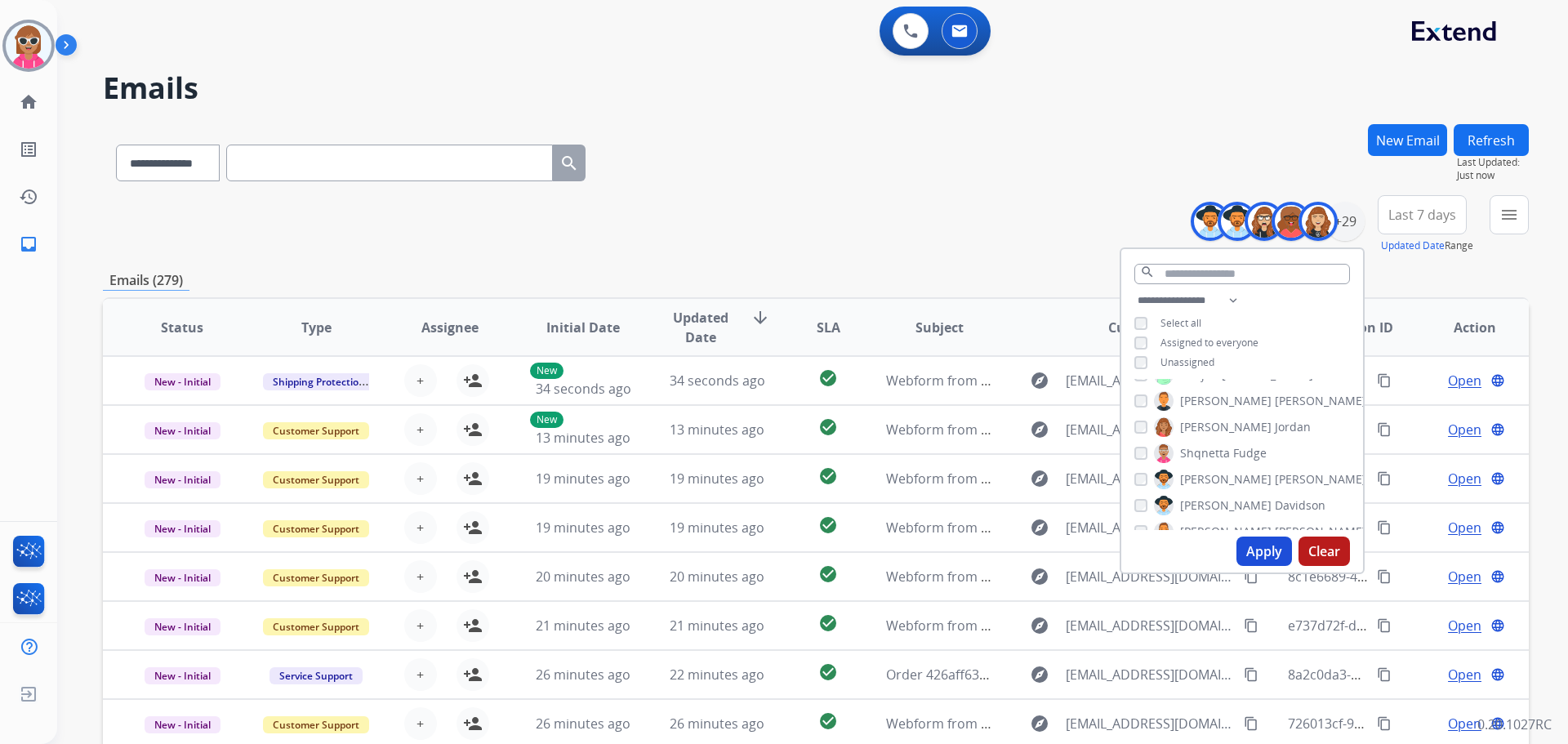
click at [1206, 470] on label "[PERSON_NAME]" at bounding box center [1261, 480] width 213 height 20
click at [1207, 496] on label "[PERSON_NAME]" at bounding box center [1240, 506] width 171 height 20
click at [1207, 527] on label "[PERSON_NAME]" at bounding box center [1261, 532] width 213 height 20
click at [1223, 475] on span "Tyquanda" at bounding box center [1207, 470] width 55 height 17
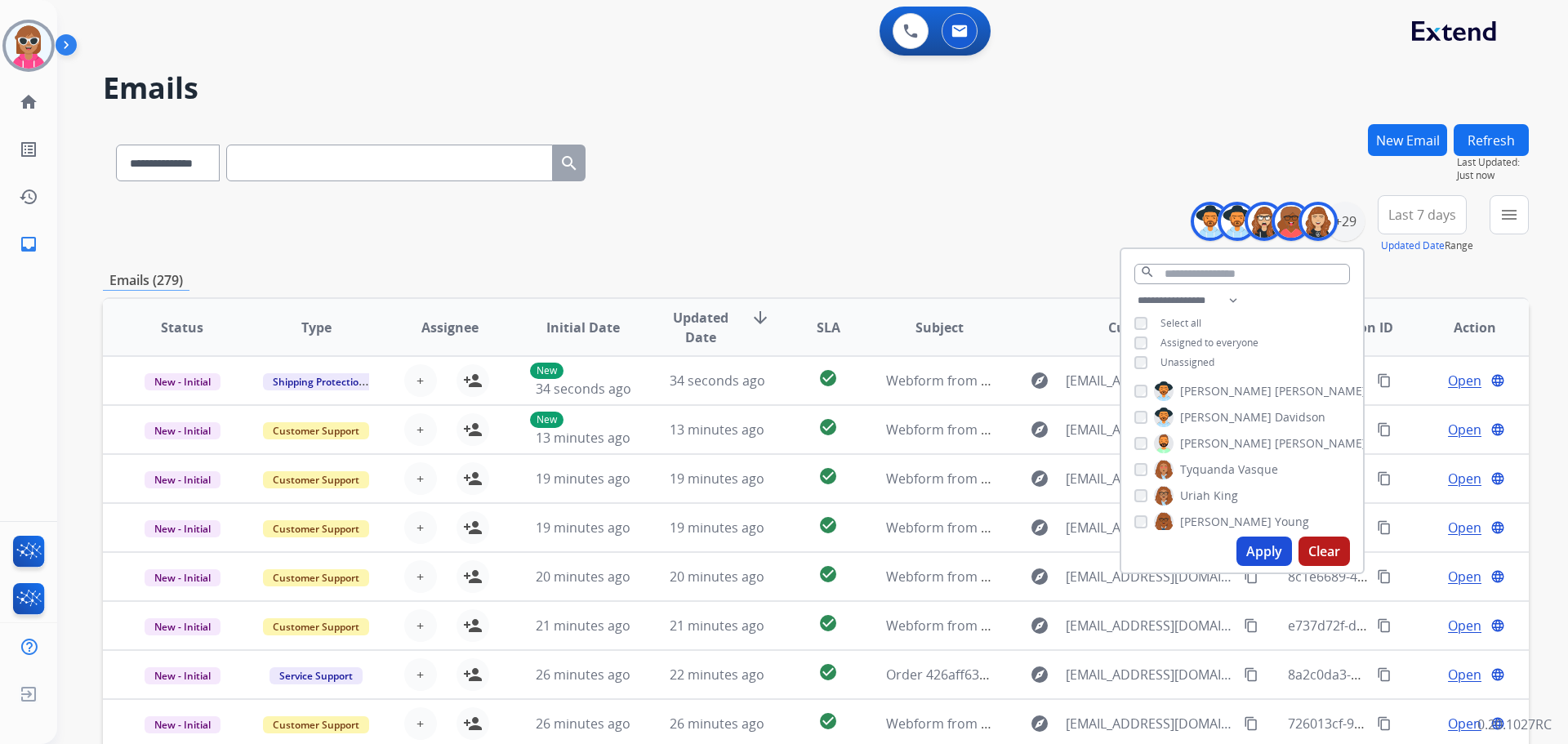
click at [1219, 494] on span "King" at bounding box center [1226, 496] width 24 height 17
click at [1217, 508] on div "[PERSON_NAME] [PERSON_NAME] [PERSON_NAME] [PERSON_NAME] [PERSON_NAME] [PERSON_N…" at bounding box center [1241, 455] width 242 height 151
click at [1217, 517] on span "[PERSON_NAME]" at bounding box center [1226, 522] width 91 height 17
click at [1219, 504] on span "[PERSON_NAME]" at bounding box center [1226, 510] width 91 height 17
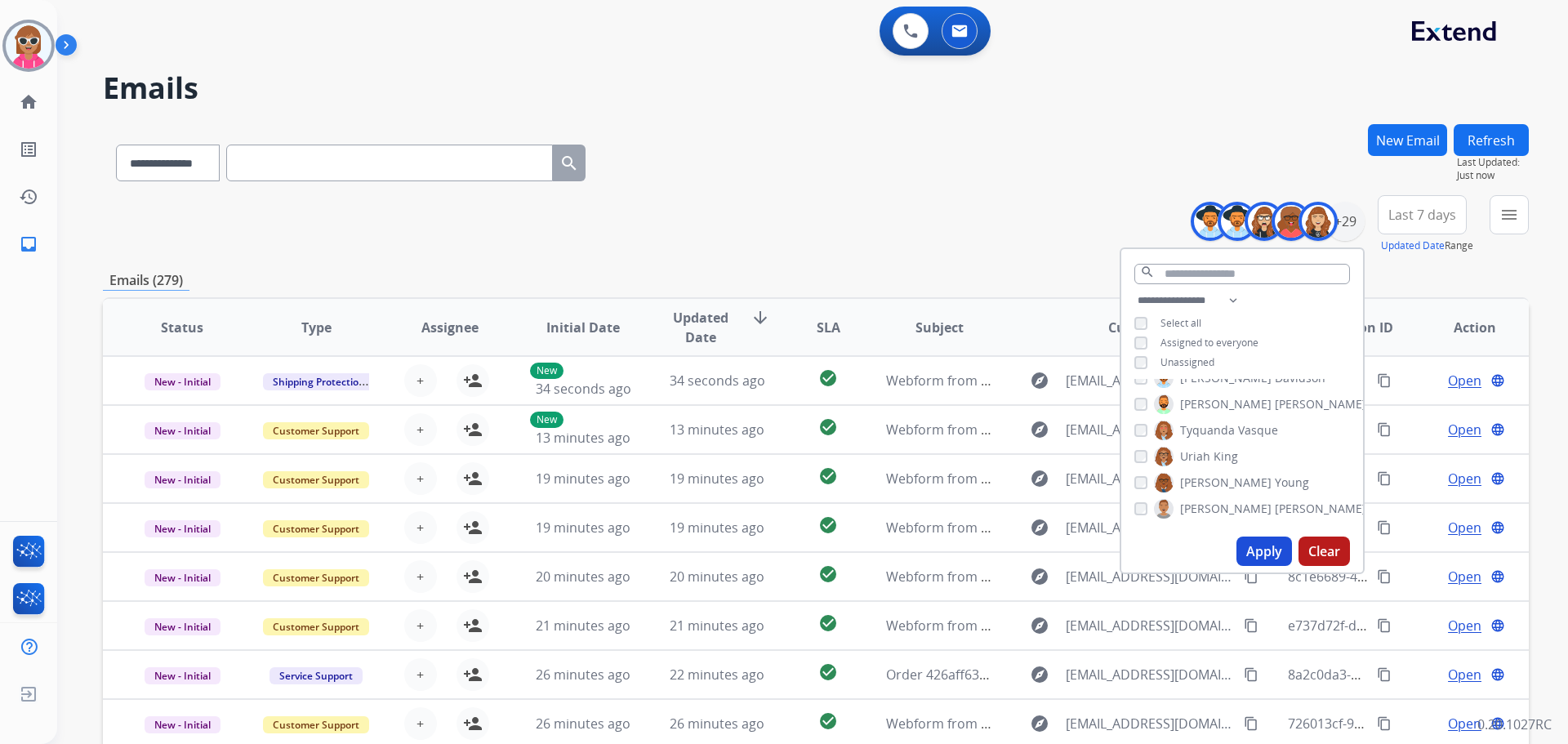
click at [1261, 555] on button "Apply" at bounding box center [1264, 551] width 56 height 29
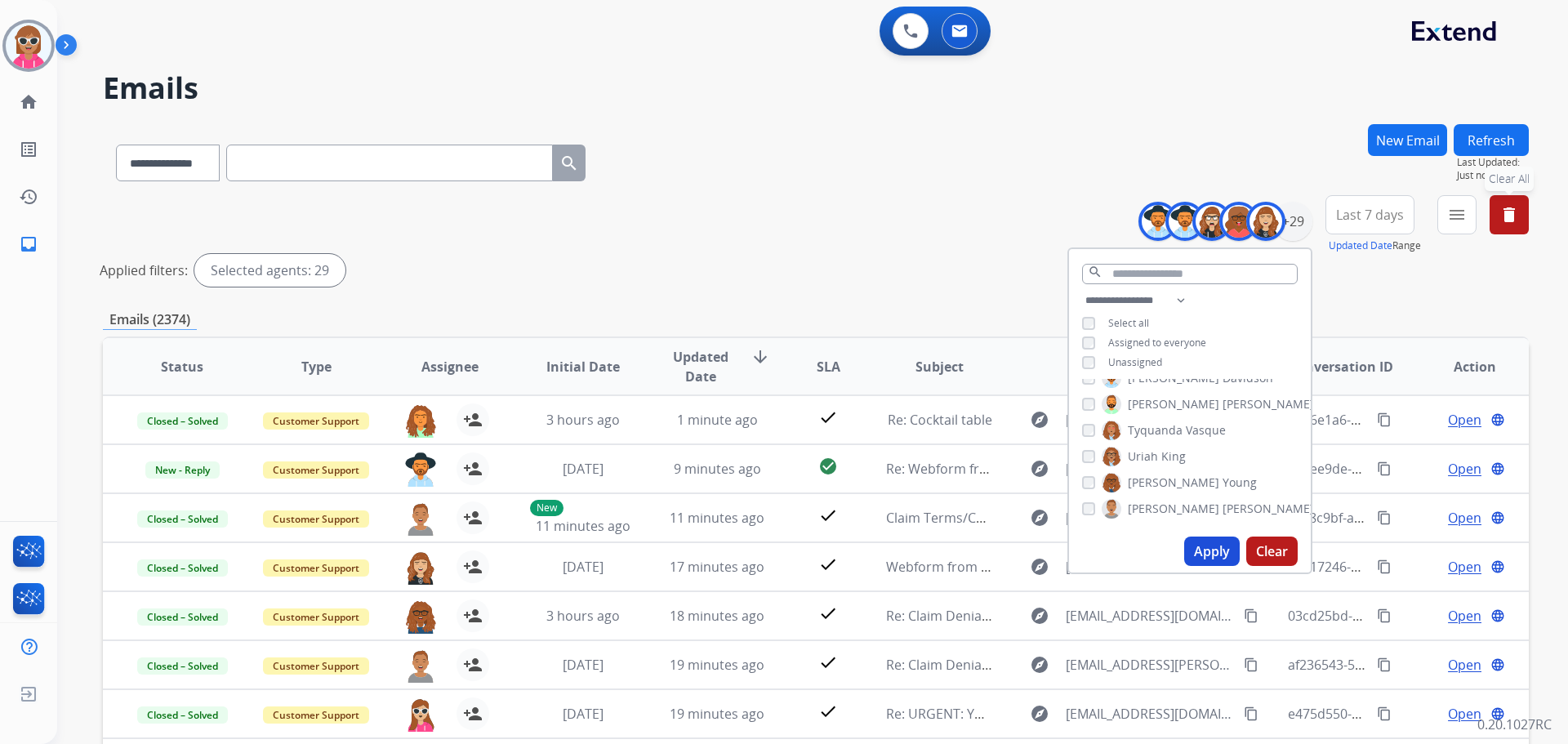
click at [1516, 232] on button "delete Clear All" at bounding box center [1509, 214] width 39 height 39
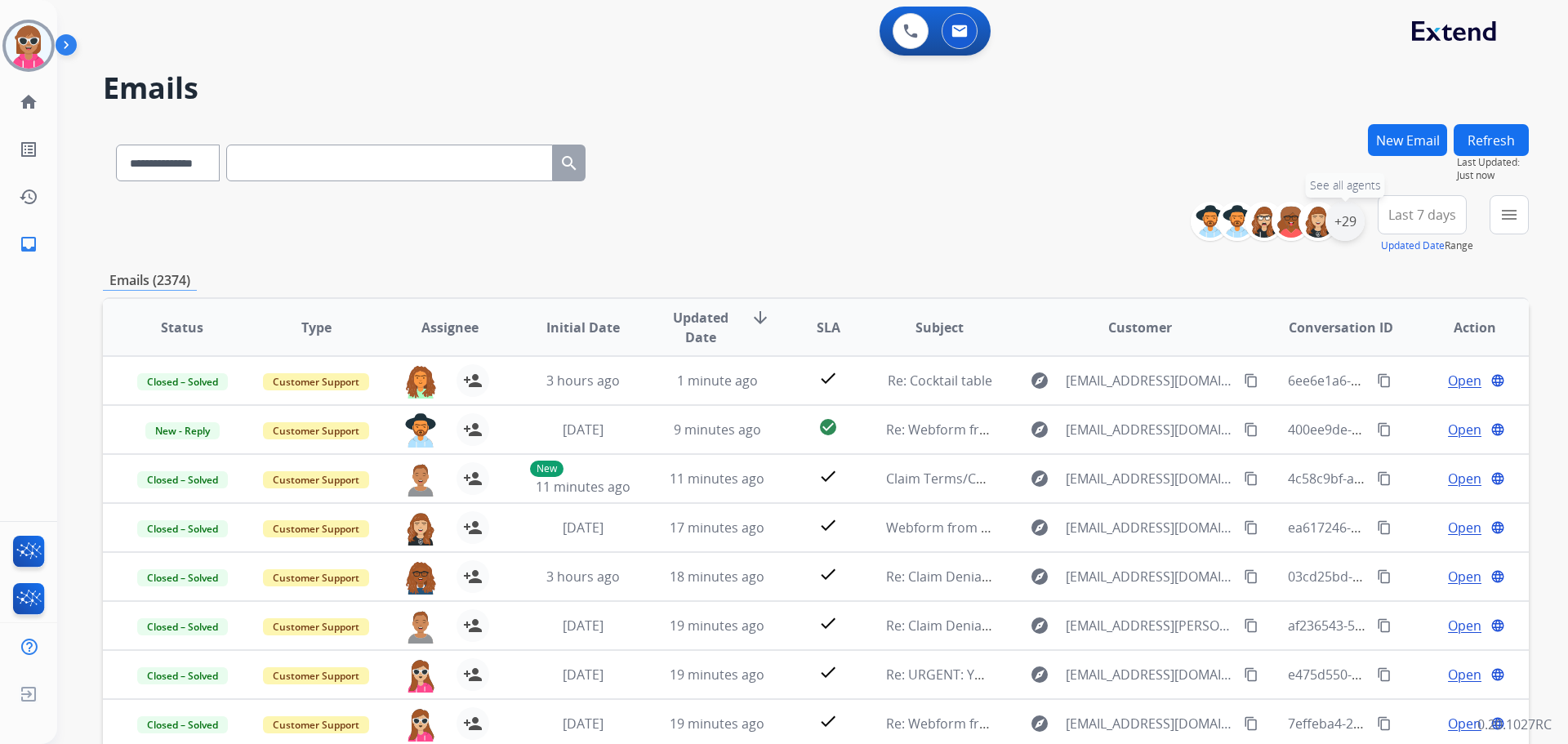
click at [1355, 221] on div "+29" at bounding box center [1344, 221] width 39 height 39
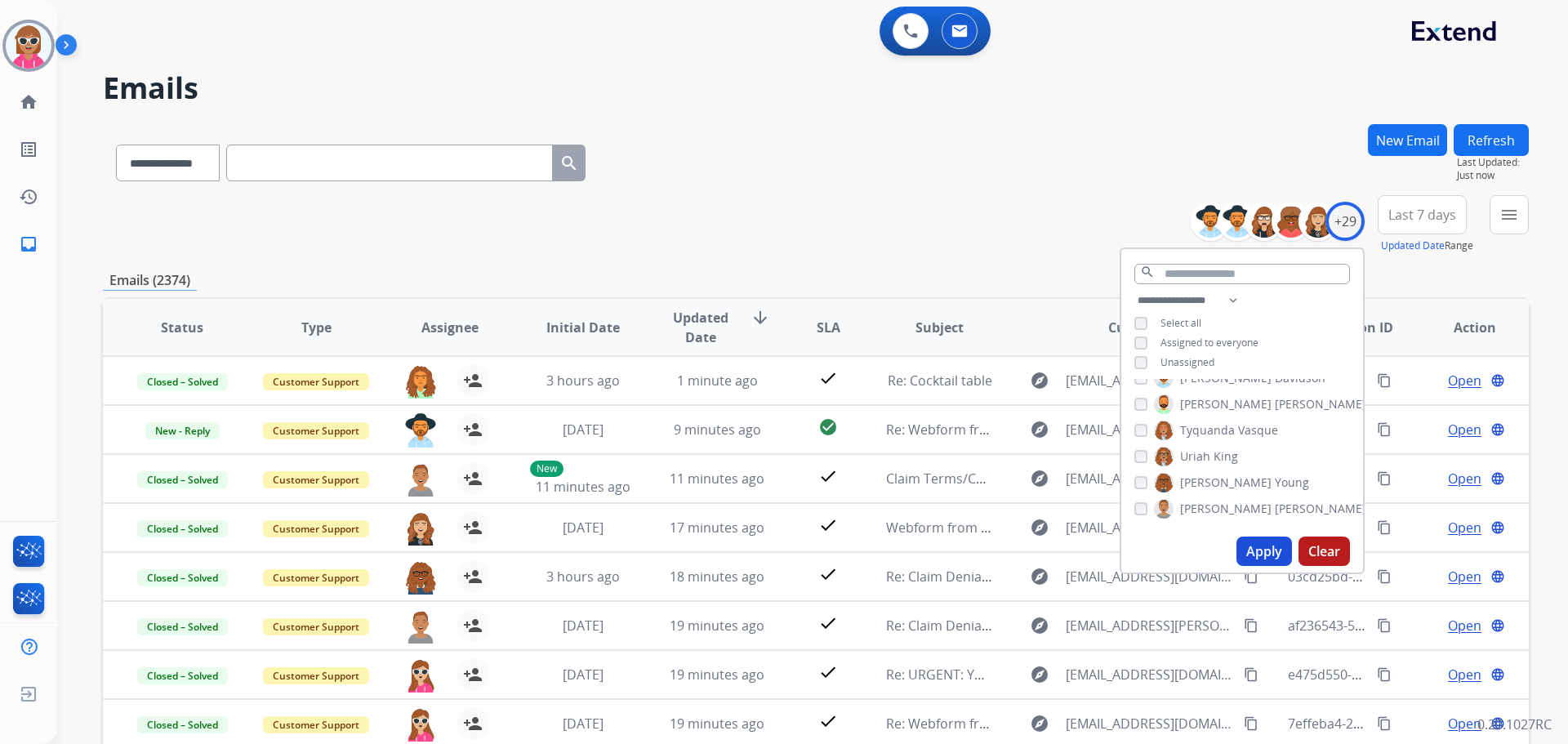
click at [1316, 345] on div "**********" at bounding box center [1241, 333] width 242 height 85
click at [1275, 389] on span "[PERSON_NAME]" at bounding box center [1320, 396] width 91 height 17
drag, startPoint x: 1229, startPoint y: 419, endPoint x: 1230, endPoint y: 447, distance: 28.0
click at [1275, 420] on span "[PERSON_NAME]" at bounding box center [1320, 421] width 91 height 17
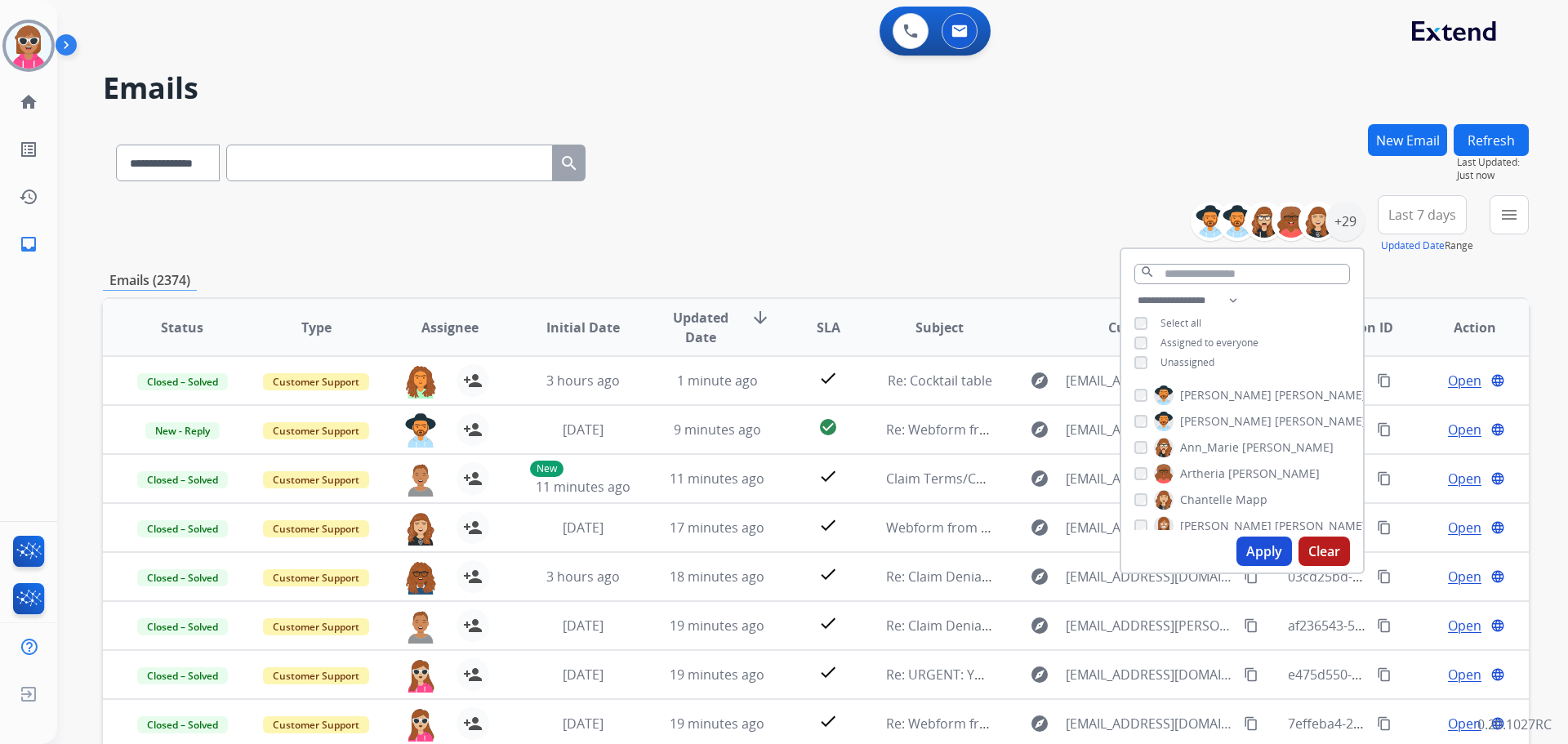
drag, startPoint x: 1229, startPoint y: 455, endPoint x: 1227, endPoint y: 466, distance: 11.2
click at [1228, 456] on div "[PERSON_NAME] [PERSON_NAME] [PERSON_NAME] [PERSON_NAME] [PERSON_NAME] [PERSON_N…" at bounding box center [1241, 455] width 242 height 151
click at [1214, 406] on div "[PERSON_NAME] [PERSON_NAME] [PERSON_NAME] [PERSON_NAME] [PERSON_NAME] [PERSON_N…" at bounding box center [1241, 455] width 242 height 151
click at [1215, 408] on div "[PERSON_NAME] [PERSON_NAME] [PERSON_NAME] [PERSON_NAME] [PERSON_NAME] [PERSON_N…" at bounding box center [1241, 455] width 242 height 151
click at [1275, 393] on span "[PERSON_NAME]" at bounding box center [1320, 396] width 91 height 17
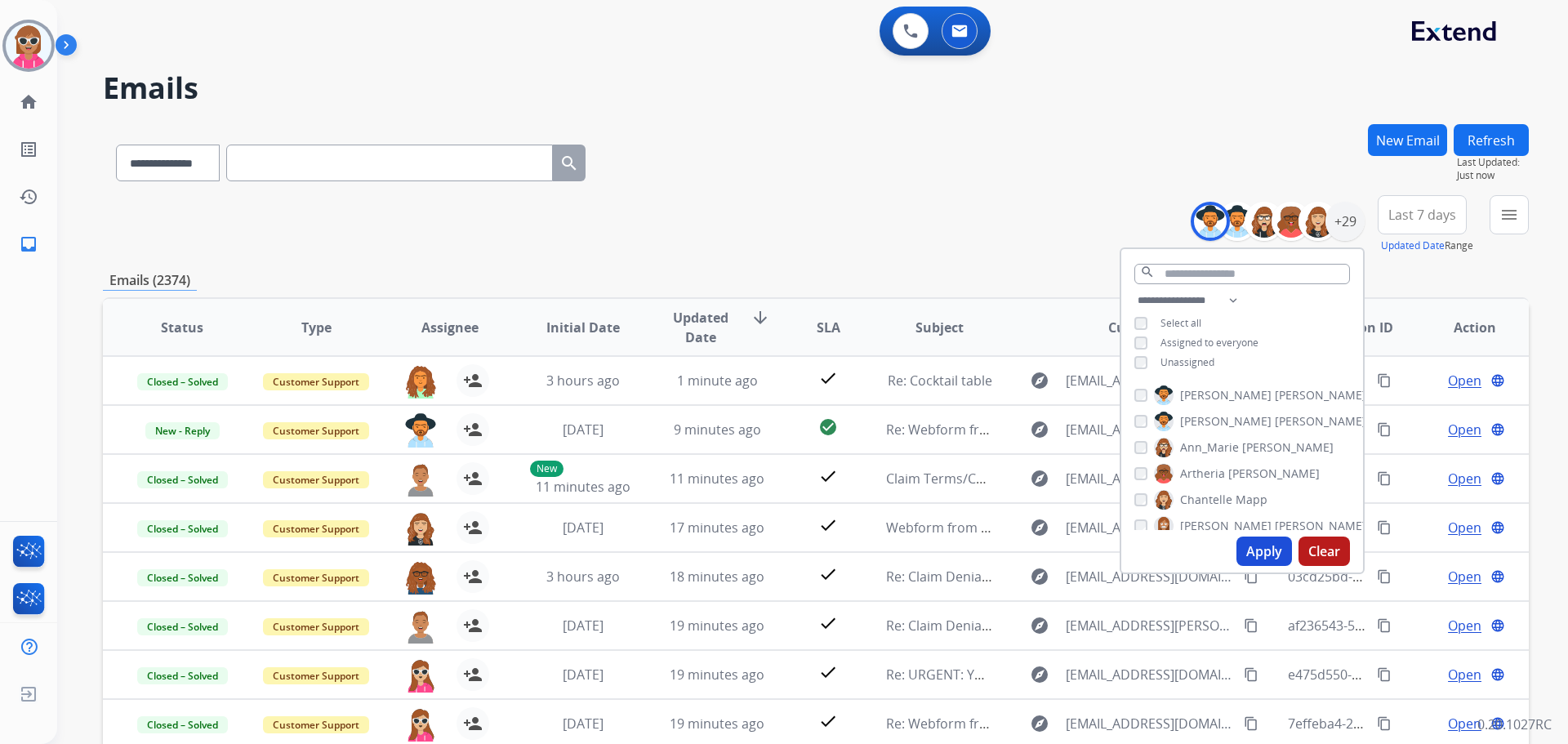
click at [1275, 420] on span "[PERSON_NAME]" at bounding box center [1320, 421] width 91 height 17
click at [1221, 443] on span "Ann_Marie" at bounding box center [1209, 448] width 59 height 17
click at [1212, 490] on label "[PERSON_NAME]" at bounding box center [1211, 500] width 114 height 20
click at [1214, 471] on span "Artheria" at bounding box center [1202, 474] width 45 height 17
drag, startPoint x: 1212, startPoint y: 522, endPoint x: 1221, endPoint y: 495, distance: 28.5
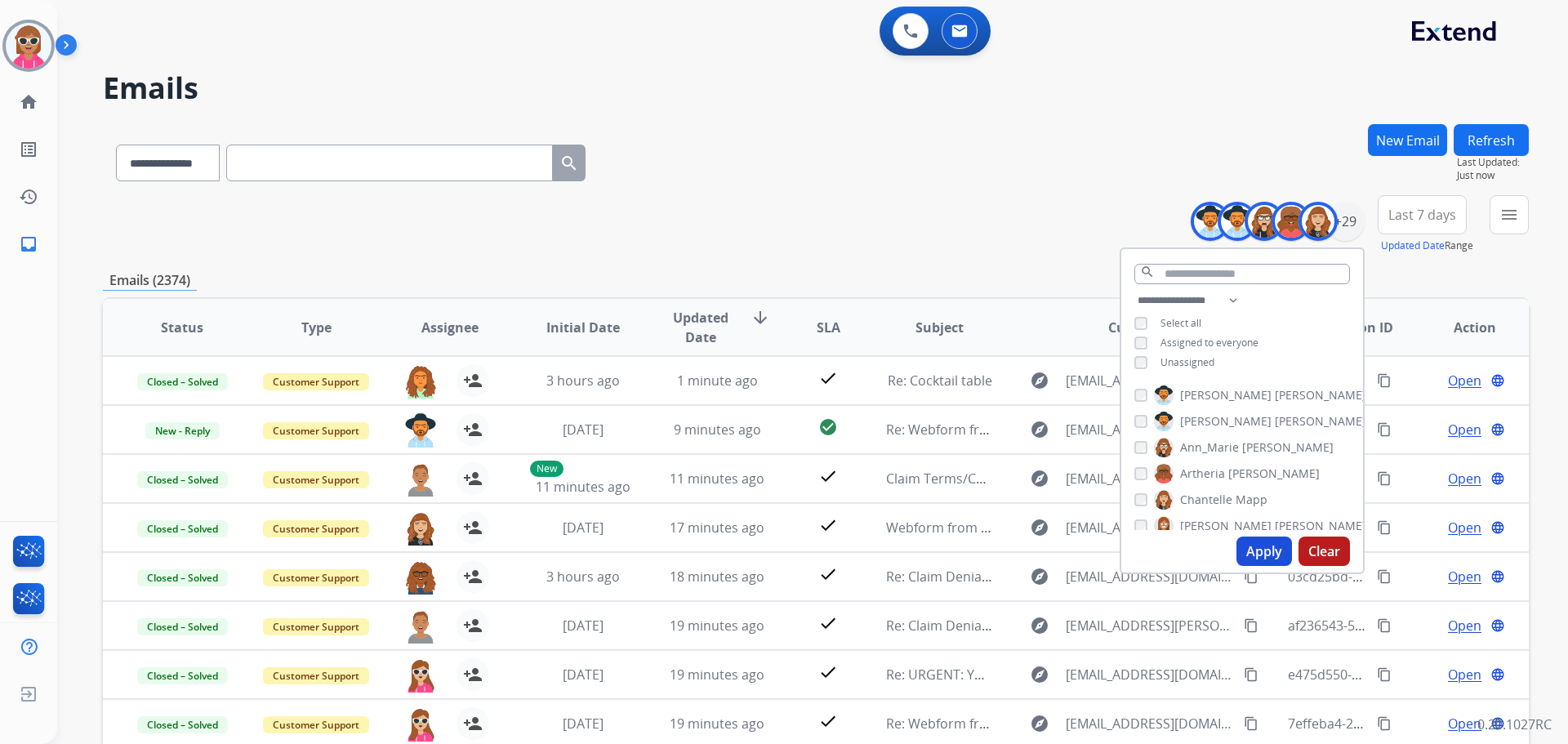
click at [1212, 520] on span "[PERSON_NAME]" at bounding box center [1226, 526] width 91 height 17
drag, startPoint x: 1214, startPoint y: 455, endPoint x: 1212, endPoint y: 465, distance: 10.2
click at [1213, 456] on div "[PERSON_NAME] [PERSON_NAME] [PERSON_NAME] [PERSON_NAME] [PERSON_NAME] [PERSON_N…" at bounding box center [1241, 455] width 242 height 151
drag, startPoint x: 1212, startPoint y: 466, endPoint x: 1212, endPoint y: 487, distance: 21.0
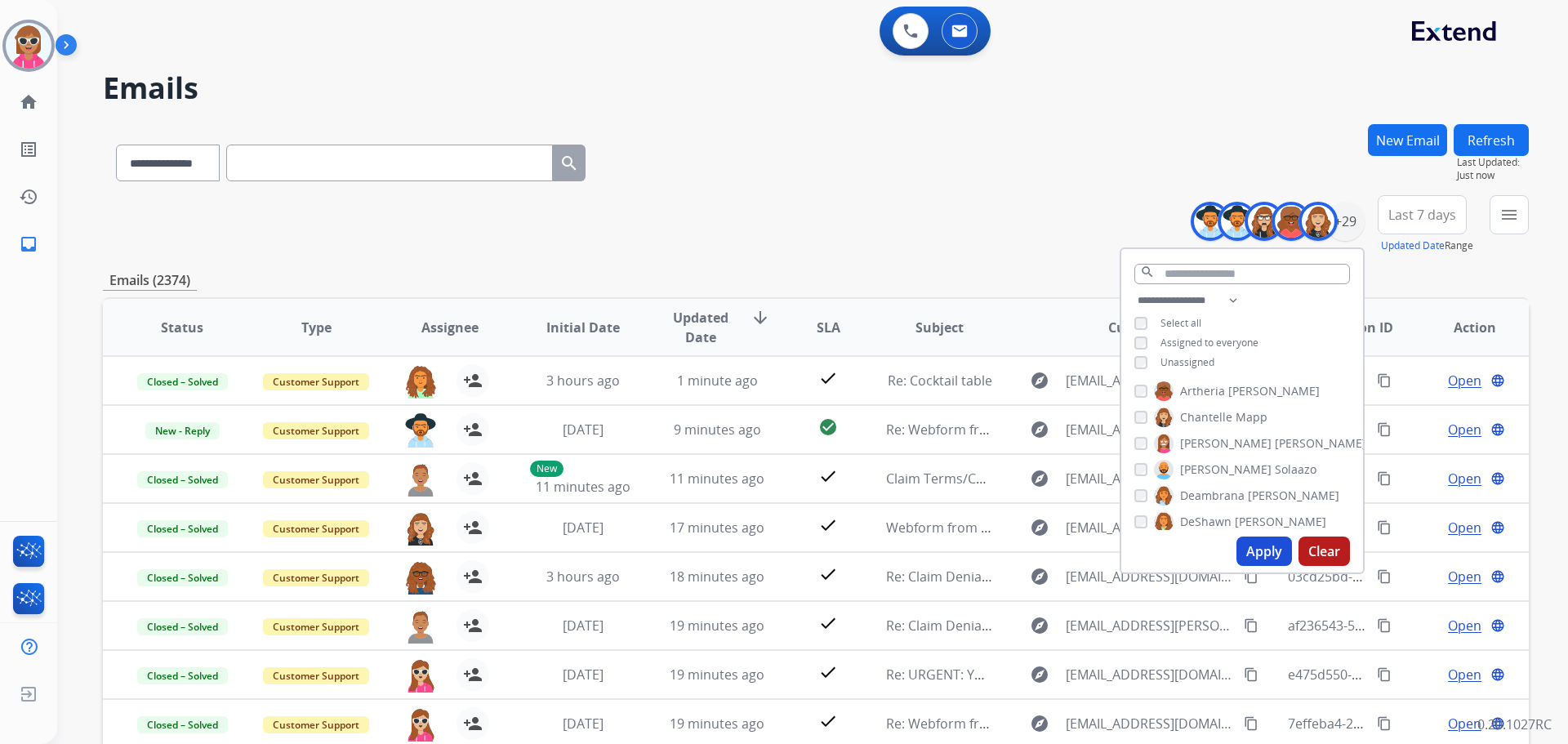
click at [1275, 467] on span "Solaazo" at bounding box center [1295, 470] width 42 height 17
drag, startPoint x: 1212, startPoint y: 493, endPoint x: 1212, endPoint y: 516, distance: 23.0
click at [1212, 494] on span "Deambrana" at bounding box center [1212, 496] width 65 height 17
click at [1212, 518] on span "DeShawn" at bounding box center [1206, 522] width 52 height 17
drag, startPoint x: 1217, startPoint y: 384, endPoint x: 1219, endPoint y: 392, distance: 8.2
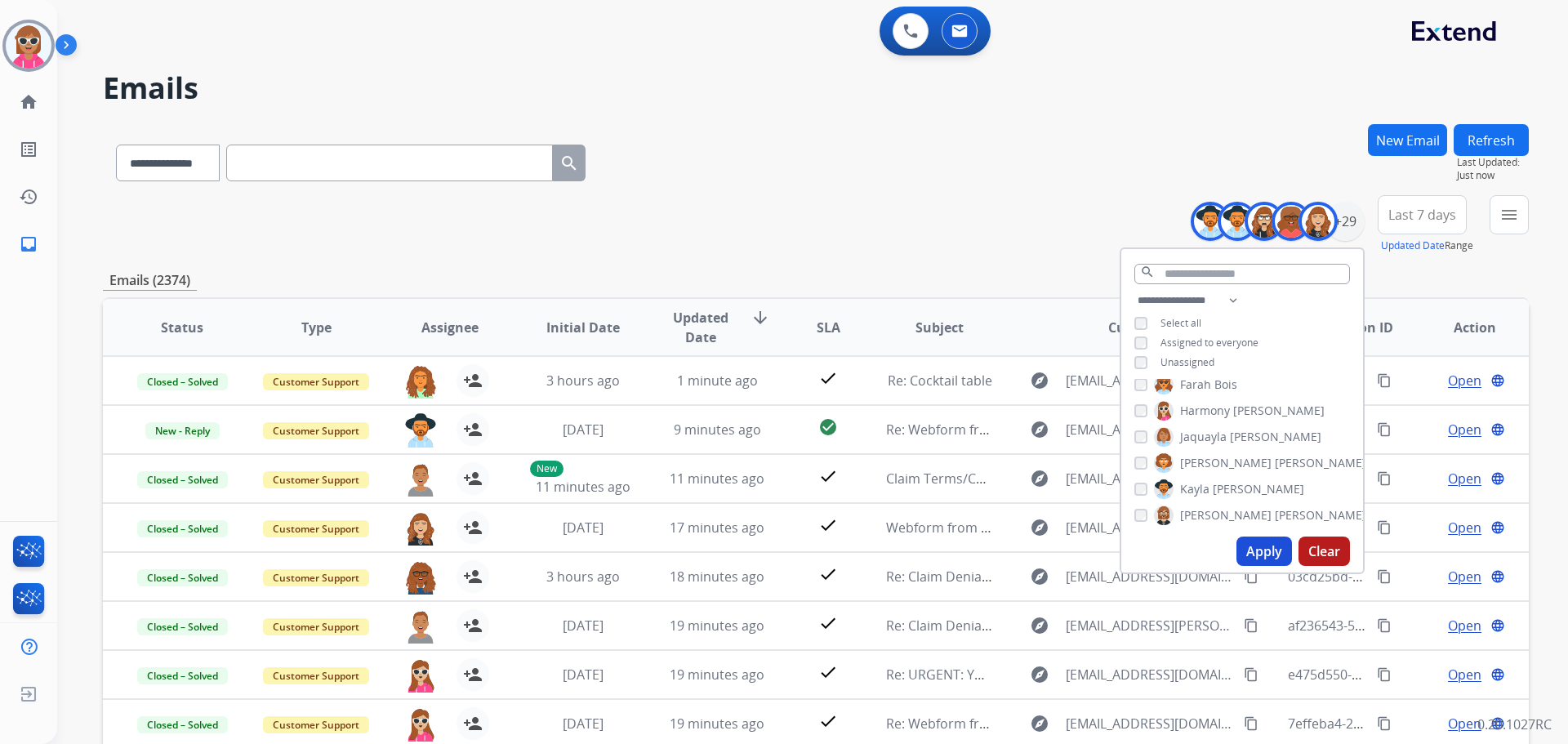
click at [1217, 385] on span "Bois" at bounding box center [1226, 385] width 23 height 17
click at [1217, 417] on span "Harmony" at bounding box center [1205, 412] width 50 height 17
click at [1213, 446] on label "[PERSON_NAME]" at bounding box center [1237, 438] width 167 height 20
click at [1275, 466] on span "[PERSON_NAME]" at bounding box center [1320, 464] width 91 height 17
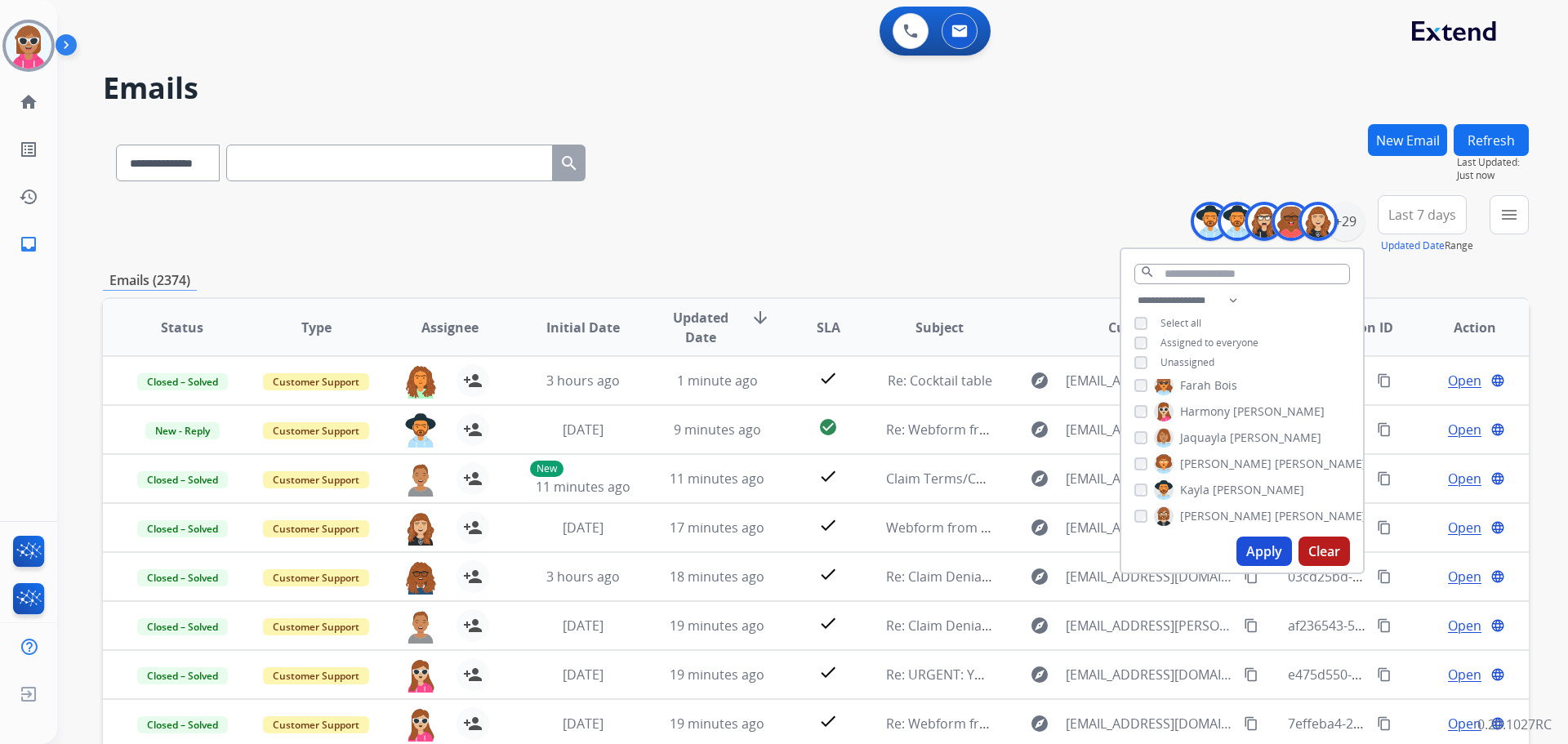
drag, startPoint x: 1207, startPoint y: 490, endPoint x: 1207, endPoint y: 504, distance: 14.0
click at [1207, 493] on label "[PERSON_NAME]" at bounding box center [1229, 490] width 150 height 20
click at [1275, 513] on span "[PERSON_NAME]" at bounding box center [1320, 516] width 91 height 17
click at [1212, 448] on div "[PERSON_NAME] [PERSON_NAME] [PERSON_NAME] [PERSON_NAME] [PERSON_NAME] [PERSON_N…" at bounding box center [1241, 455] width 242 height 151
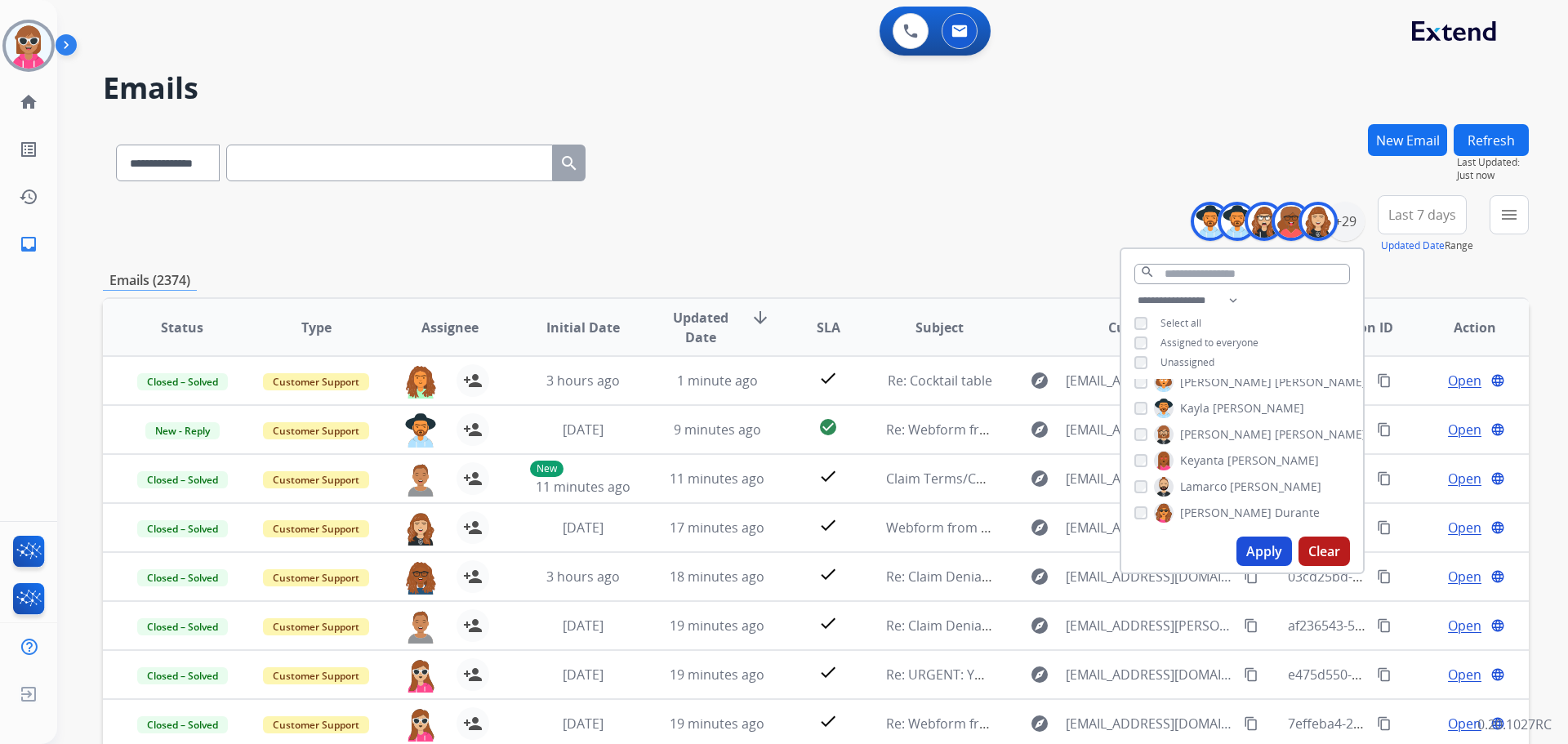
drag, startPoint x: 1212, startPoint y: 459, endPoint x: 1212, endPoint y: 472, distance: 13.0
click at [1212, 460] on span "Keyanta" at bounding box center [1202, 461] width 44 height 17
click at [1212, 480] on span "Lamarco" at bounding box center [1203, 487] width 47 height 17
click at [1207, 509] on span "[PERSON_NAME]" at bounding box center [1226, 513] width 91 height 17
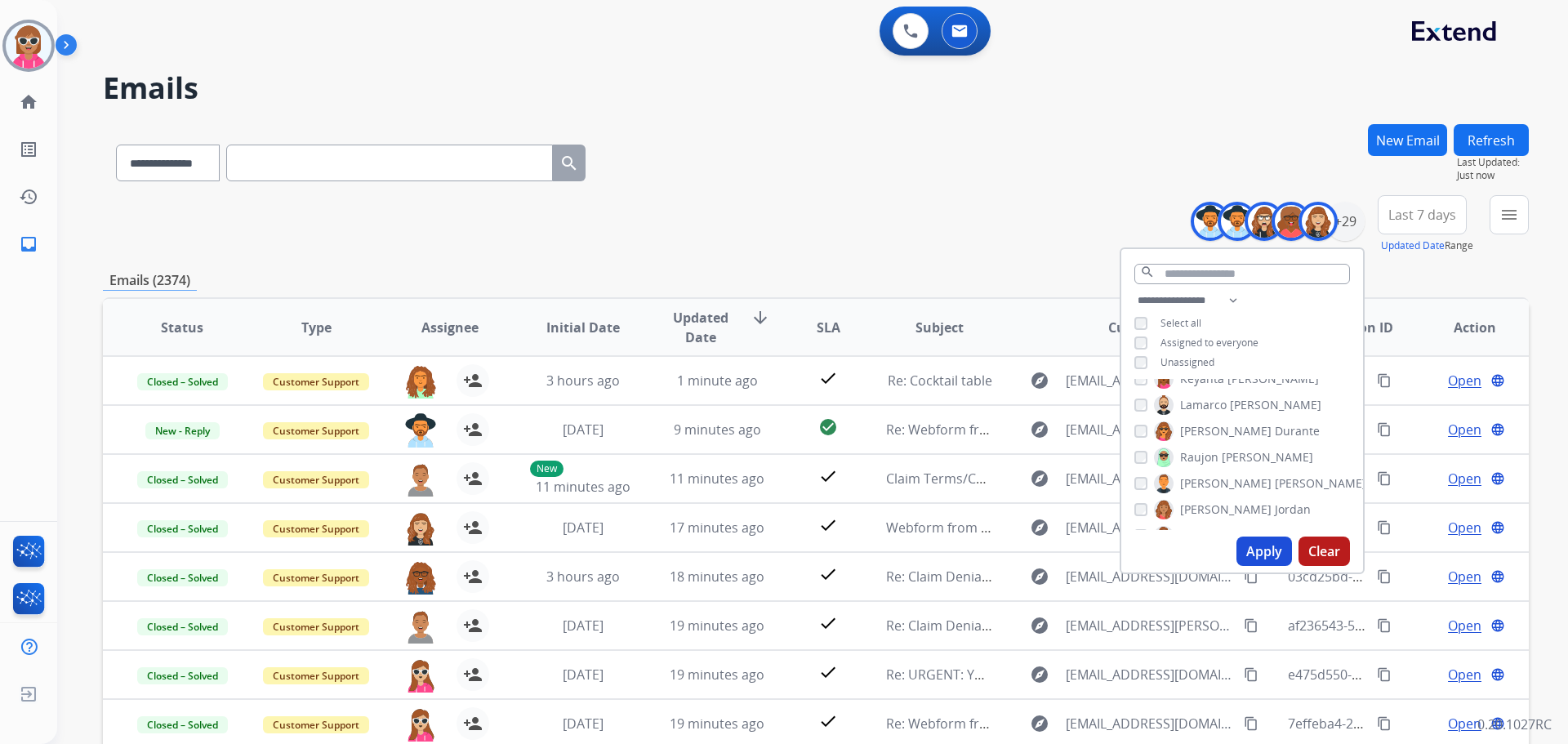
click at [1275, 436] on span "Durante" at bounding box center [1297, 431] width 45 height 17
drag, startPoint x: 1217, startPoint y: 461, endPoint x: 1212, endPoint y: 480, distance: 19.6
click at [1217, 461] on label "[PERSON_NAME]" at bounding box center [1234, 458] width 160 height 20
click at [1212, 485] on label "[PERSON_NAME]" at bounding box center [1261, 484] width 213 height 20
click at [1210, 507] on span "[PERSON_NAME]" at bounding box center [1226, 510] width 91 height 17
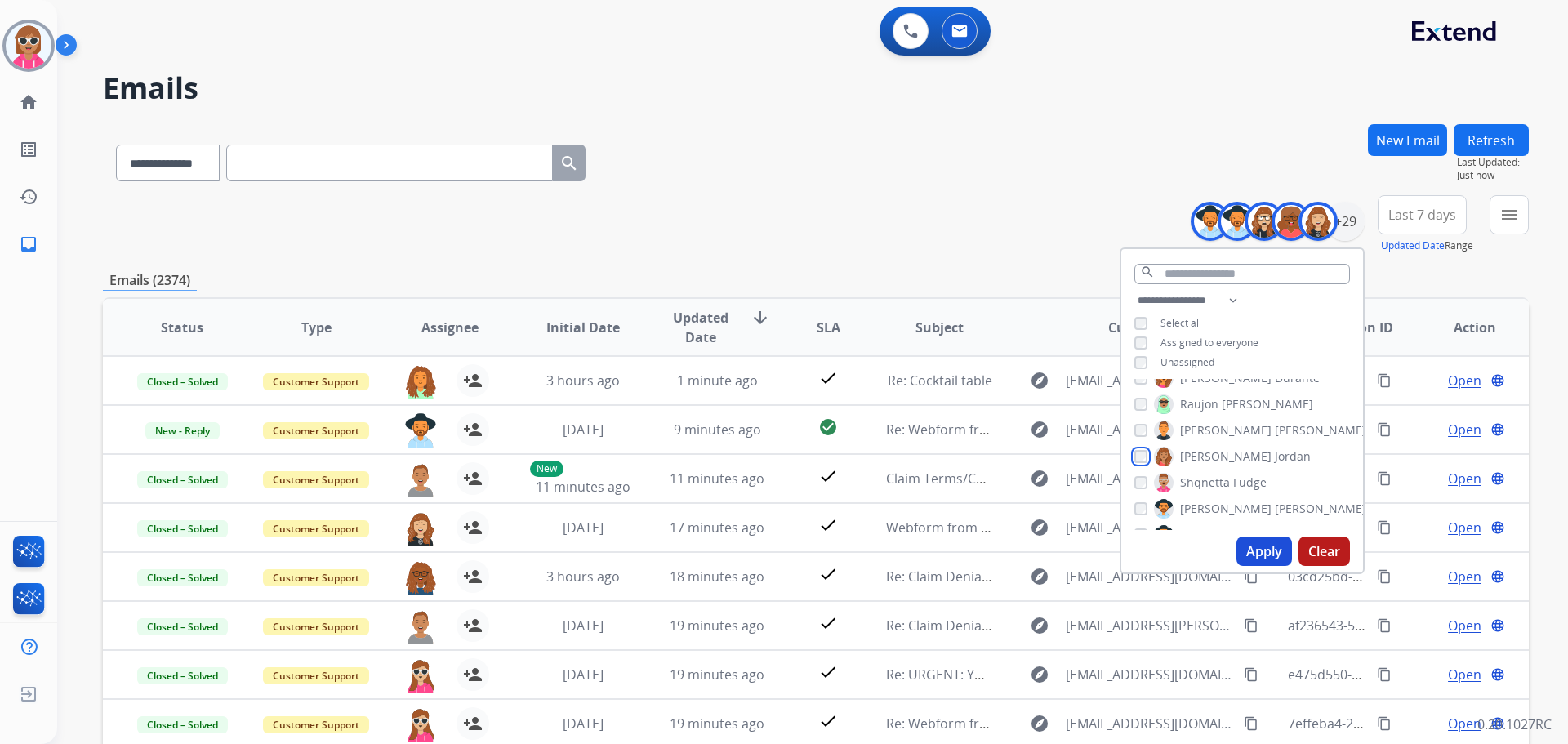
scroll to position [490, 0]
click at [1217, 466] on div "[PERSON_NAME] [PERSON_NAME] [PERSON_NAME] [PERSON_NAME] [PERSON_NAME] [PERSON_N…" at bounding box center [1241, 455] width 242 height 151
click at [1217, 451] on span "Shqnetta" at bounding box center [1205, 455] width 50 height 17
click at [1217, 480] on span "[PERSON_NAME]" at bounding box center [1226, 480] width 91 height 17
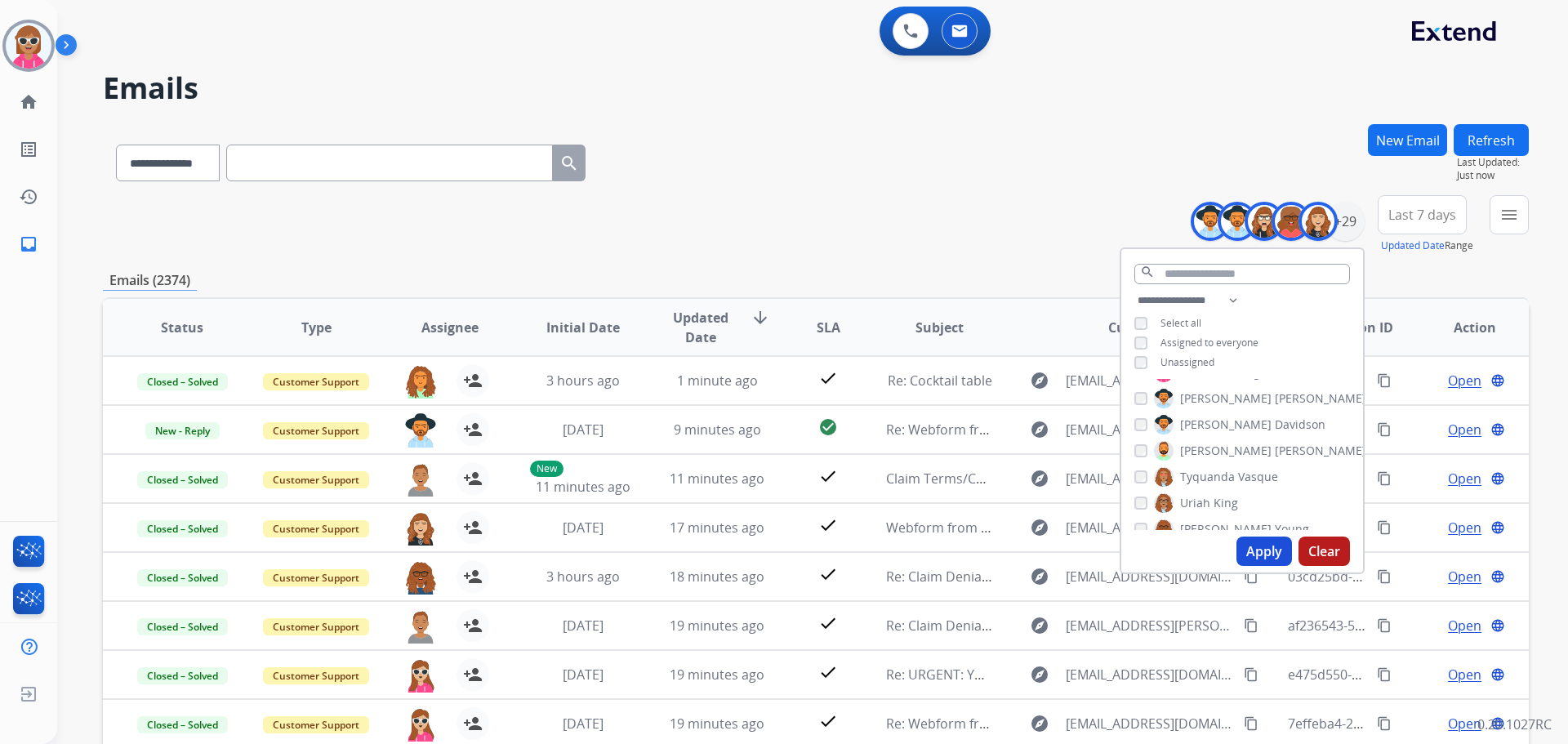
click at [1214, 417] on span "[PERSON_NAME]" at bounding box center [1226, 425] width 91 height 17
click at [1217, 460] on div "[PERSON_NAME] [PERSON_NAME] [PERSON_NAME] [PERSON_NAME] [PERSON_NAME] [PERSON_N…" at bounding box center [1241, 455] width 242 height 151
click at [1275, 446] on span "[PERSON_NAME]" at bounding box center [1320, 451] width 91 height 17
click at [1218, 477] on span "Tyquanda" at bounding box center [1207, 477] width 55 height 17
click at [1215, 502] on span "King" at bounding box center [1226, 504] width 24 height 17
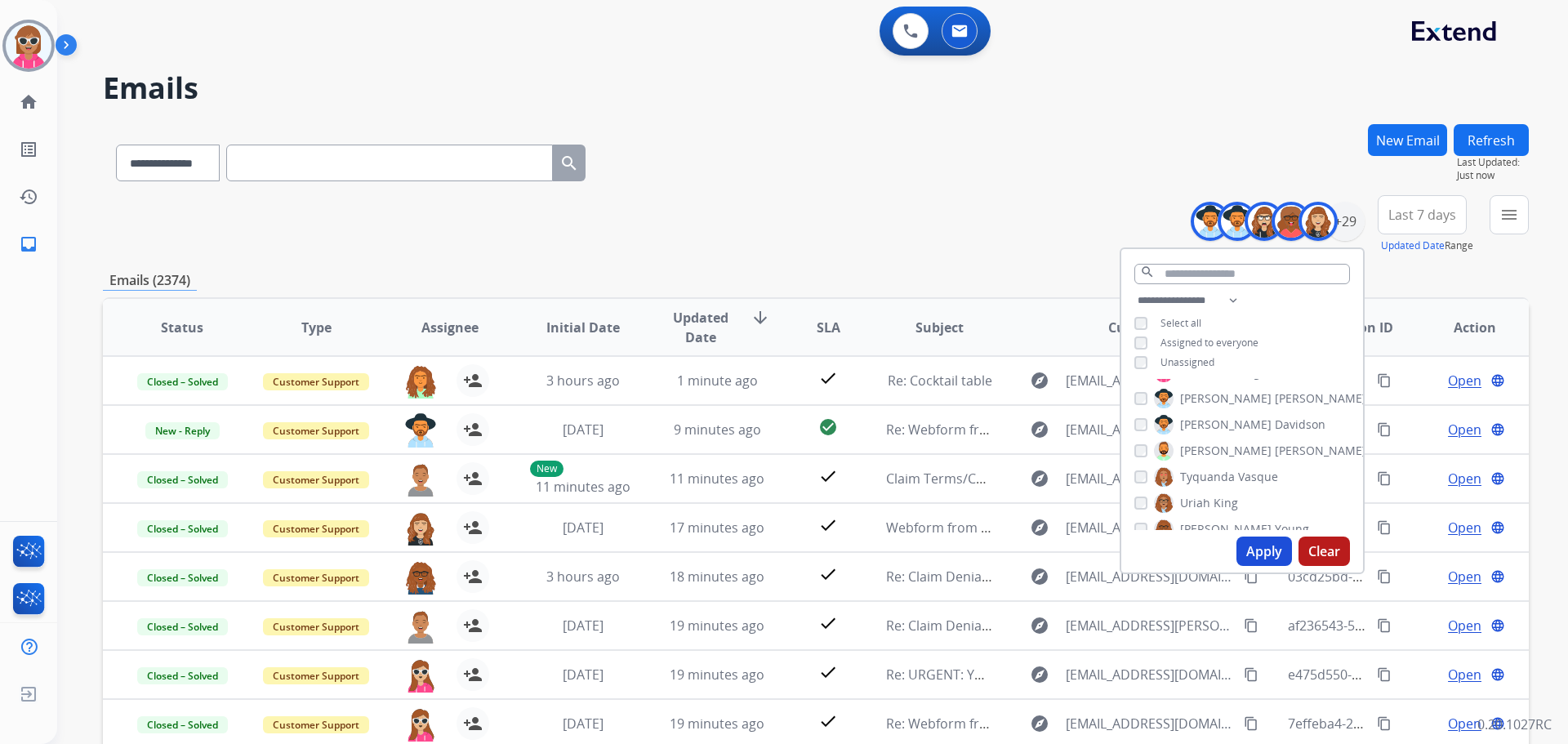
click at [1217, 528] on span "[PERSON_NAME]" at bounding box center [1226, 530] width 91 height 17
click at [1221, 508] on span "[PERSON_NAME]" at bounding box center [1226, 510] width 91 height 17
click at [1248, 550] on button "Apply" at bounding box center [1264, 551] width 56 height 29
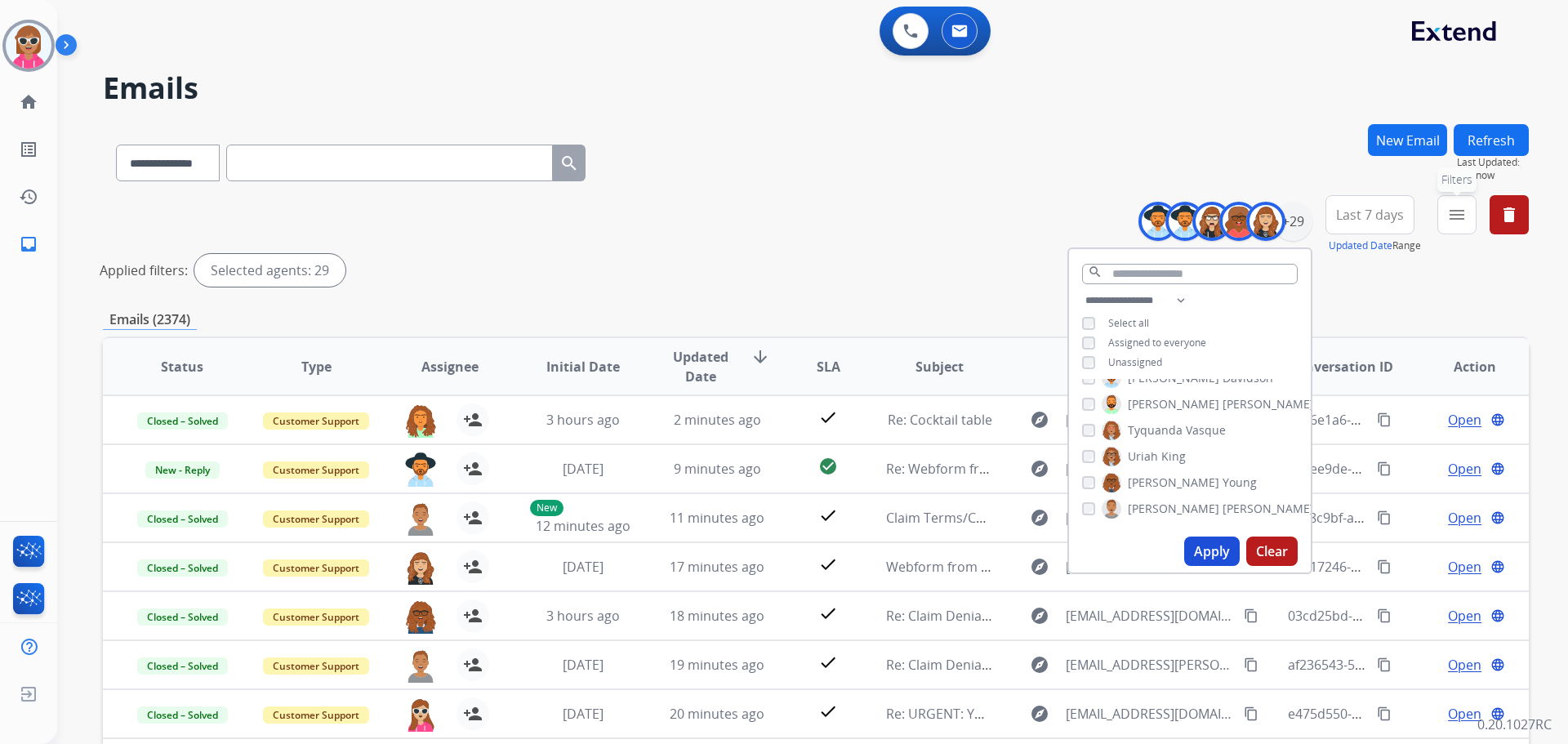
drag, startPoint x: 1466, startPoint y: 220, endPoint x: 1452, endPoint y: 252, distance: 34.9
click at [1464, 224] on mat-icon "menu" at bounding box center [1457, 215] width 20 height 20
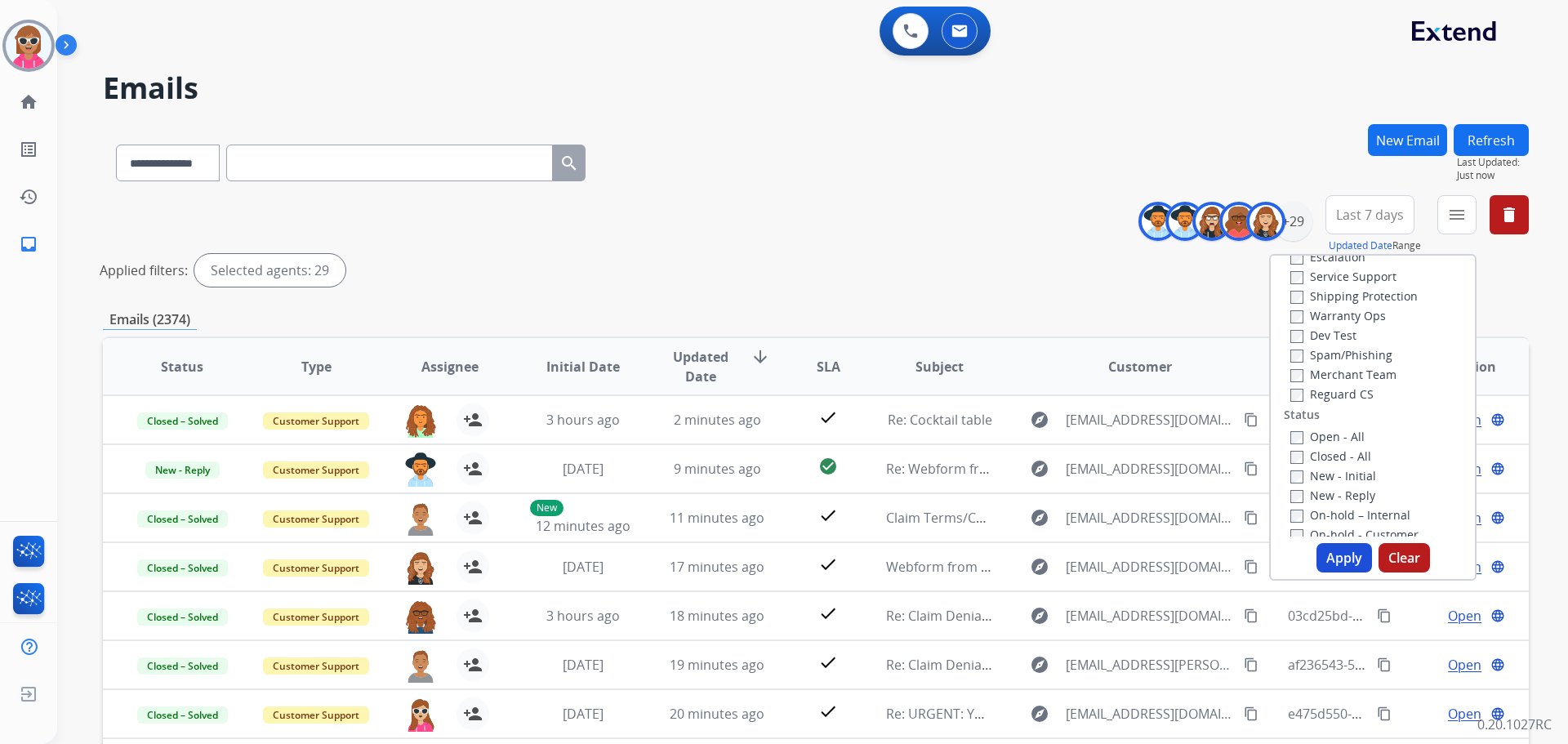
scroll to position [0, 0]
click at [1340, 315] on label "Customer Support" at bounding box center [1350, 315] width 120 height 16
click at [1340, 367] on label "Shipping Protection" at bounding box center [1354, 373] width 127 height 16
drag, startPoint x: 1333, startPoint y: 473, endPoint x: 1330, endPoint y: 497, distance: 24.2
click at [1332, 475] on label "Reguard CS" at bounding box center [1332, 471] width 83 height 16
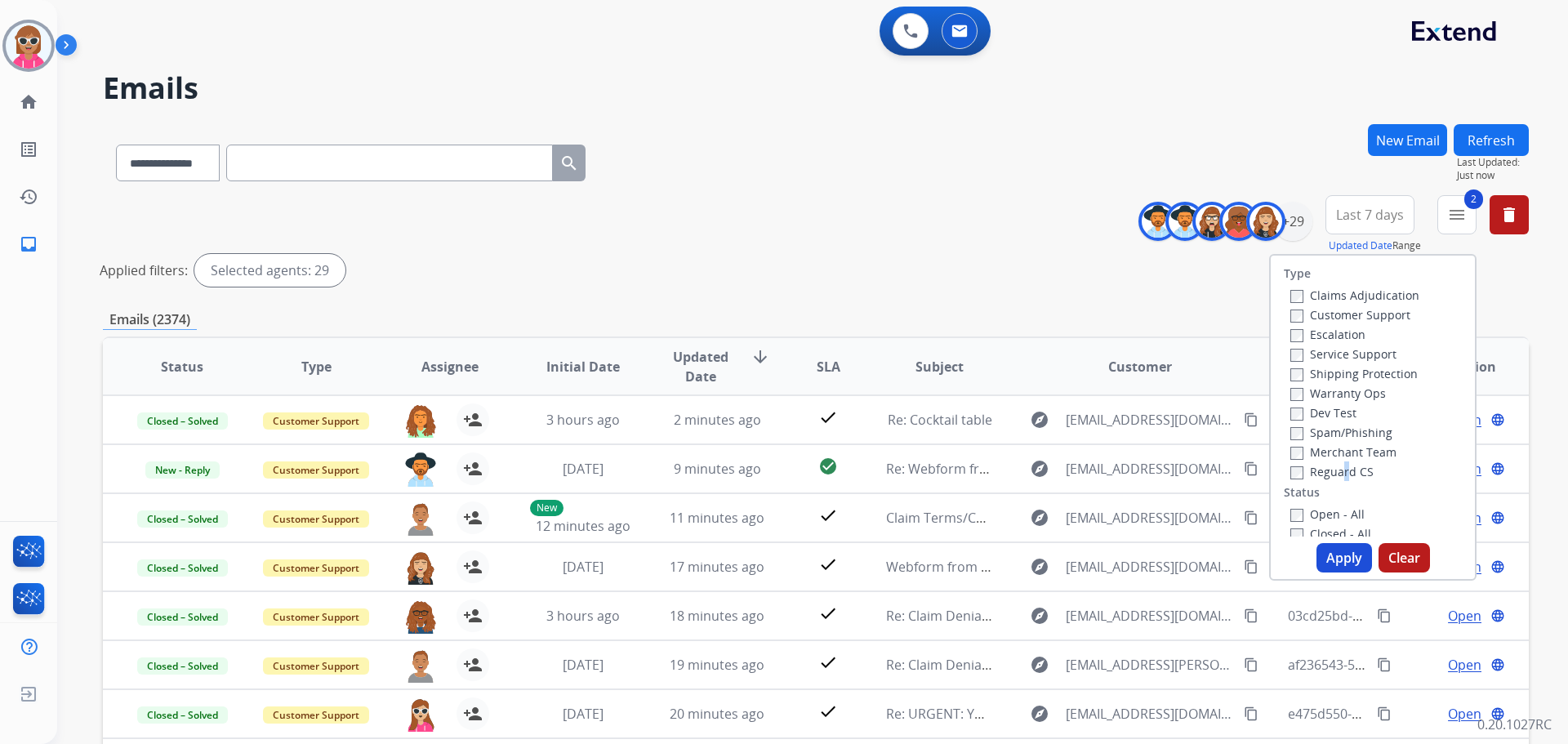
click at [1326, 475] on label "Reguard CS" at bounding box center [1332, 471] width 83 height 16
click at [1326, 515] on label "Open - All" at bounding box center [1327, 514] width 74 height 16
drag, startPoint x: 1330, startPoint y: 558, endPoint x: 1316, endPoint y: 552, distance: 15.2
click at [1330, 559] on button "Apply" at bounding box center [1344, 558] width 56 height 29
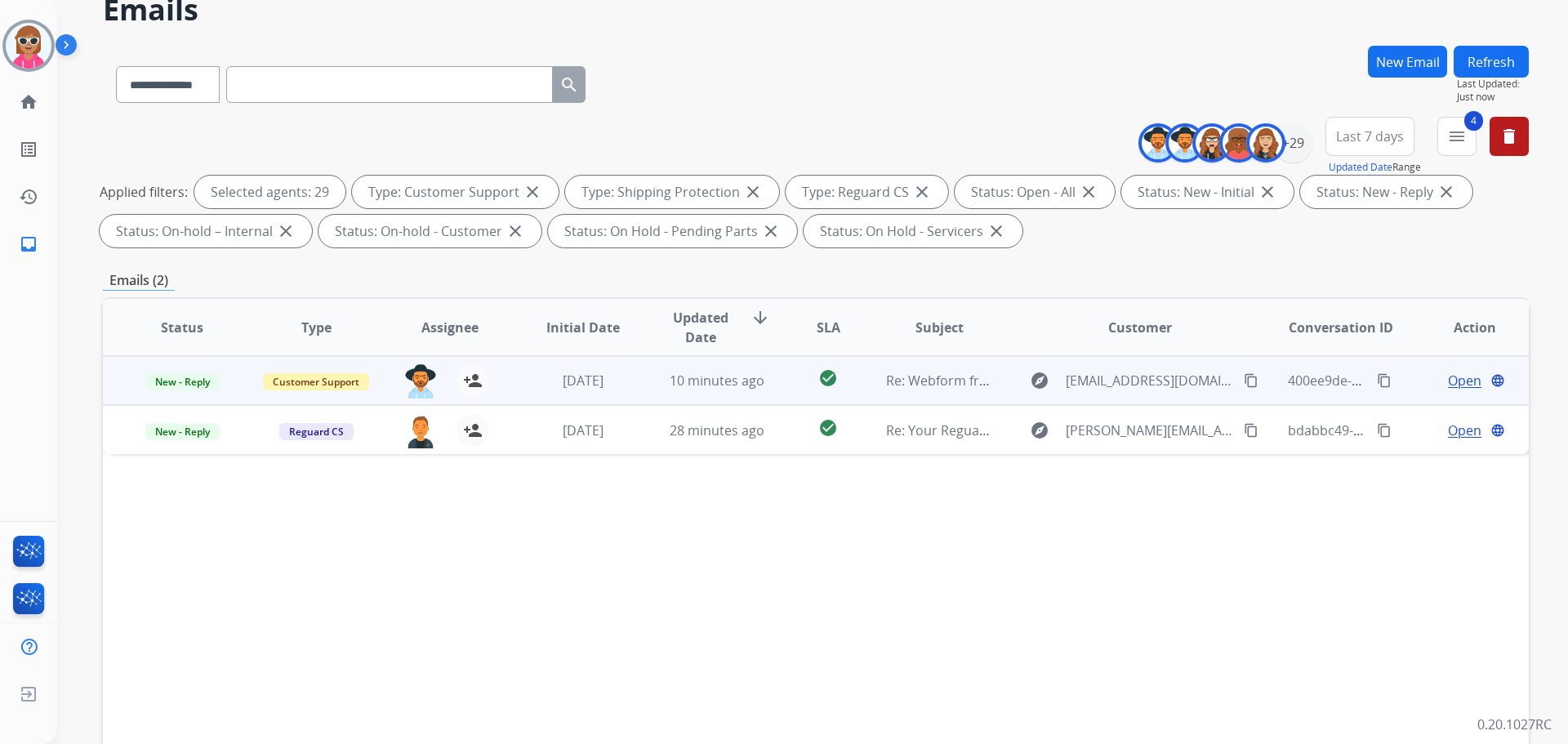
scroll to position [81, 0]
